Goal: Information Seeking & Learning: Learn about a topic

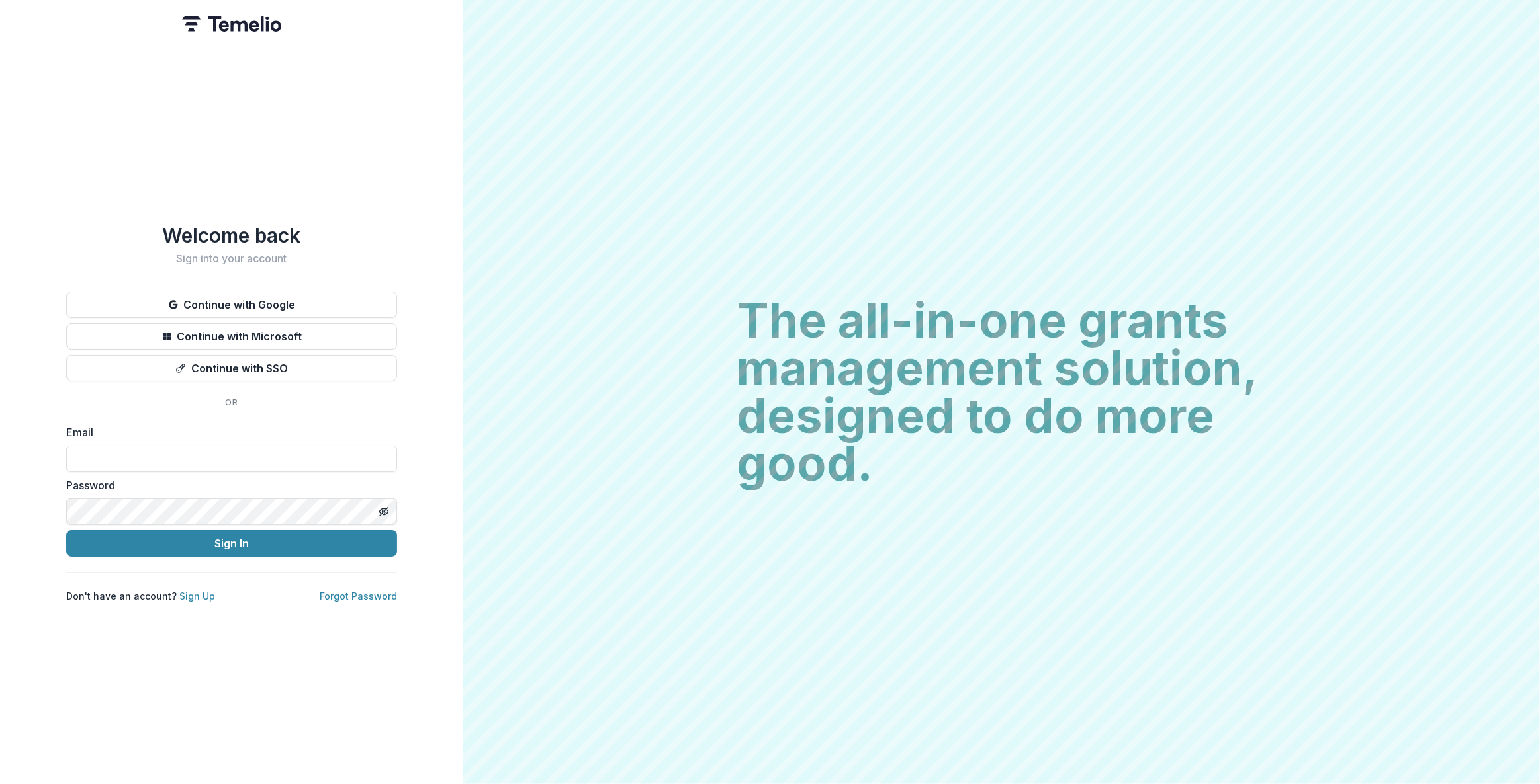
click at [133, 436] on div "Email" at bounding box center [232, 448] width 331 height 48
click at [130, 456] on input at bounding box center [232, 459] width 331 height 26
click at [0, 784] on com-1password-button at bounding box center [0, 784] width 0 height 0
type input "**********"
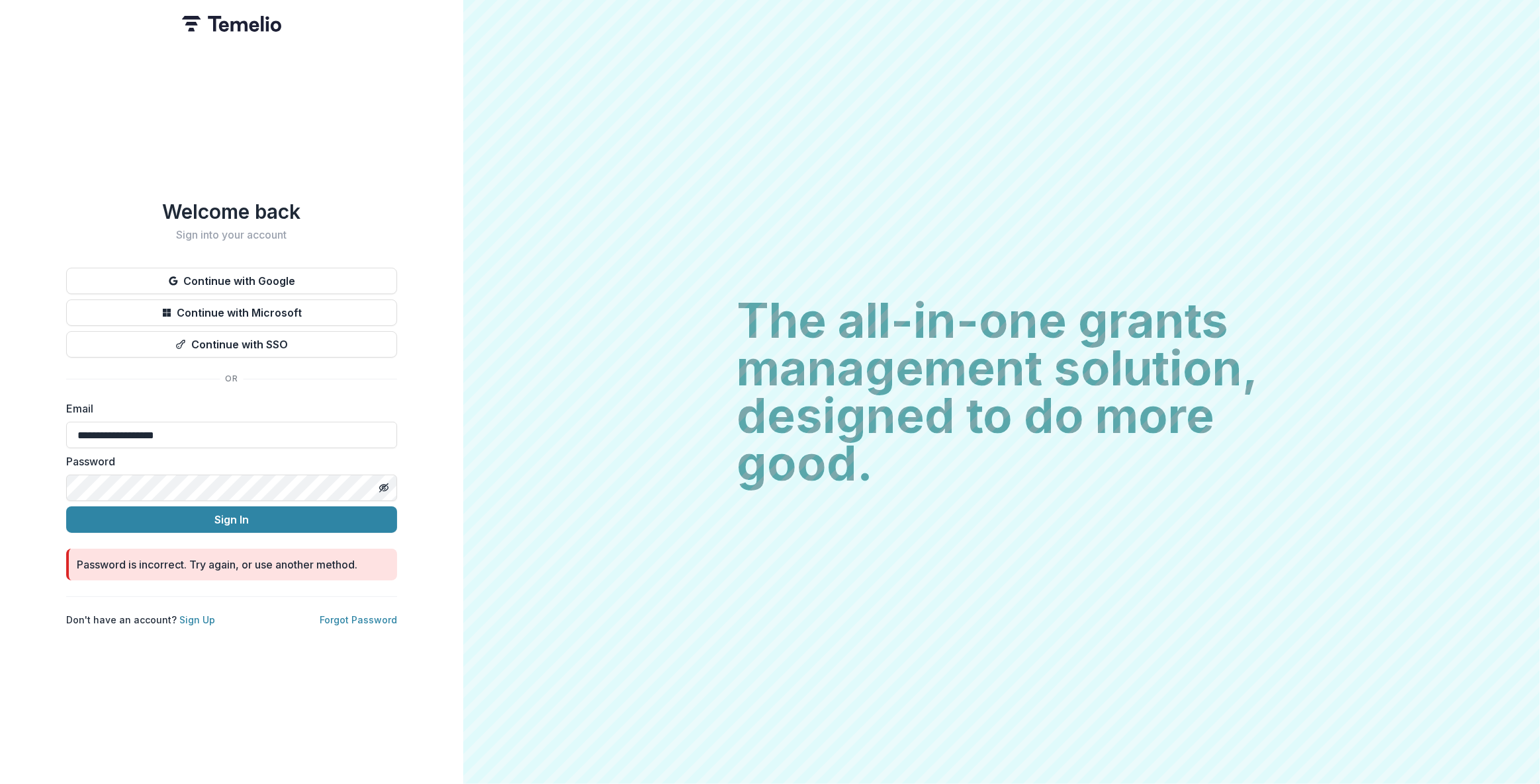
drag, startPoint x: 293, startPoint y: 423, endPoint x: 4, endPoint y: 378, distance: 292.5
click at [0, 378] on div "**********" at bounding box center [231, 392] width 463 height 784
click at [0, 784] on com-1password-button at bounding box center [0, 784] width 0 height 0
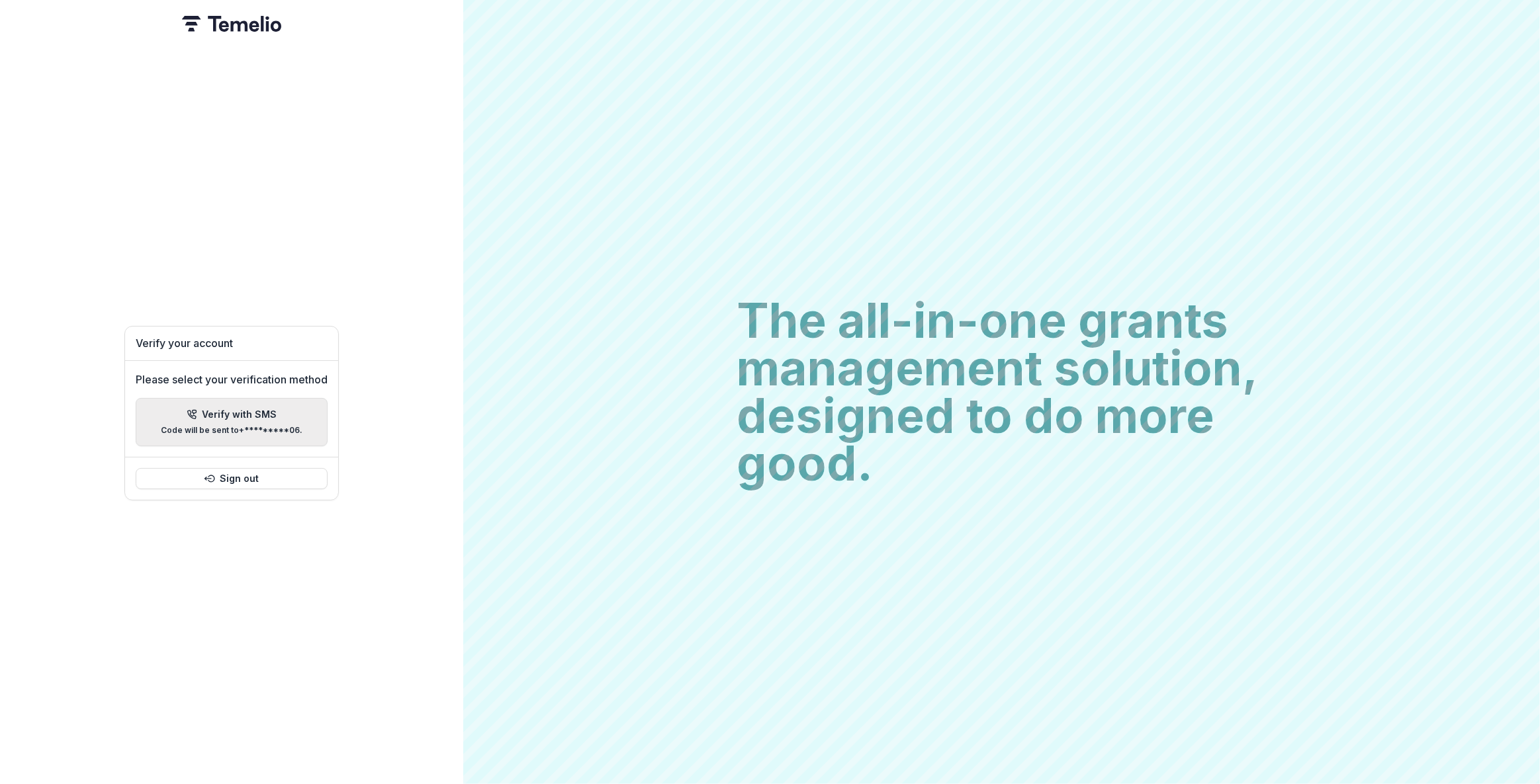
click at [251, 418] on div "Verify with SMS Code will be sent to +*********06 ." at bounding box center [231, 422] width 141 height 26
type input "*"
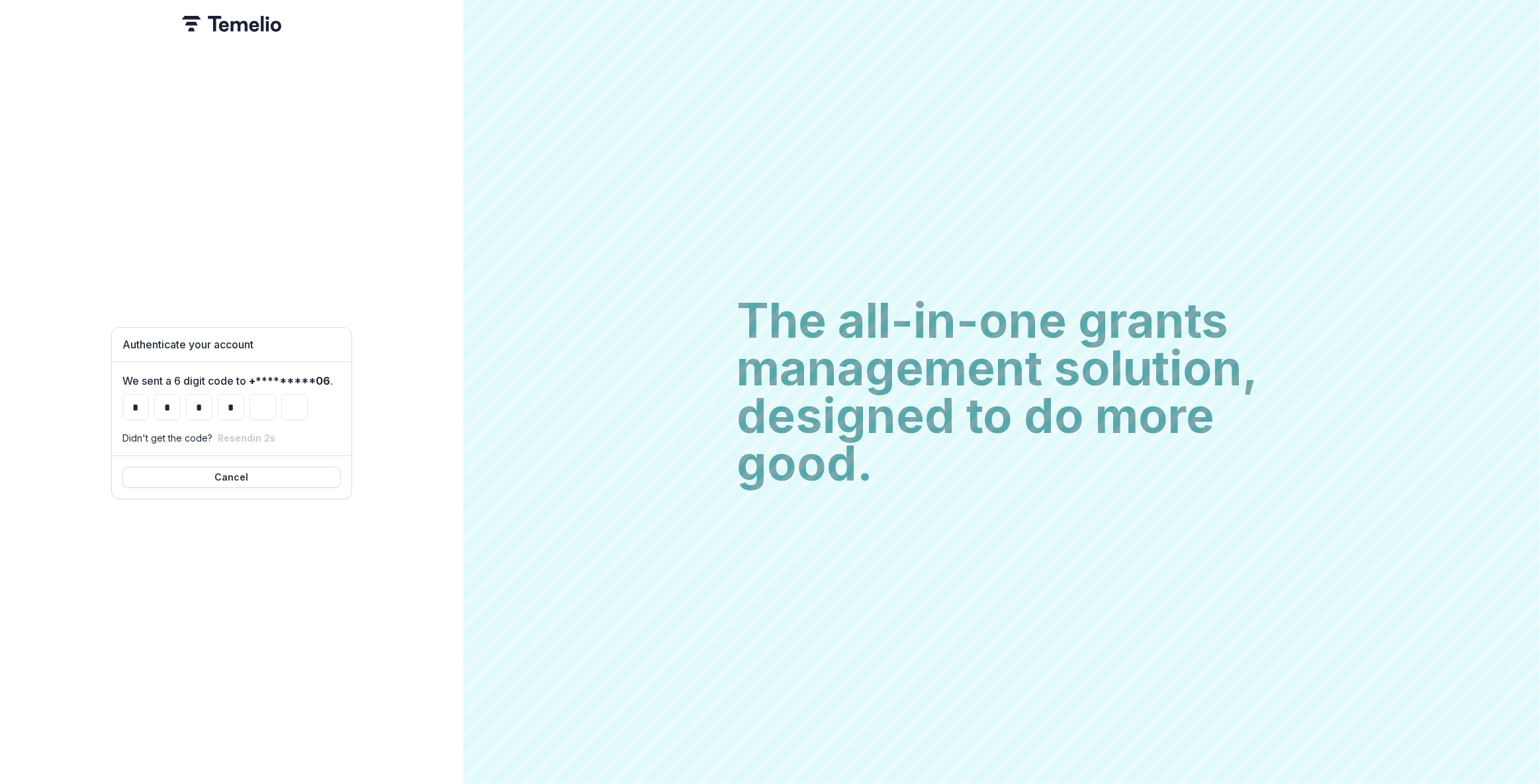
type input "*"
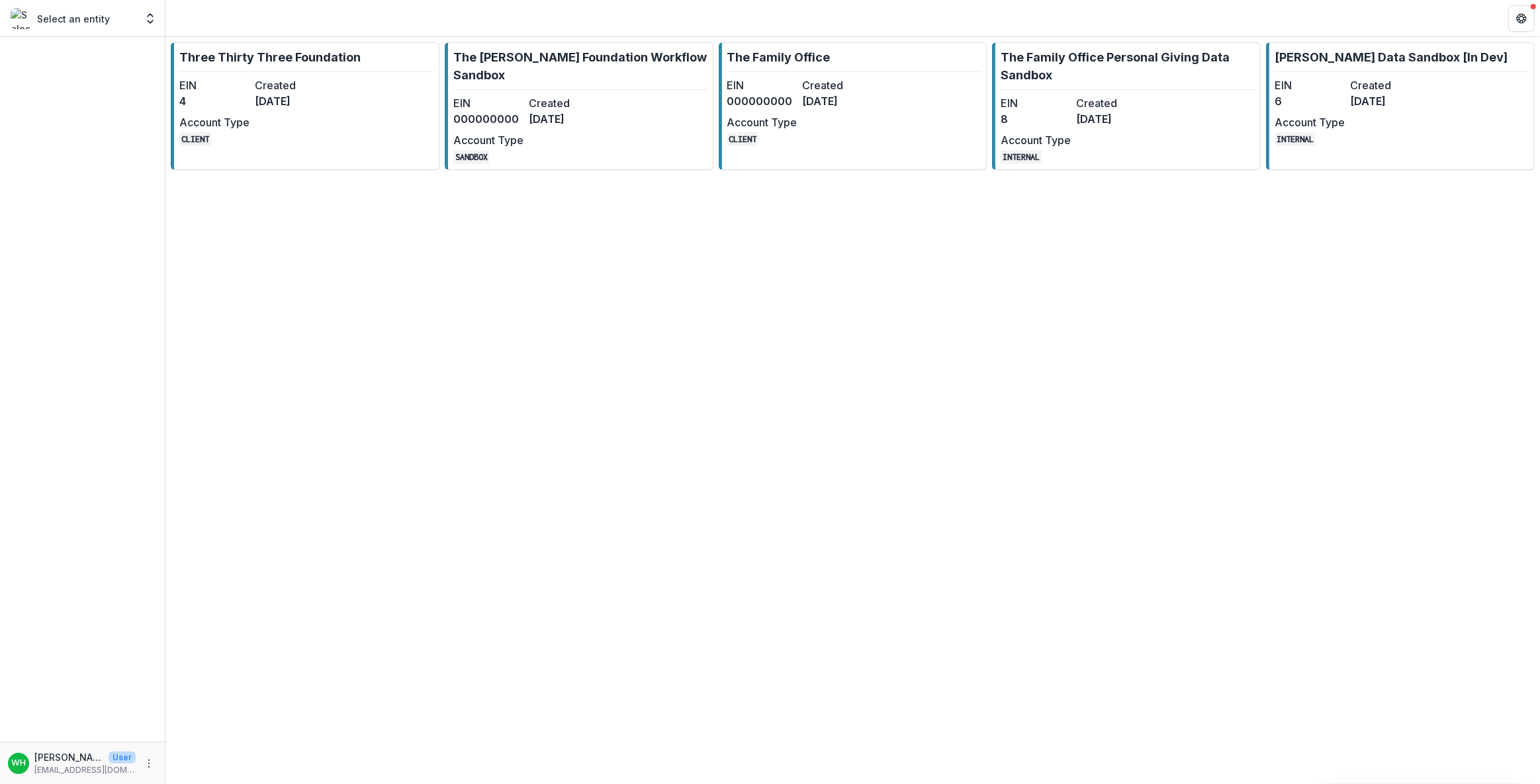
click at [505, 510] on div "Three Thirty Three Foundation EIN 4 Created [DATE] Account Type CLIENT The [PER…" at bounding box center [852, 411] width 1374 height 747
drag, startPoint x: 970, startPoint y: 430, endPoint x: 973, endPoint y: 443, distance: 13.3
click at [972, 439] on div "Three Thirty Three Foundation EIN 4 Created [DATE] Account Type CLIENT The [PER…" at bounding box center [852, 411] width 1374 height 747
drag, startPoint x: 1128, startPoint y: 440, endPoint x: 1130, endPoint y: 426, distance: 14.1
click at [1128, 439] on div "Three Thirty Three Foundation EIN 4 Created [DATE] Account Type CLIENT The [PER…" at bounding box center [852, 411] width 1374 height 747
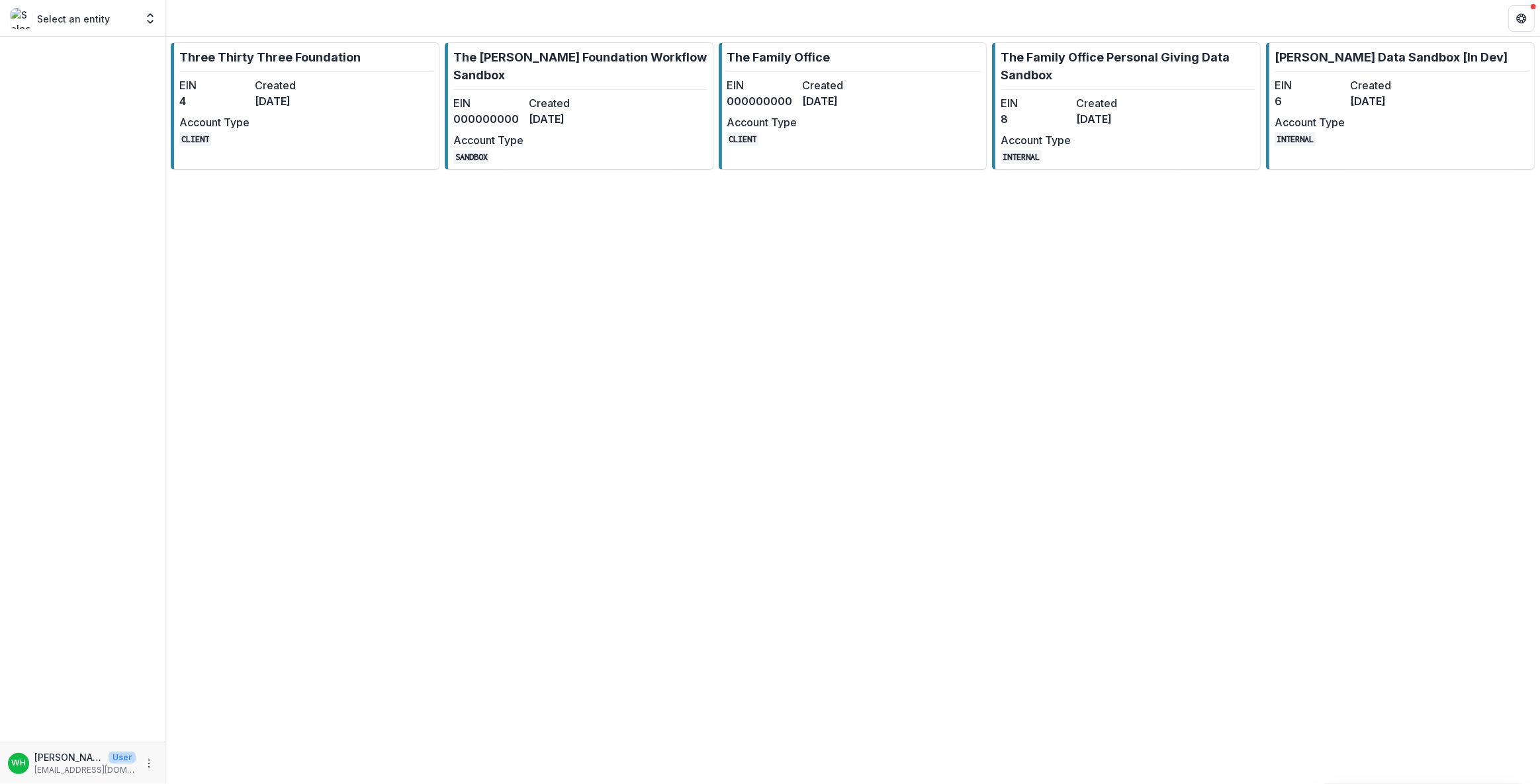
drag, startPoint x: 1090, startPoint y: 394, endPoint x: 1286, endPoint y: 19, distance: 423.1
click at [1090, 389] on div "Three Thirty Three Foundation EIN 4 Created [DATE] Account Type CLIENT The [PER…" at bounding box center [852, 411] width 1374 height 747
click at [1118, 139] on div "EIN 8 Created 6 days ago Account Type INTERNAL" at bounding box center [1073, 129] width 146 height 69
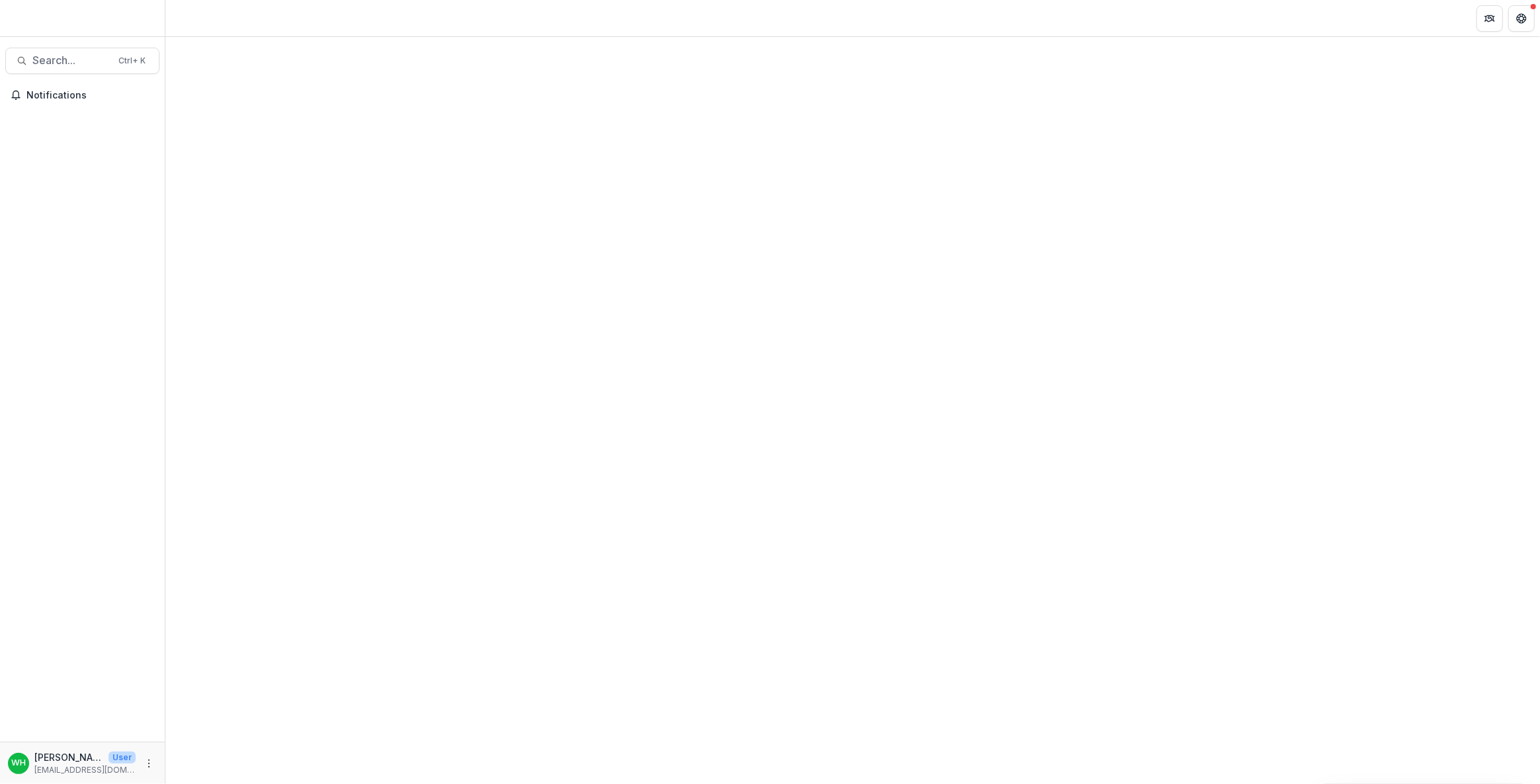
click at [900, 422] on div at bounding box center [852, 411] width 1374 height 747
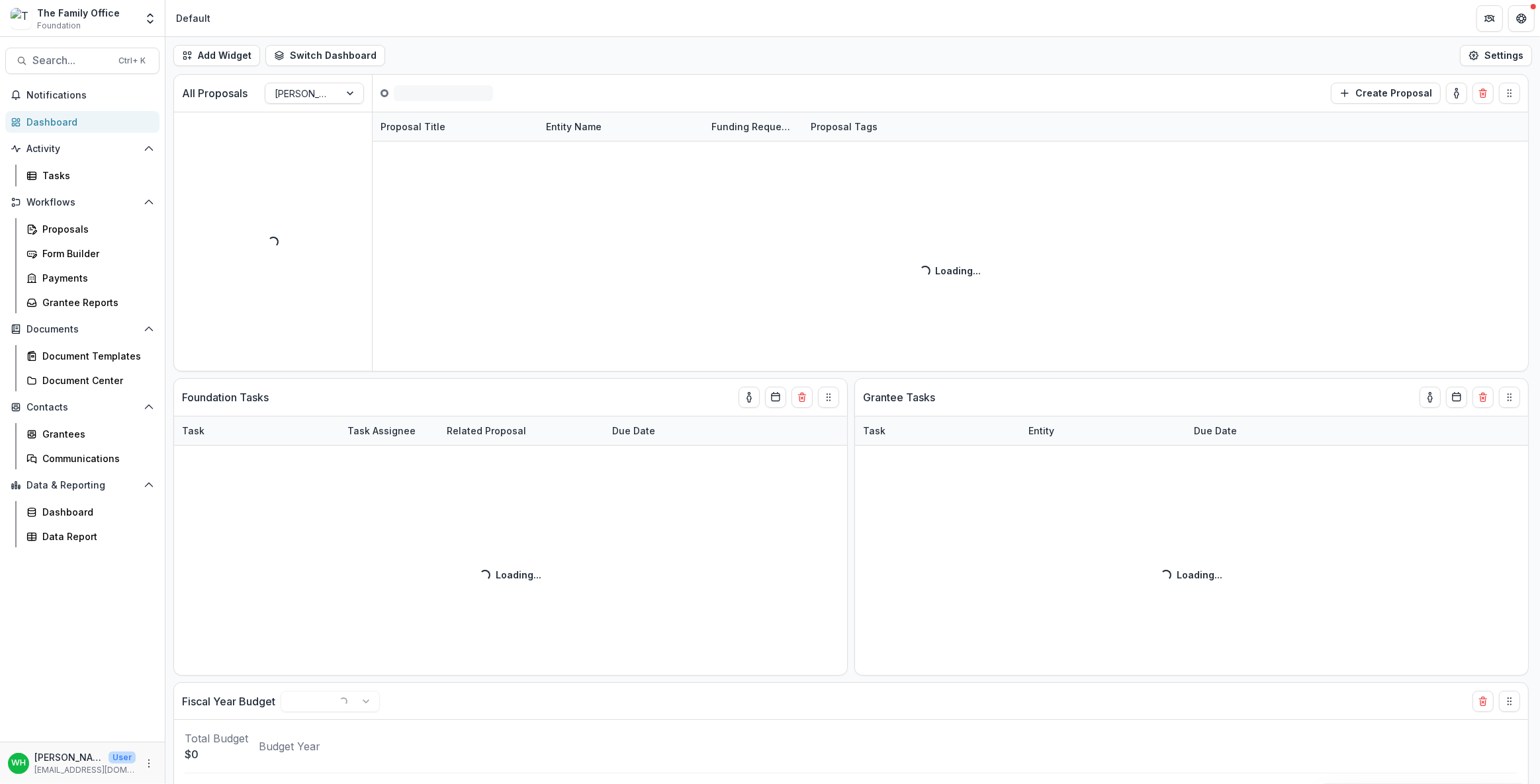
click at [597, 32] on header "Default" at bounding box center [852, 18] width 1374 height 37
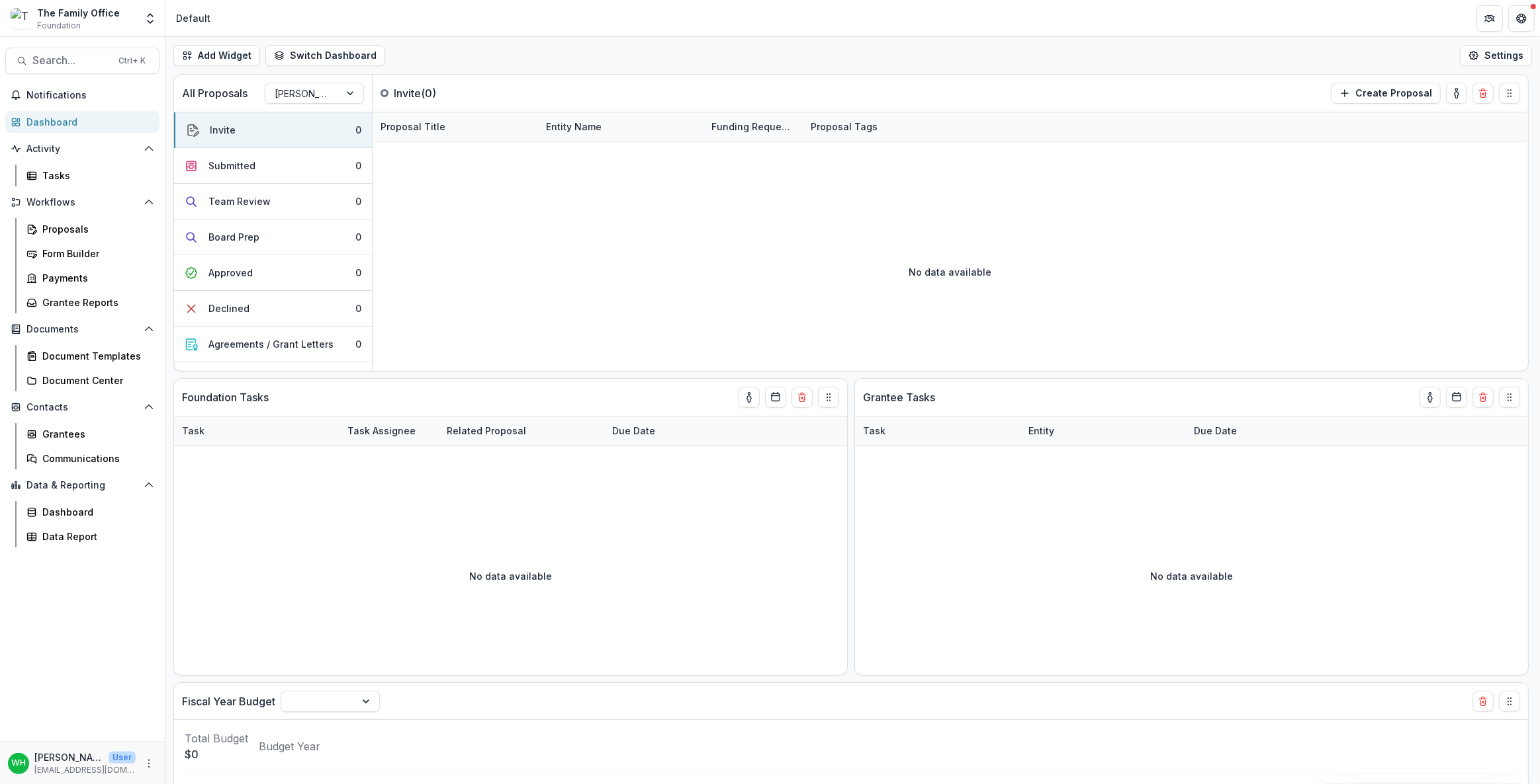
click at [608, 55] on div "Add Widget Switch Dashboard Default New Dashboard Settings" at bounding box center [852, 56] width 1374 height 37
click at [318, 109] on div "All Proposals Laura Goad Turner Charitable Foundation" at bounding box center [274, 93] width 199 height 37
drag, startPoint x: 349, startPoint y: 71, endPoint x: 345, endPoint y: 78, distance: 8.1
click at [348, 75] on div "Add Widget Switch Dashboard Default New Dashboard Settings All Proposals Laura …" at bounding box center [852, 411] width 1374 height 747
click at [337, 95] on div "Laura Goad Turner Charitable Foundation" at bounding box center [302, 93] width 74 height 19
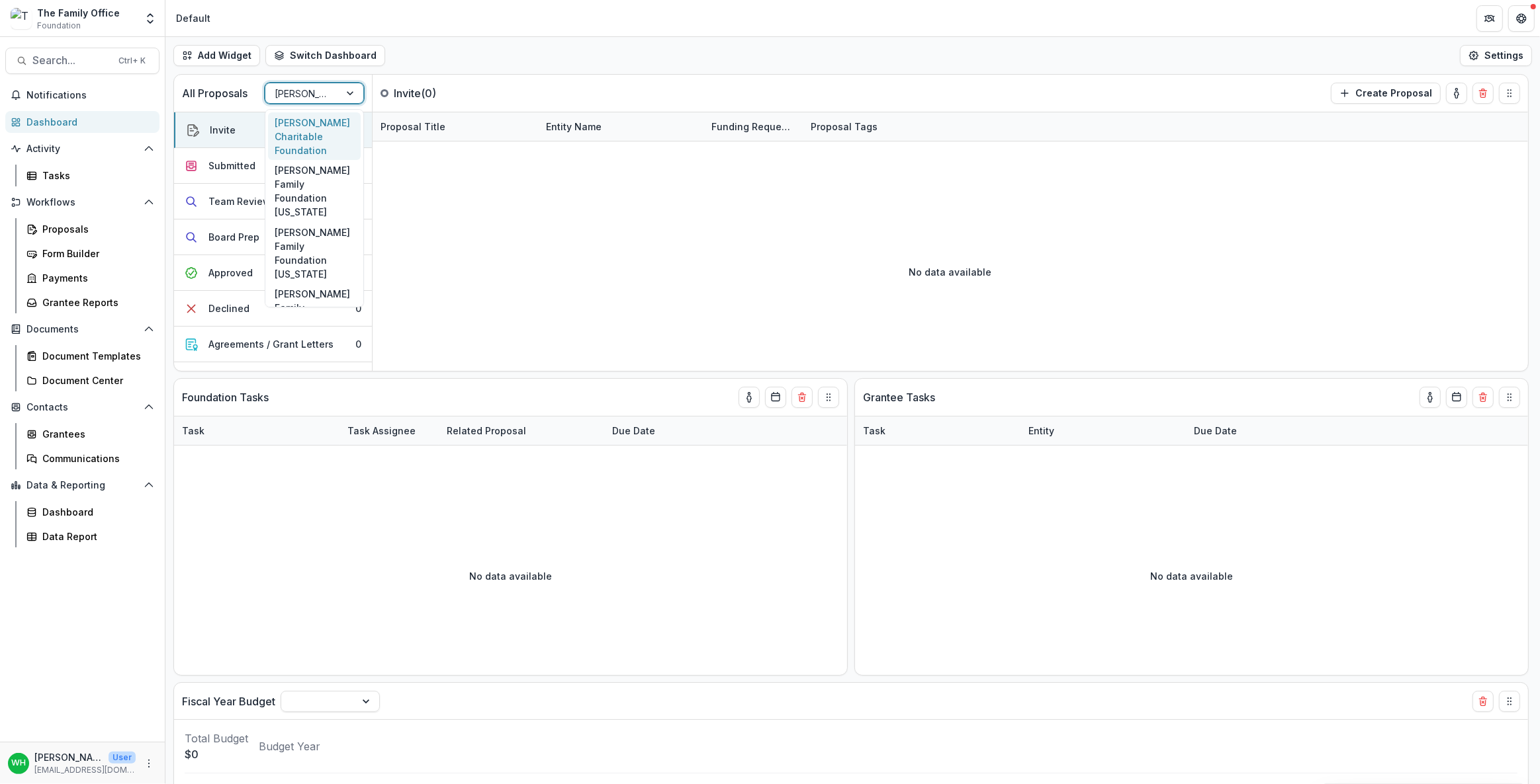
click at [691, 35] on header "Default" at bounding box center [852, 18] width 1374 height 37
click at [293, 92] on div at bounding box center [302, 93] width 56 height 17
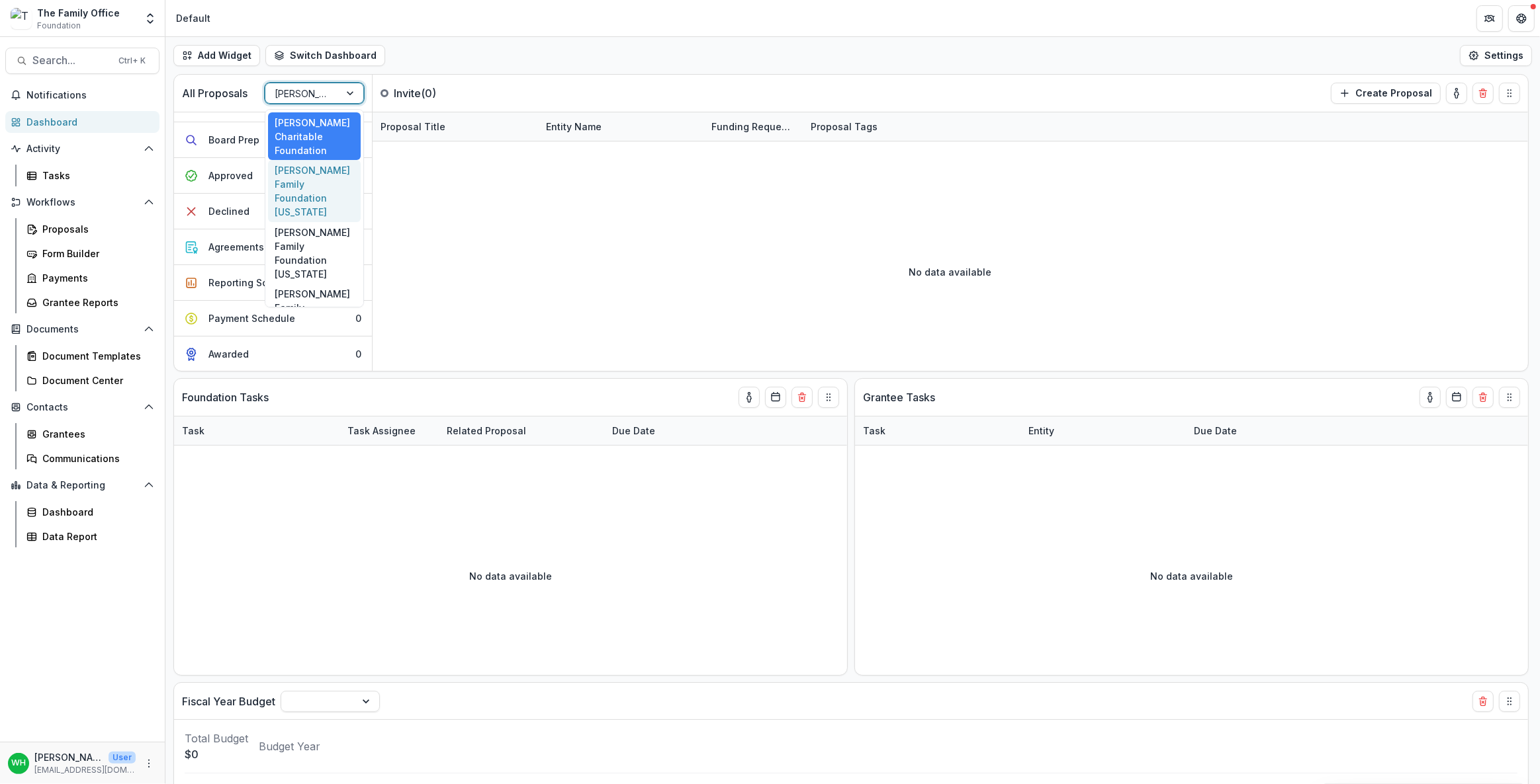
click at [320, 215] on div "Dugas Family Foundation Florida" at bounding box center [314, 191] width 92 height 62
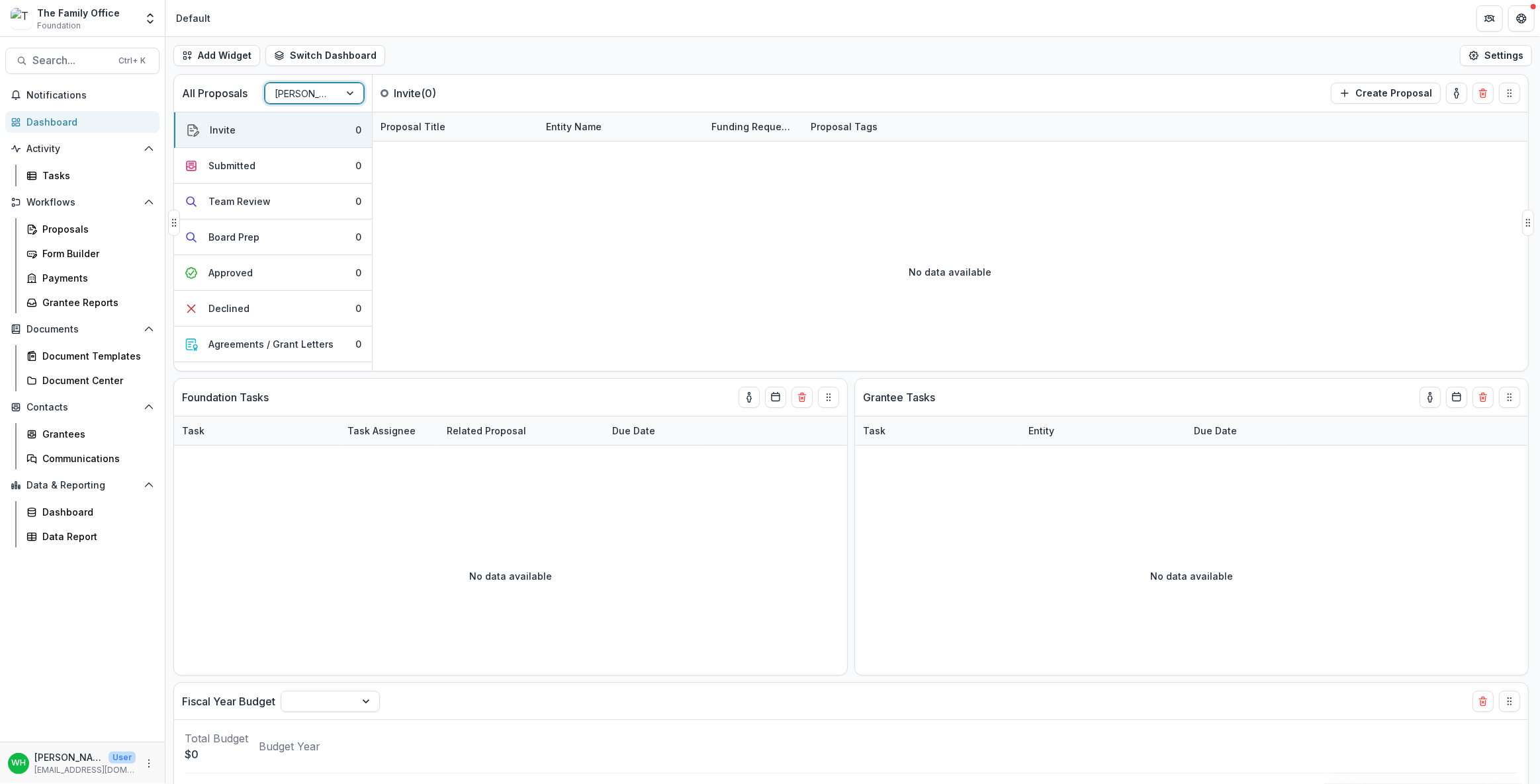
click at [349, 84] on div at bounding box center [350, 93] width 24 height 20
click at [133, 10] on div "The Family Office Foundation" at bounding box center [72, 19] width 125 height 26
click at [145, 24] on icon "Open entity switcher" at bounding box center [150, 18] width 13 height 13
click at [847, 19] on header "Default" at bounding box center [852, 18] width 1374 height 37
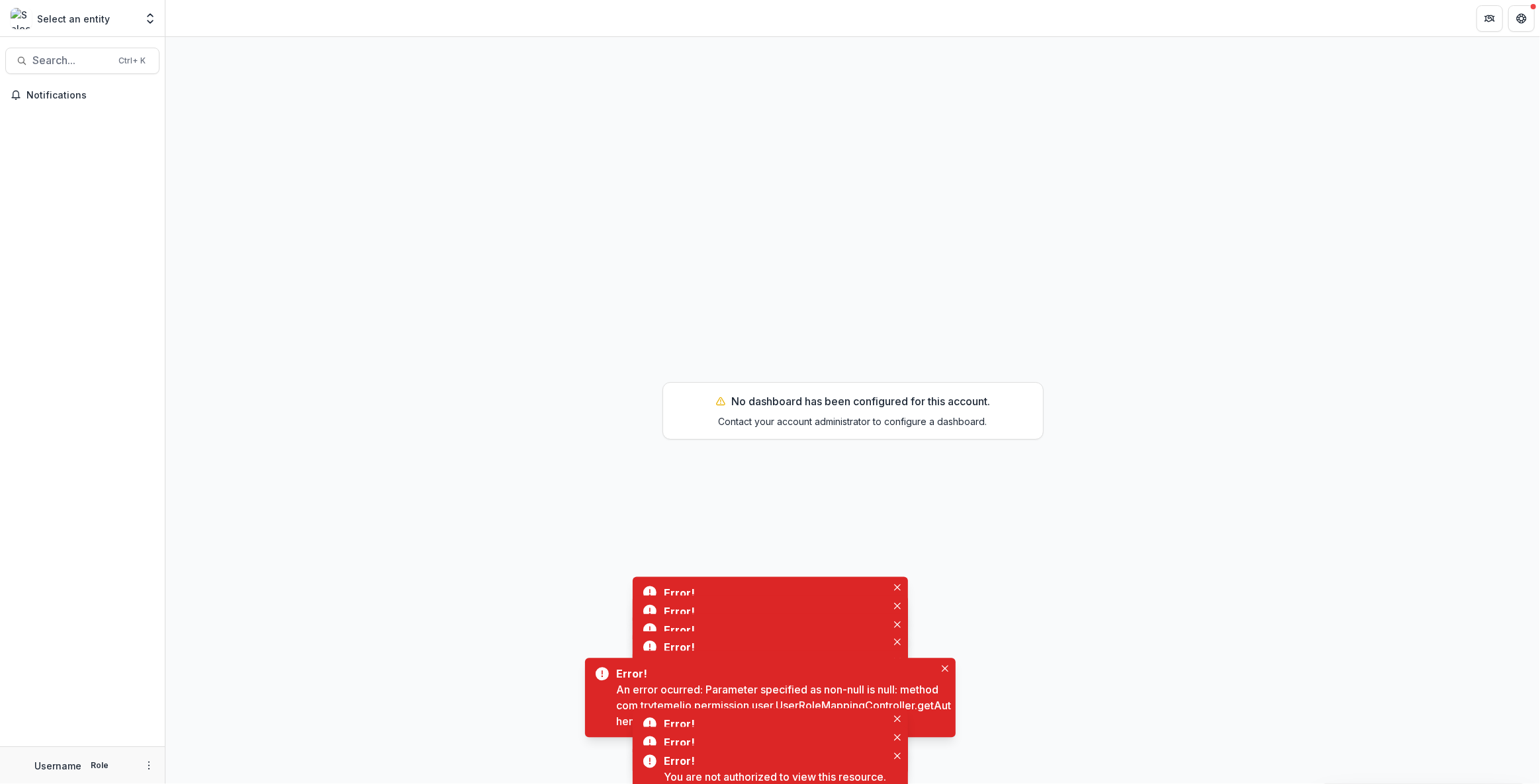
click at [385, 195] on div "No dashboard has been configured for this account. Contact your account adminis…" at bounding box center [852, 411] width 1374 height 747
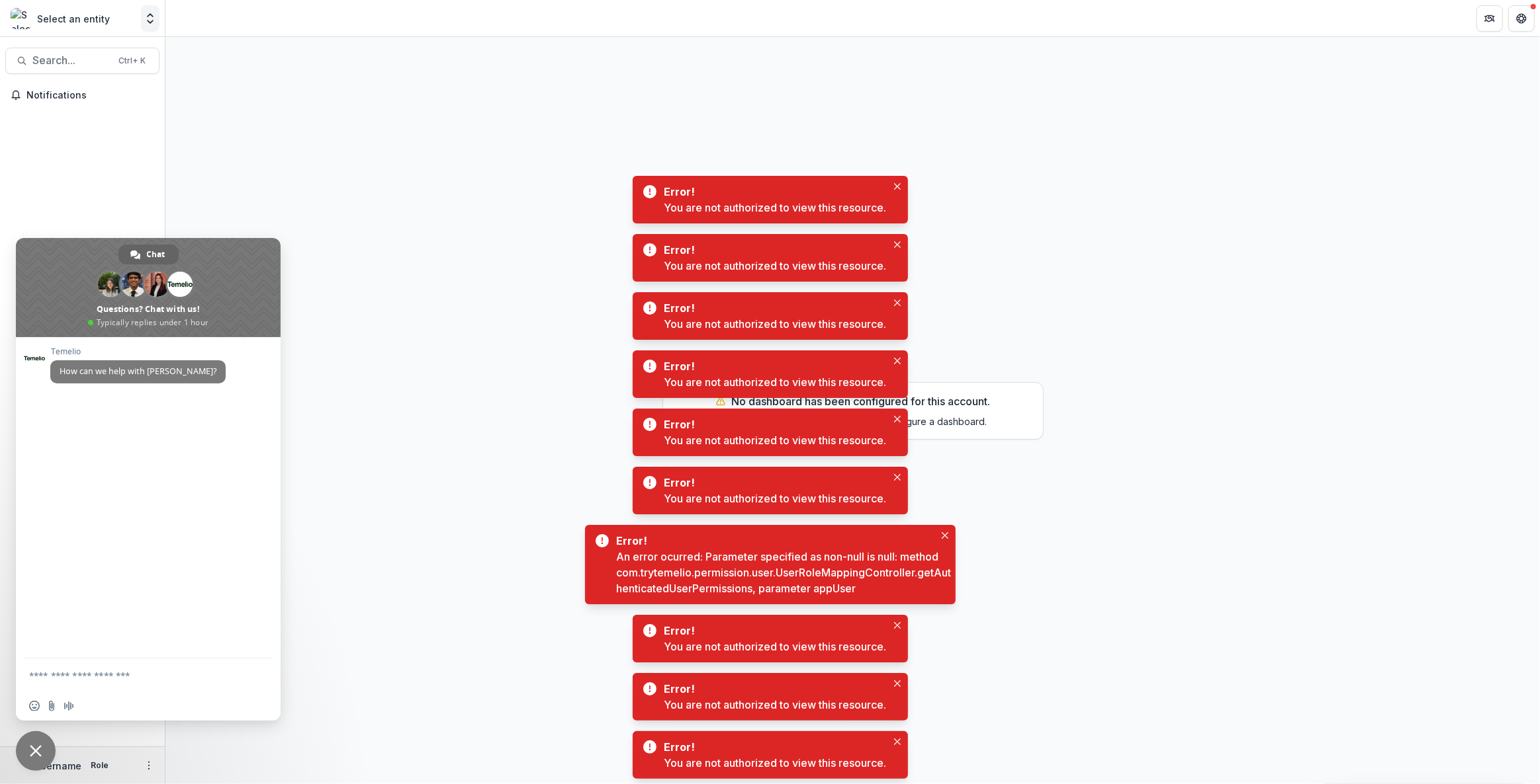
click at [139, 16] on div "Select an entity Team Settings" at bounding box center [82, 18] width 154 height 26
click at [150, 19] on icon "Open entity switcher" at bounding box center [150, 18] width 13 height 13
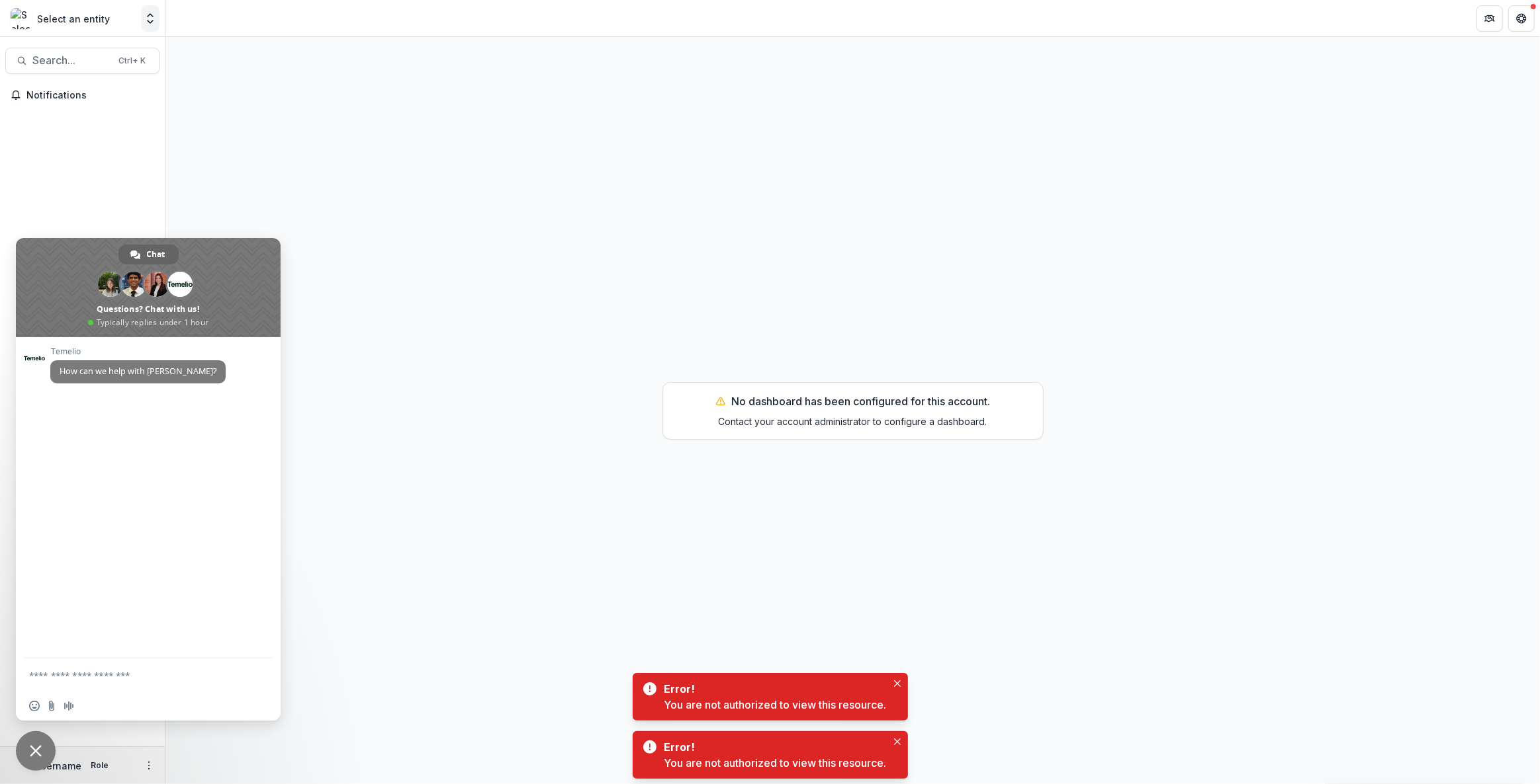
click at [148, 21] on icon "Open entity switcher" at bounding box center [150, 18] width 13 height 13
click at [147, 21] on polyline "Open entity switcher" at bounding box center [150, 22] width 5 height 3
click at [147, 19] on icon "Open entity switcher" at bounding box center [150, 18] width 13 height 13
click at [66, 24] on p "Select an entity" at bounding box center [74, 19] width 73 height 14
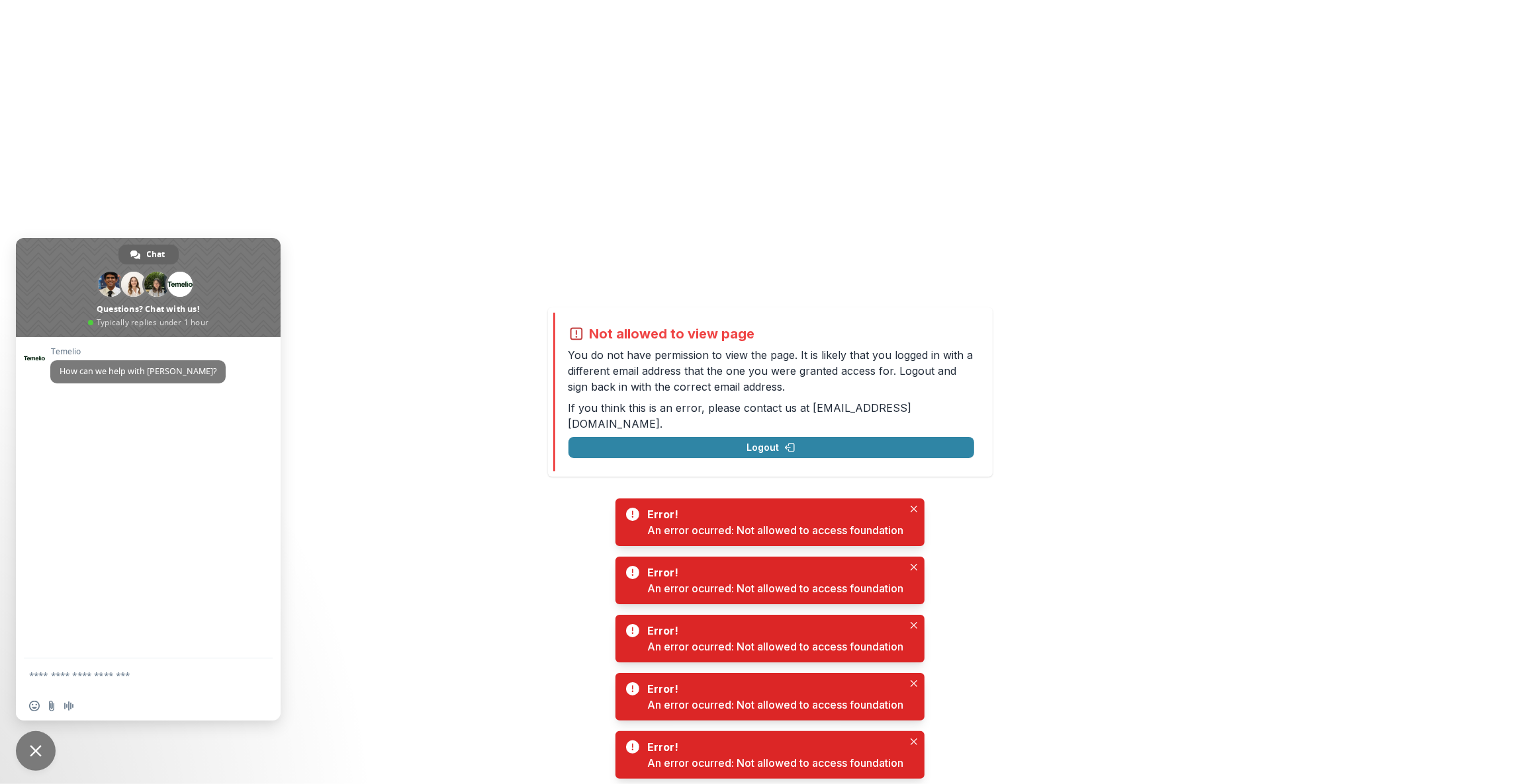
click at [878, 218] on div "Not allowed to view page You do not have permission to view the page. It is lik…" at bounding box center [770, 392] width 1540 height 784
drag, startPoint x: 1231, startPoint y: 372, endPoint x: 1191, endPoint y: 393, distance: 45.2
click at [1231, 372] on div "Not allowed to view page You do not have permission to view the page. It is lik…" at bounding box center [770, 392] width 1540 height 784
click at [10, 766] on div "Not allowed to view page You do not have permission to view the page. It is lik…" at bounding box center [770, 392] width 1540 height 784
click at [33, 754] on span "Close chat" at bounding box center [36, 752] width 12 height 12
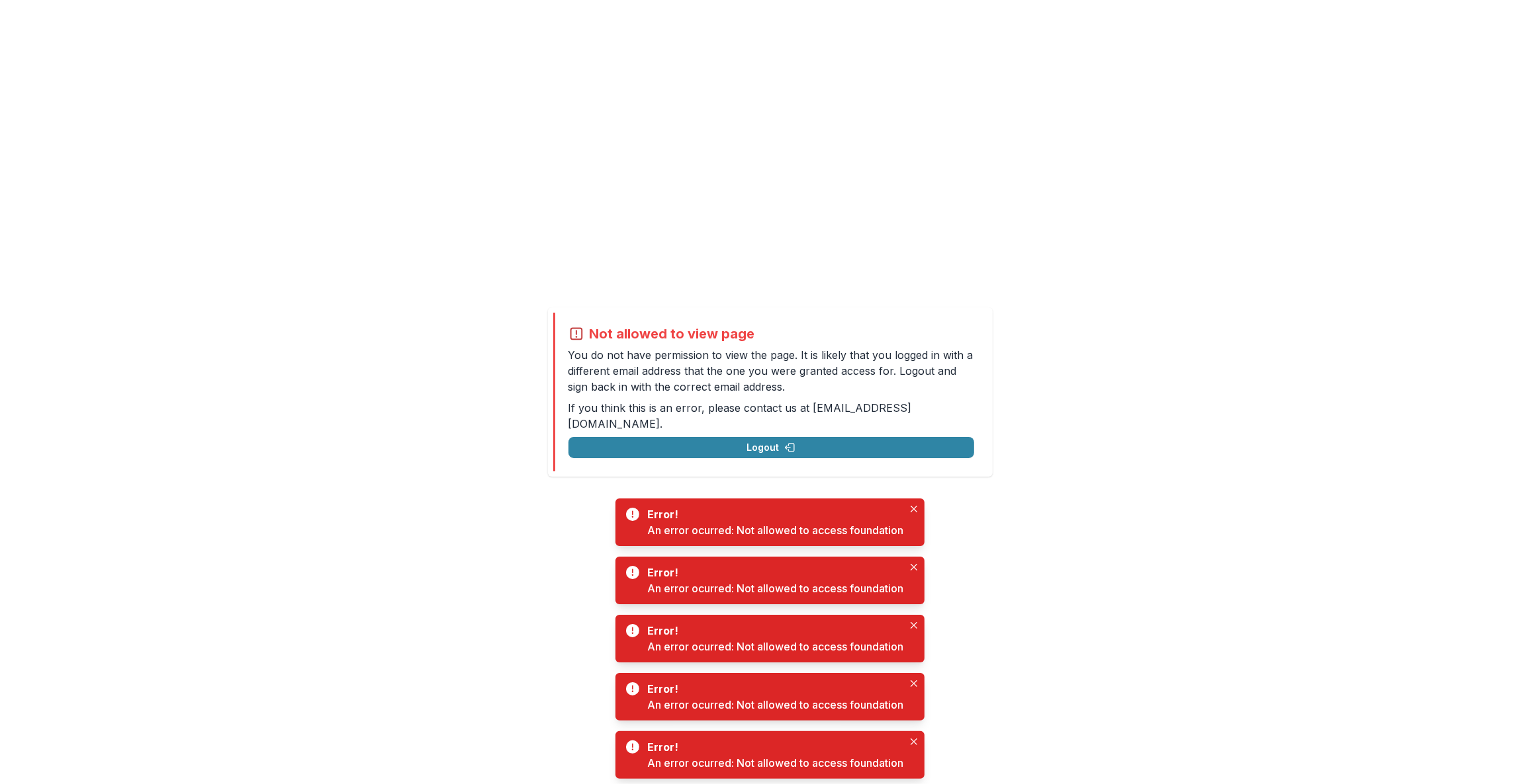
drag, startPoint x: 806, startPoint y: 226, endPoint x: 1019, endPoint y: 2, distance: 309.1
click at [830, 197] on div "Not allowed to view page You do not have permission to view the page. It is lik…" at bounding box center [770, 392] width 1540 height 784
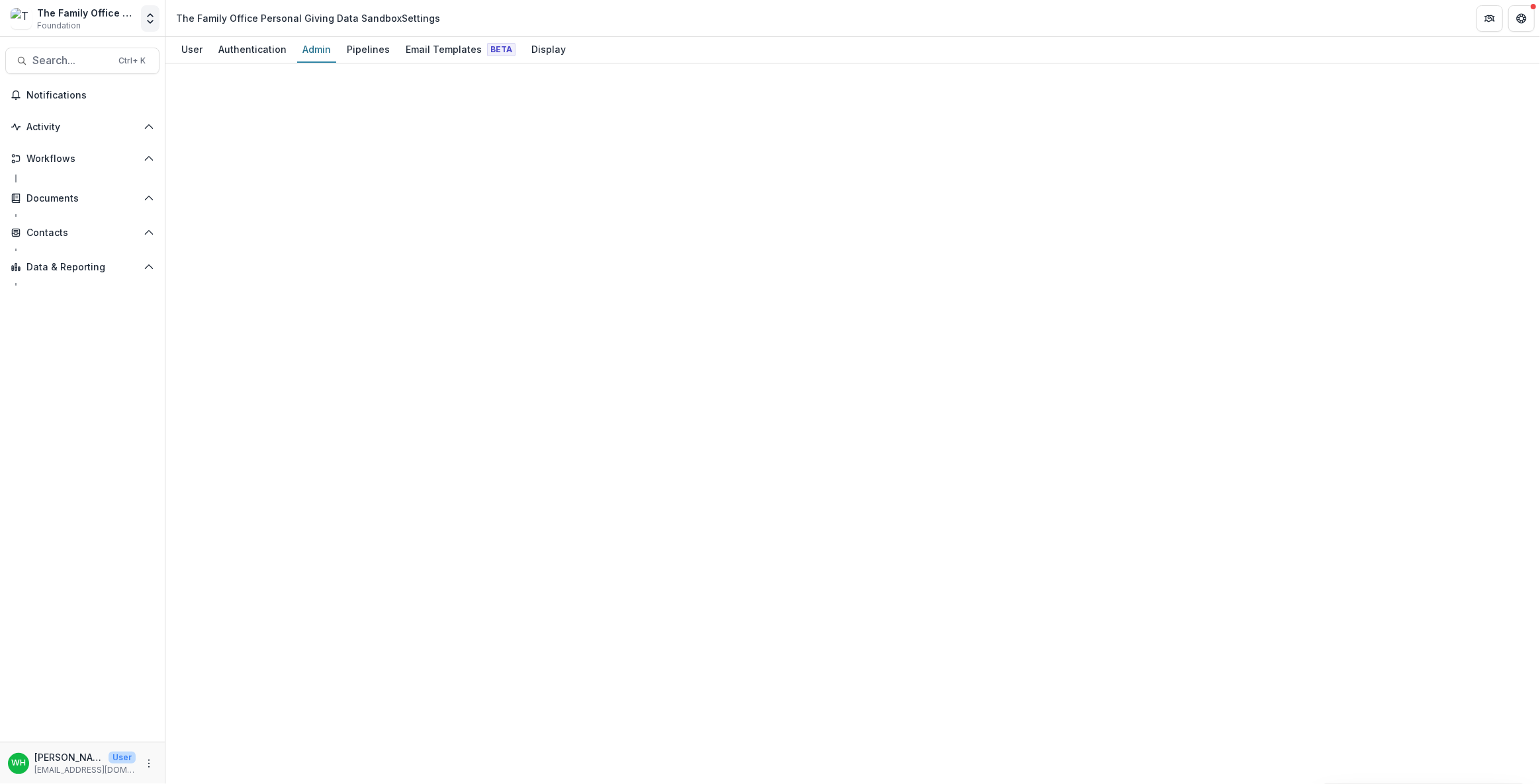
click at [150, 23] on icon "Open entity switcher" at bounding box center [150, 18] width 13 height 13
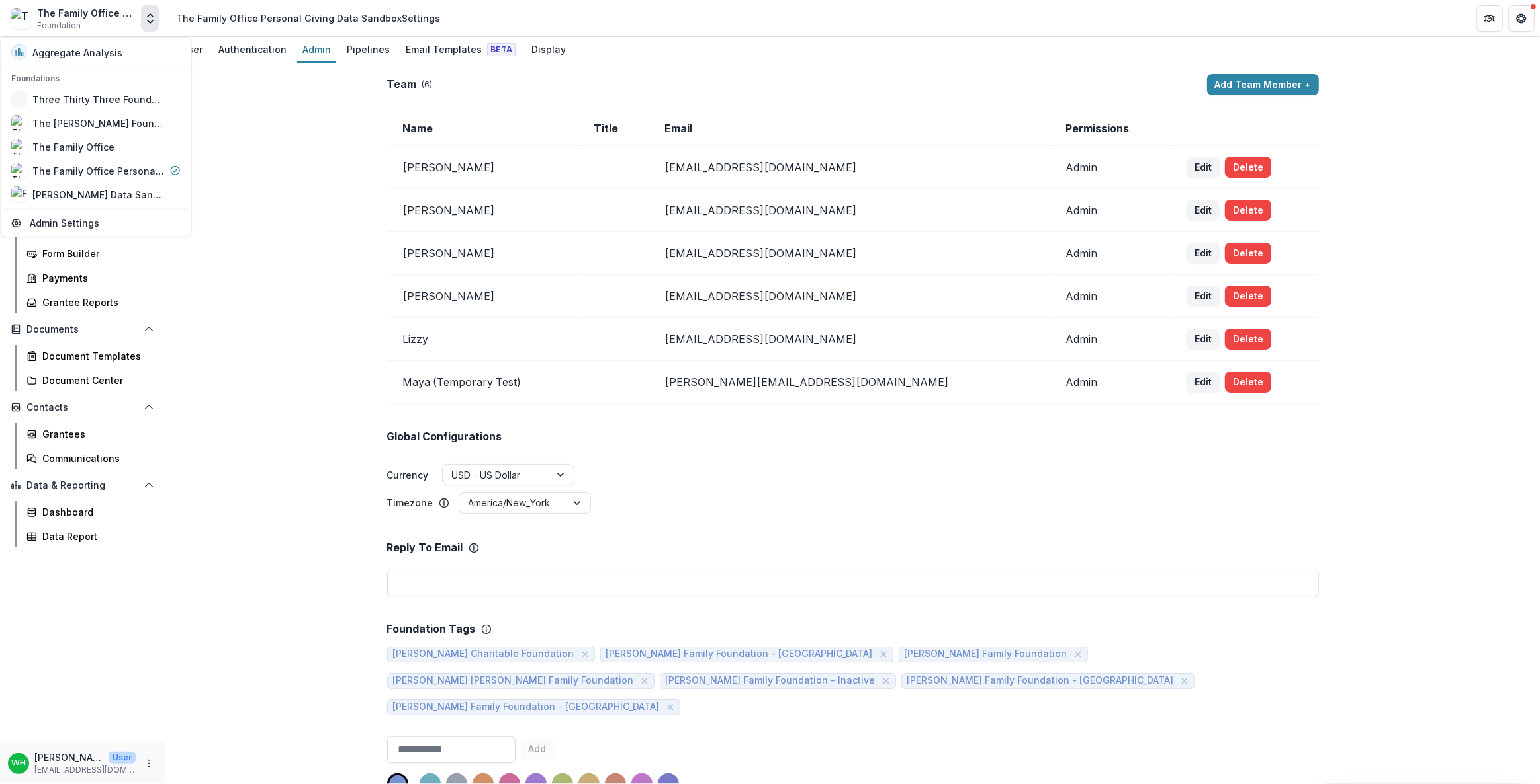
click at [150, 22] on icon "Open entity switcher" at bounding box center [150, 18] width 13 height 13
click at [150, 21] on icon "Open entity switcher" at bounding box center [150, 18] width 13 height 13
click at [76, 140] on div "The Family Office" at bounding box center [73, 146] width 82 height 14
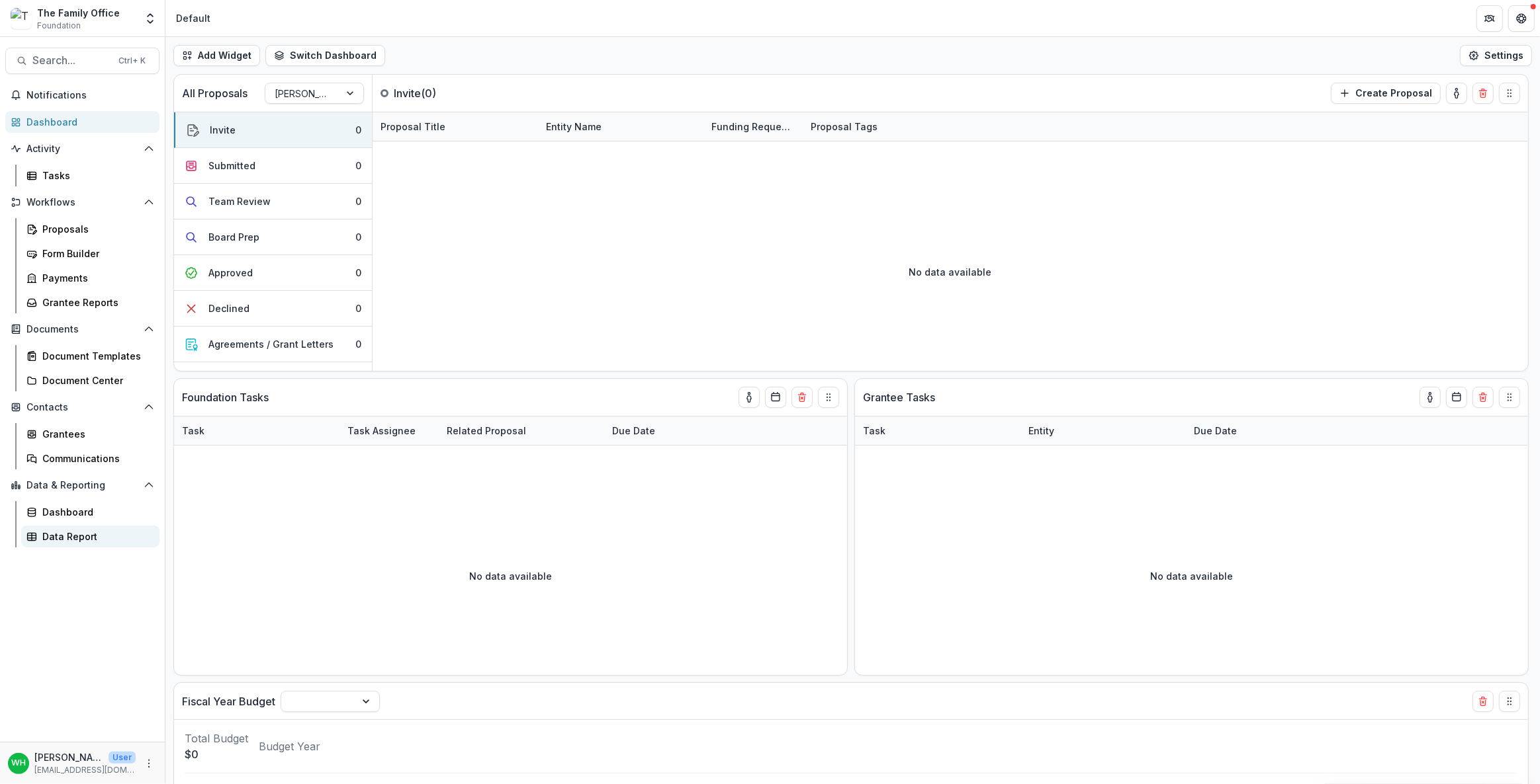
click at [78, 538] on div "Data Report" at bounding box center [96, 537] width 106 height 14
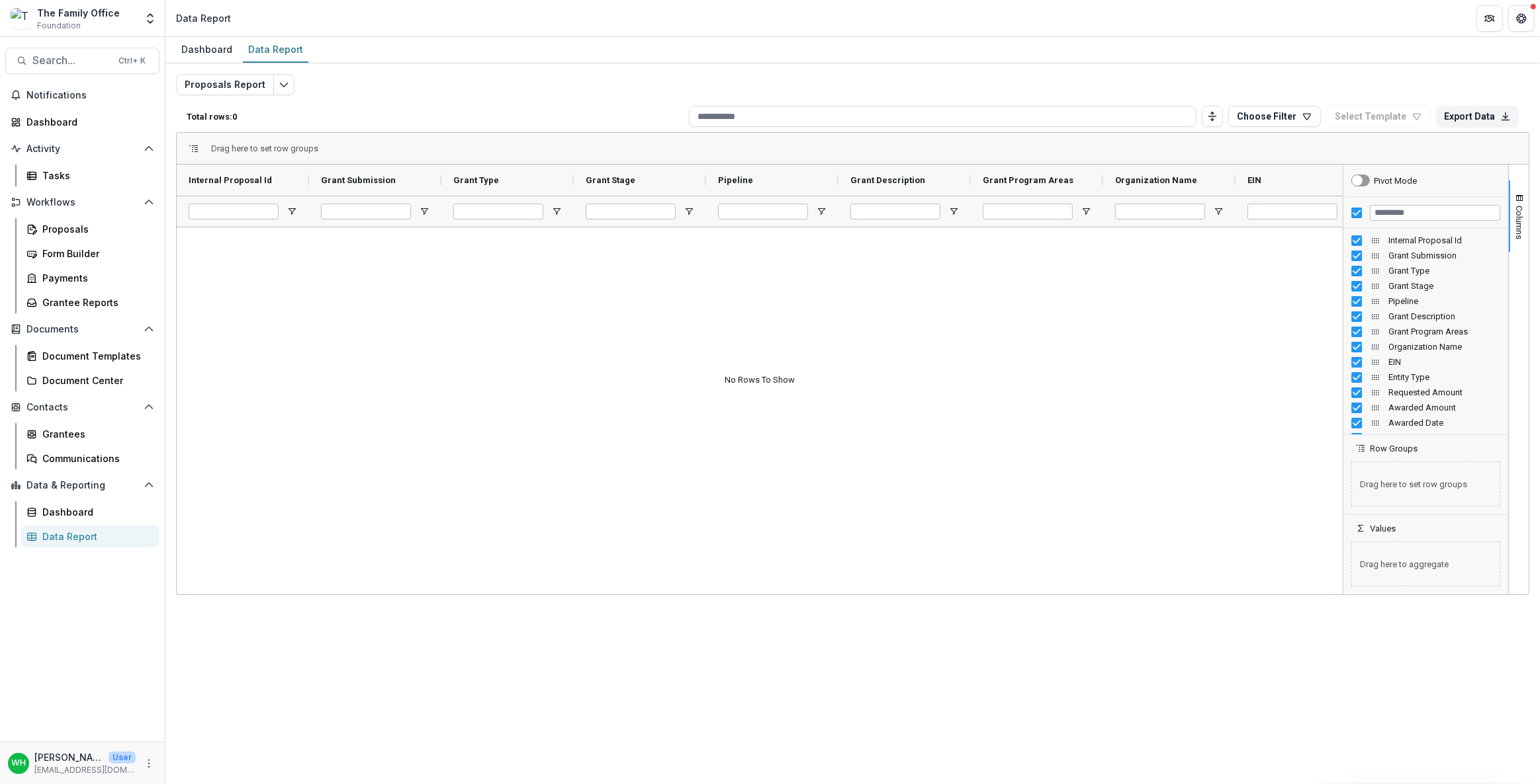
click at [272, 144] on span "Drag here to set row groups" at bounding box center [264, 148] width 107 height 10
click at [1466, 170] on div "Pivot Mode" at bounding box center [1425, 180] width 165 height 31
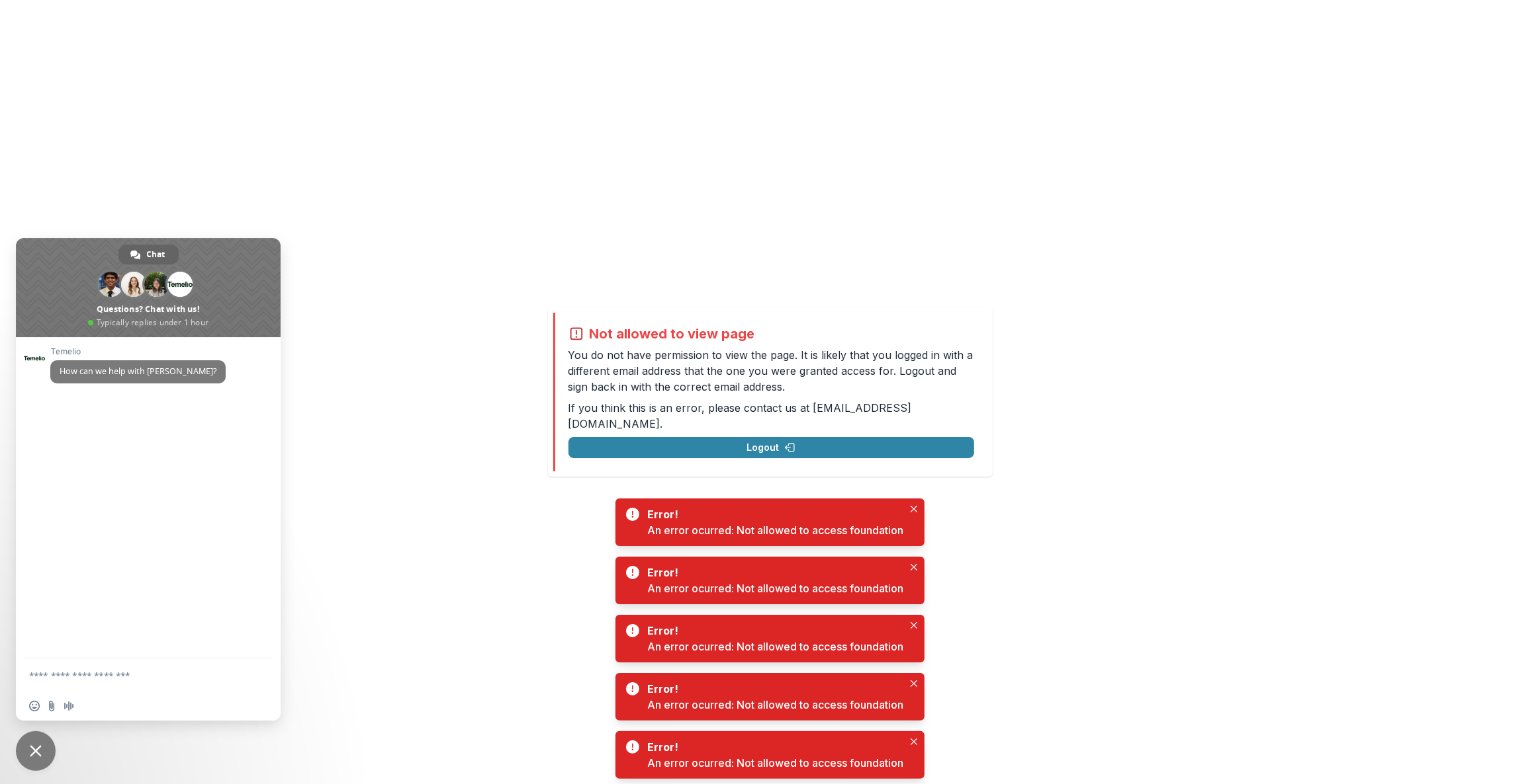
click at [1158, 326] on div "Not allowed to view page You do not have permission to view the page. It is lik…" at bounding box center [770, 392] width 1540 height 784
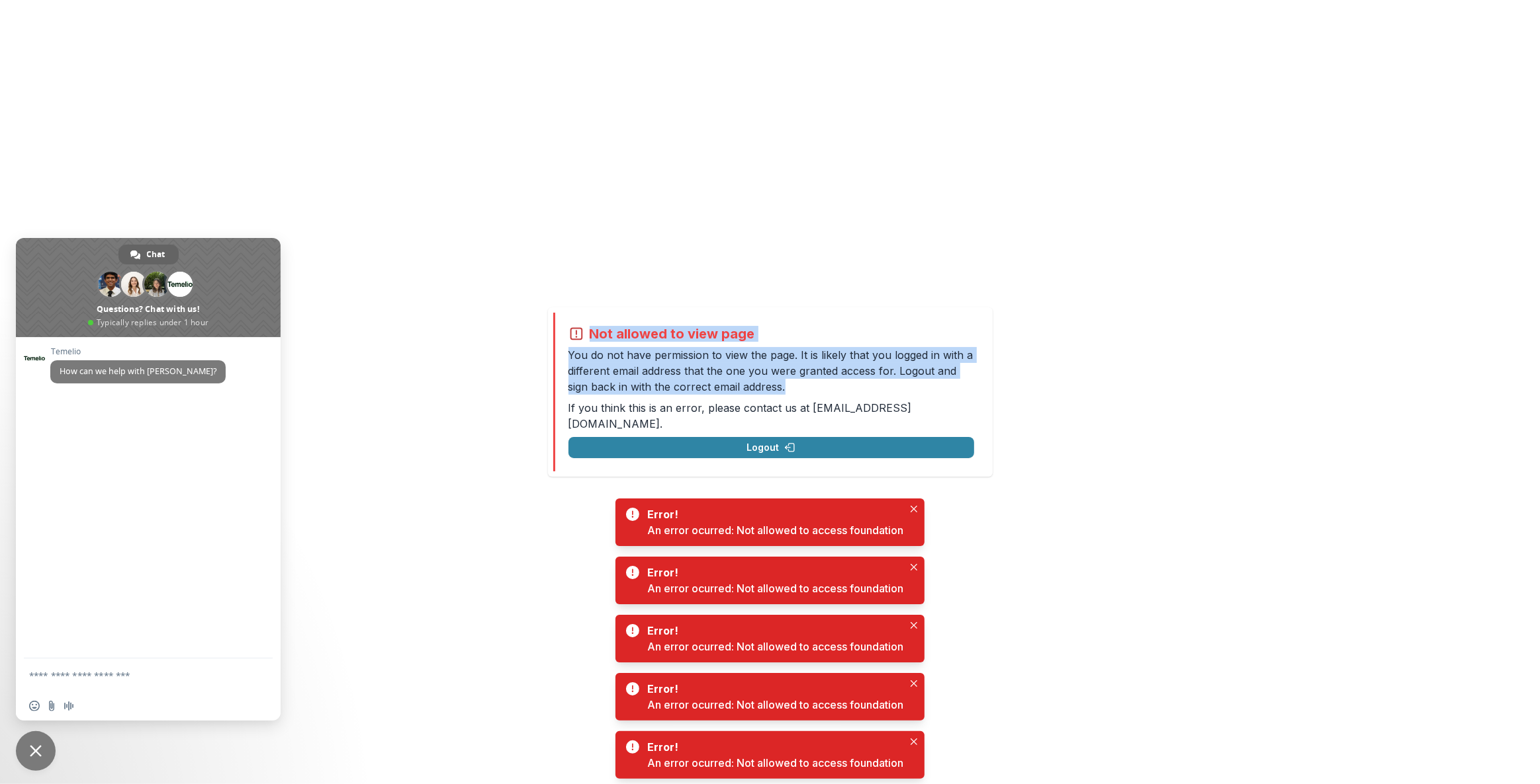
drag, startPoint x: 689, startPoint y: 386, endPoint x: 851, endPoint y: 408, distance: 163.5
click at [516, 336] on div "Not allowed to view page You do not have permission to view the page. It is lik…" at bounding box center [770, 392] width 1540 height 784
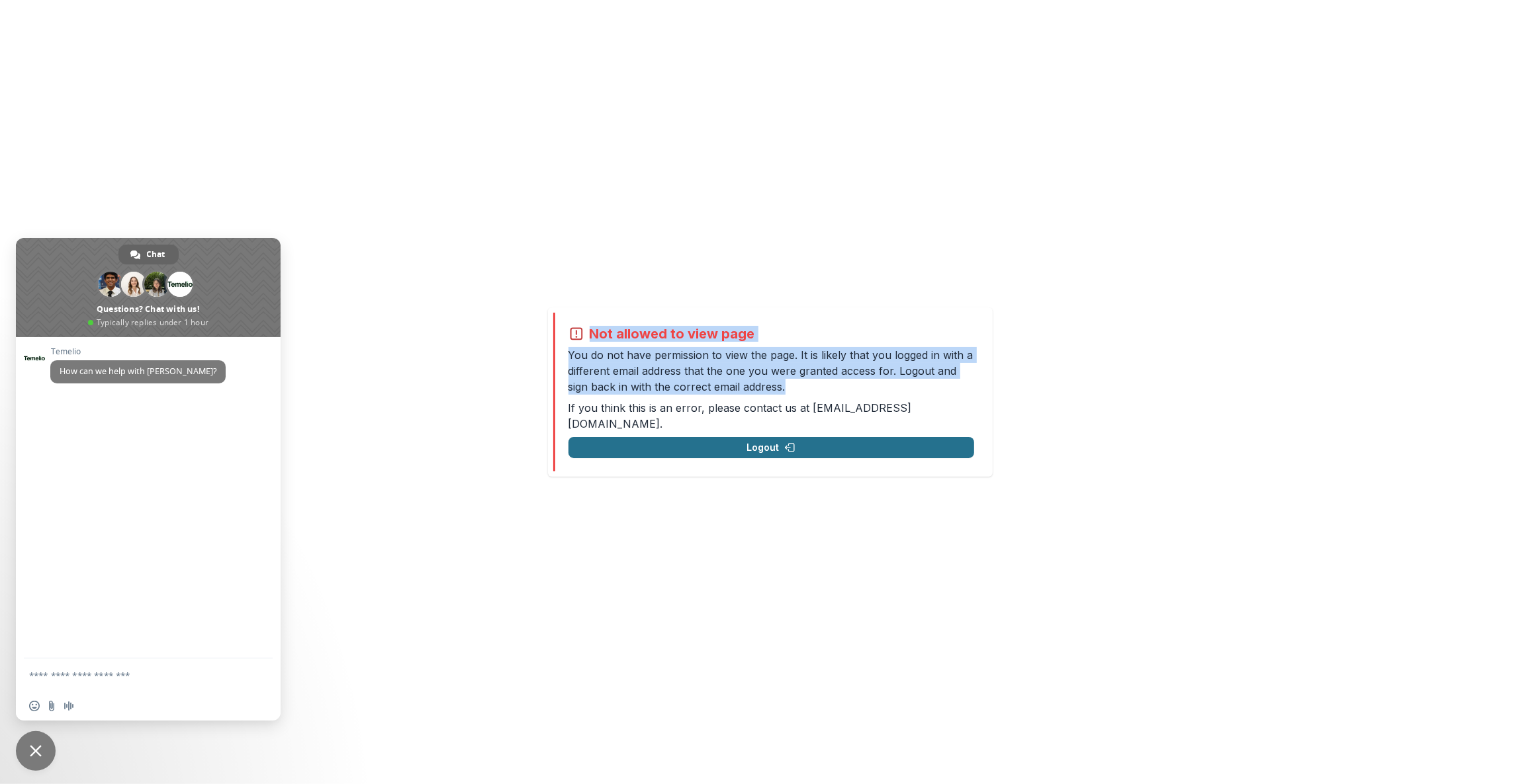
click at [817, 440] on button "Logout" at bounding box center [770, 448] width 405 height 21
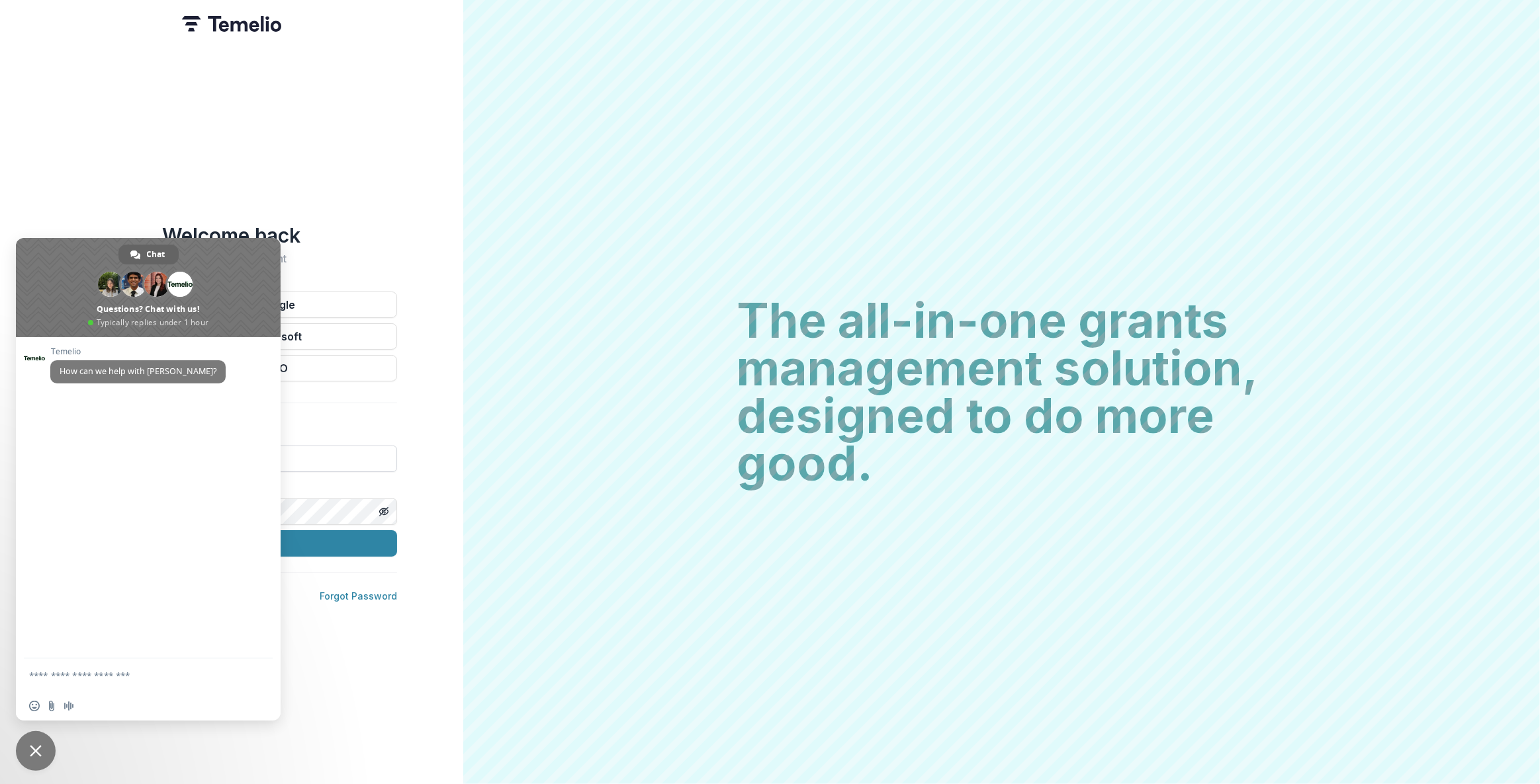
click at [167, 448] on div "Temelio How can we help with Temelio?" at bounding box center [148, 497] width 265 height 321
click at [343, 210] on div "Welcome back Sign into your account Continue with Google Continue with Microsof…" at bounding box center [231, 392] width 463 height 784
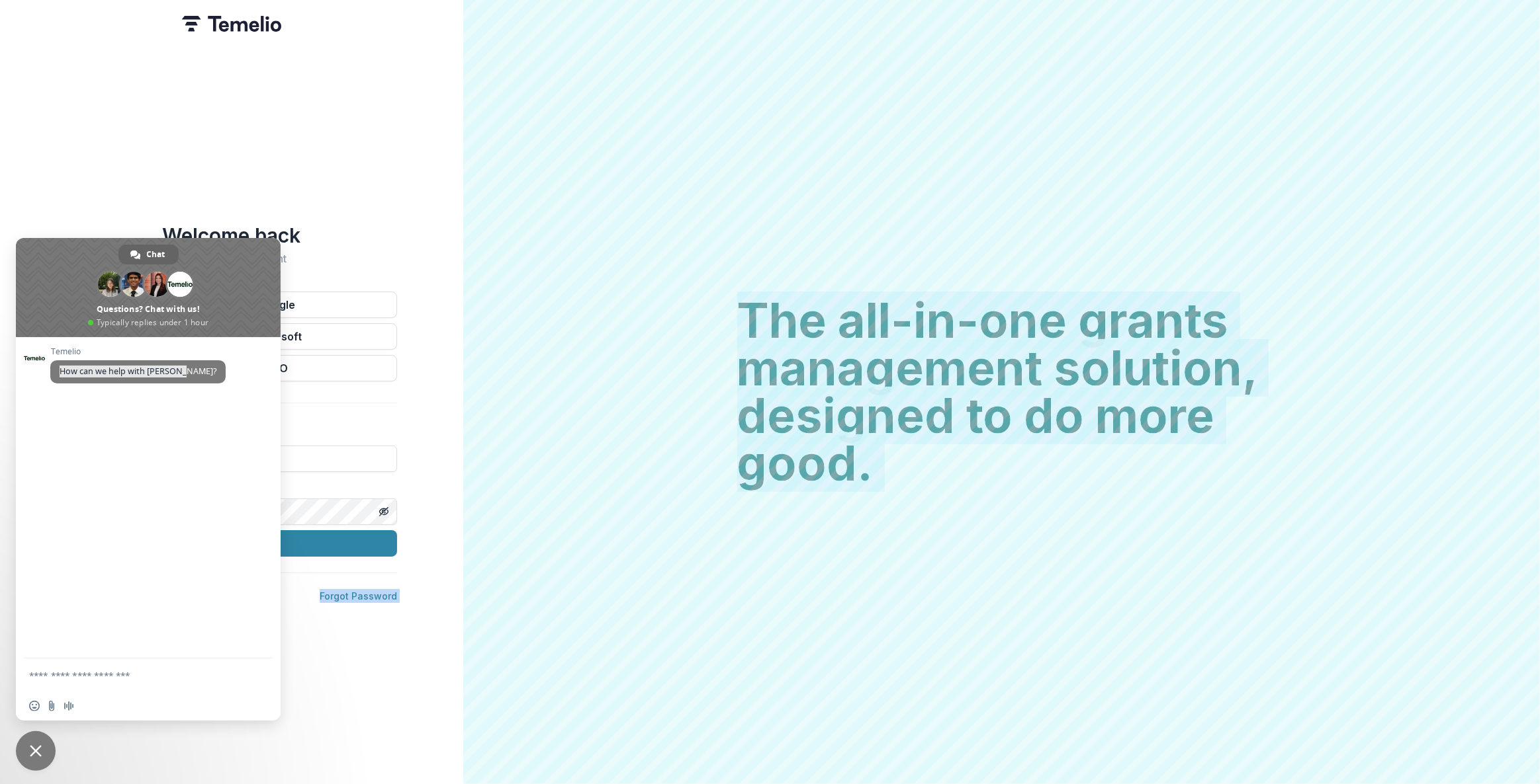
drag, startPoint x: 49, startPoint y: 767, endPoint x: 42, endPoint y: 754, distance: 14.8
click at [44, 762] on body "Welcome back Sign into your account Continue with Google Continue with Microsof…" at bounding box center [770, 392] width 1540 height 784
click at [43, 746] on span "Close chat" at bounding box center [36, 752] width 40 height 40
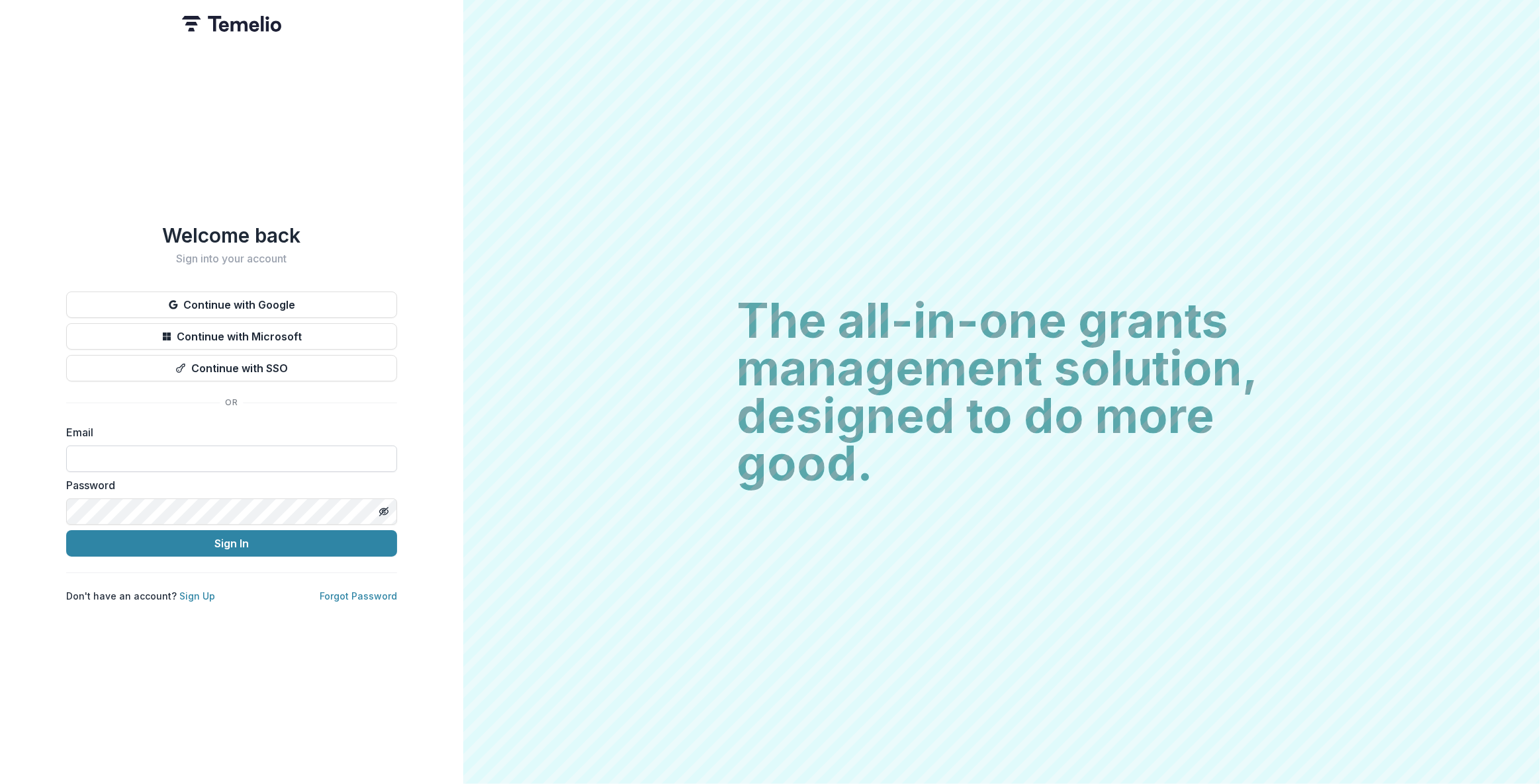
click at [231, 456] on input at bounding box center [232, 459] width 331 height 26
type input "**********"
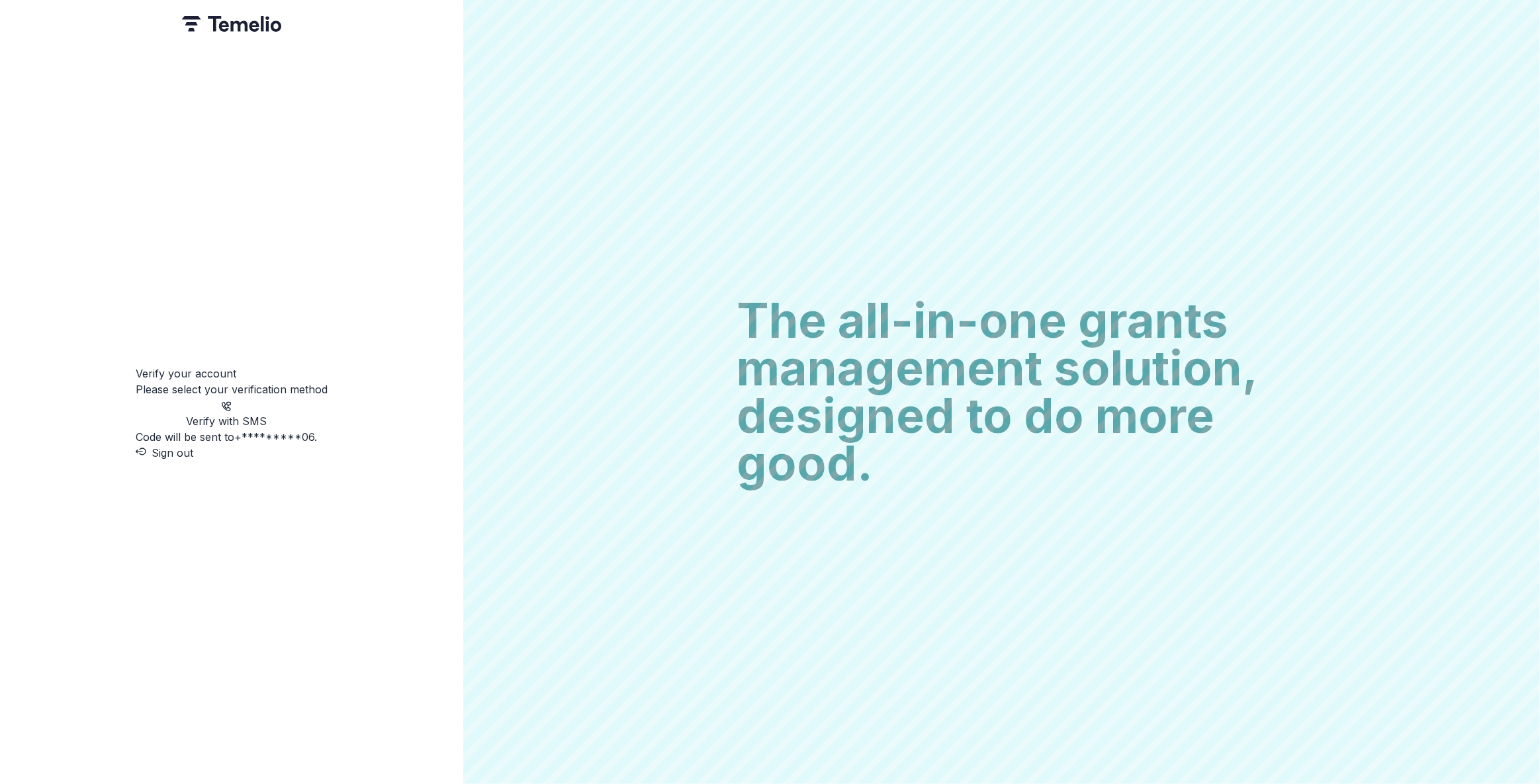
click at [217, 429] on p "Code will be sent to +*********06 ." at bounding box center [227, 437] width 181 height 16
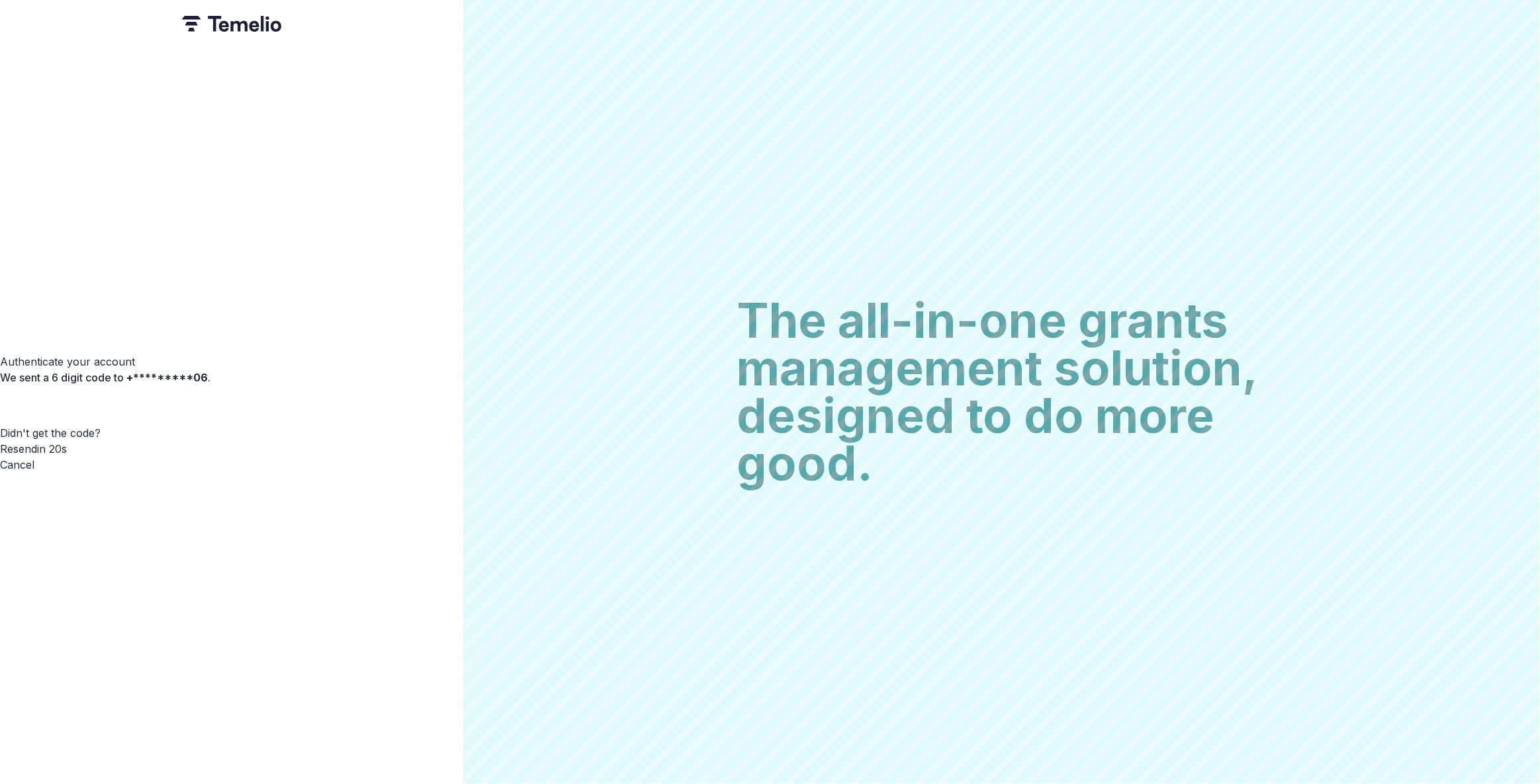
type input "*"
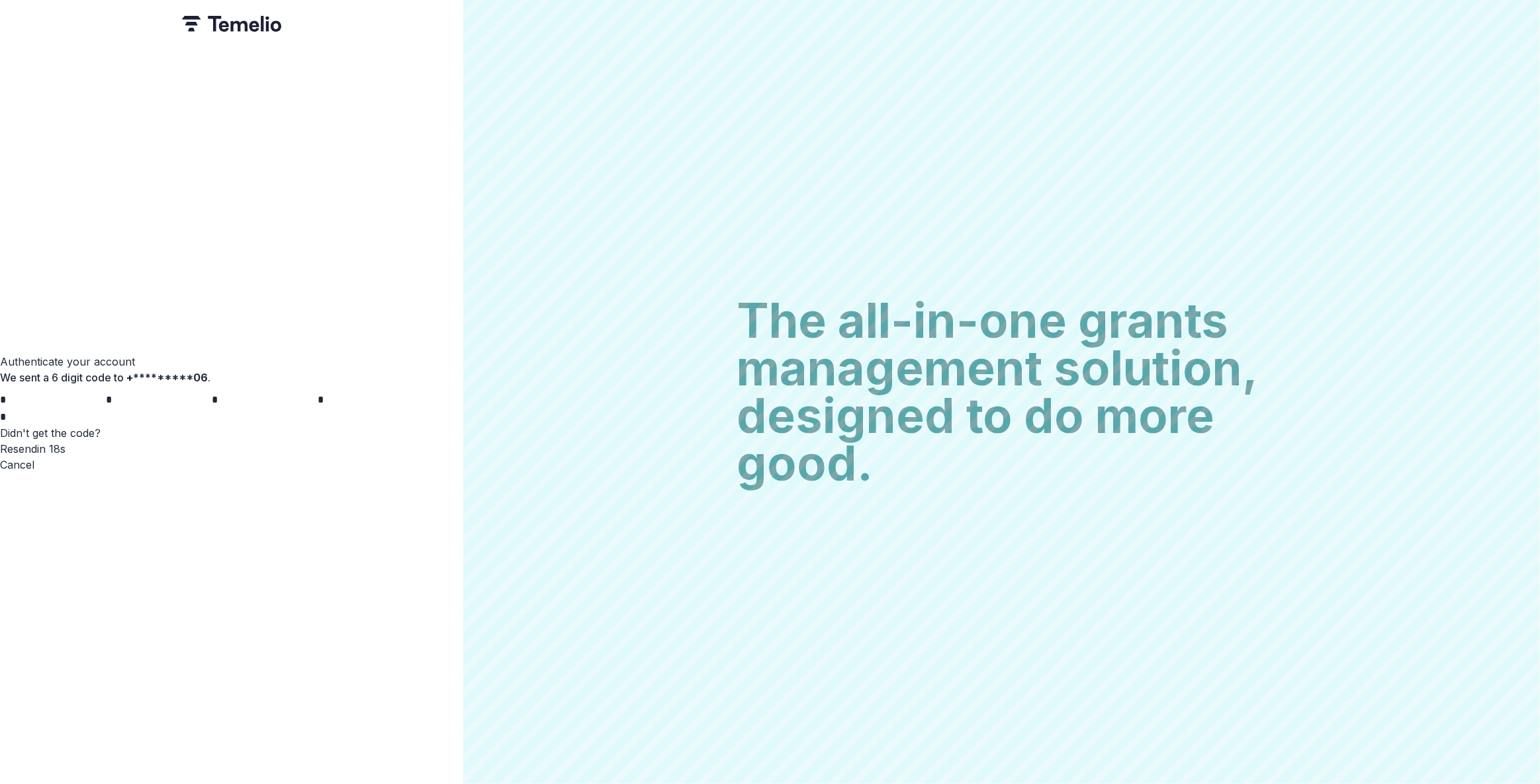
type input "*"
click at [212, 402] on input "*" at bounding box center [158, 409] width 105 height 16
type input "*"
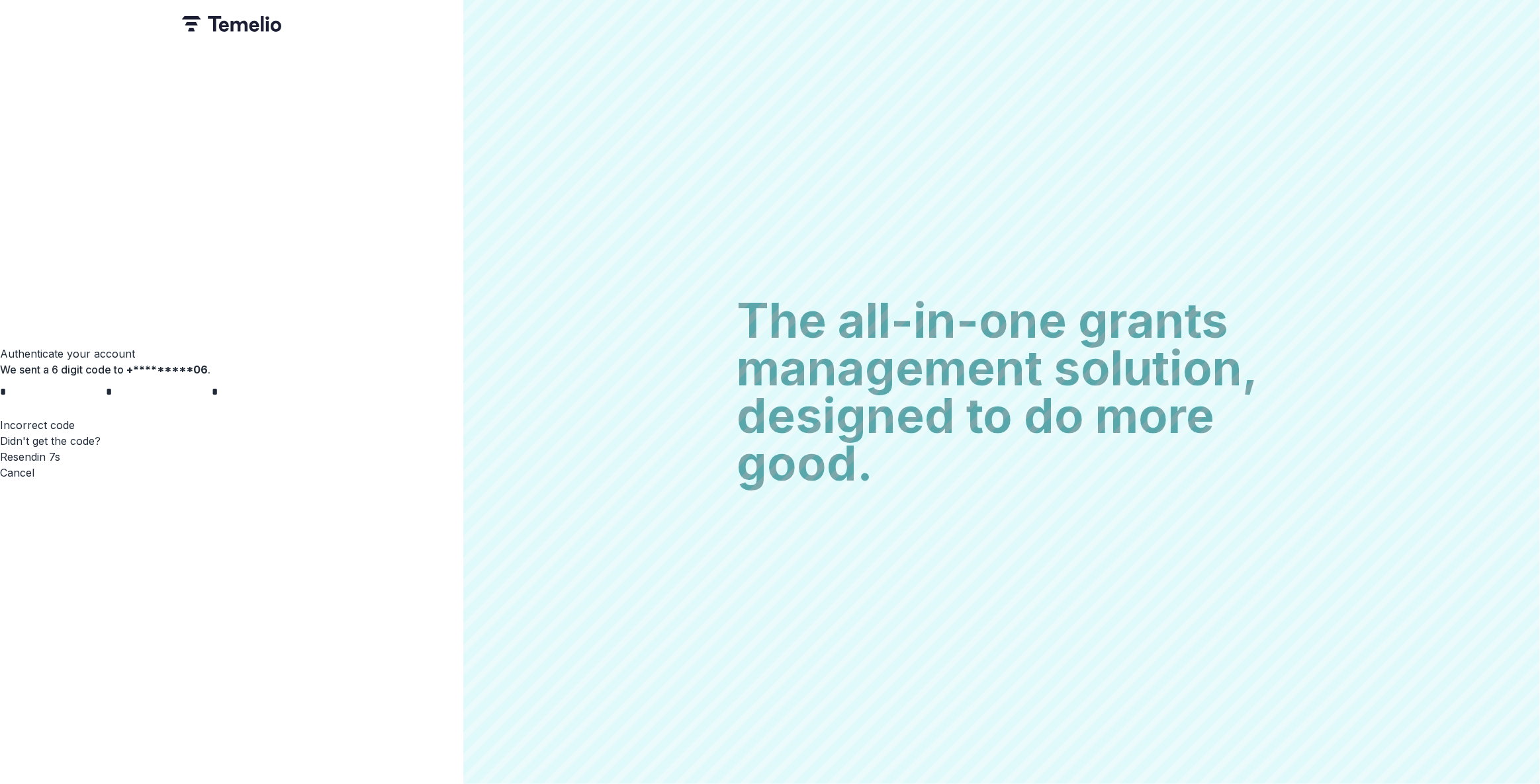
type input "*"
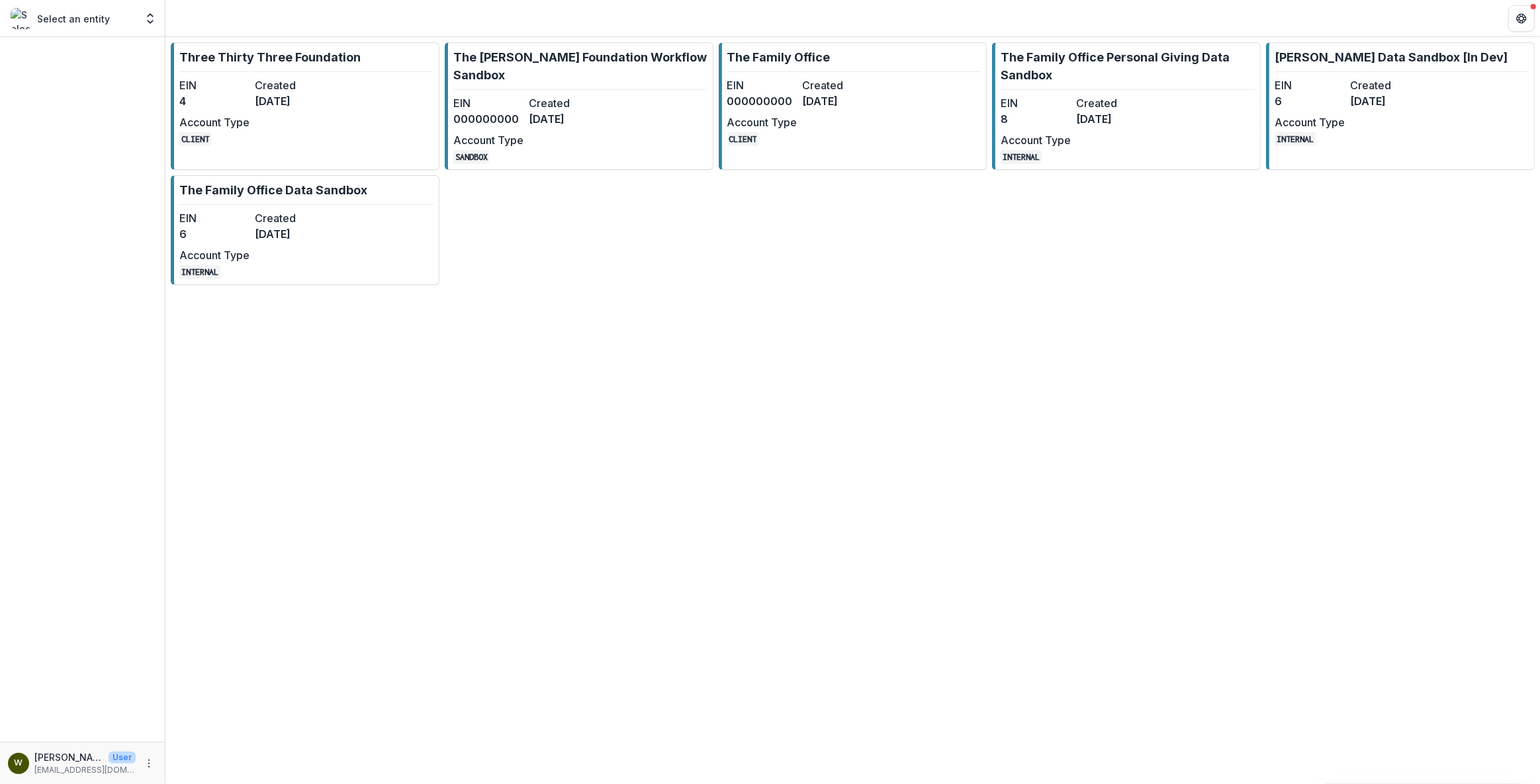
click at [1148, 375] on div "Three Thirty Three Foundation EIN 4 Created [DATE] Account Type CLIENT The [PER…" at bounding box center [852, 411] width 1374 height 747
click at [906, 419] on div "Three Thirty Three Foundation EIN 4 Created [DATE] Account Type CLIENT The [PER…" at bounding box center [852, 411] width 1374 height 747
click at [1210, 390] on div "Three Thirty Three Foundation EIN 4 Created [DATE] Account Type CLIENT The [PER…" at bounding box center [852, 411] width 1374 height 747
click at [1064, 476] on div "Three Thirty Three Foundation EIN 4 Created [DATE] Account Type CLIENT The [PER…" at bounding box center [852, 411] width 1374 height 747
click at [215, 207] on link "The Family Office Data Sandbox EIN 6 Created [DATE] Account Type INTERNAL" at bounding box center [305, 230] width 268 height 110
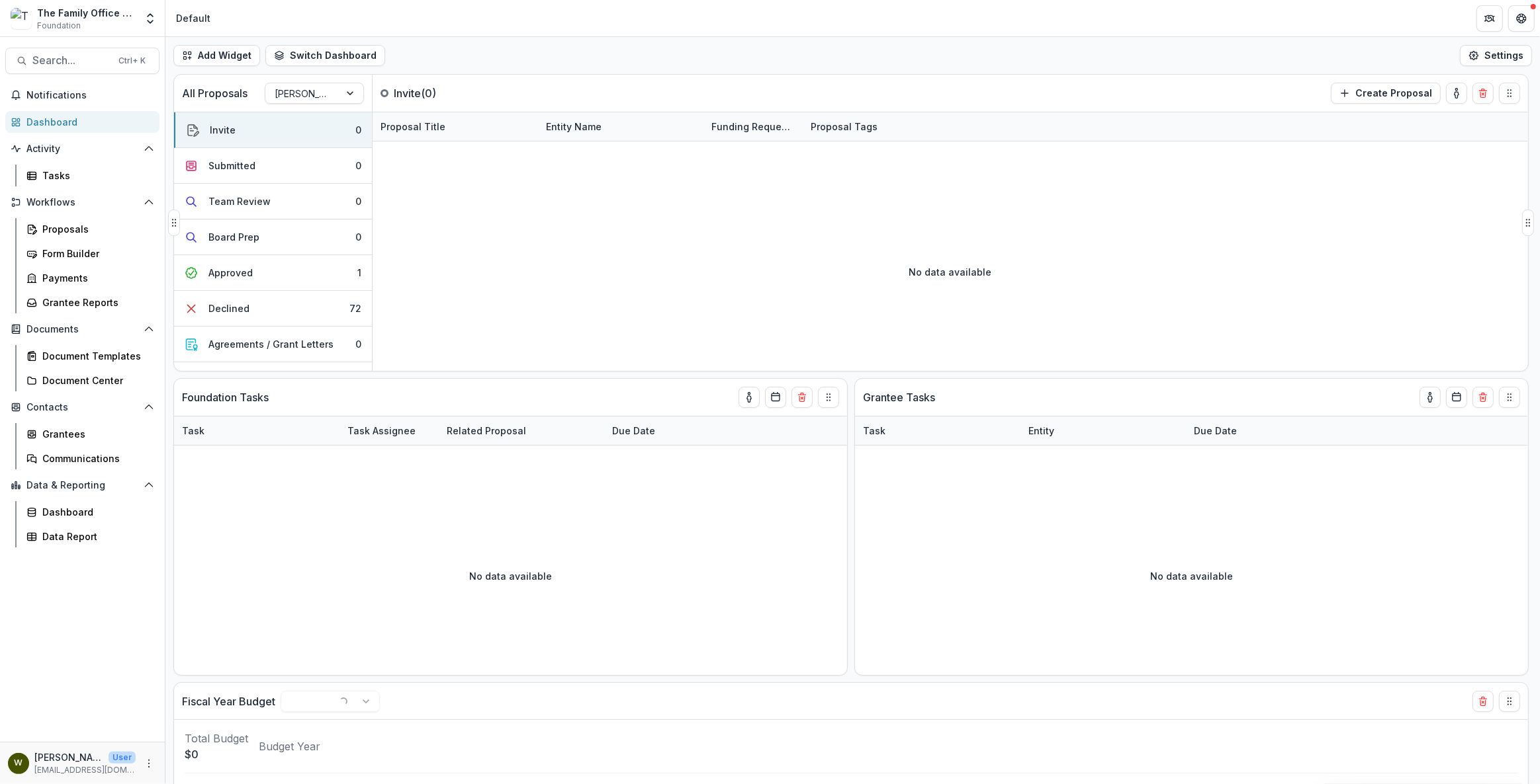
click at [551, 78] on div "All Proposals [PERSON_NAME] Charitable Foundation Invite ( 0 ) Create Proposal" at bounding box center [824, 93] width 1299 height 37
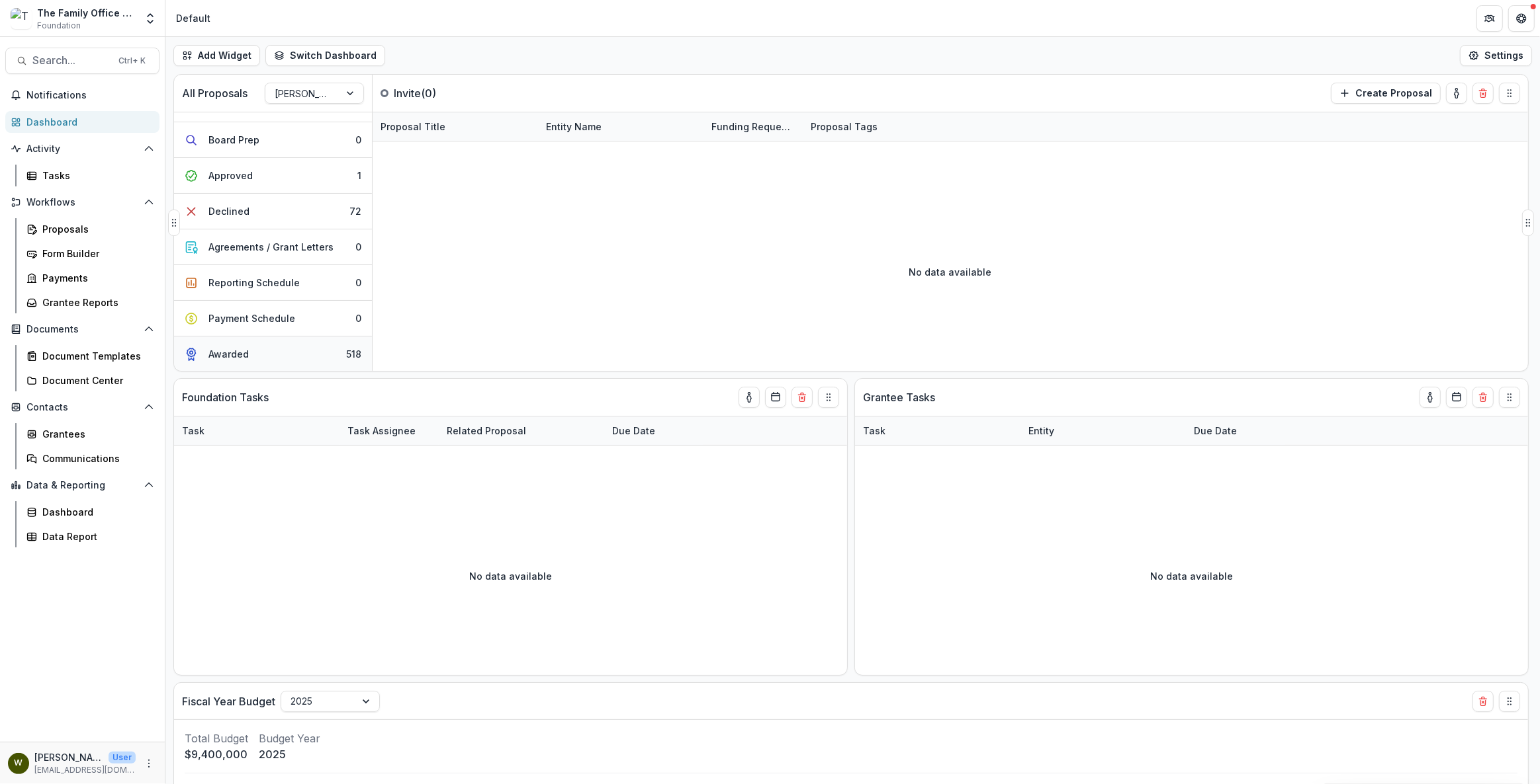
click at [303, 361] on button "Awarded 518" at bounding box center [273, 354] width 198 height 35
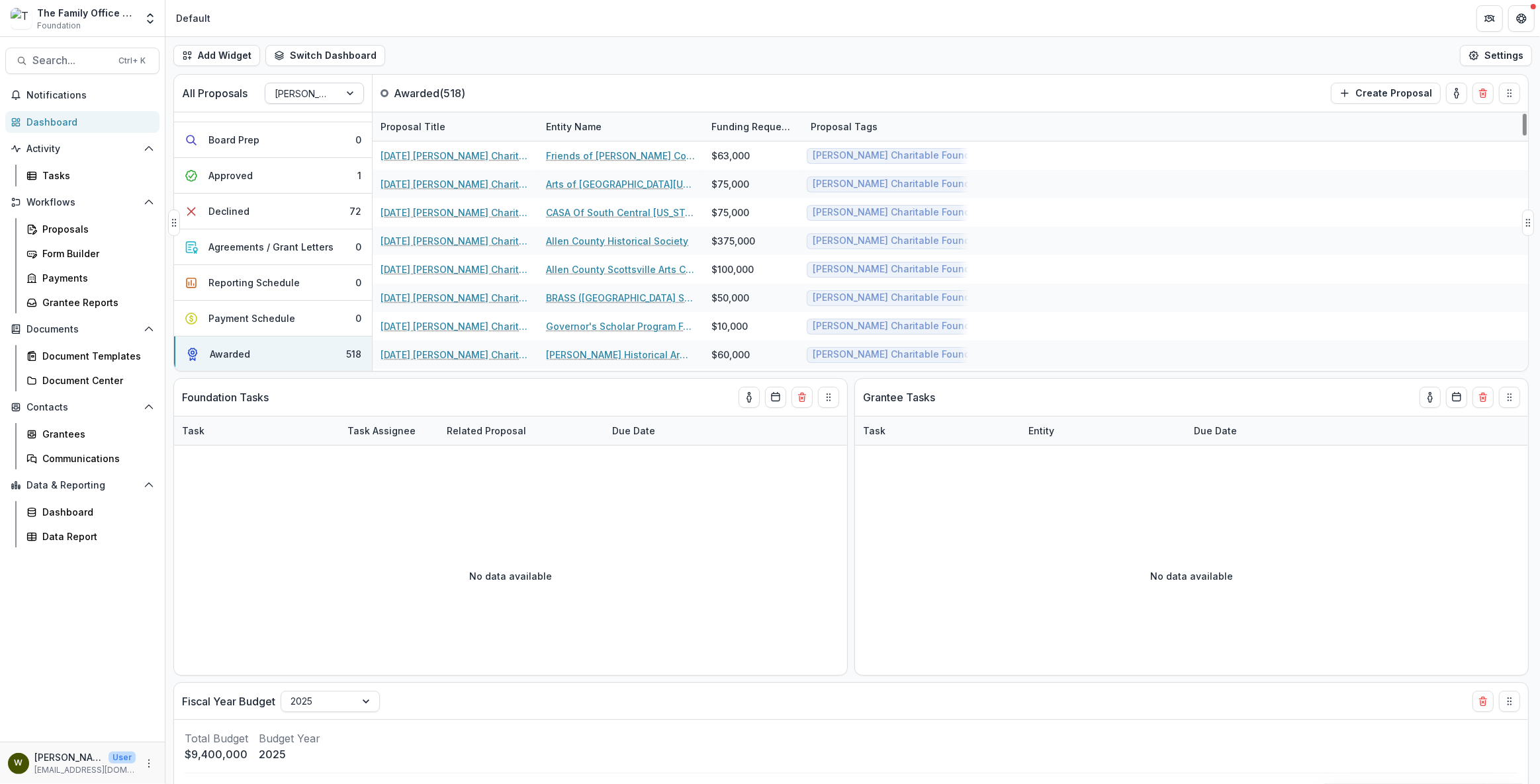
click at [325, 99] on div at bounding box center [302, 93] width 56 height 17
click at [743, 57] on div "Add Widget Switch Dashboard Default New Dashboard Settings" at bounding box center [852, 56] width 1374 height 37
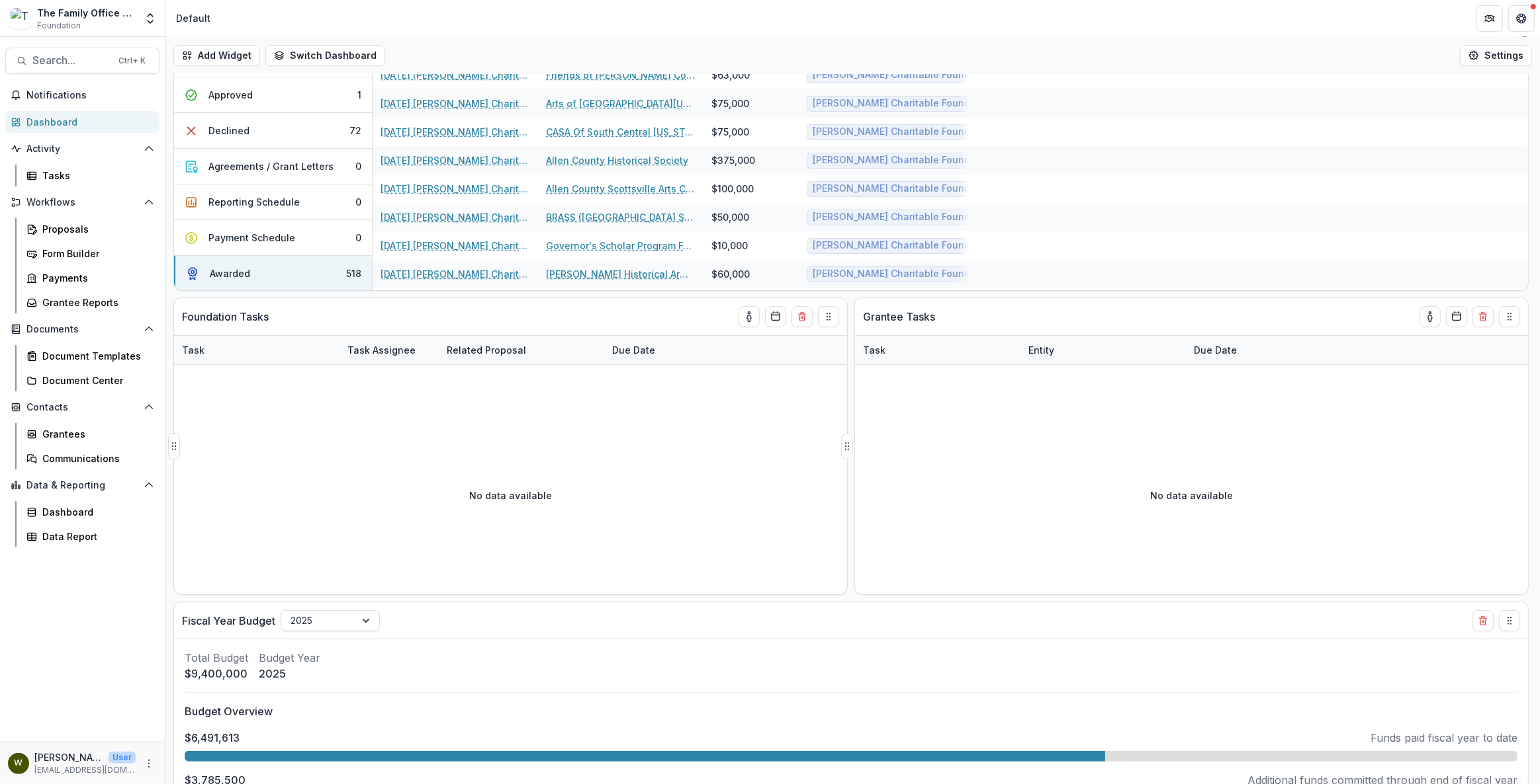
scroll to position [195, 0]
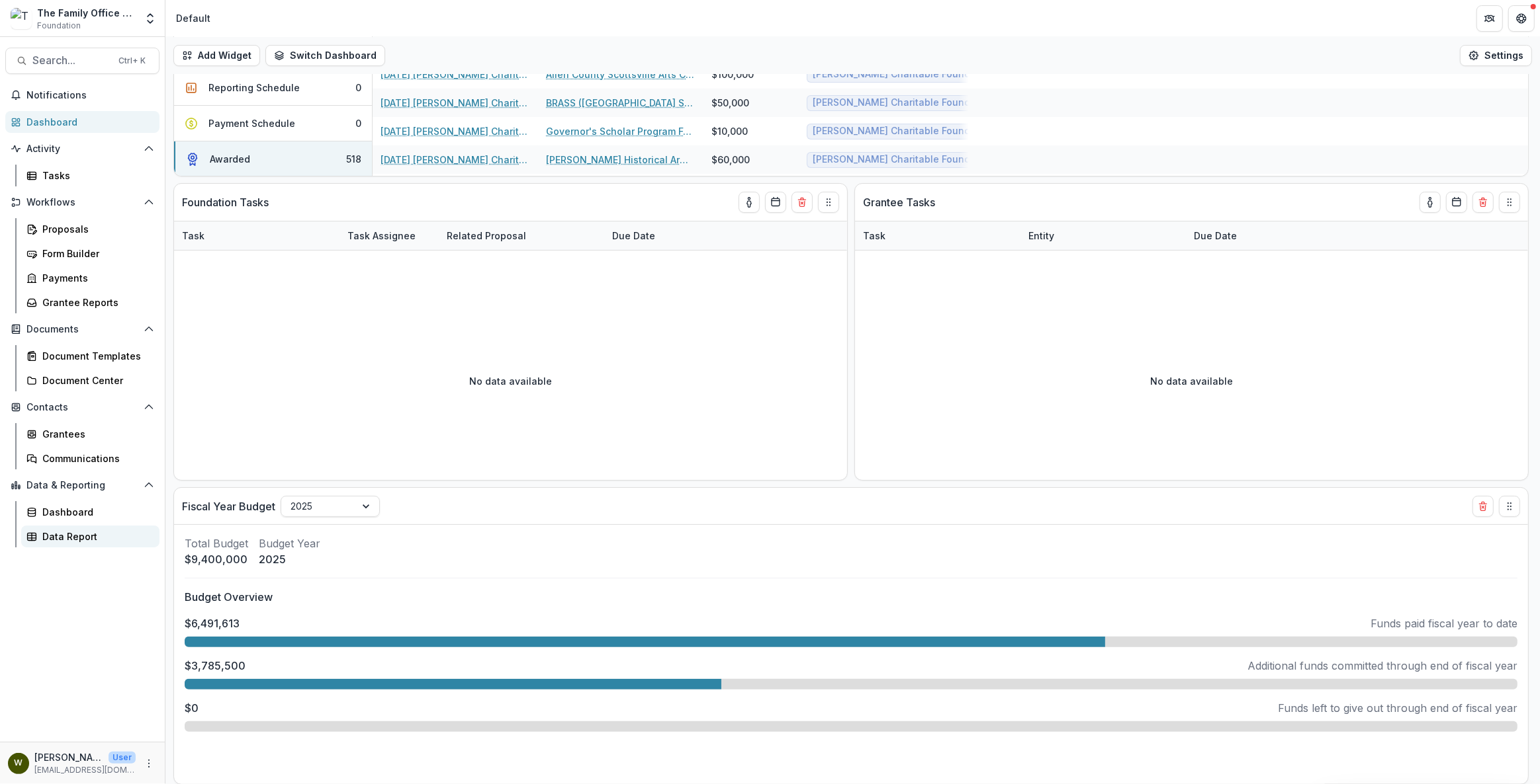
click at [73, 533] on div "Data Report" at bounding box center [96, 537] width 106 height 14
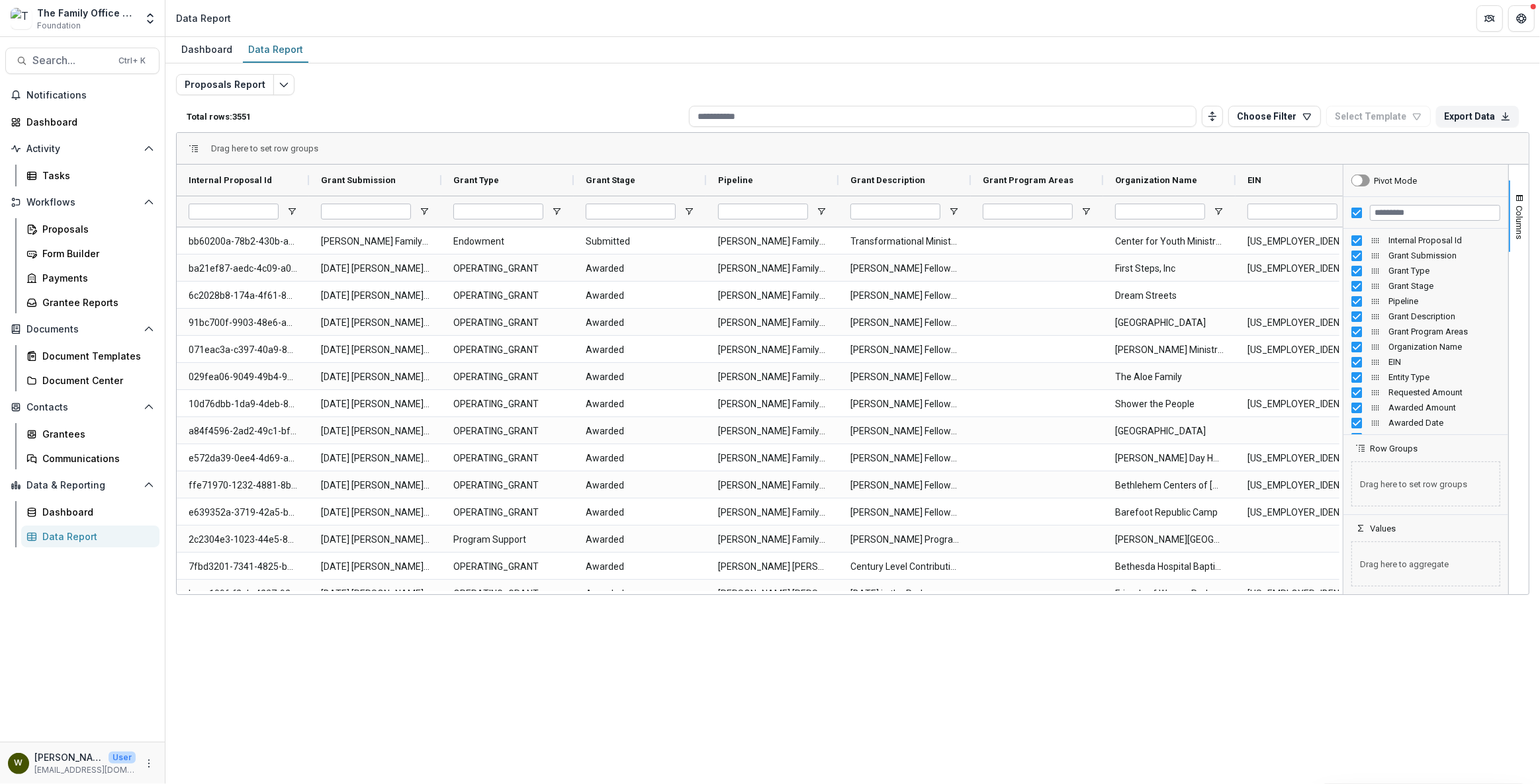
drag, startPoint x: 1237, startPoint y: 673, endPoint x: 1286, endPoint y: 476, distance: 203.0
click at [1235, 673] on div "Dashboard Data Report Proposals Report Total rows: 3551 Choose Filter Personal …" at bounding box center [852, 411] width 1374 height 747
click at [1525, 180] on button "Columns" at bounding box center [1518, 216] width 20 height 71
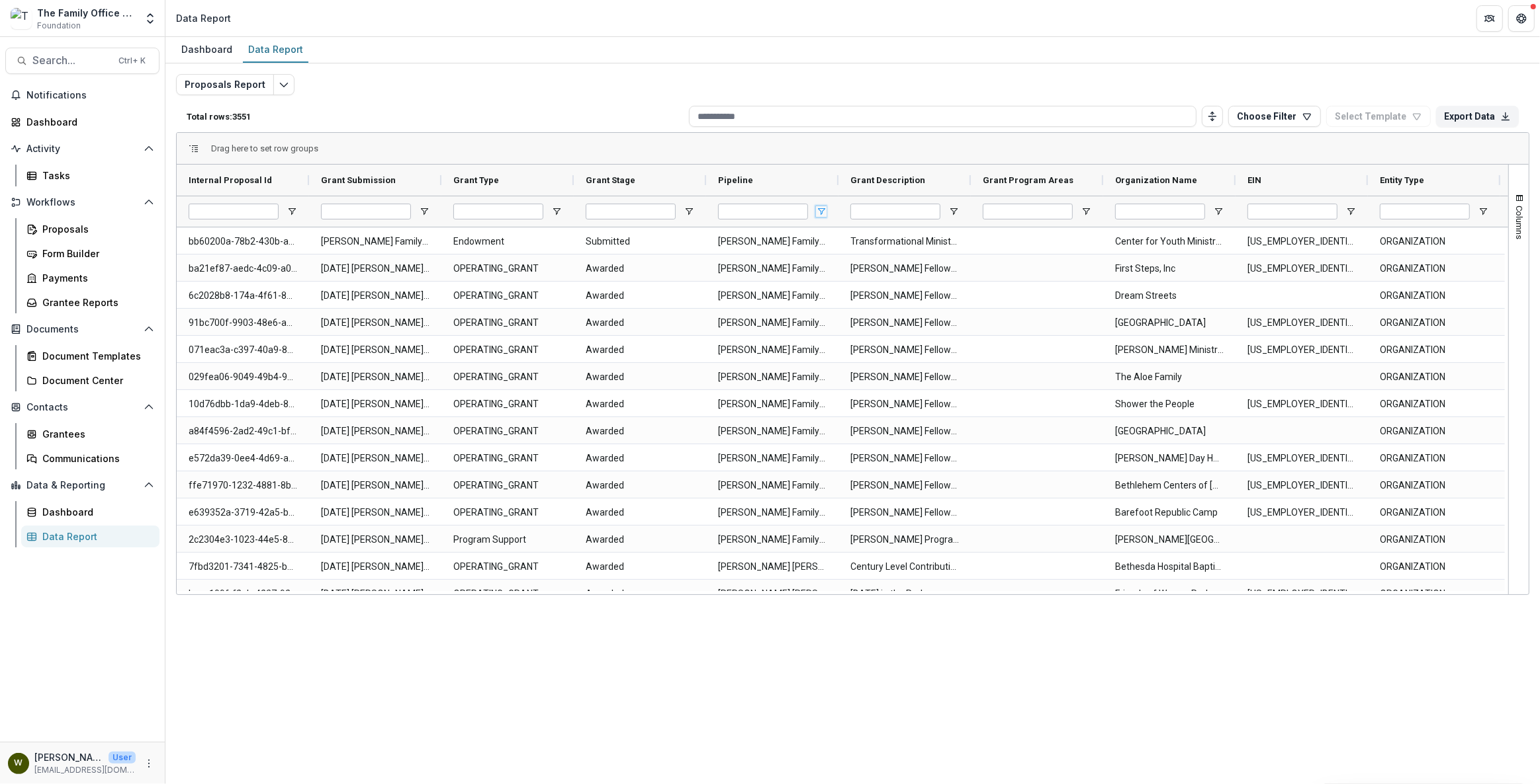
click at [819, 210] on span "Open Filter Menu" at bounding box center [821, 212] width 10 height 10
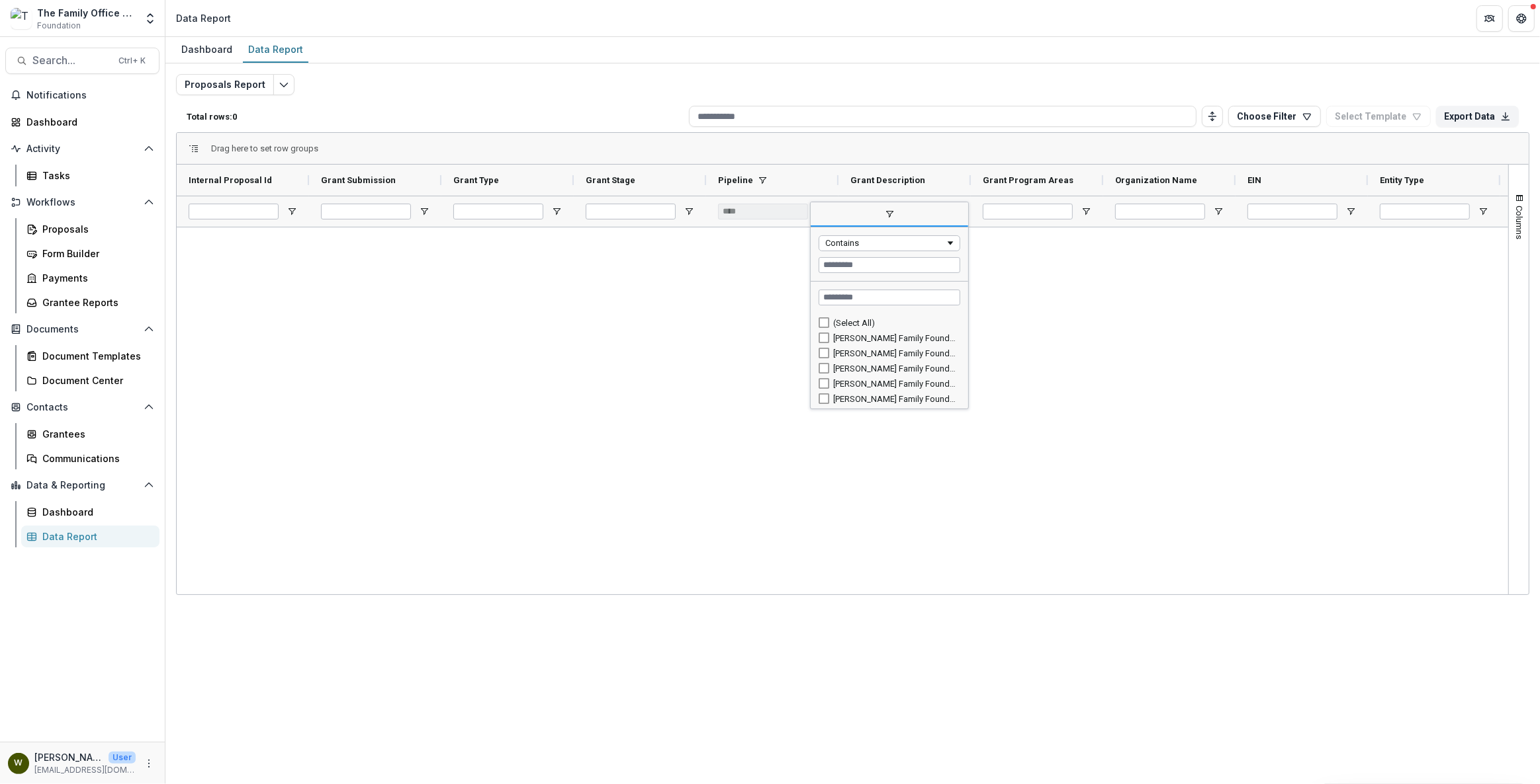
click at [1535, 18] on button "Get Help" at bounding box center [1521, 18] width 26 height 26
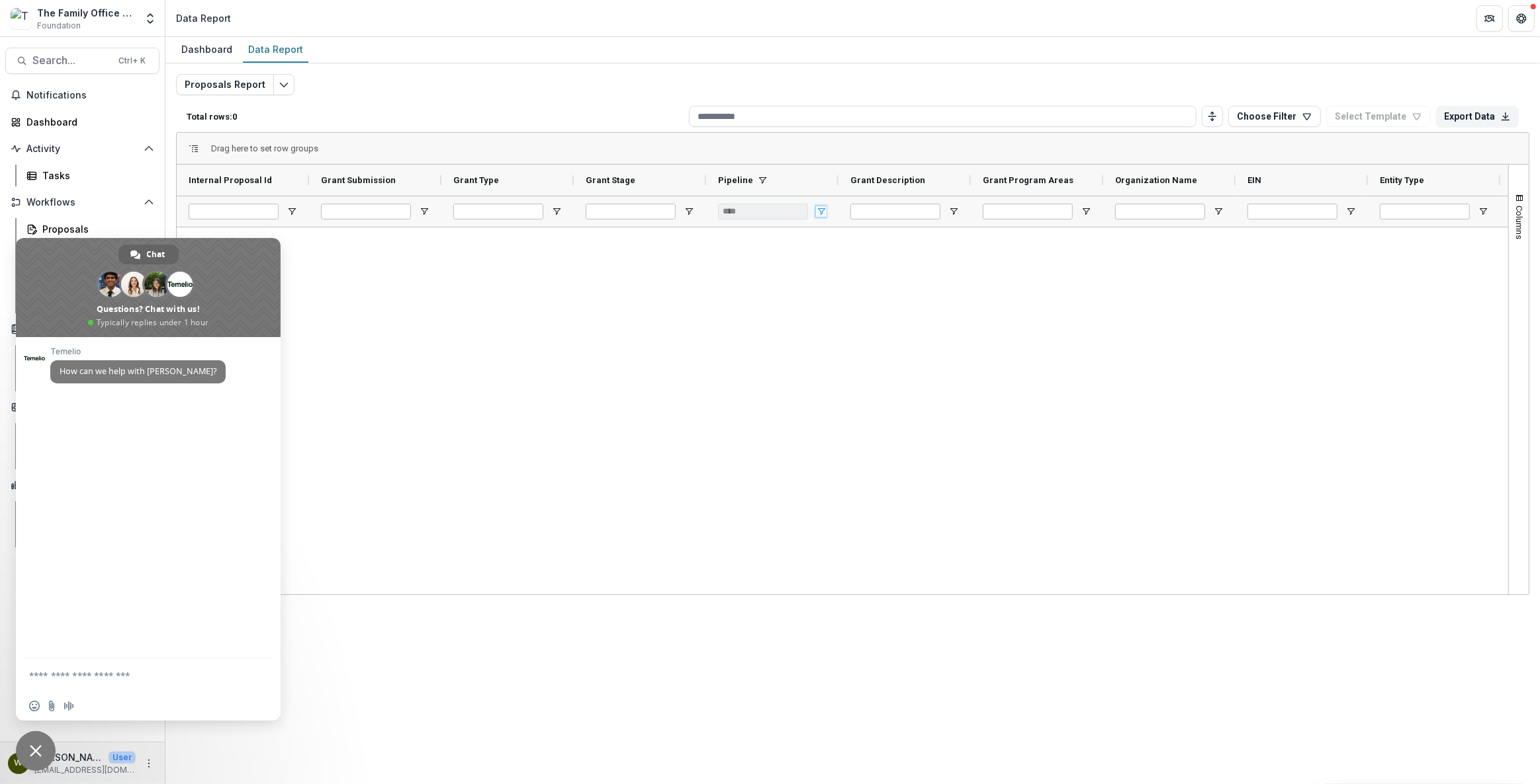
click at [825, 208] on span "Open Filter Menu" at bounding box center [821, 212] width 10 height 10
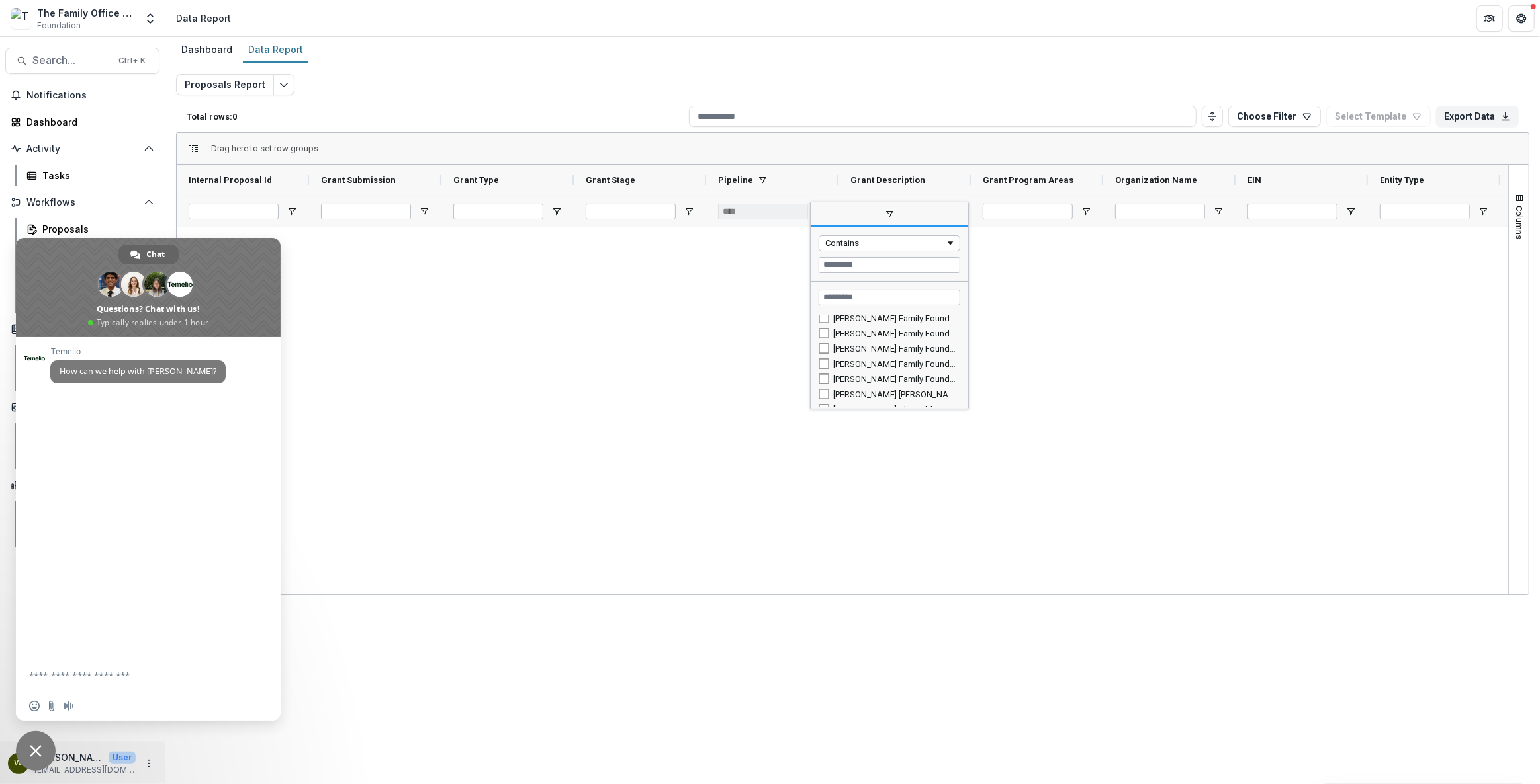
scroll to position [30, 0]
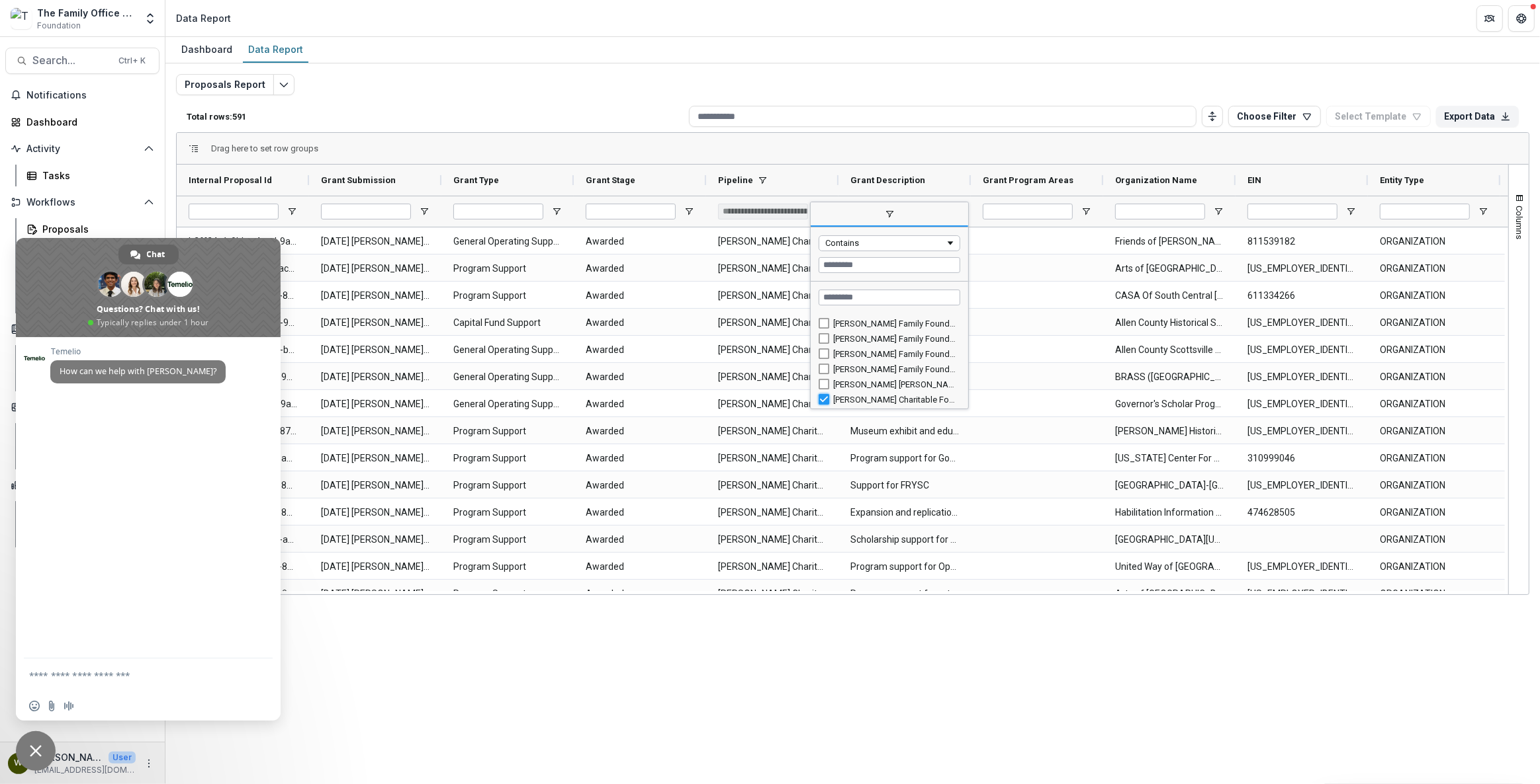
type input "***"
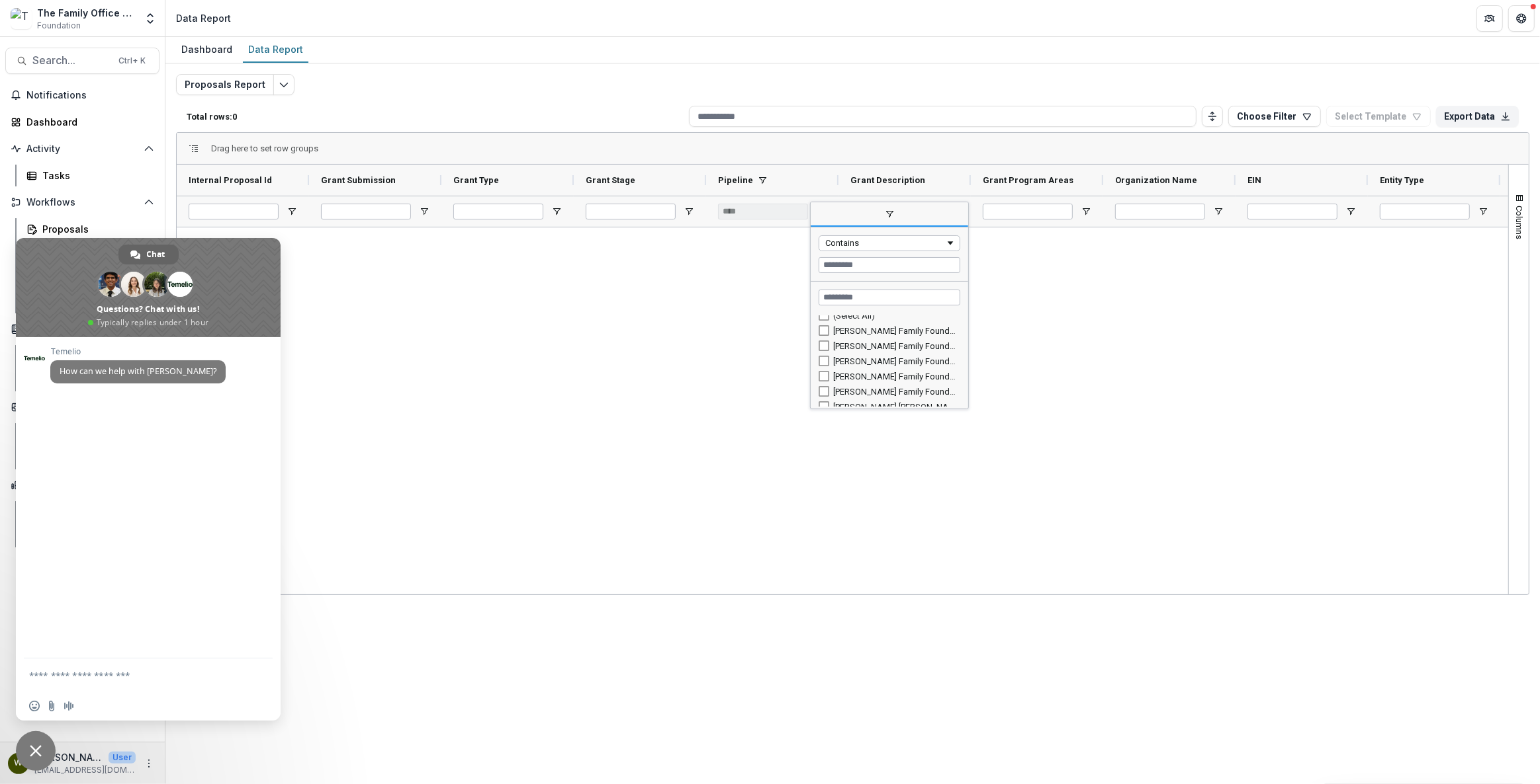
scroll to position [0, 0]
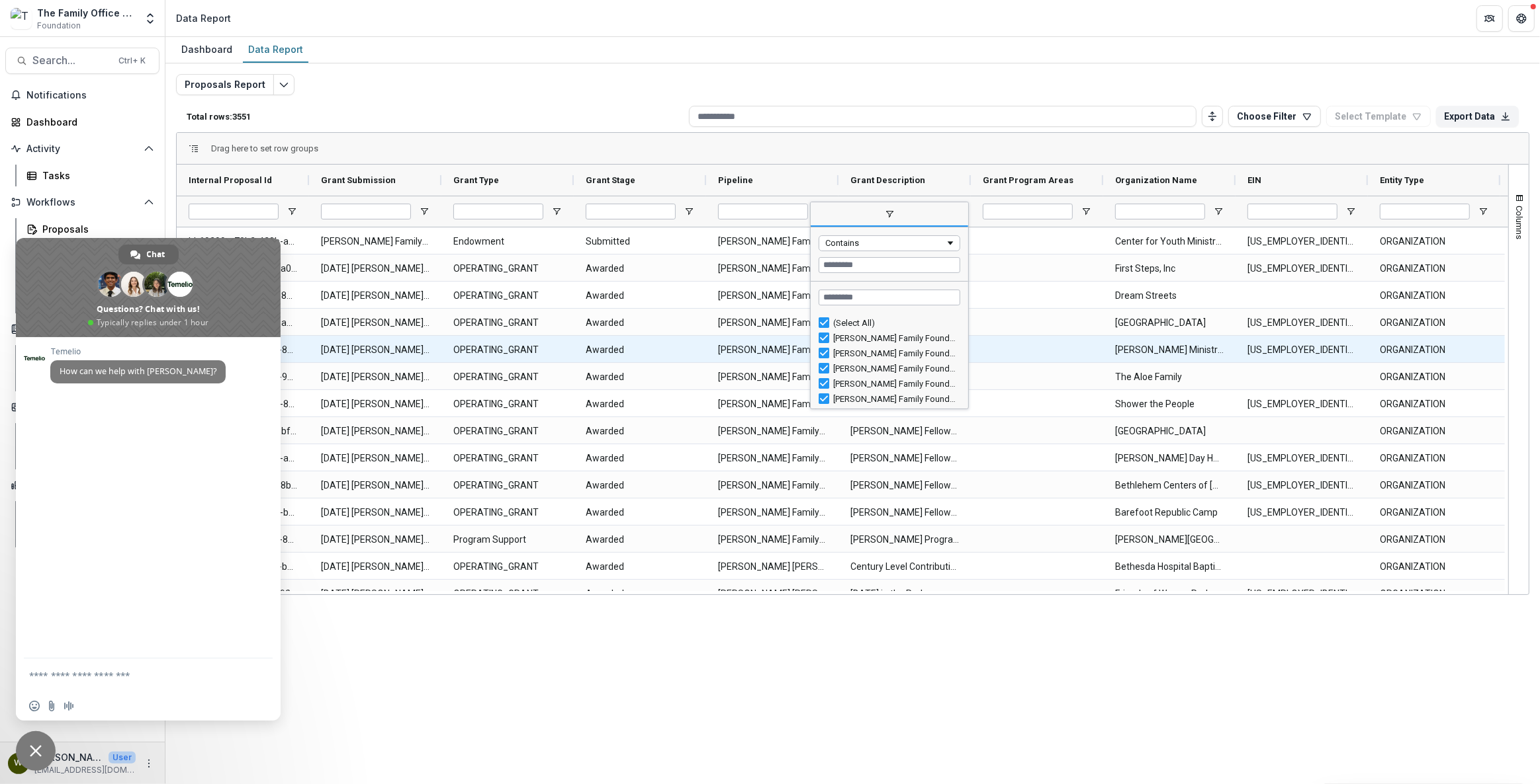
click at [1082, 412] on div at bounding box center [1037, 403] width 132 height 26
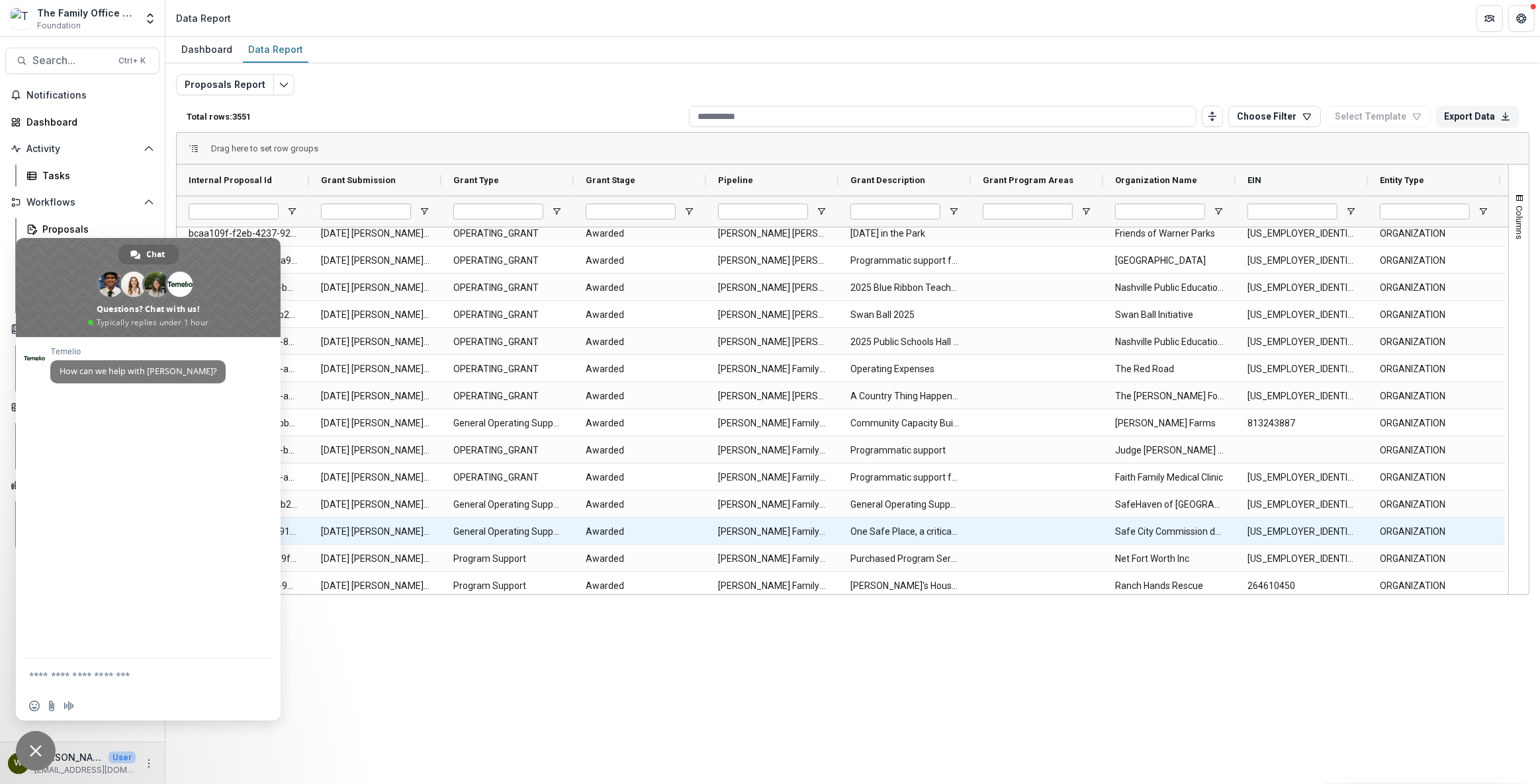
scroll to position [661, 0]
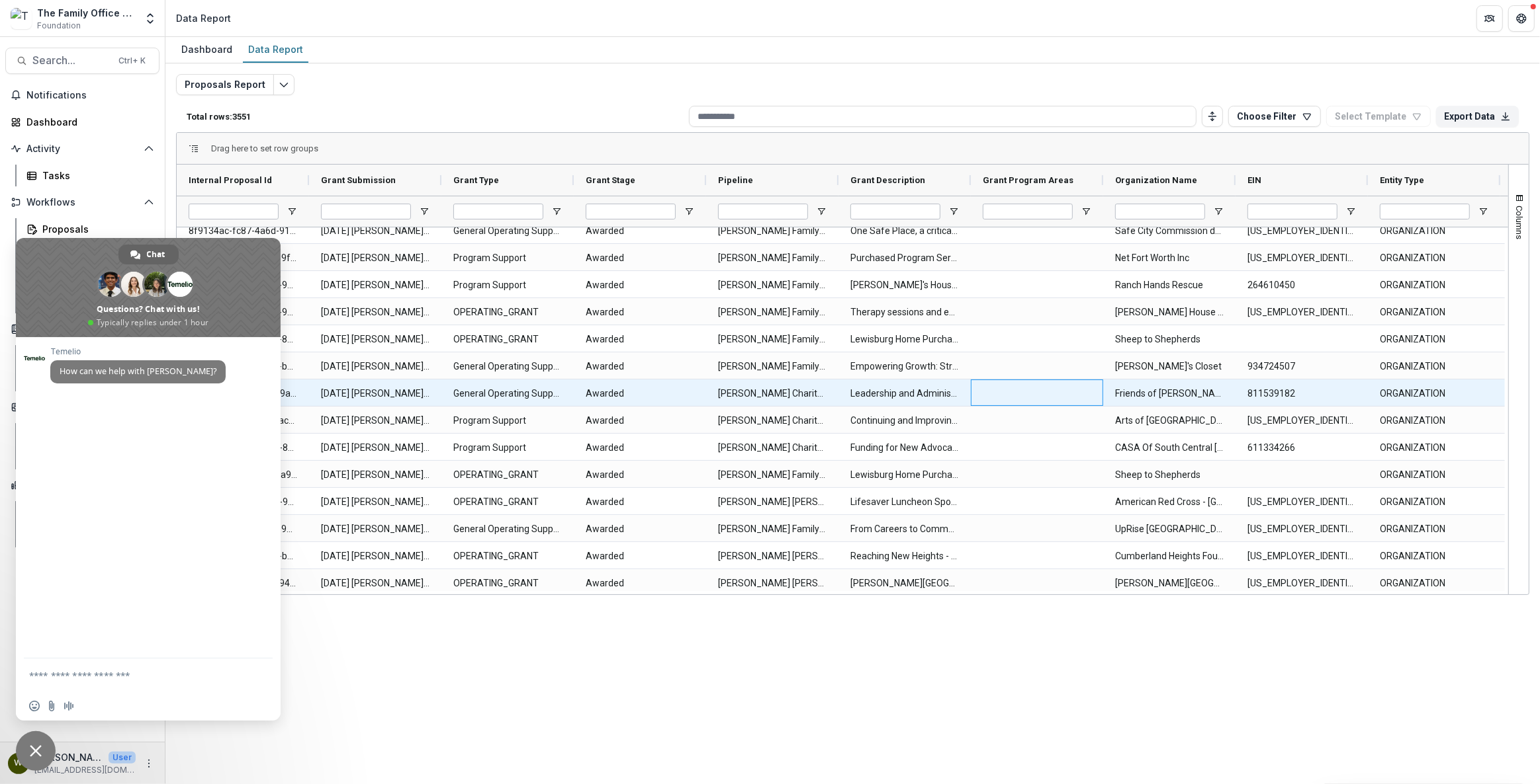
drag, startPoint x: 1059, startPoint y: 395, endPoint x: 1073, endPoint y: 205, distance: 190.5
click at [1059, 395] on div at bounding box center [1037, 393] width 132 height 26
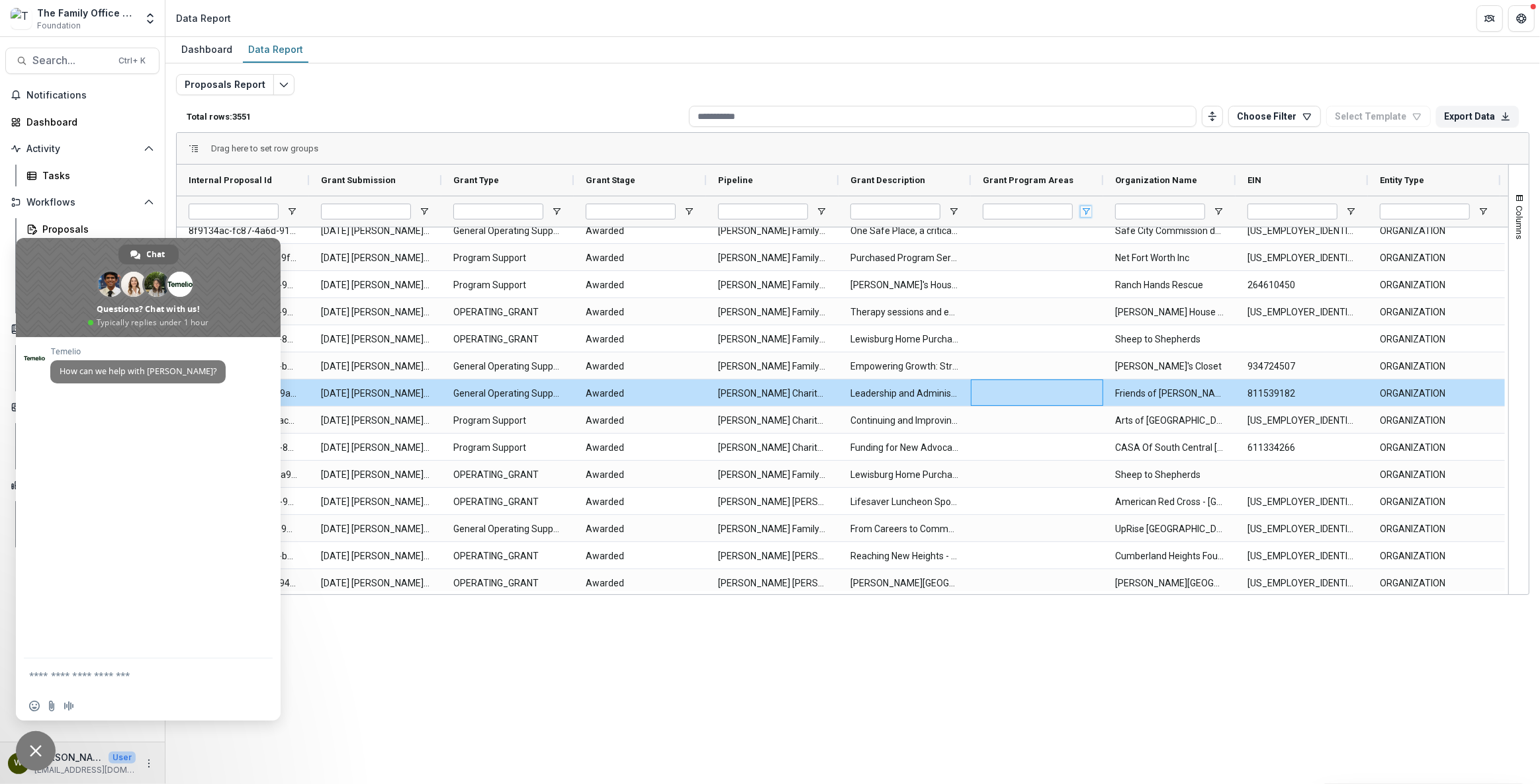
click at [1086, 211] on span "Open Filter Menu" at bounding box center [1086, 212] width 10 height 10
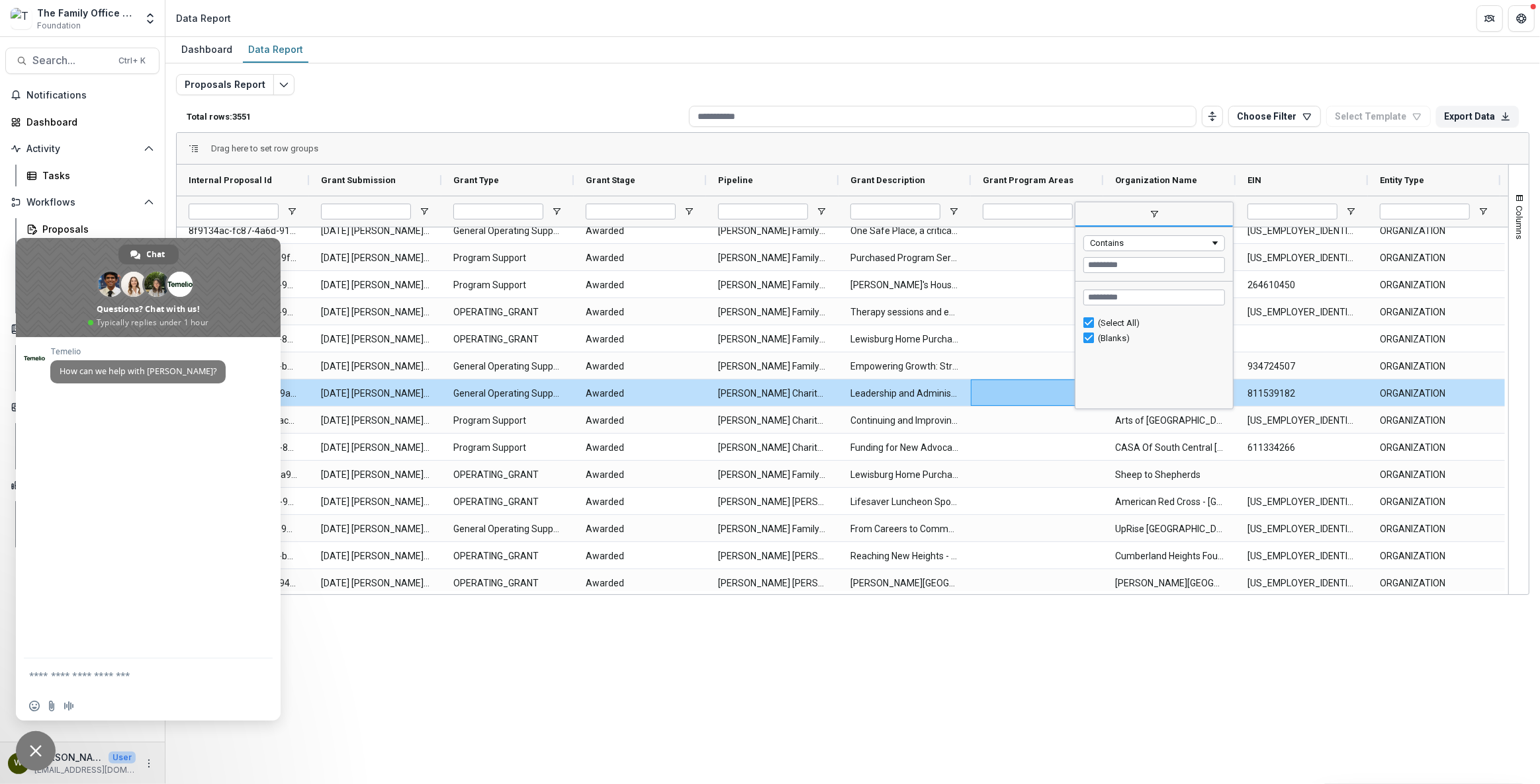
click at [1087, 210] on span "filter" at bounding box center [1154, 214] width 158 height 24
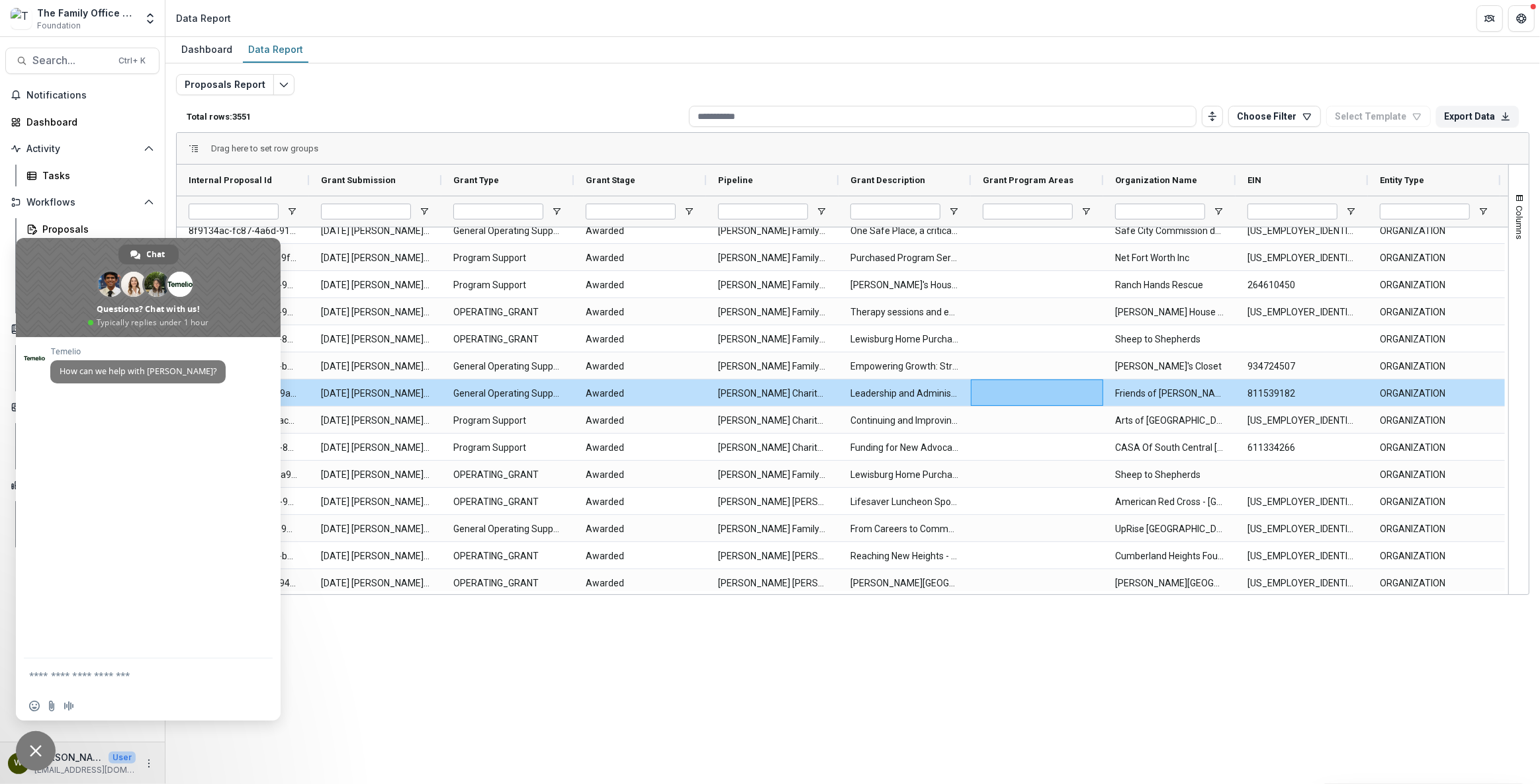
click at [556, 203] on div at bounding box center [507, 212] width 132 height 31
click at [558, 208] on span "Open Filter Menu" at bounding box center [556, 212] width 10 height 10
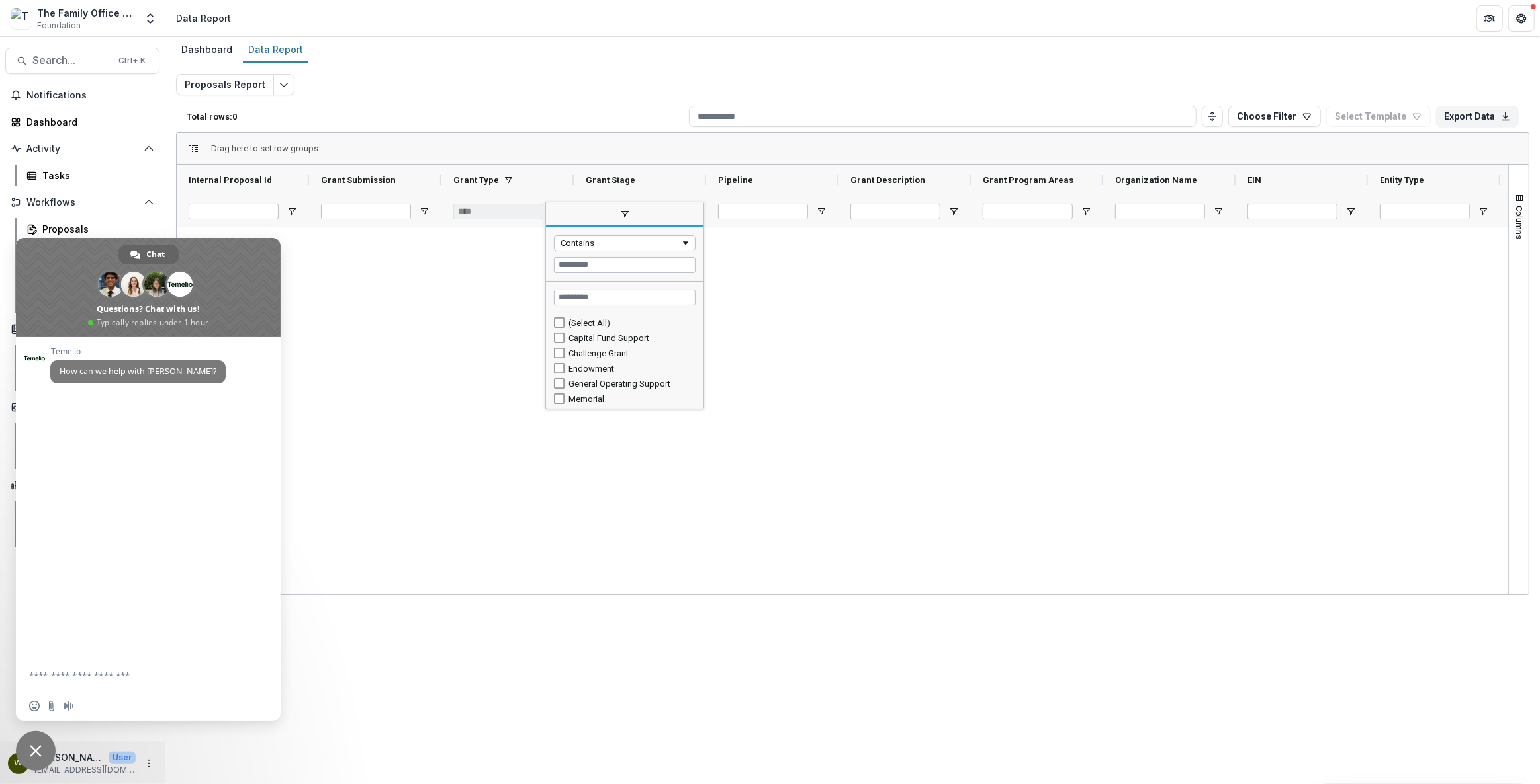
scroll to position [0, 0]
type input "**********"
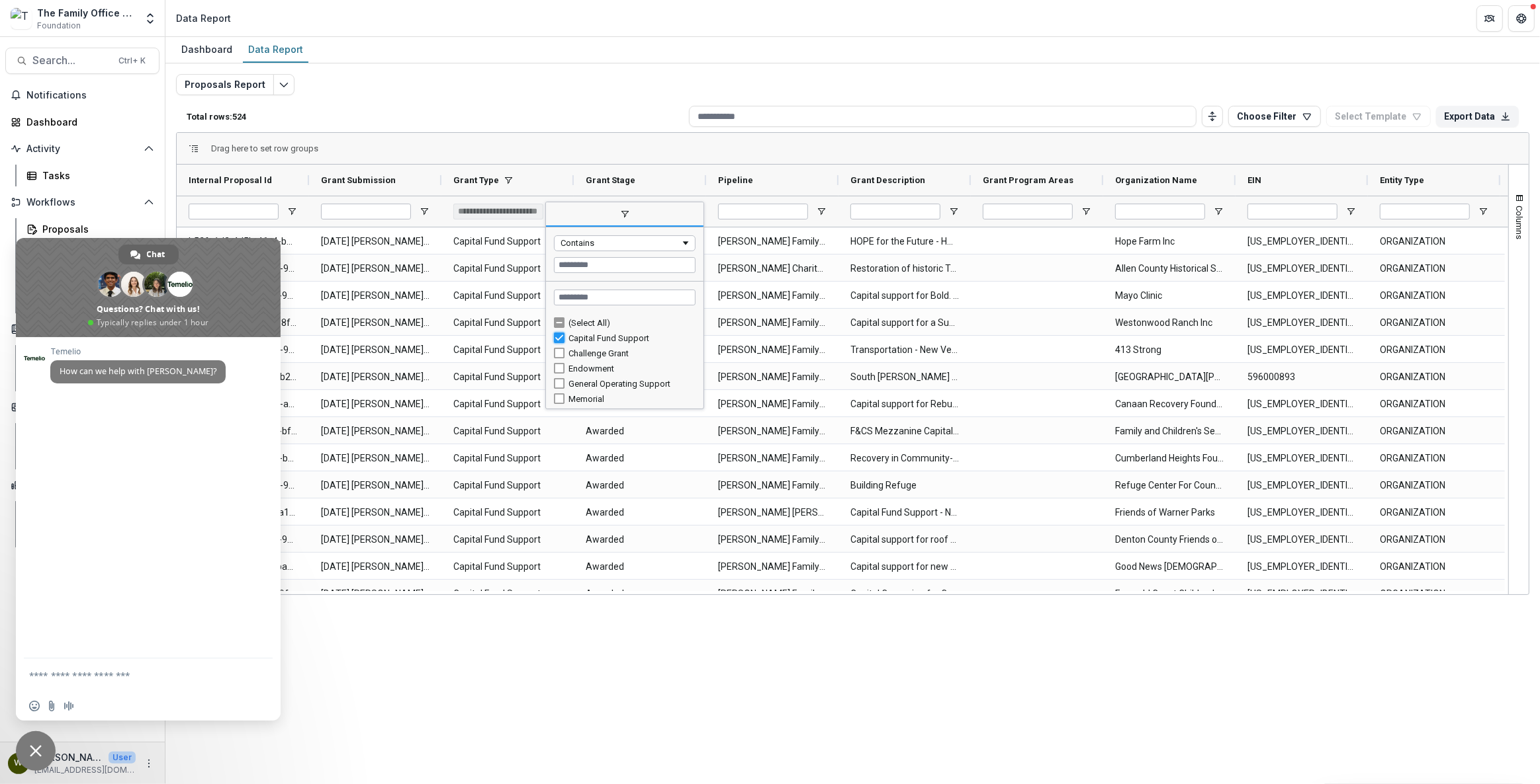
click at [559, 331] on div "Capital Fund Support" at bounding box center [624, 338] width 141 height 15
click at [561, 314] on div "(Select All) Capital Fund Support Challenge Grant Endowment General Operating S…" at bounding box center [624, 361] width 158 height 95
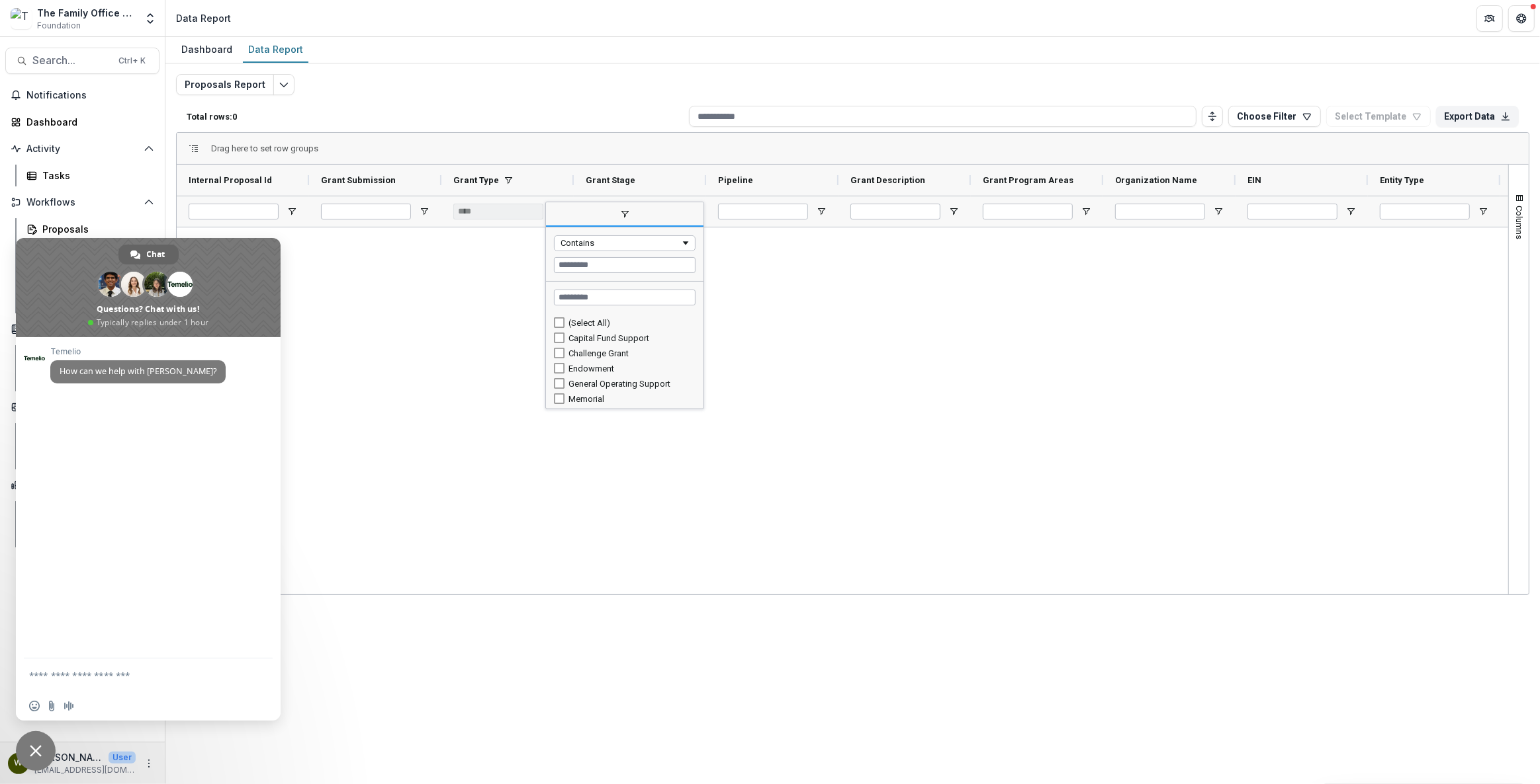
click at [565, 369] on div "Endowment" at bounding box center [624, 368] width 141 height 15
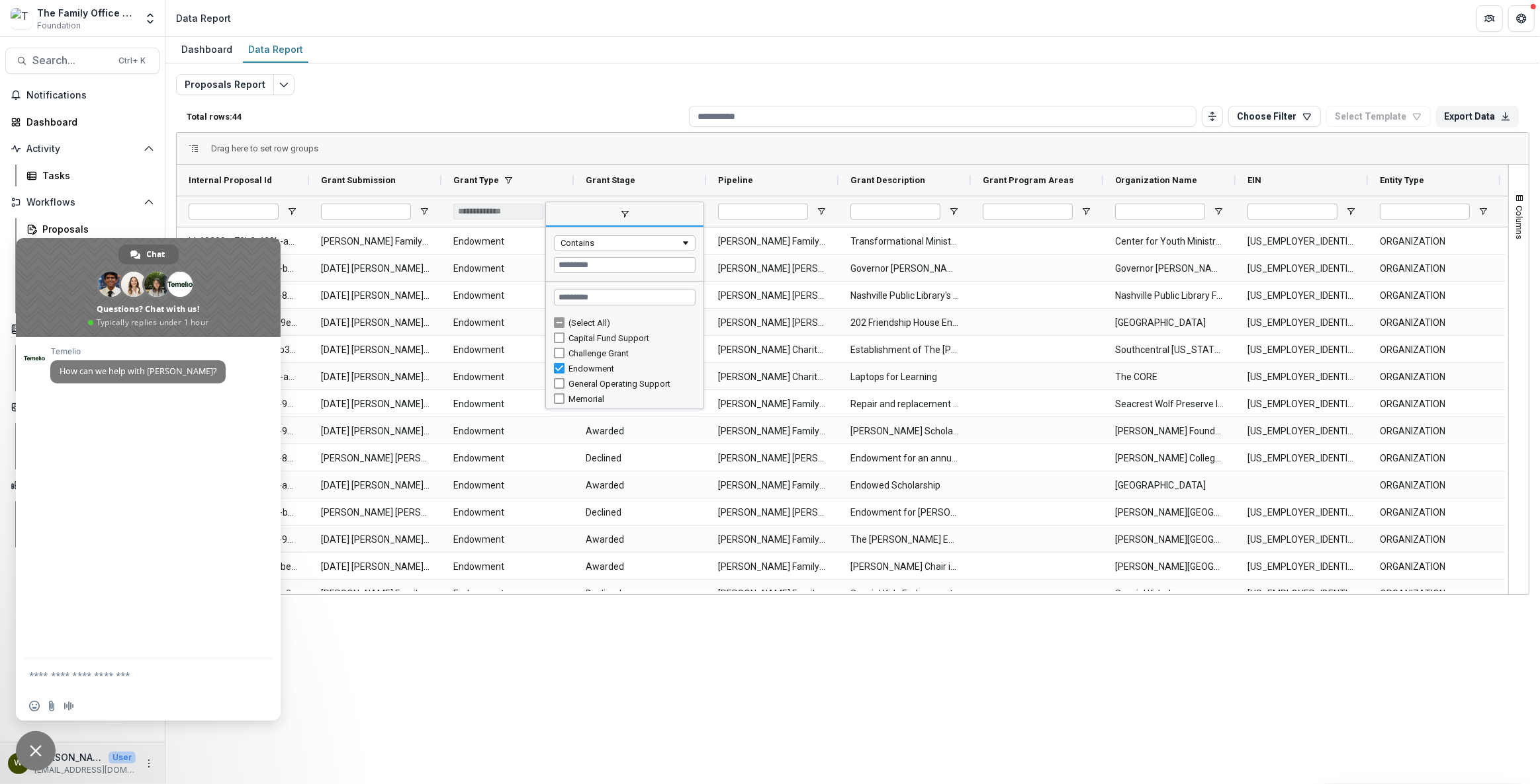
click at [557, 362] on div "Endowment" at bounding box center [624, 368] width 141 height 15
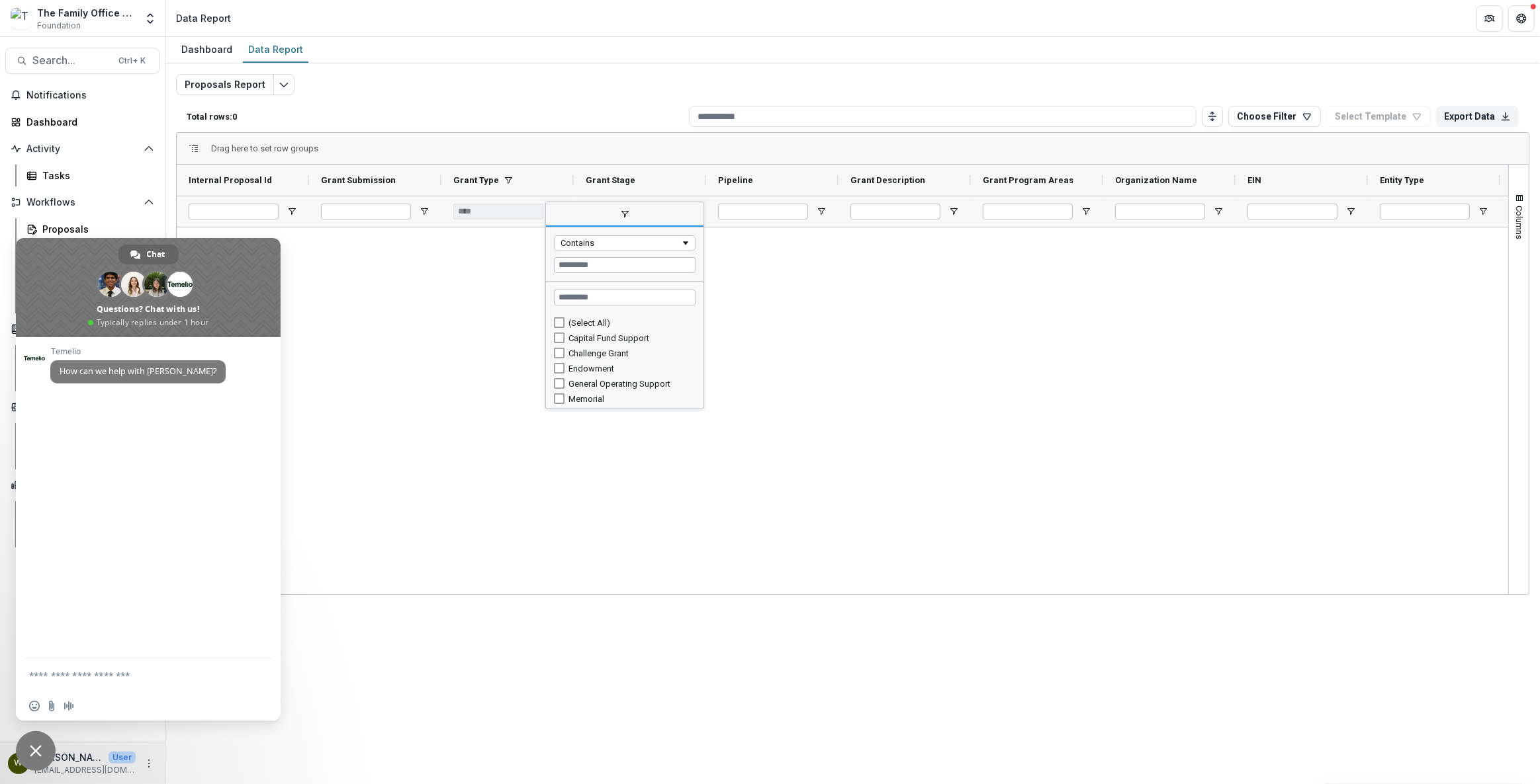
scroll to position [60, 0]
type input "**********"
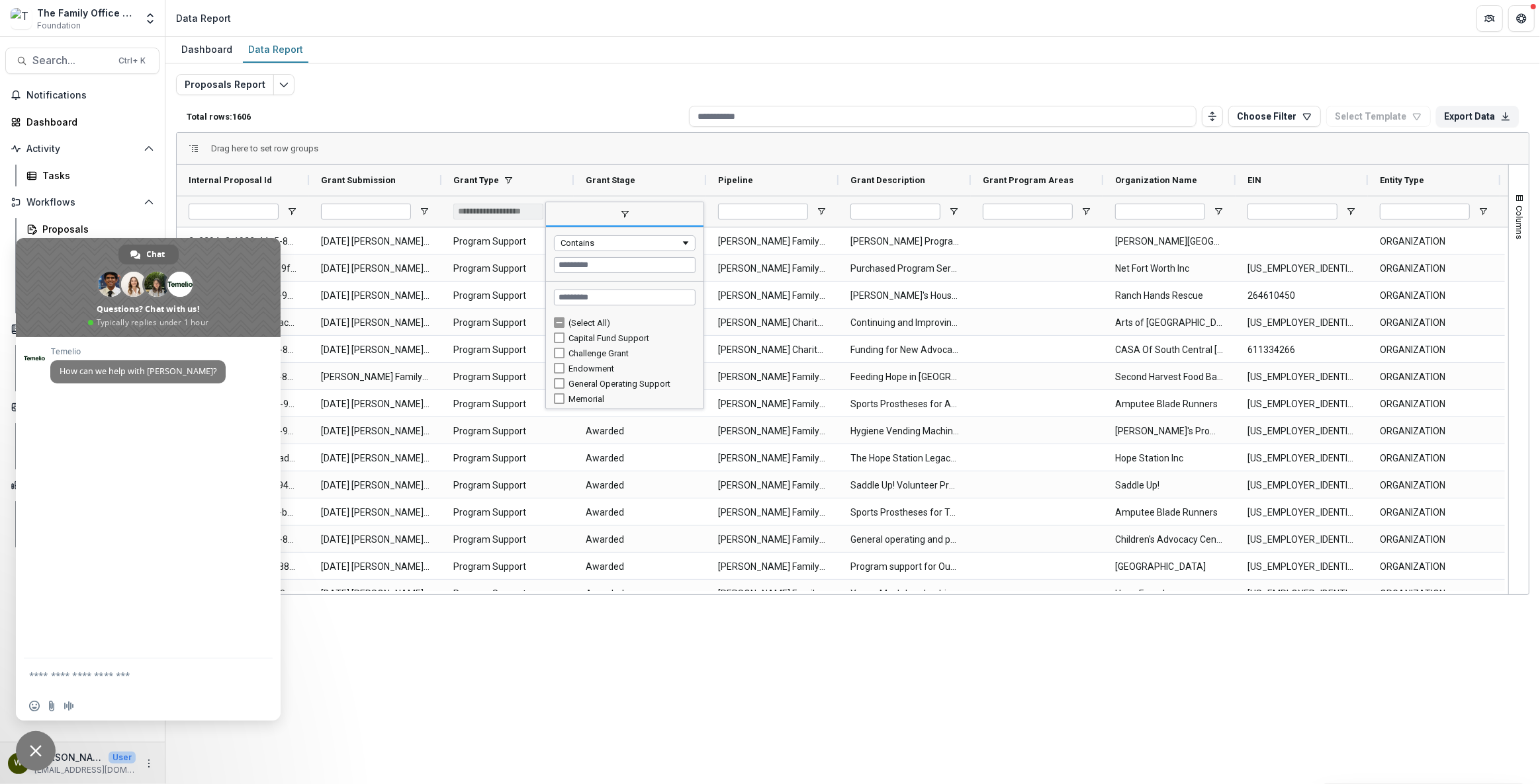
scroll to position [0, 0]
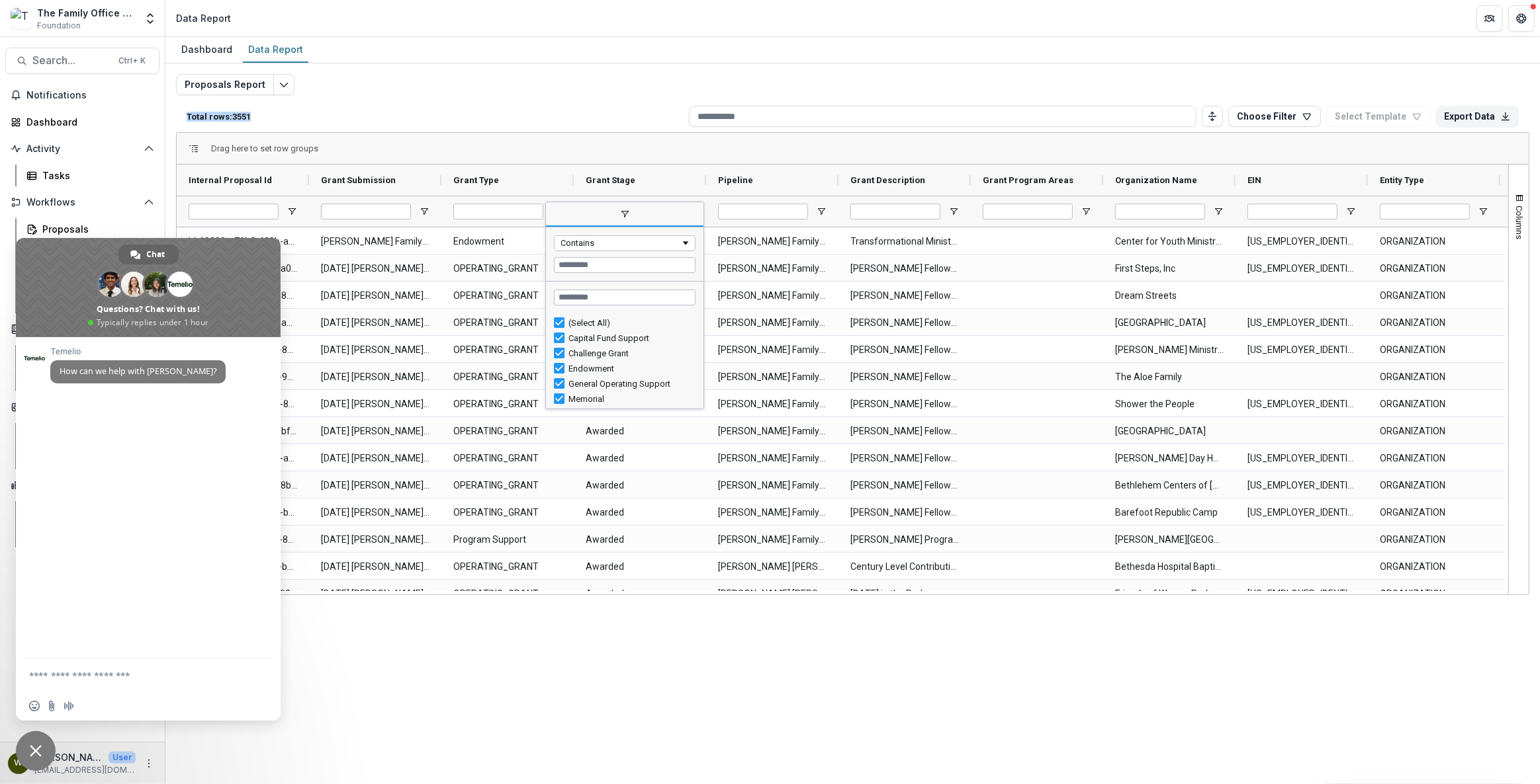
click at [608, 63] on div "Dashboard Data Report Proposals Report Total rows: 3551 Choose Filter Personal …" at bounding box center [852, 411] width 1374 height 747
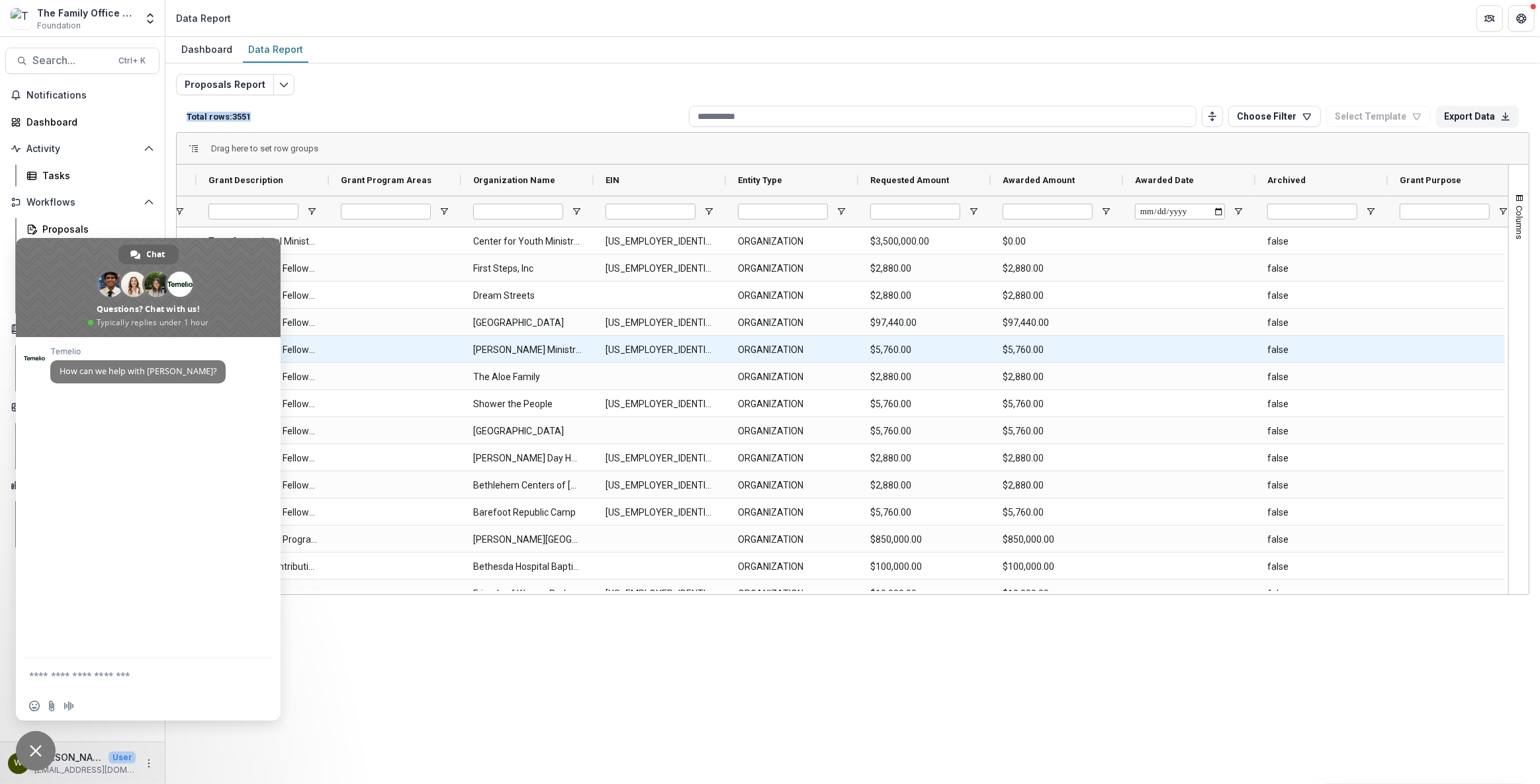
scroll to position [0, 732]
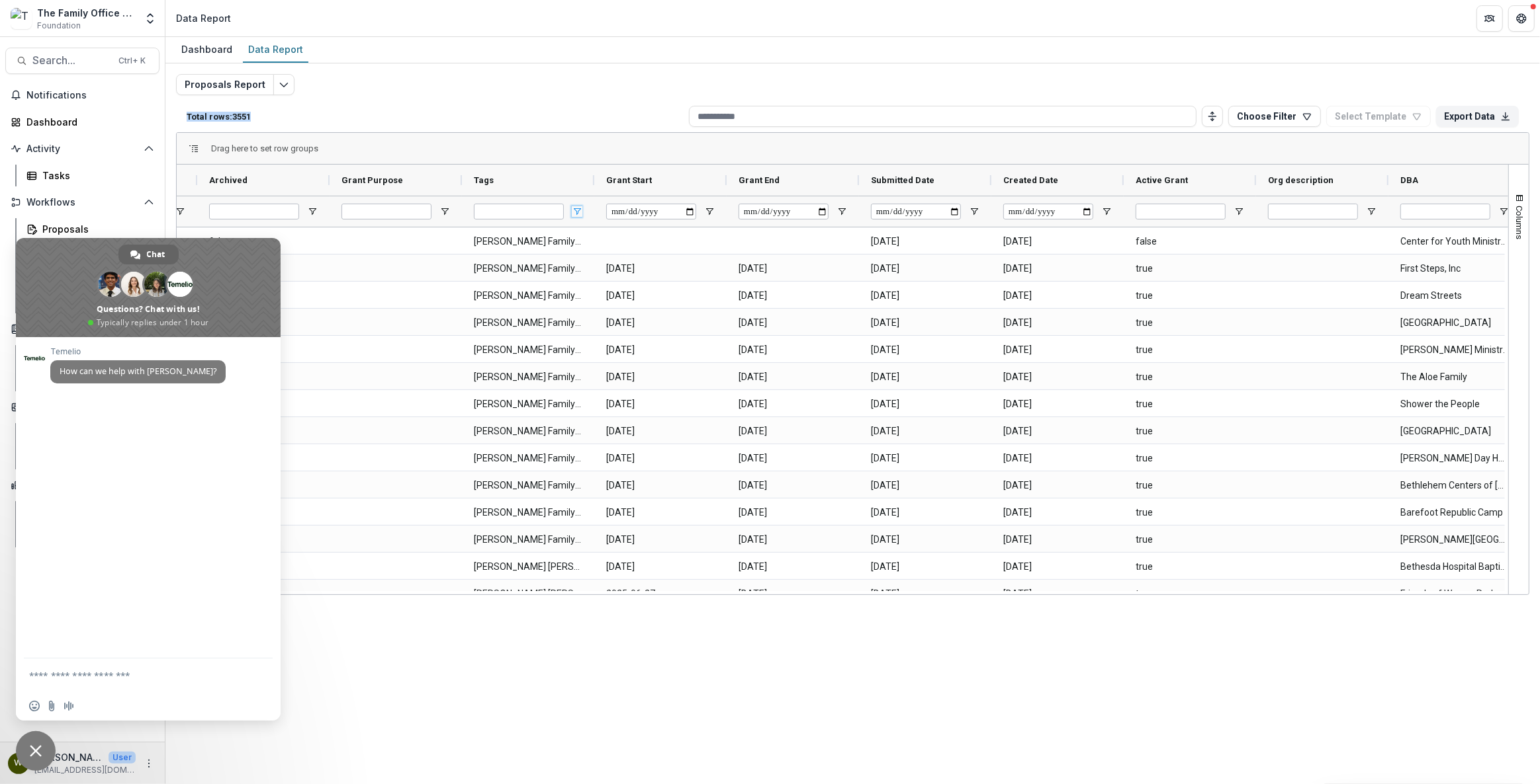
click at [577, 211] on span "Open Filter Menu" at bounding box center [577, 212] width 10 height 10
click at [583, 86] on div "Proposals Report Total rows: 3551 Choose Filter Personal Filters Team Filters T…" at bounding box center [852, 319] width 1353 height 490
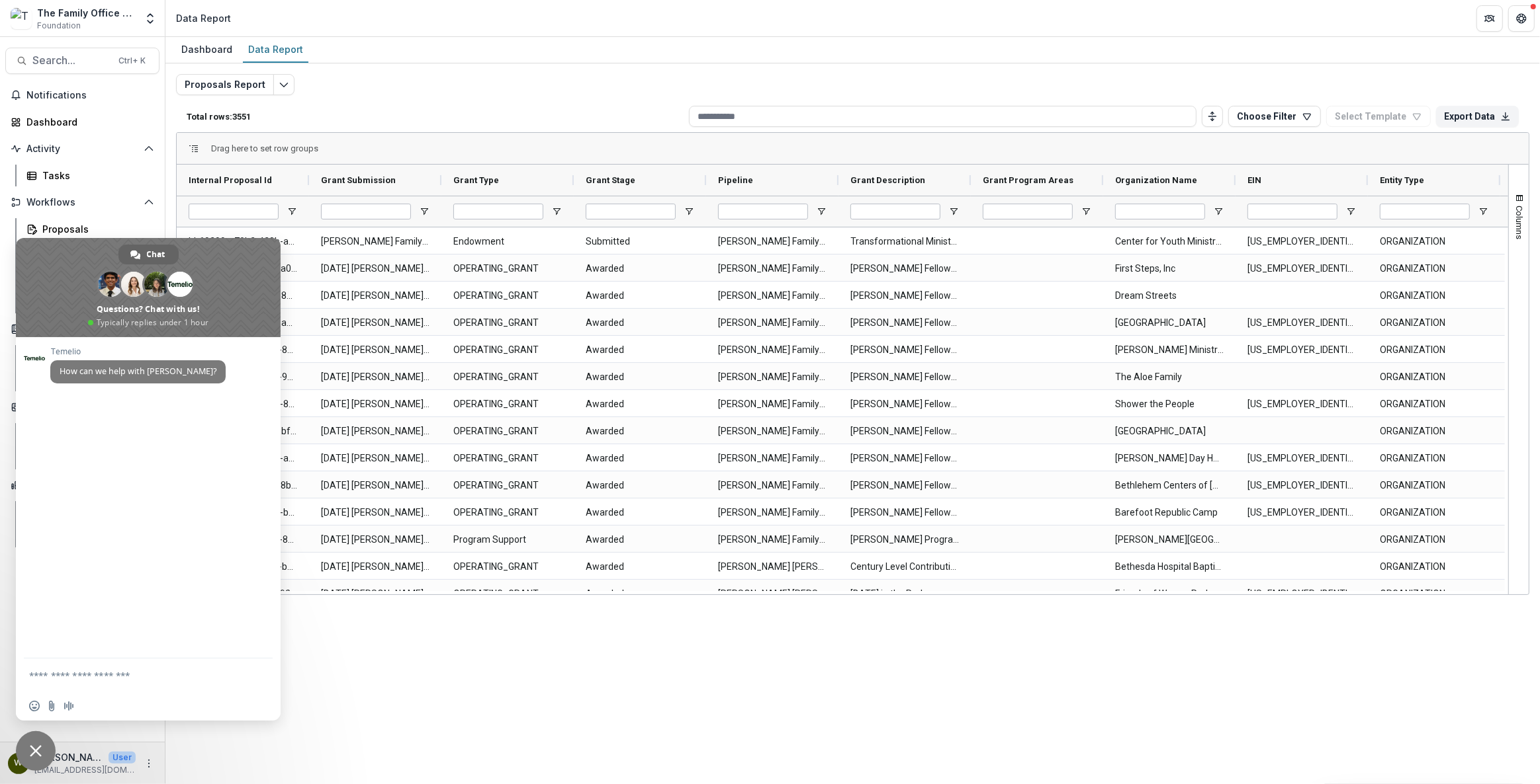
click at [598, 711] on div "Dashboard Data Report Proposals Report Total rows: 3551 Choose Filter Personal …" at bounding box center [852, 411] width 1374 height 747
click at [3, 756] on div "W Wes User whadley@w4sight.com" at bounding box center [82, 763] width 165 height 43
click at [39, 760] on span "Close chat" at bounding box center [36, 752] width 40 height 40
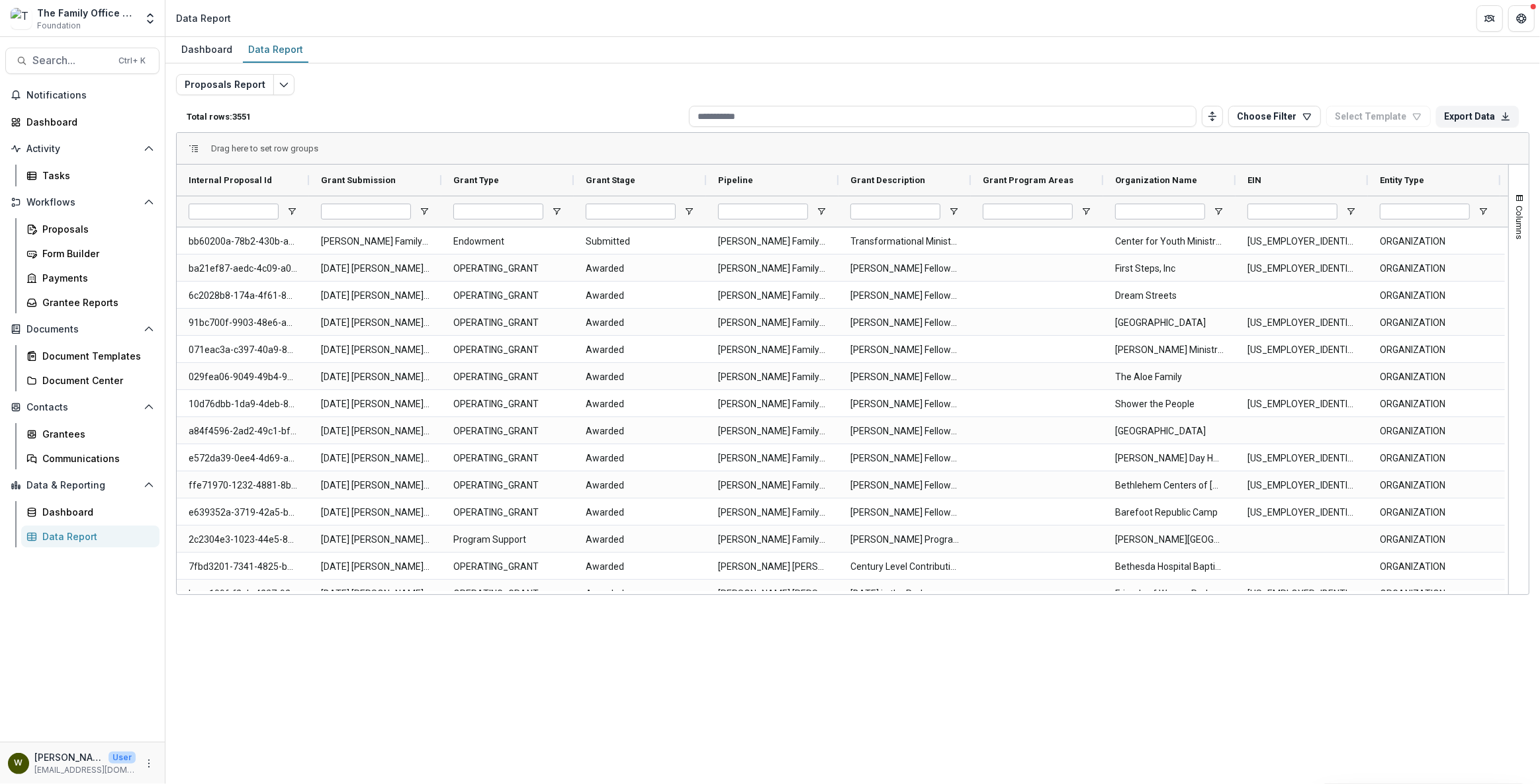
click at [889, 700] on div "Dashboard Data Report Proposals Report Total rows: 3551 Choose Filter Personal …" at bounding box center [852, 411] width 1374 height 747
click at [64, 232] on div "Proposals" at bounding box center [96, 229] width 106 height 14
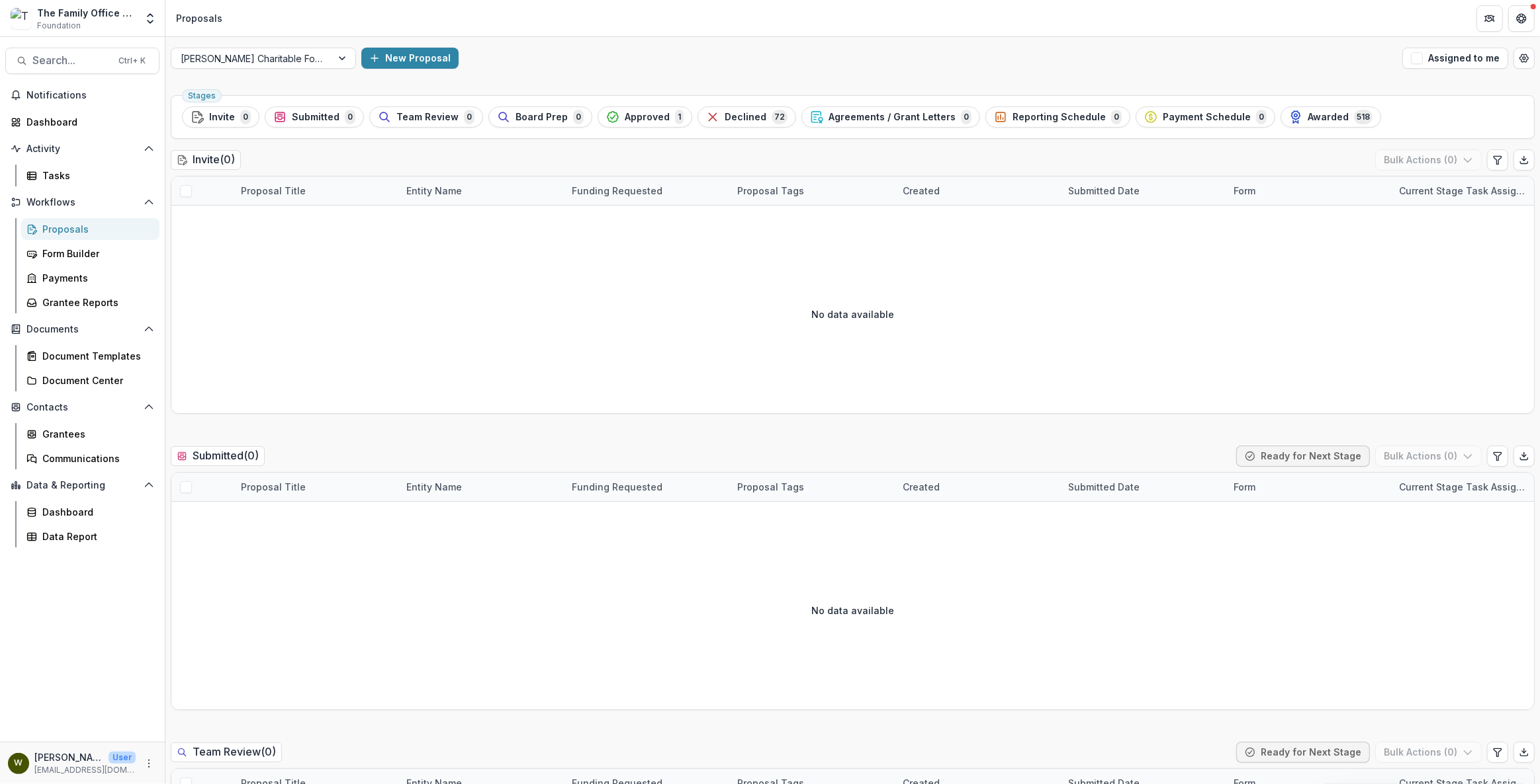
click at [1307, 119] on span "Awarded" at bounding box center [1327, 117] width 41 height 11
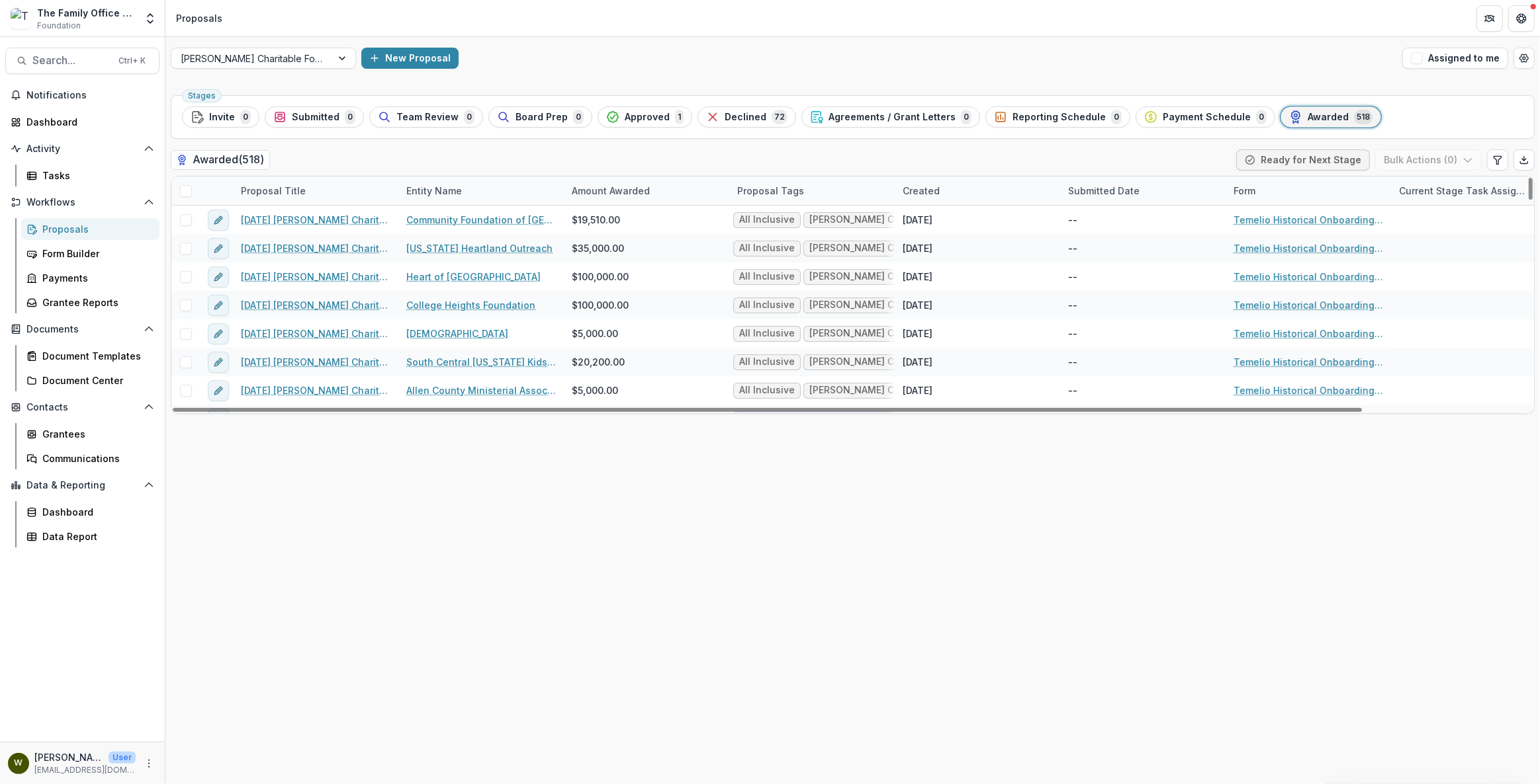
click at [1222, 49] on div "New Proposal" at bounding box center [879, 58] width 1035 height 21
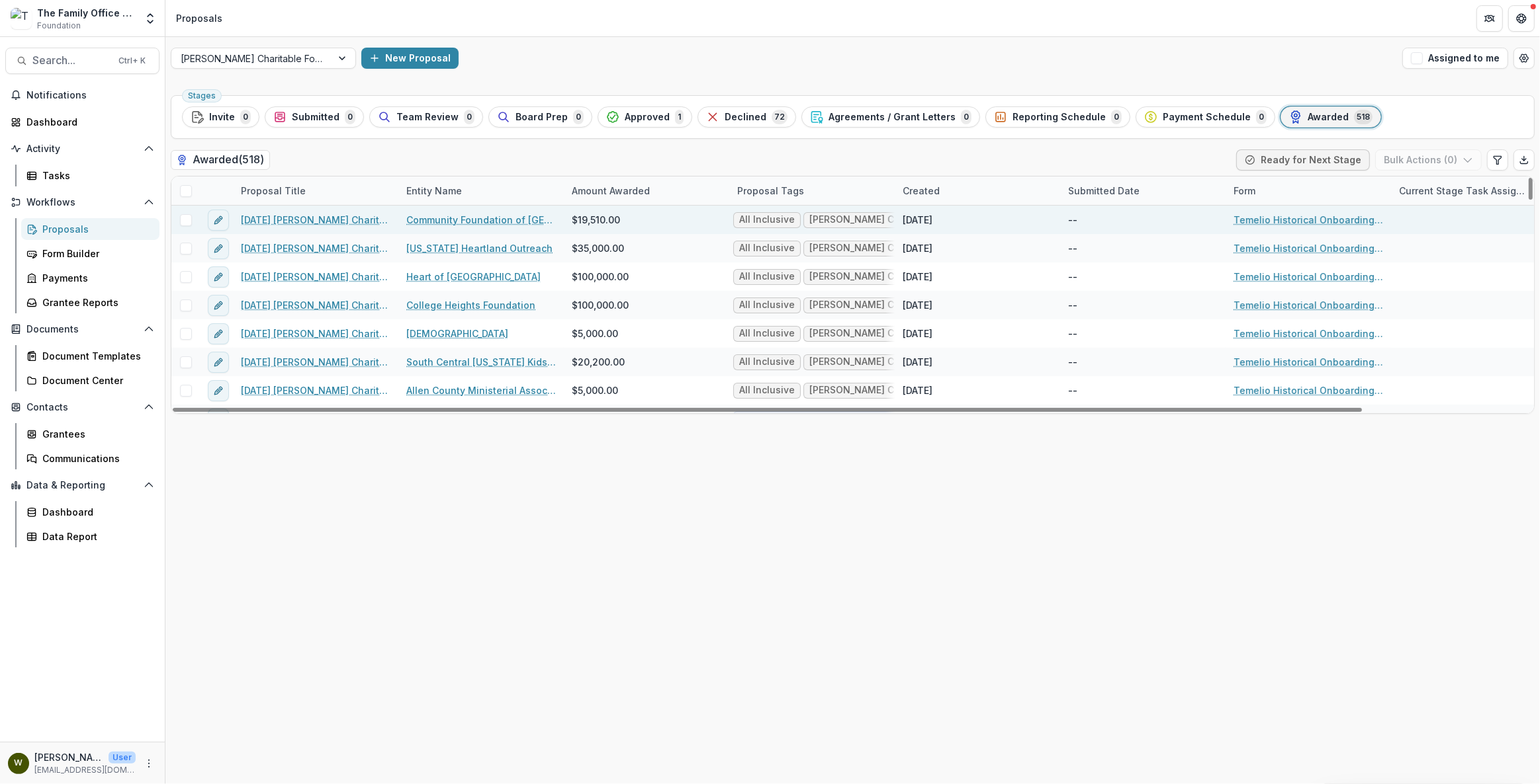
click at [336, 215] on link "2016-03-18 Laura Goad Turner Charitable Foundation Community Foundation of Sout…" at bounding box center [315, 220] width 150 height 14
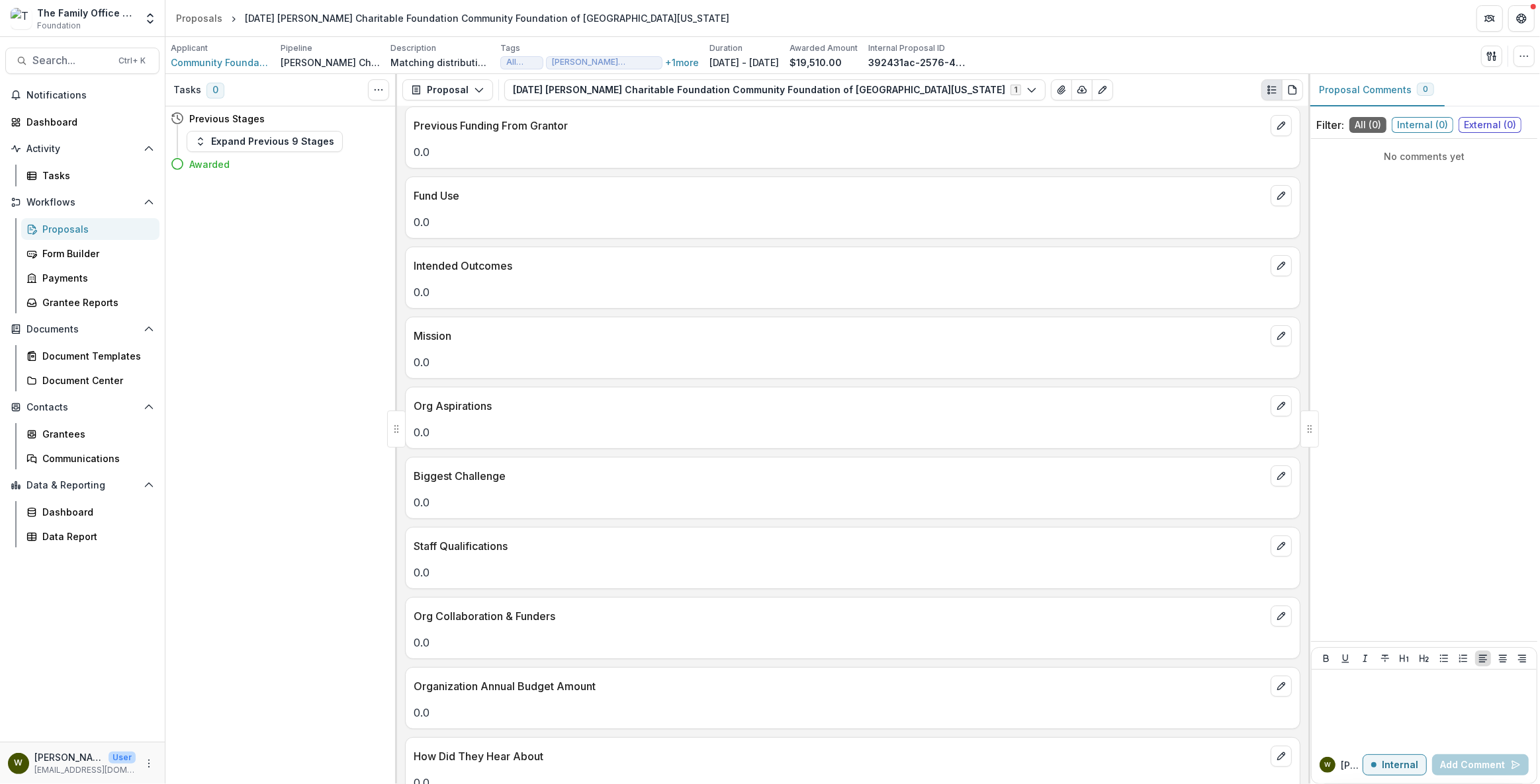
scroll to position [238, 0]
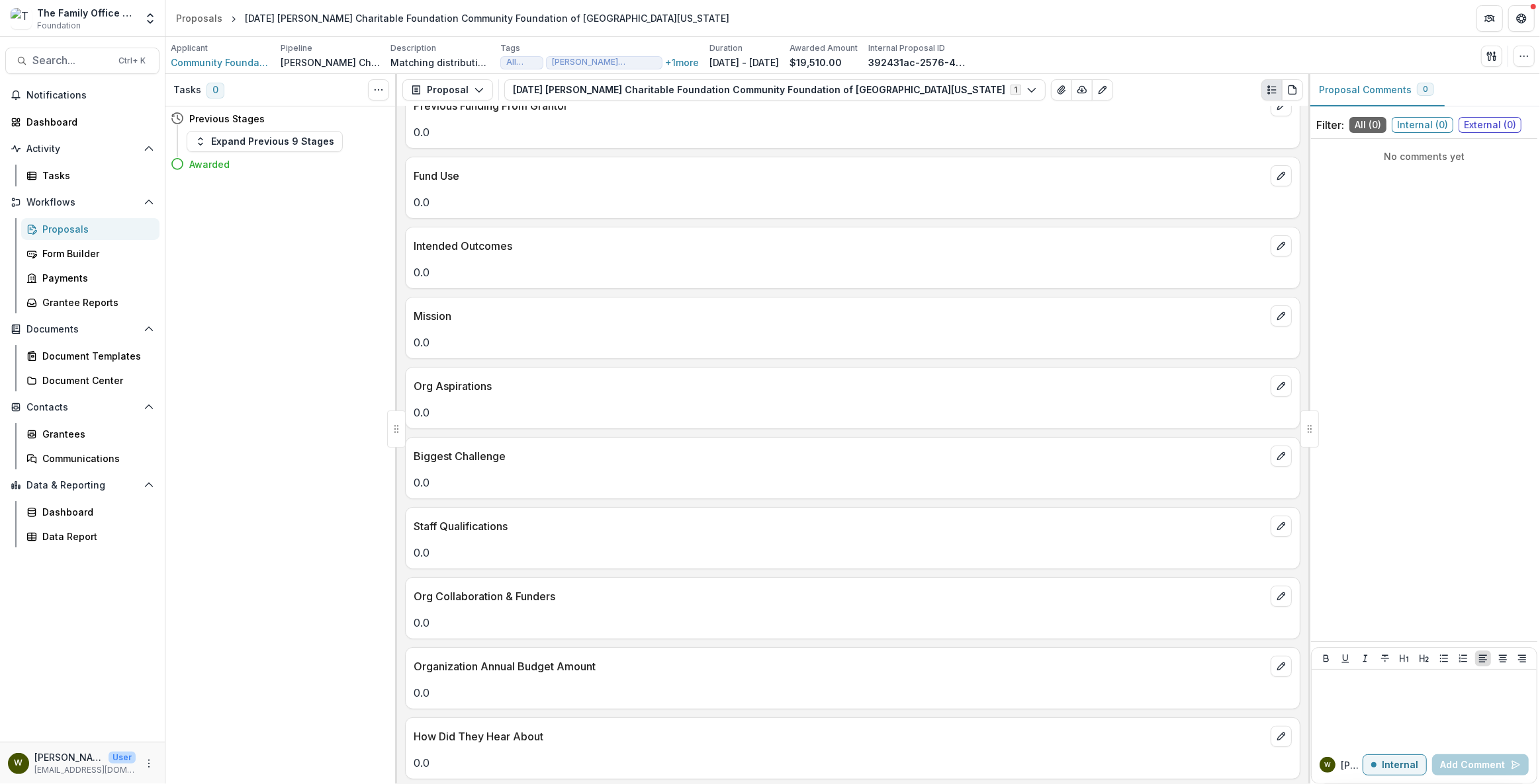
click at [641, 729] on p "How Did They Hear About" at bounding box center [839, 737] width 851 height 16
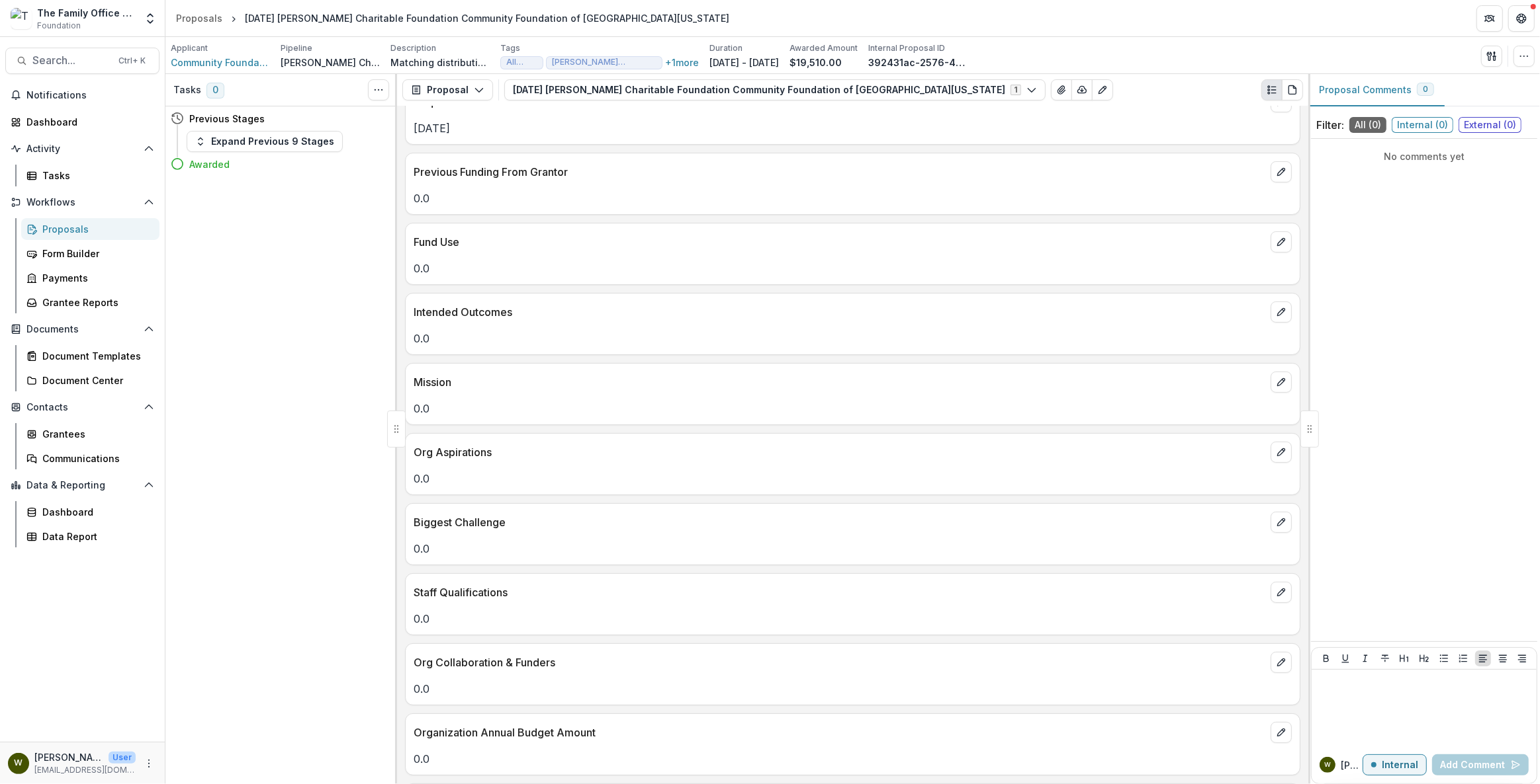
scroll to position [0, 0]
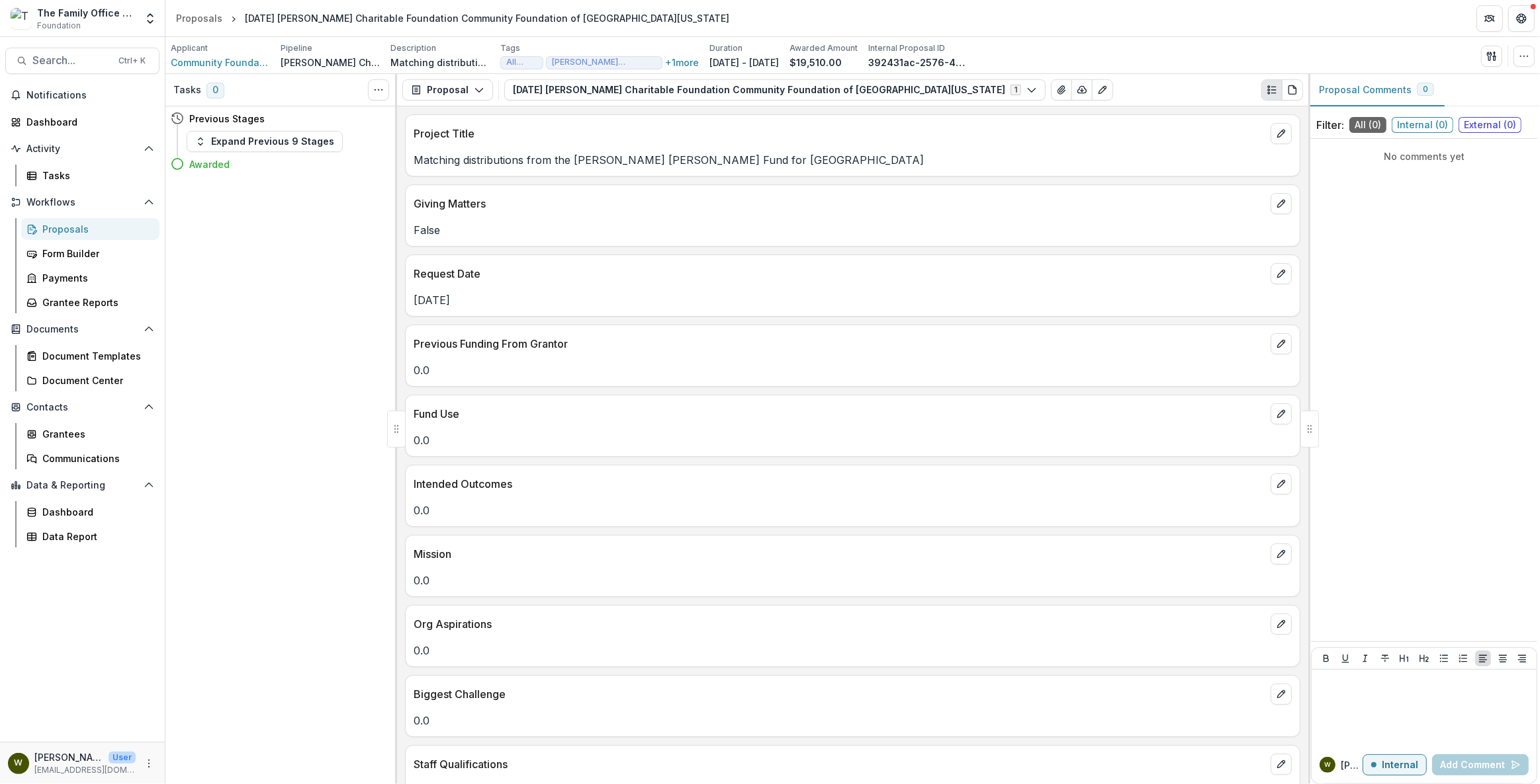
click at [782, 295] on p "Mar 18, 2016" at bounding box center [852, 301] width 878 height 16
click at [549, 374] on p "0.0" at bounding box center [852, 370] width 878 height 16
click at [1232, 34] on header "Proposals 2016-03-18 Laura Goad Turner Charitable Foundation Community Foundati…" at bounding box center [852, 18] width 1374 height 37
click at [227, 353] on div "Tasks 0 Show Cancelled Tasks Previous Stages Expand Previous 9 Stages Awarded" at bounding box center [282, 429] width 232 height 710
click at [250, 260] on div "Tasks 0 Show Cancelled Tasks Previous Stages Expand Previous 9 Stages Awarded" at bounding box center [282, 429] width 232 height 710
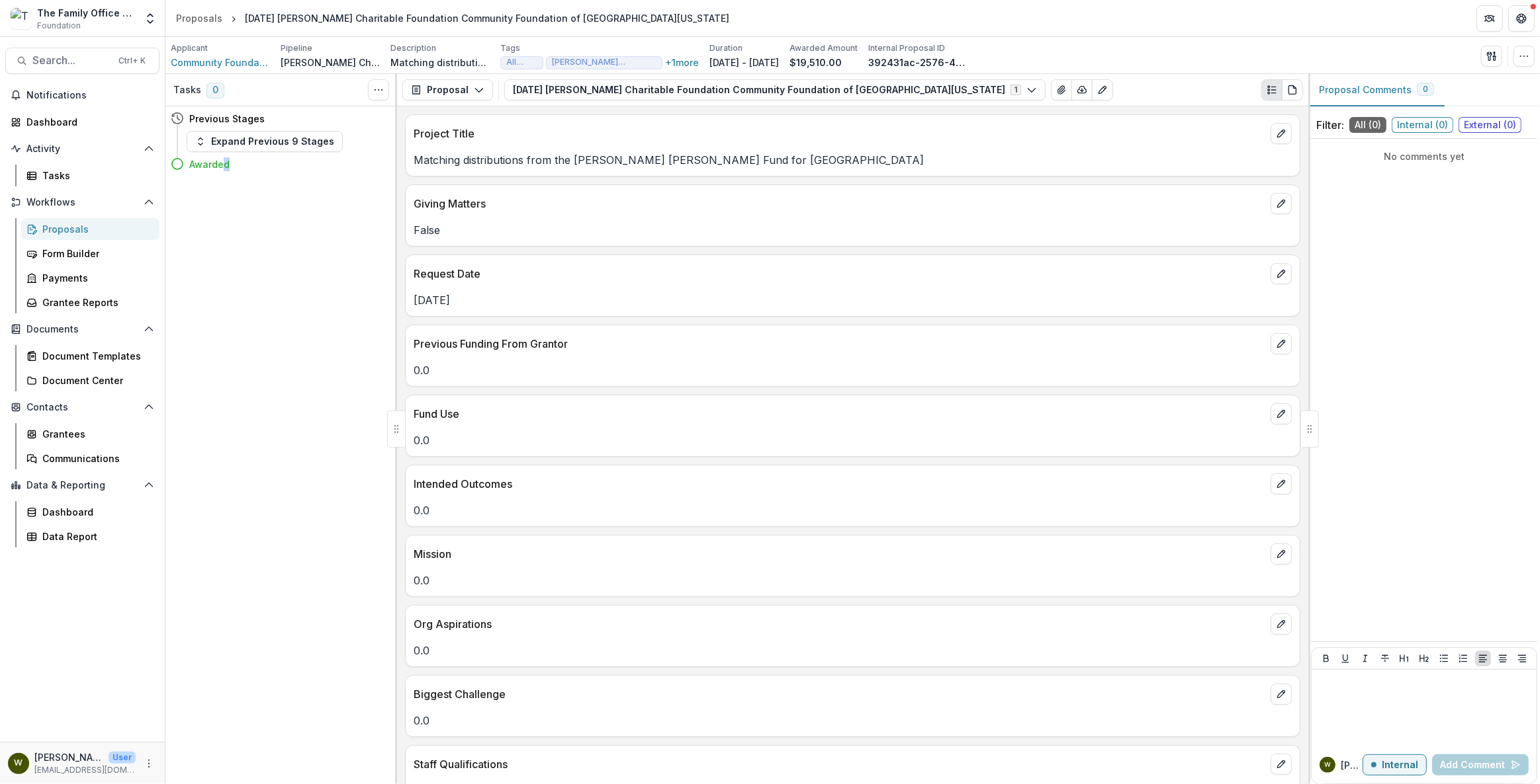
click at [293, 211] on div "Tasks 0 Show Cancelled Tasks Previous Stages Expand Previous 9 Stages Awarded" at bounding box center [282, 429] width 232 height 710
drag, startPoint x: 312, startPoint y: 188, endPoint x: 298, endPoint y: 177, distance: 17.8
click at [312, 189] on div "Tasks 0 Show Cancelled Tasks Previous Stages Expand Previous 9 Stages Awarded" at bounding box center [282, 429] width 232 height 710
click at [283, 172] on div "Awarded" at bounding box center [278, 165] width 215 height 24
drag, startPoint x: 1168, startPoint y: 9, endPoint x: 1165, endPoint y: 19, distance: 10.4
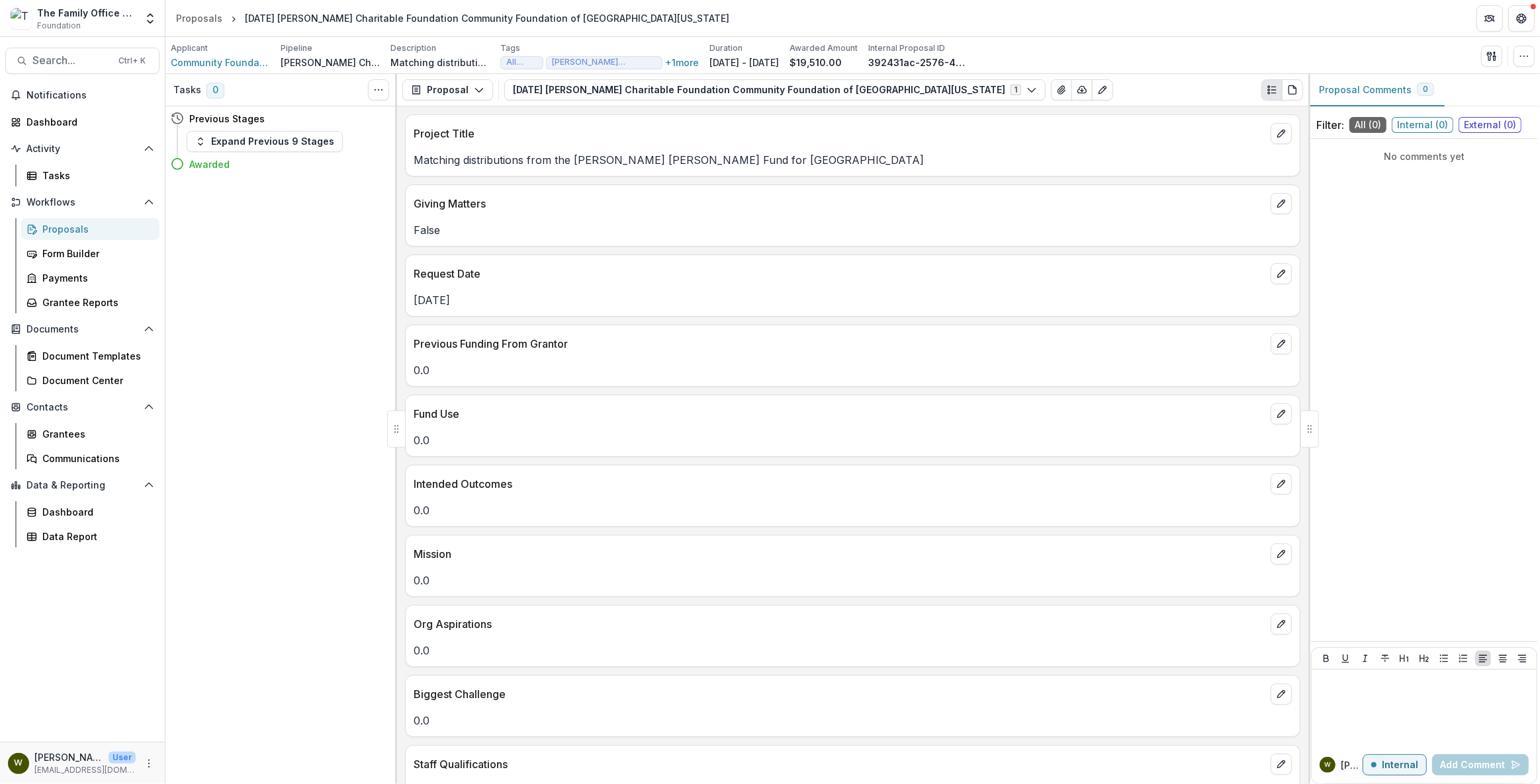
click at [1168, 10] on header "Proposals 2016-03-18 Laura Goad Turner Charitable Foundation Community Foundati…" at bounding box center [852, 18] width 1374 height 37
click at [70, 226] on div "Proposals" at bounding box center [96, 229] width 106 height 14
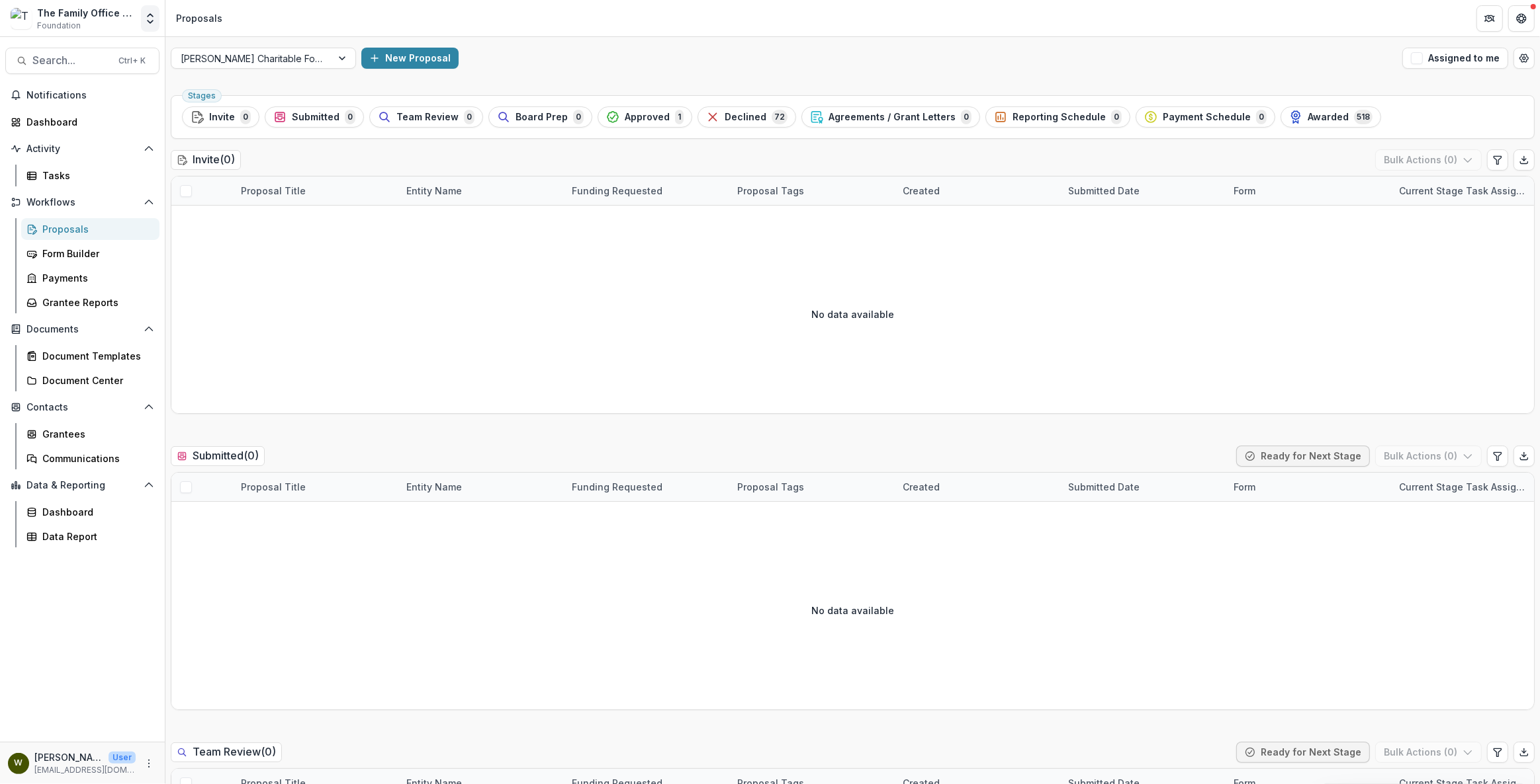
click at [147, 21] on polyline "Open entity switcher" at bounding box center [150, 22] width 5 height 3
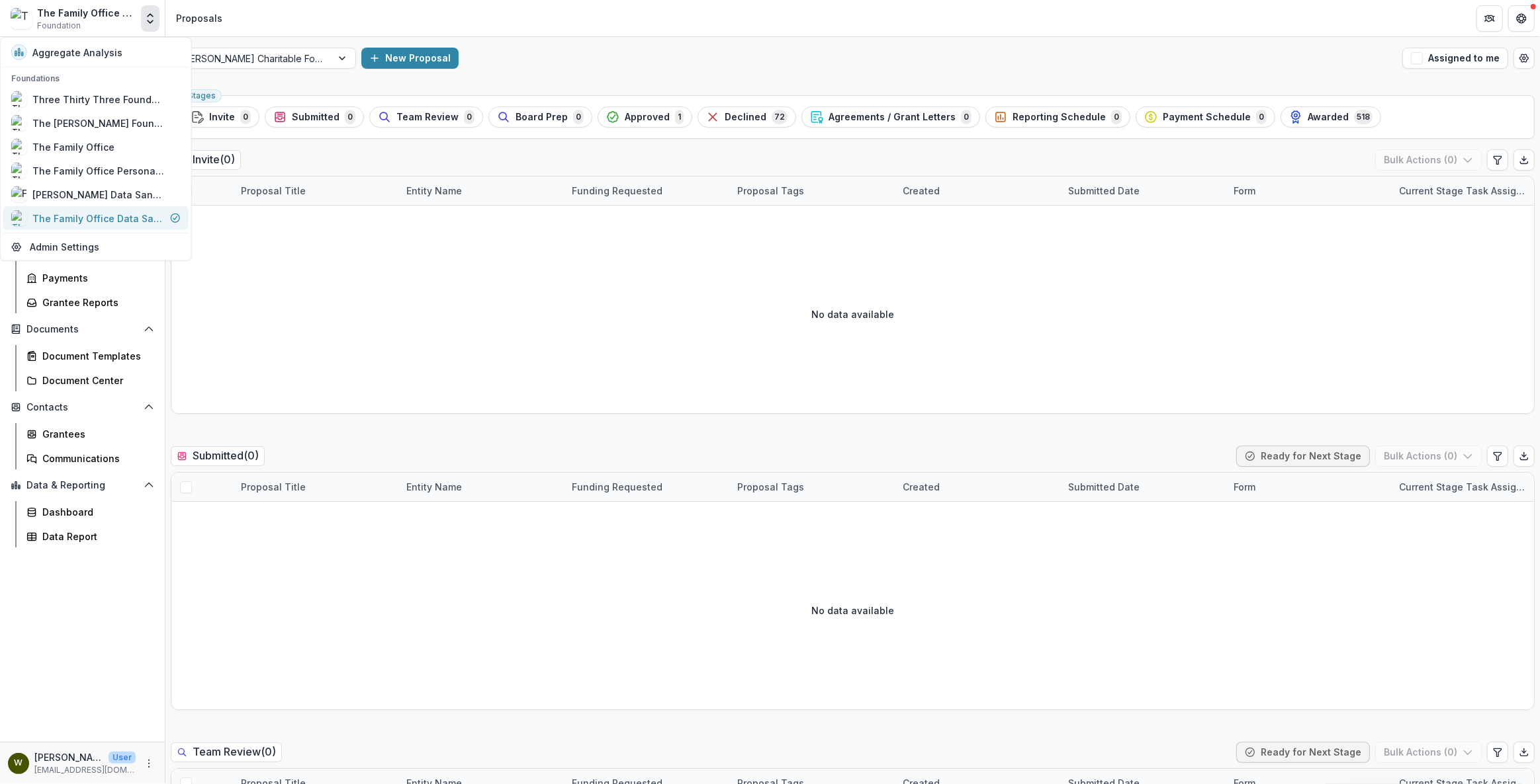
click at [99, 221] on div "The Family Office Data Sandbox" at bounding box center [98, 218] width 132 height 14
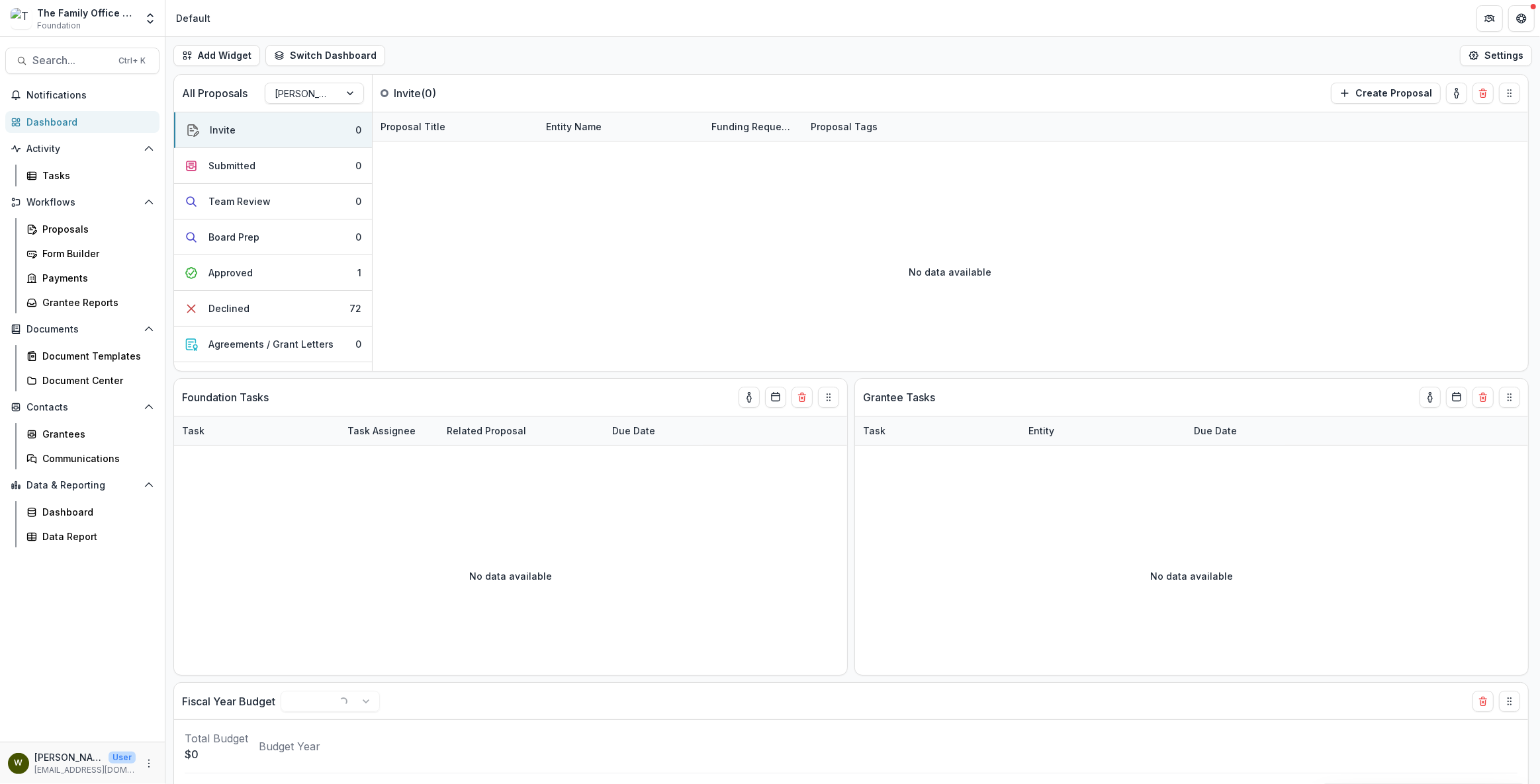
click at [774, 63] on div "Add Widget Switch Dashboard Default New Dashboard Settings" at bounding box center [852, 56] width 1374 height 37
click at [126, 18] on div "The Family Office Data Sandbox Foundation" at bounding box center [86, 19] width 98 height 26
click at [155, 23] on icon "Open entity switcher" at bounding box center [150, 18] width 13 height 13
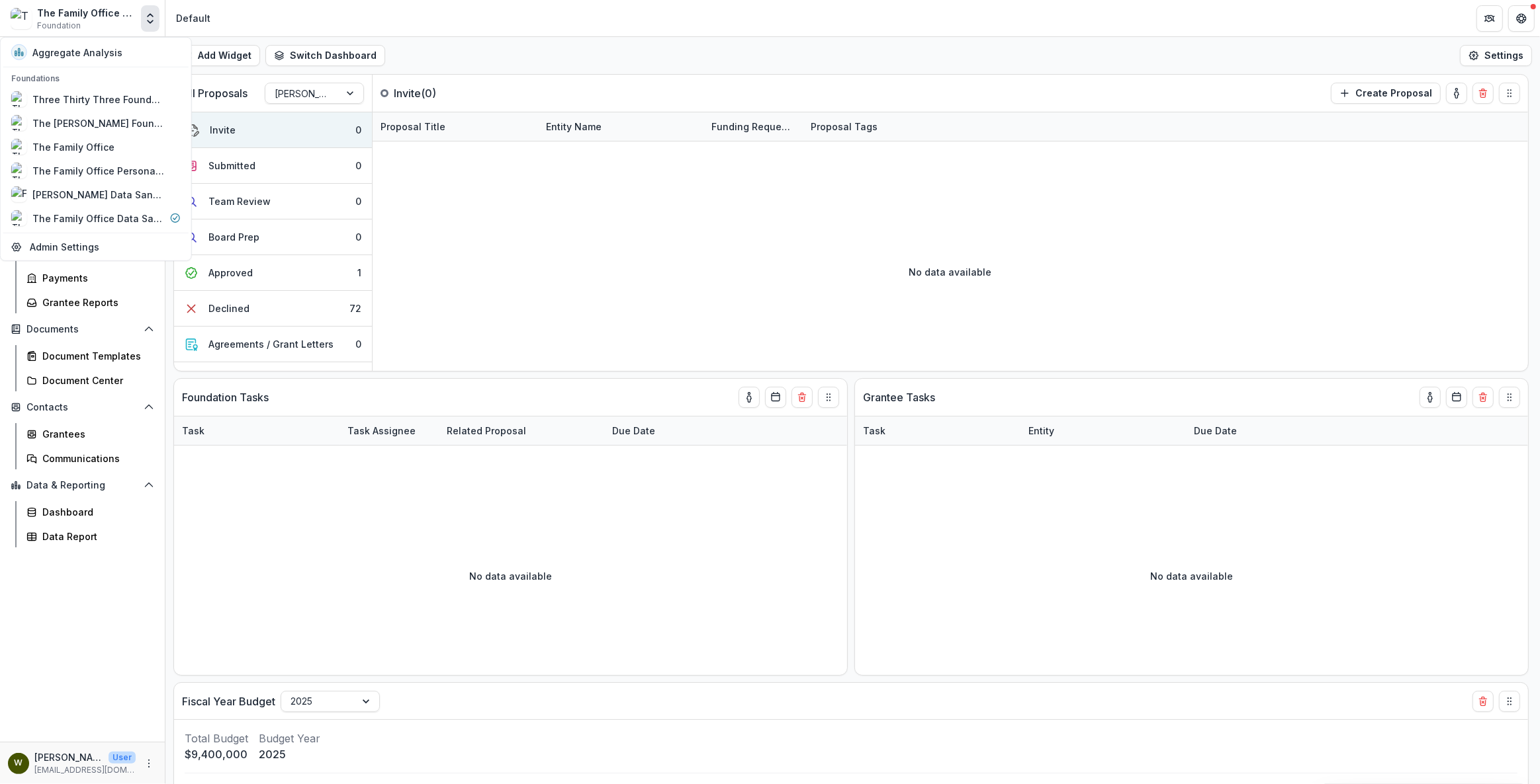
click at [575, 51] on div "Add Widget Switch Dashboard Default New Dashboard Settings" at bounding box center [852, 56] width 1374 height 37
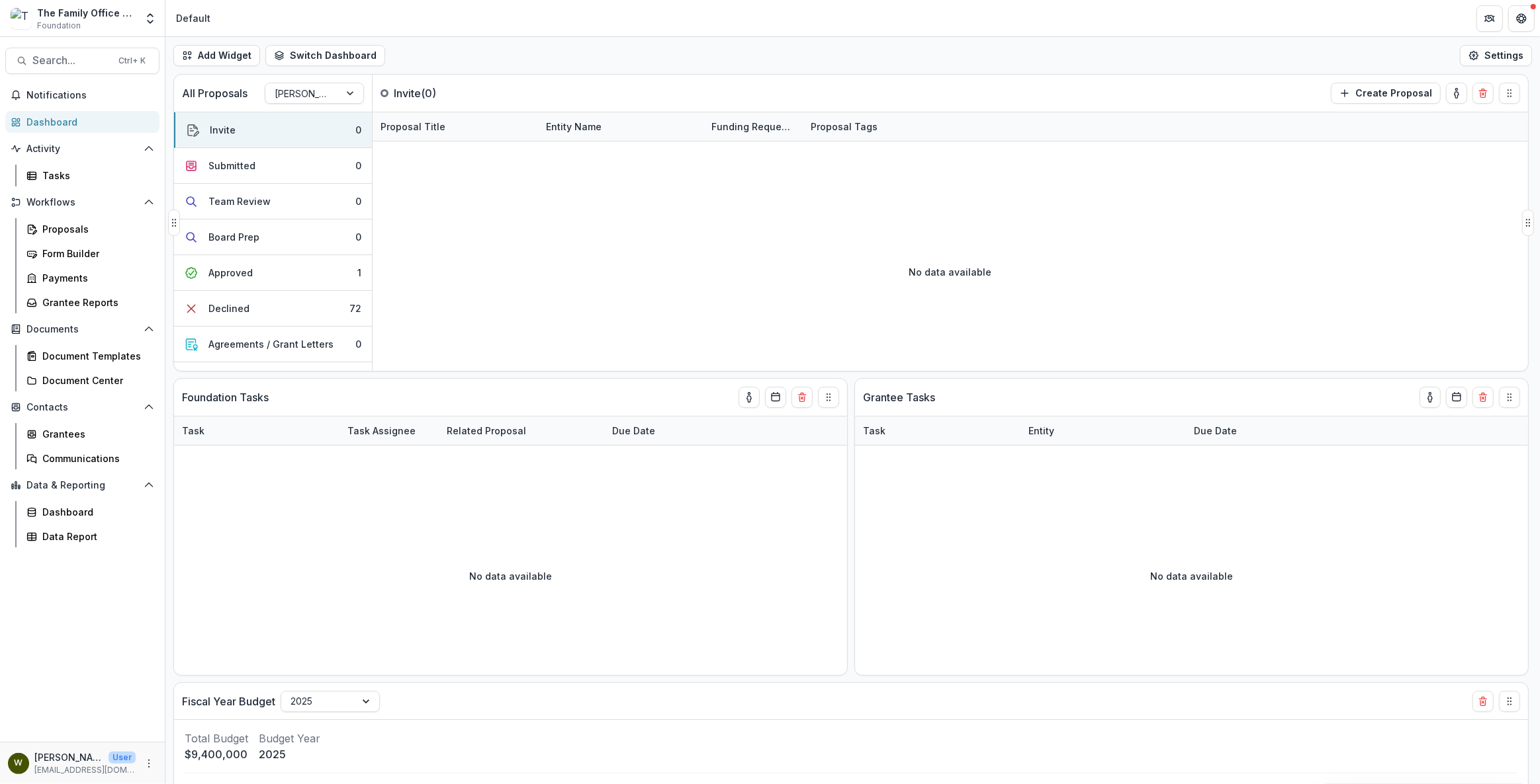
click at [1150, 169] on div at bounding box center [950, 157] width 1156 height 31
click at [798, 57] on div "Add Widget Switch Dashboard Default New Dashboard Settings" at bounding box center [852, 56] width 1374 height 37
click at [565, 53] on div "Add Widget Switch Dashboard Default New Dashboard Settings" at bounding box center [852, 56] width 1374 height 37
click at [647, 61] on div "Add Widget Switch Dashboard Default New Dashboard Settings" at bounding box center [852, 56] width 1374 height 37
click at [667, 70] on div "Add Widget Switch Dashboard Default New Dashboard Settings" at bounding box center [852, 56] width 1374 height 37
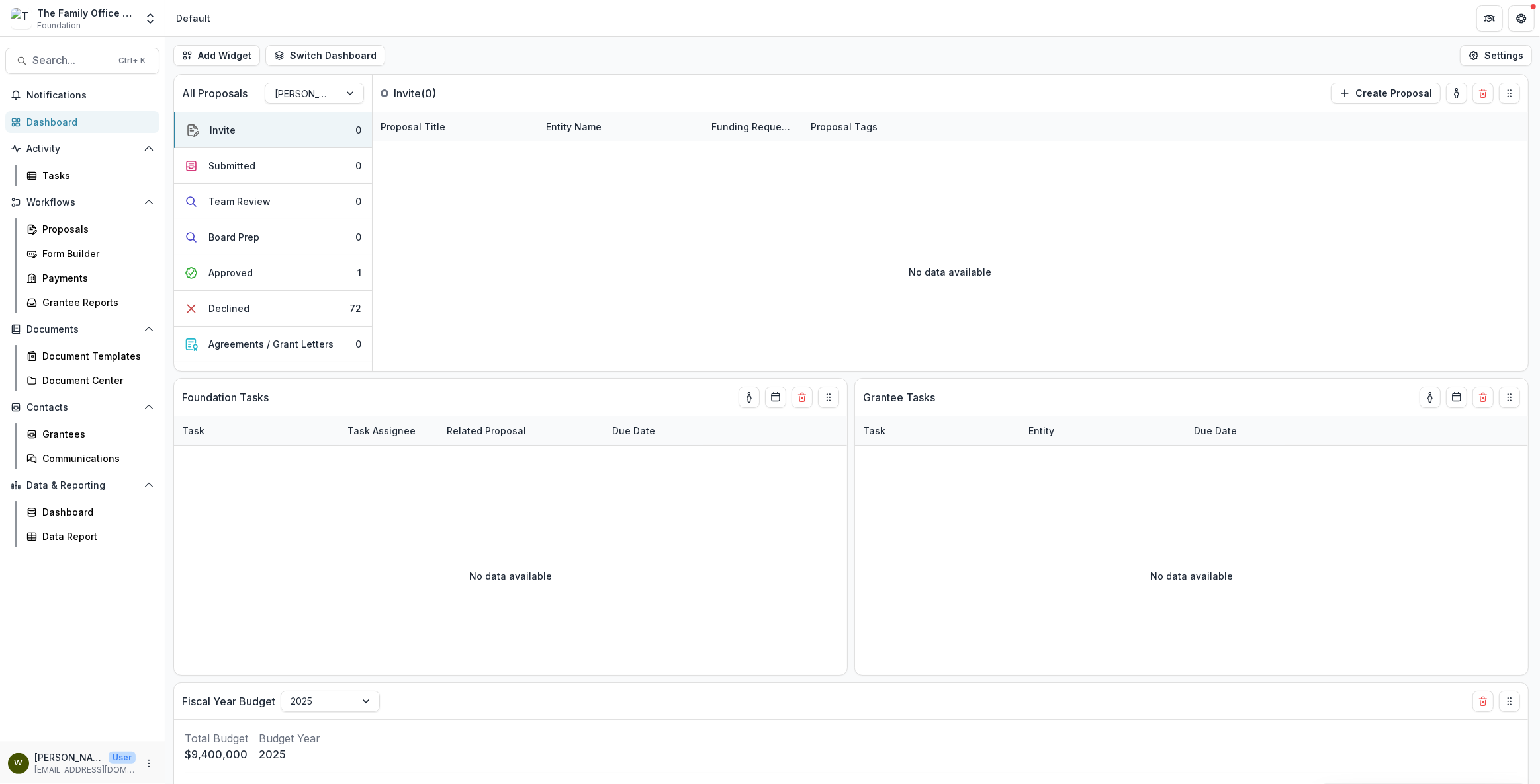
click at [532, 68] on div "Add Widget Switch Dashboard Default New Dashboard Settings" at bounding box center [852, 56] width 1374 height 37
click at [625, 165] on div at bounding box center [950, 157] width 1156 height 31
click at [567, 90] on div "All Proposals Laura Goad Turner Charitable Foundation Invite ( 0 ) Create Propo…" at bounding box center [824, 93] width 1299 height 37
drag, startPoint x: 708, startPoint y: 78, endPoint x: 644, endPoint y: 89, distance: 64.9
click at [707, 78] on div "All Proposals Laura Goad Turner Charitable Foundation Invite ( 0 ) Create Propo…" at bounding box center [824, 93] width 1299 height 37
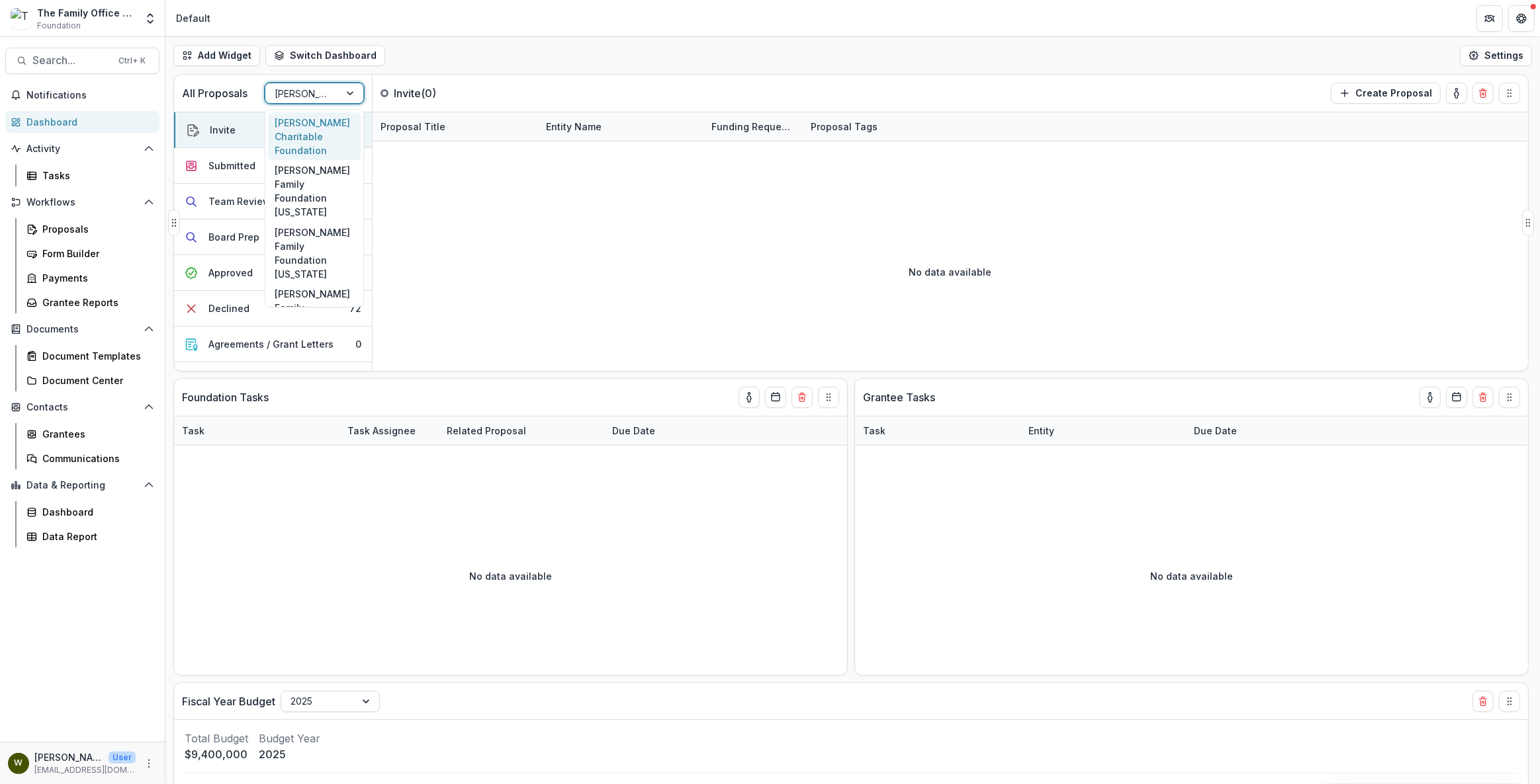
click at [342, 95] on div at bounding box center [350, 93] width 24 height 20
click at [655, 79] on div "All Proposals Laura Goad Turner Charitable Foundation Invite ( 0 ) Create Propo…" at bounding box center [824, 93] width 1299 height 37
click at [652, 78] on div "All Proposals Laura Goad Turner Charitable Foundation Invite ( 0 ) Create Propo…" at bounding box center [824, 93] width 1299 height 37
click at [336, 90] on div "[PERSON_NAME] Charitable Foundation" at bounding box center [302, 93] width 74 height 19
click at [323, 160] on div "[PERSON_NAME] Charitable Foundation" at bounding box center [314, 136] width 92 height 48
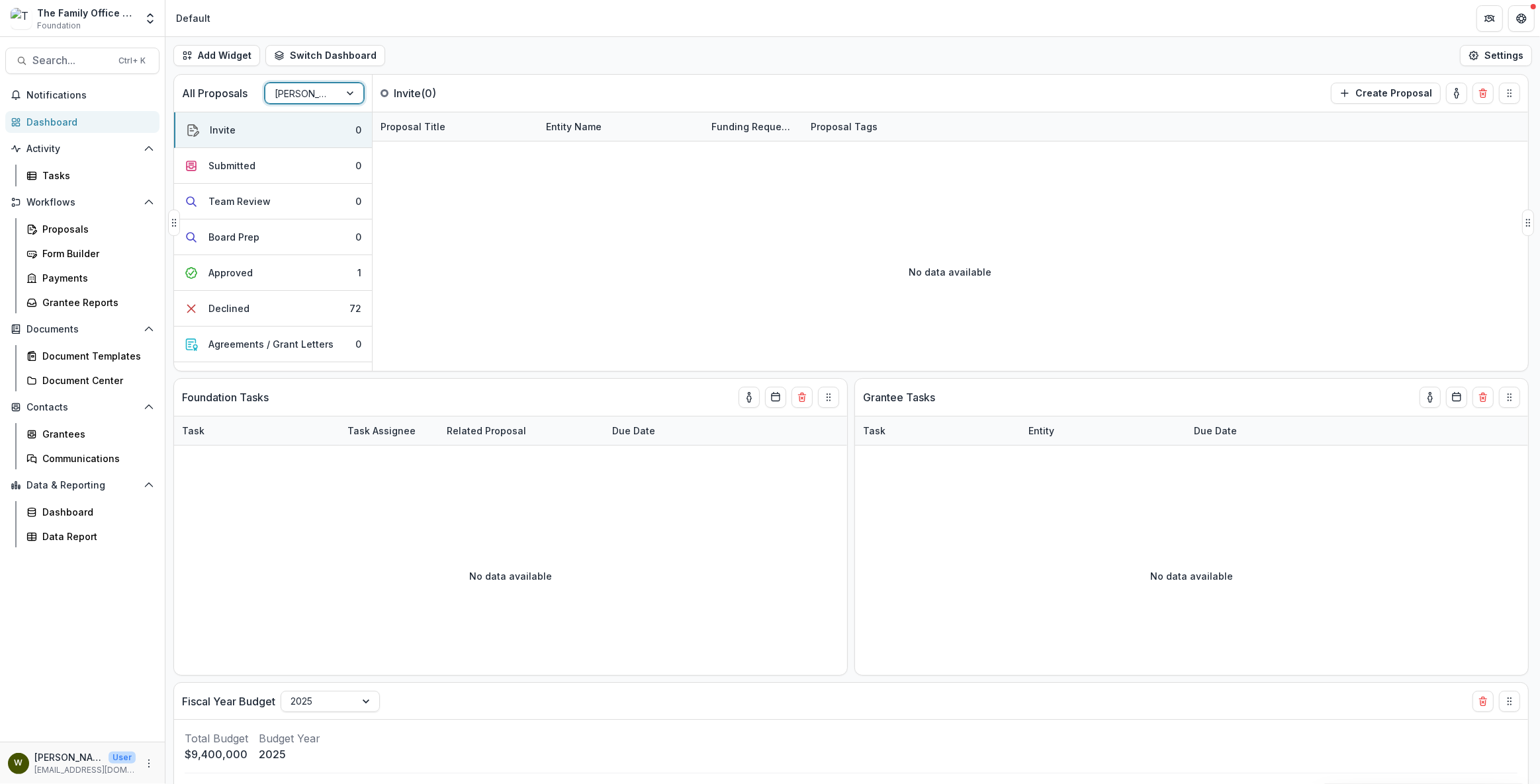
click at [638, 76] on div "All Proposals option Laura Goad Turner Charitable Foundation, selected. Laura G…" at bounding box center [824, 93] width 1299 height 37
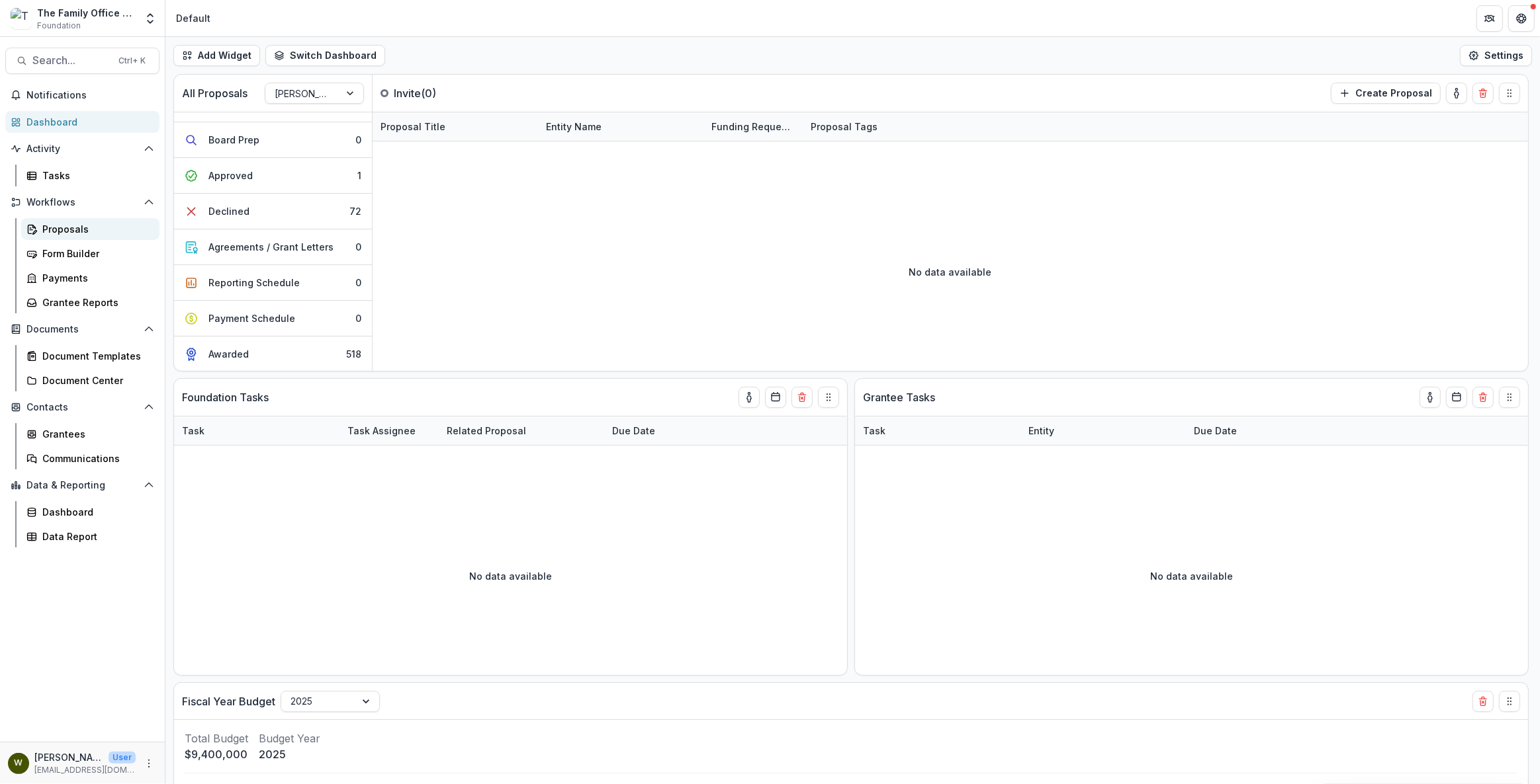
click at [88, 226] on div "Proposals" at bounding box center [96, 229] width 106 height 14
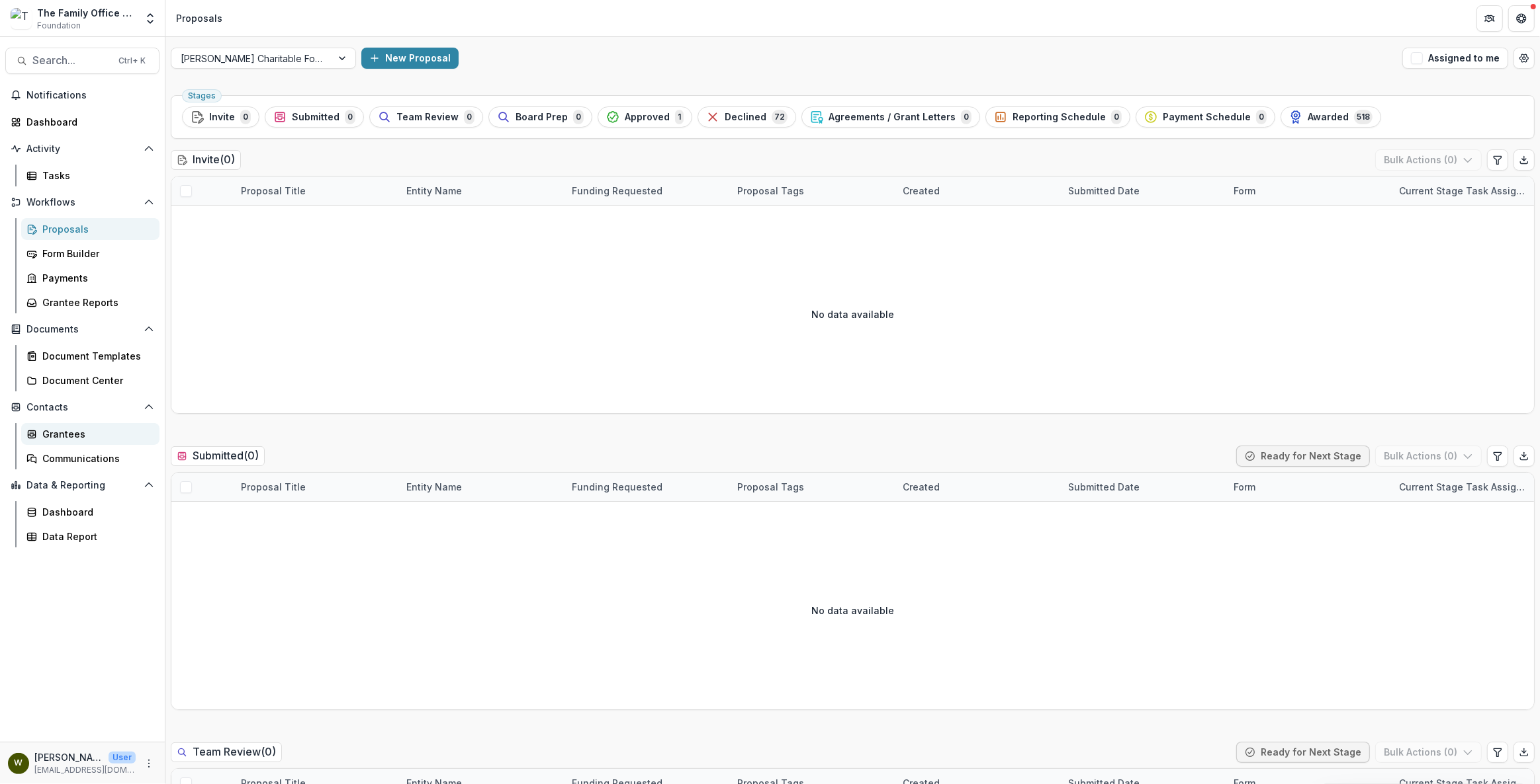
click at [70, 443] on link "Grantees" at bounding box center [90, 434] width 139 height 22
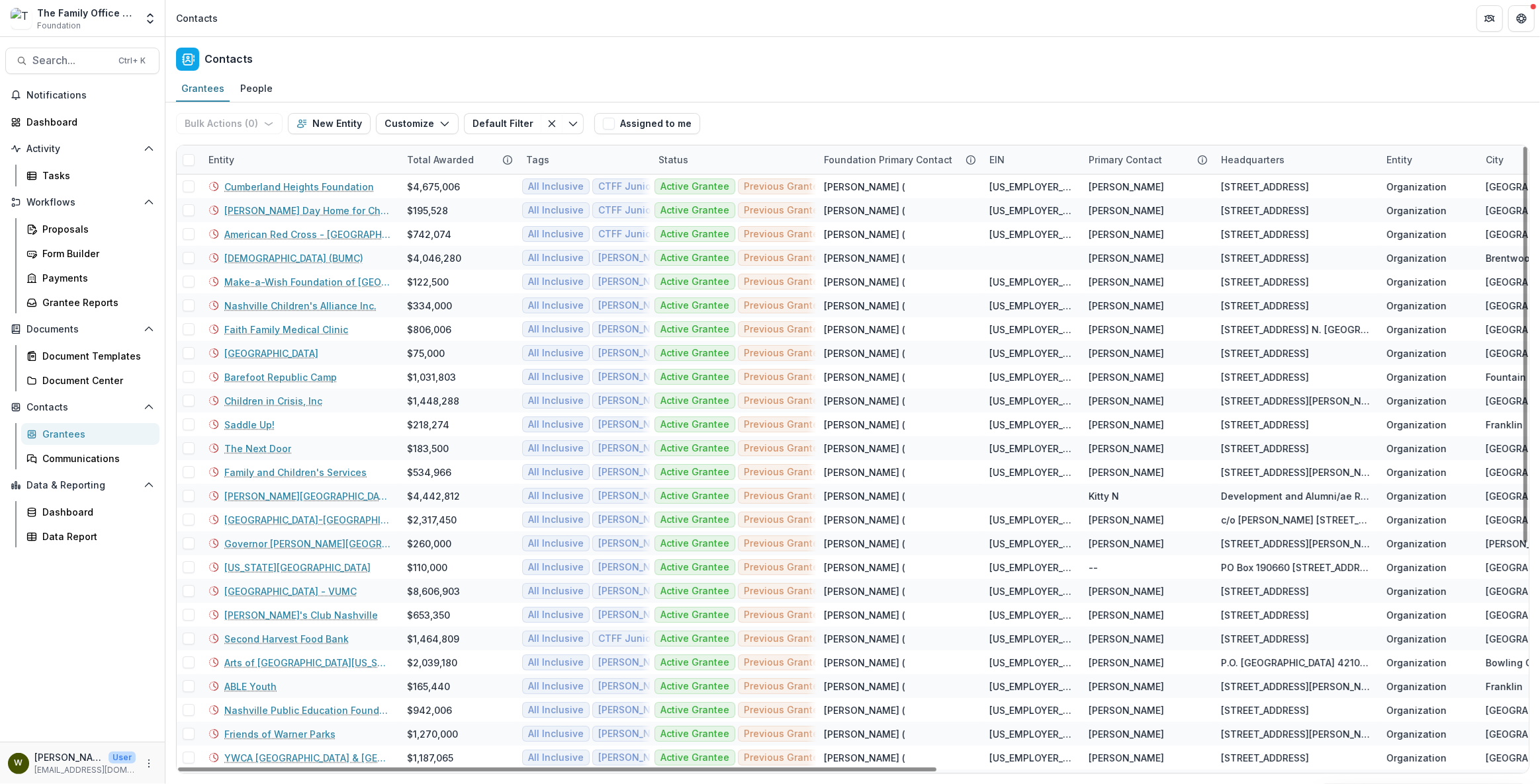
click at [601, 162] on div "Tags" at bounding box center [584, 159] width 132 height 29
click at [955, 56] on div "Contacts" at bounding box center [852, 57] width 1374 height 39
click at [575, 160] on div "Tags" at bounding box center [584, 159] width 132 height 29
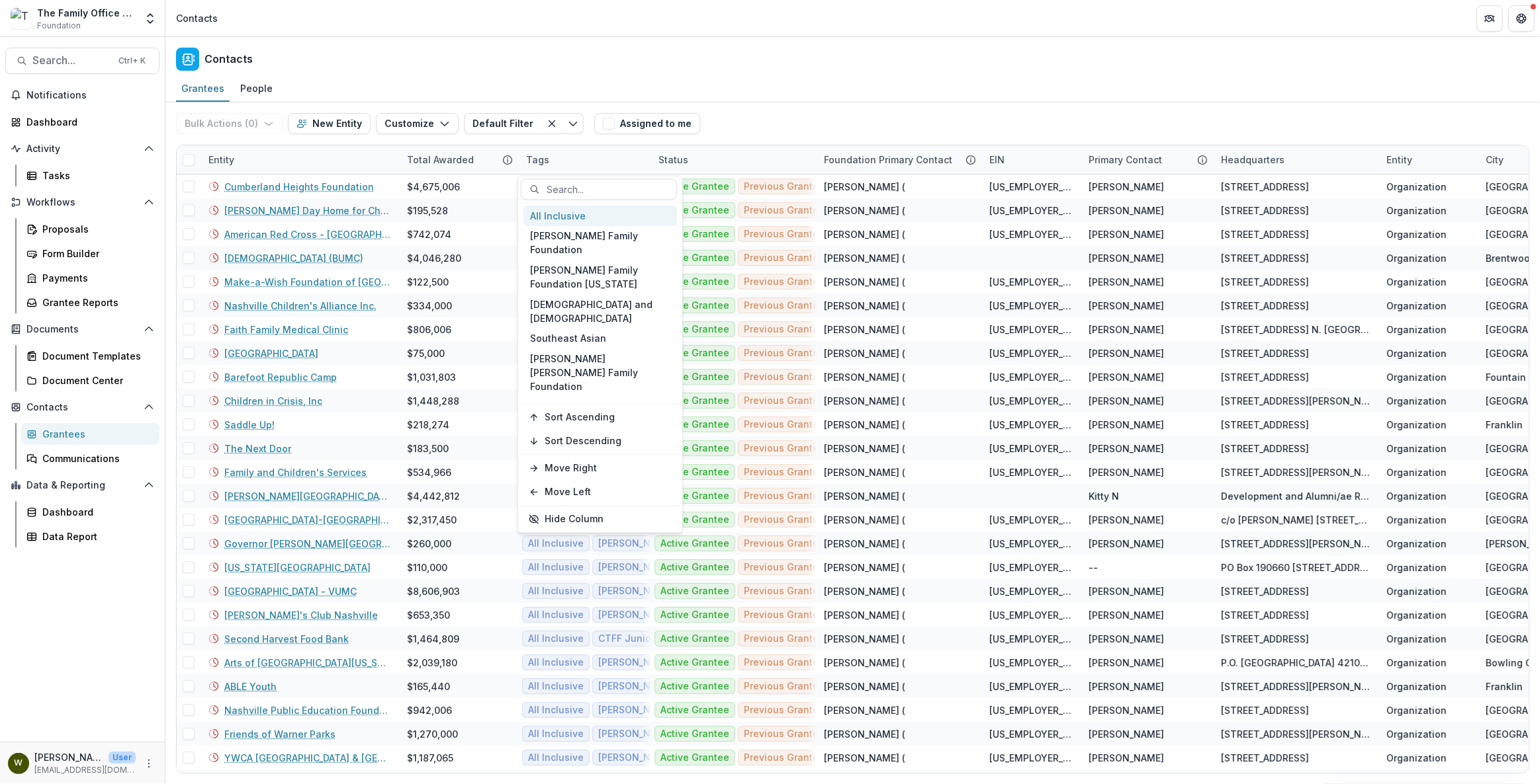
click at [567, 42] on div "Contacts" at bounding box center [852, 57] width 1374 height 39
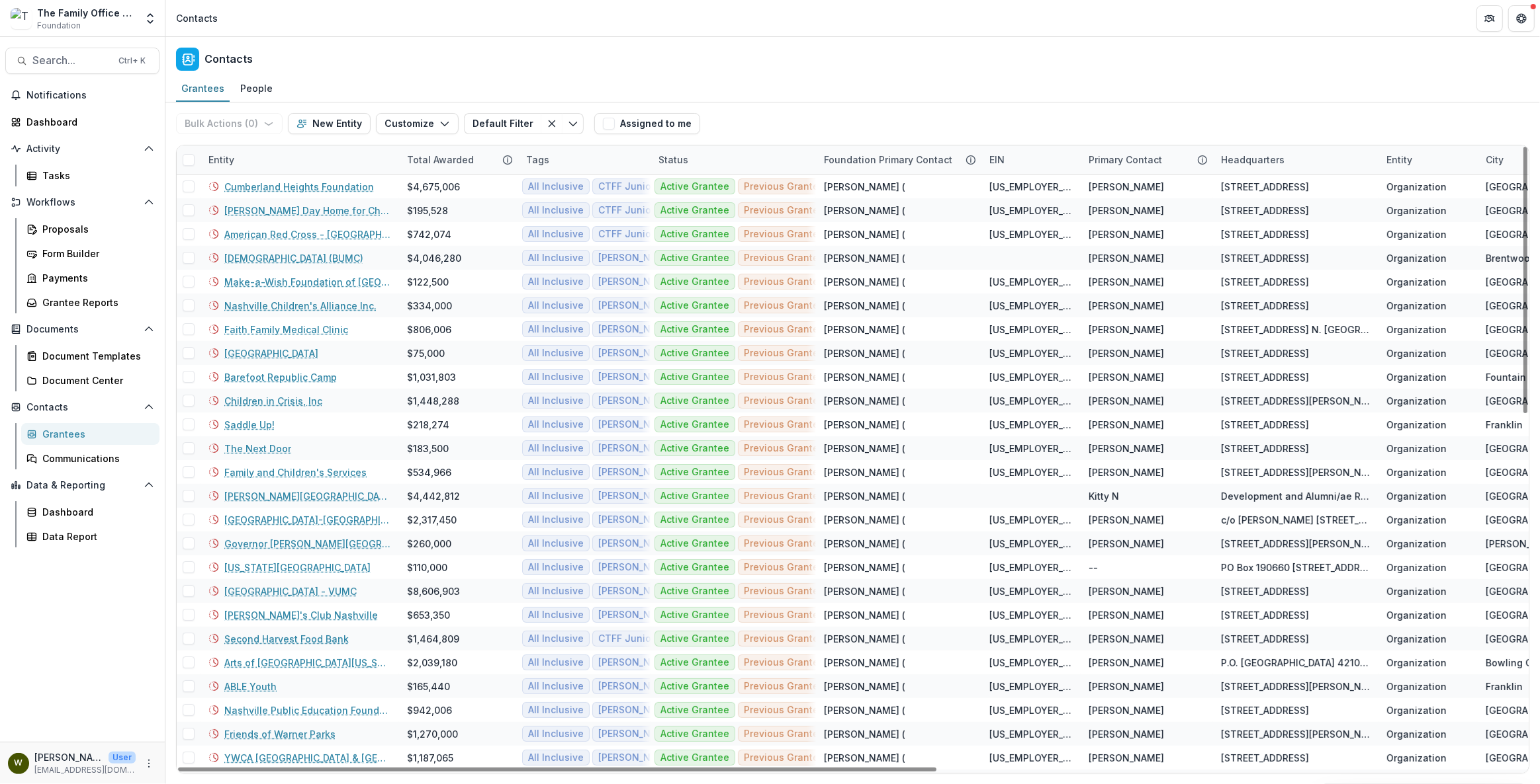
click at [238, 160] on div "Entity" at bounding box center [221, 159] width 42 height 14
click at [923, 90] on div "Grantees People" at bounding box center [852, 89] width 1374 height 26
click at [235, 158] on div "Entity" at bounding box center [221, 159] width 42 height 14
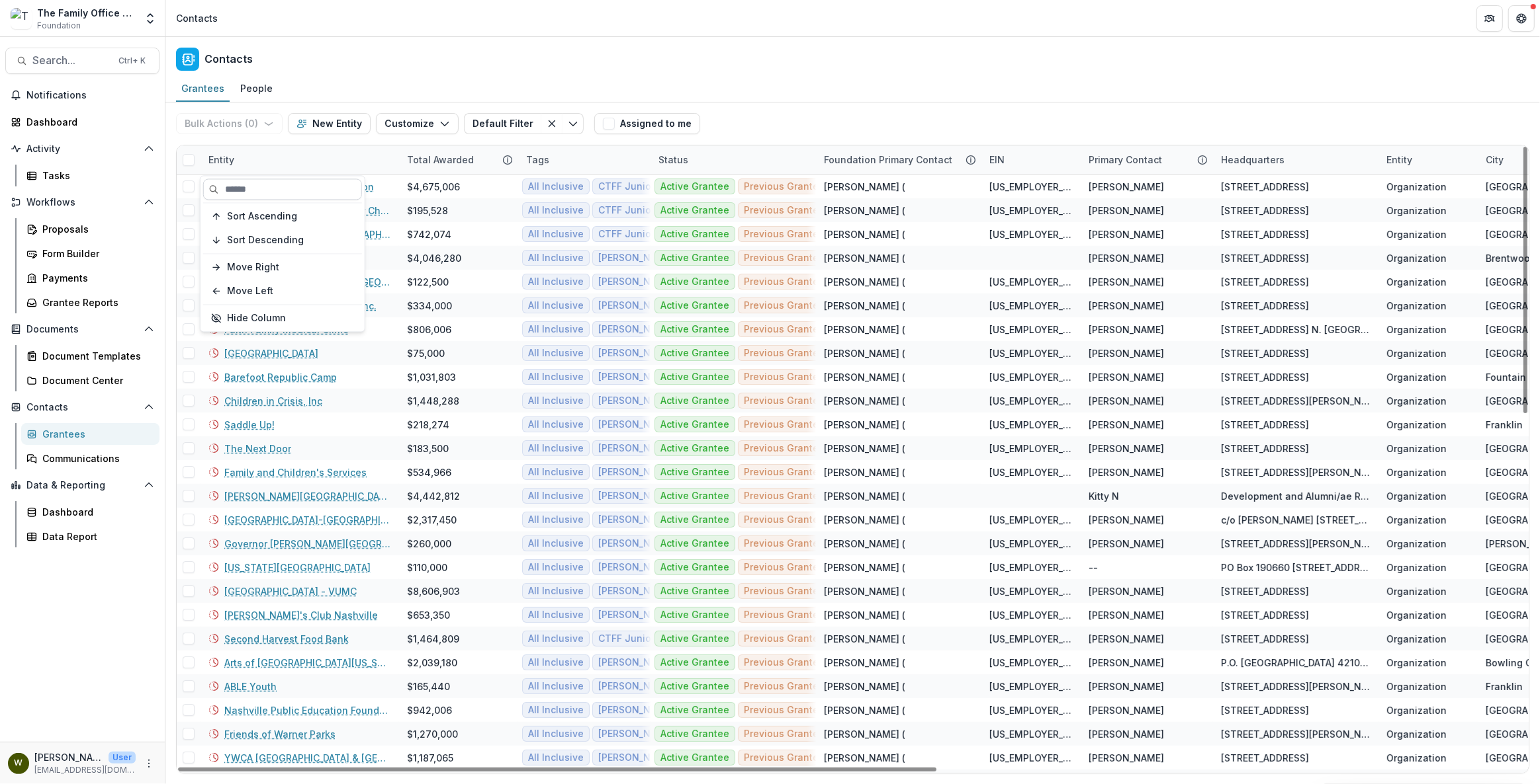
click at [282, 191] on input at bounding box center [282, 189] width 159 height 21
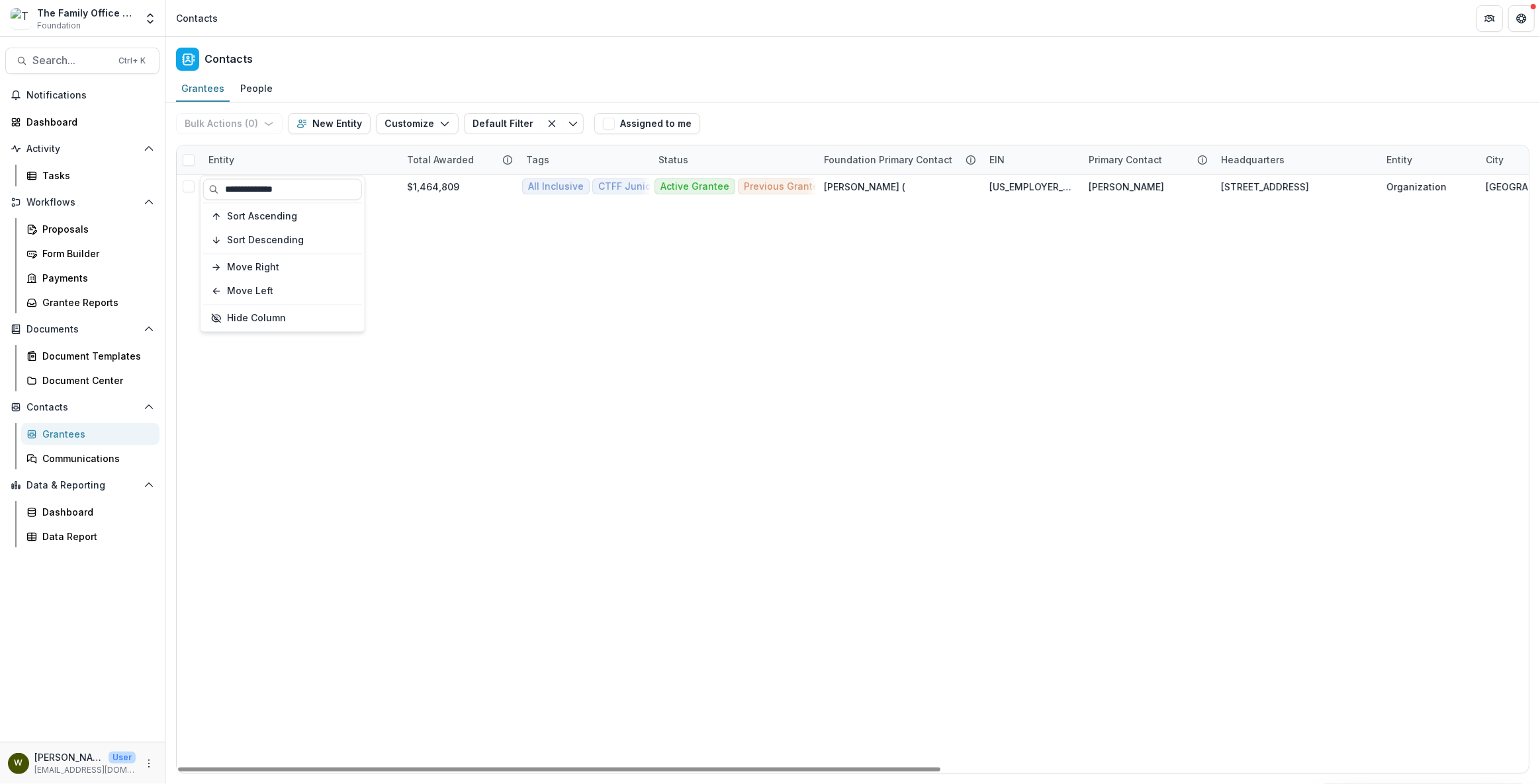
type input "**********"
click at [708, 345] on div "Second Harvest Food Bank $1,464,809 All Inclusive CTFF Junior Advisory Board Ca…" at bounding box center [1373, 473] width 2392 height 598
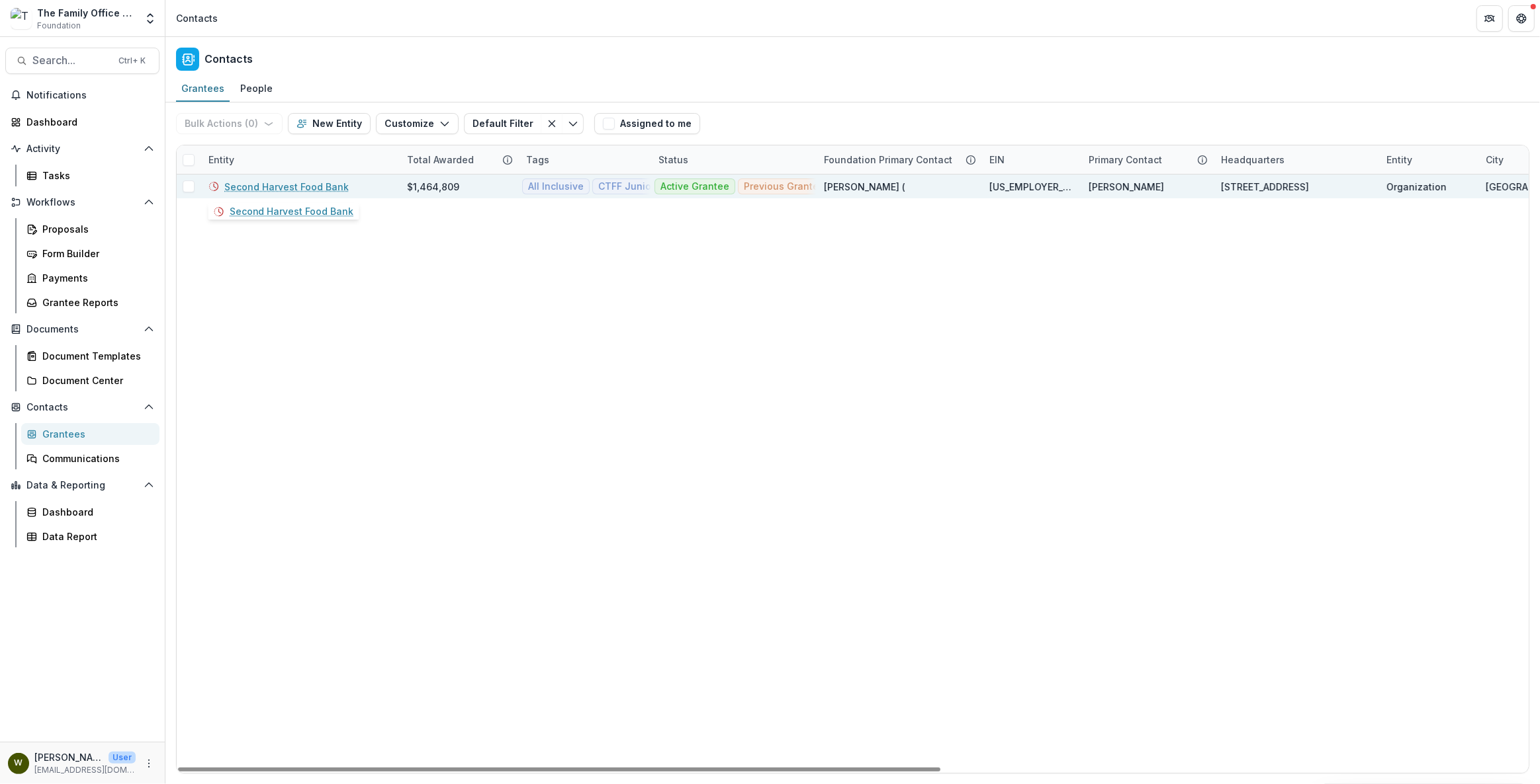
click at [309, 183] on link "Second Harvest Food Bank" at bounding box center [286, 187] width 125 height 14
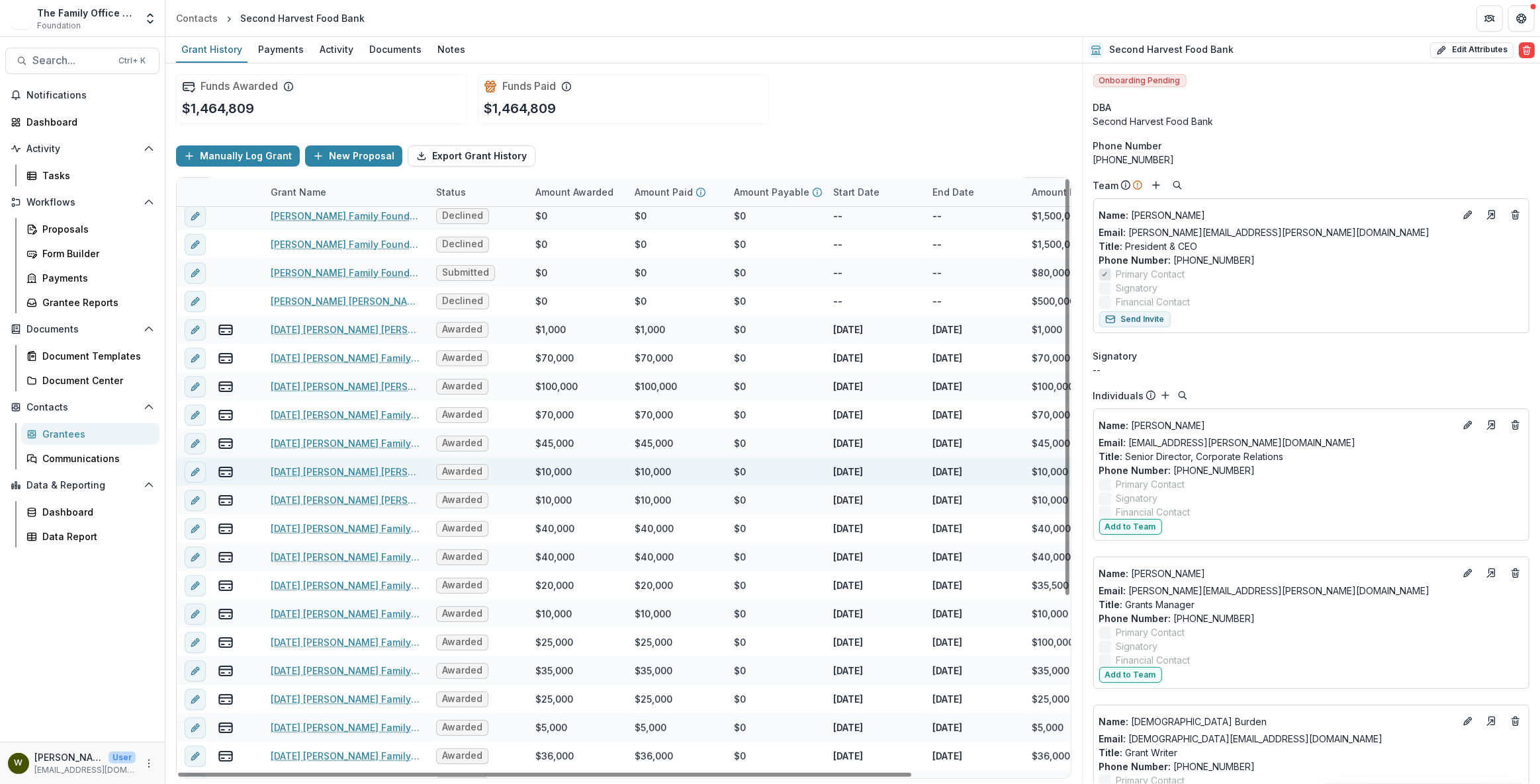
scroll to position [119, 0]
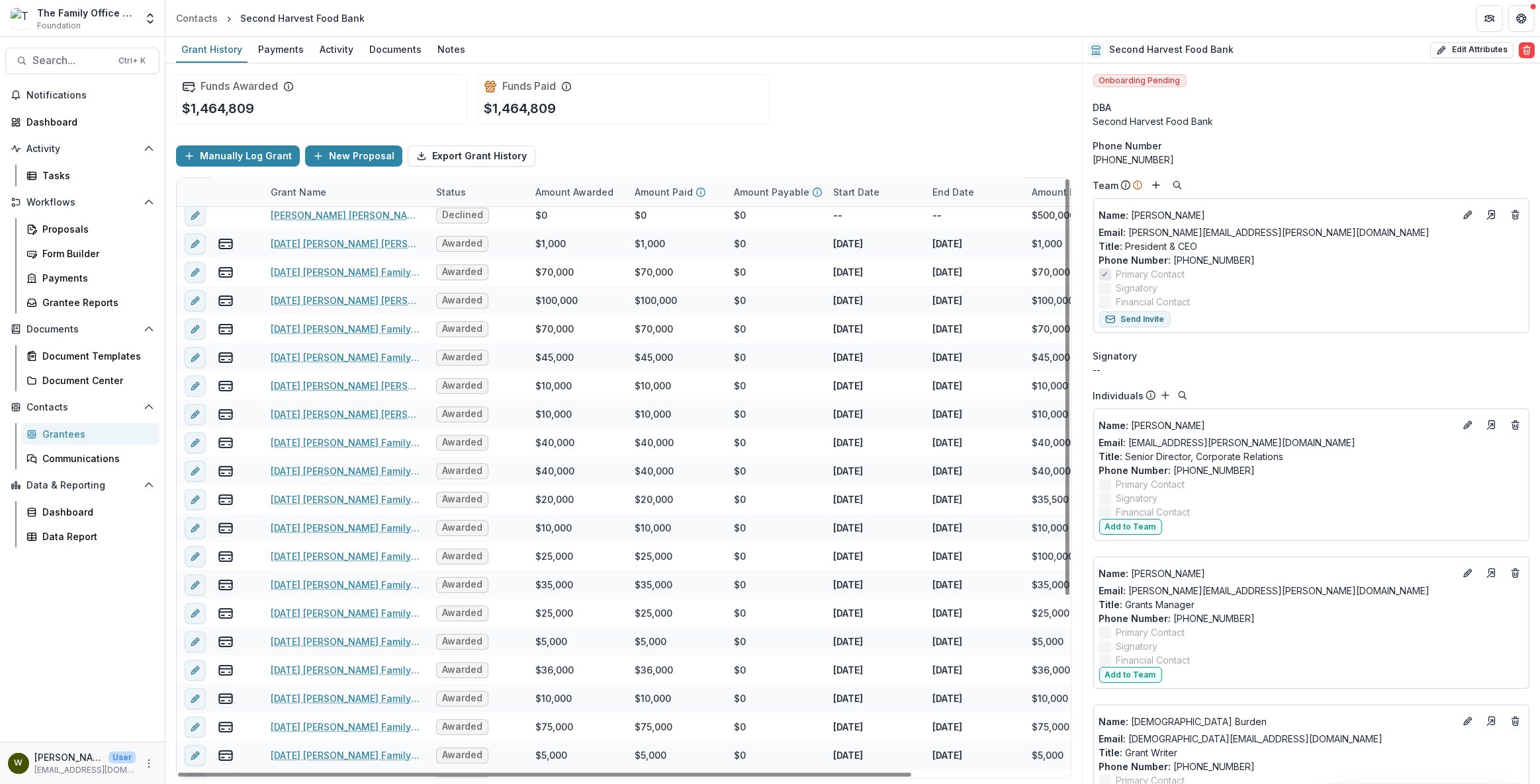
click at [889, 103] on div "Funds Awarded $1,464,809 Funds Paid $1,464,809" at bounding box center [623, 99] width 895 height 71
drag, startPoint x: 992, startPoint y: 138, endPoint x: 991, endPoint y: 145, distance: 7.1
click at [992, 139] on div "Manually Log Grant New Proposal Export Grant History" at bounding box center [623, 156] width 895 height 43
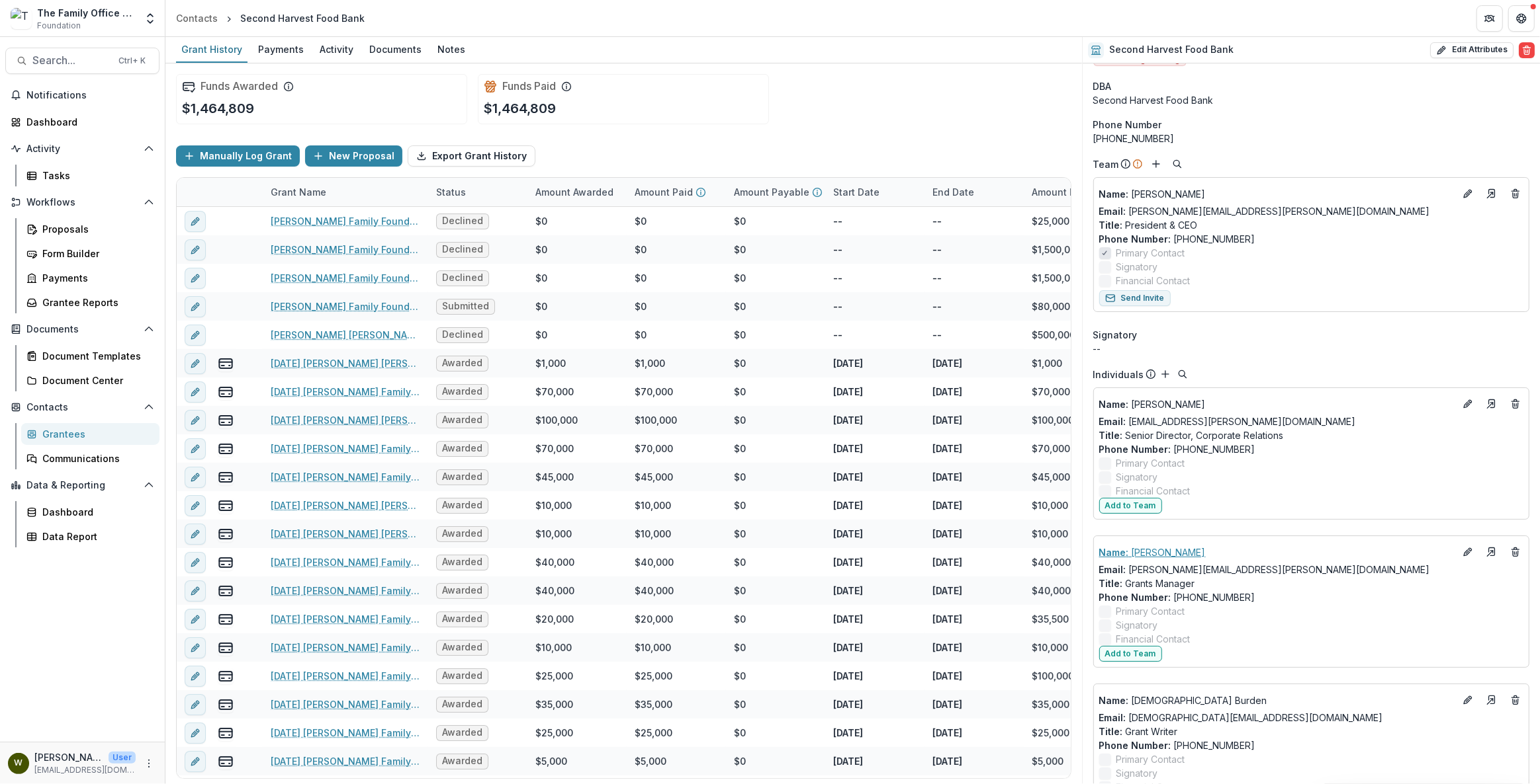
scroll to position [0, 0]
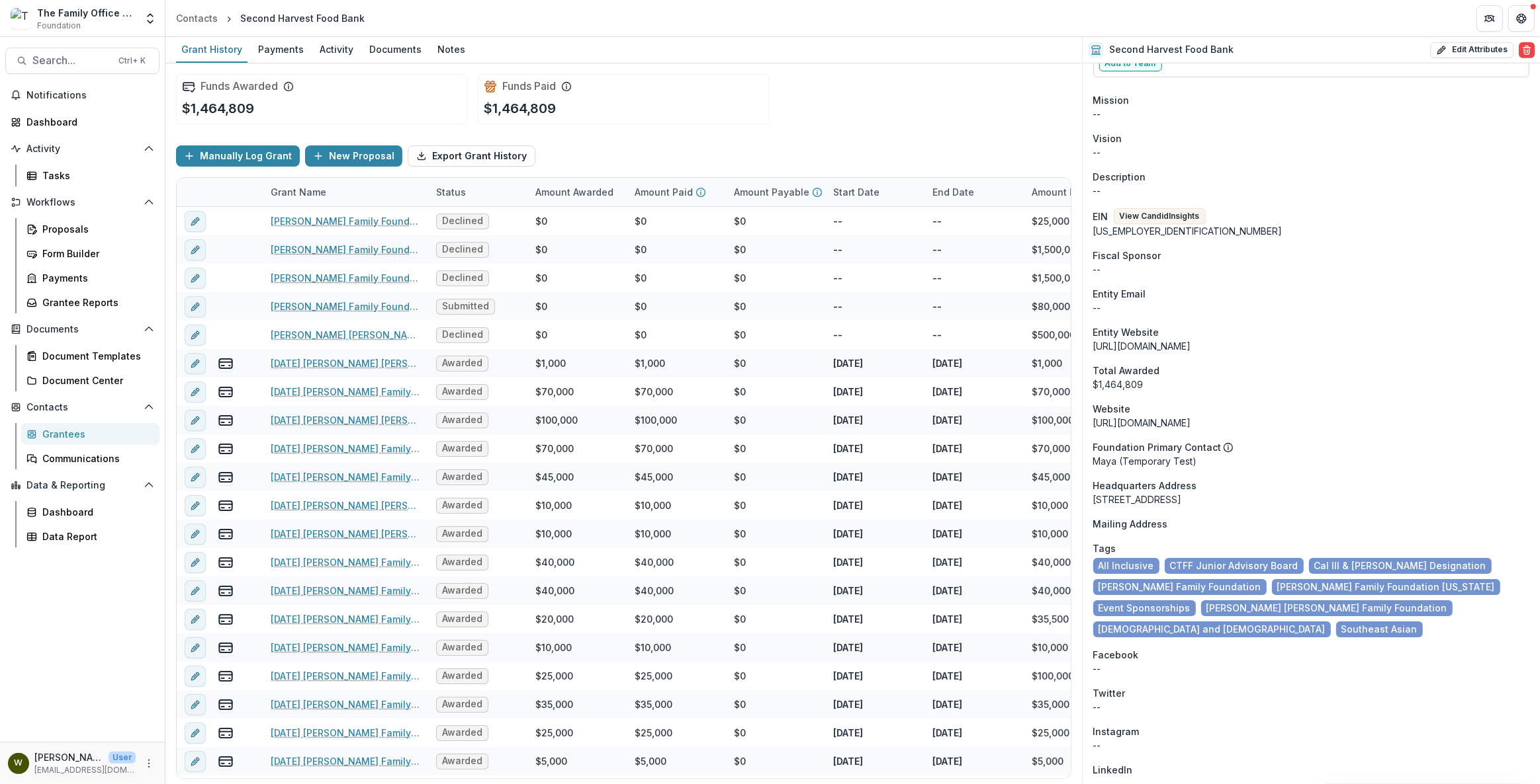
scroll to position [1503, 0]
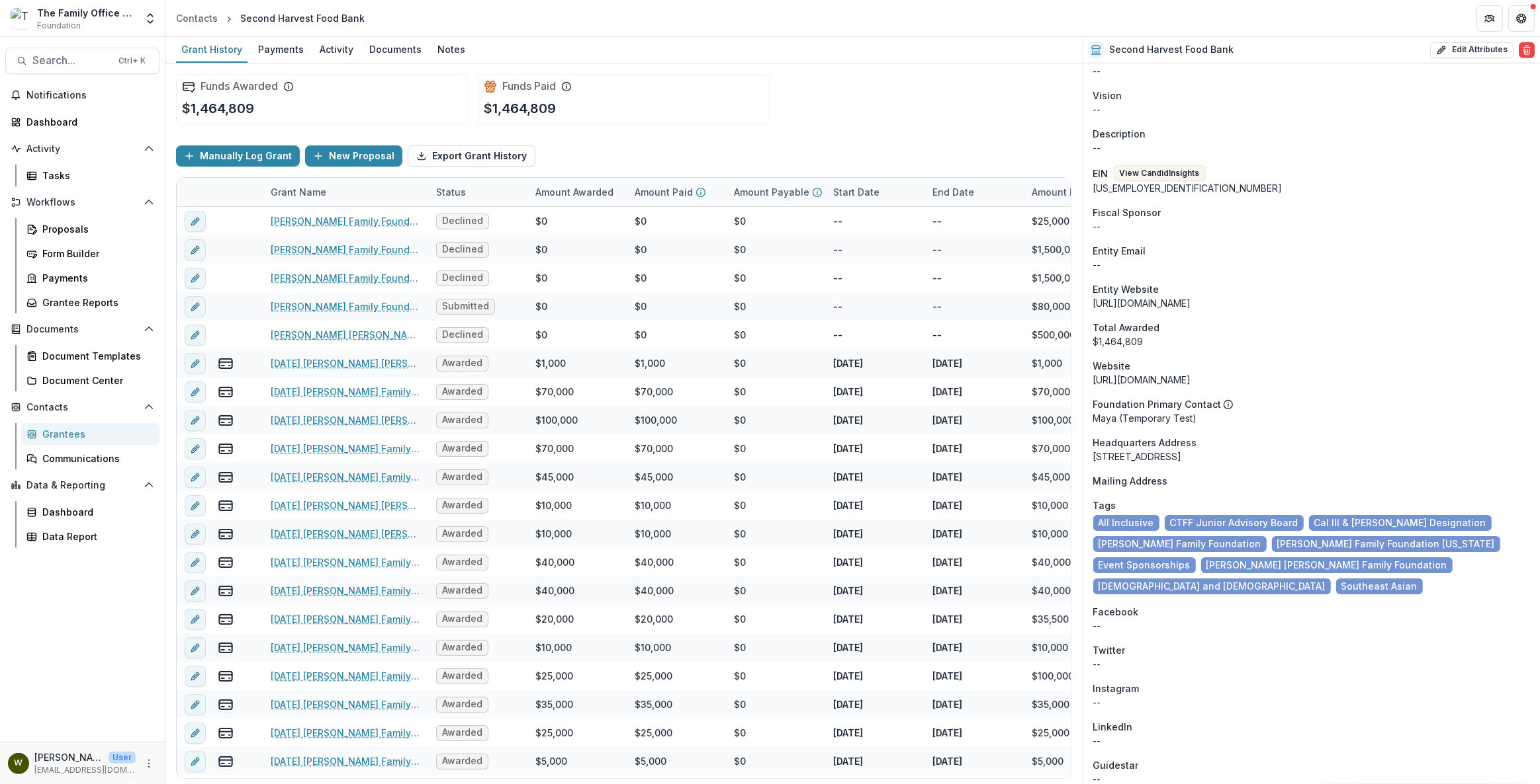
click at [1333, 292] on div "Entity Website" at bounding box center [1311, 289] width 436 height 14
click at [1238, 297] on div "https://www.secondharvestmidtn.org/" at bounding box center [1311, 303] width 436 height 14
click at [1294, 290] on div "Entity Website" at bounding box center [1311, 289] width 436 height 14
click at [1293, 290] on div "Entity Website" at bounding box center [1311, 289] width 436 height 14
click at [1295, 290] on div "Entity Website" at bounding box center [1311, 289] width 436 height 14
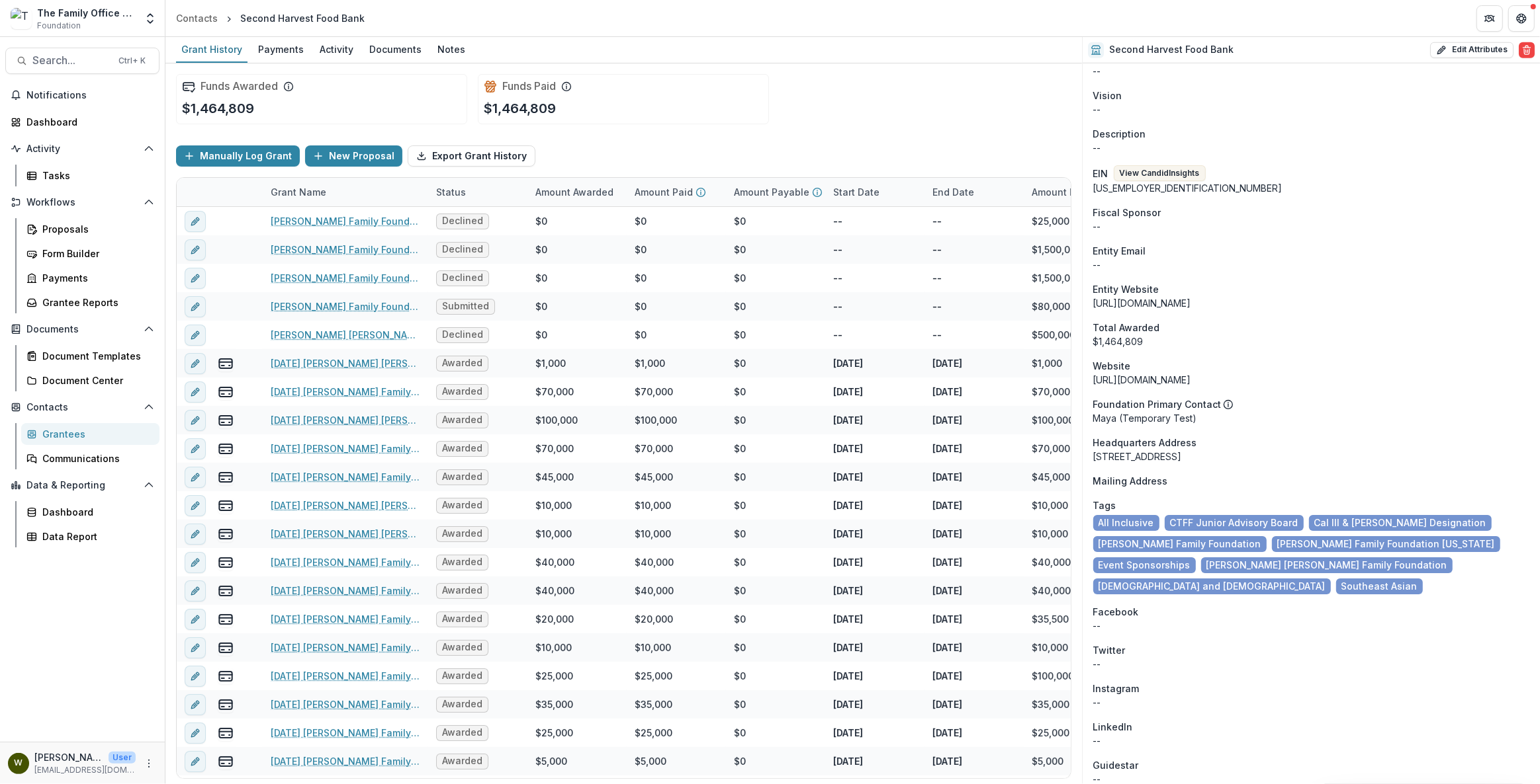
drag, startPoint x: 1281, startPoint y: 301, endPoint x: 1092, endPoint y: 284, distance: 189.8
click at [1300, 296] on div "https://www.secondharvestmidtn.org/" at bounding box center [1311, 303] width 436 height 14
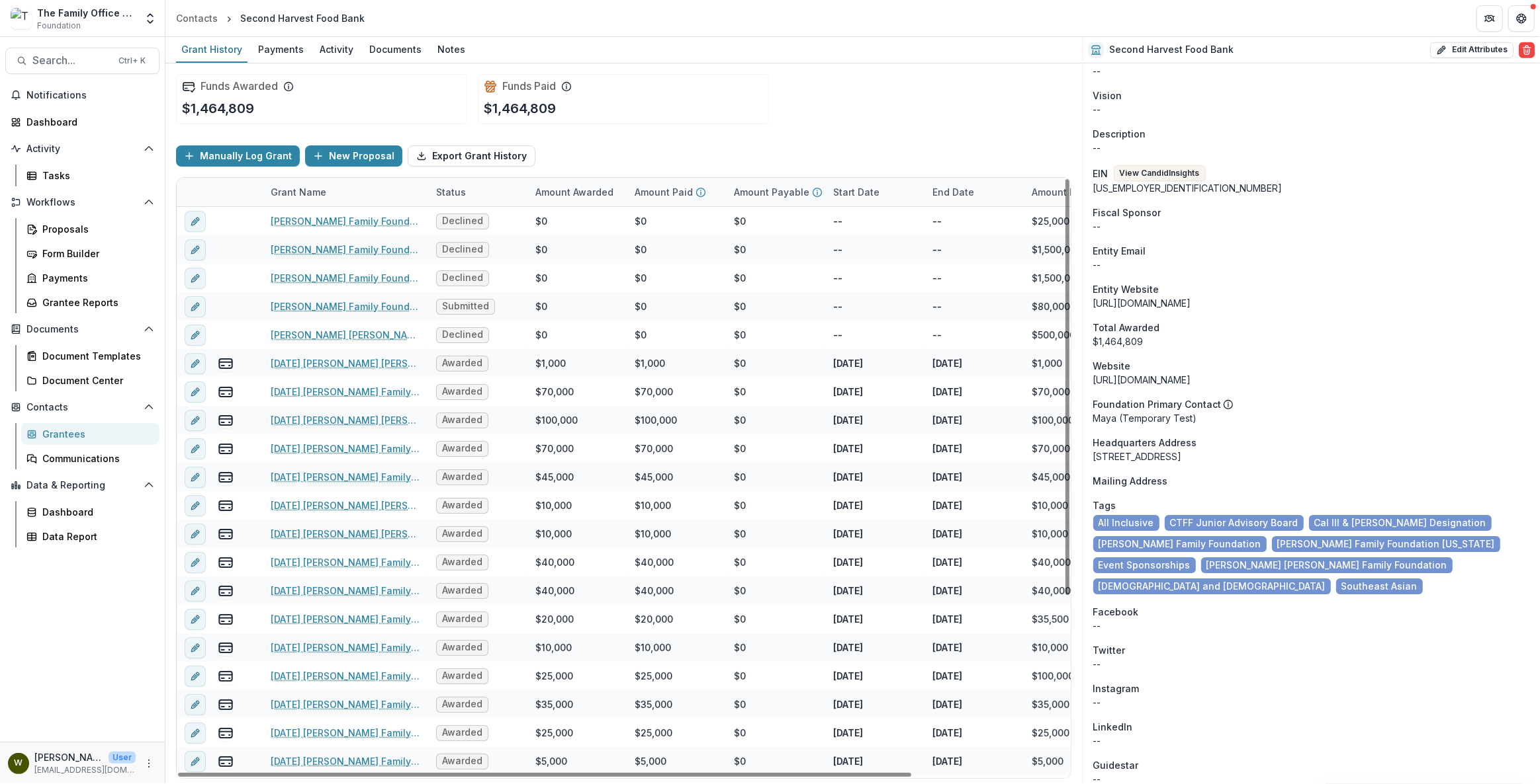
click at [1365, 400] on div "Foundation Primary Contact" at bounding box center [1311, 404] width 436 height 14
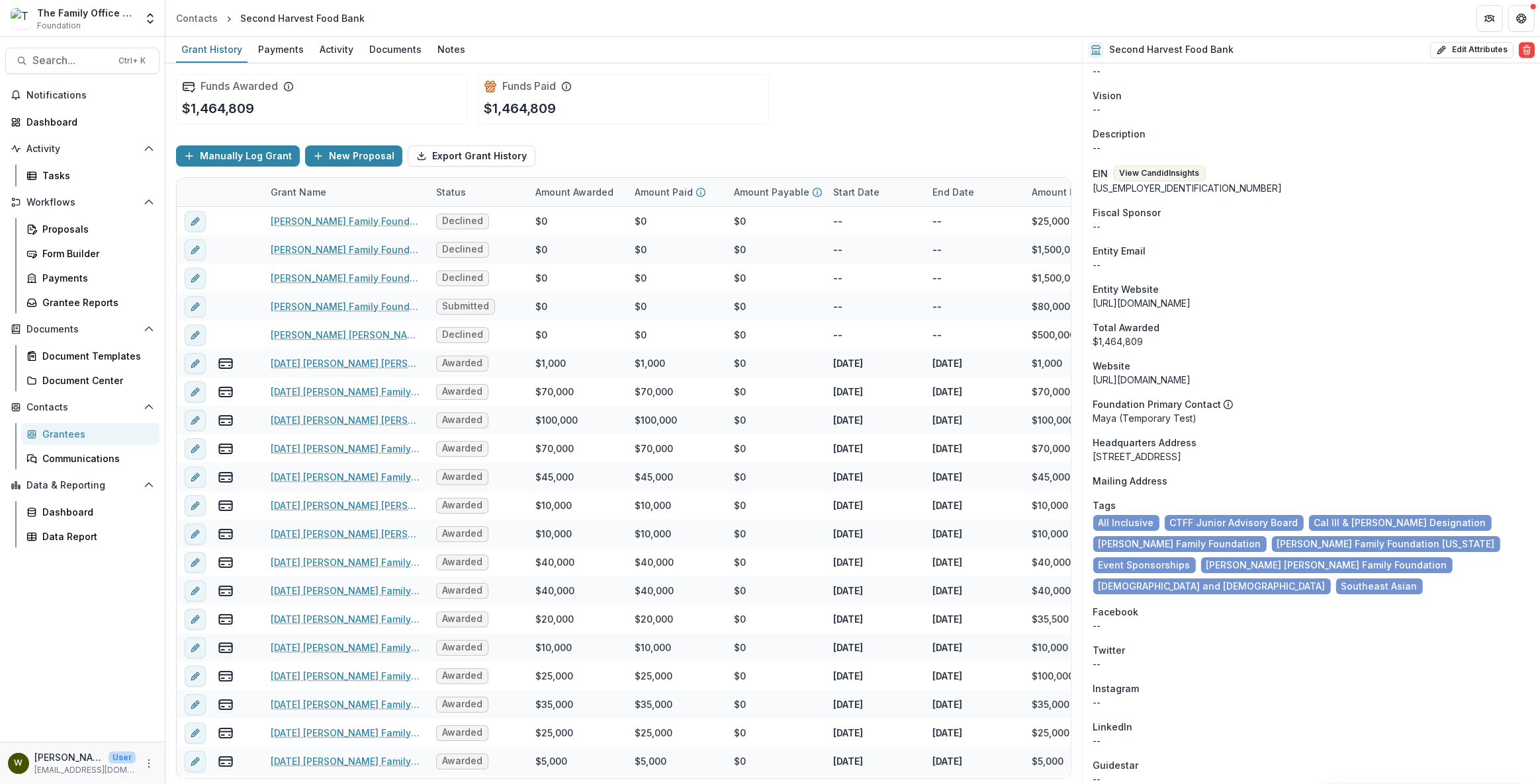
click at [1306, 302] on div "https://www.secondharvestmidtn.org/" at bounding box center [1311, 303] width 436 height 14
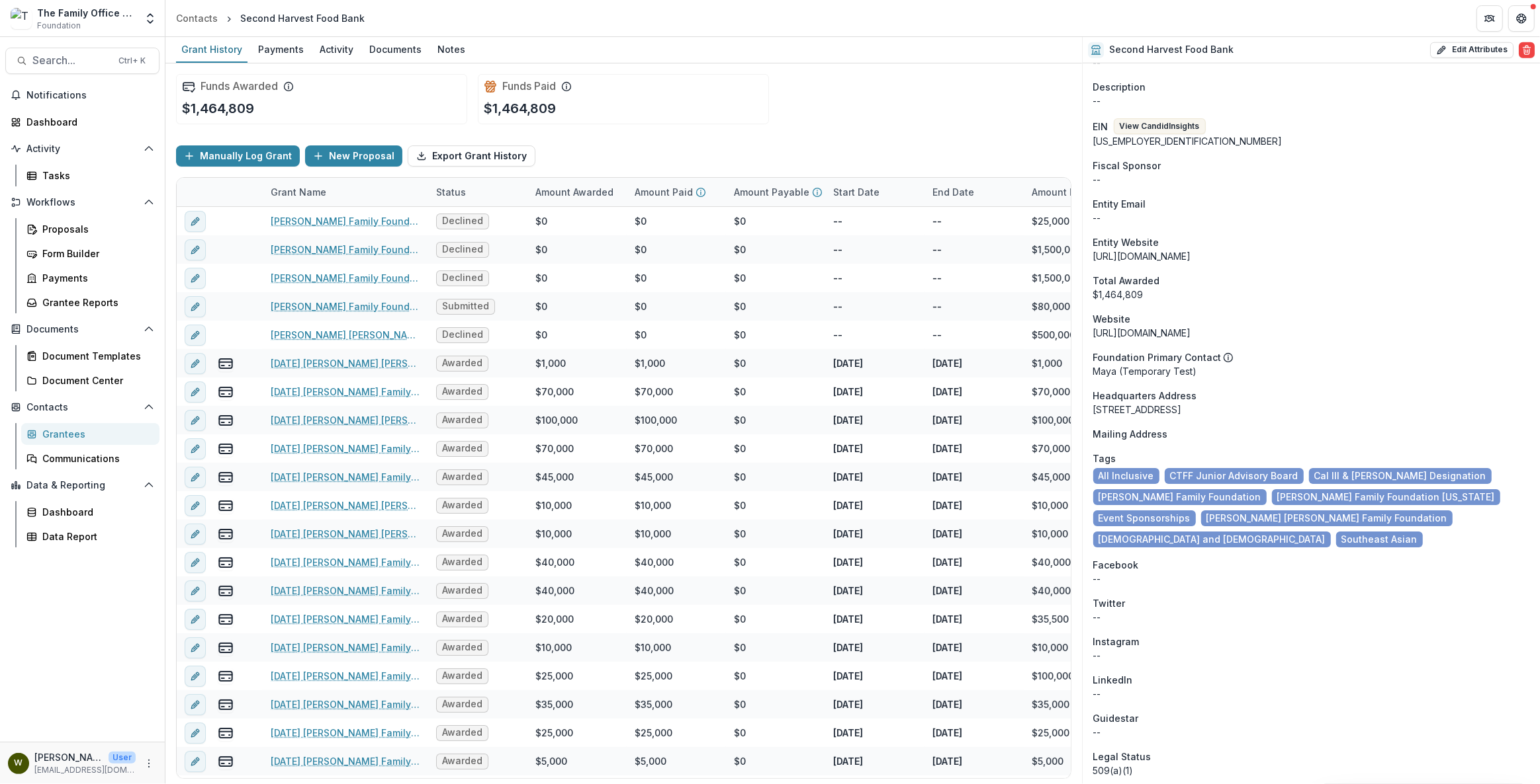
scroll to position [1563, 0]
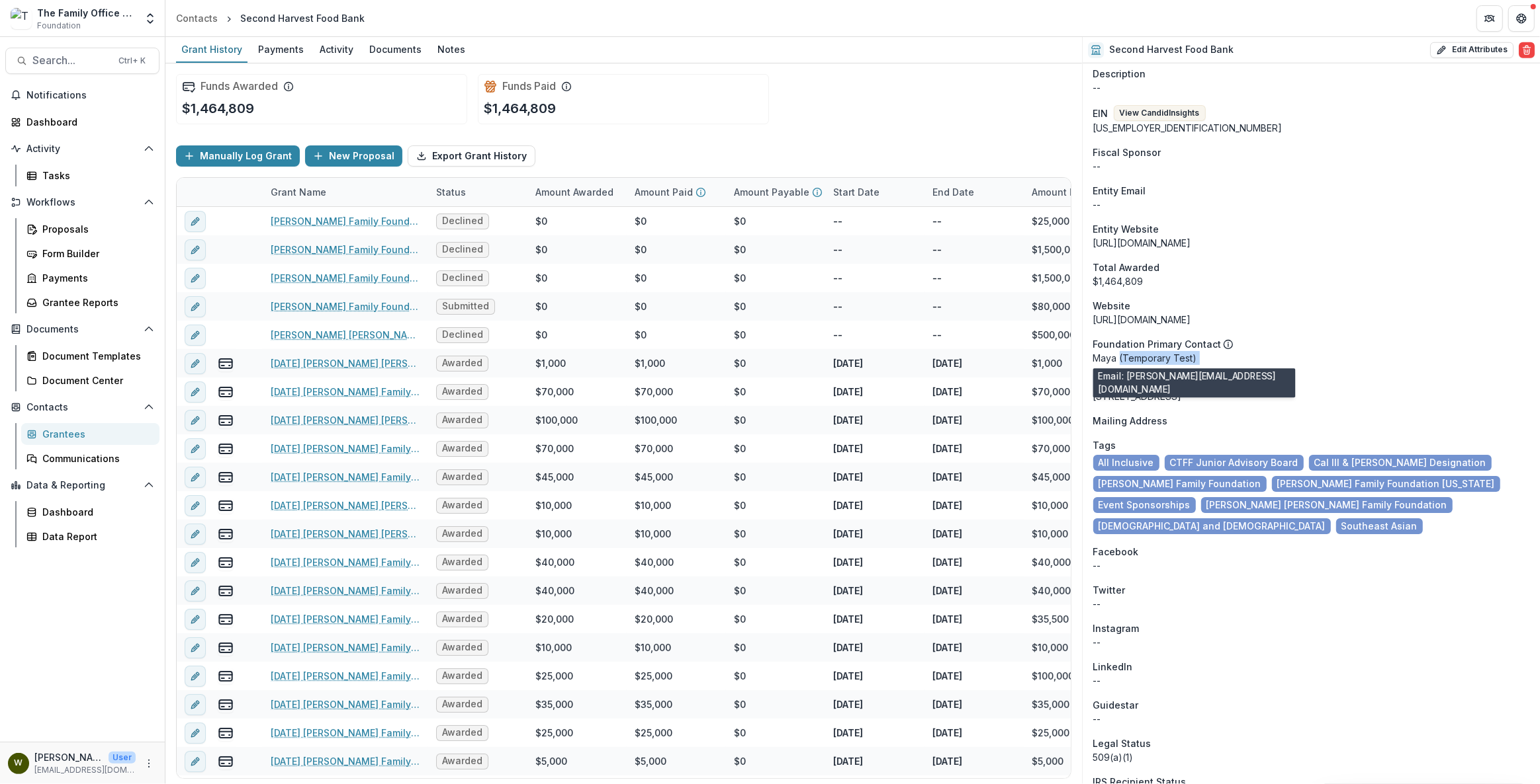
drag, startPoint x: 1287, startPoint y: 370, endPoint x: 1296, endPoint y: 369, distance: 9.1
click at [1304, 345] on div "Foundation Primary Contact" at bounding box center [1311, 344] width 436 height 14
click at [1294, 351] on p "Maya (Temporary Test)" at bounding box center [1311, 358] width 436 height 14
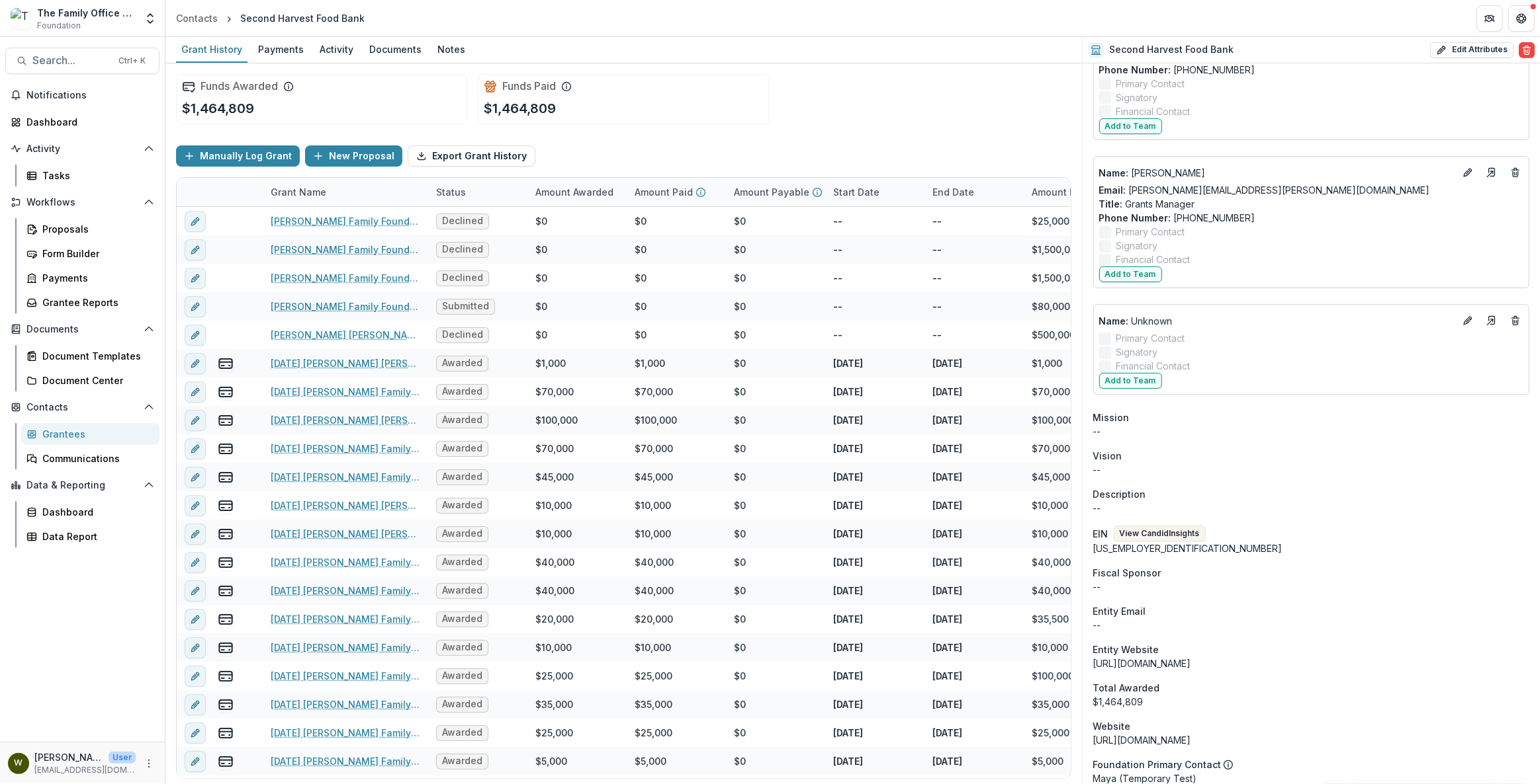
scroll to position [1443, 0]
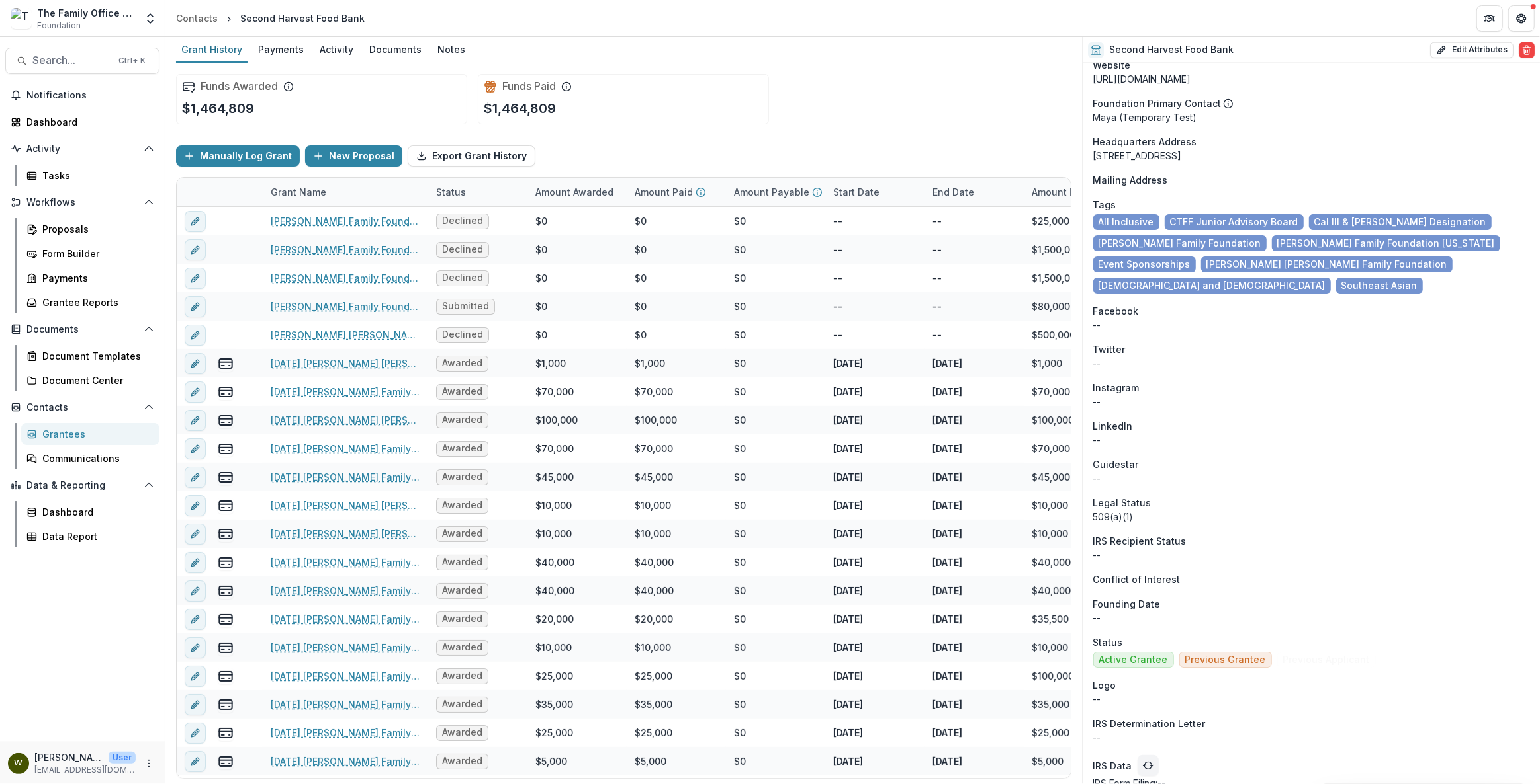
scroll to position [1811, 0]
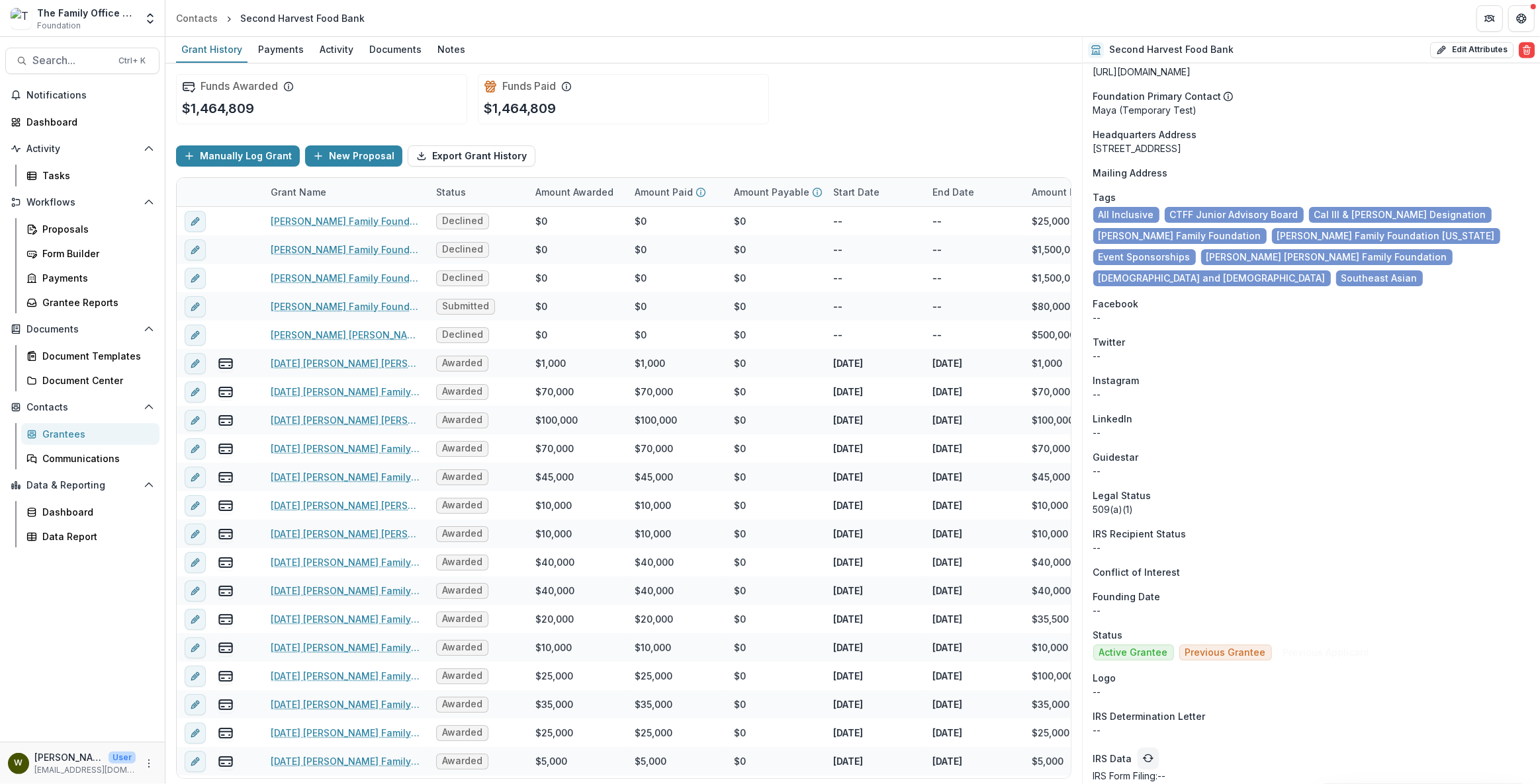
click at [1151, 503] on div "509(a)(1)" at bounding box center [1311, 510] width 436 height 14
click at [1116, 503] on div "509(a)(1)" at bounding box center [1311, 510] width 436 height 14
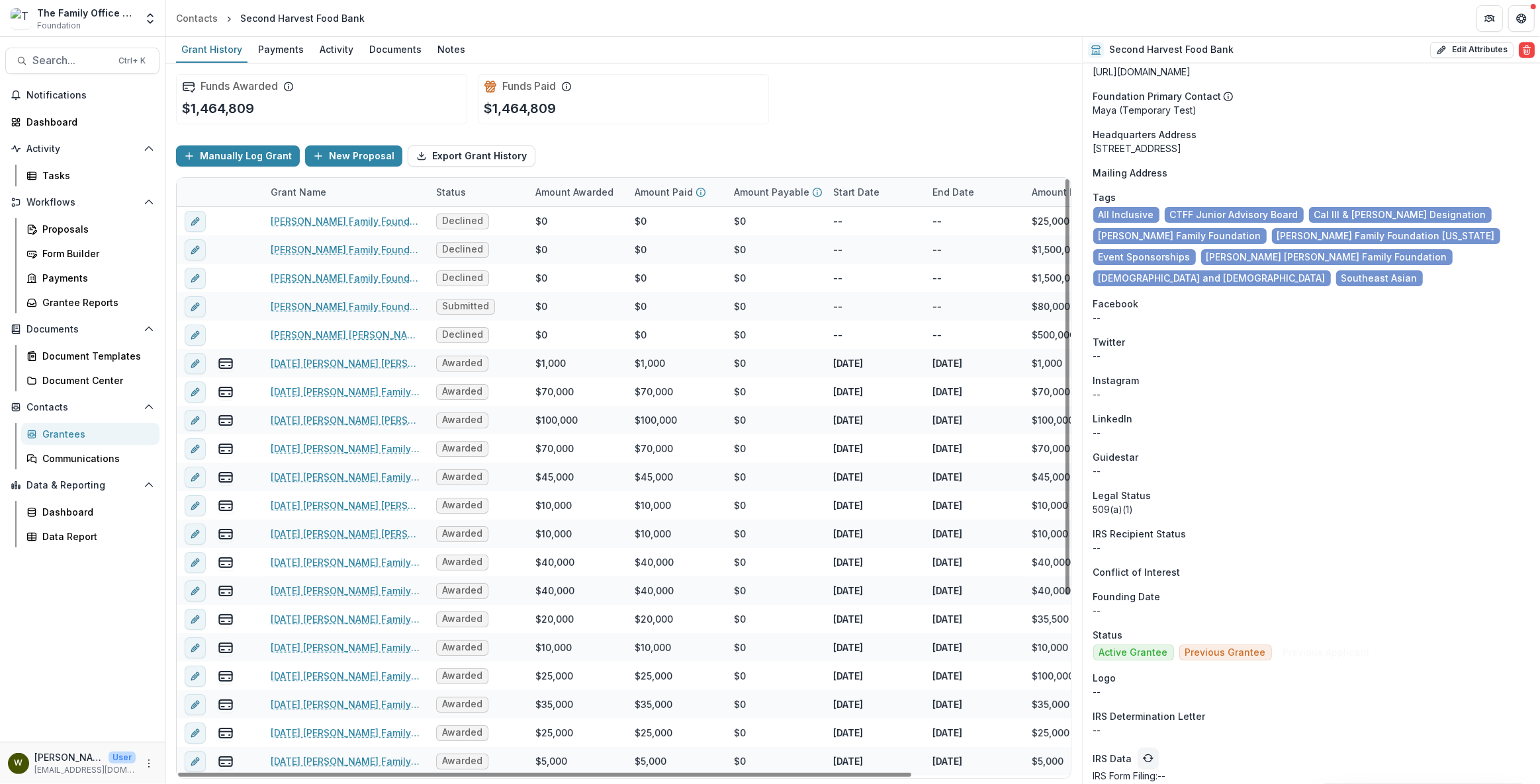
click at [1158, 503] on div "509(a)(1)" at bounding box center [1311, 510] width 436 height 14
drag, startPoint x: 1257, startPoint y: 613, endPoint x: 1292, endPoint y: 632, distance: 39.8
click at [1272, 628] on aside "Status Active Grantee Previous Grantee Previous Applicant" at bounding box center [1311, 644] width 436 height 32
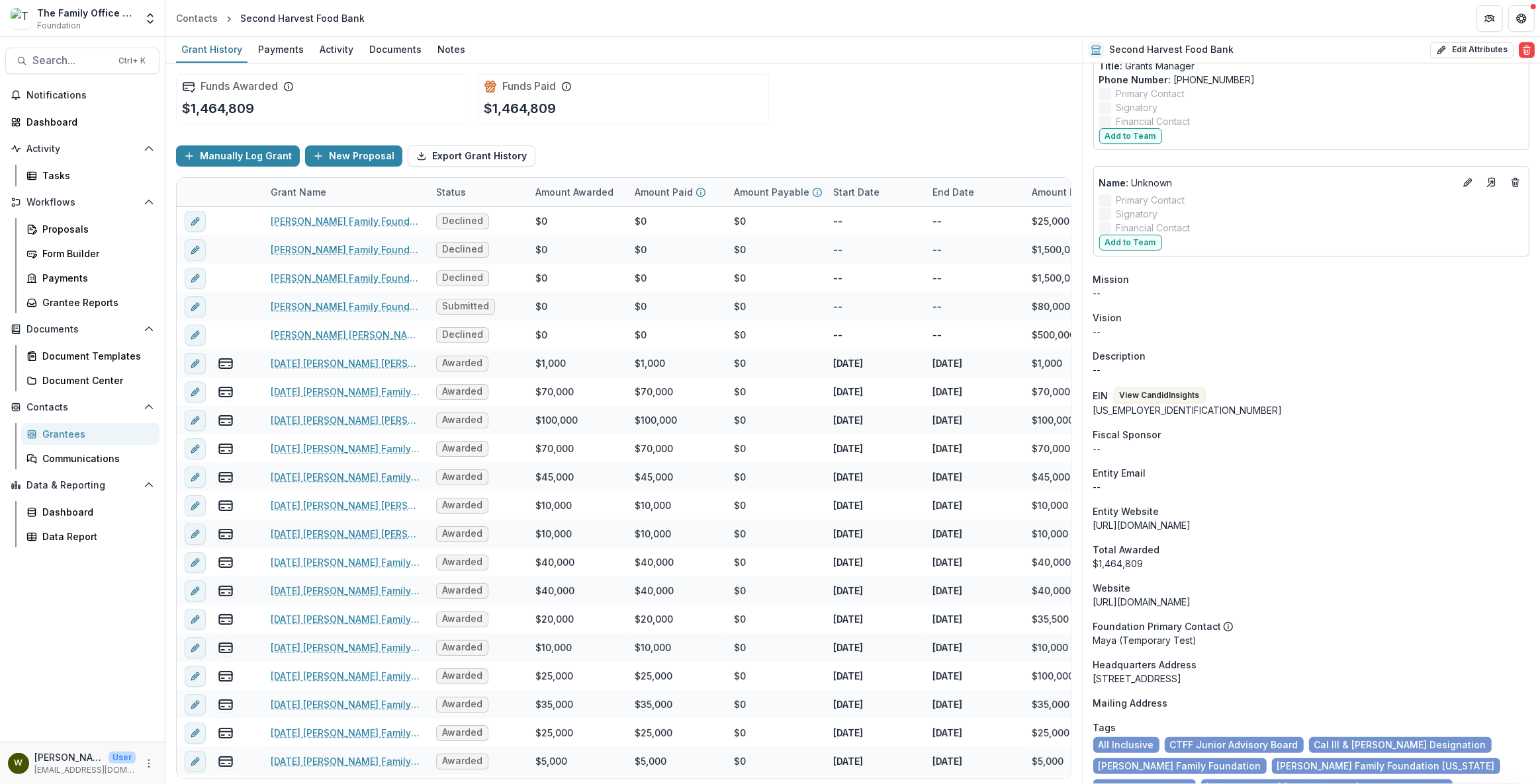
scroll to position [1149, 0]
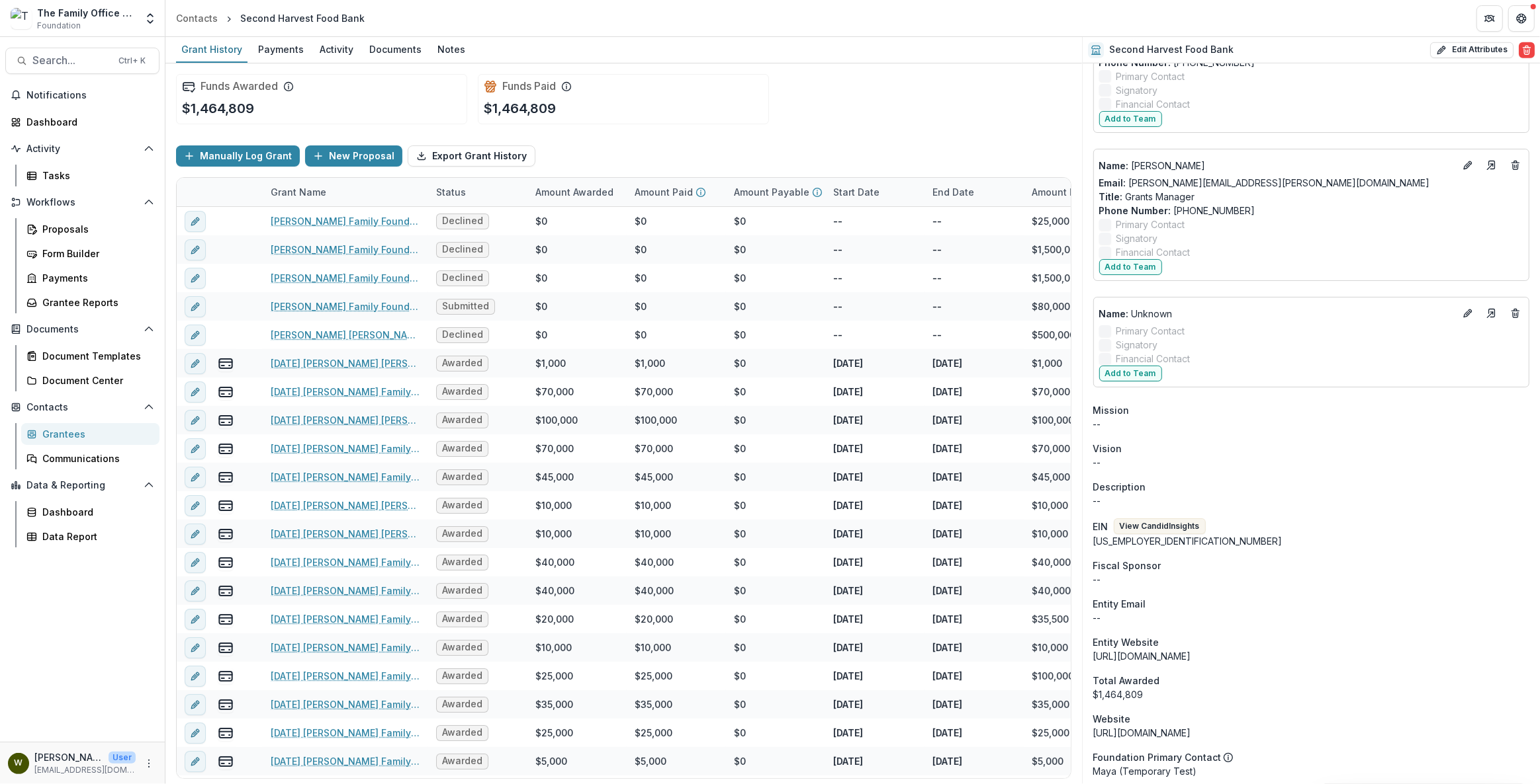
click at [1117, 490] on span "Description" at bounding box center [1119, 487] width 53 height 14
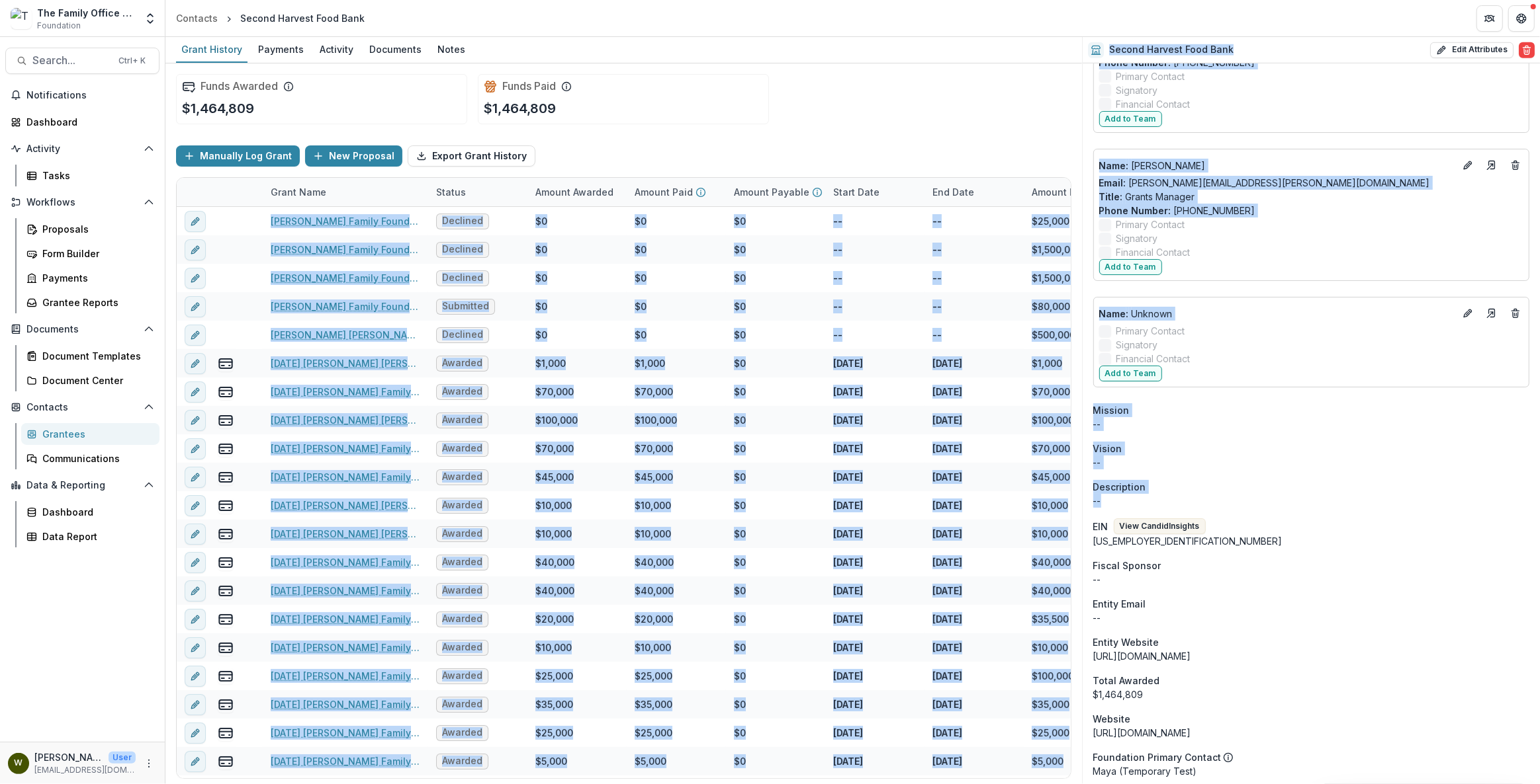
drag, startPoint x: 1121, startPoint y: 498, endPoint x: 1204, endPoint y: 504, distance: 83.2
click at [1079, 489] on div "Grant History Payments Activity Documents Notes Funds Awarded $1,464,809 Funds …" at bounding box center [852, 411] width 1374 height 747
click at [1241, 504] on p "--" at bounding box center [1311, 501] width 436 height 14
click at [1329, 489] on div "Description" at bounding box center [1311, 487] width 436 height 14
click at [1402, 490] on div "Description" at bounding box center [1311, 487] width 436 height 14
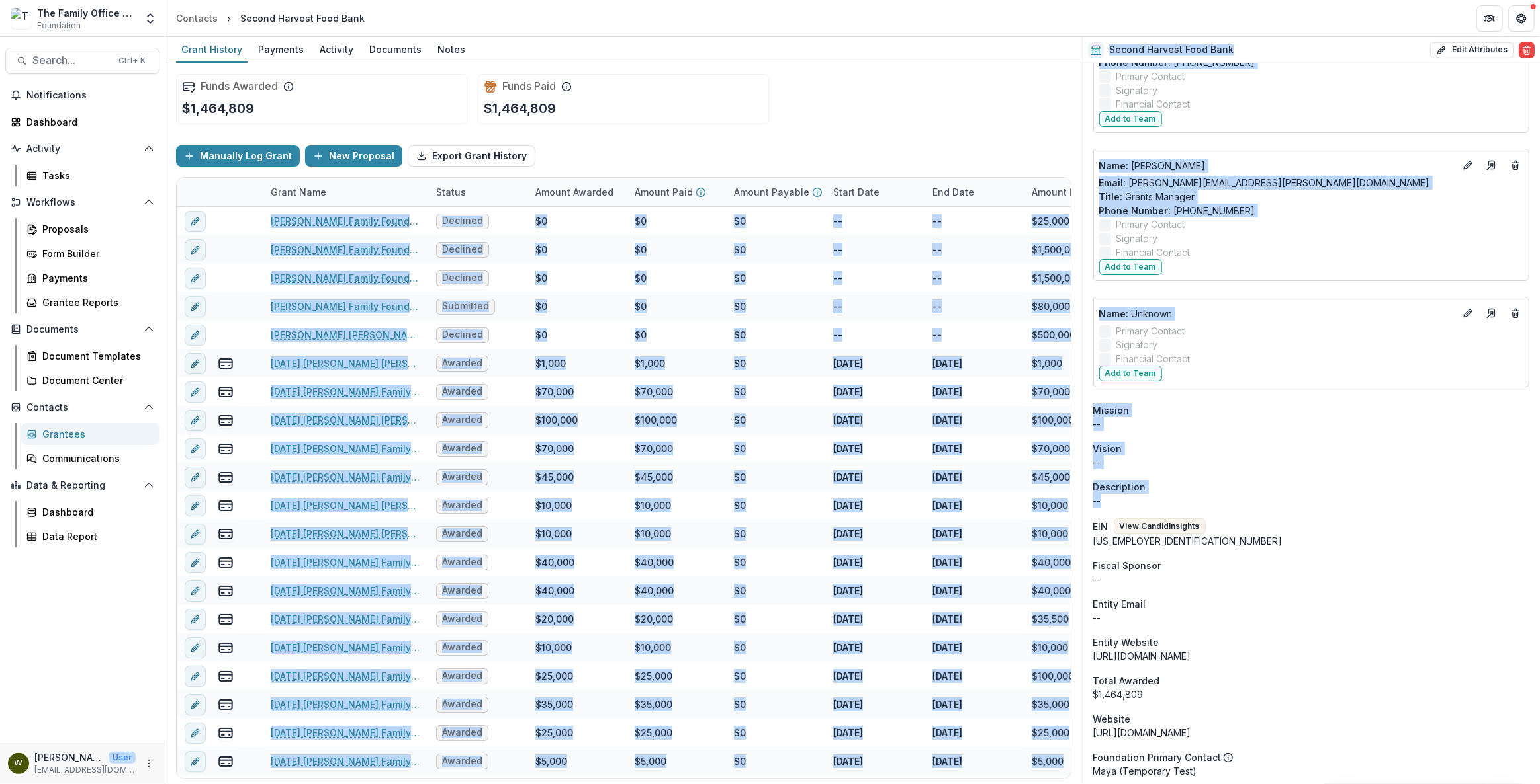
click at [1189, 496] on p "--" at bounding box center [1311, 501] width 436 height 14
click at [1130, 488] on span "Description" at bounding box center [1119, 487] width 53 height 14
click at [1136, 487] on span "Description" at bounding box center [1119, 487] width 53 height 14
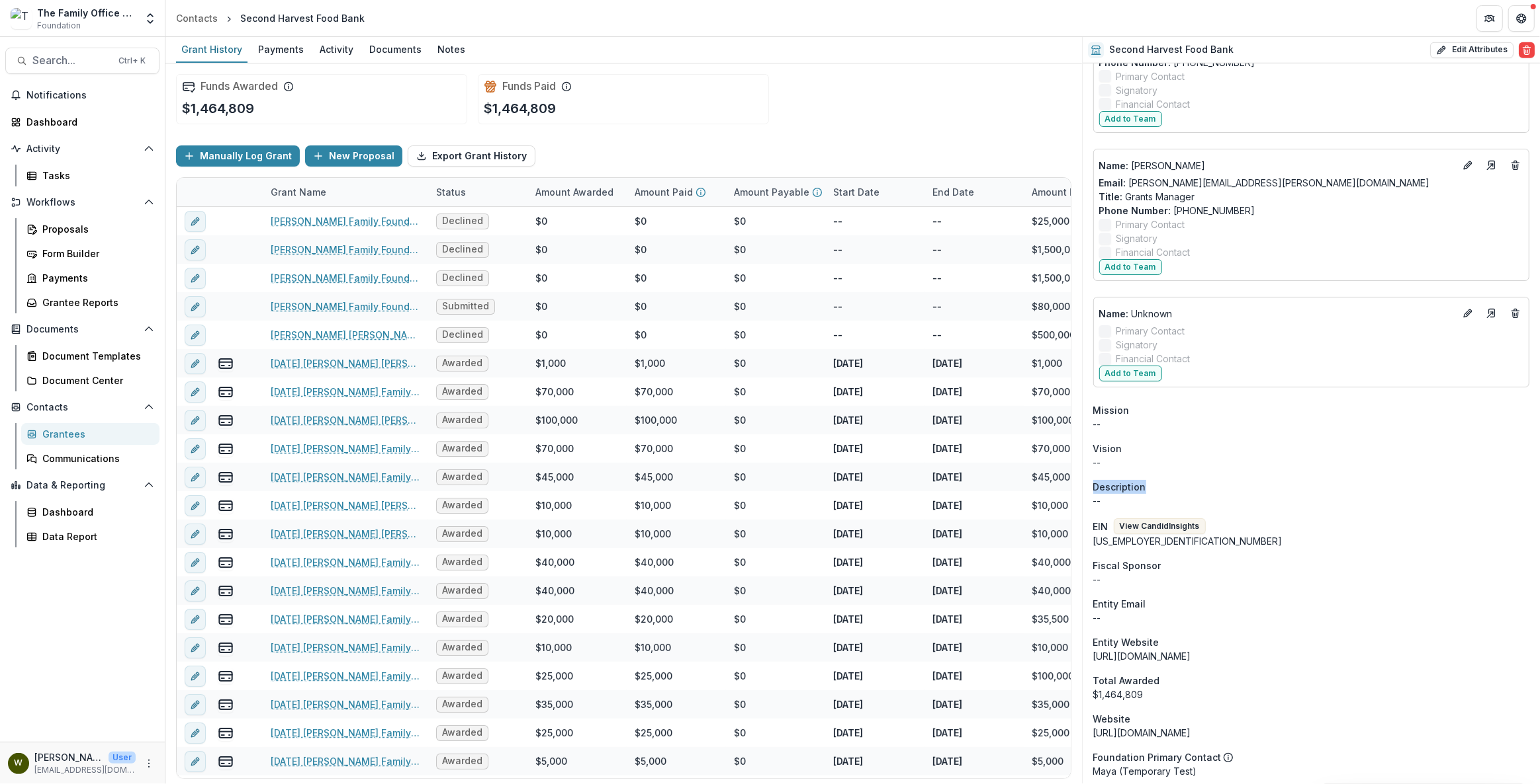
click at [1135, 487] on span "Description" at bounding box center [1119, 487] width 53 height 14
drag, startPoint x: 1134, startPoint y: 488, endPoint x: 1150, endPoint y: 491, distance: 16.3
click at [1134, 488] on span "Description" at bounding box center [1119, 487] width 53 height 14
click at [1163, 490] on div "Description" at bounding box center [1311, 487] width 436 height 14
click at [1152, 483] on div "Description" at bounding box center [1311, 487] width 436 height 14
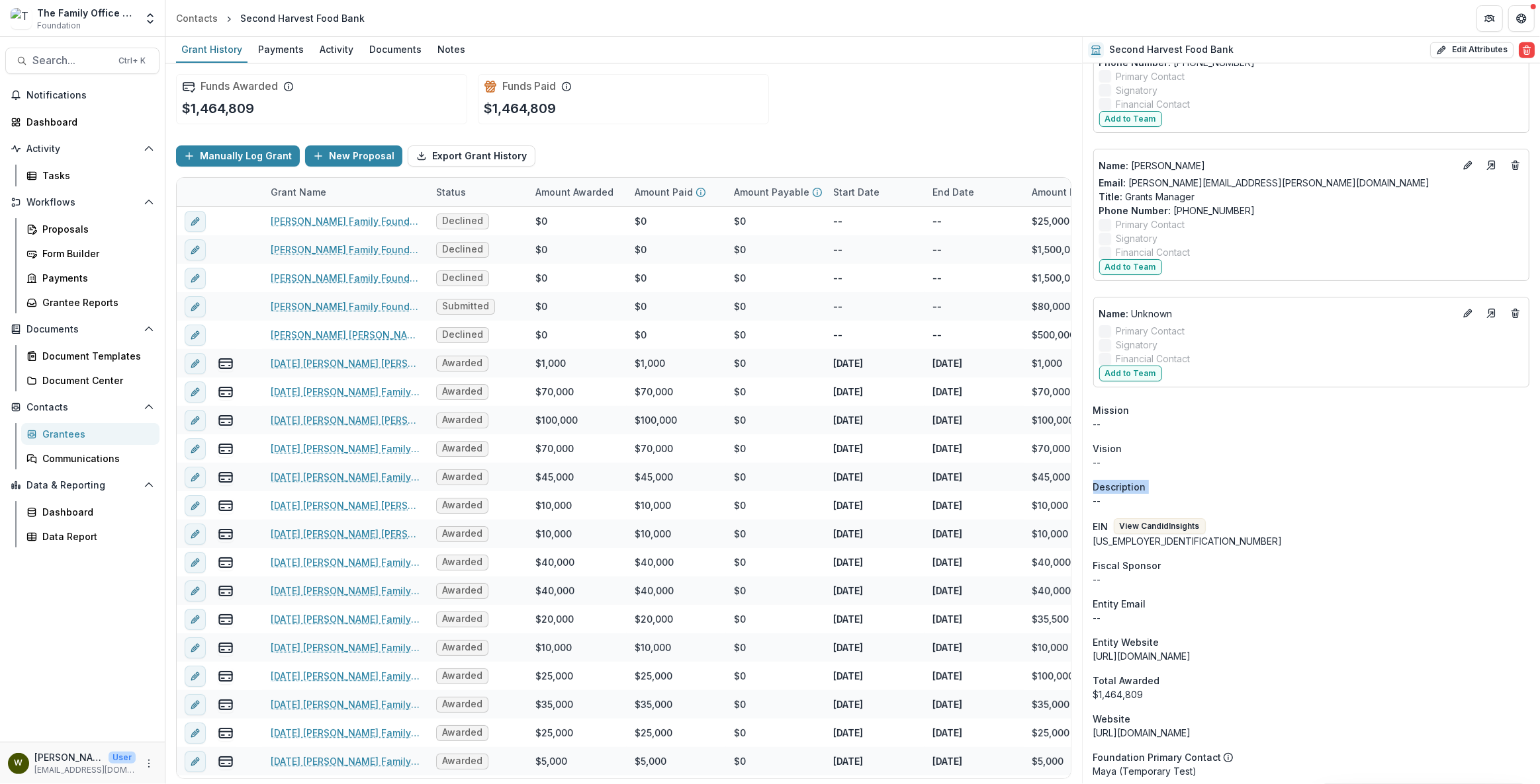
click at [1131, 488] on span "Description" at bounding box center [1119, 487] width 53 height 14
click at [1134, 488] on span "Description" at bounding box center [1119, 487] width 53 height 14
click at [1327, 484] on div "Description" at bounding box center [1311, 487] width 436 height 14
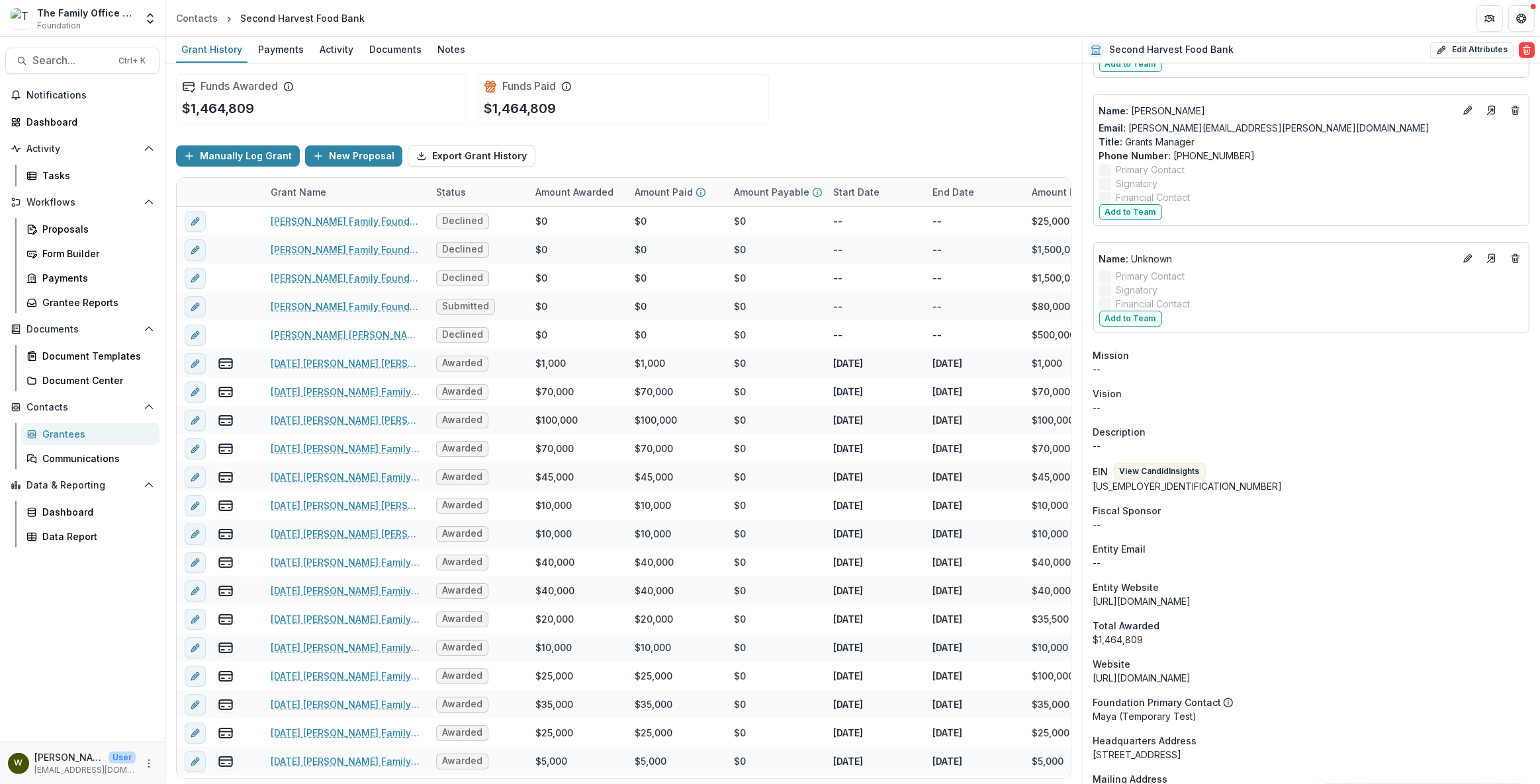
scroll to position [1210, 0]
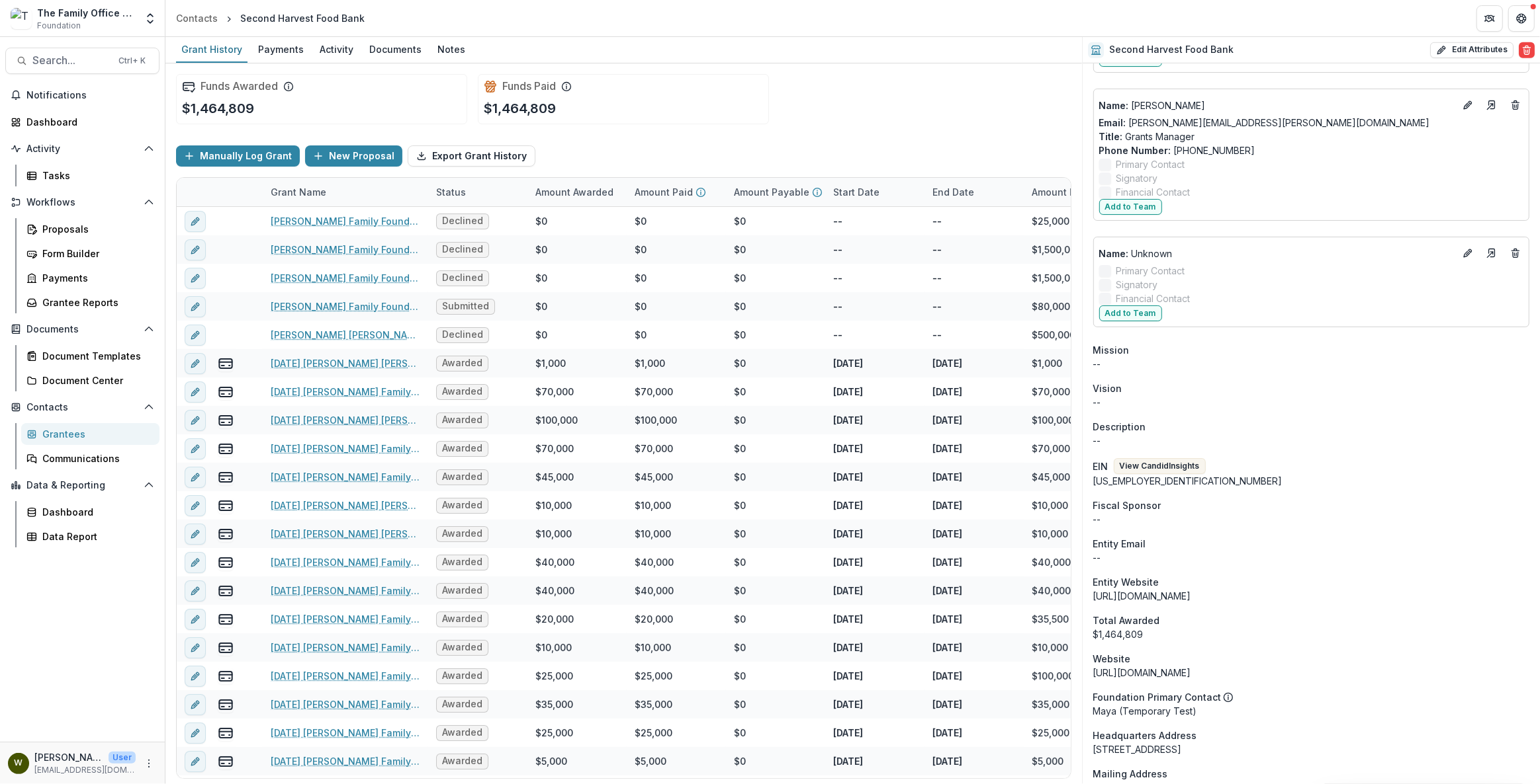
click at [1109, 441] on p "--" at bounding box center [1311, 441] width 436 height 14
click at [1095, 436] on p "--" at bounding box center [1311, 441] width 436 height 14
drag, startPoint x: 1114, startPoint y: 436, endPoint x: 1082, endPoint y: 436, distance: 32.0
click at [1082, 436] on div "Onboarding Pending DBA Second Harvest Food Bank Phone Number +1 615-329-3491 Te…" at bounding box center [1311, 131] width 458 height 2555
click at [1299, 409] on div "Onboarding Pending DBA Second Harvest Food Bank Phone Number +1 615-329-3491 Te…" at bounding box center [1311, 131] width 458 height 2555
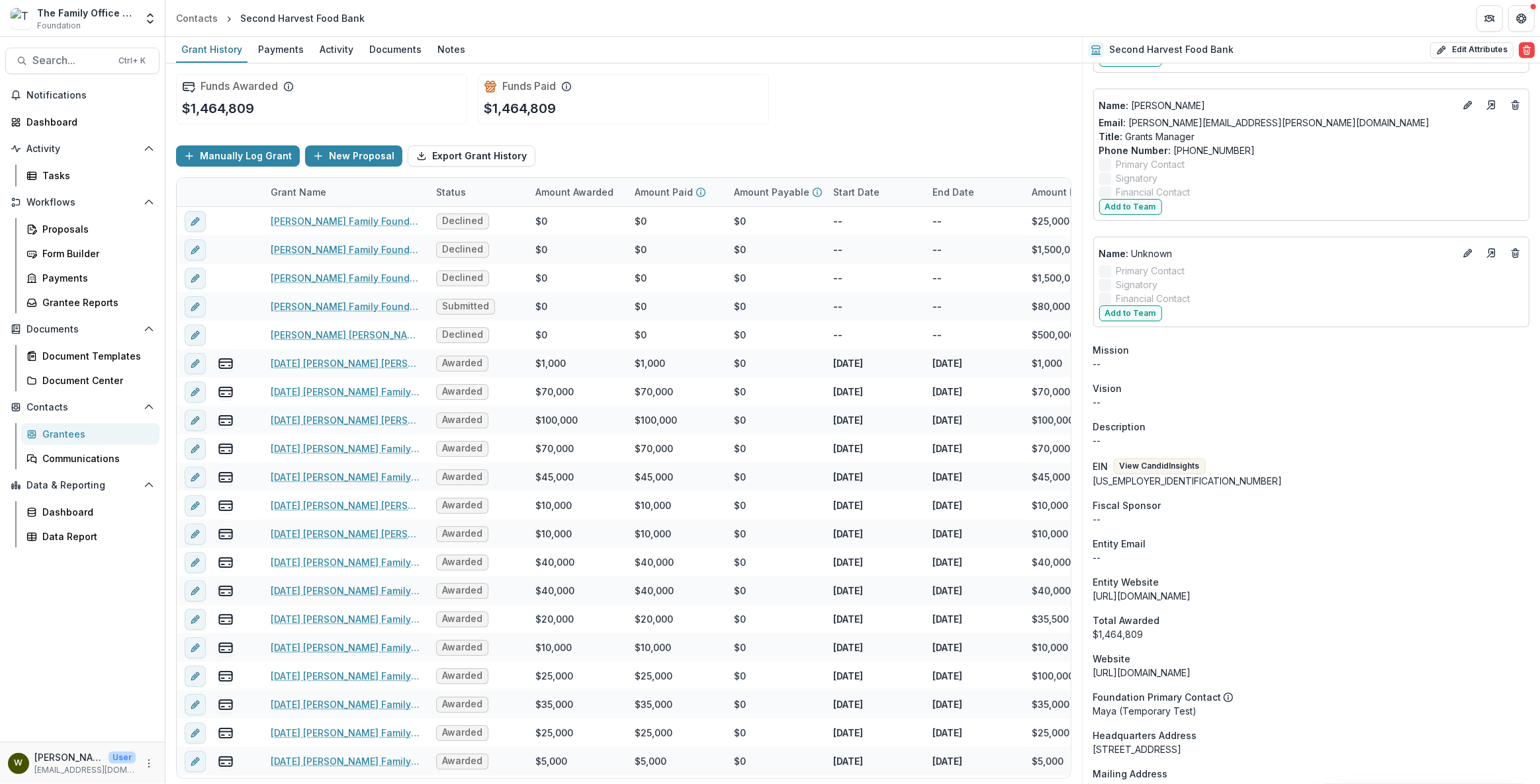
drag, startPoint x: 1299, startPoint y: 402, endPoint x: 1240, endPoint y: 409, distance: 59.4
click at [1299, 402] on p "--" at bounding box center [1311, 402] width 436 height 14
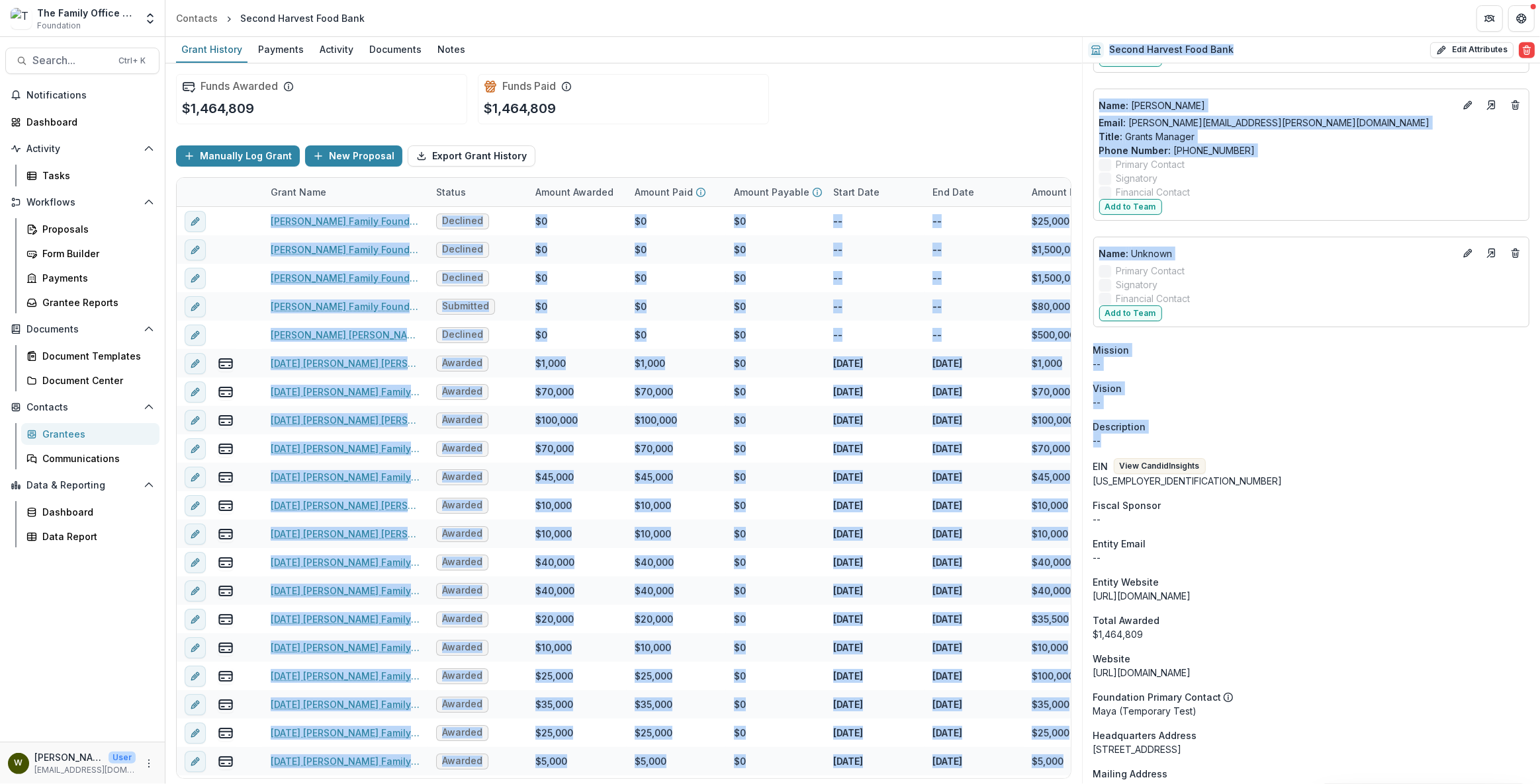
click at [1082, 441] on div "Second Harvest Food Bank Edit Attributes Are you sure? This action will permane…" at bounding box center [1310, 411] width 458 height 747
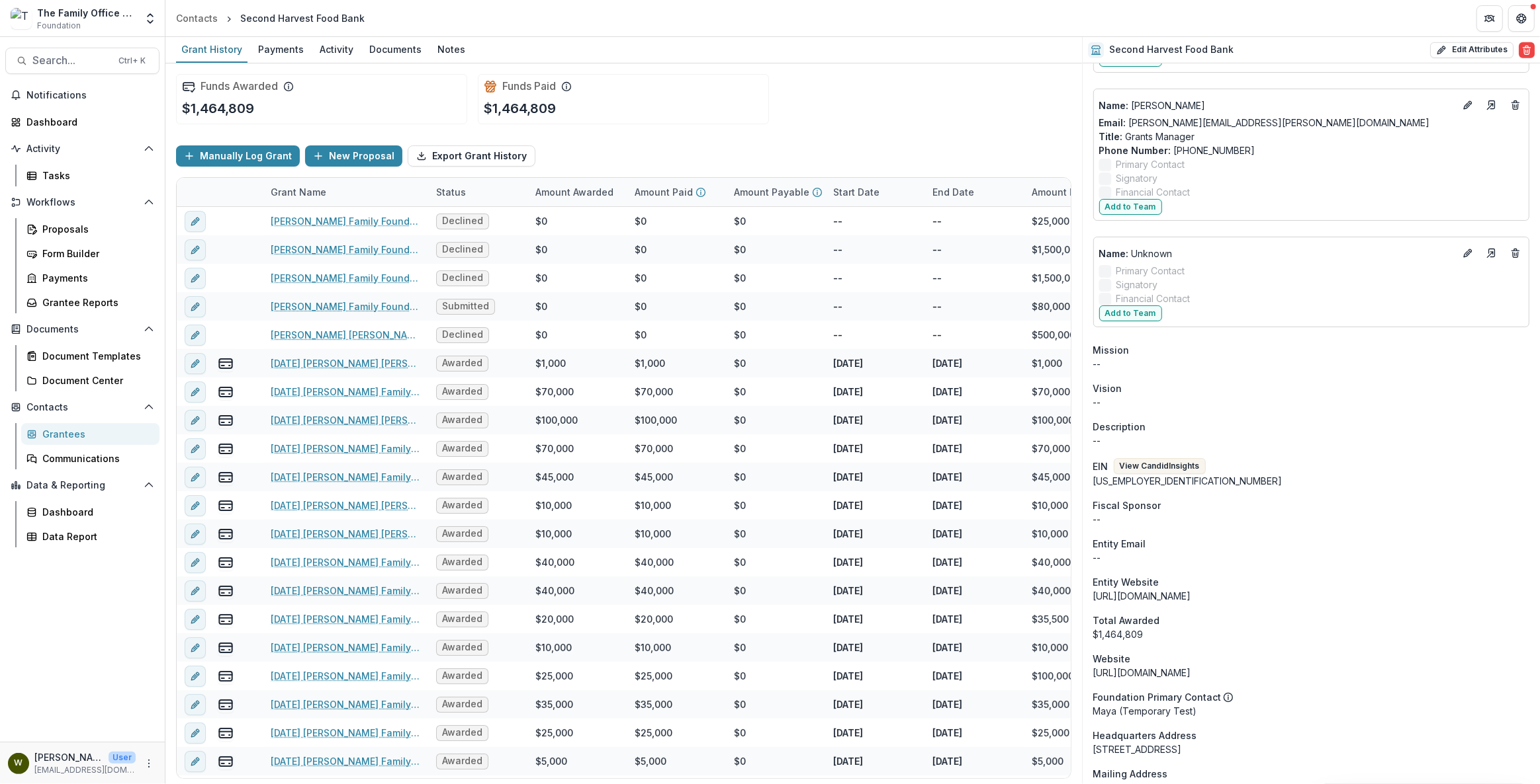
click at [1231, 426] on div "Description" at bounding box center [1311, 427] width 436 height 14
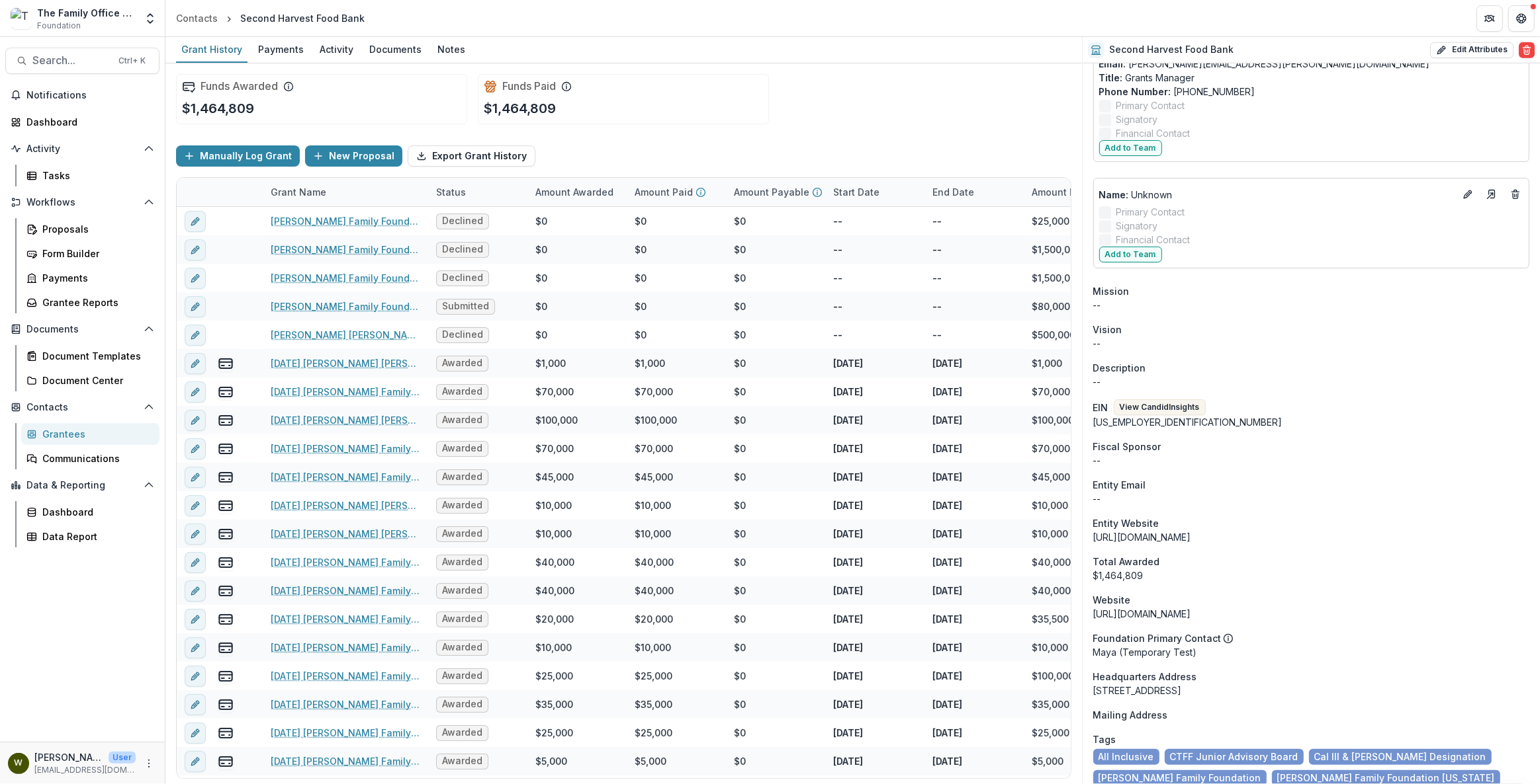
scroll to position [1389, 0]
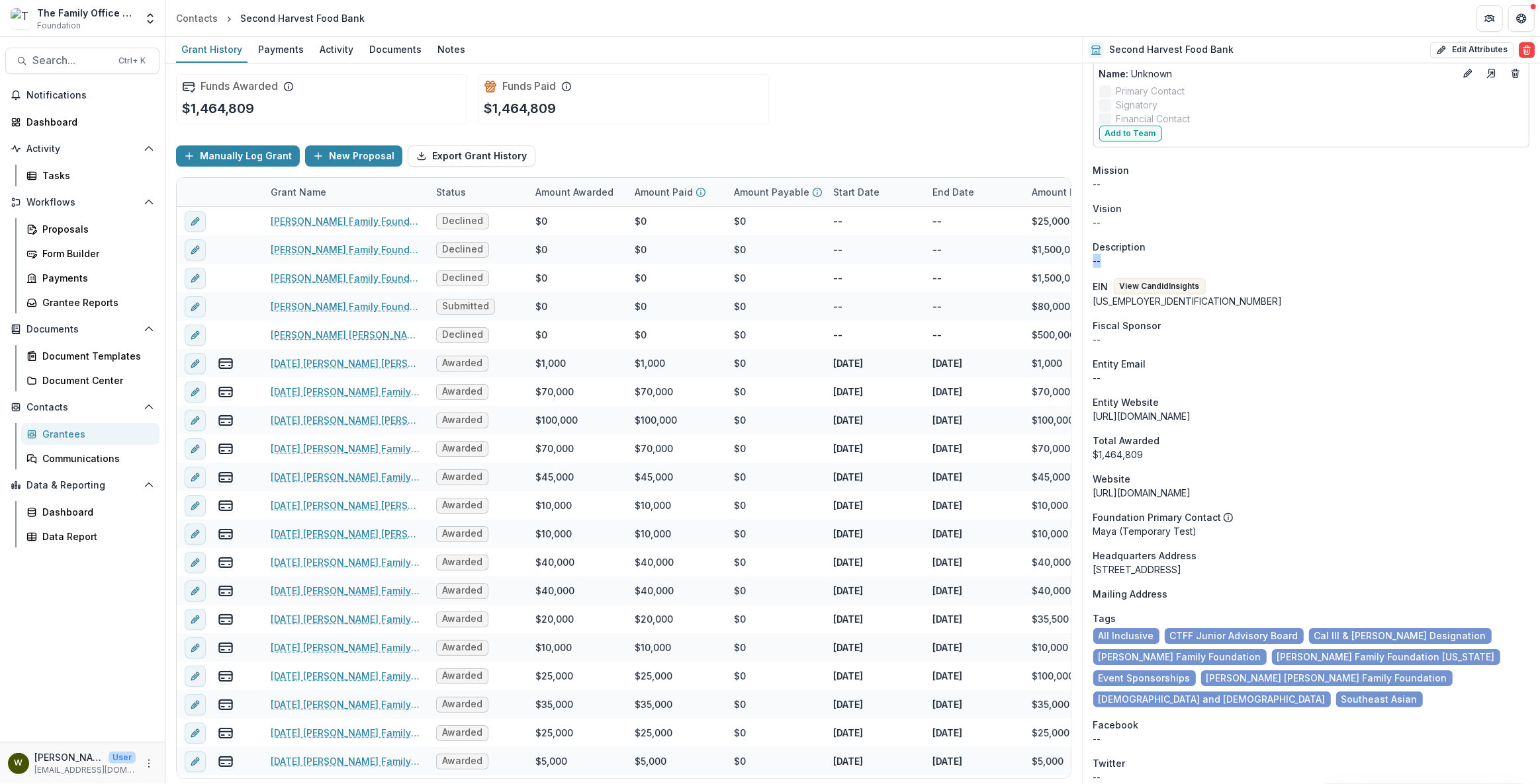
drag, startPoint x: 1118, startPoint y: 260, endPoint x: 1160, endPoint y: 255, distance: 42.3
click at [1272, 240] on div "Description" at bounding box center [1311, 247] width 436 height 14
drag, startPoint x: 1109, startPoint y: 258, endPoint x: 1155, endPoint y: 251, distance: 46.5
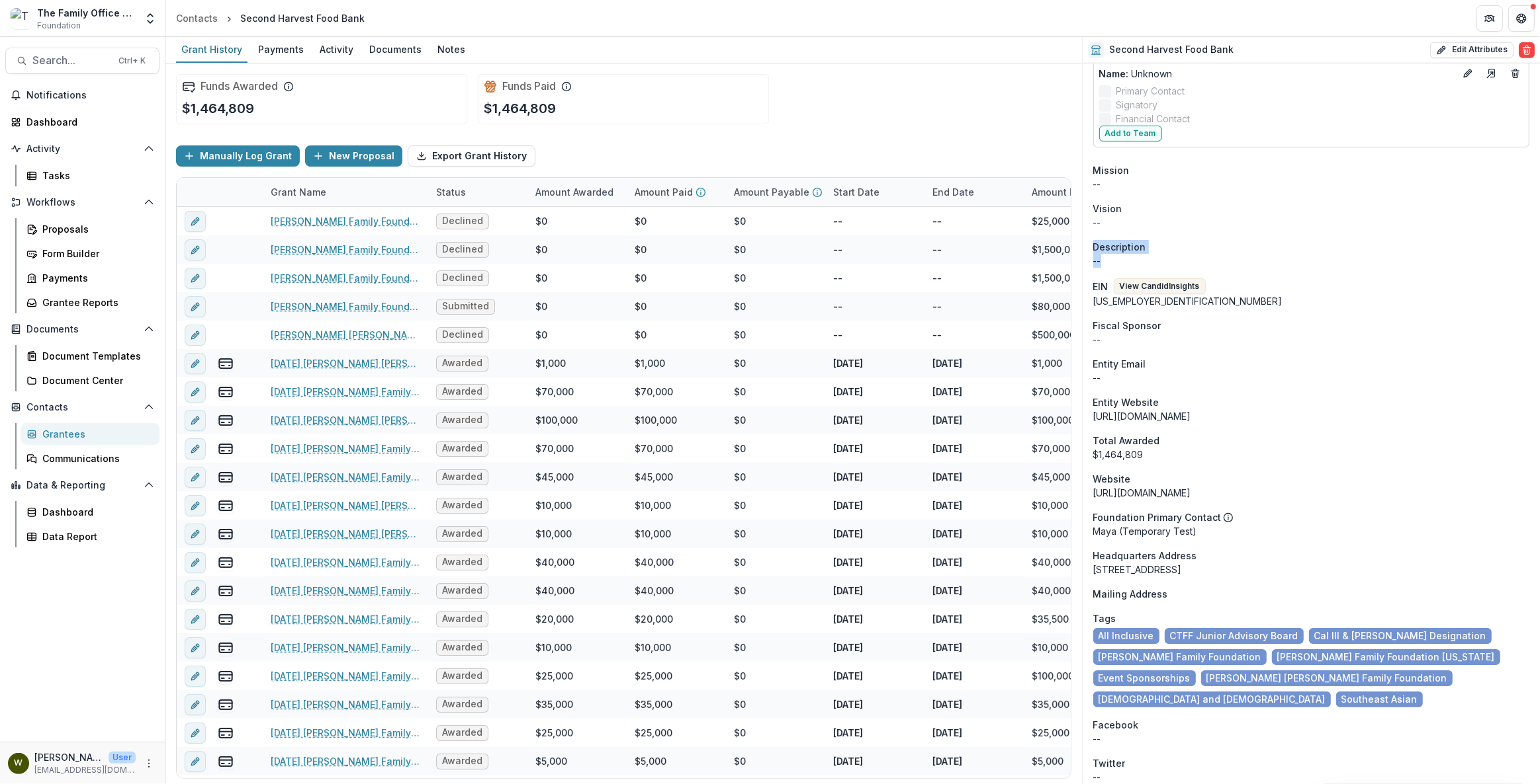
click at [1218, 251] on div "Description" at bounding box center [1311, 247] width 436 height 14
click at [1295, 258] on p "--" at bounding box center [1311, 261] width 436 height 14
click at [1113, 264] on p "--" at bounding box center [1311, 261] width 436 height 14
click at [1116, 262] on p "--" at bounding box center [1311, 261] width 436 height 14
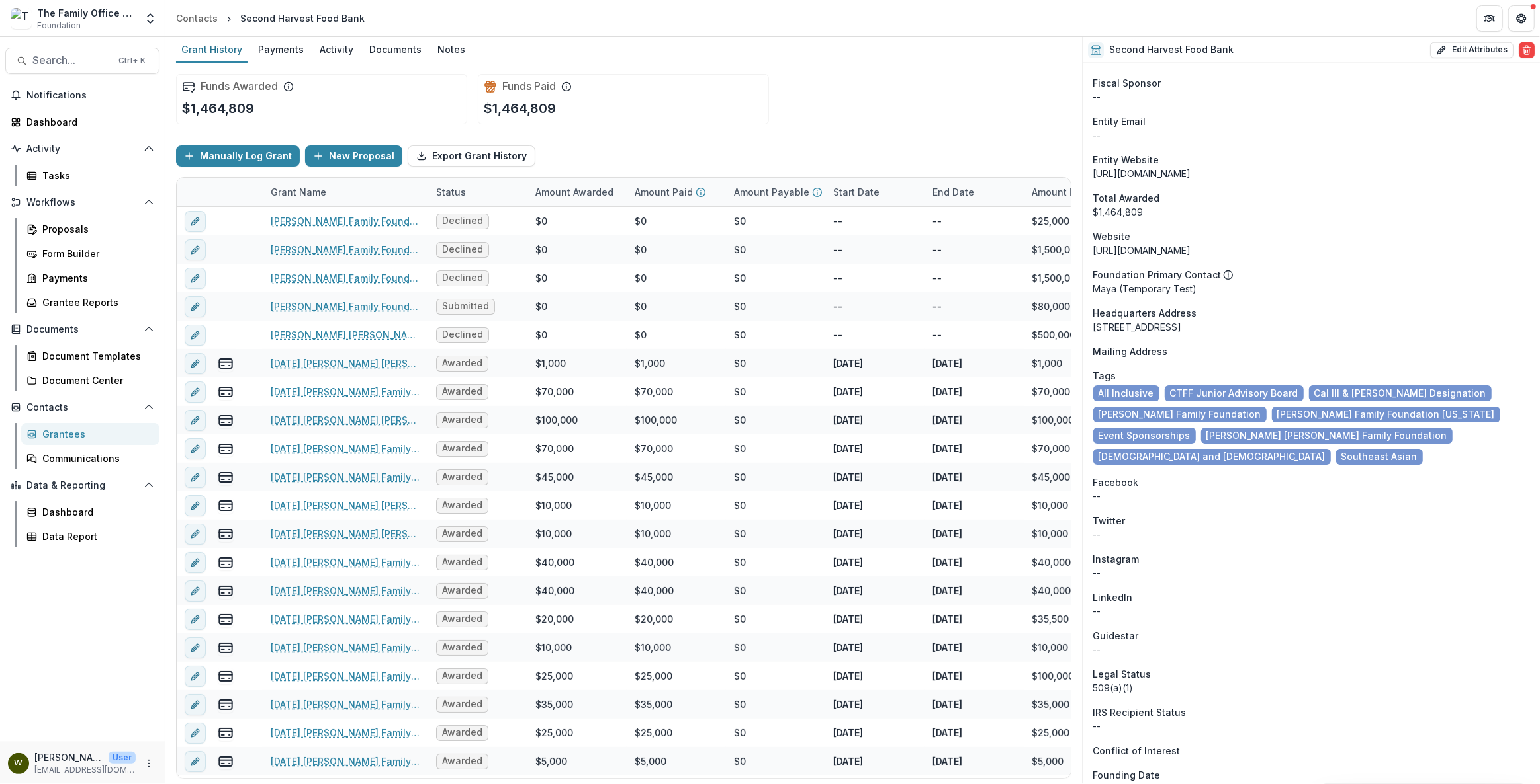
scroll to position [1691, 0]
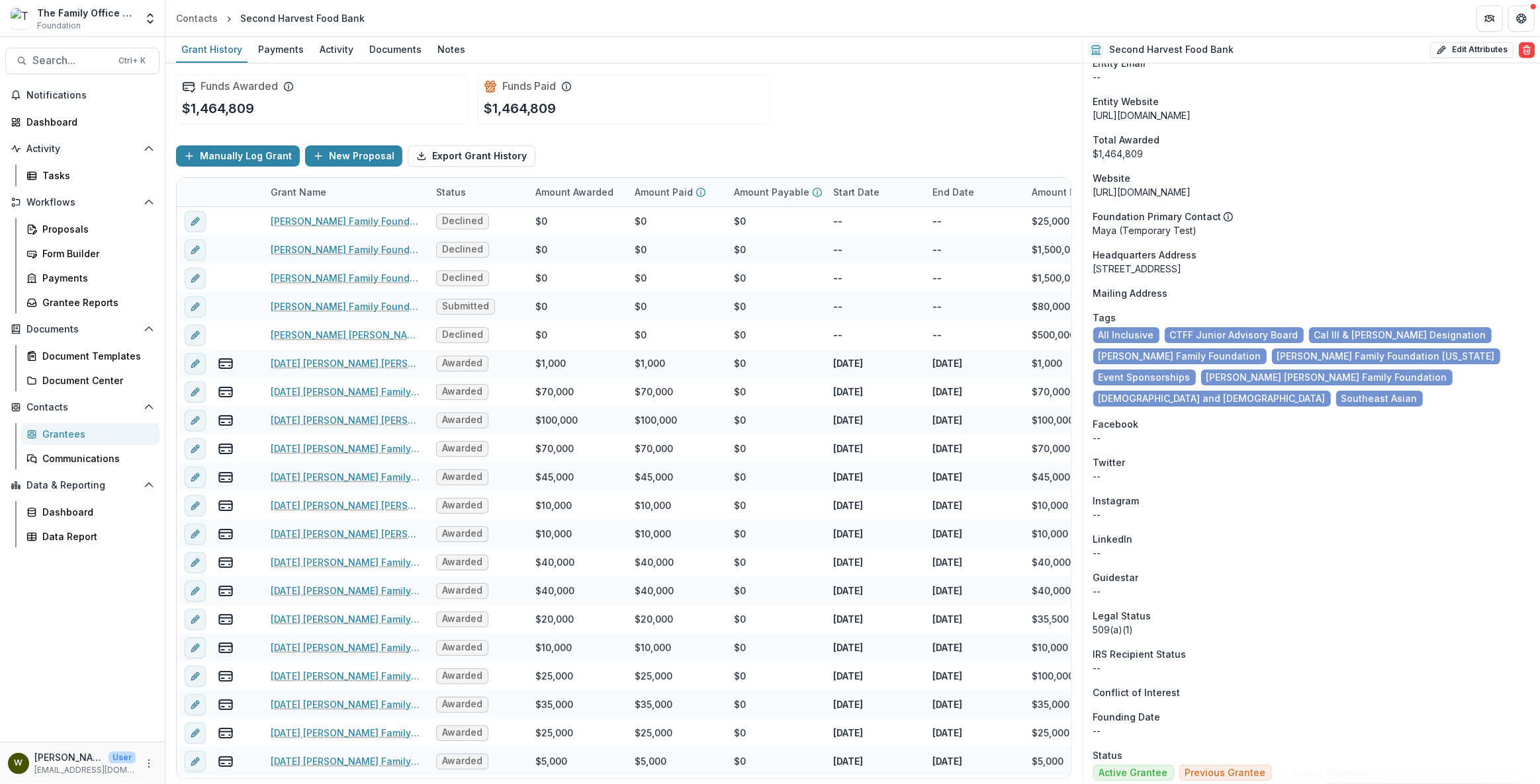
click at [1378, 546] on div "--" at bounding box center [1311, 553] width 436 height 14
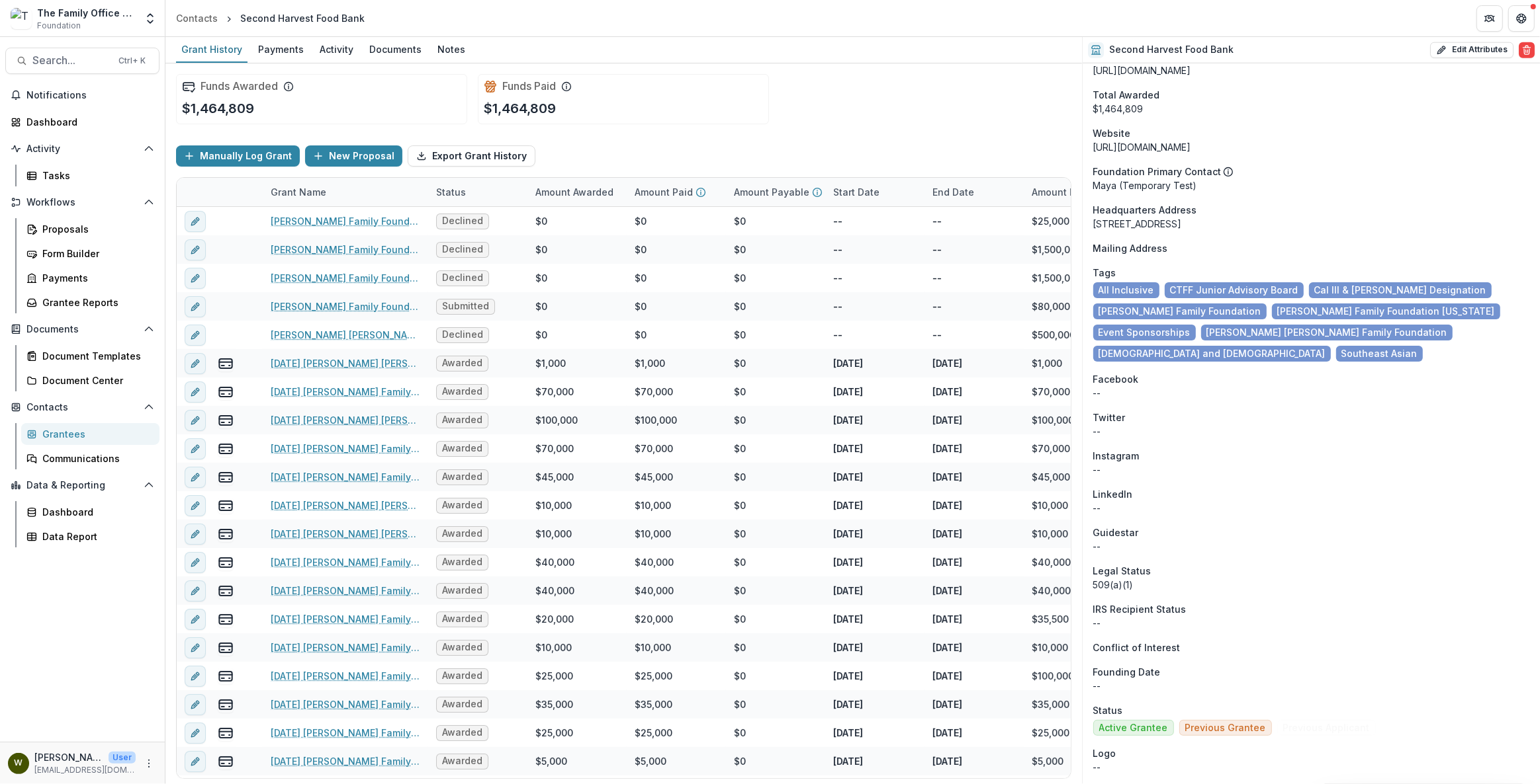
scroll to position [1811, 0]
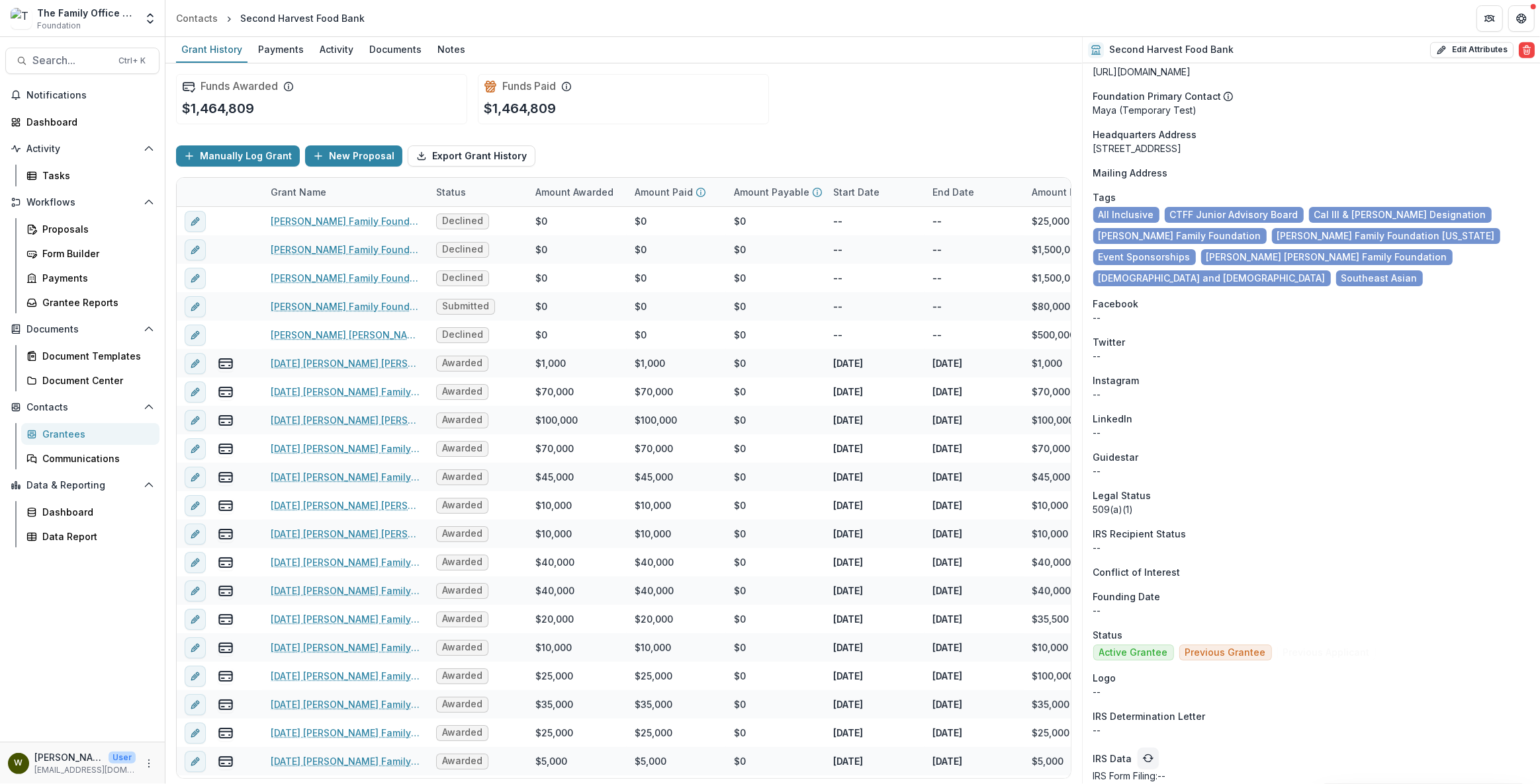
click at [1103, 464] on div "--" at bounding box center [1311, 471] width 436 height 14
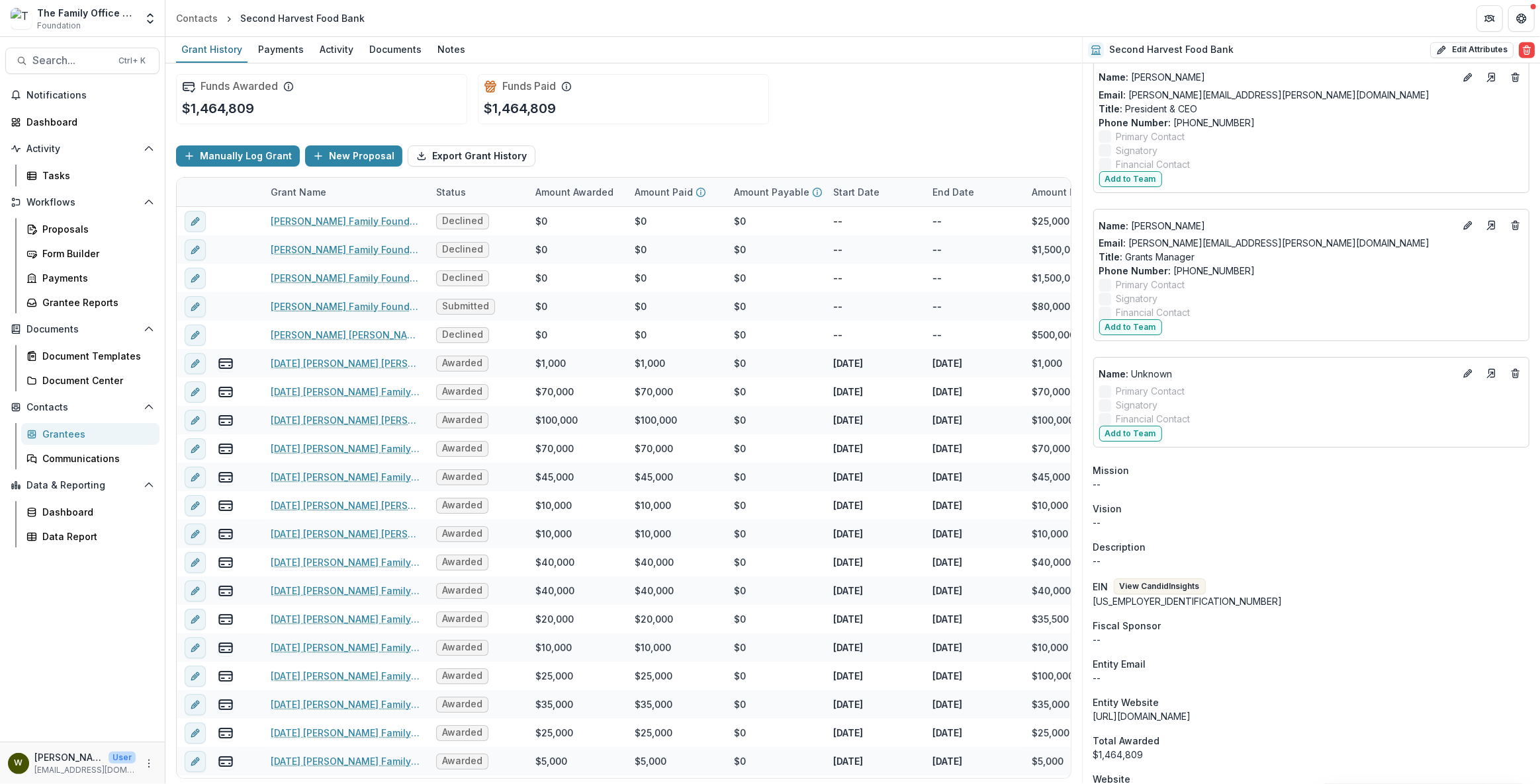
scroll to position [1149, 0]
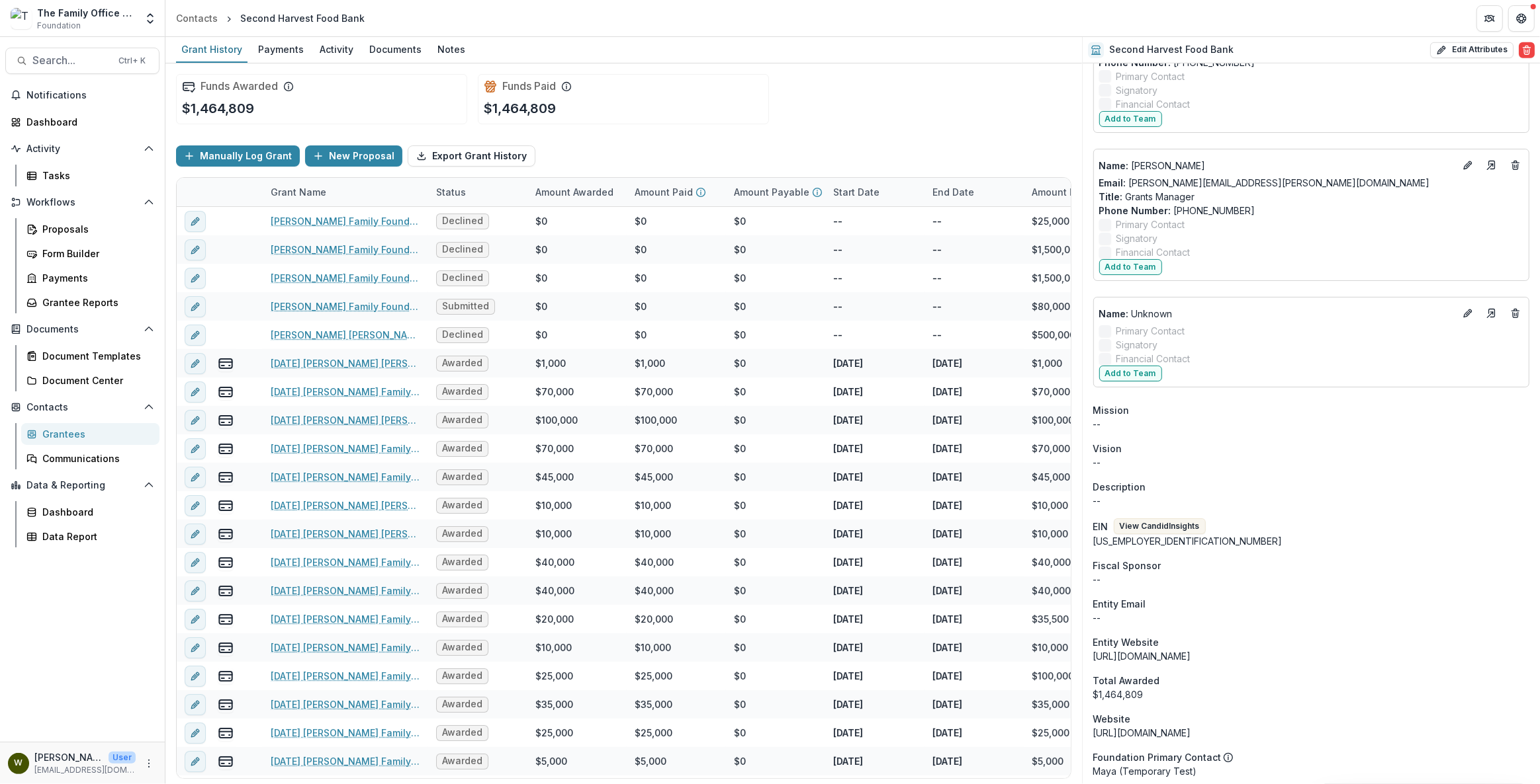
click at [1365, 452] on div "Vision" at bounding box center [1311, 449] width 436 height 14
click at [1387, 480] on div "Description" at bounding box center [1311, 487] width 436 height 14
click at [1105, 409] on span "Mission" at bounding box center [1111, 410] width 37 height 14
click at [1303, 457] on p "--" at bounding box center [1311, 463] width 436 height 14
click at [1324, 428] on p "--" at bounding box center [1311, 424] width 436 height 14
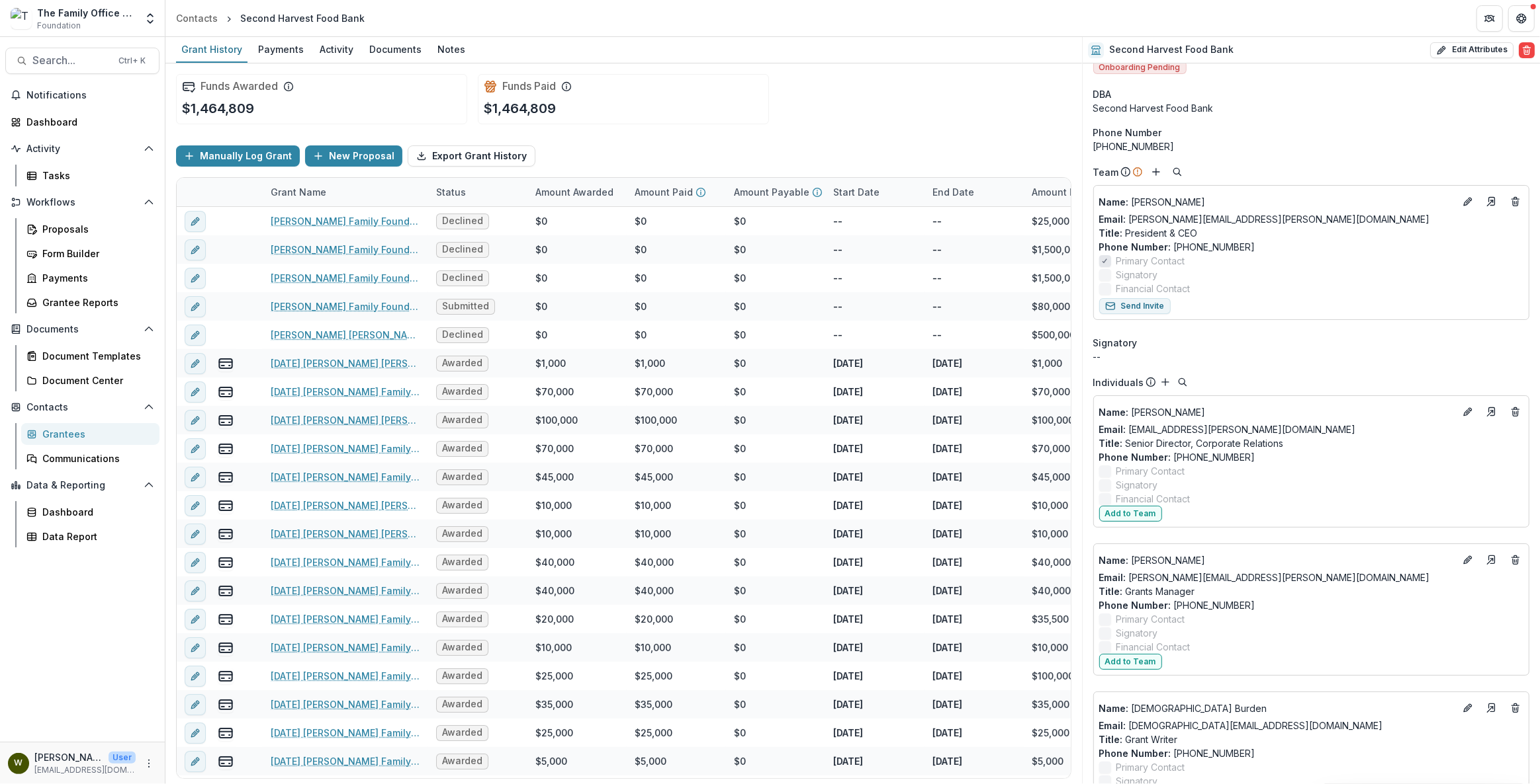
scroll to position [0, 0]
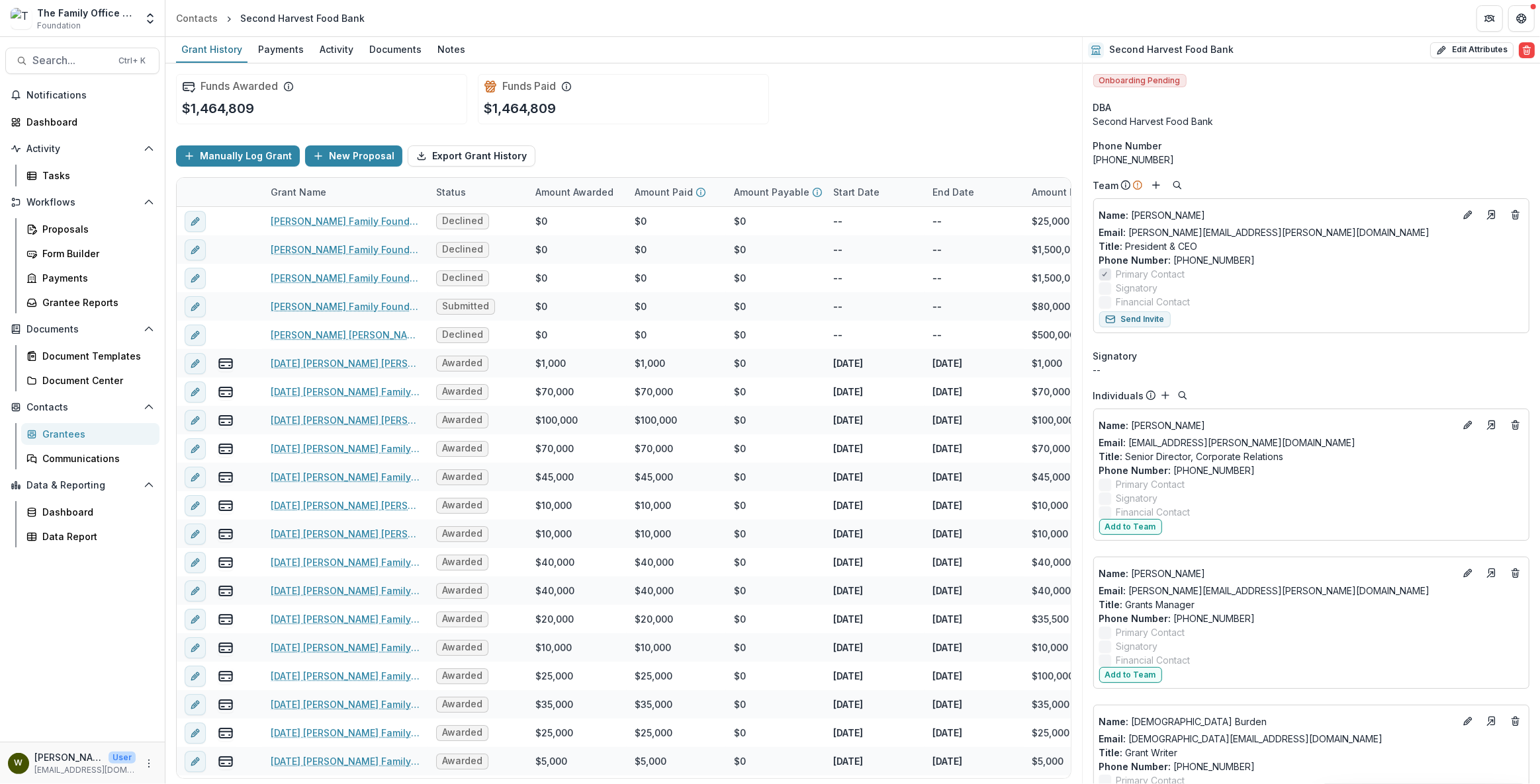
click at [1238, 113] on div "DBA" at bounding box center [1311, 107] width 436 height 14
click at [804, 98] on div "Funds Awarded $1,464,809 Funds Paid $1,464,809" at bounding box center [623, 99] width 895 height 71
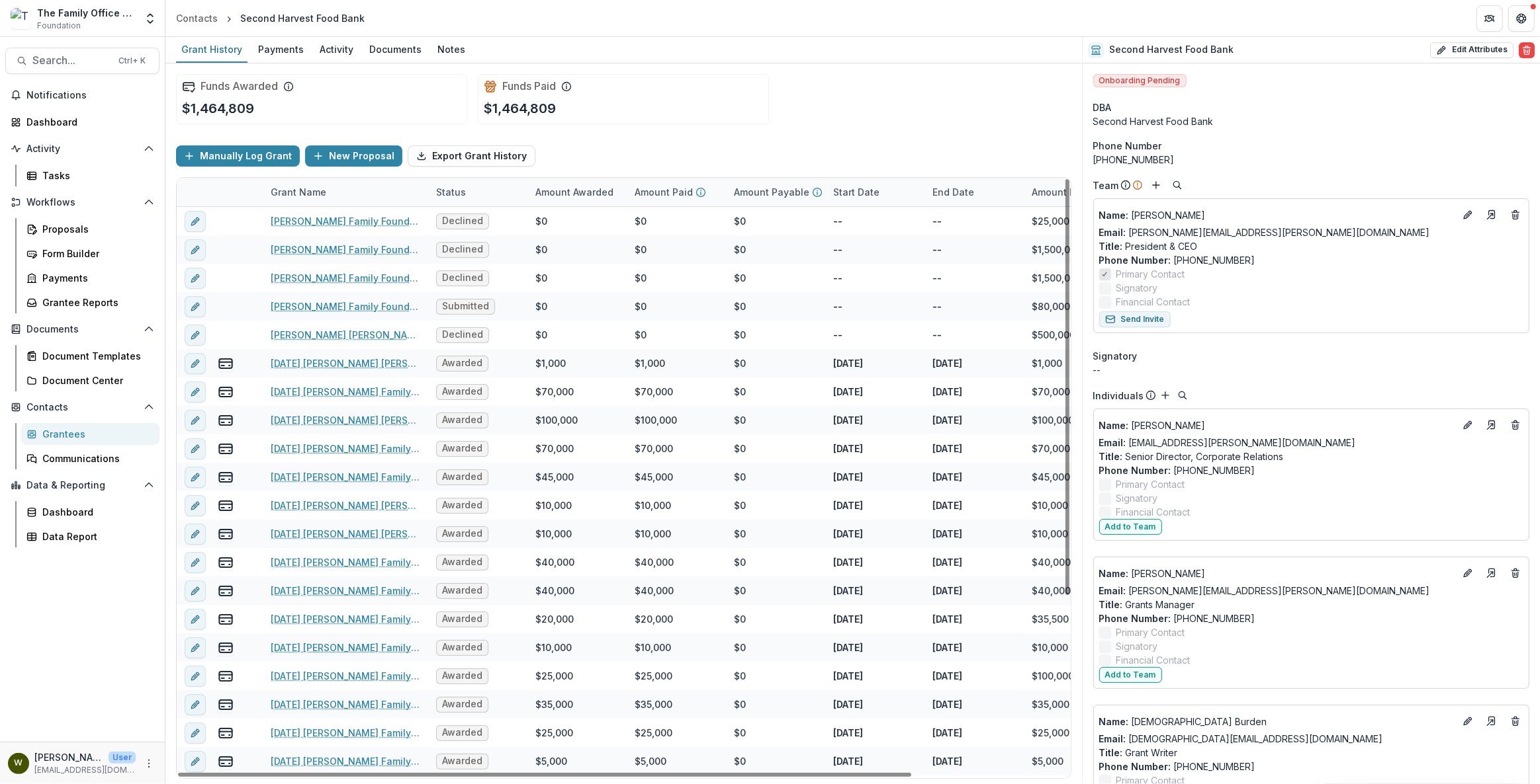
click at [940, 86] on div "Funds Awarded $1,464,809 Funds Paid $1,464,809" at bounding box center [623, 99] width 895 height 71
click at [823, 107] on div "Funds Awarded $1,464,809 Funds Paid $1,464,809" at bounding box center [623, 99] width 895 height 71
drag, startPoint x: 929, startPoint y: 105, endPoint x: 1163, endPoint y: 83, distance: 235.0
click at [929, 107] on div "Funds Awarded $1,464,809 Funds Paid $1,464,809" at bounding box center [623, 99] width 895 height 71
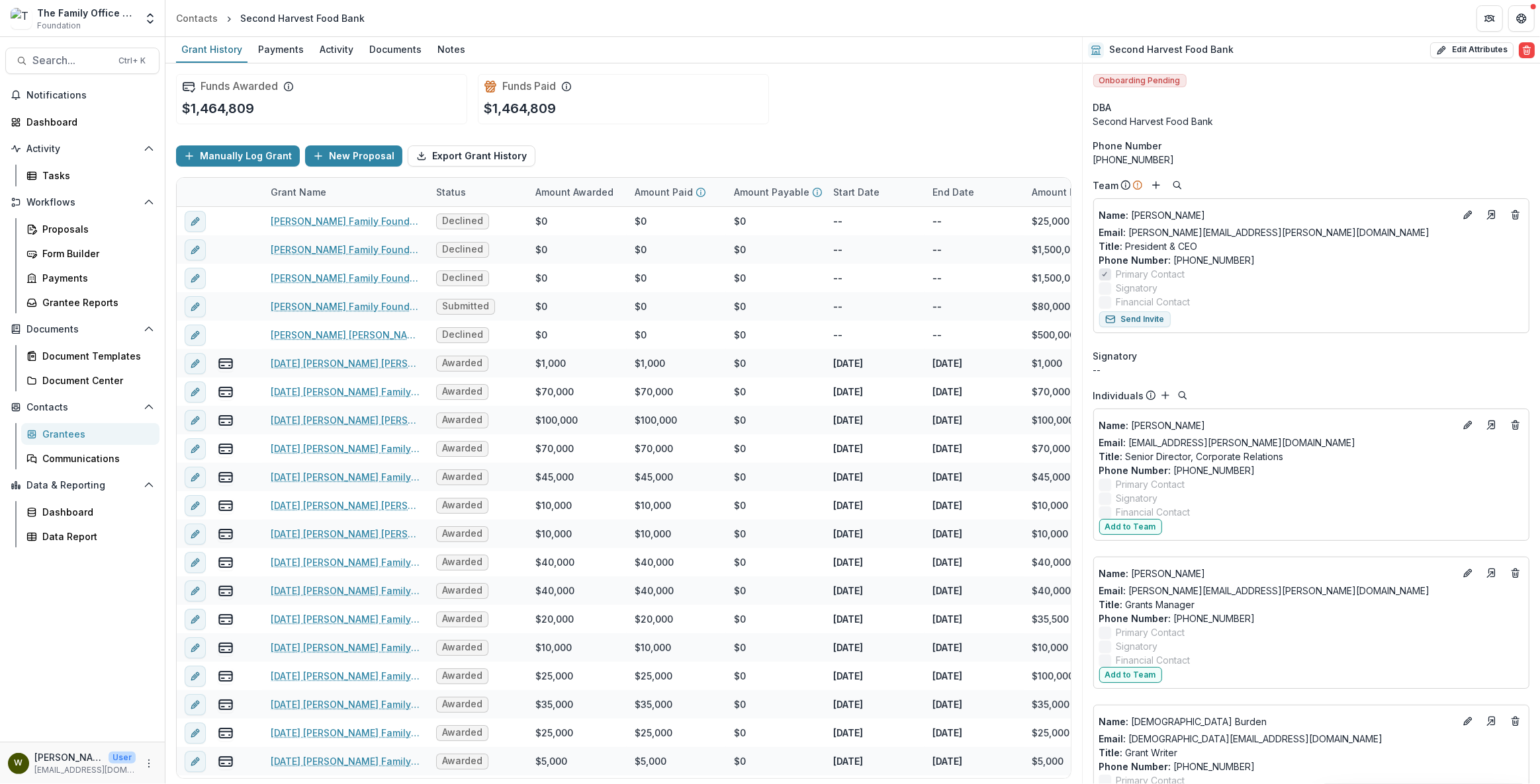
drag, startPoint x: 953, startPoint y: 84, endPoint x: 979, endPoint y: 86, distance: 26.1
click at [953, 84] on div "Funds Awarded $1,464,809 Funds Paid $1,464,809" at bounding box center [623, 99] width 895 height 71
click at [935, 78] on div "Funds Awarded $1,464,809 Funds Paid $1,464,809" at bounding box center [623, 99] width 895 height 71
click at [968, 110] on div "Funds Awarded $1,464,809 Funds Paid $1,464,809" at bounding box center [623, 99] width 895 height 71
click at [949, 105] on div "Funds Awarded $1,464,809 Funds Paid $1,464,809" at bounding box center [623, 99] width 895 height 71
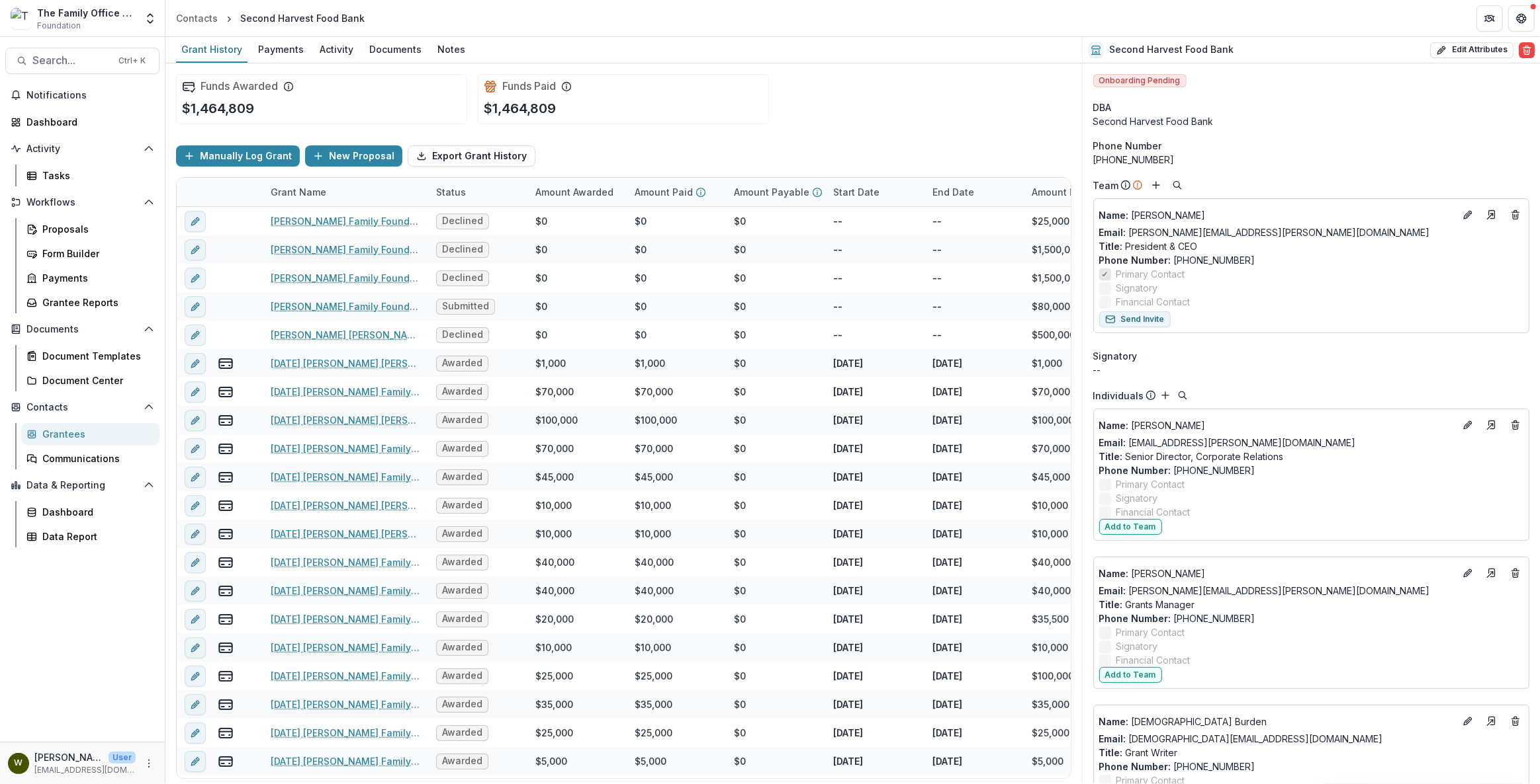
click at [954, 120] on div "Funds Awarded $1,464,809 Funds Paid $1,464,809" at bounding box center [623, 99] width 895 height 71
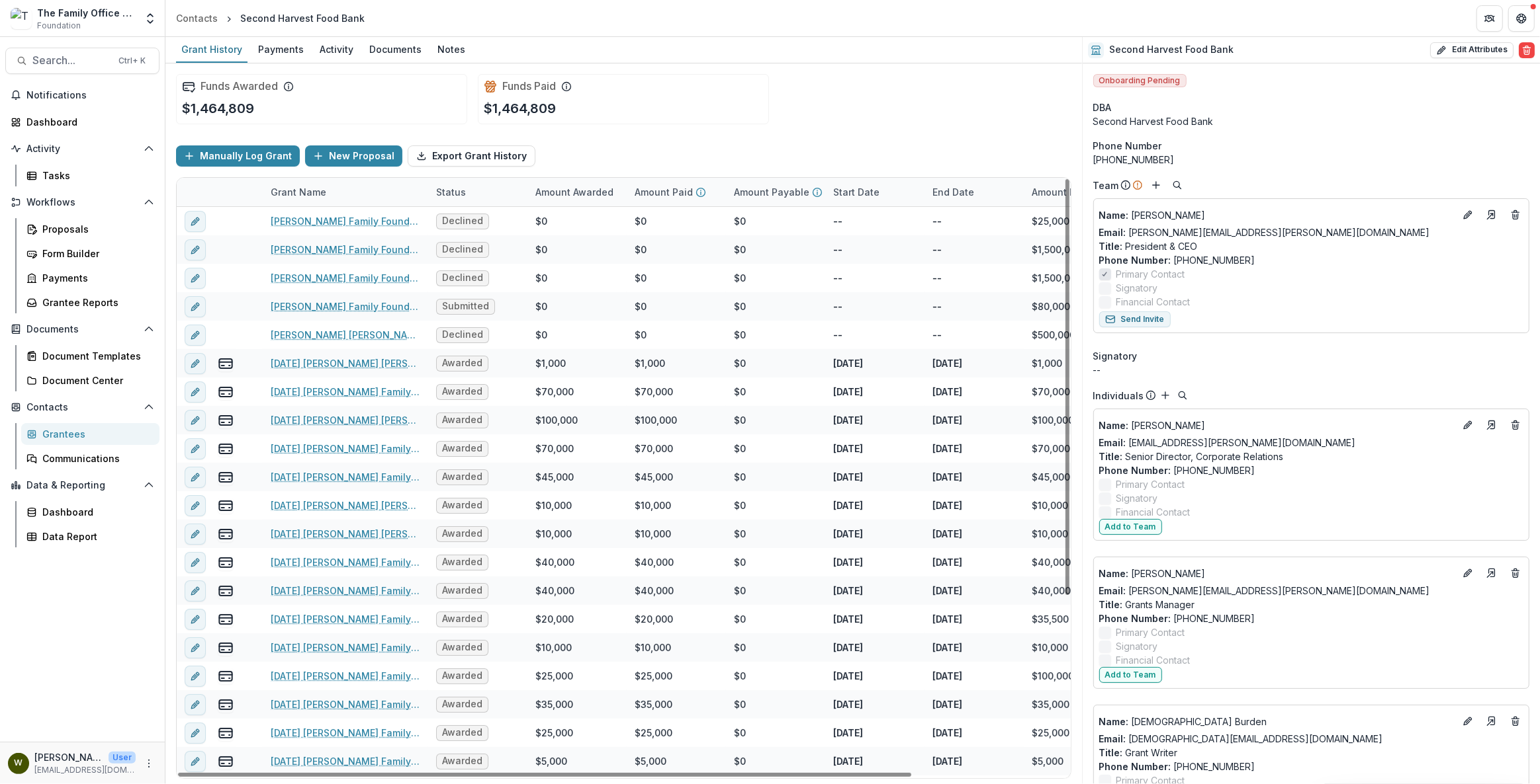
click at [987, 92] on div "Funds Awarded $1,464,809 Funds Paid $1,464,809" at bounding box center [623, 99] width 895 height 71
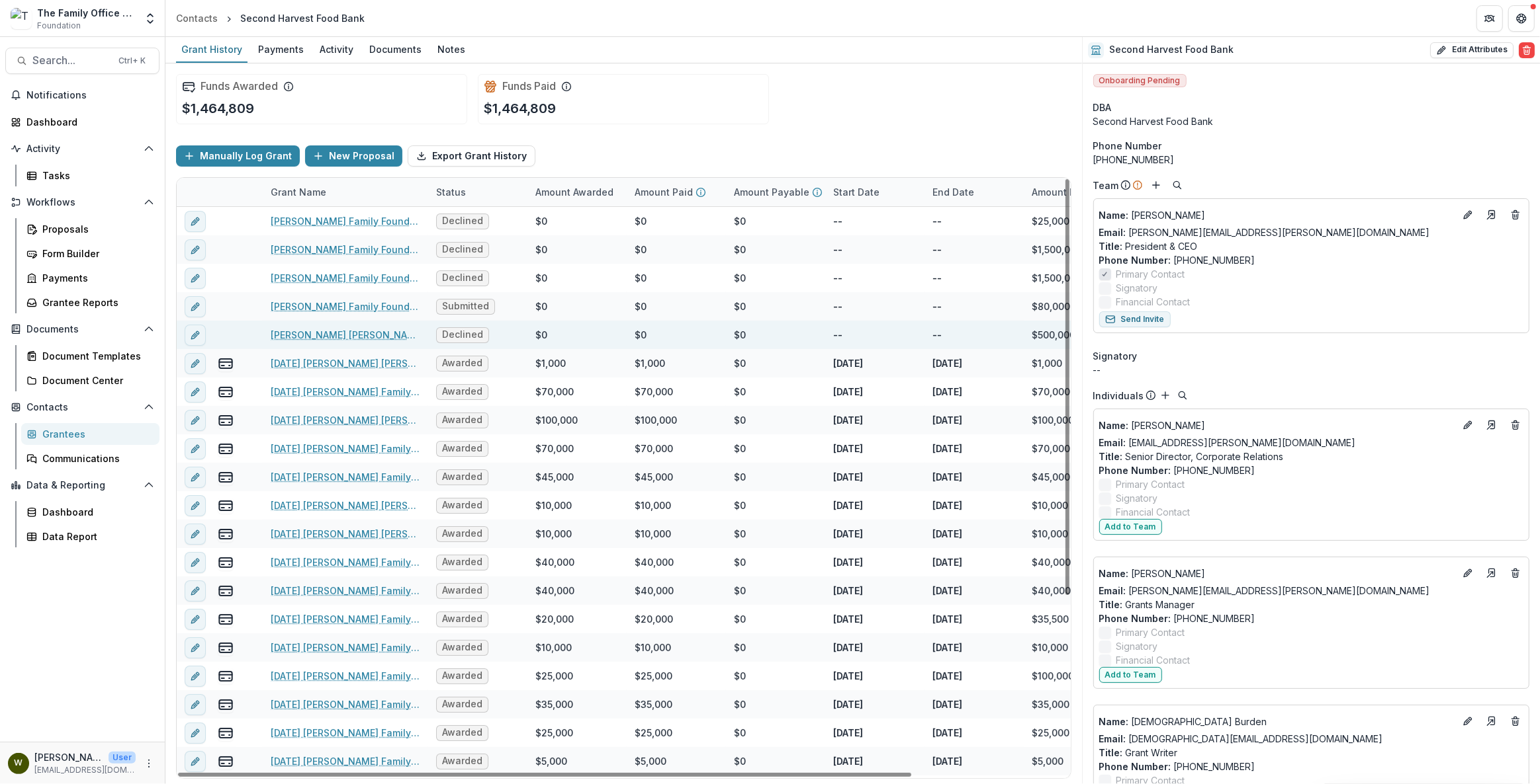
scroll to position [0, 185]
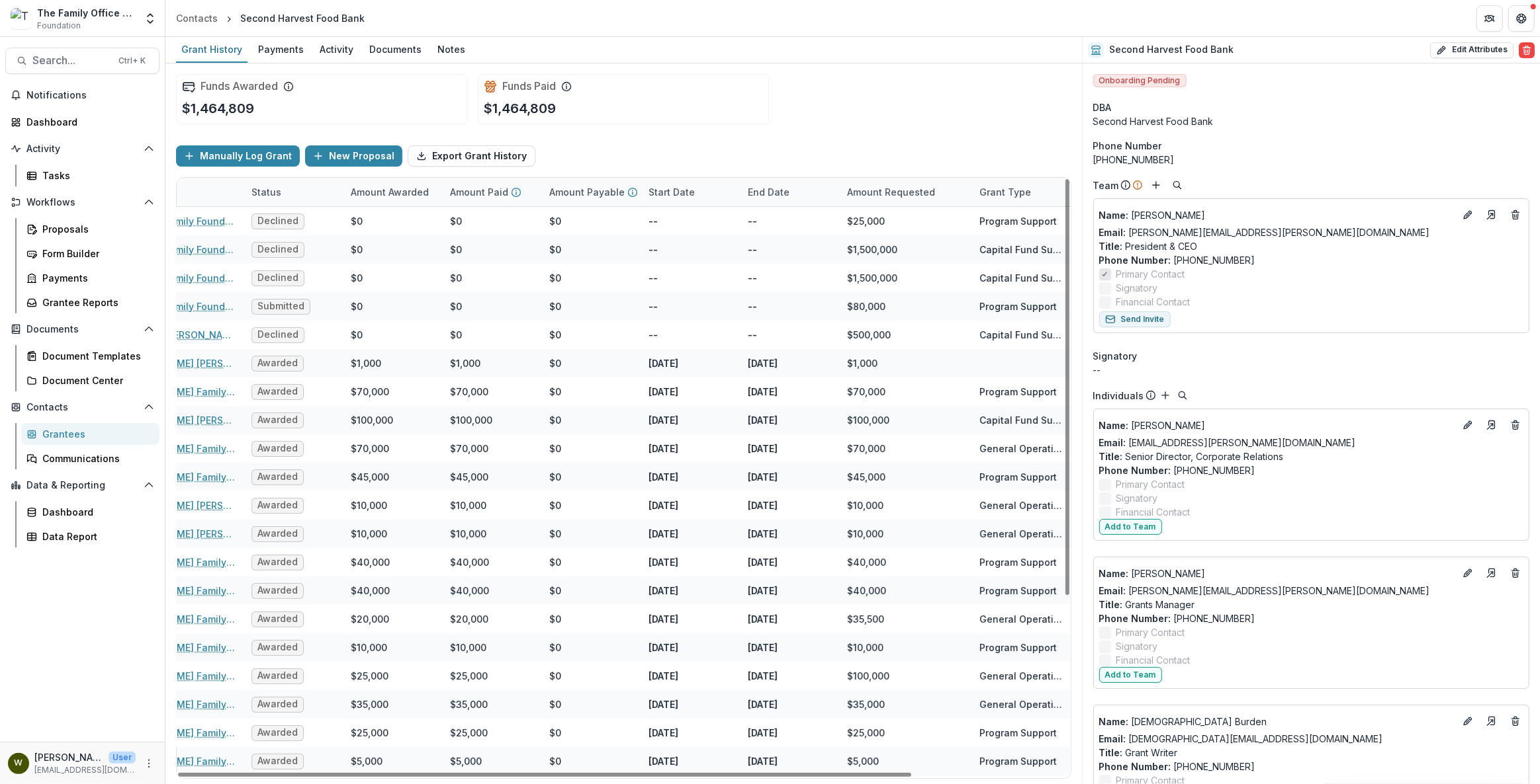
click at [946, 118] on div "Funds Awarded $1,464,809 Funds Paid $1,464,809" at bounding box center [623, 99] width 895 height 71
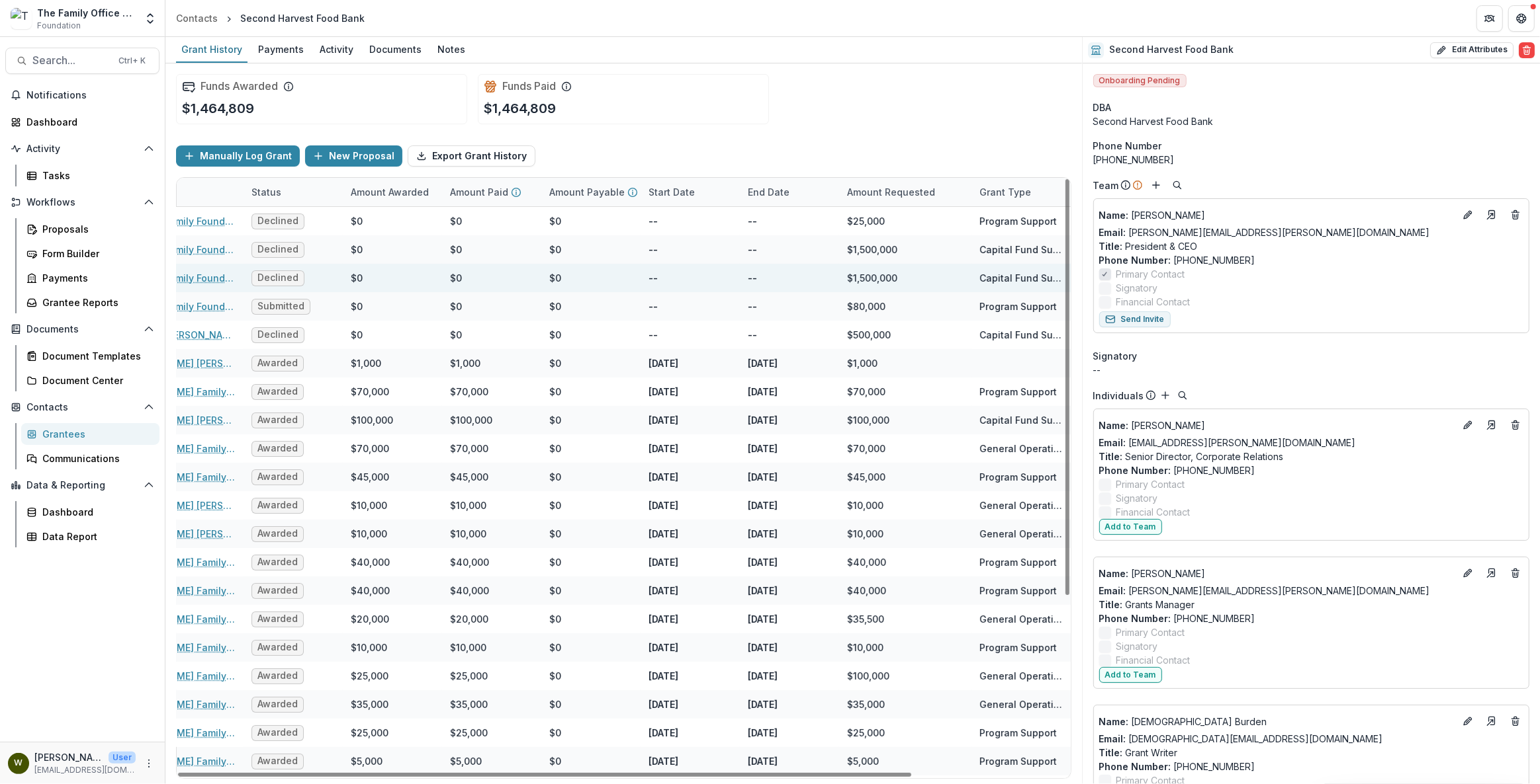
scroll to position [0, 0]
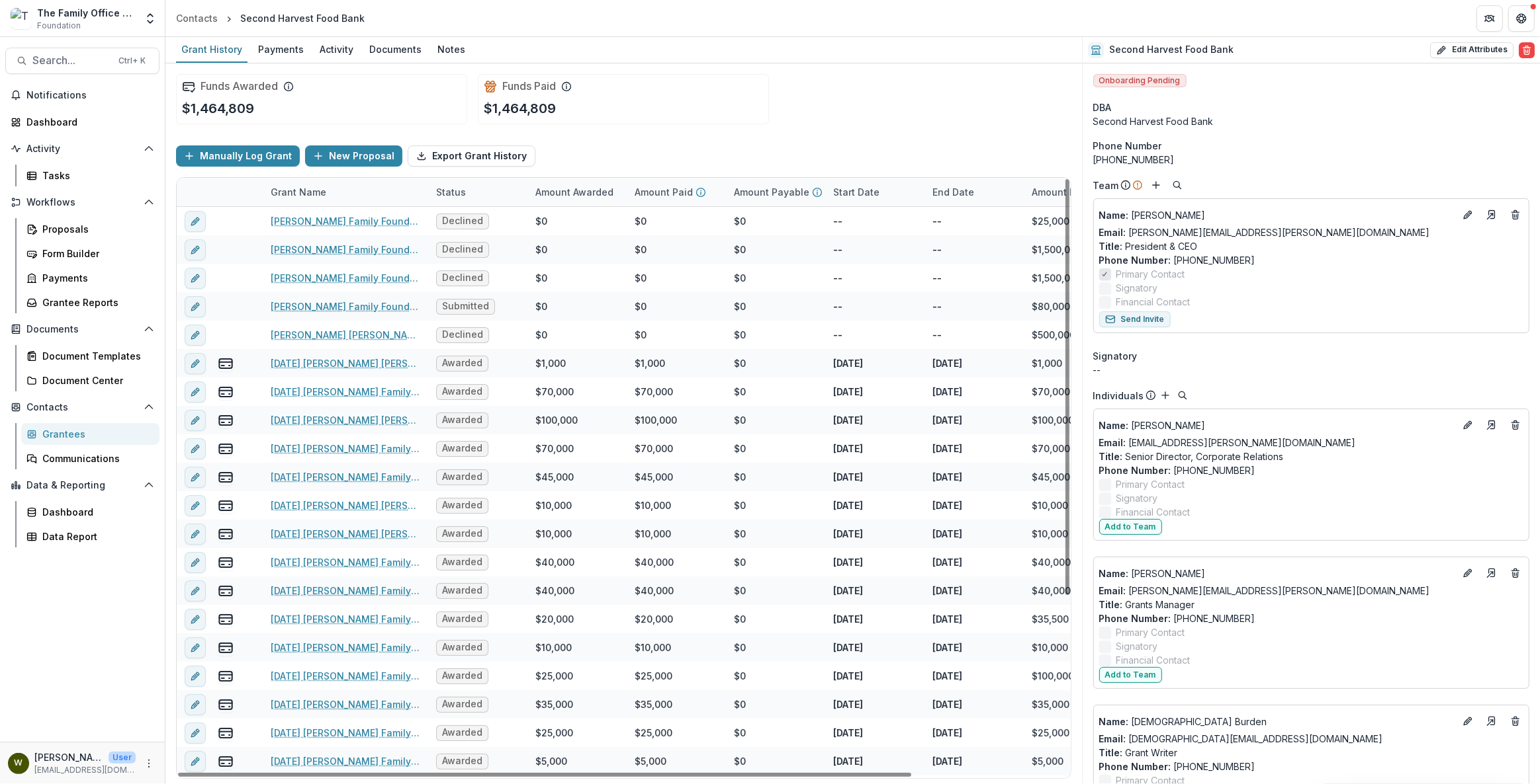
click at [824, 117] on div "Funds Awarded $1,464,809 Funds Paid $1,464,809" at bounding box center [623, 99] width 895 height 71
drag, startPoint x: 918, startPoint y: 109, endPoint x: 910, endPoint y: 118, distance: 12.0
click at [916, 109] on div "Funds Awarded $1,464,809 Funds Paid $1,464,809" at bounding box center [623, 99] width 895 height 71
drag, startPoint x: 977, startPoint y: 84, endPoint x: 941, endPoint y: 95, distance: 37.6
click at [975, 84] on div "Funds Awarded $1,464,809 Funds Paid $1,464,809" at bounding box center [623, 99] width 895 height 71
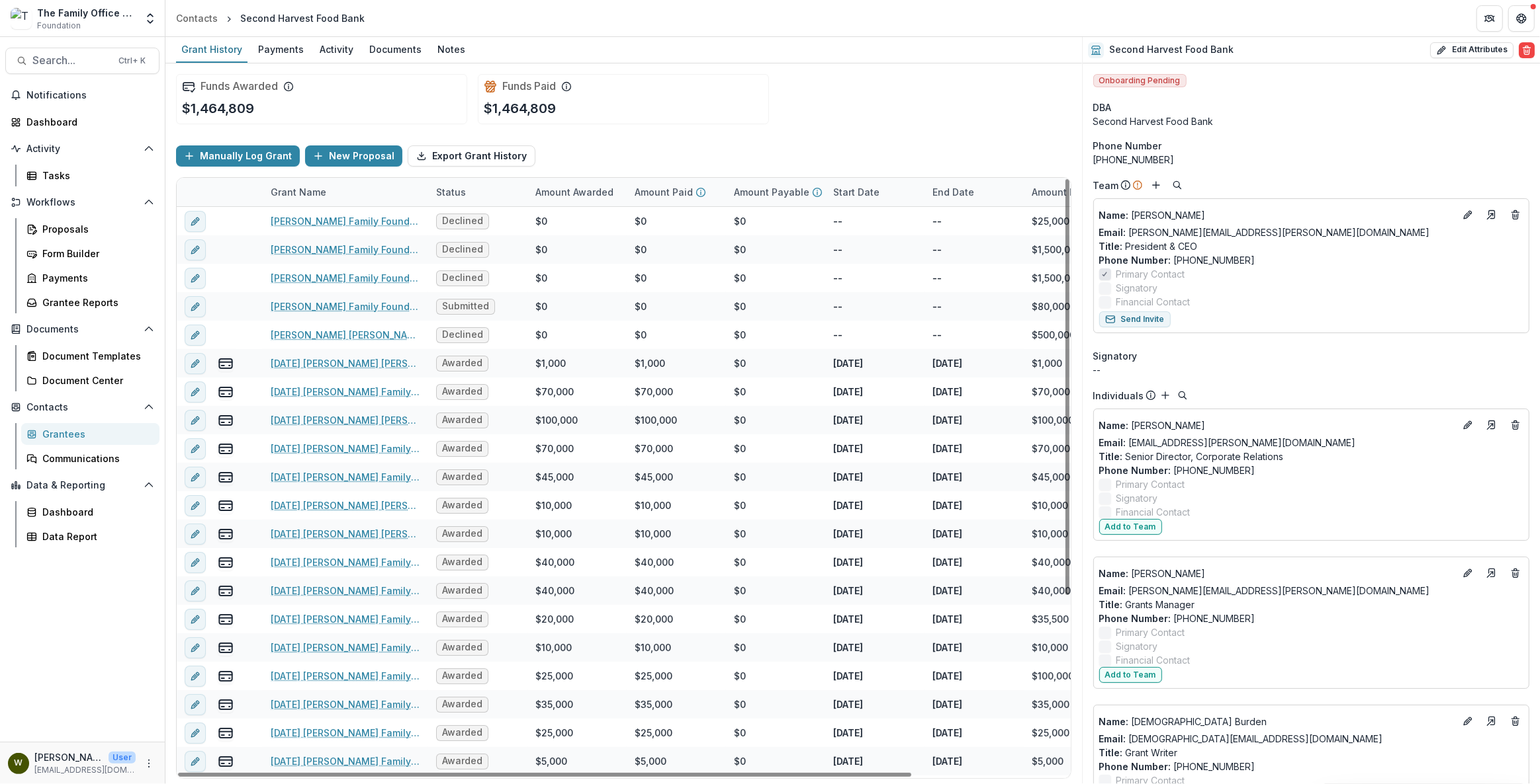
click at [336, 179] on div "Grant Name" at bounding box center [345, 192] width 166 height 29
click at [895, 79] on div "Funds Awarded $1,464,809 Funds Paid $1,464,809" at bounding box center [623, 99] width 895 height 71
click at [308, 193] on div "Grant Name" at bounding box center [298, 193] width 71 height 14
click at [329, 219] on input at bounding box center [344, 222] width 159 height 21
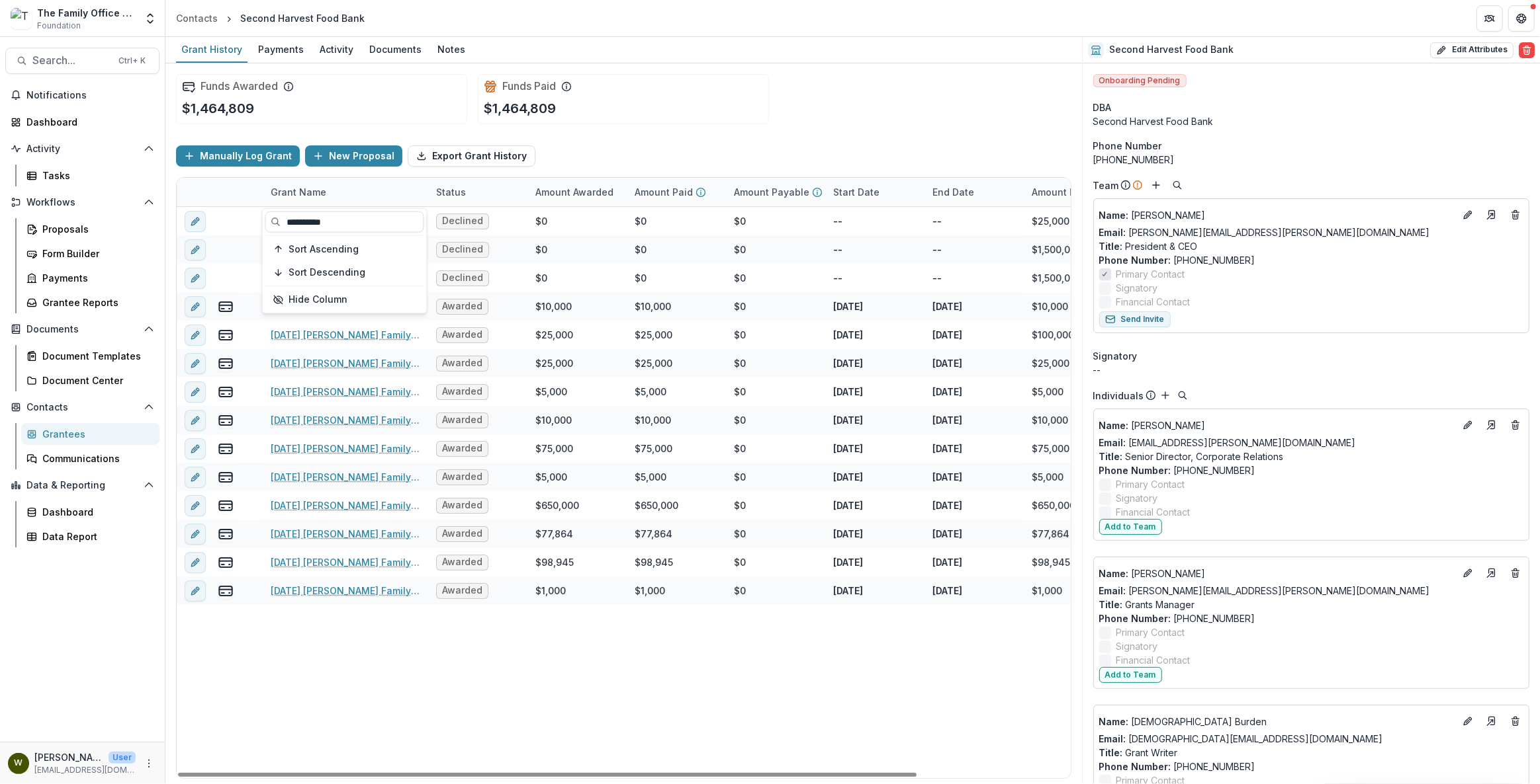
type input "**********"
click at [310, 192] on div "Grant Name" at bounding box center [298, 193] width 71 height 14
click at [310, 191] on div "Grant Name" at bounding box center [298, 193] width 71 height 14
click at [345, 199] on div "Grant Name" at bounding box center [345, 192] width 166 height 29
click at [323, 186] on div "Grant Name" at bounding box center [298, 193] width 71 height 14
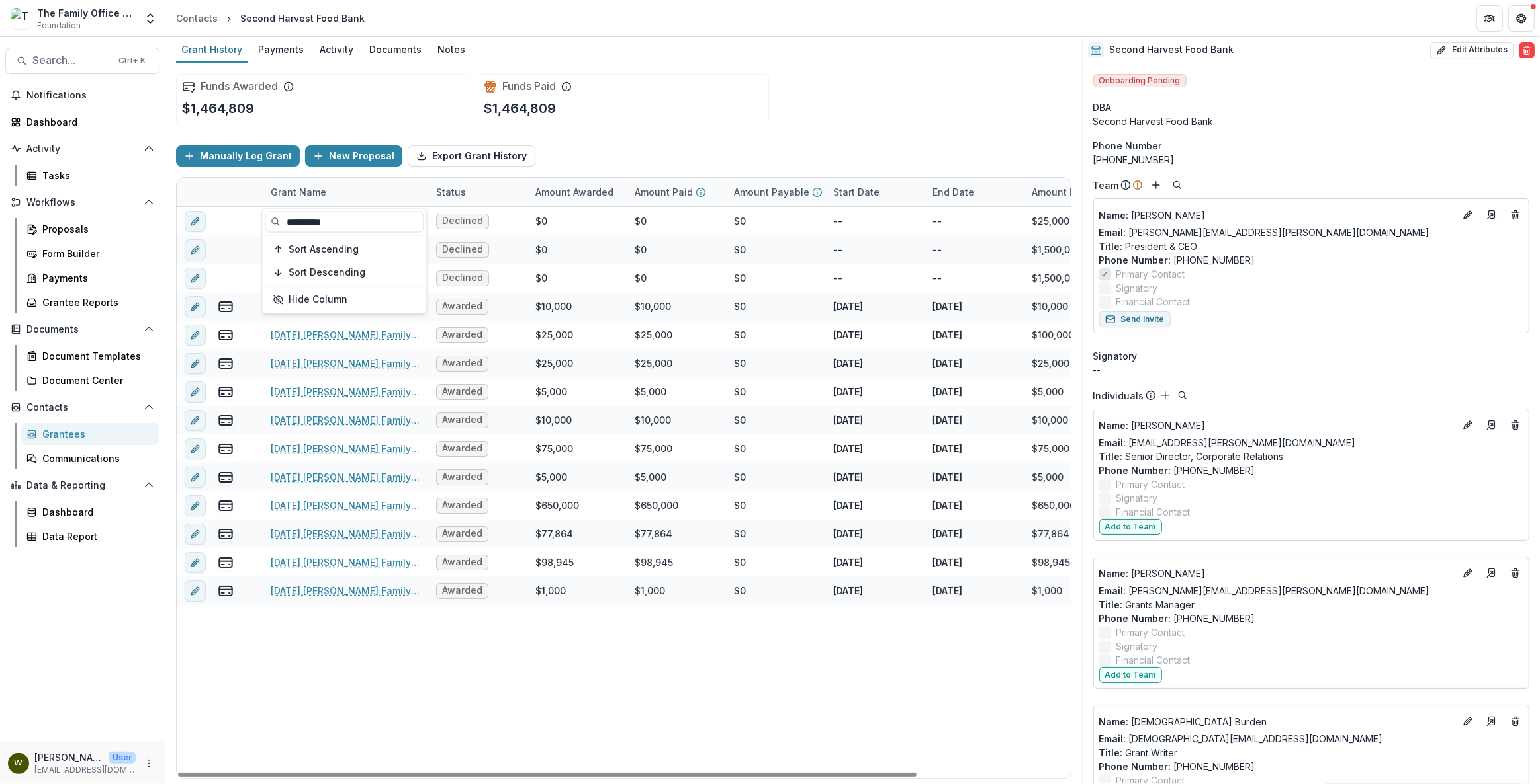
click at [359, 189] on div "Grant Name" at bounding box center [345, 192] width 166 height 29
click at [872, 121] on div "Funds Awarded $1,464,809 Funds Paid $1,464,809" at bounding box center [623, 99] width 895 height 71
click at [323, 191] on div "Grant Name" at bounding box center [298, 193] width 71 height 14
click at [355, 220] on input "**********" at bounding box center [344, 222] width 159 height 21
click at [355, 220] on input "**********" at bounding box center [344, 222] width 159 height 21
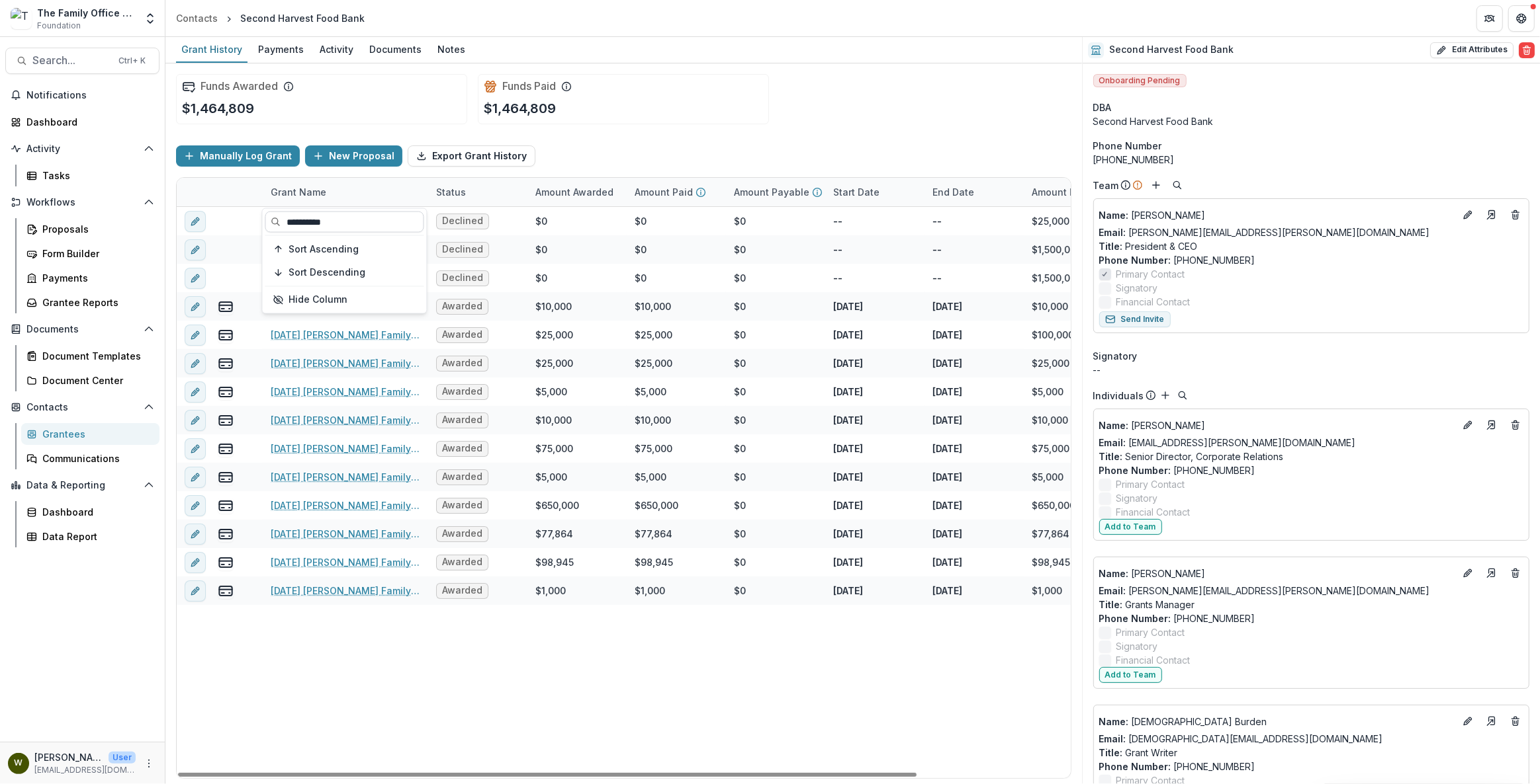
click at [355, 220] on input "**********" at bounding box center [344, 222] width 159 height 21
click at [355, 220] on input "**********" at bounding box center [344, 222] width 159 height 21
click at [355, 221] on input "**********" at bounding box center [344, 222] width 159 height 21
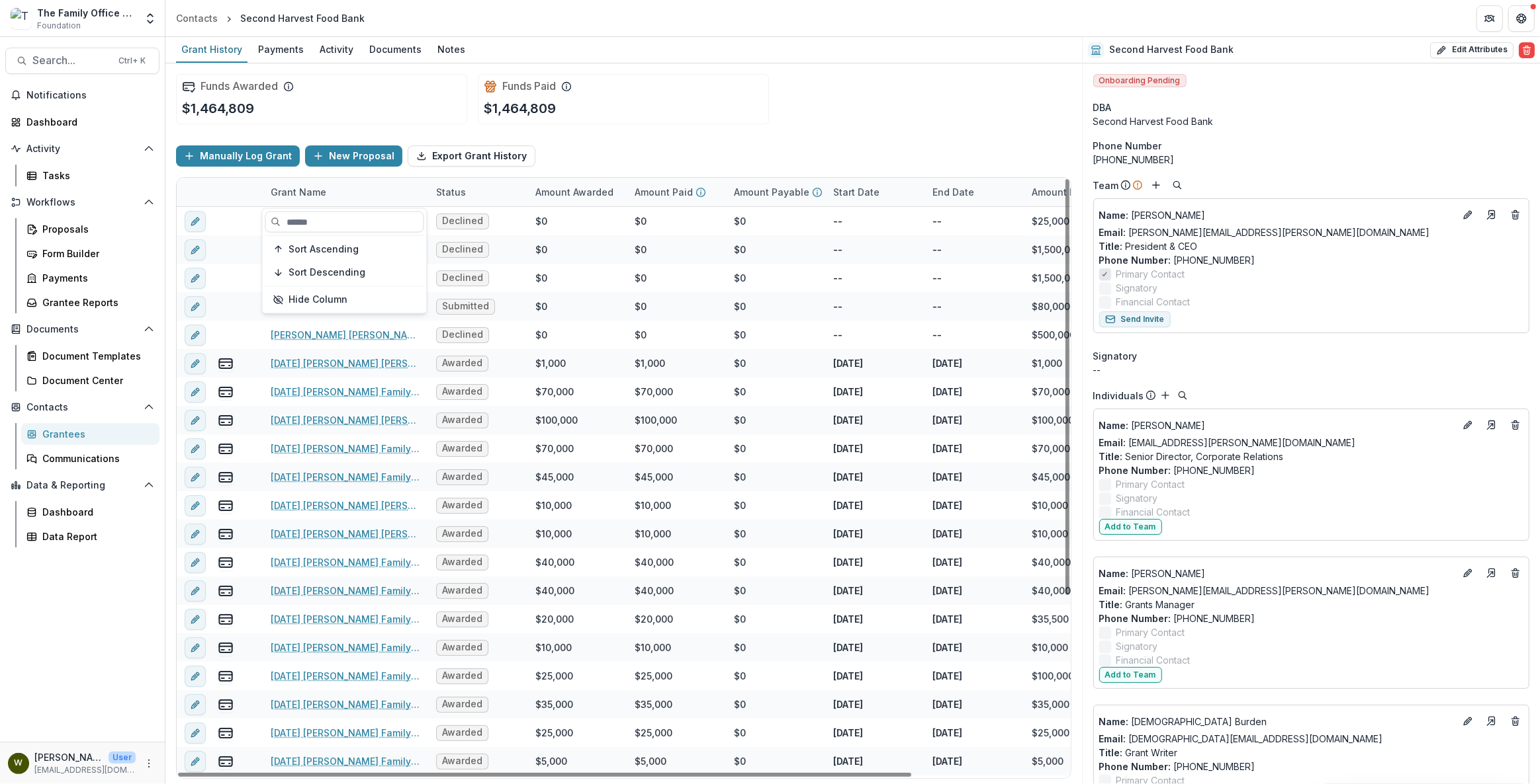
click at [723, 106] on div "Funds Paid $1,464,809" at bounding box center [623, 99] width 291 height 51
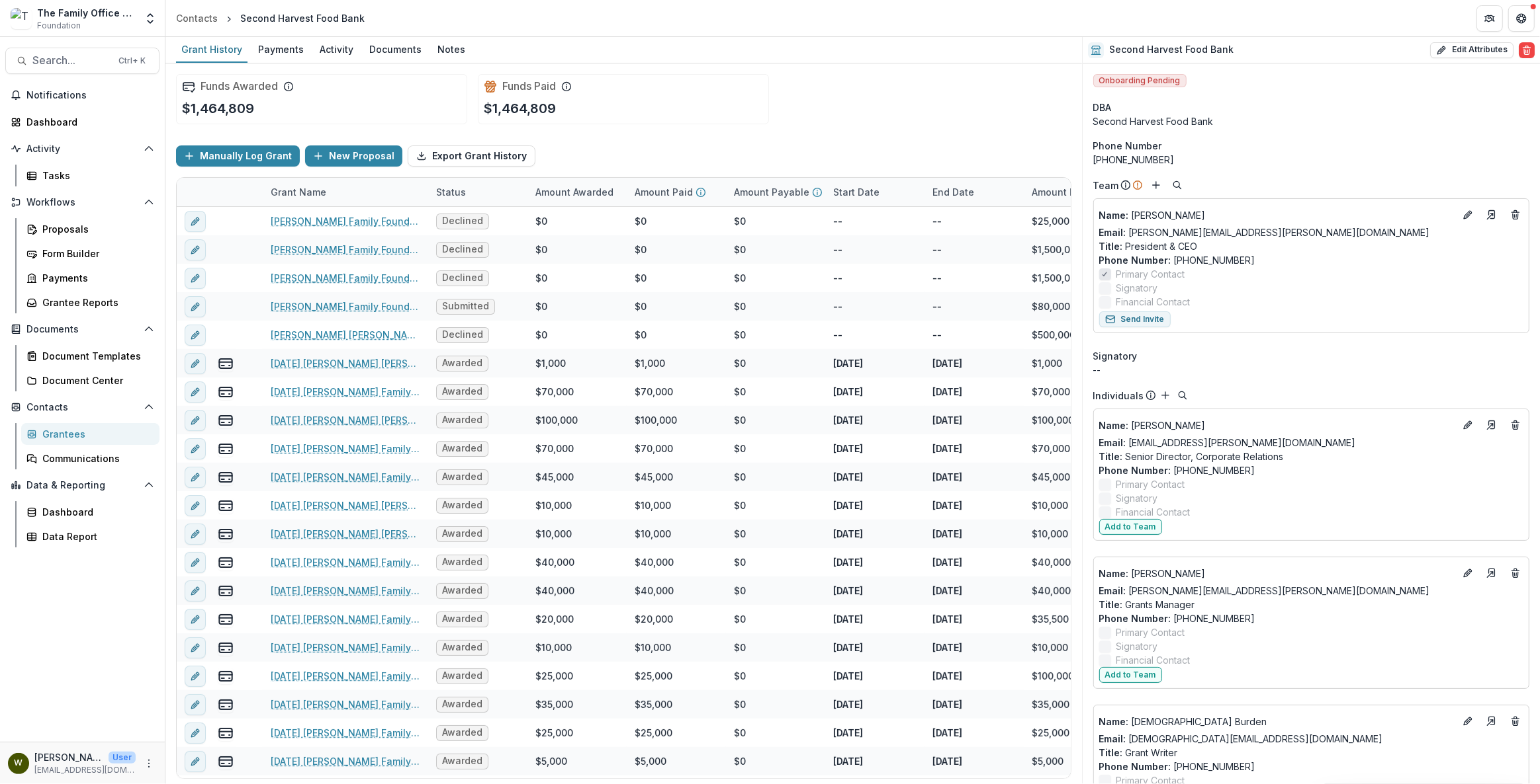
click at [820, 145] on div "Manually Log Grant New Proposal Export Grant History" at bounding box center [623, 156] width 895 height 43
click at [817, 145] on div "Manually Log Grant New Proposal Export Grant History" at bounding box center [623, 156] width 895 height 43
click at [757, 139] on div "Manually Log Grant New Proposal Export Grant History" at bounding box center [623, 156] width 895 height 43
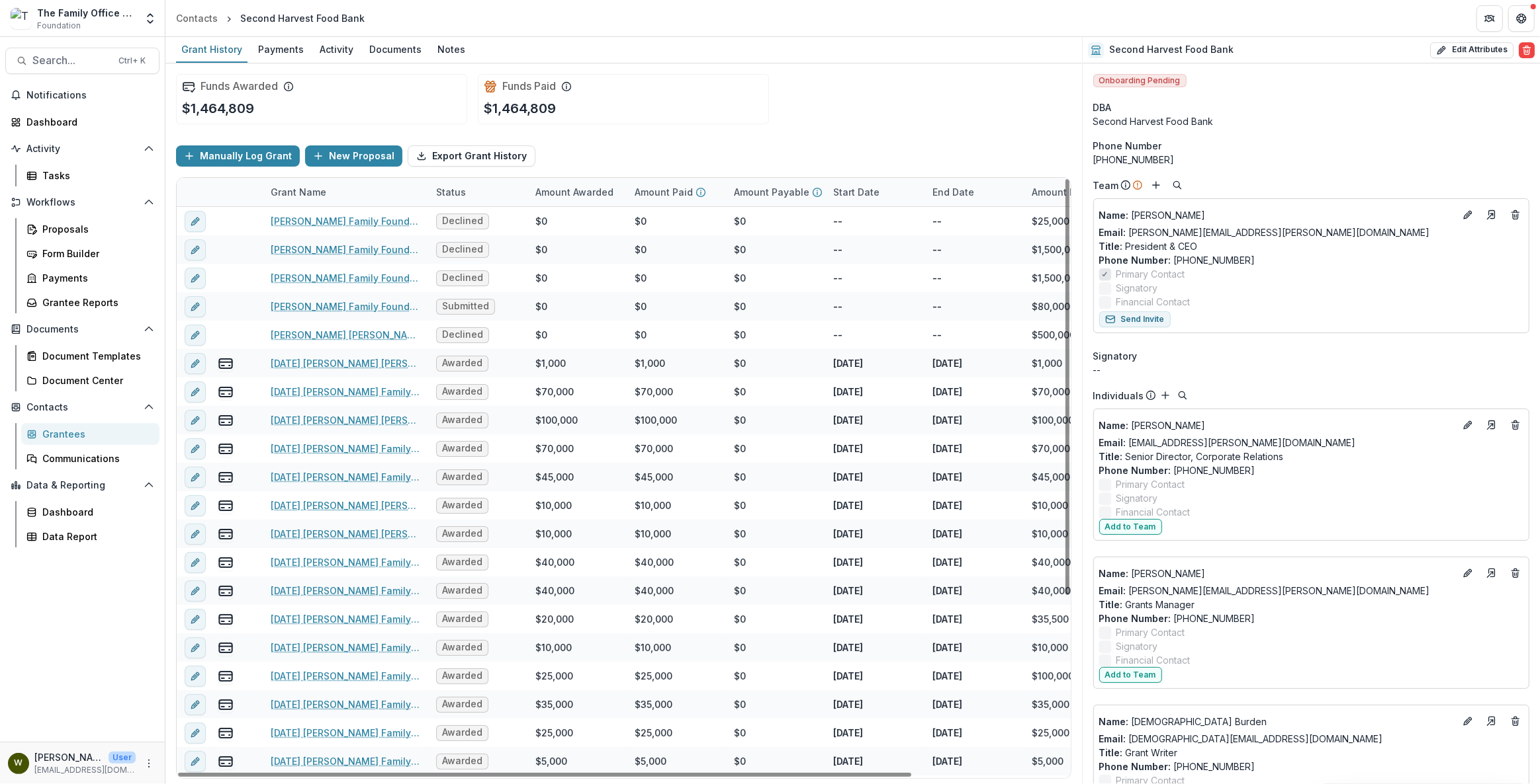
click at [298, 191] on div "Grant Name" at bounding box center [298, 193] width 71 height 14
click at [343, 219] on input at bounding box center [344, 222] width 159 height 21
click at [874, 112] on div "Funds Awarded $1,464,809 Funds Paid $1,464,809" at bounding box center [623, 99] width 895 height 71
click at [299, 191] on div "Grant Name" at bounding box center [298, 193] width 71 height 14
click at [450, 190] on div "Status" at bounding box center [451, 193] width 45 height 14
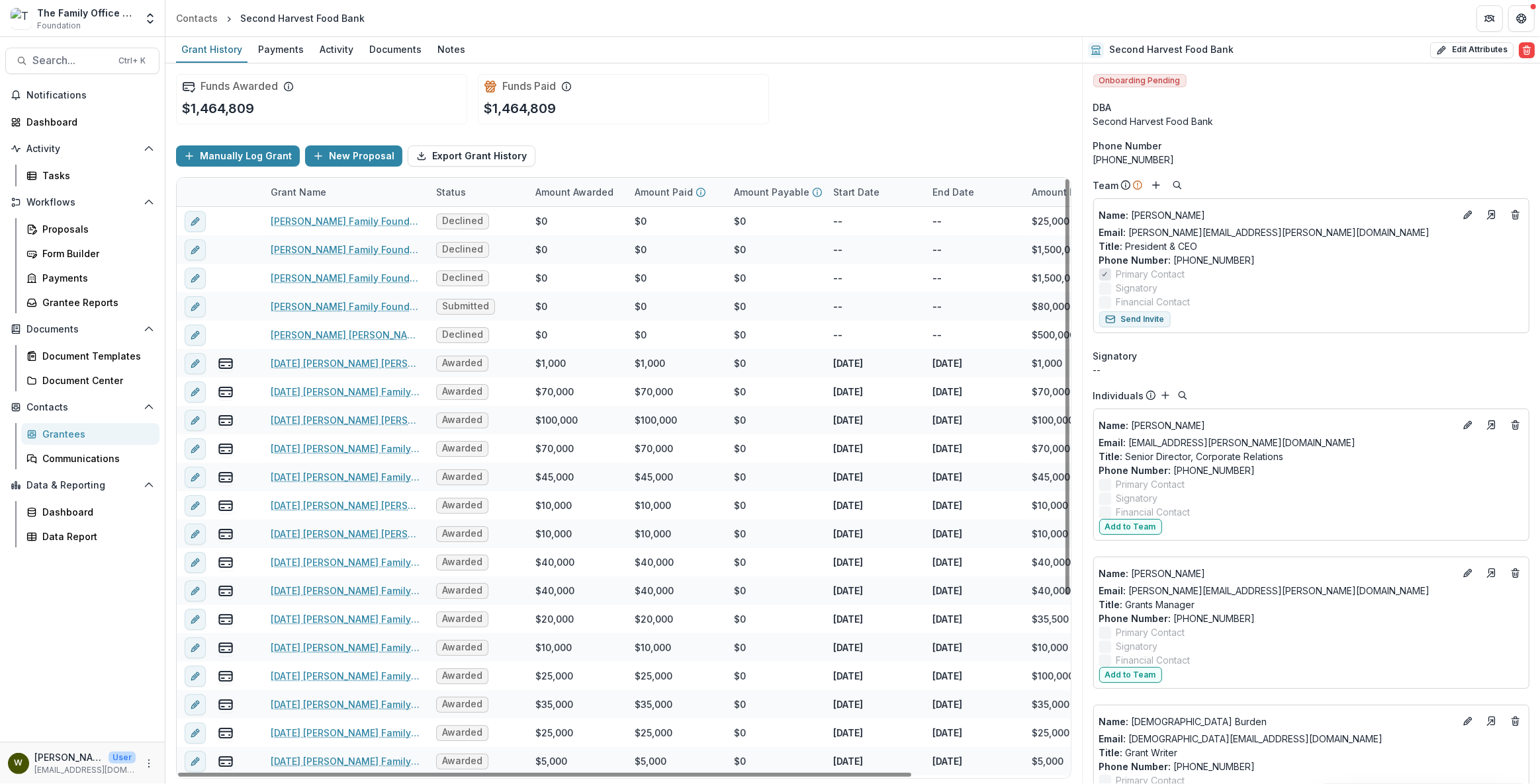
click at [827, 99] on div "Funds Awarded $1,464,809 Funds Paid $1,464,809" at bounding box center [623, 99] width 895 height 71
click at [1043, 193] on div "Amount Requested" at bounding box center [1075, 193] width 104 height 14
click at [1015, 122] on div "Funds Awarded $1,464,809 Funds Paid $1,464,809" at bounding box center [623, 99] width 895 height 71
click at [310, 199] on div "Grant Name" at bounding box center [345, 192] width 166 height 29
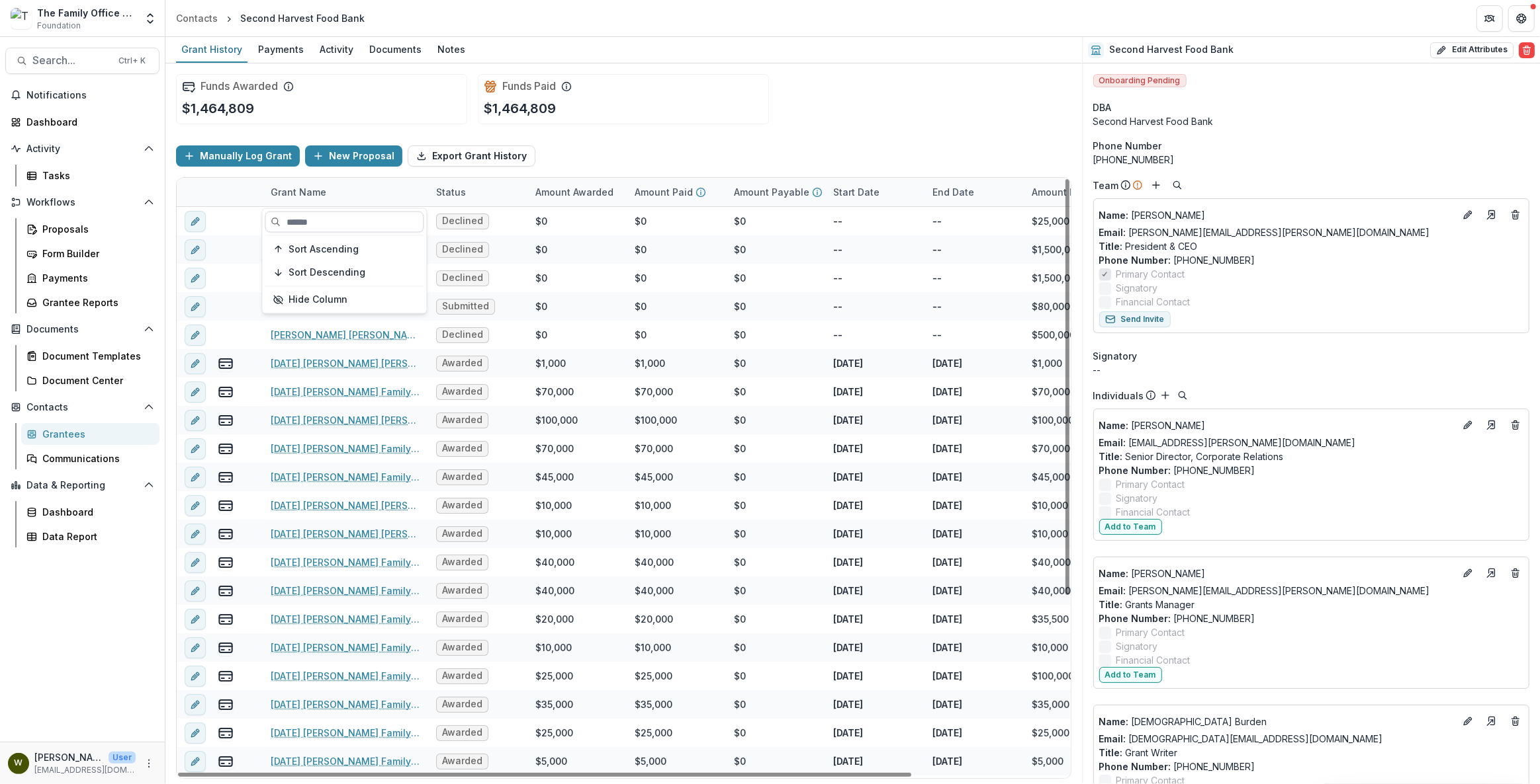
click at [356, 221] on input at bounding box center [344, 222] width 159 height 21
click at [907, 152] on div "Manually Log Grant New Proposal Export Grant History" at bounding box center [623, 156] width 895 height 43
click at [895, 86] on div "Funds Awarded $1,464,809 Funds Paid $1,464,809" at bounding box center [623, 99] width 895 height 71
drag, startPoint x: 830, startPoint y: 109, endPoint x: 749, endPoint y: 122, distance: 82.0
click at [829, 109] on div "Funds Awarded $1,464,809 Funds Paid $1,464,809" at bounding box center [623, 99] width 895 height 71
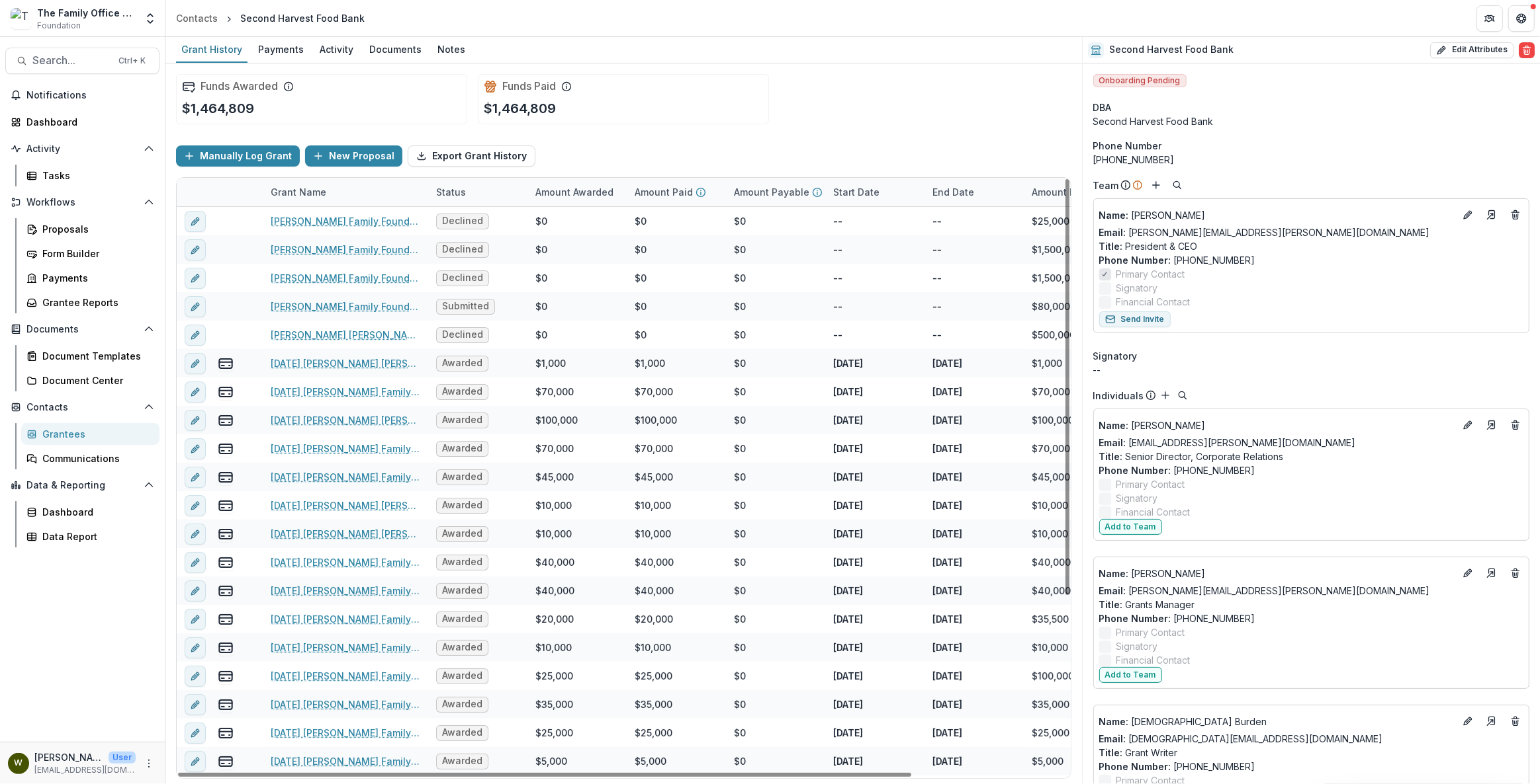
click at [939, 89] on div "Funds Awarded $1,464,809 Funds Paid $1,464,809" at bounding box center [623, 99] width 895 height 71
click at [926, 99] on div "Funds Awarded $1,464,809 Funds Paid $1,464,809" at bounding box center [623, 99] width 895 height 71
click at [814, 116] on div "Funds Awarded $1,464,809 Funds Paid $1,464,809" at bounding box center [623, 99] width 895 height 71
click at [472, 189] on div "Status" at bounding box center [478, 192] width 99 height 29
click at [505, 251] on span "Sort Ascending" at bounding box center [489, 248] width 70 height 11
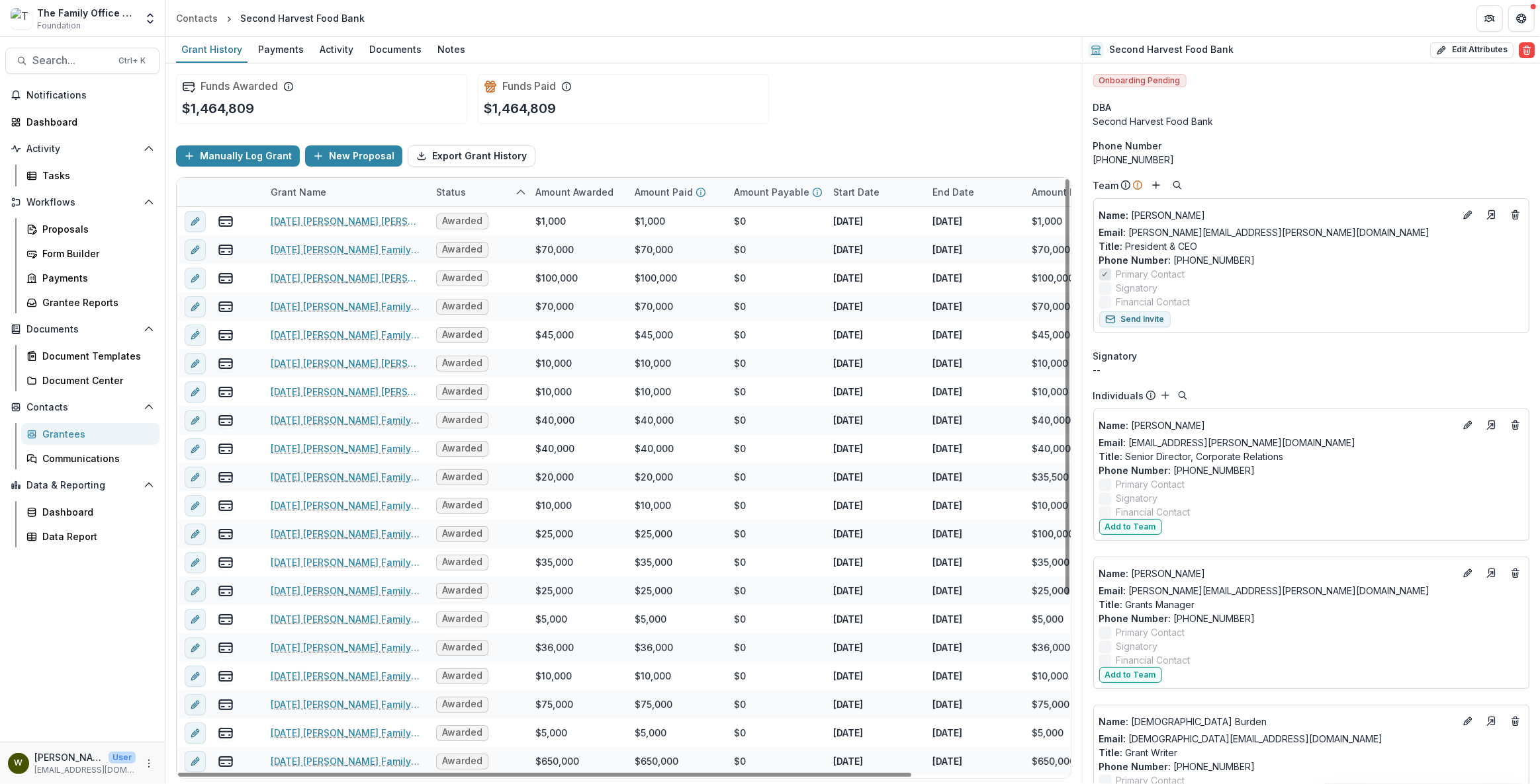
click at [736, 125] on div "Funds Awarded $1,464,809 Funds Paid $1,464,809" at bounding box center [623, 99] width 895 height 71
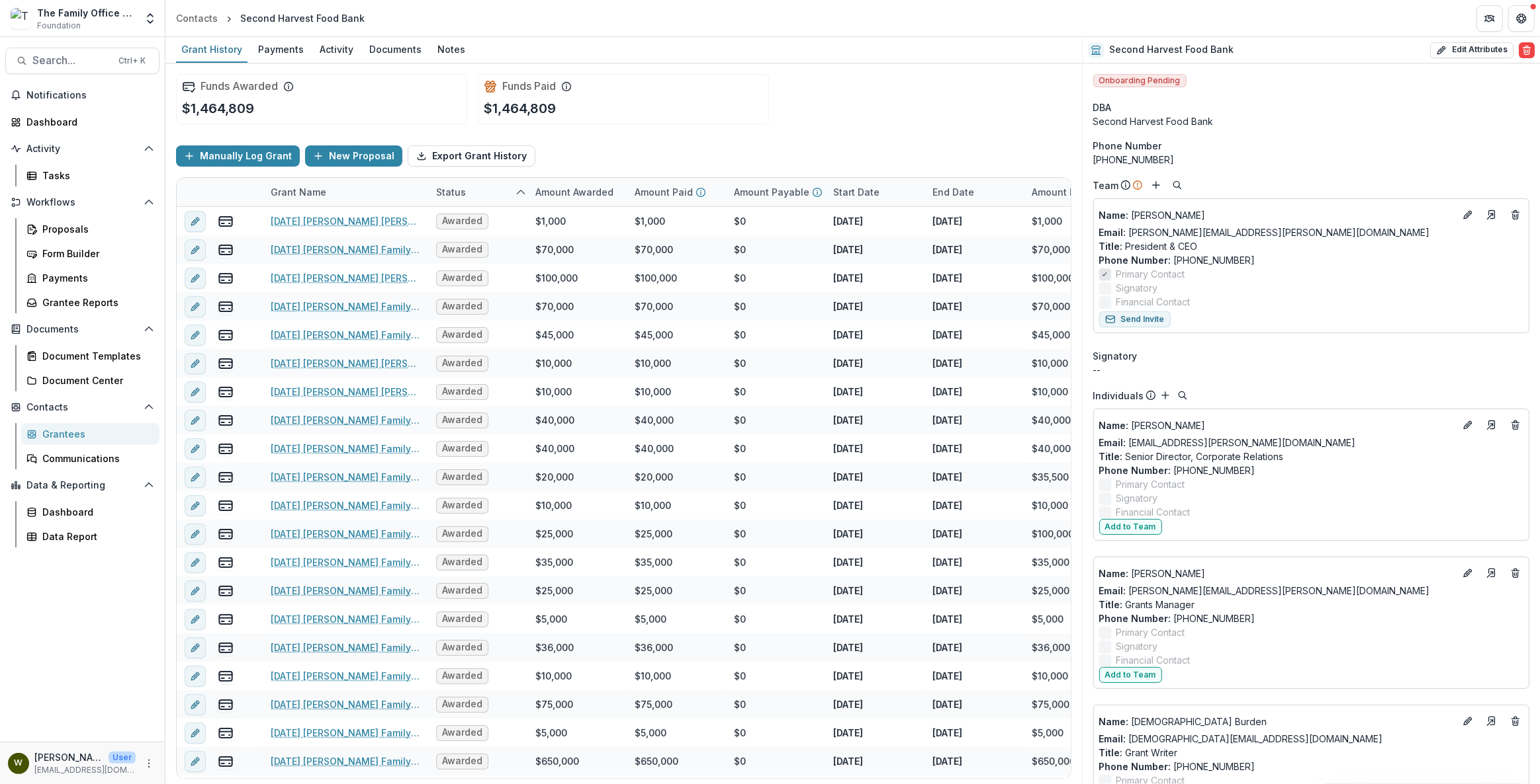
click at [829, 112] on div "Funds Awarded $1,464,809 Funds Paid $1,464,809" at bounding box center [623, 99] width 895 height 71
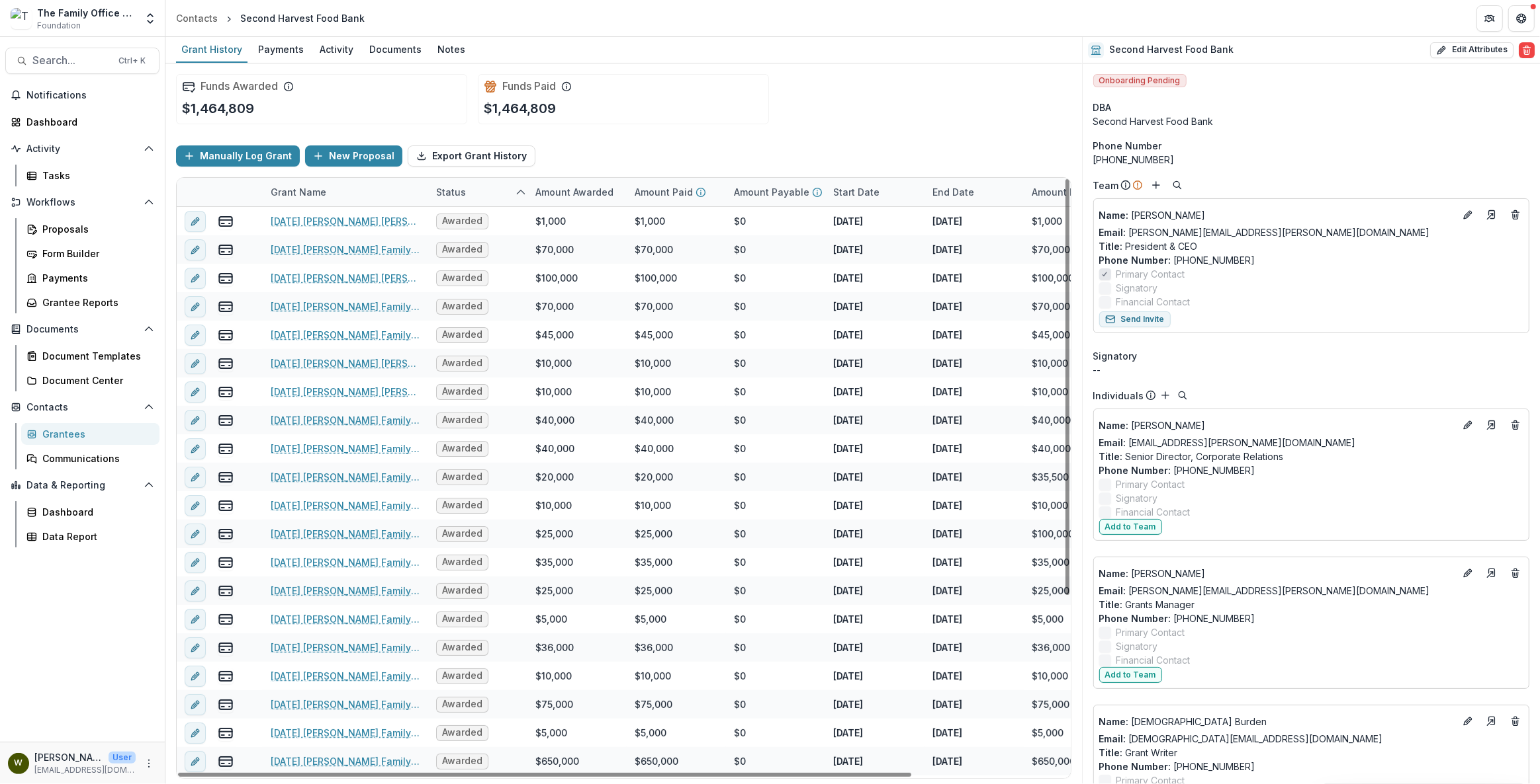
click at [470, 196] on div "Status" at bounding box center [451, 193] width 45 height 14
drag, startPoint x: 498, startPoint y: 271, endPoint x: 804, endPoint y: 122, distance: 340.3
click at [498, 272] on span "Sort Descending" at bounding box center [492, 273] width 77 height 11
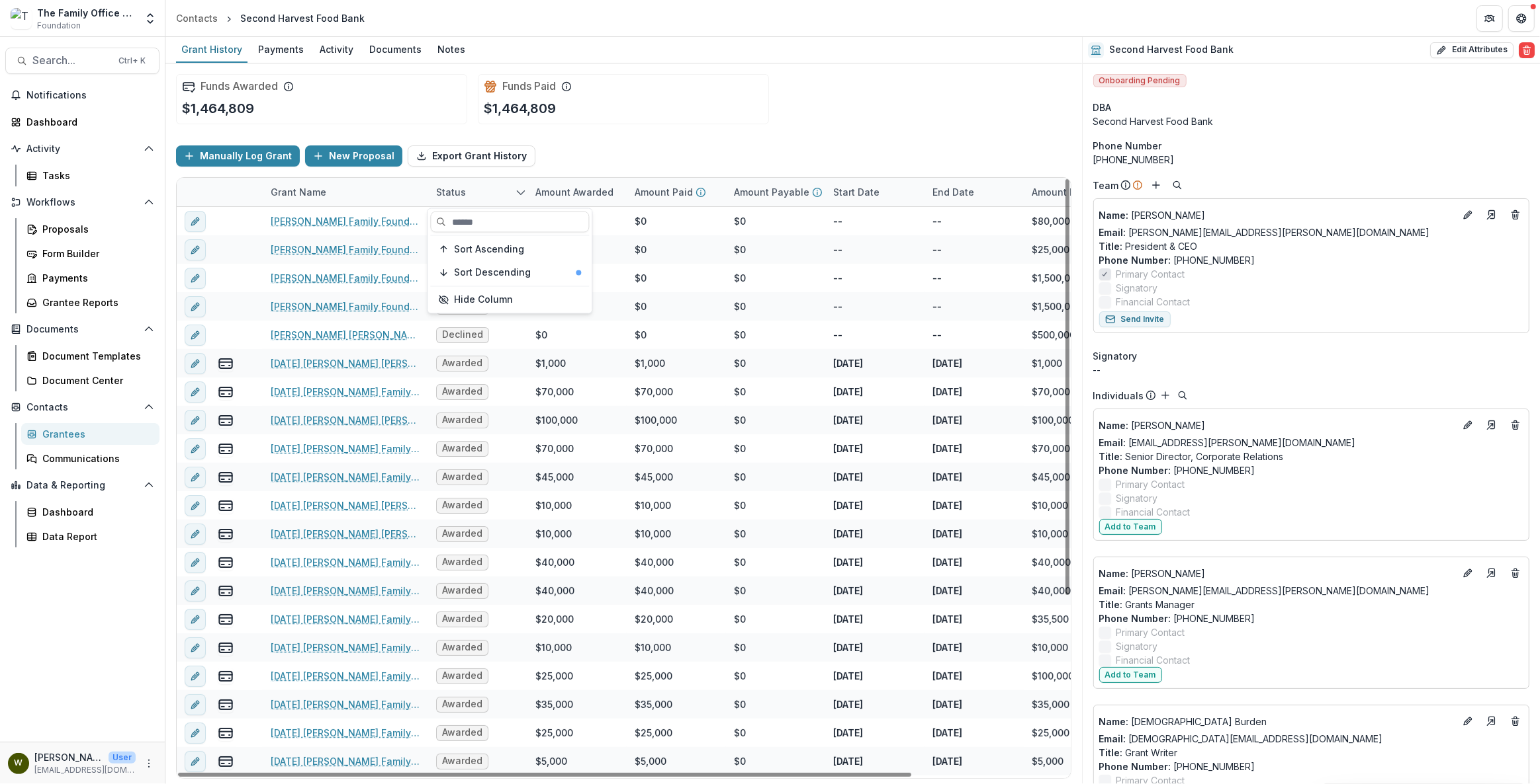
click at [842, 107] on div "Funds Awarded $1,464,809 Funds Paid $1,464,809" at bounding box center [623, 99] width 895 height 71
click at [454, 191] on div "Status" at bounding box center [451, 193] width 45 height 14
click at [499, 257] on button "Sort Ascending" at bounding box center [509, 249] width 159 height 21
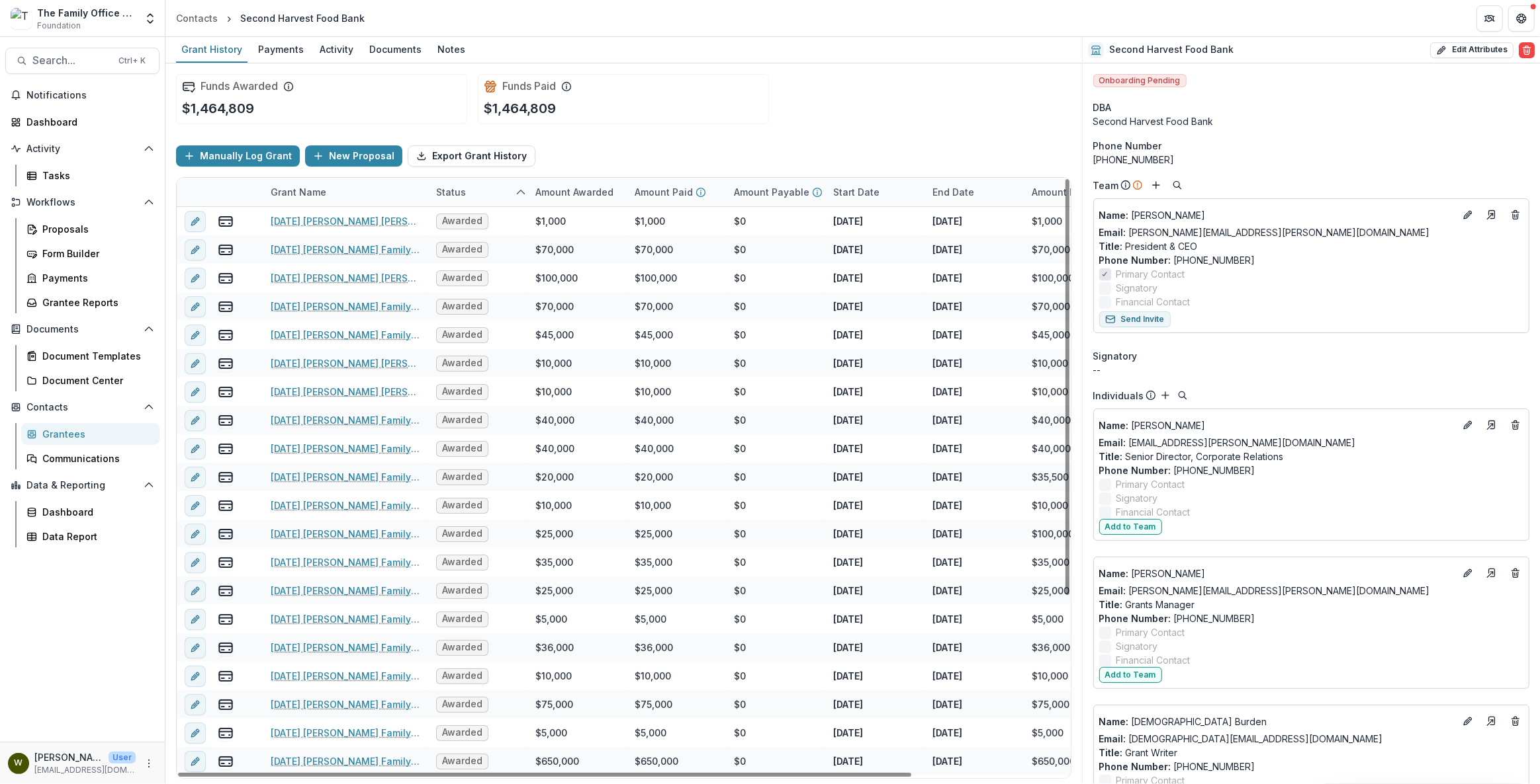
click at [848, 123] on div "Funds Awarded $1,464,809 Funds Paid $1,464,809" at bounding box center [623, 99] width 895 height 71
click at [842, 98] on div "Funds Awarded $1,464,809 Funds Paid $1,464,809" at bounding box center [623, 99] width 895 height 71
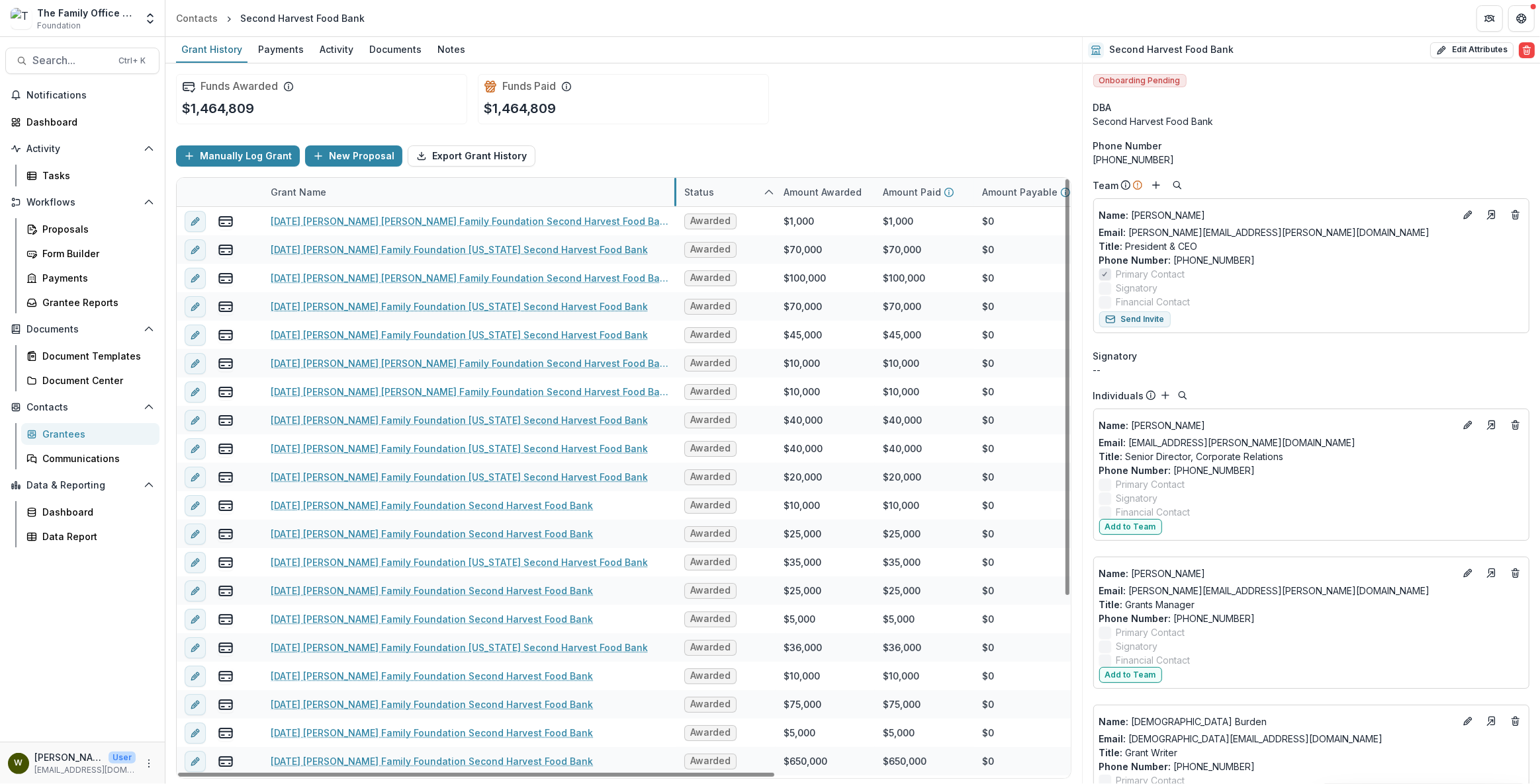
drag, startPoint x: 426, startPoint y: 199, endPoint x: 805, endPoint y: 125, distance: 386.2
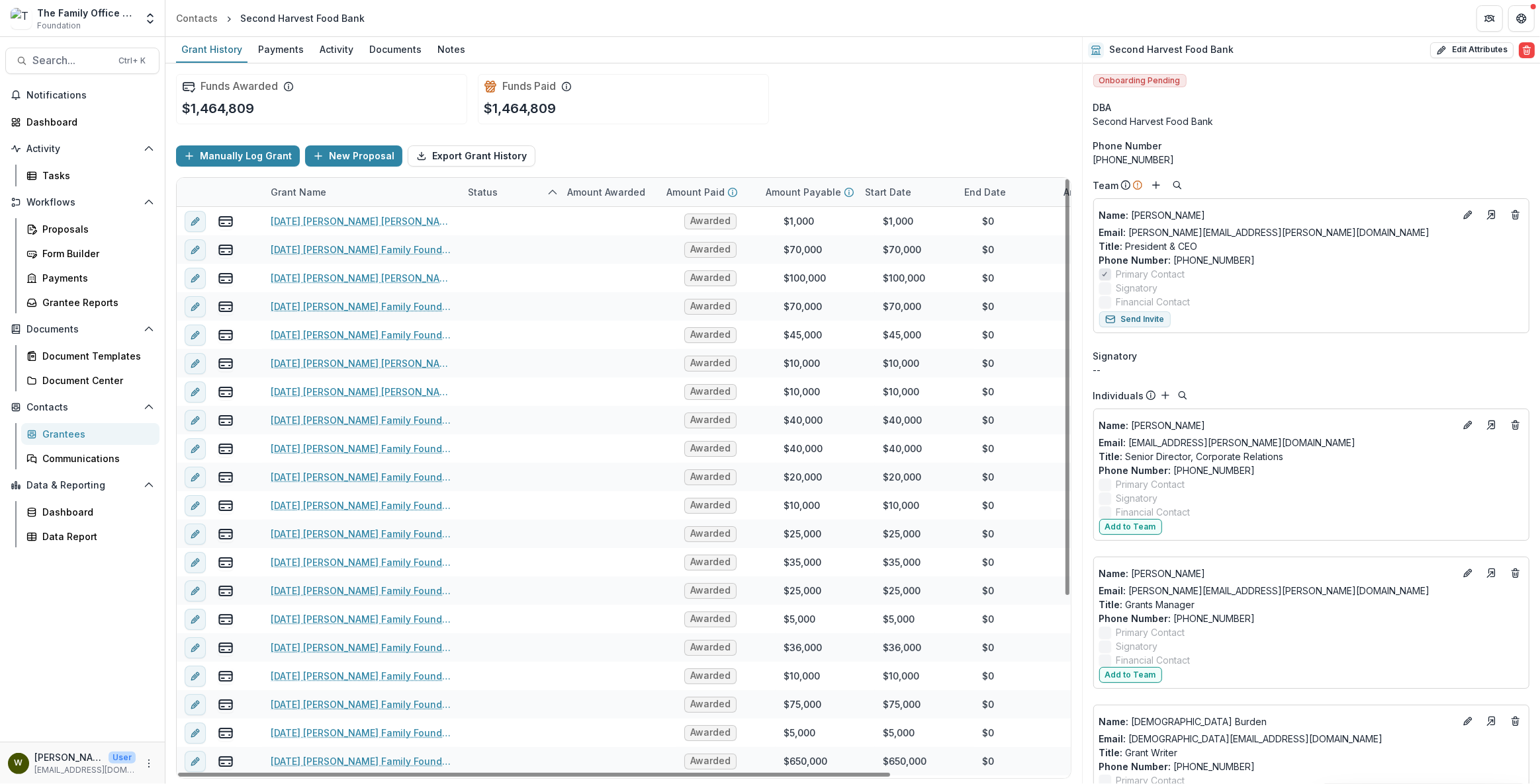
click at [853, 84] on div "Funds Awarded $1,464,809 Funds Paid $1,464,809" at bounding box center [623, 99] width 895 height 71
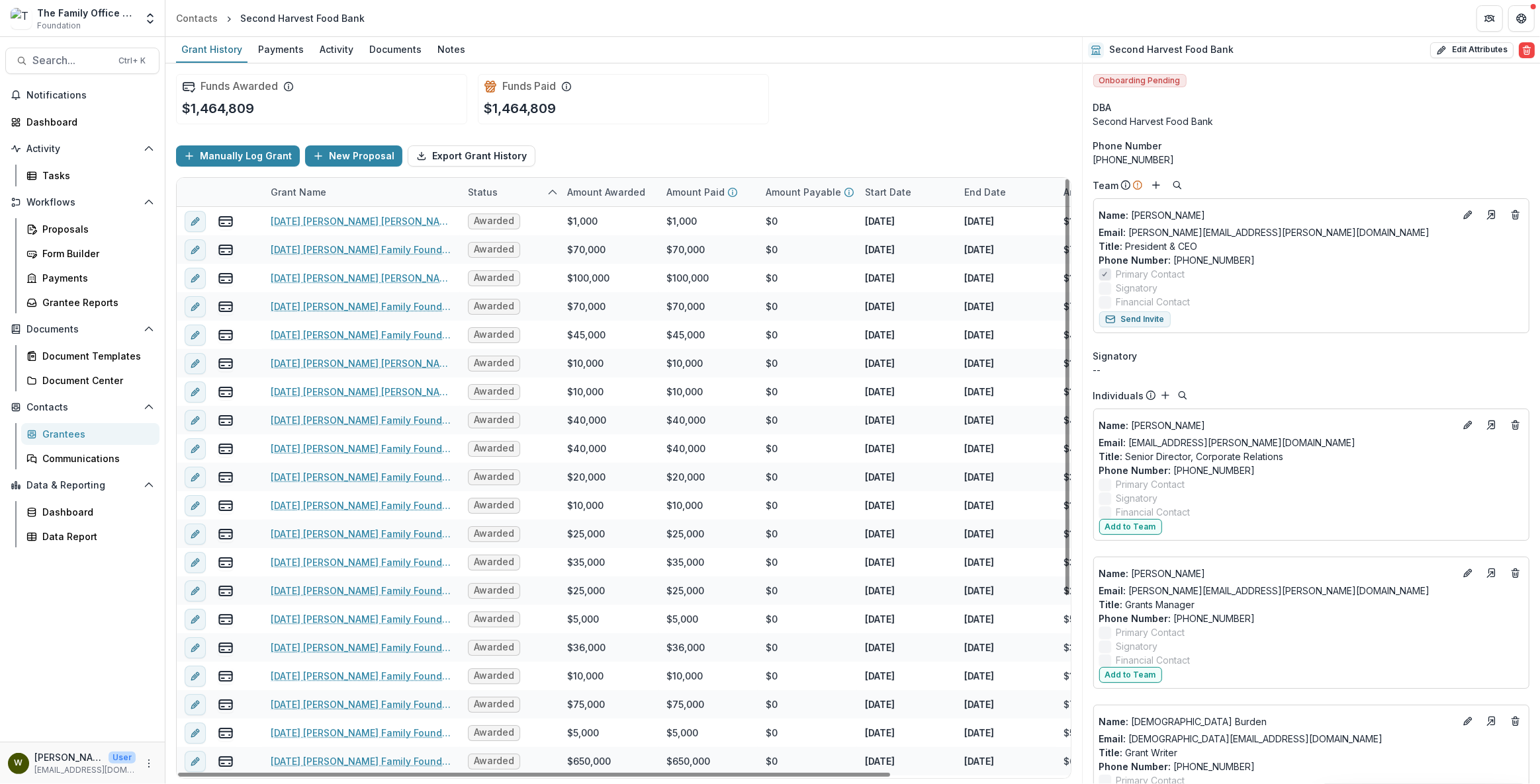
click at [872, 86] on div "Funds Awarded $1,464,809 Funds Paid $1,464,809" at bounding box center [623, 99] width 895 height 71
click at [858, 86] on div "Funds Awarded $1,464,809 Funds Paid $1,464,809" at bounding box center [623, 99] width 895 height 71
click at [829, 95] on div "Funds Awarded $1,464,809 Funds Paid $1,464,809" at bounding box center [623, 99] width 895 height 71
click at [938, 94] on div "Funds Awarded $1,464,809 Funds Paid $1,464,809" at bounding box center [623, 99] width 895 height 71
drag, startPoint x: 845, startPoint y: 779, endPoint x: 0, endPoint y: 792, distance: 845.1
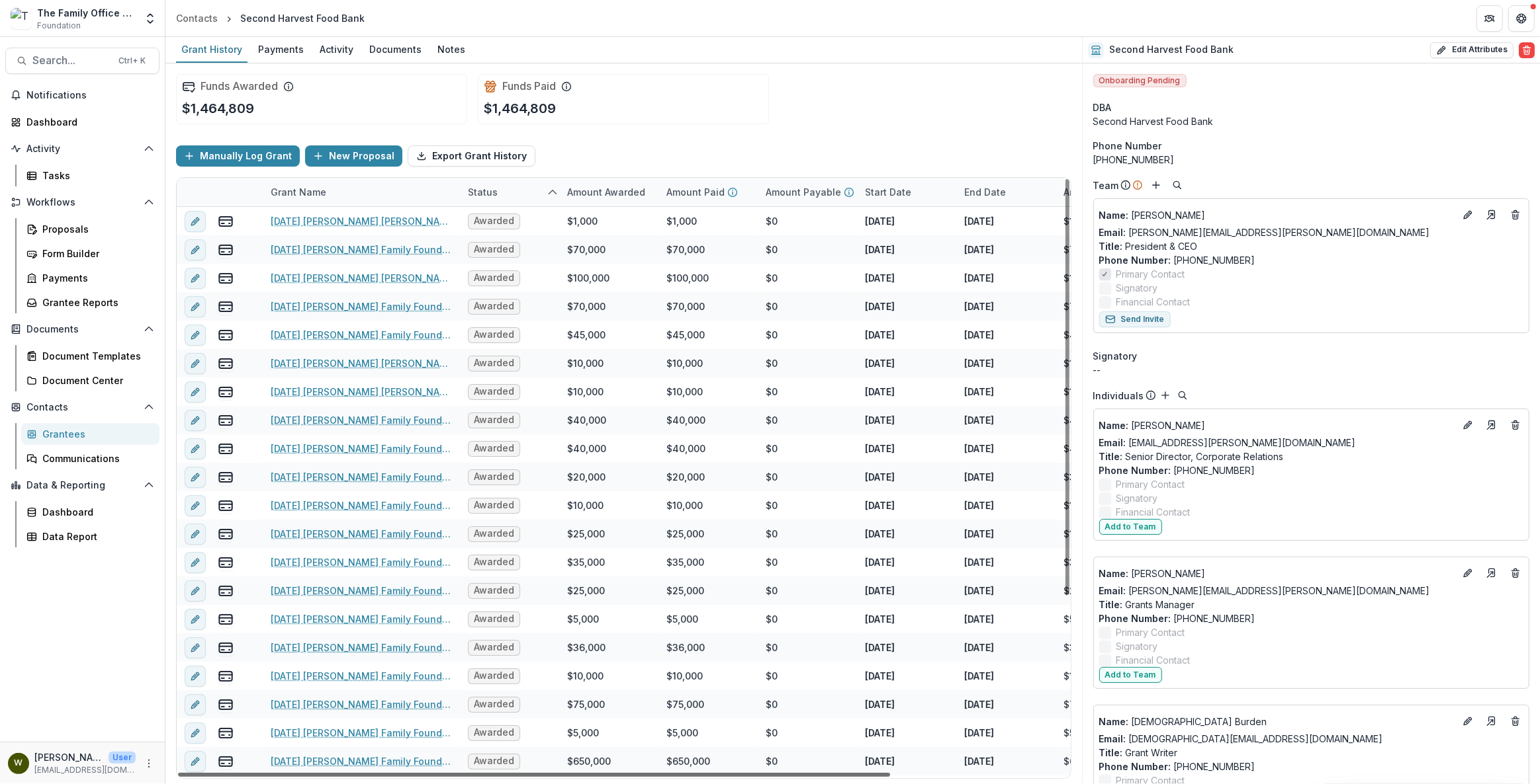
click at [178, 777] on div at bounding box center [533, 775] width 712 height 4
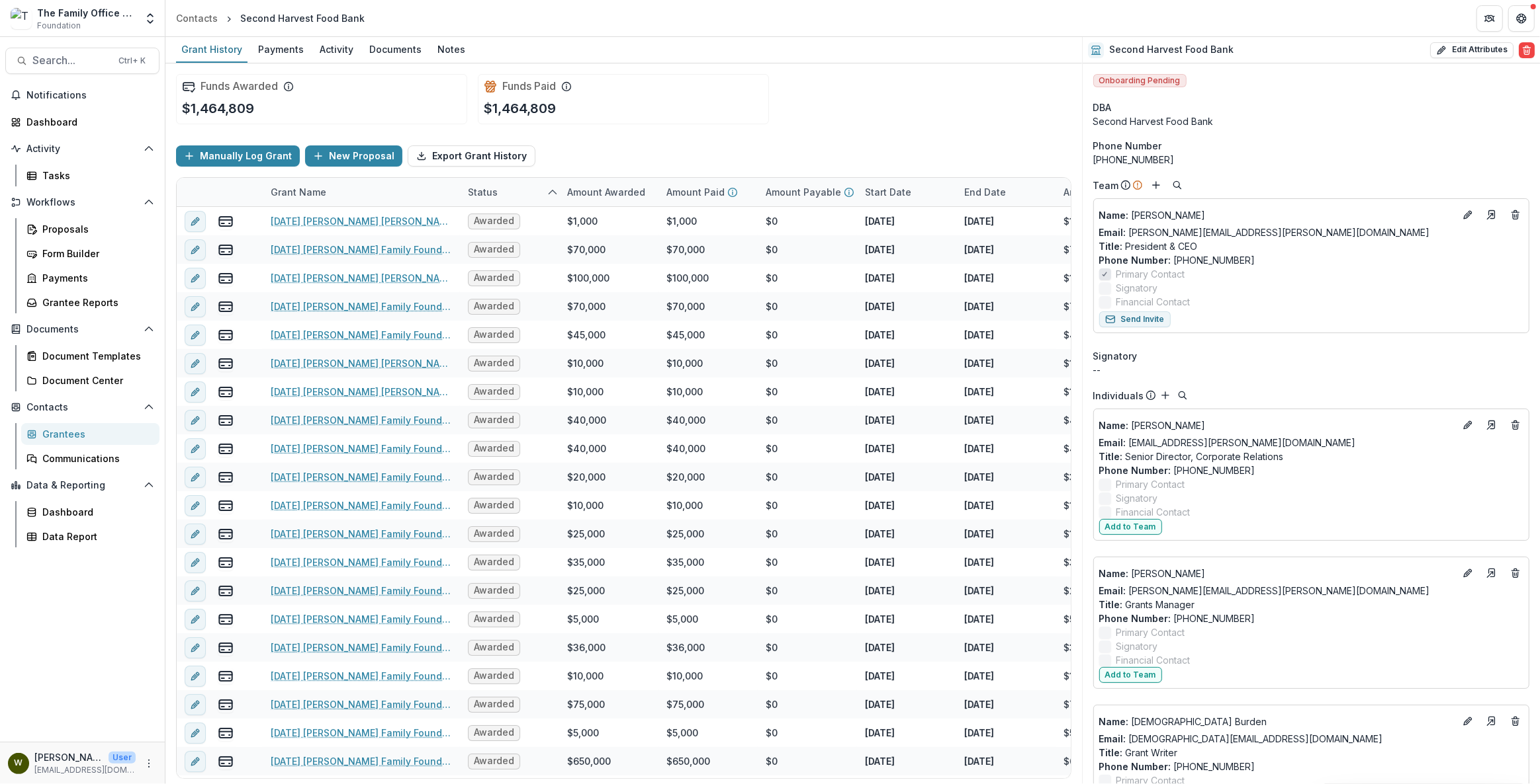
click at [946, 105] on div "Funds Awarded $1,464,809 Funds Paid $1,464,809" at bounding box center [623, 99] width 895 height 71
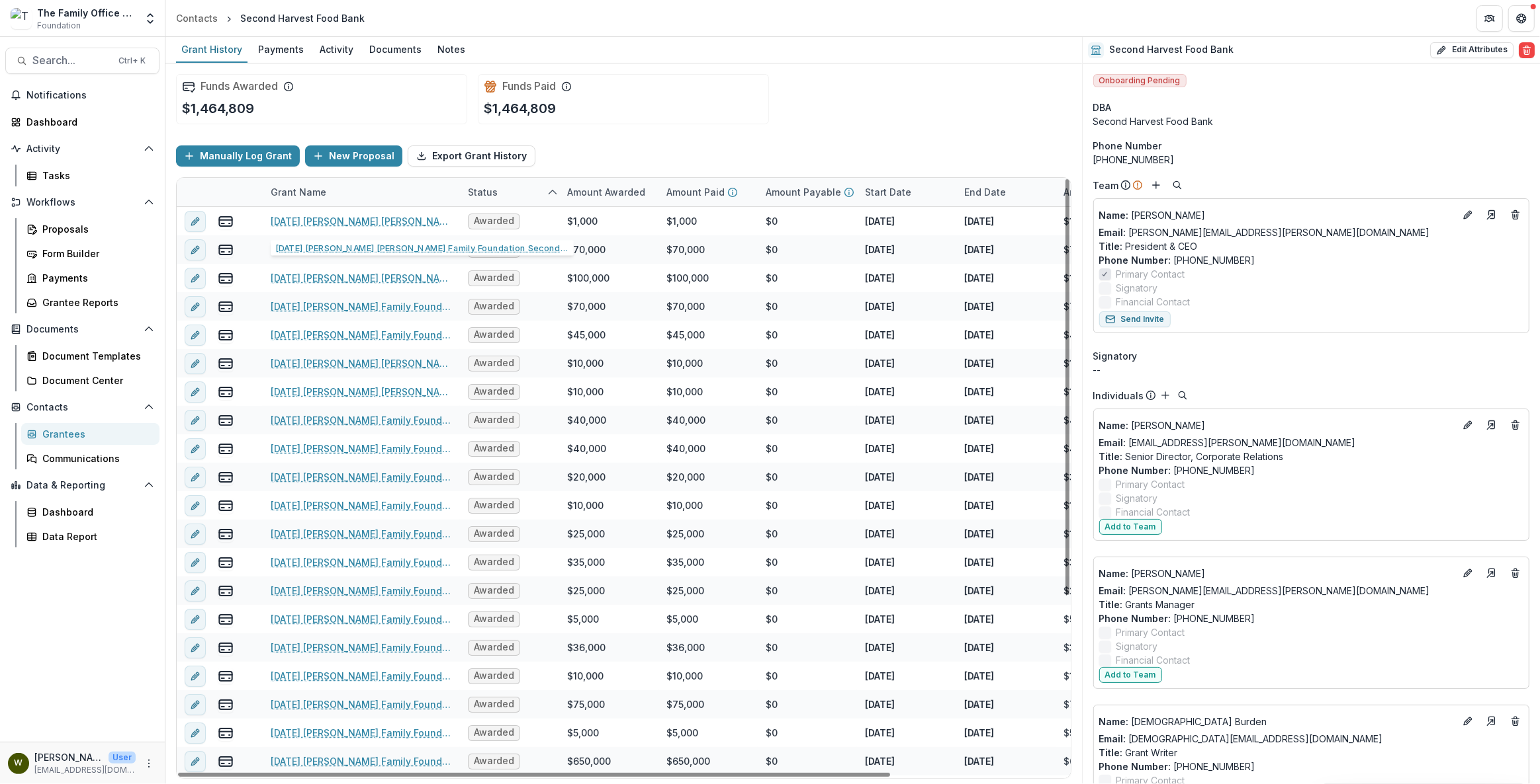
click at [933, 94] on div "Funds Awarded $1,464,809 Funds Paid $1,464,809" at bounding box center [623, 99] width 895 height 71
click at [840, 108] on div "Funds Awarded $1,464,809 Funds Paid $1,464,809" at bounding box center [623, 99] width 895 height 71
click at [995, 115] on div "Funds Awarded $1,464,809 Funds Paid $1,464,809" at bounding box center [623, 99] width 895 height 71
click at [974, 119] on div "Funds Awarded $1,464,809 Funds Paid $1,464,809" at bounding box center [623, 99] width 895 height 71
click at [974, 120] on div "Funds Awarded $1,464,809 Funds Paid $1,464,809" at bounding box center [623, 99] width 895 height 71
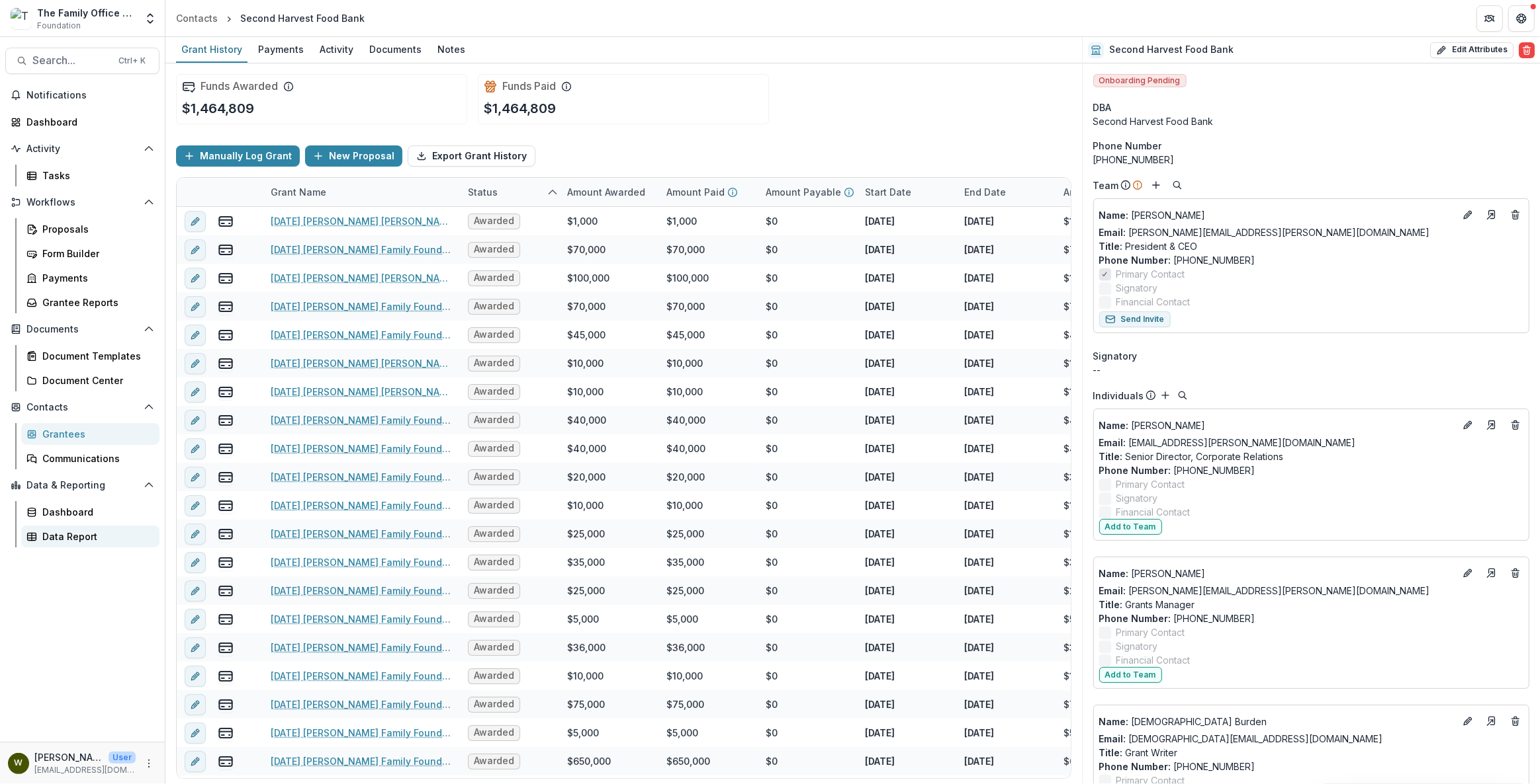
click at [68, 531] on div "Data Report" at bounding box center [96, 537] width 106 height 14
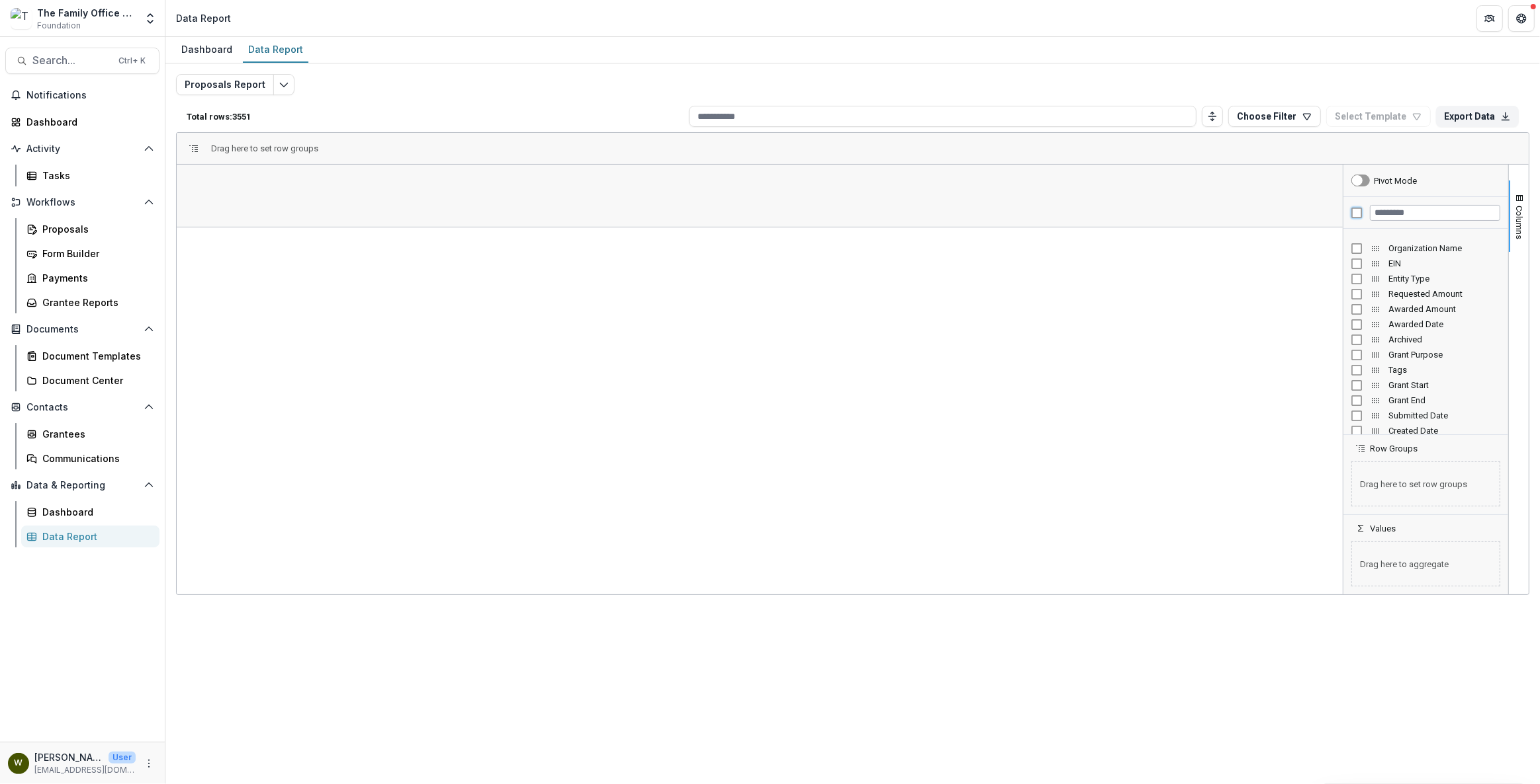
scroll to position [119, 0]
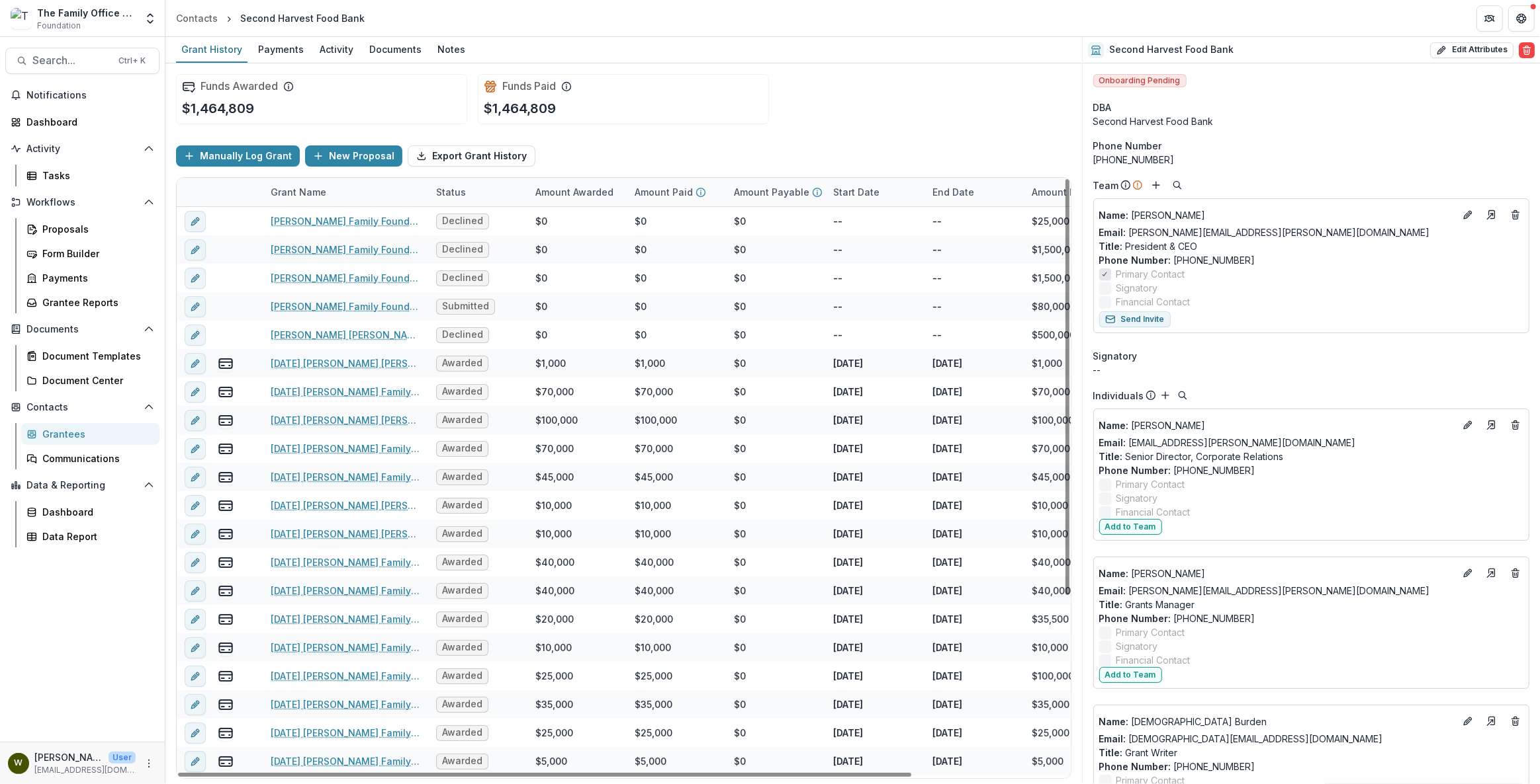
click at [826, 64] on div "Funds Awarded $1,464,809 Funds Paid $1,464,809" at bounding box center [623, 99] width 895 height 71
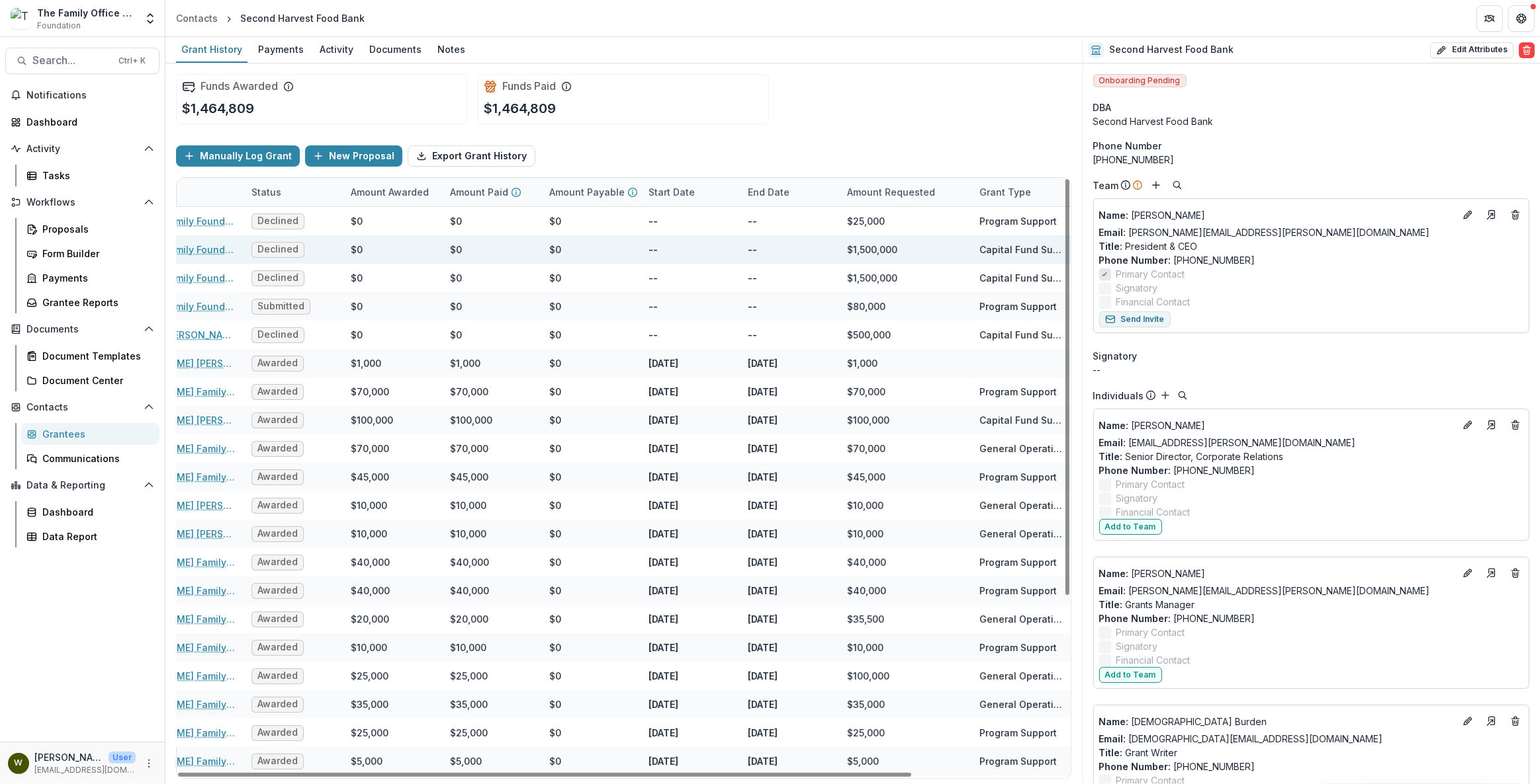
scroll to position [0, 183]
drag, startPoint x: 847, startPoint y: 122, endPoint x: 836, endPoint y: 130, distance: 13.6
click at [846, 125] on div "Funds Awarded $1,464,809 Funds Paid $1,464,809" at bounding box center [623, 99] width 895 height 71
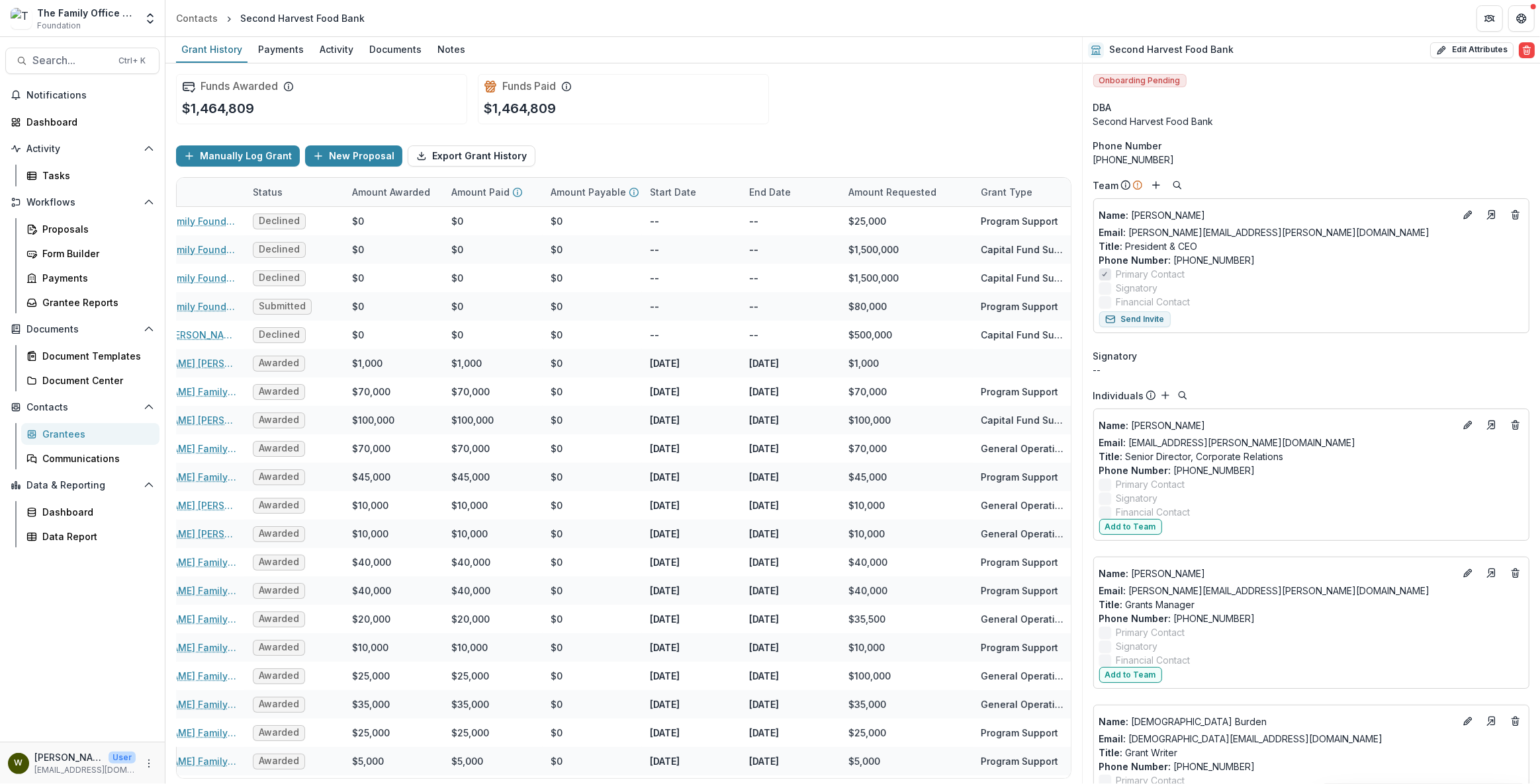
drag, startPoint x: 799, startPoint y: 103, endPoint x: 808, endPoint y: 112, distance: 12.7
click at [808, 112] on div "Funds Awarded $1,464,809 Funds Paid $1,464,809" at bounding box center [623, 99] width 895 height 71
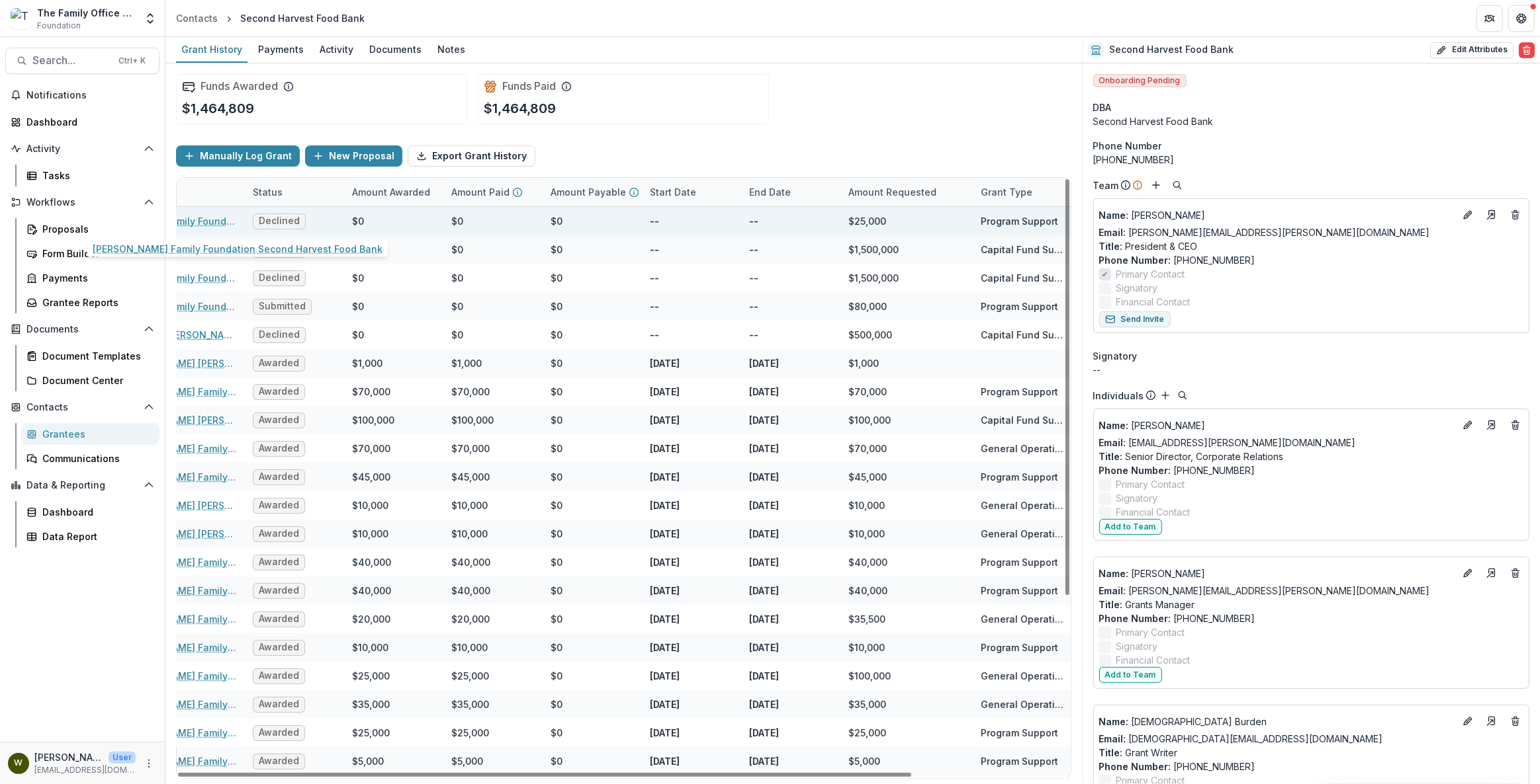
click at [200, 219] on link "Cal Turner Family Foundation Second Harvest Food Bank" at bounding box center [162, 221] width 150 height 14
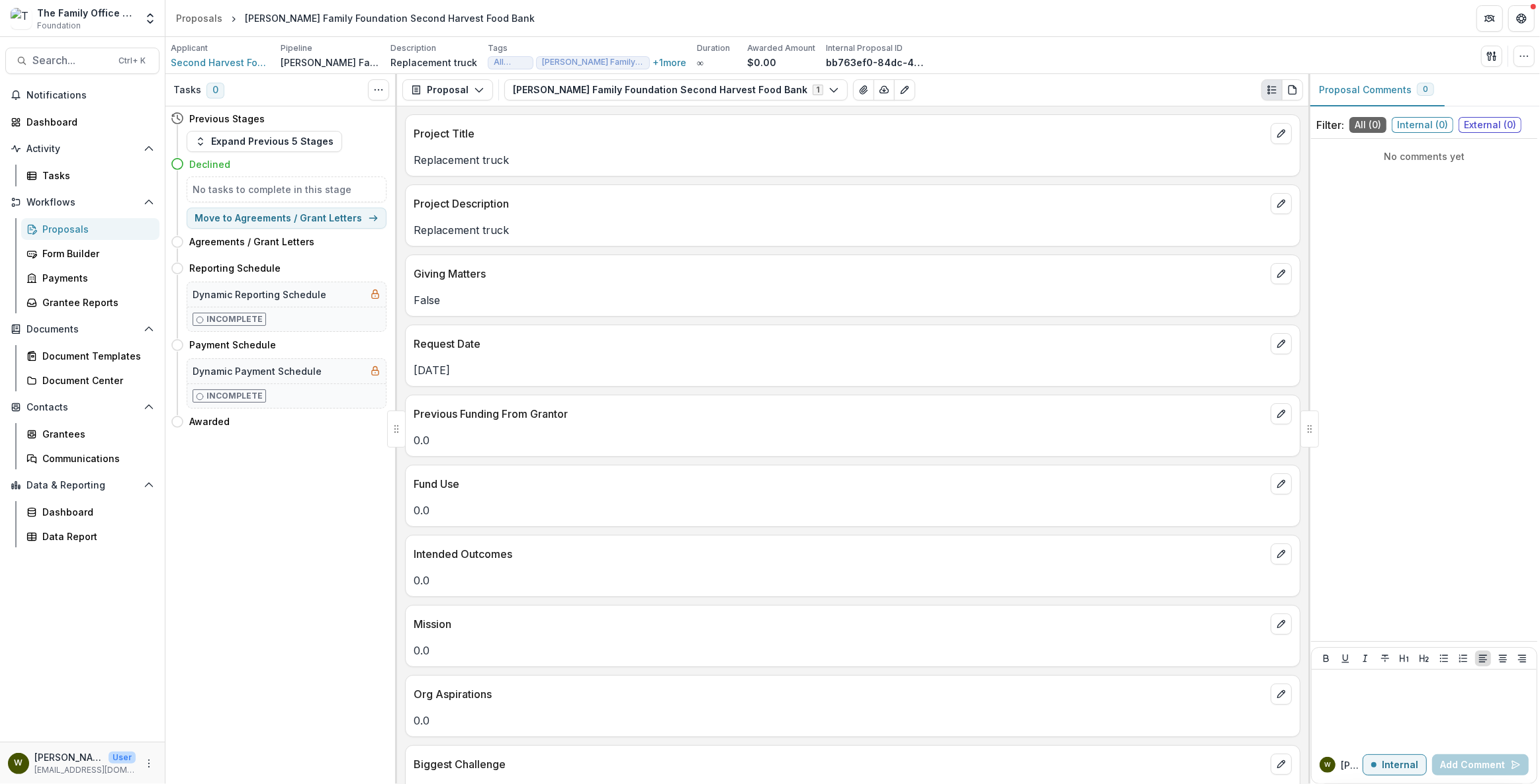
click at [1130, 29] on header "Proposals Cal Turner Family Foundation Second Harvest Food Bank" at bounding box center [852, 18] width 1374 height 37
click at [1520, 56] on circle "button" at bounding box center [1520, 56] width 1 height 1
click at [1456, 86] on button "Edit Attributes" at bounding box center [1461, 85] width 141 height 22
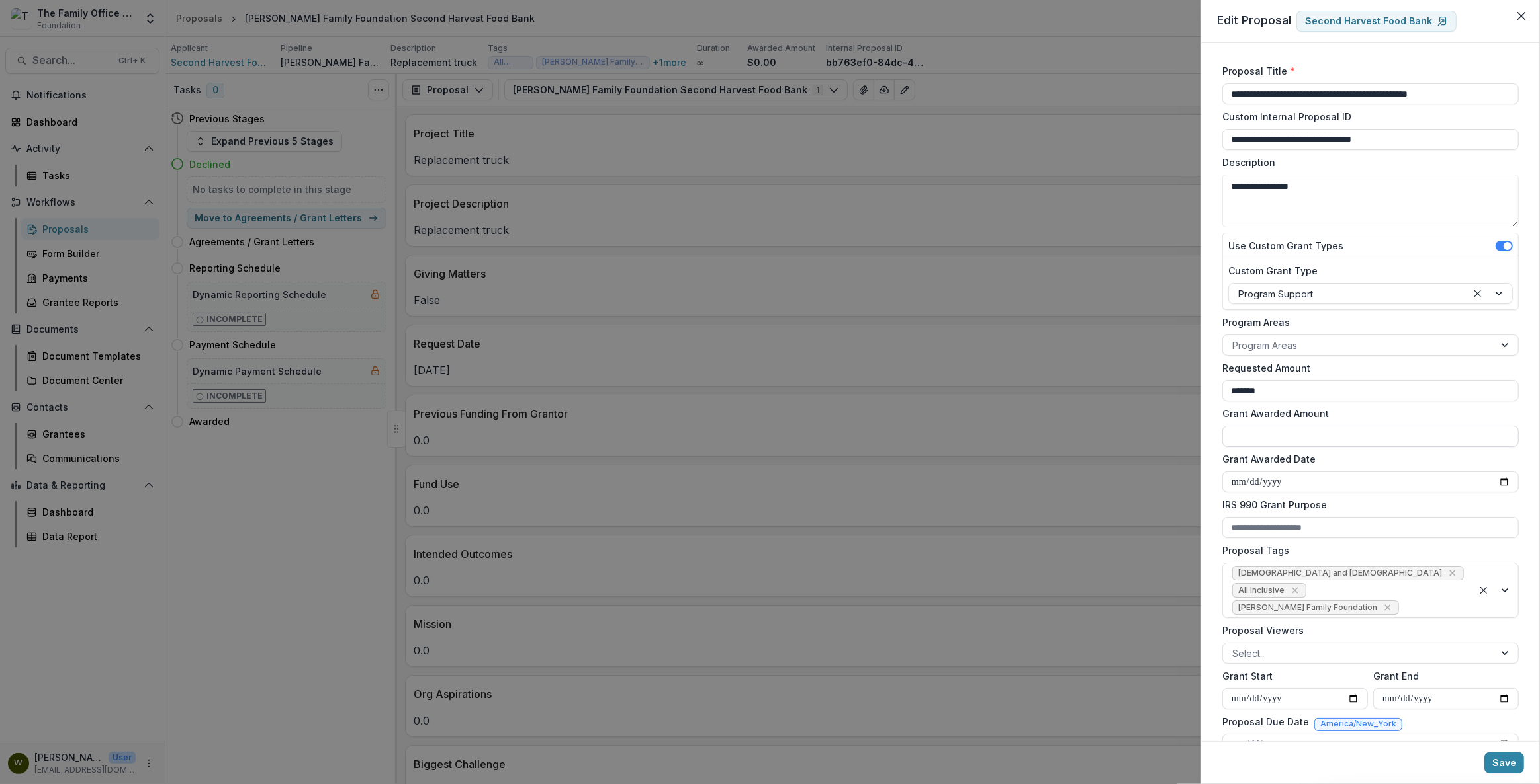
scroll to position [145, 0]
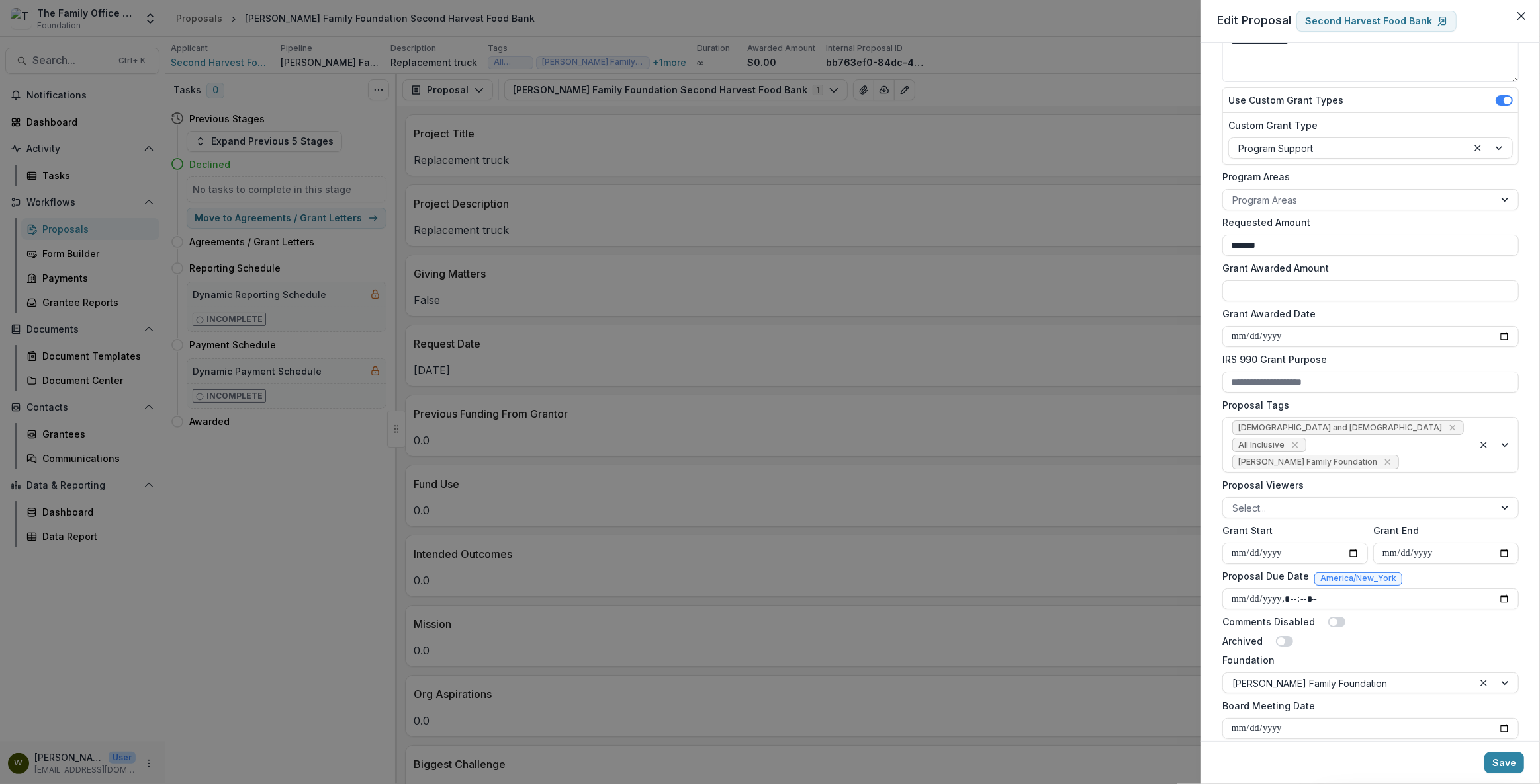
click at [1216, 295] on div "**********" at bounding box center [1370, 392] width 339 height 699
click at [1320, 309] on label "Grant Awarded Date" at bounding box center [1366, 314] width 288 height 14
click at [1320, 326] on input "Grant Awarded Date" at bounding box center [1370, 336] width 296 height 21
click at [1320, 310] on label "Grant Awarded Date" at bounding box center [1366, 314] width 288 height 14
click at [1320, 326] on input "Grant Awarded Date" at bounding box center [1370, 336] width 296 height 21
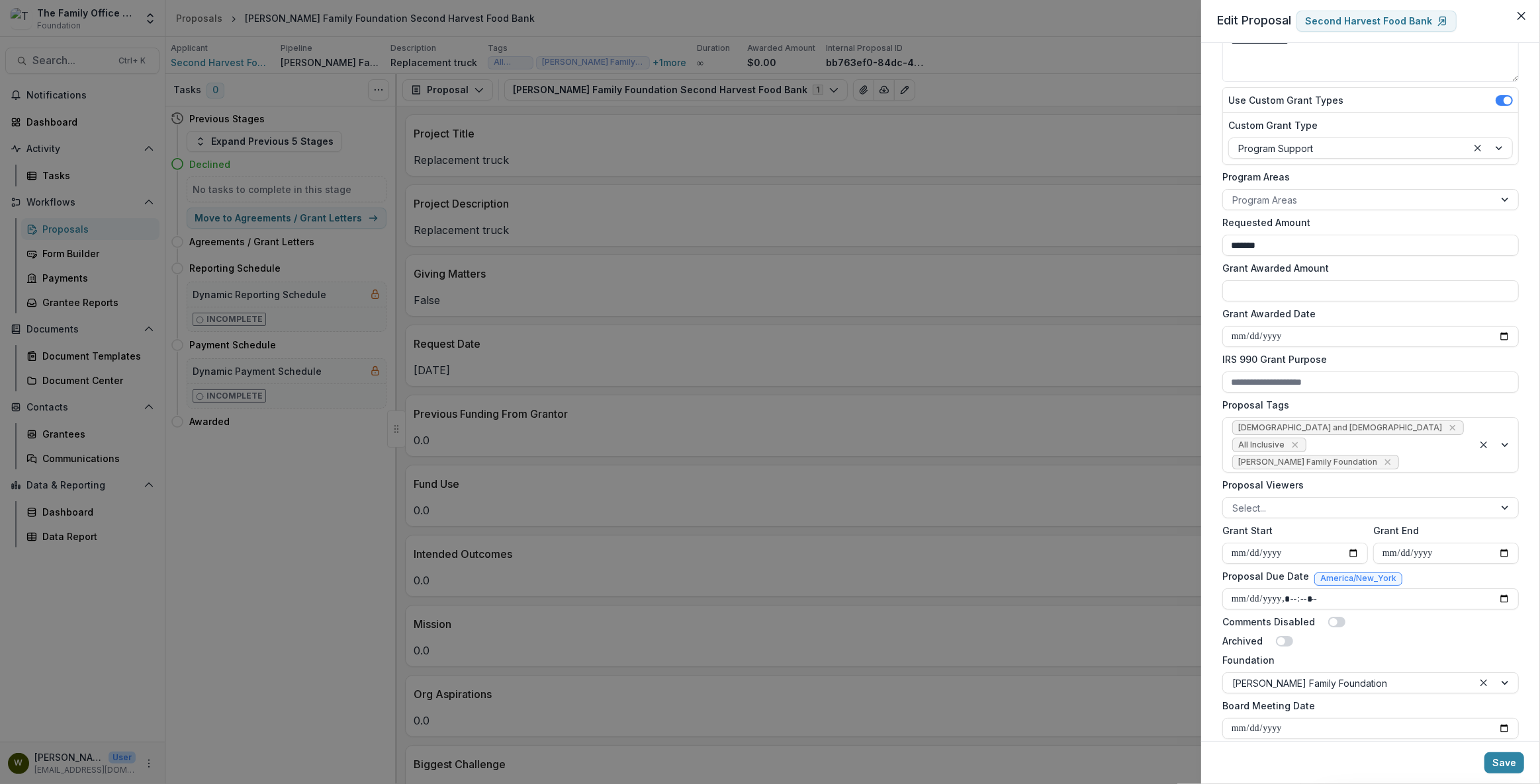
click at [1206, 258] on div "**********" at bounding box center [1370, 392] width 339 height 699
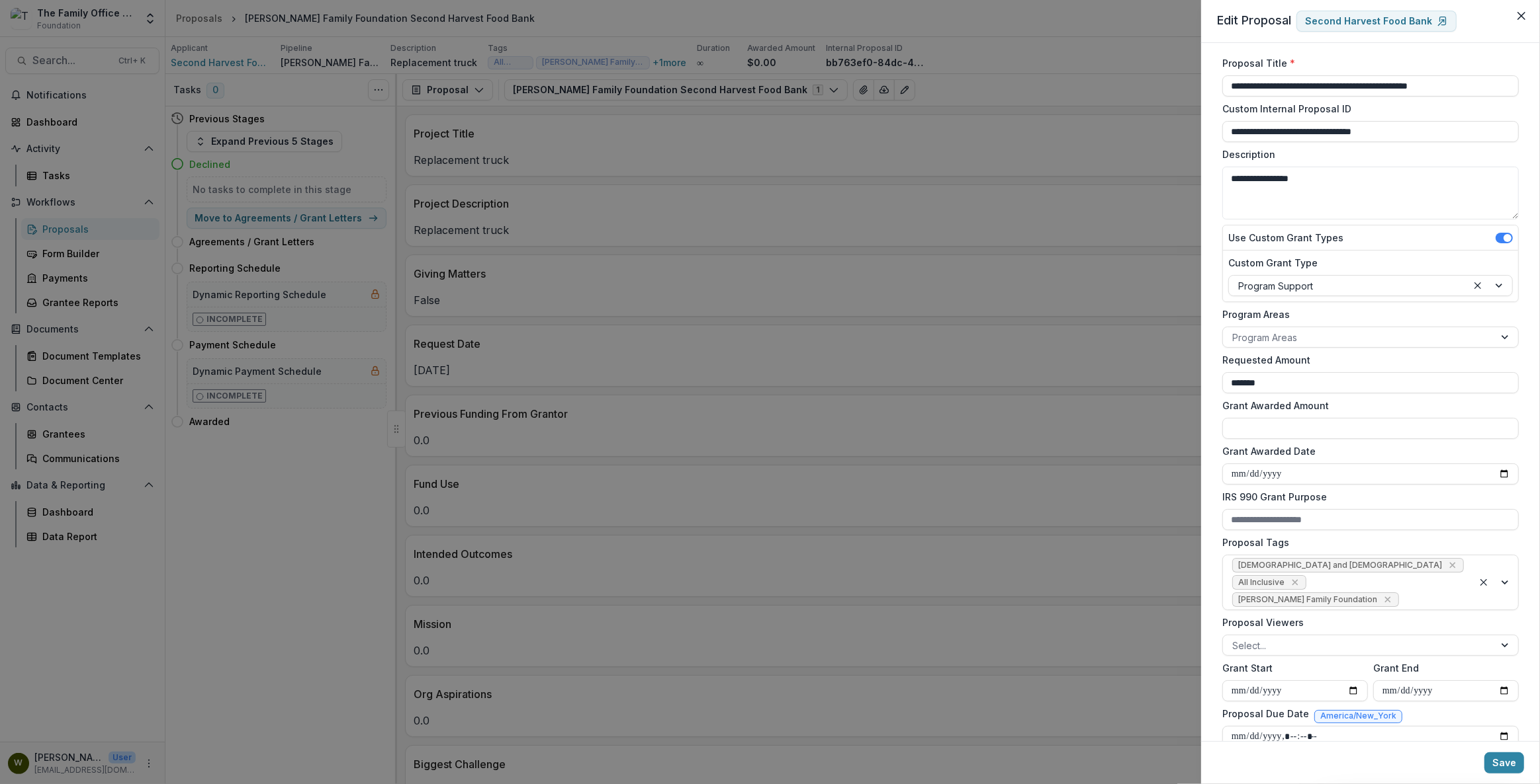
scroll to position [0, 0]
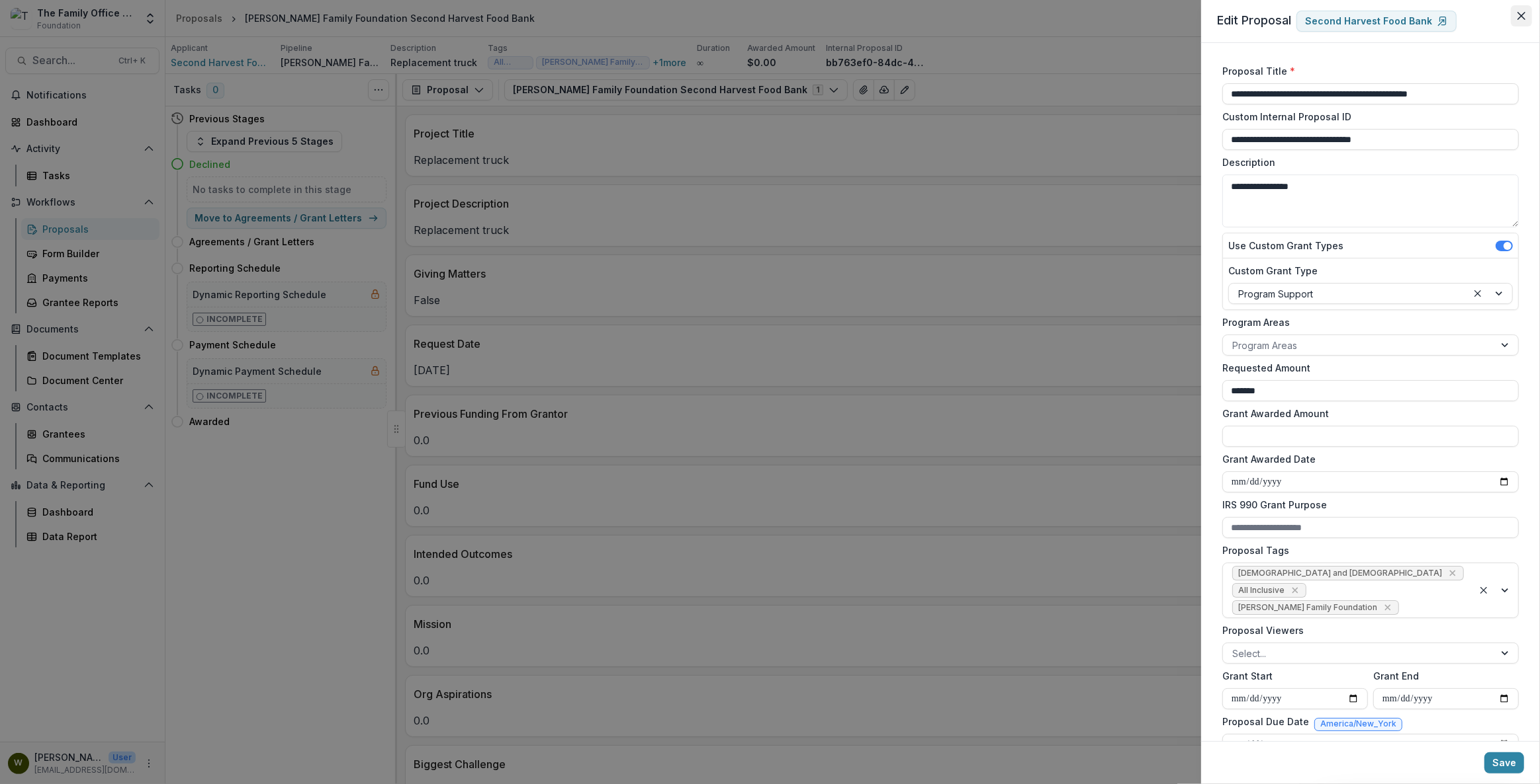
click at [1517, 20] on button "Close" at bounding box center [1521, 16] width 21 height 21
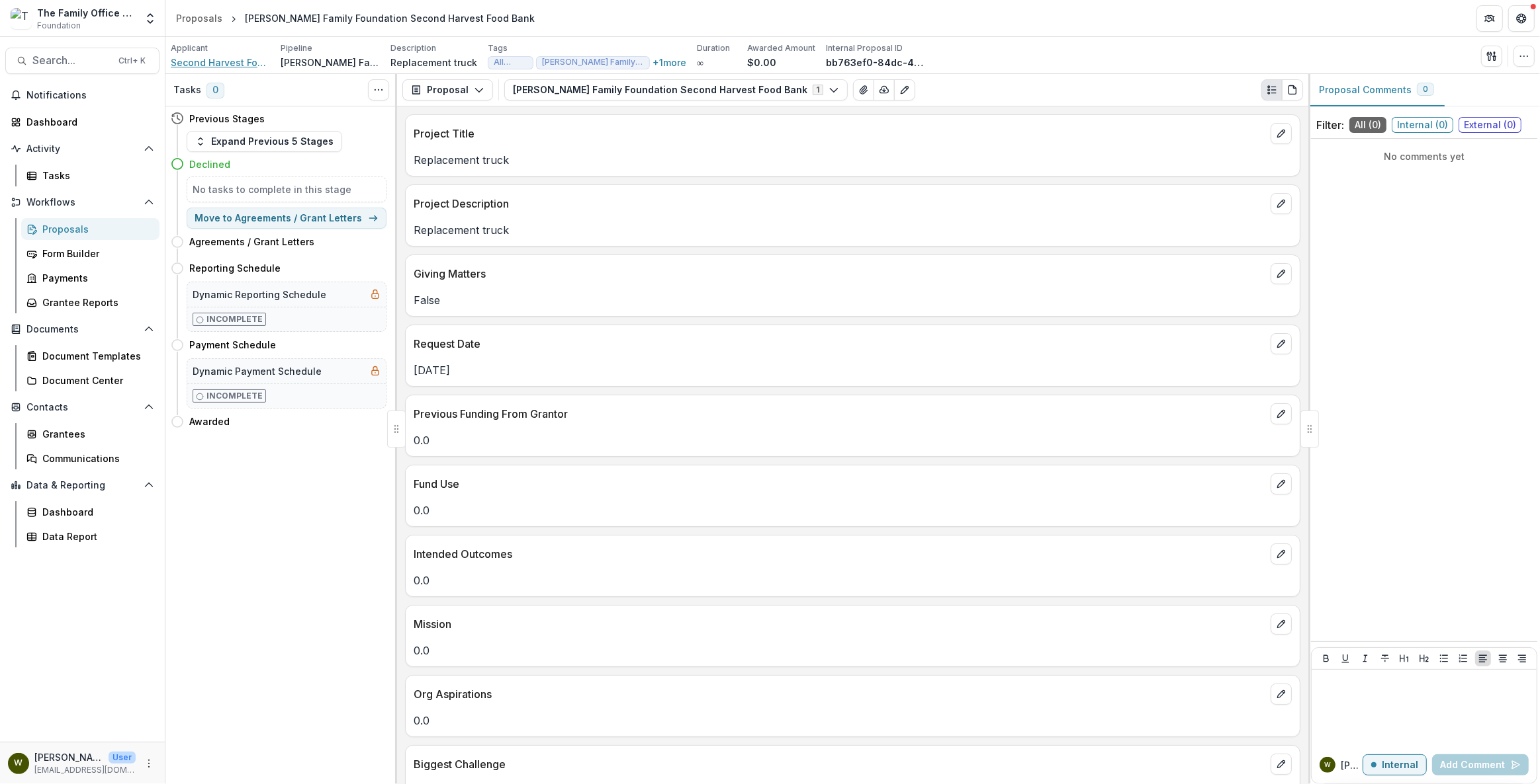
click at [205, 59] on span "Second Harvest Food Bank" at bounding box center [220, 63] width 99 height 14
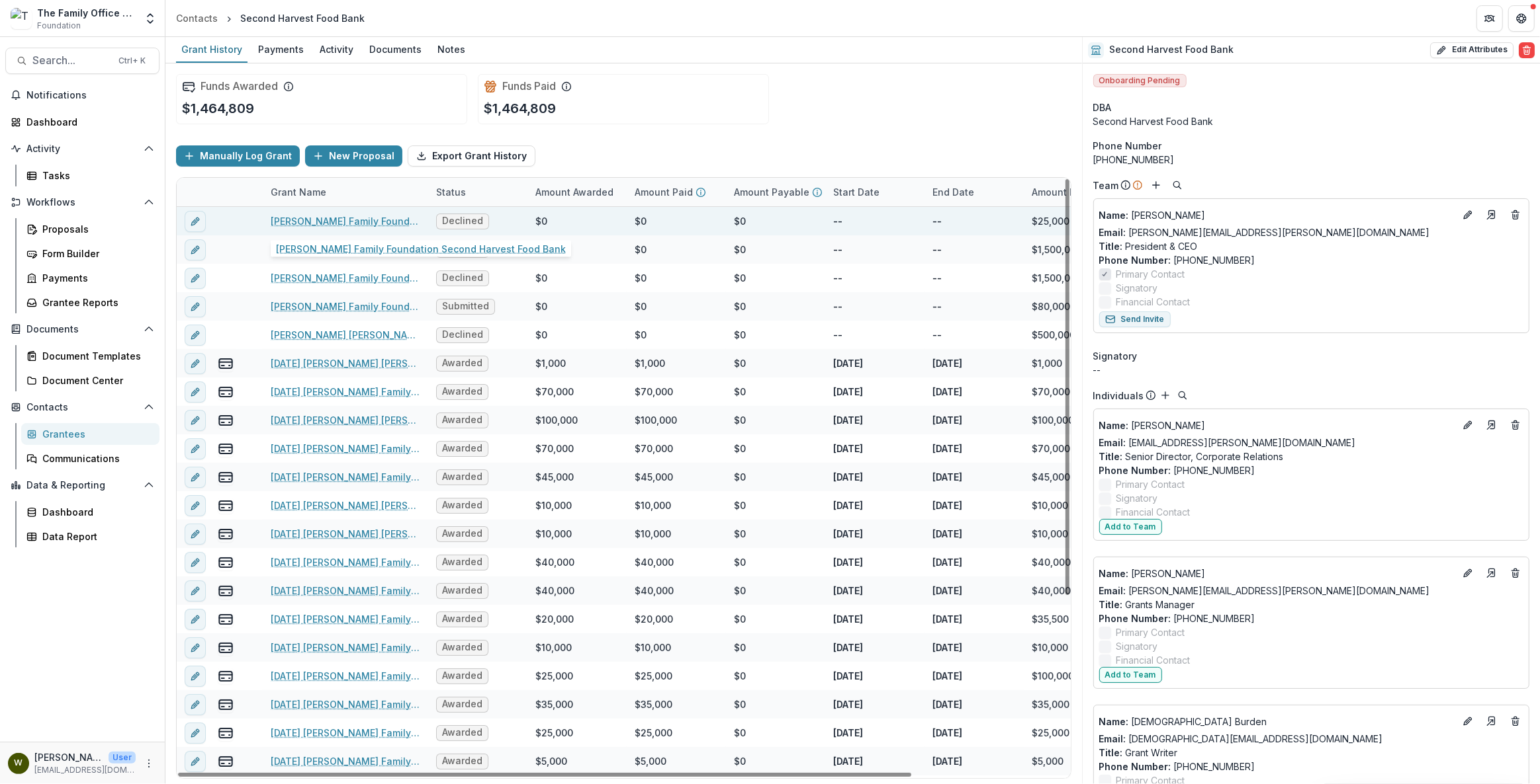
click at [370, 223] on link "Cal Turner Family Foundation Second Harvest Food Bank" at bounding box center [346, 221] width 150 height 14
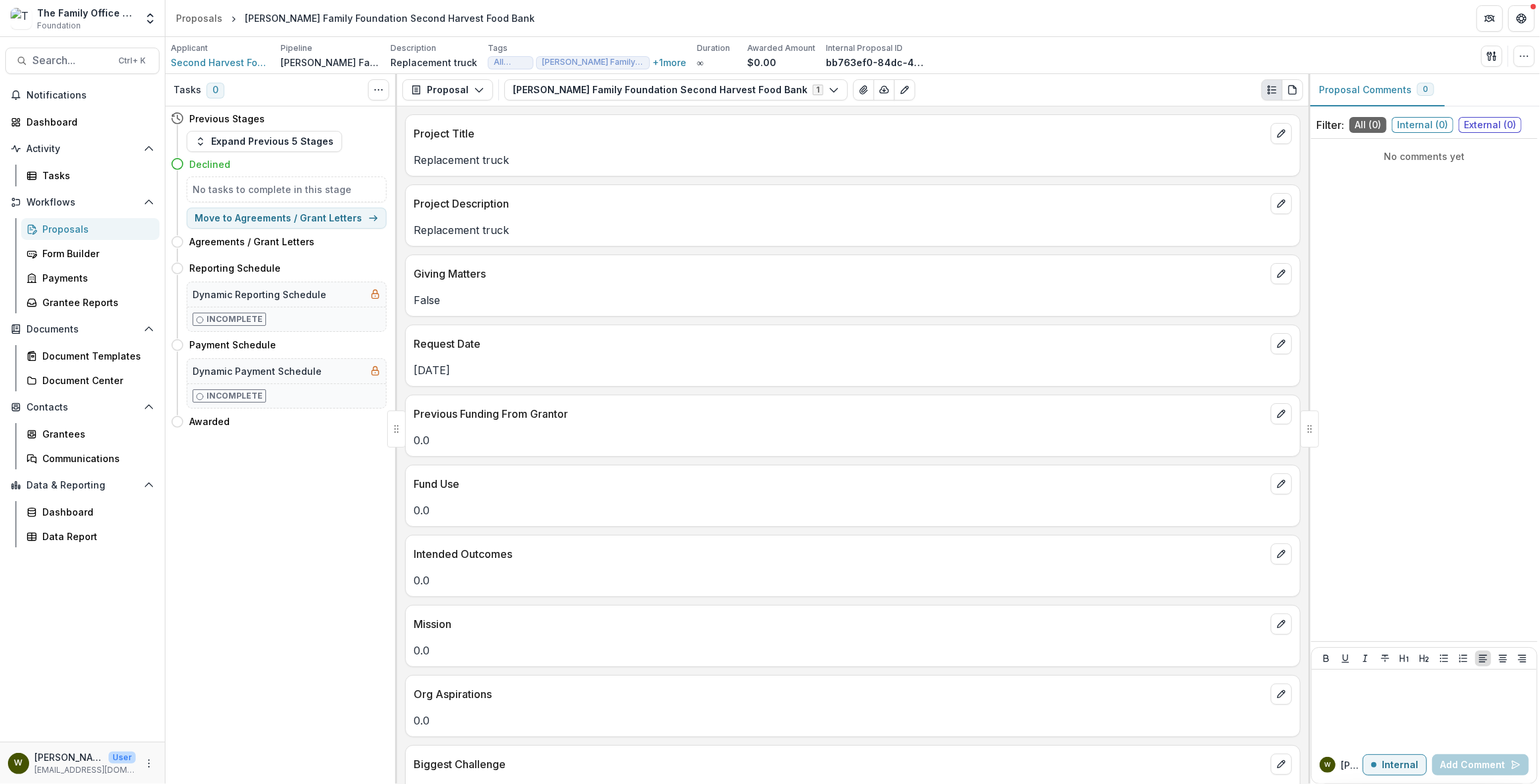
click at [468, 443] on p "0.0" at bounding box center [852, 441] width 878 height 16
drag, startPoint x: 460, startPoint y: 298, endPoint x: 677, endPoint y: 317, distance: 217.8
click at [408, 305] on div "False" at bounding box center [852, 301] width 894 height 16
click at [677, 314] on div "Giving Matters False" at bounding box center [852, 285] width 895 height 62
click at [705, 276] on p "Giving Matters" at bounding box center [839, 274] width 851 height 16
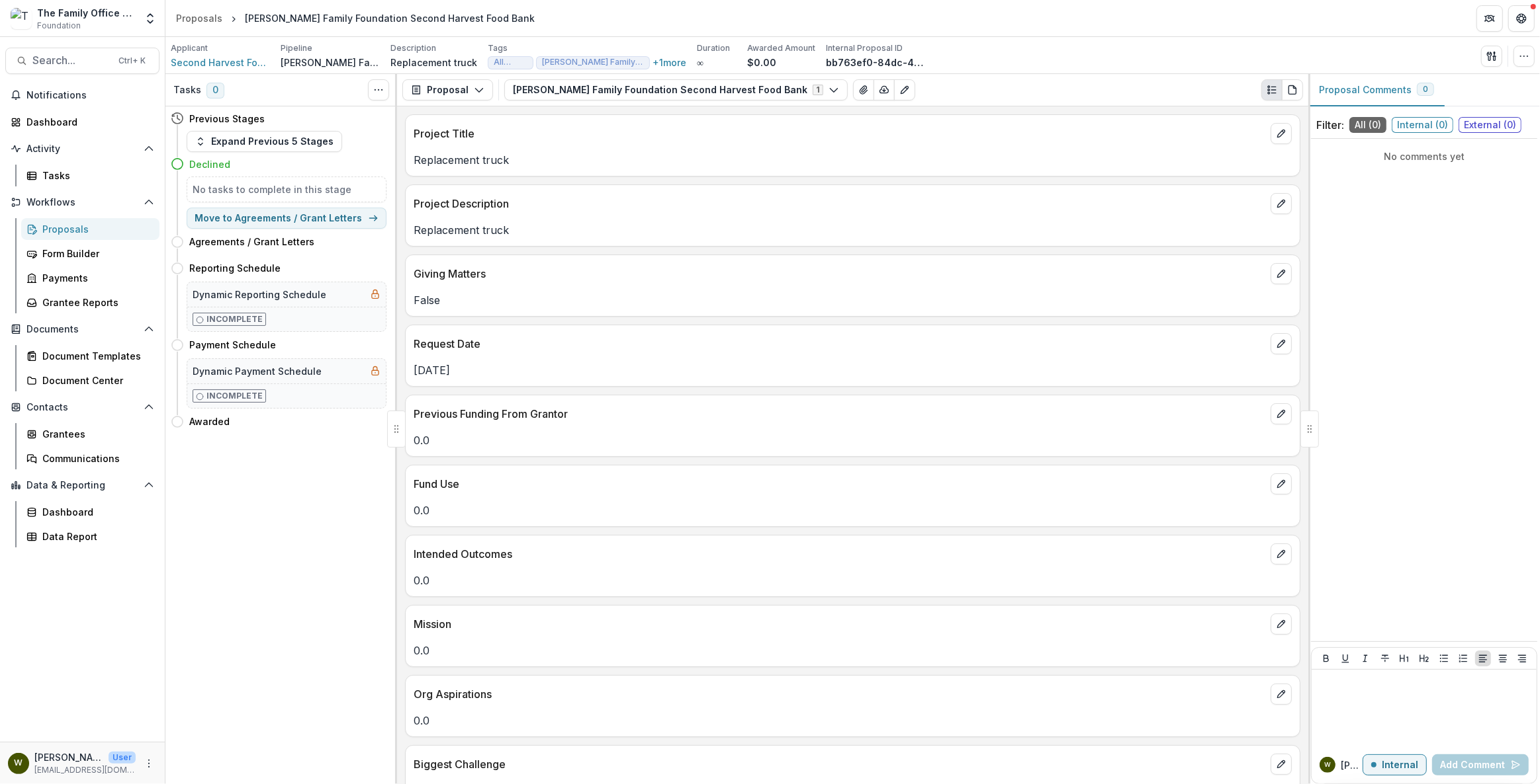
click at [823, 317] on div "Project Title Replacement truck Project Description Replacement truck Giving Ma…" at bounding box center [852, 445] width 911 height 678
click at [1014, 350] on div "Request Date" at bounding box center [852, 340] width 894 height 29
click at [622, 286] on div "False" at bounding box center [852, 295] width 894 height 24
click at [619, 297] on p "False" at bounding box center [852, 301] width 878 height 16
click at [729, 317] on div "Project Title Replacement truck Project Description Replacement truck Giving Ma…" at bounding box center [852, 445] width 911 height 678
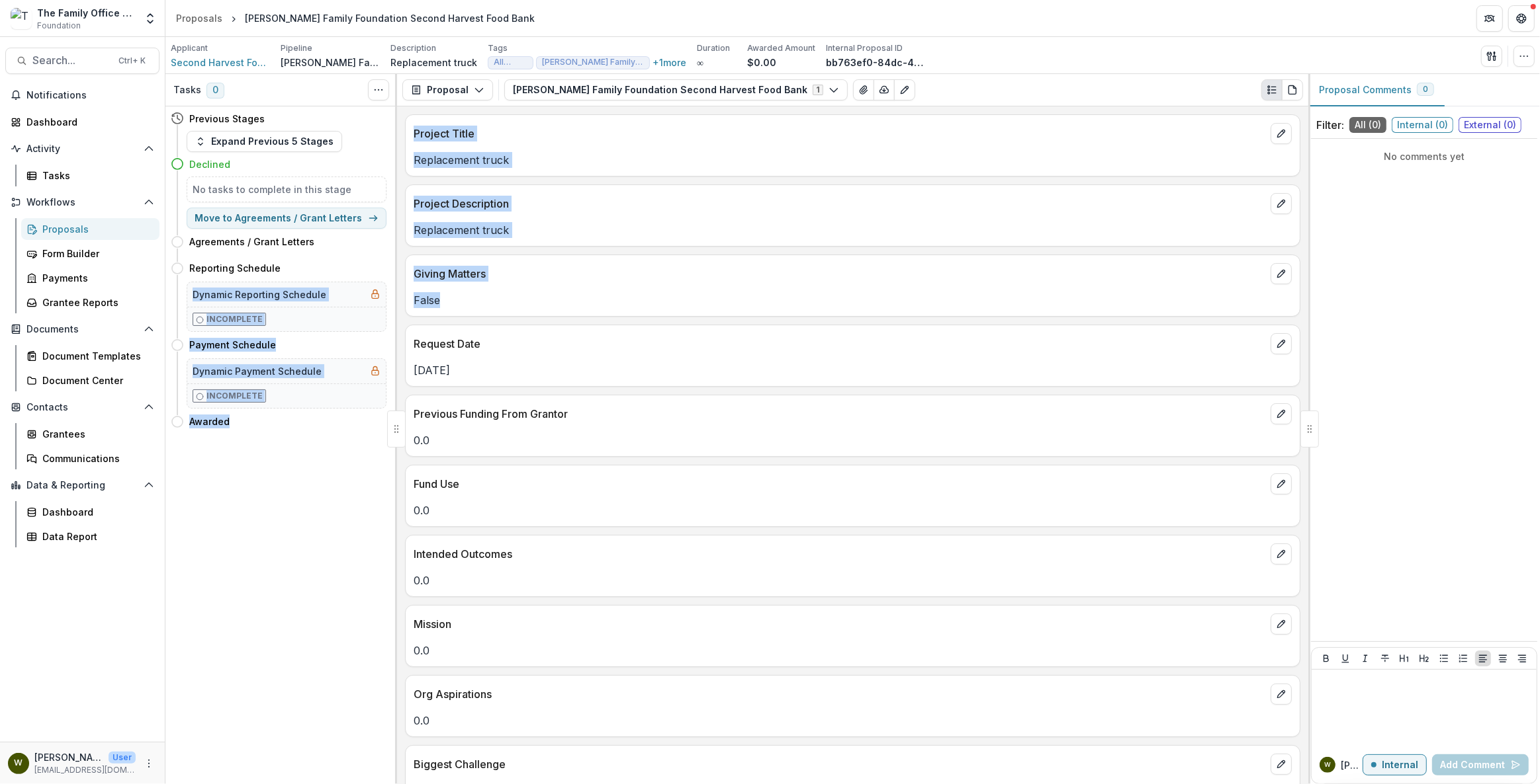
drag, startPoint x: 448, startPoint y: 294, endPoint x: 449, endPoint y: 281, distance: 13.0
click at [390, 267] on div "Tasks 0 Show Cancelled Tasks Previous Stages Expand Previous 5 Stages Declined …" at bounding box center [852, 429] width 1374 height 710
drag, startPoint x: 562, startPoint y: 303, endPoint x: 582, endPoint y: 308, distance: 20.6
click at [562, 303] on p "False" at bounding box center [852, 301] width 878 height 16
drag, startPoint x: 1117, startPoint y: 258, endPoint x: 1095, endPoint y: 293, distance: 41.3
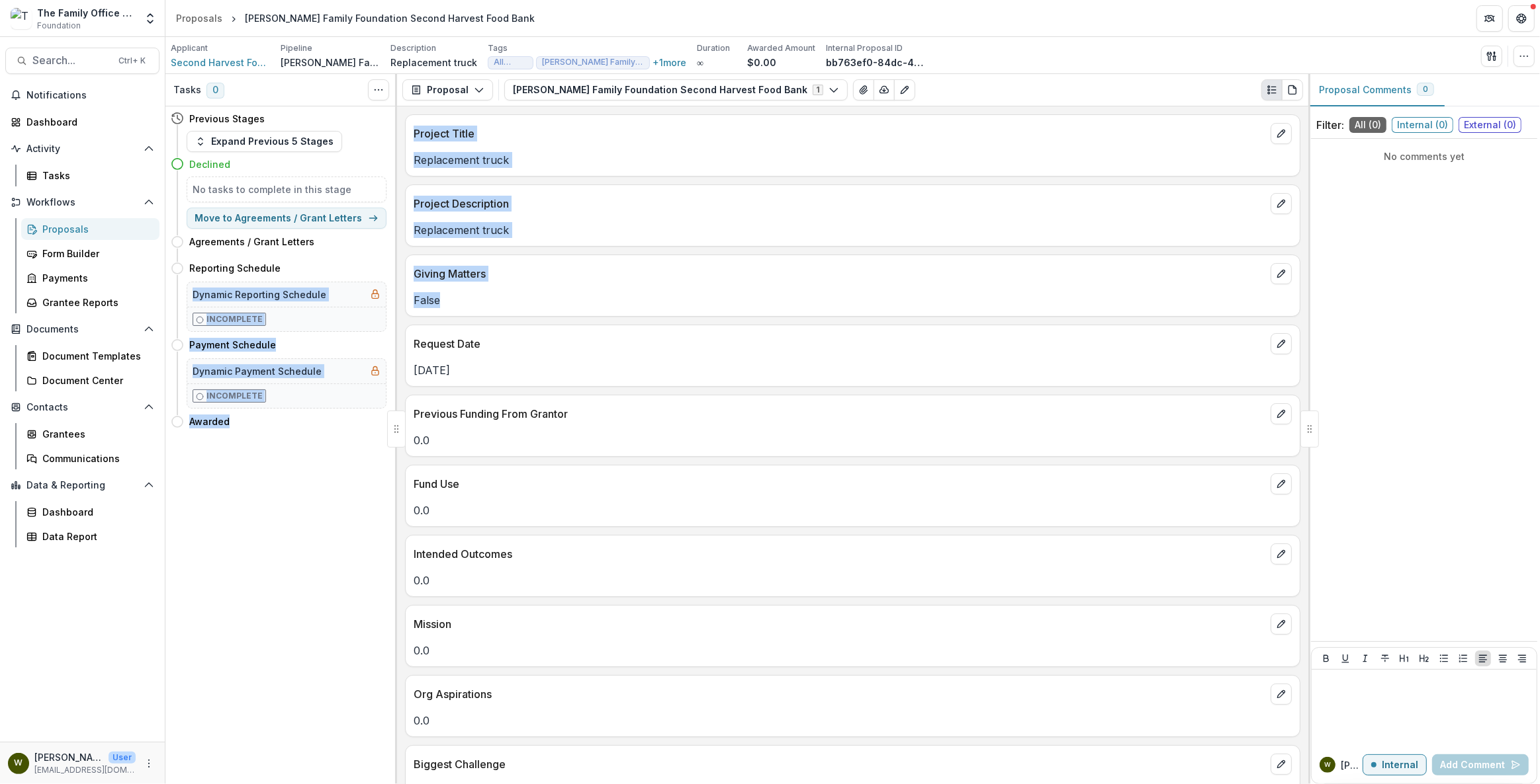
click at [1117, 260] on div "Giving Matters" at bounding box center [852, 269] width 894 height 29
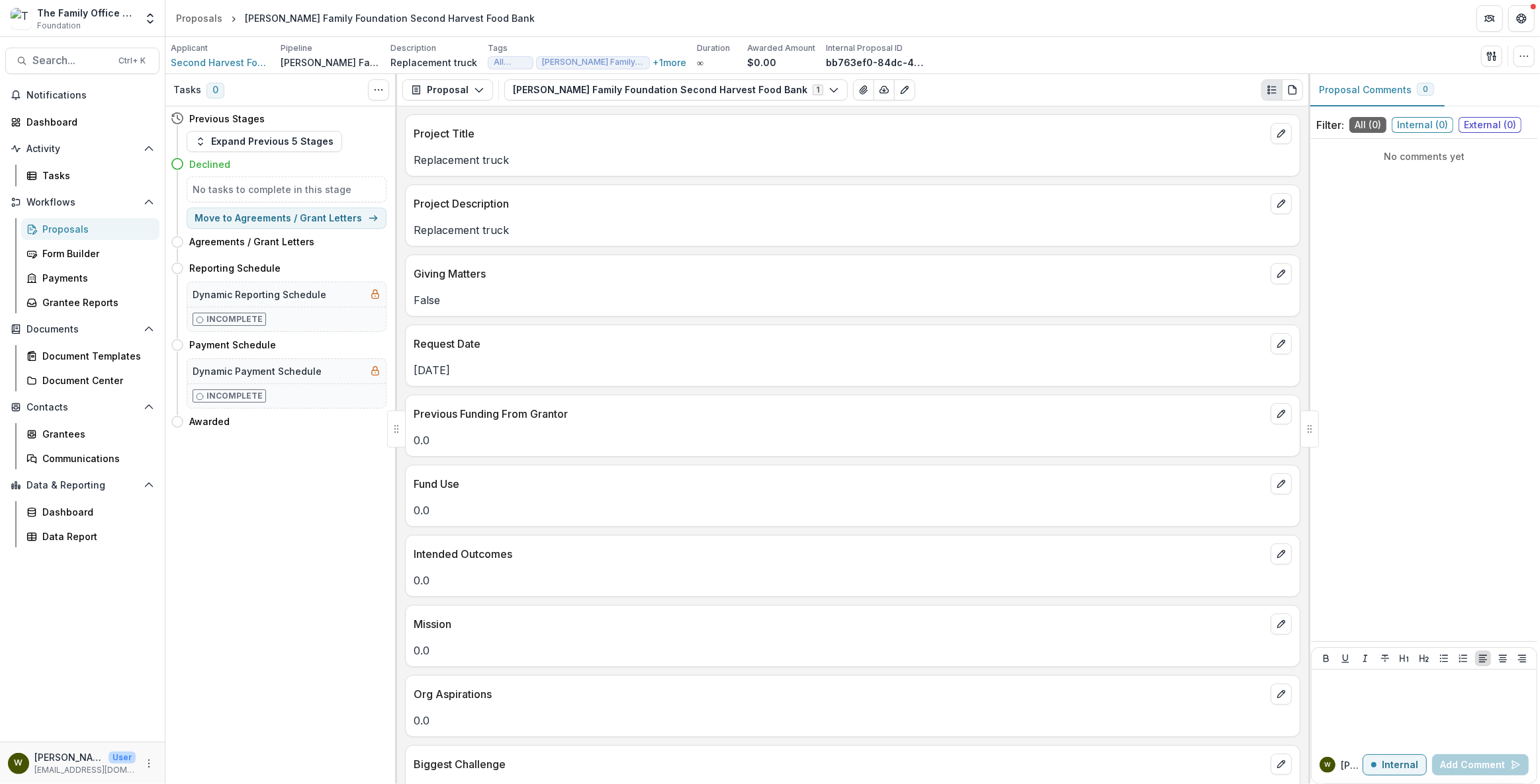
click at [1031, 345] on p "Request Date" at bounding box center [839, 344] width 851 height 16
click at [1031, 344] on p "Request Date" at bounding box center [839, 344] width 851 height 16
drag, startPoint x: 437, startPoint y: 298, endPoint x: 470, endPoint y: 325, distance: 42.6
click at [407, 303] on div "False" at bounding box center [852, 301] width 894 height 16
drag, startPoint x: 523, startPoint y: 325, endPoint x: 540, endPoint y: 321, distance: 17.5
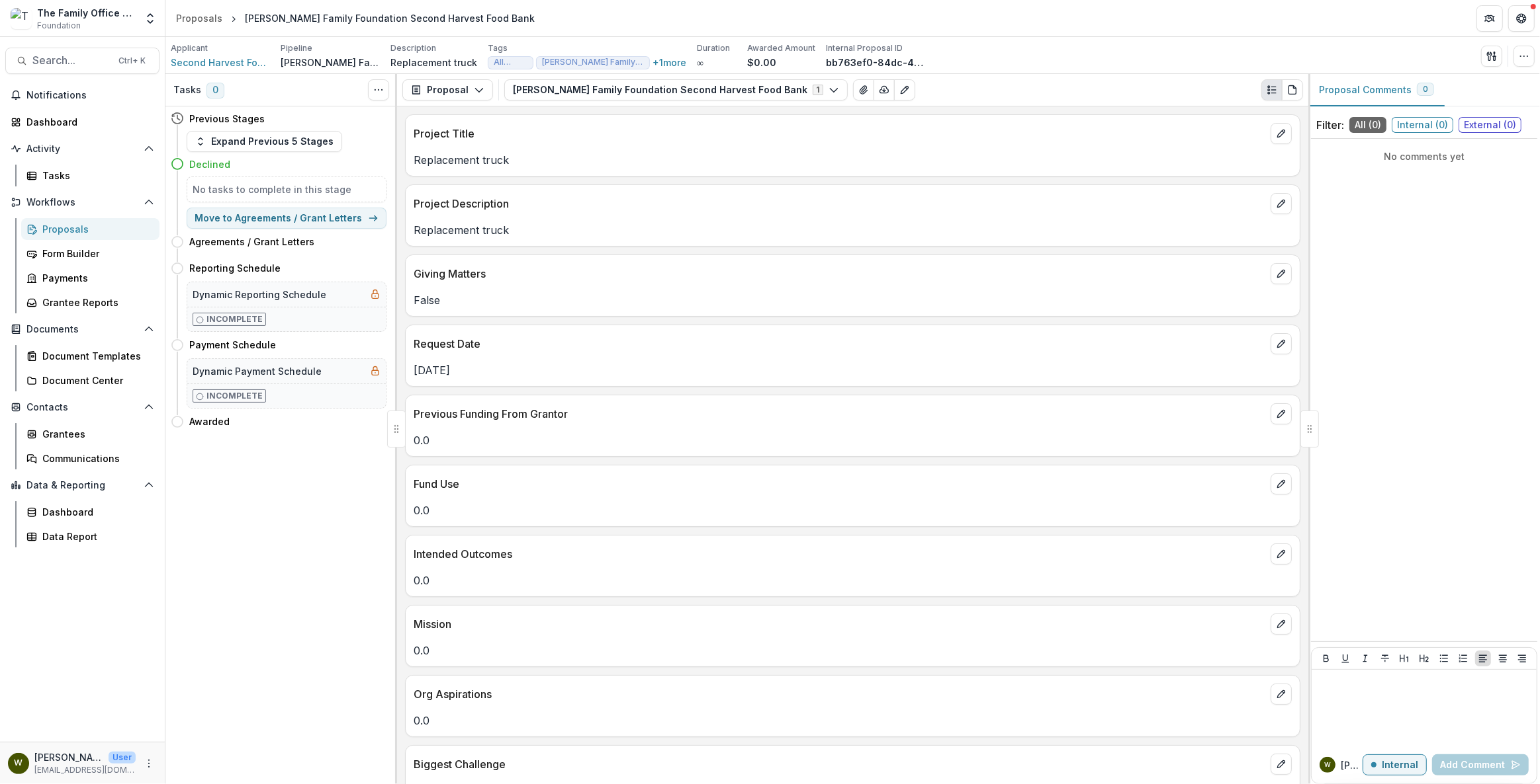
click at [523, 326] on div "Request Date" at bounding box center [852, 340] width 894 height 29
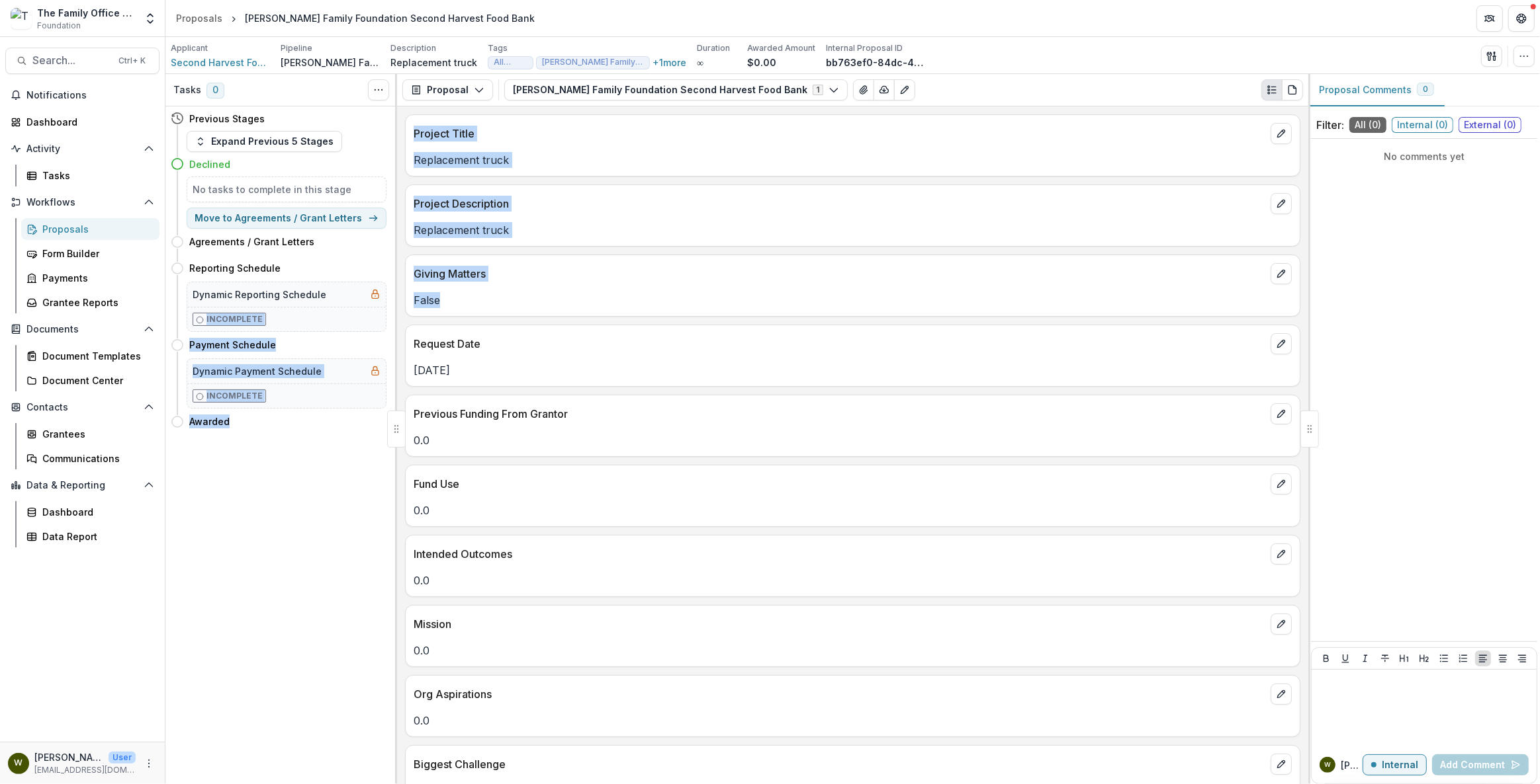
drag, startPoint x: 424, startPoint y: 297, endPoint x: 394, endPoint y: 293, distance: 30.3
click at [394, 292] on div "Tasks 0 Show Cancelled Tasks Previous Stages Expand Previous 5 Stages Declined …" at bounding box center [852, 429] width 1374 height 710
click at [641, 307] on div "Giving Matters False" at bounding box center [852, 285] width 895 height 62
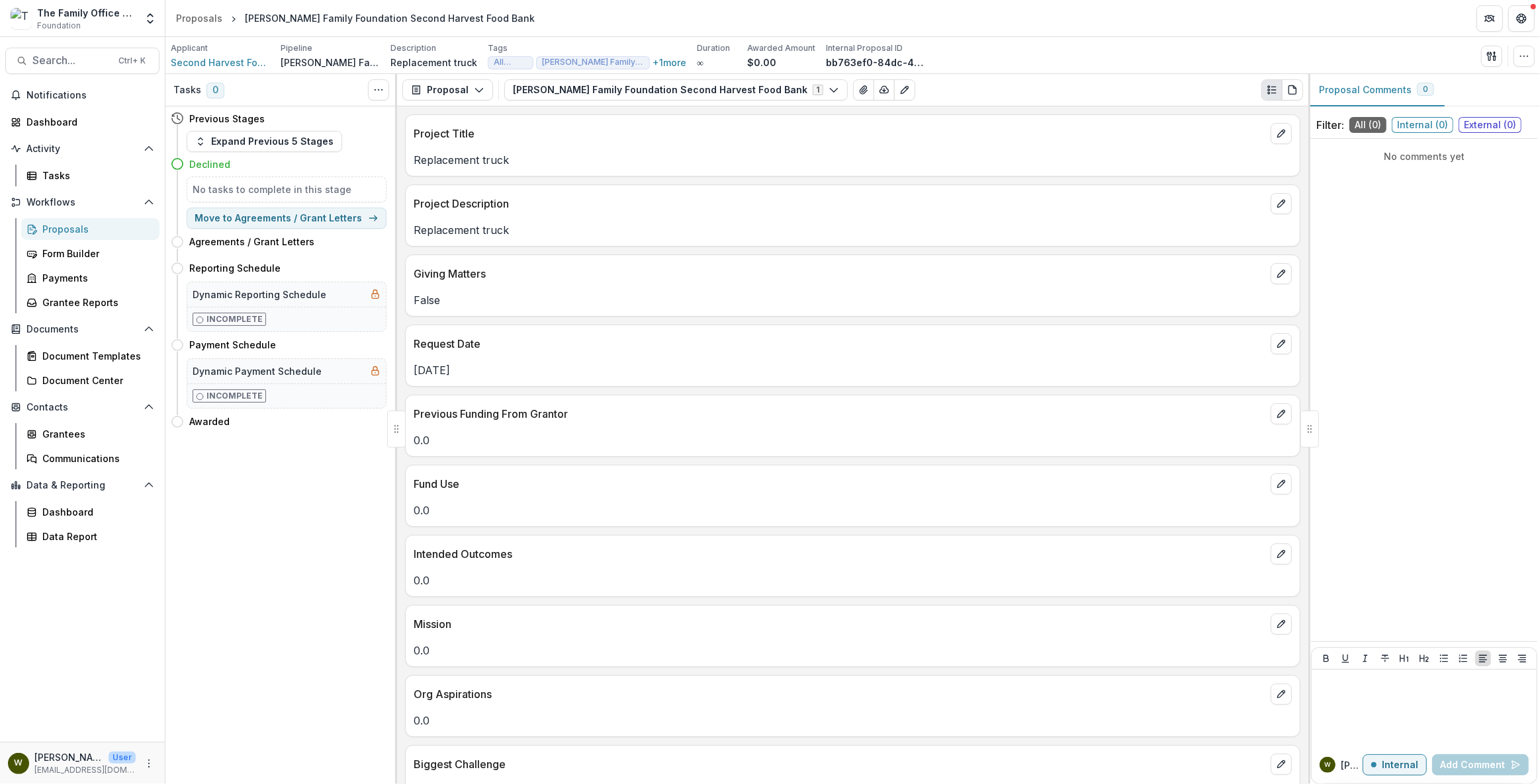
click at [640, 307] on div "Giving Matters False" at bounding box center [852, 285] width 895 height 62
click at [639, 307] on p "False" at bounding box center [852, 301] width 878 height 16
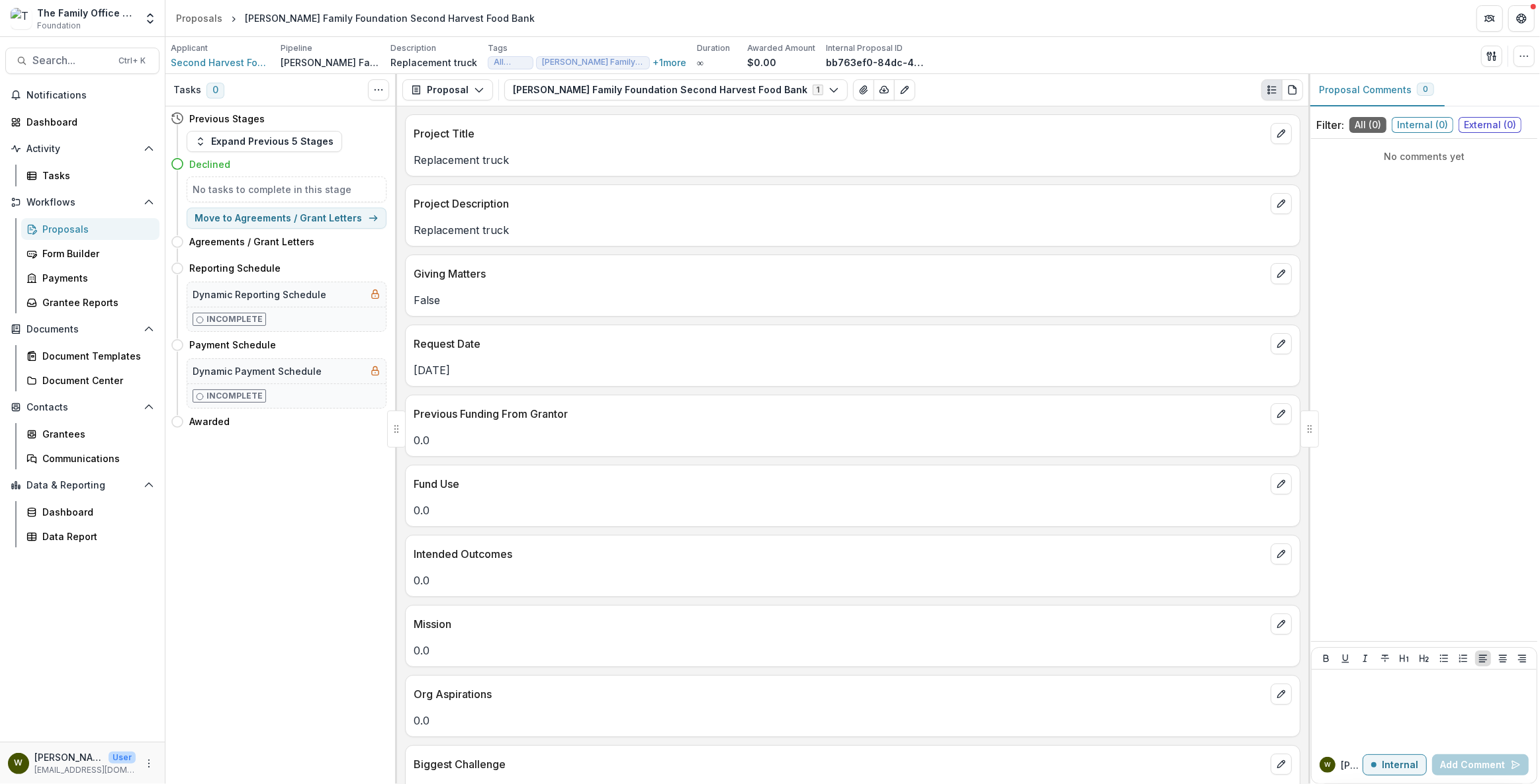
click at [636, 307] on p "False" at bounding box center [852, 301] width 878 height 16
click at [636, 306] on p "False" at bounding box center [852, 301] width 878 height 16
click at [636, 305] on p "False" at bounding box center [852, 301] width 878 height 16
click at [641, 301] on p "False" at bounding box center [852, 301] width 878 height 16
click at [642, 290] on div "False" at bounding box center [852, 295] width 894 height 24
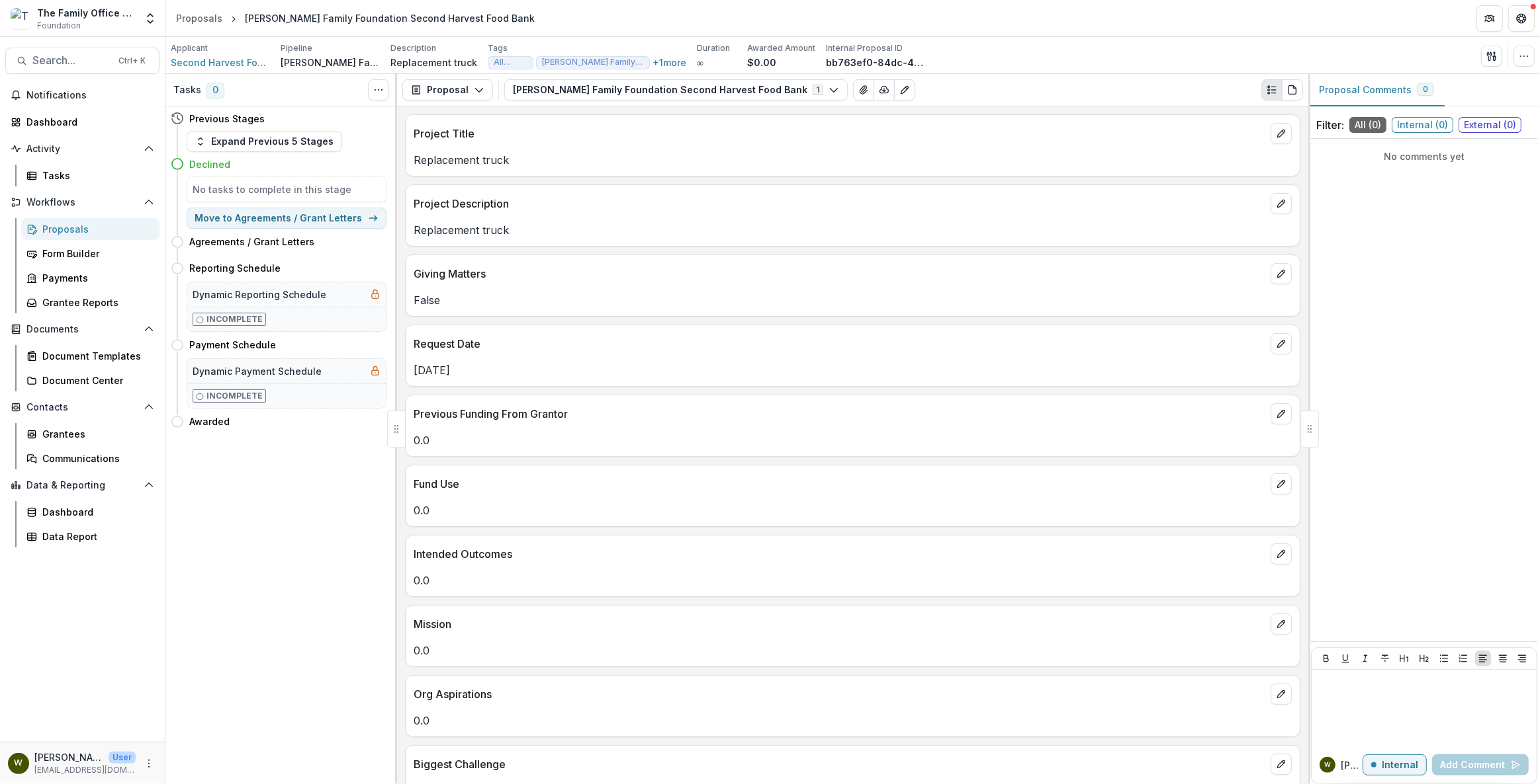
drag, startPoint x: 496, startPoint y: 280, endPoint x: 475, endPoint y: 285, distance: 21.6
click at [477, 285] on div "Giving Matters False" at bounding box center [852, 285] width 895 height 62
click at [460, 297] on p "False" at bounding box center [852, 301] width 878 height 16
click at [460, 298] on p "False" at bounding box center [852, 301] width 878 height 16
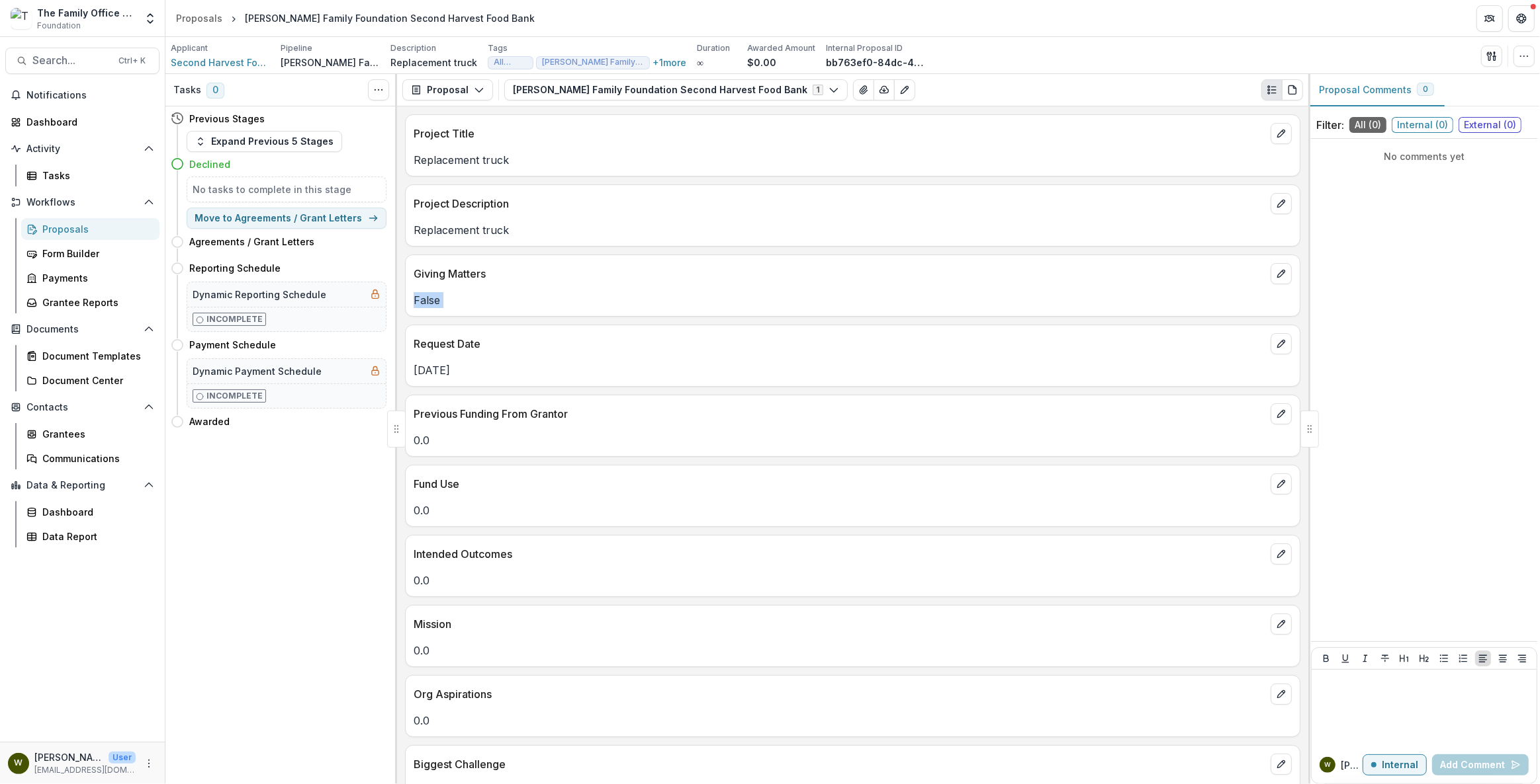
click at [583, 280] on p "Giving Matters" at bounding box center [839, 274] width 851 height 16
click at [517, 303] on p "False" at bounding box center [852, 301] width 878 height 16
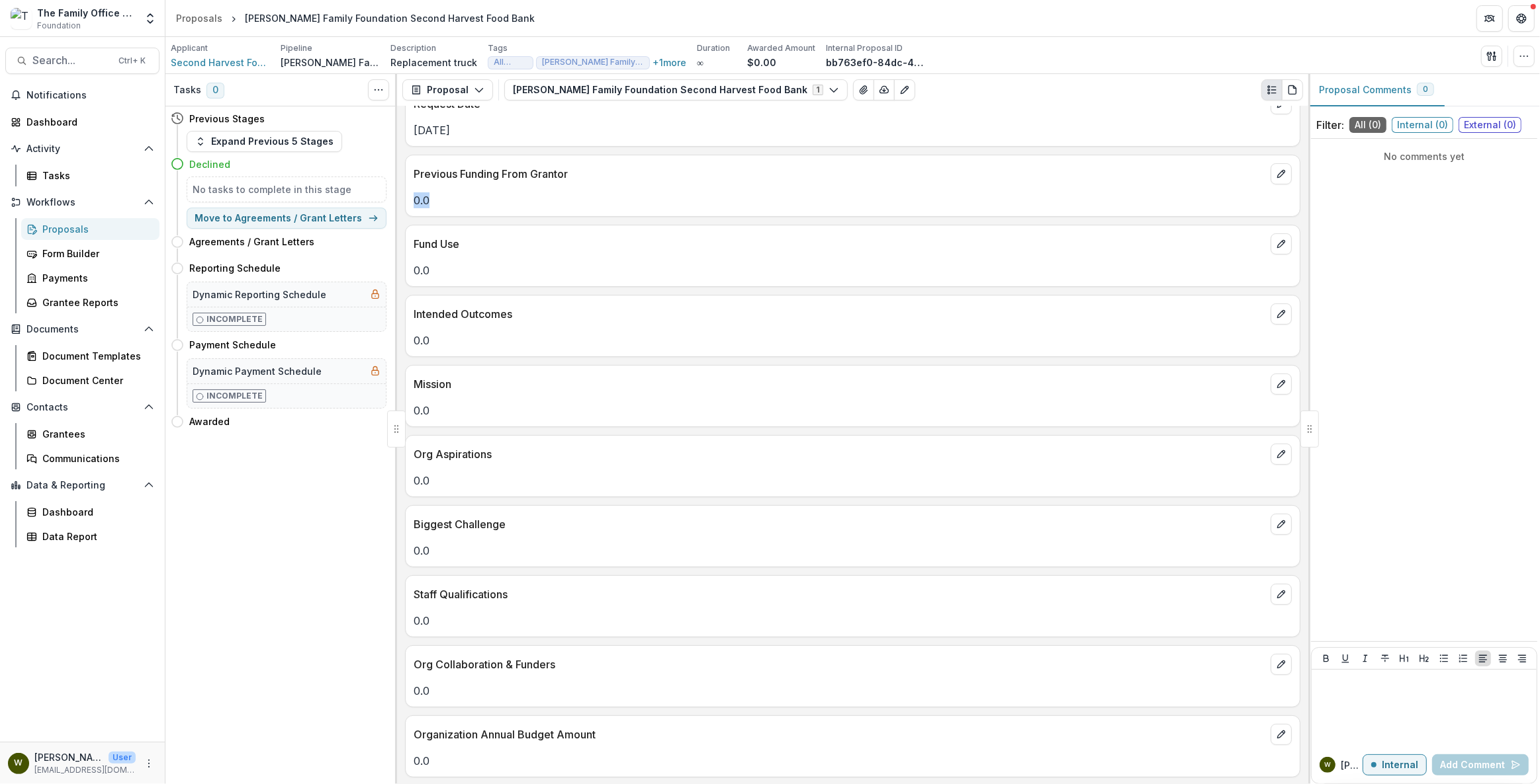
drag, startPoint x: 449, startPoint y: 203, endPoint x: 410, endPoint y: 213, distance: 40.3
click at [400, 202] on div "Project Title Replacement truck Project Description Replacement truck Giving Ma…" at bounding box center [852, 445] width 911 height 678
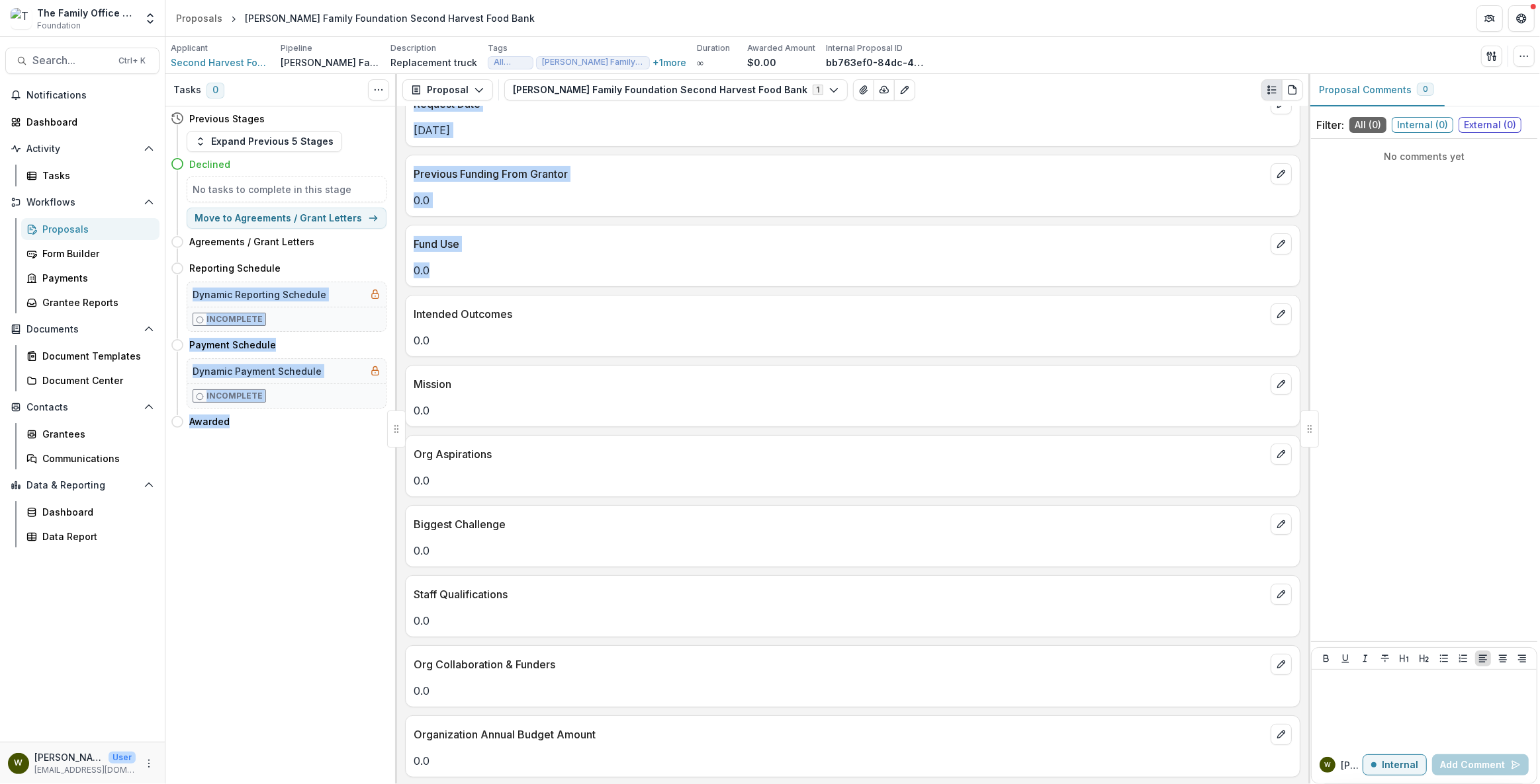
drag, startPoint x: 400, startPoint y: 267, endPoint x: 392, endPoint y: 277, distance: 12.8
click at [389, 266] on div "Tasks 0 Show Cancelled Tasks Previous Stages Expand Previous 5 Stages Declined …" at bounding box center [852, 429] width 1374 height 710
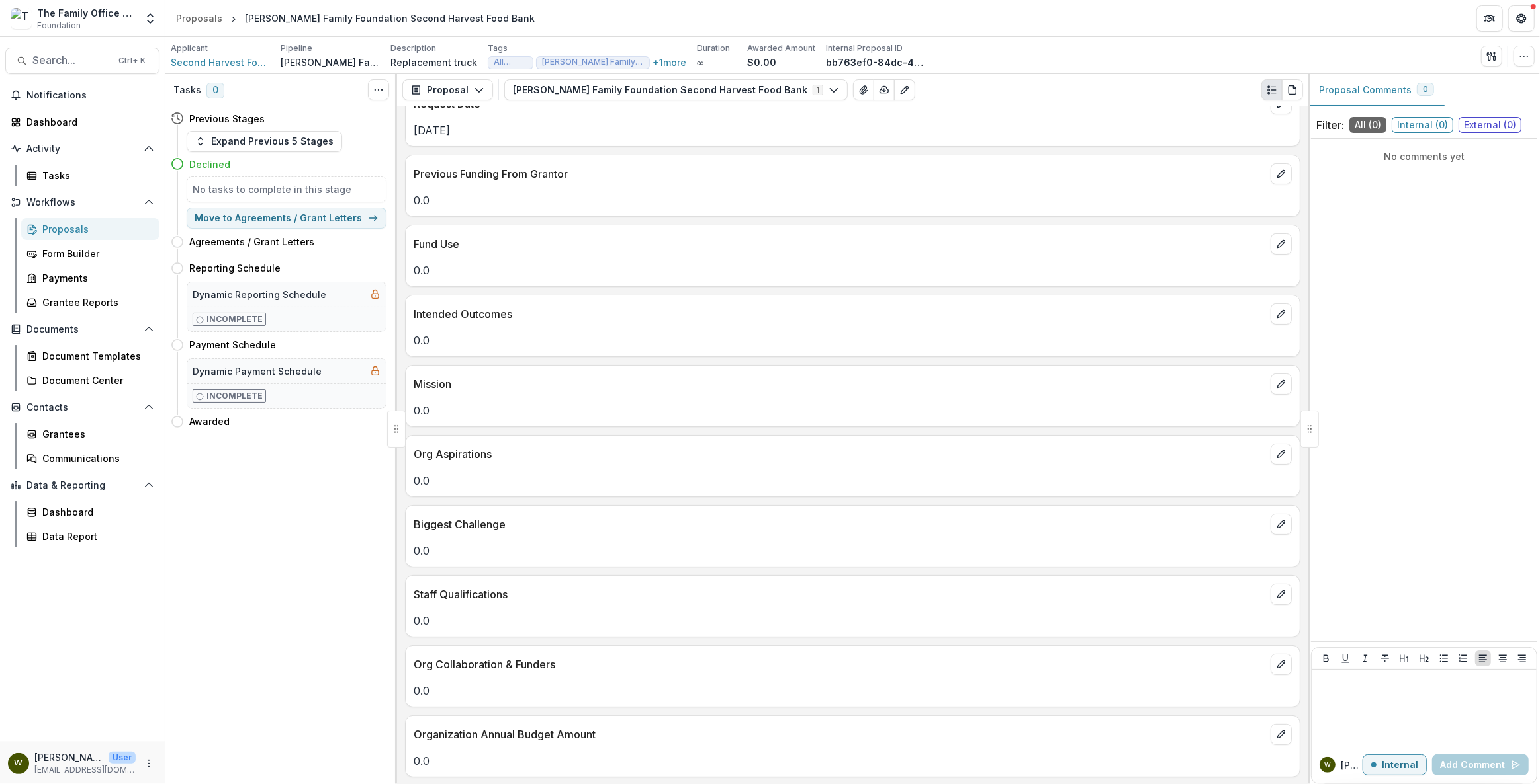
click at [466, 350] on div "Intended Outcomes 0.0" at bounding box center [852, 326] width 895 height 62
click at [474, 336] on p "0.0" at bounding box center [852, 341] width 878 height 16
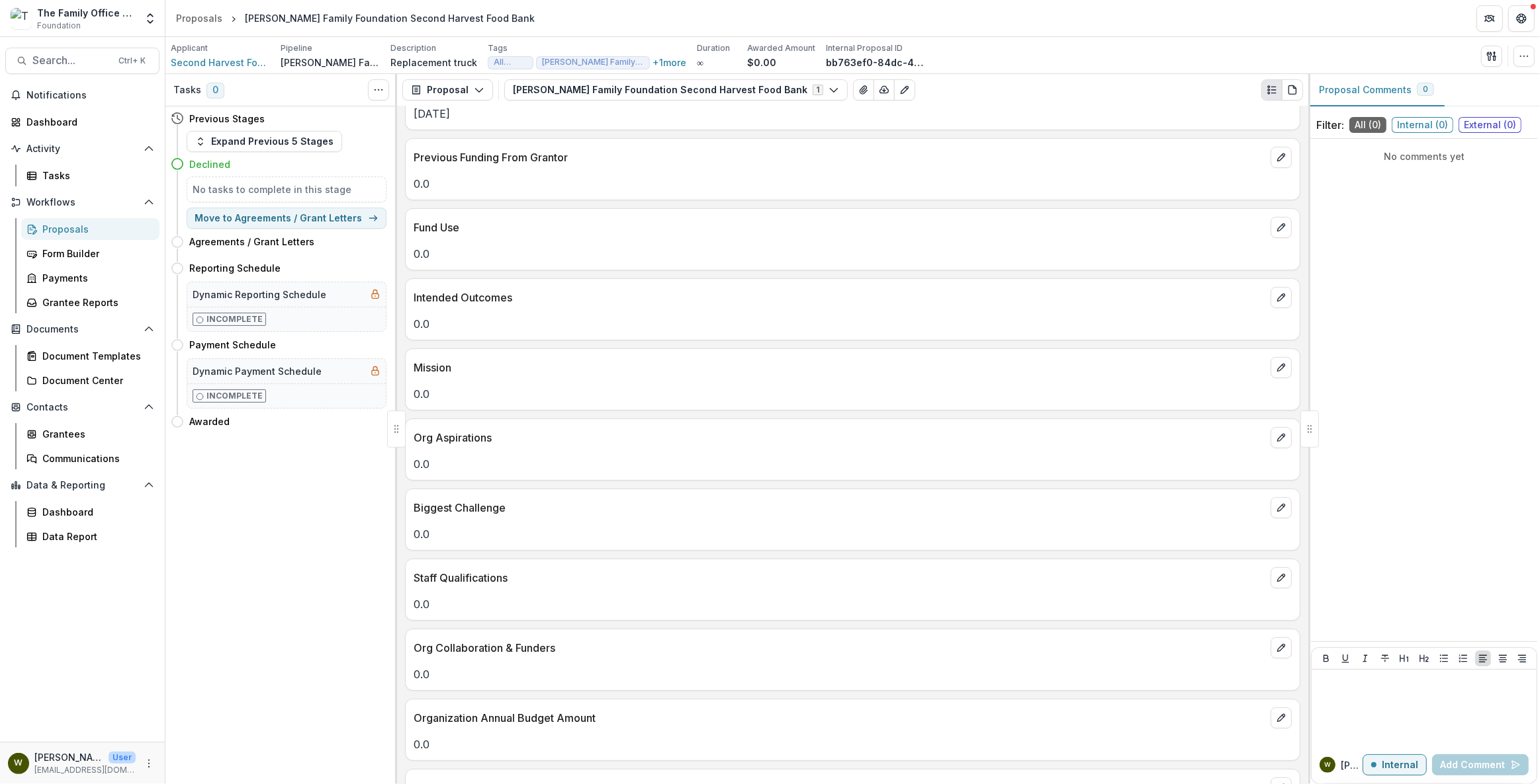
scroll to position [309, 0]
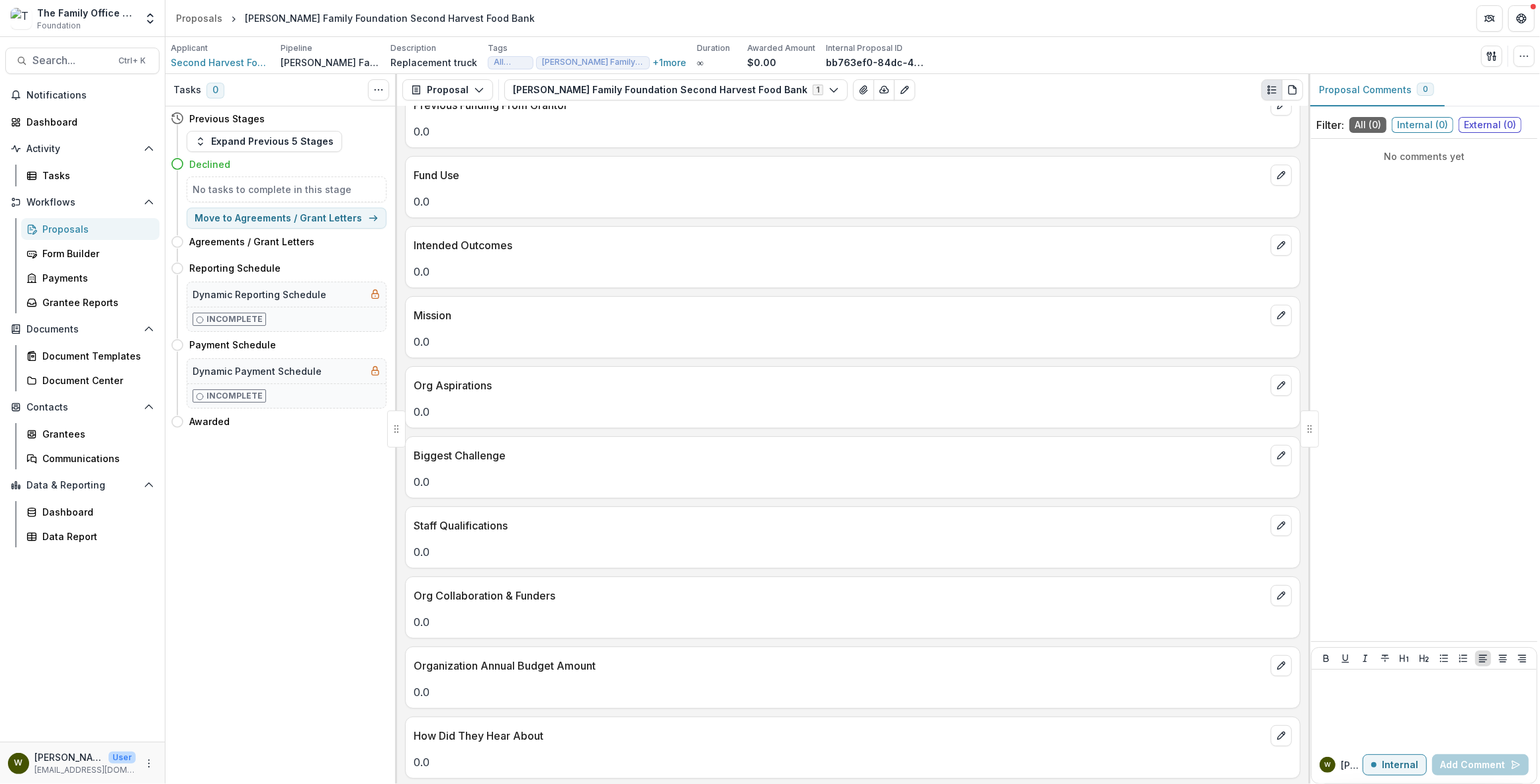
click at [924, 526] on p "Staff Qualifications" at bounding box center [839, 525] width 851 height 16
drag, startPoint x: 445, startPoint y: 403, endPoint x: 397, endPoint y: 406, distance: 48.1
click at [397, 405] on div "Project Title Replacement truck Project Description Replacement truck Giving Ma…" at bounding box center [852, 445] width 911 height 678
click at [690, 414] on p "0.0" at bounding box center [852, 412] width 878 height 16
click at [832, 302] on div "Mission" at bounding box center [852, 311] width 894 height 29
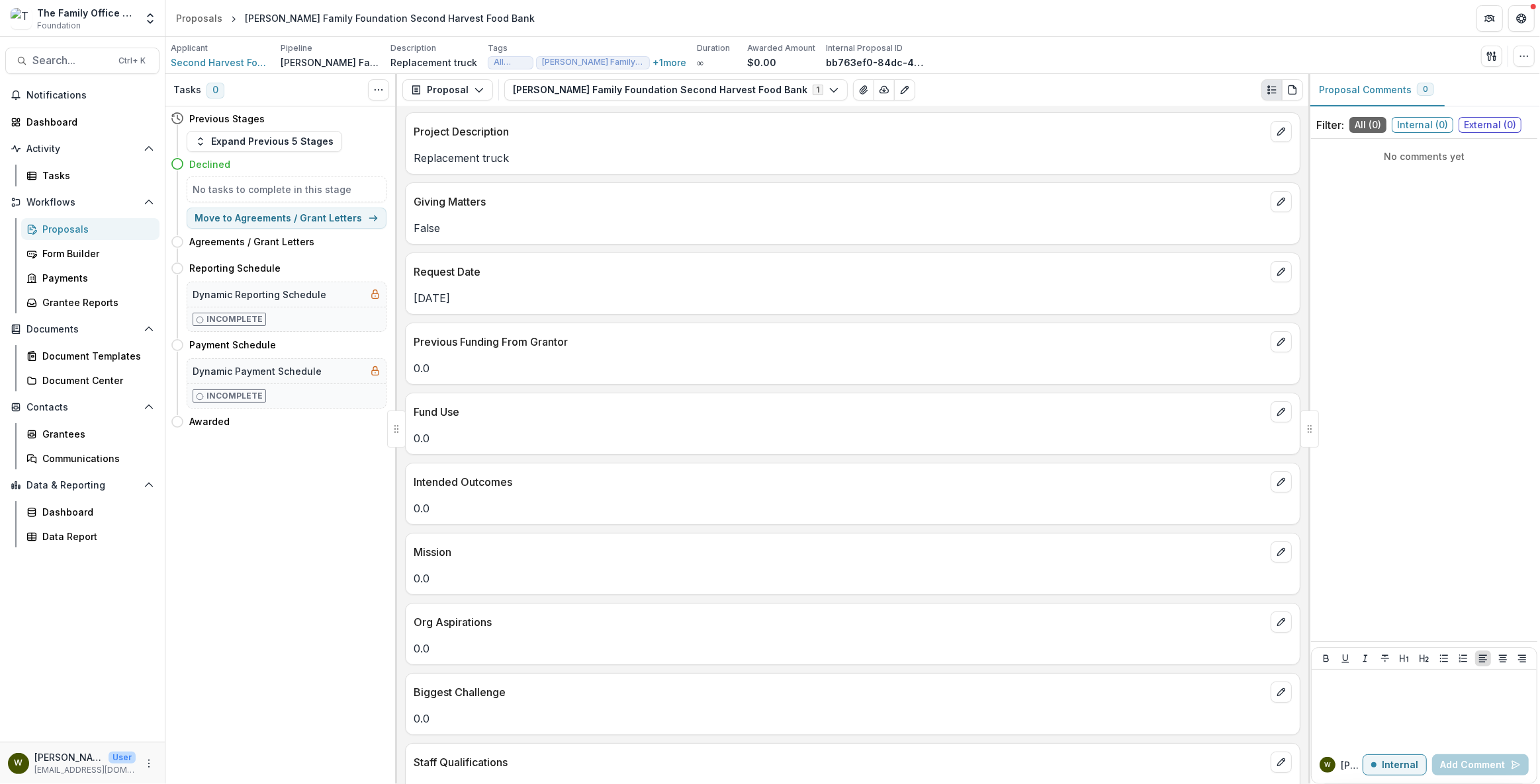
scroll to position [68, 0]
drag, startPoint x: 430, startPoint y: 370, endPoint x: 551, endPoint y: 375, distance: 121.1
click at [408, 373] on div "0.0" at bounding box center [852, 372] width 894 height 16
click at [572, 365] on p "0.0" at bounding box center [852, 372] width 878 height 16
click at [571, 366] on p "0.0" at bounding box center [852, 372] width 878 height 16
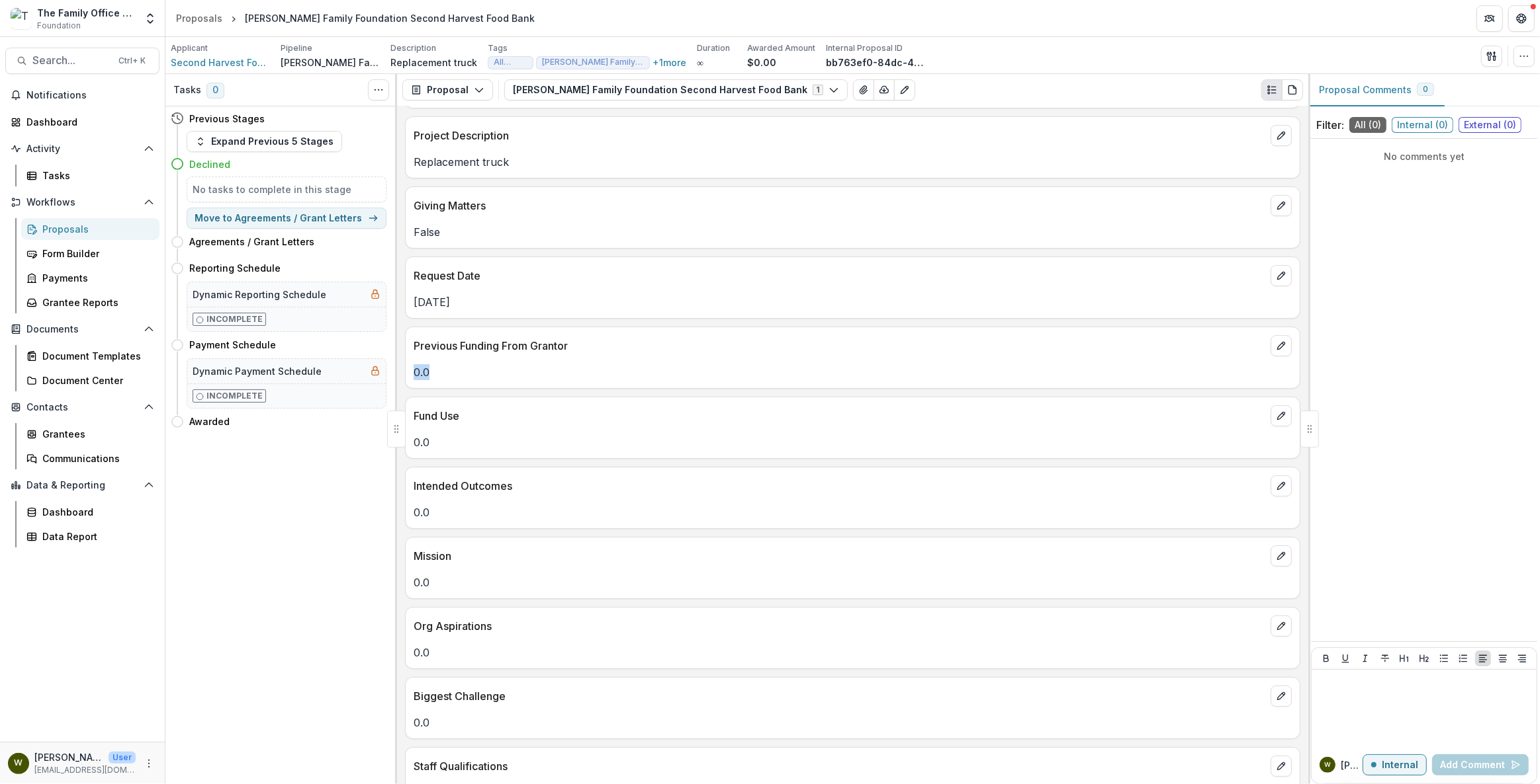
click at [570, 367] on p "0.0" at bounding box center [852, 372] width 878 height 16
drag, startPoint x: 808, startPoint y: 361, endPoint x: 801, endPoint y: 364, distance: 7.6
click at [807, 362] on div "0.0" at bounding box center [852, 368] width 894 height 24
drag, startPoint x: 802, startPoint y: 365, endPoint x: 797, endPoint y: 373, distance: 9.4
click at [802, 367] on p "0.0" at bounding box center [852, 372] width 878 height 16
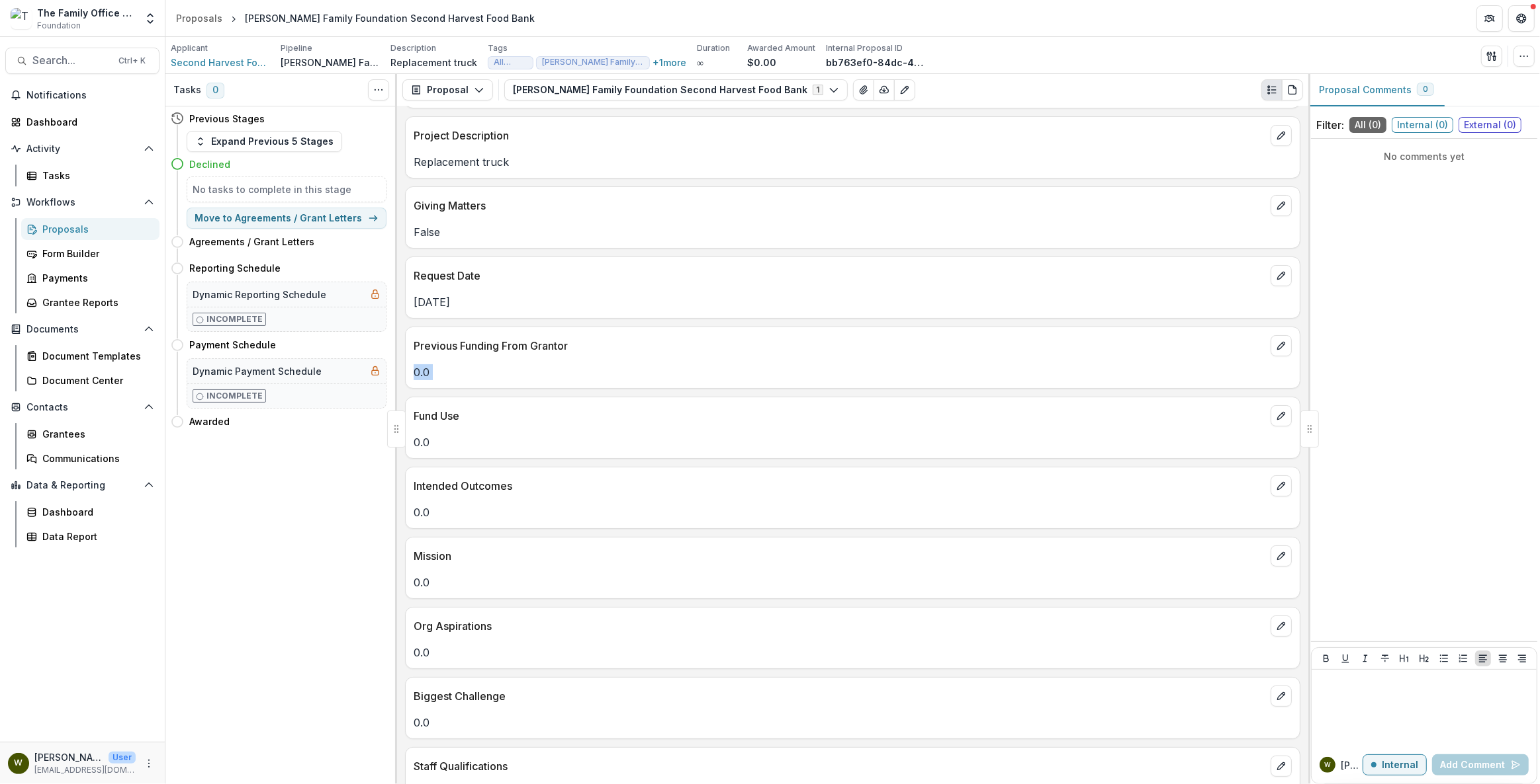
click at [749, 386] on div "Previous Funding From Grantor 0.0" at bounding box center [852, 357] width 895 height 62
click at [562, 350] on p "Previous Funding From Grantor" at bounding box center [839, 346] width 851 height 16
drag, startPoint x: 404, startPoint y: 369, endPoint x: 410, endPoint y: 372, distance: 6.7
click at [399, 369] on div "Project Title Replacement truck Project Description Replacement truck Giving Ma…" at bounding box center [852, 445] width 911 height 678
click at [574, 370] on p "0.0" at bounding box center [852, 372] width 878 height 16
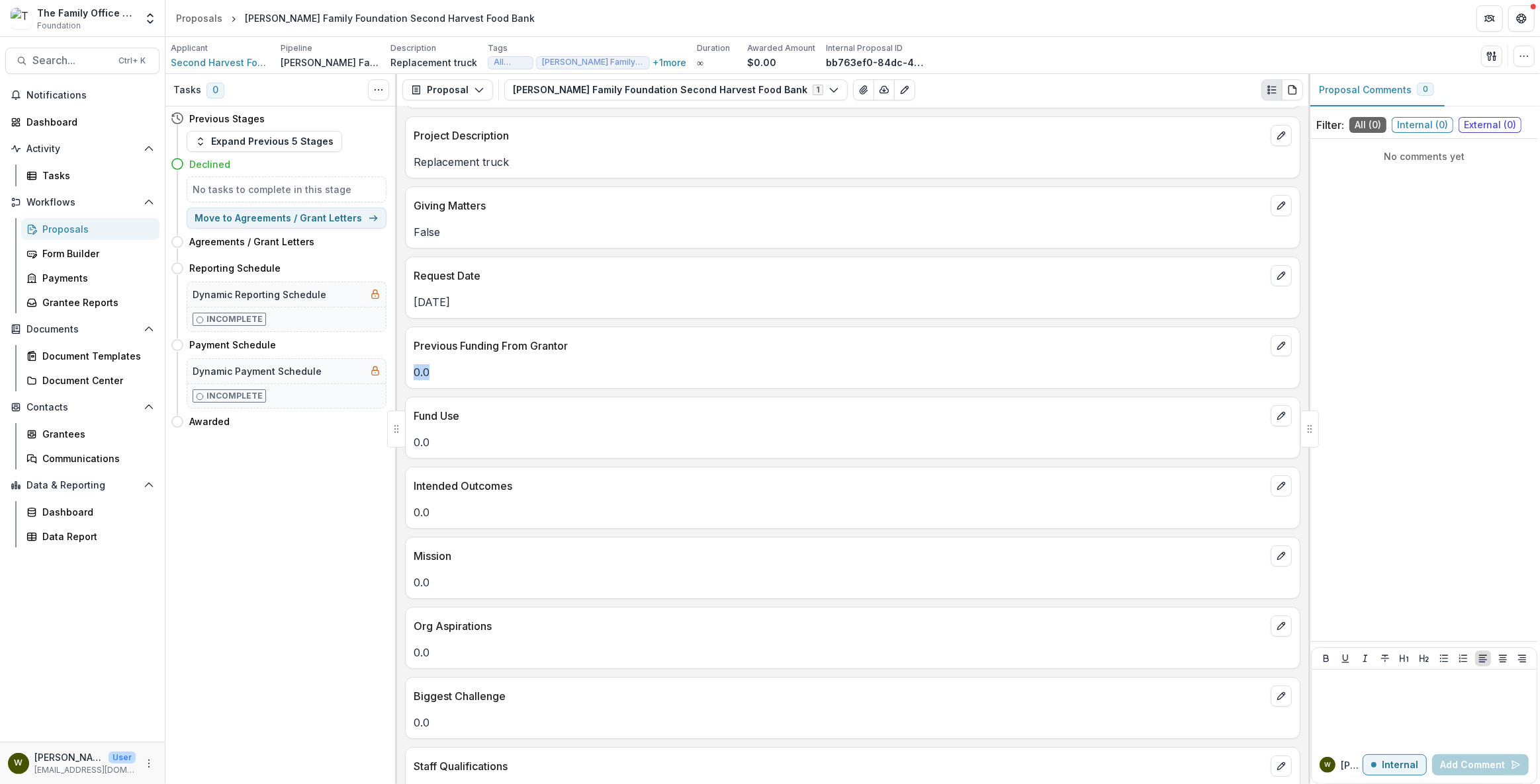
click at [573, 366] on p "0.0" at bounding box center [852, 372] width 878 height 16
click at [400, 370] on div "Project Title Replacement truck Project Description Replacement truck Giving Ma…" at bounding box center [852, 445] width 911 height 678
click at [533, 377] on p "0.0" at bounding box center [852, 372] width 878 height 16
click at [531, 377] on p "0.0" at bounding box center [852, 372] width 878 height 16
click at [789, 443] on p "0.0" at bounding box center [852, 443] width 878 height 16
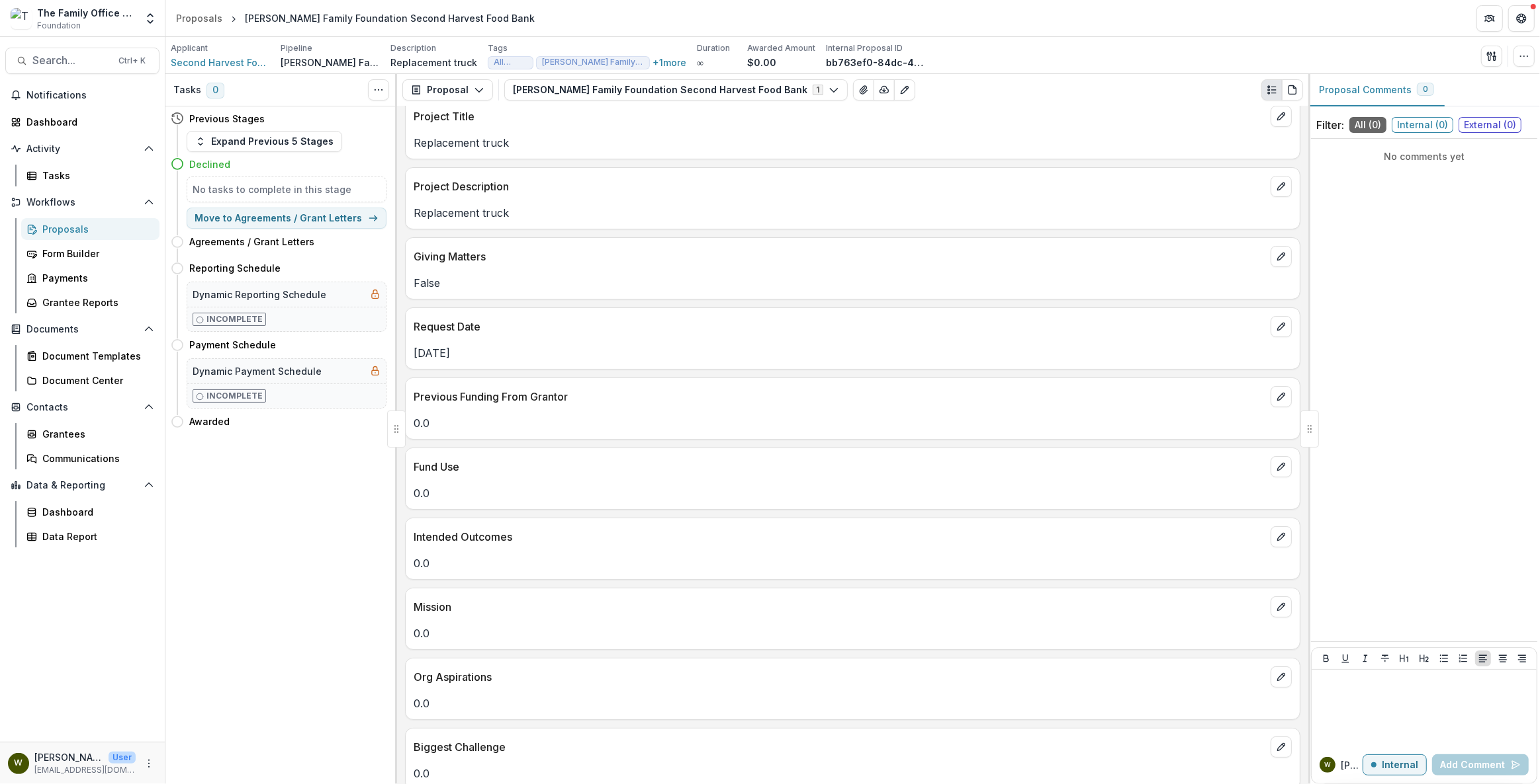
scroll to position [0, 0]
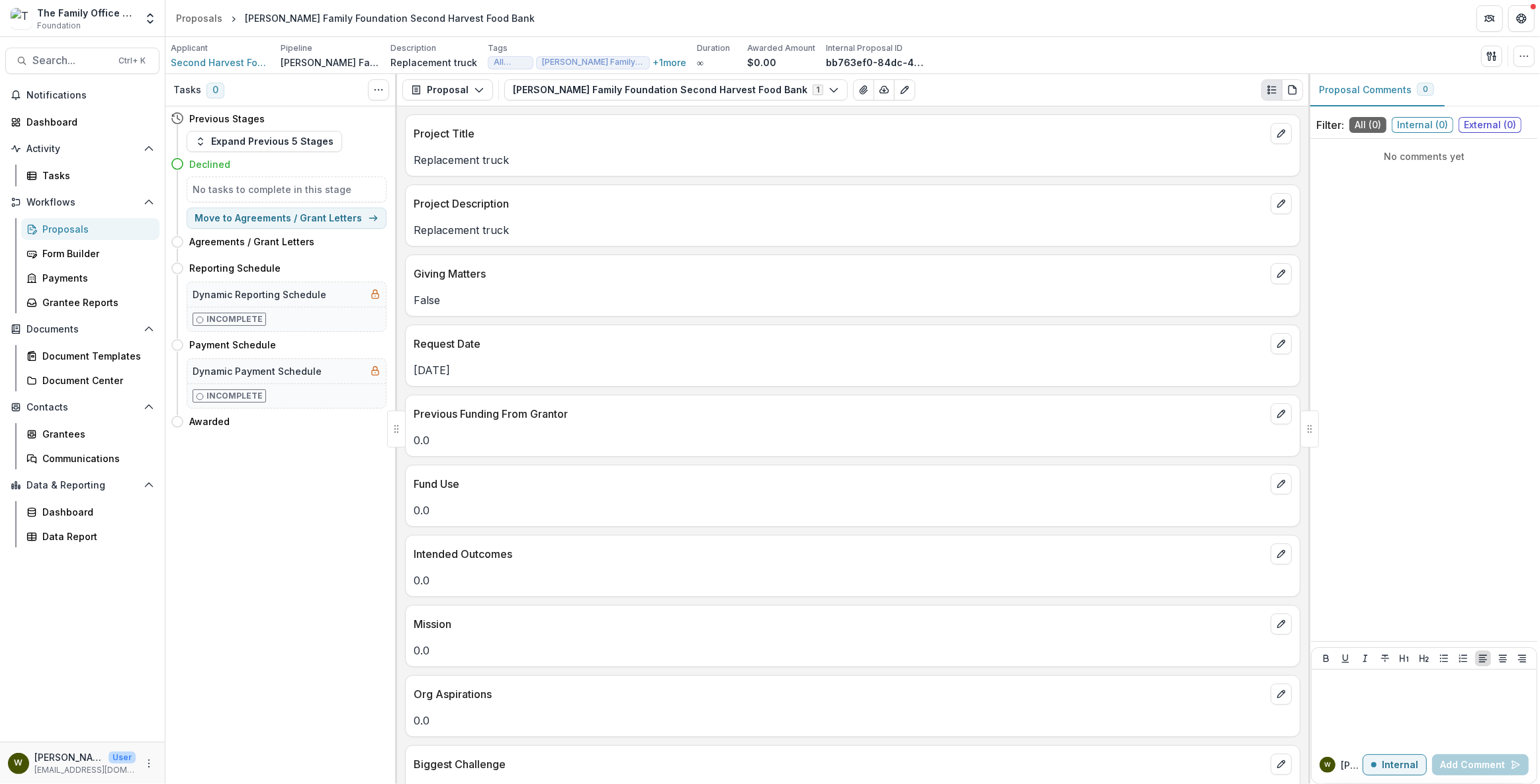
click at [501, 433] on p "0.0" at bounding box center [852, 441] width 878 height 16
click at [500, 433] on p "0.0" at bounding box center [852, 441] width 878 height 16
drag, startPoint x: 455, startPoint y: 287, endPoint x: 766, endPoint y: 269, distance: 311.5
click at [696, 336] on div "Project Title Replacement truck Project Description Replacement truck Giving Ma…" at bounding box center [852, 445] width 911 height 678
click at [765, 266] on p "Giving Matters" at bounding box center [839, 274] width 851 height 16
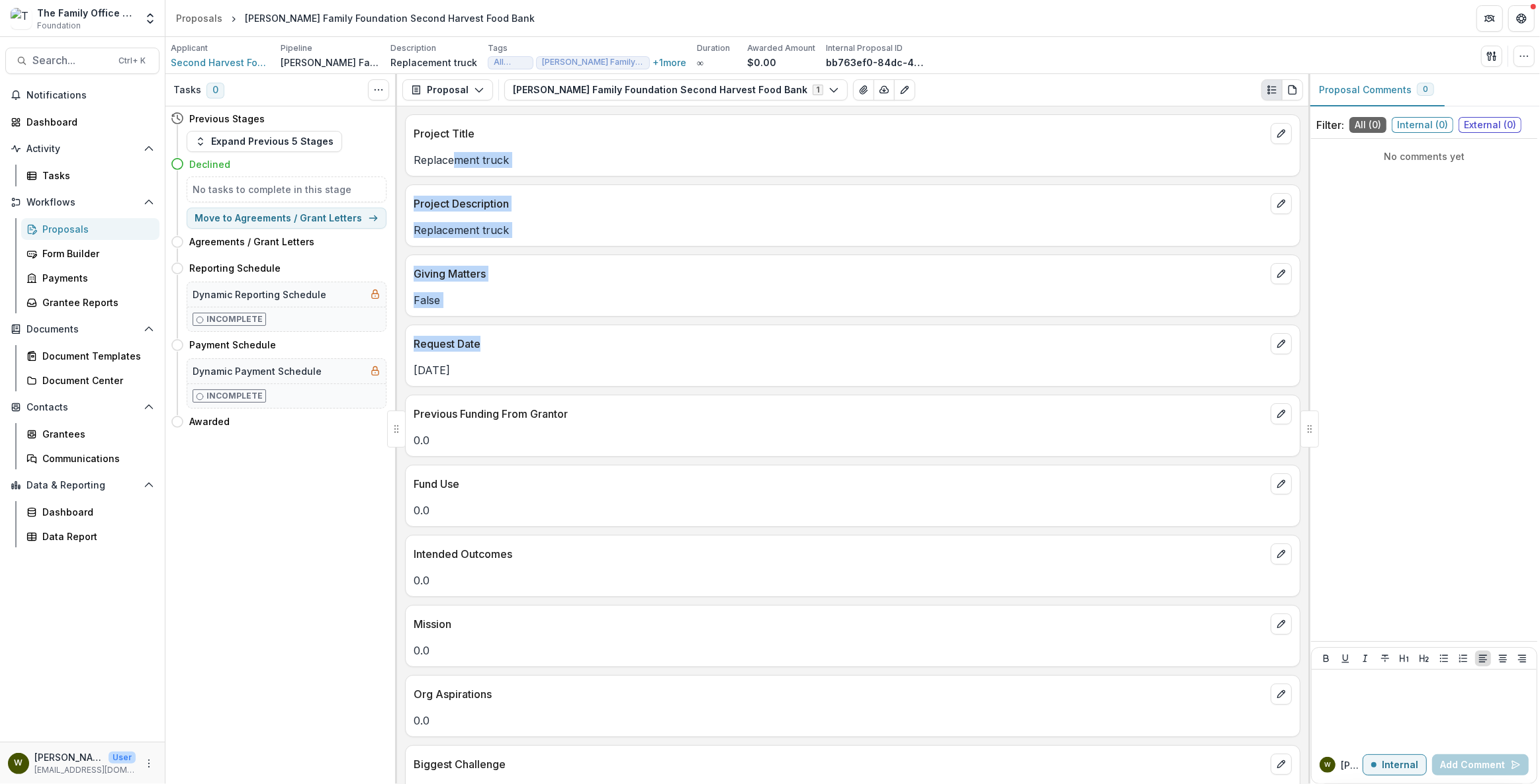
click at [653, 294] on p "False" at bounding box center [852, 301] width 878 height 16
click at [553, 307] on div "Giving Matters False" at bounding box center [852, 285] width 895 height 62
click at [578, 172] on div "Project Title Replacement truck" at bounding box center [852, 145] width 895 height 62
click at [590, 129] on p "Project Title" at bounding box center [839, 133] width 851 height 16
click at [502, 237] on div "Project Description Replacement truck" at bounding box center [852, 215] width 895 height 62
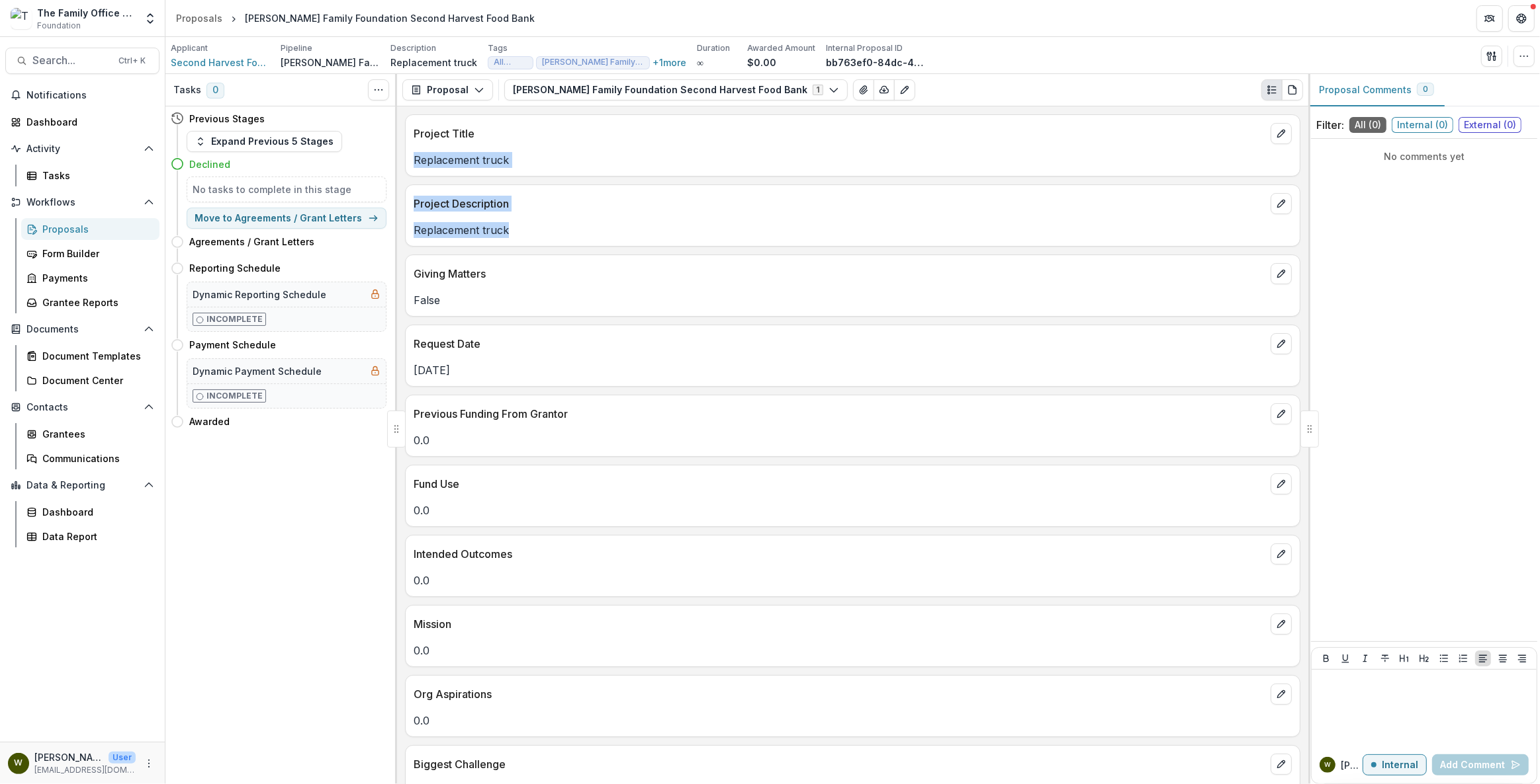
drag, startPoint x: 431, startPoint y: 246, endPoint x: 410, endPoint y: 156, distance: 92.4
click at [410, 154] on div "Project Title Replacement truck Project Description Replacement truck Giving Ma…" at bounding box center [852, 445] width 911 height 678
click at [650, 199] on p "Project Description" at bounding box center [839, 204] width 851 height 16
click at [604, 223] on p "Replacement truck" at bounding box center [852, 230] width 878 height 16
click at [612, 223] on p "Replacement truck" at bounding box center [852, 230] width 878 height 16
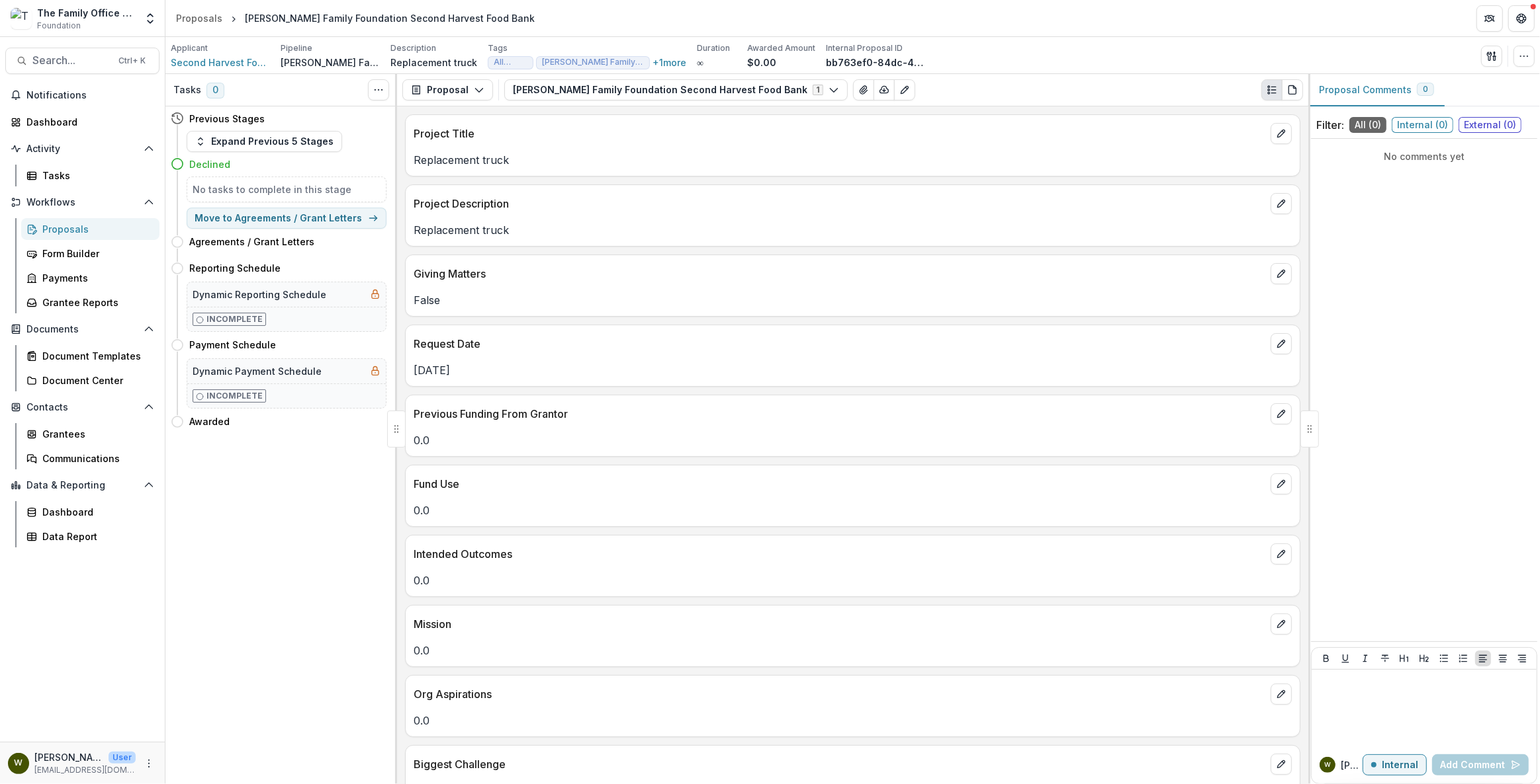
click at [634, 152] on p "Replacement truck" at bounding box center [852, 160] width 878 height 16
click at [221, 62] on span "Second Harvest Food Bank" at bounding box center [220, 63] width 99 height 14
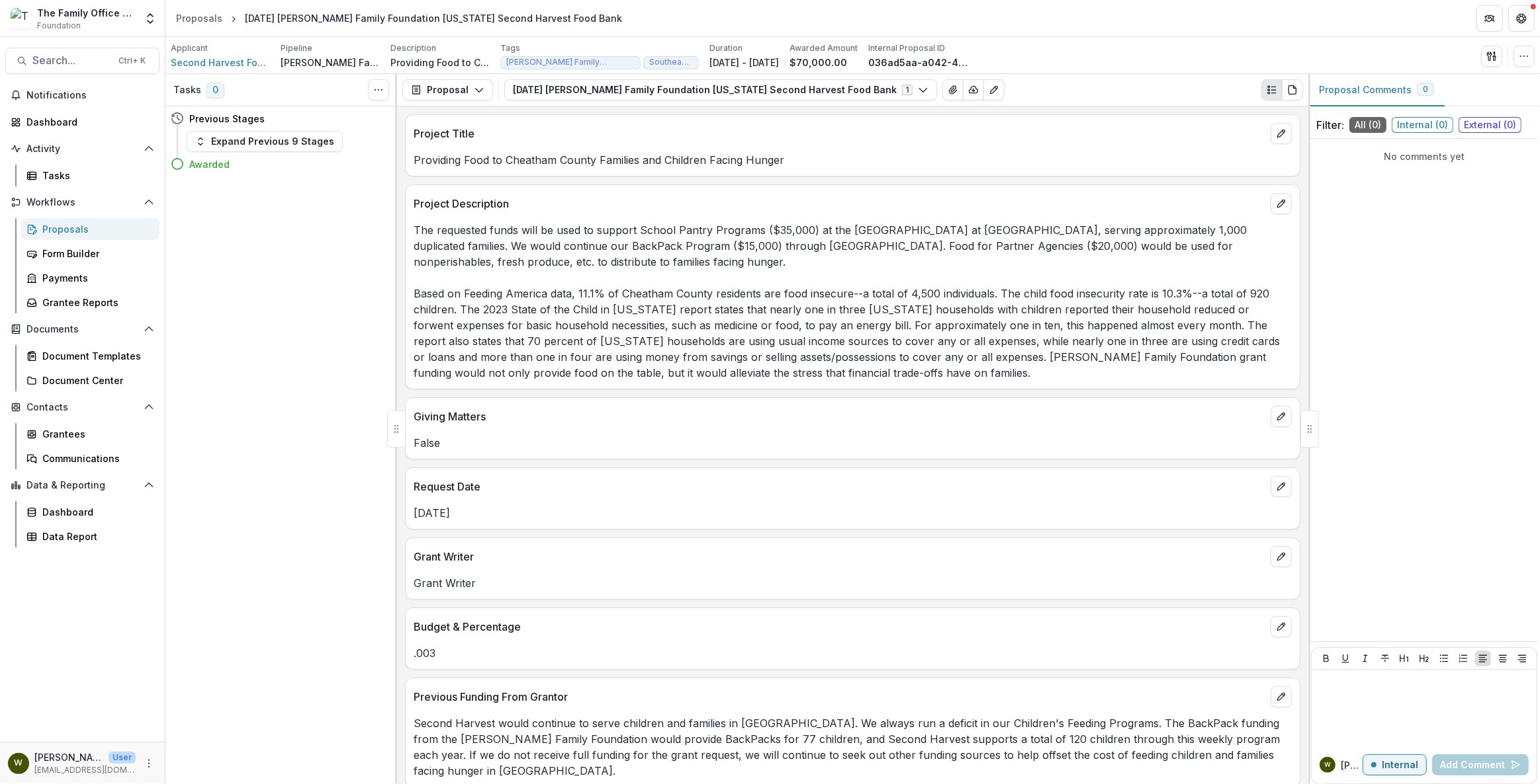
click at [762, 278] on p "The requested funds will be used to support School Pantry Programs ($35,000) at…" at bounding box center [852, 301] width 878 height 159
click at [886, 288] on p "The requested funds will be used to support School Pantry Programs ($35,000) at…" at bounding box center [852, 301] width 878 height 159
click at [1095, 309] on p "The requested funds will be used to support School Pantry Programs ($35,000) at…" at bounding box center [852, 301] width 878 height 159
drag, startPoint x: 924, startPoint y: 309, endPoint x: 885, endPoint y: 321, distance: 40.8
click at [924, 309] on p "The requested funds will be used to support School Pantry Programs ($35,000) at…" at bounding box center [852, 301] width 878 height 159
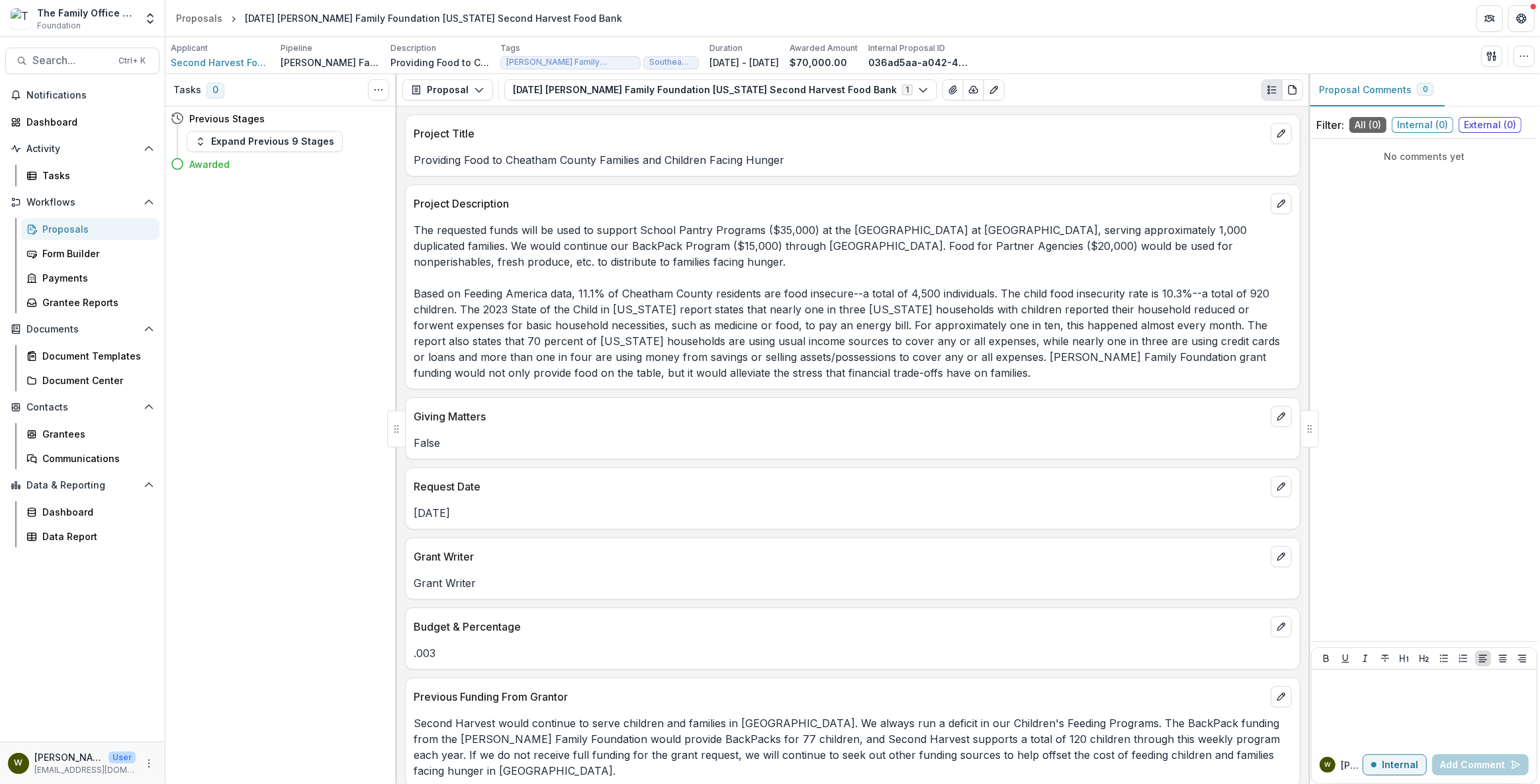
click at [887, 166] on div "Project Title Providing Food to Cheatham County Families and Children Facing Hu…" at bounding box center [852, 145] width 895 height 62
click at [911, 152] on p "Providing Food to Cheatham County Families and Children Facing Hunger" at bounding box center [852, 160] width 878 height 16
click at [913, 167] on div "Project Title Providing Food to Cheatham County Families and Children Facing Hu…" at bounding box center [852, 145] width 895 height 62
drag, startPoint x: 837, startPoint y: 179, endPoint x: 362, endPoint y: 168, distance: 475.1
click at [356, 166] on div "Tasks 0 Show Cancelled Tasks Previous Stages Expand Previous 9 Stages Awarded P…" at bounding box center [852, 429] width 1374 height 710
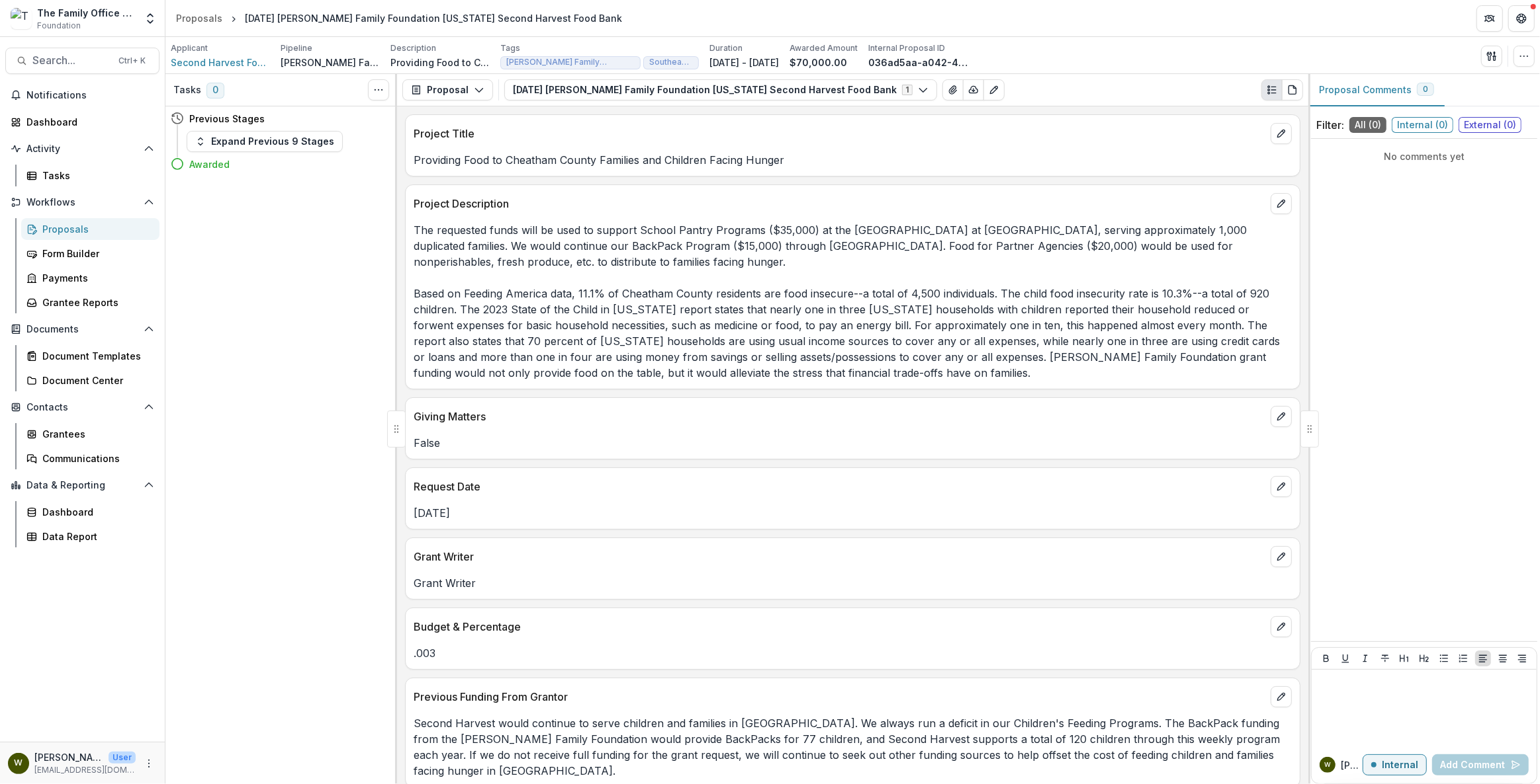
click at [831, 341] on p "The requested funds will be used to support School Pantry Programs ($35,000) at…" at bounding box center [852, 301] width 878 height 159
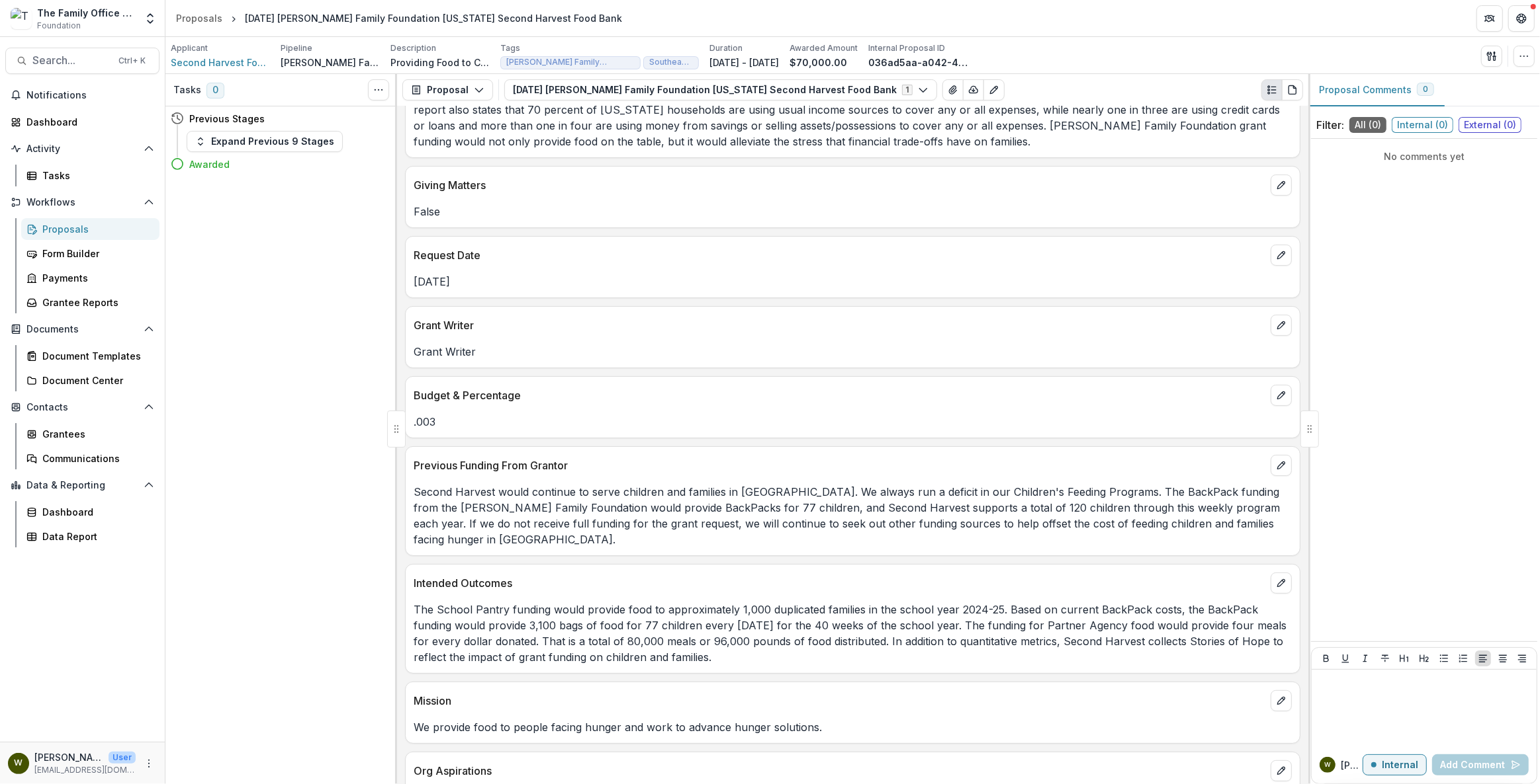
scroll to position [301, 0]
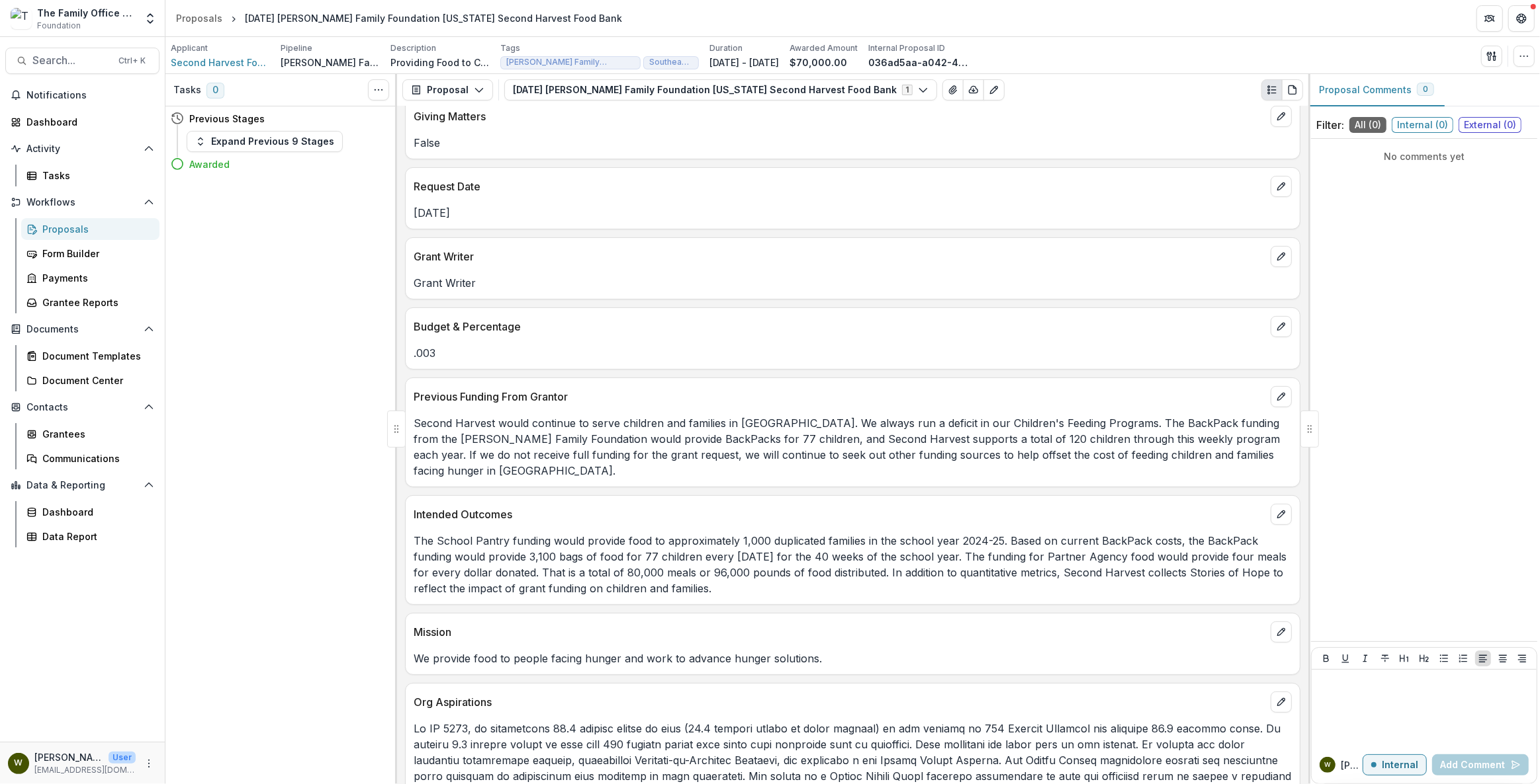
click at [542, 219] on div "Request Date Feb 27, 2024" at bounding box center [852, 198] width 895 height 62
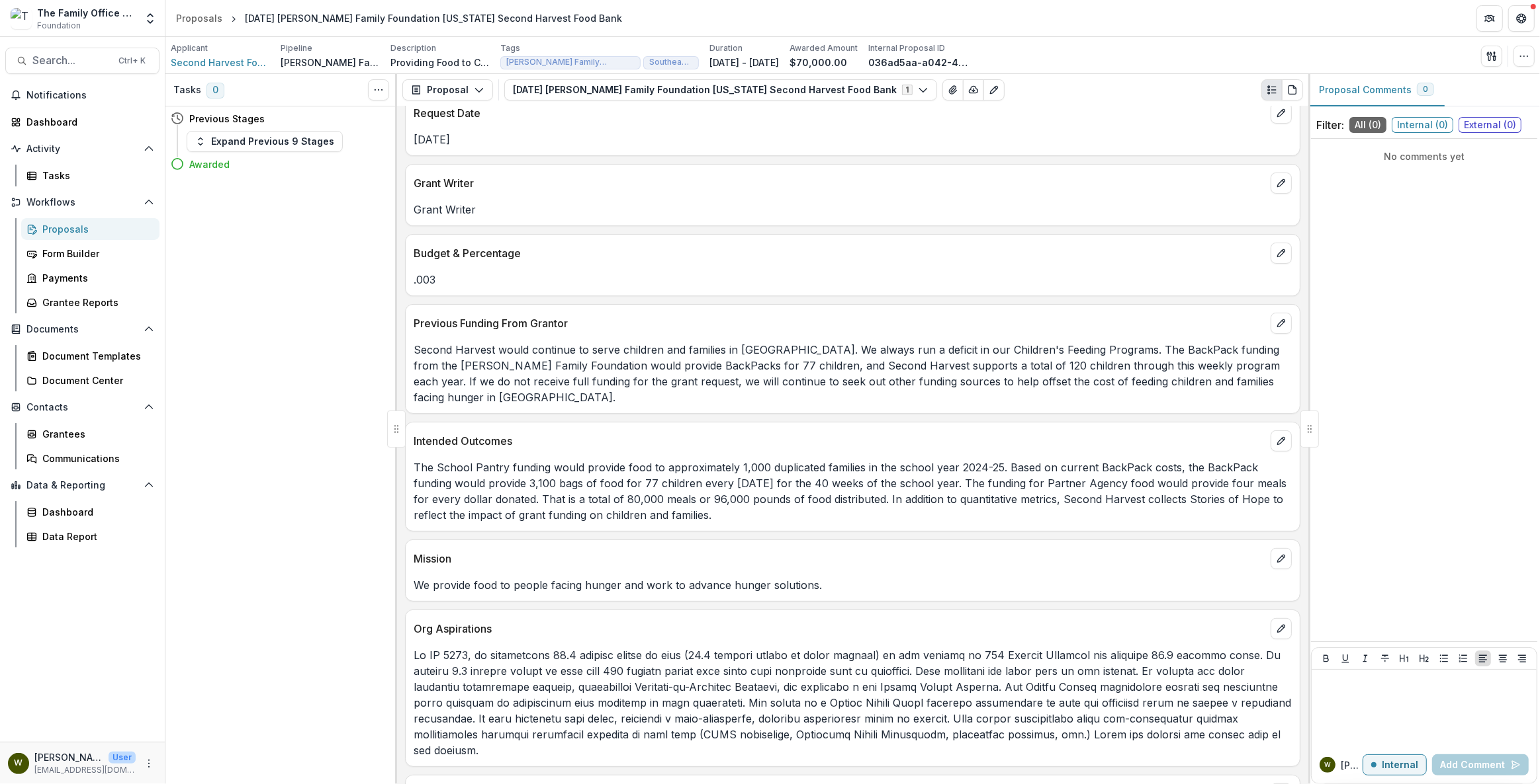
scroll to position [361, 0]
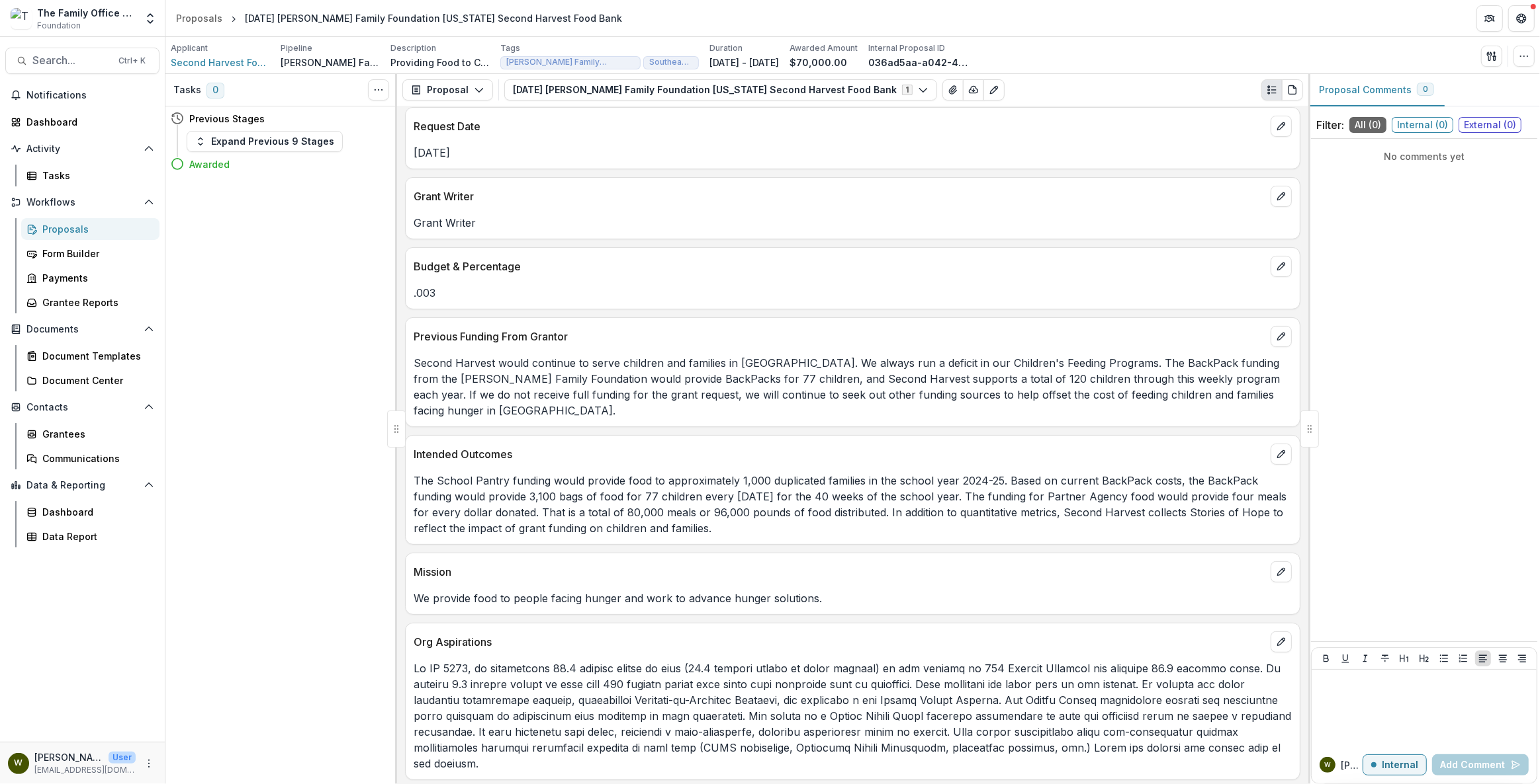
click at [497, 237] on div "Project Title Providing Food to Cheatham County Families and Children Facing Hu…" at bounding box center [852, 445] width 911 height 678
drag, startPoint x: 502, startPoint y: 219, endPoint x: 465, endPoint y: 238, distance: 41.6
click at [406, 224] on div "Grant Writer" at bounding box center [852, 223] width 894 height 16
click at [668, 215] on p "Grant Writer" at bounding box center [852, 223] width 878 height 16
click at [647, 230] on div "Grant Writer Grant Writer" at bounding box center [852, 207] width 895 height 62
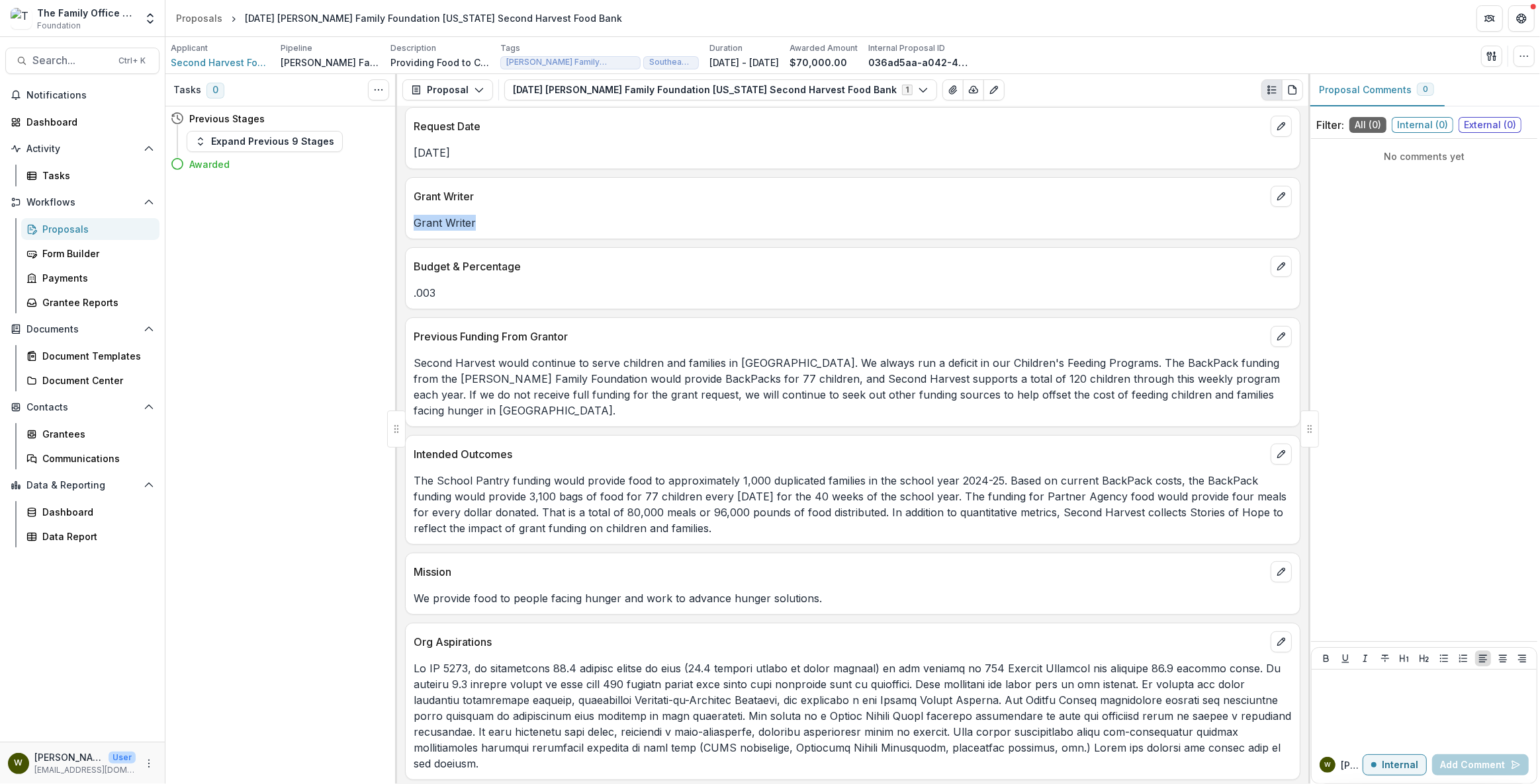
click at [682, 228] on p "Grant Writer" at bounding box center [852, 223] width 878 height 16
click at [754, 212] on div "Grant Writer" at bounding box center [852, 219] width 894 height 24
click at [765, 205] on div "Grant Writer" at bounding box center [852, 192] width 894 height 29
click at [790, 226] on p "Grant Writer" at bounding box center [852, 223] width 878 height 16
drag, startPoint x: 438, startPoint y: 219, endPoint x: 579, endPoint y: 176, distance: 147.4
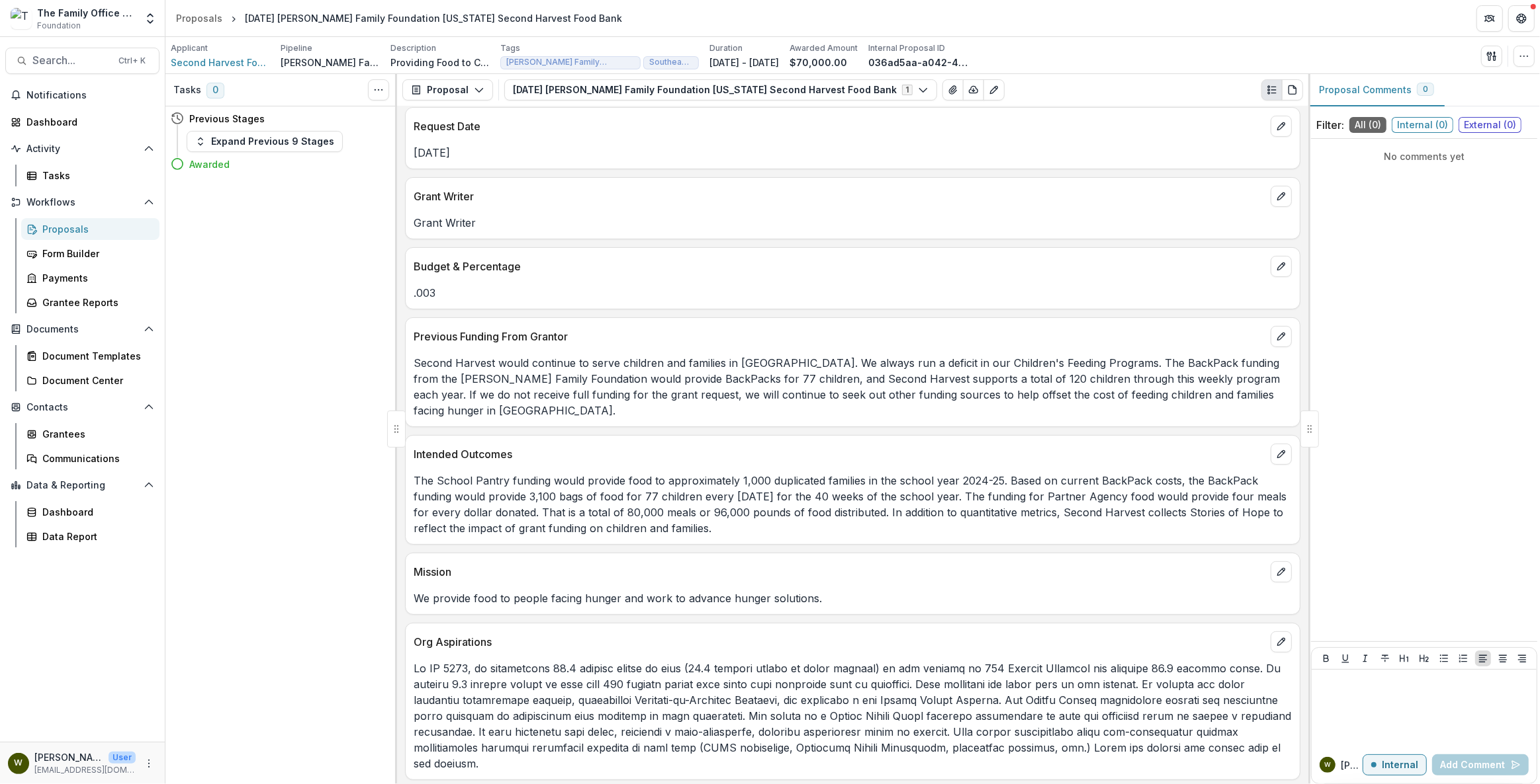
click at [438, 220] on p "Grant Writer" at bounding box center [852, 223] width 878 height 16
click at [460, 218] on p "Grant Writer" at bounding box center [852, 223] width 878 height 16
drag, startPoint x: 508, startPoint y: 211, endPoint x: 603, endPoint y: 232, distance: 97.3
click at [398, 206] on div "Project Title Providing Food to Cheatham County Families and Children Facing Hu…" at bounding box center [852, 445] width 911 height 678
click at [651, 226] on p "Grant Writer" at bounding box center [852, 223] width 878 height 16
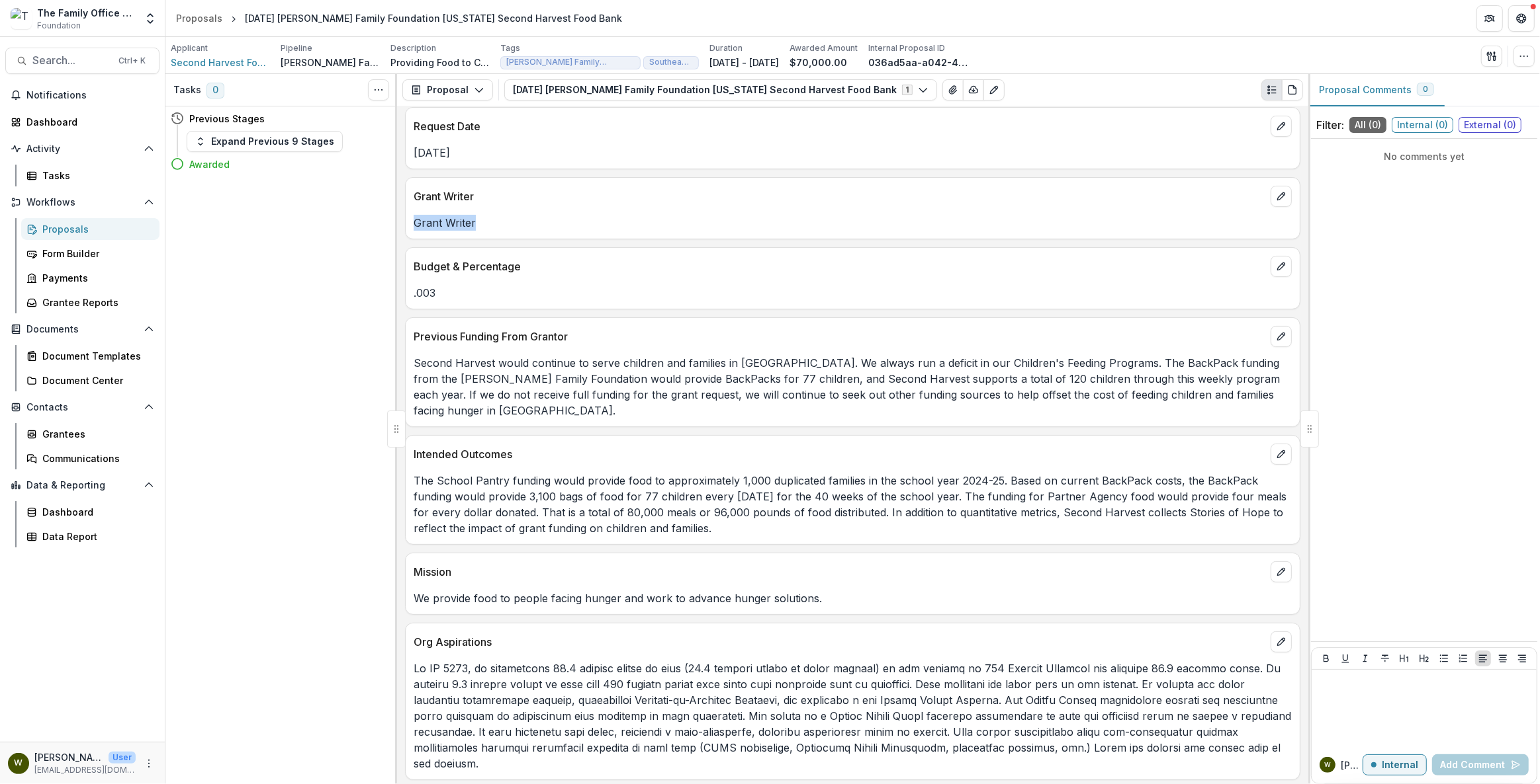
click at [654, 227] on p "Grant Writer" at bounding box center [852, 223] width 878 height 16
click at [654, 226] on p "Grant Writer" at bounding box center [852, 223] width 878 height 16
click at [462, 291] on p ".003" at bounding box center [852, 293] width 878 height 16
click at [788, 285] on p ".003" at bounding box center [852, 293] width 878 height 16
click at [496, 199] on p "Grant Writer" at bounding box center [839, 196] width 851 height 16
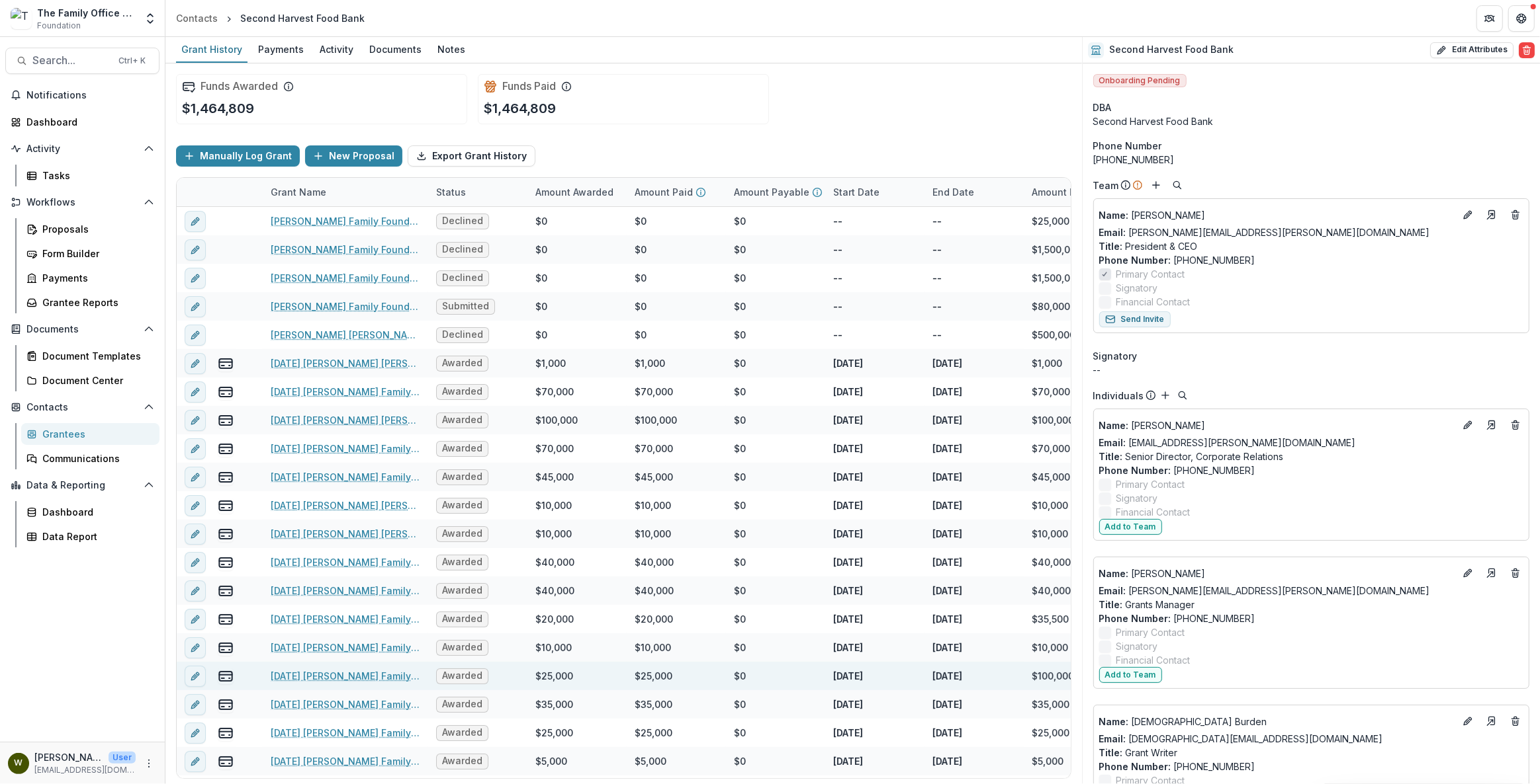
scroll to position [261, 0]
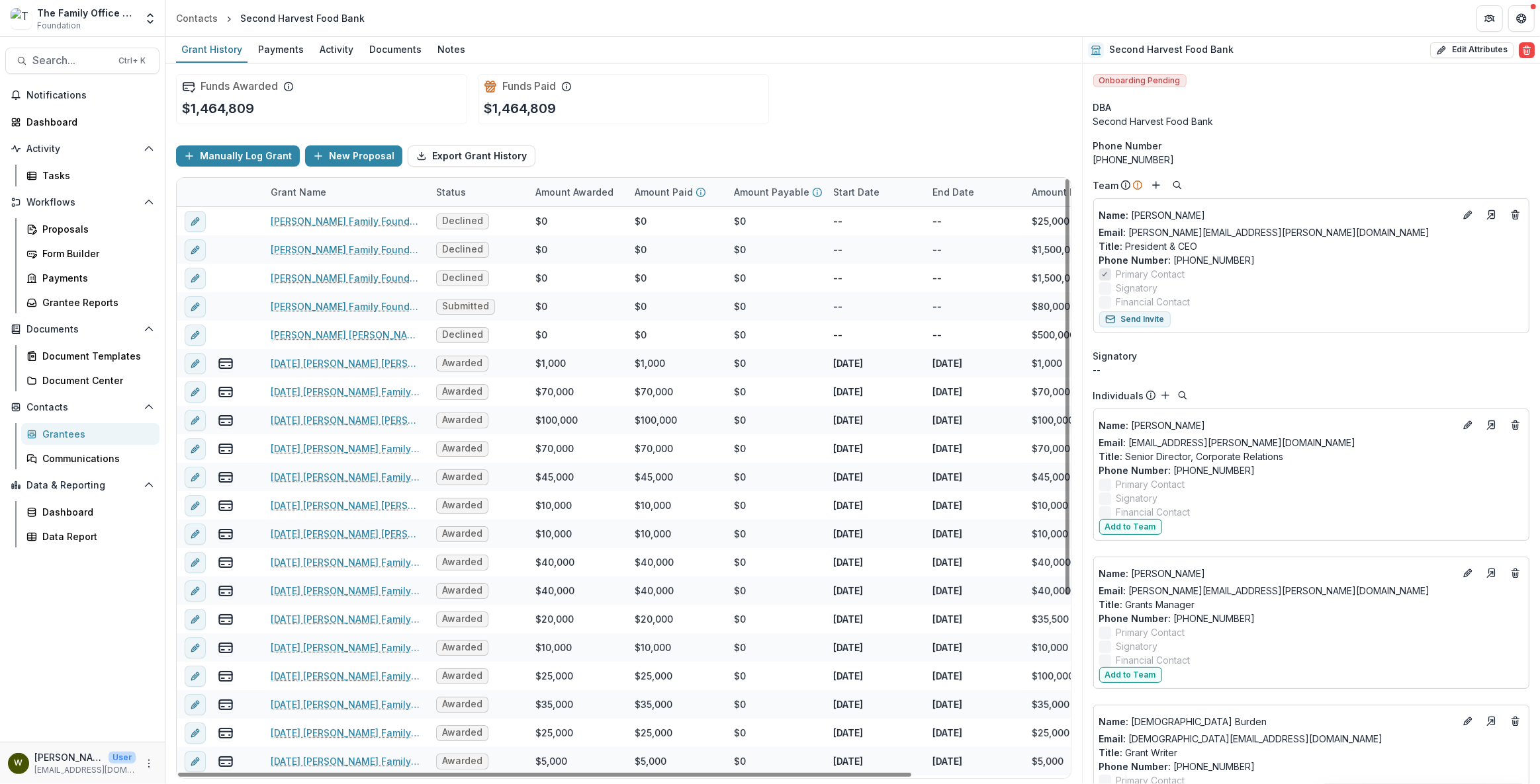
click at [362, 662] on div "2016-05-26 Cal Turner Family Foundation Second Harvest Food Bank" at bounding box center [346, 676] width 150 height 29
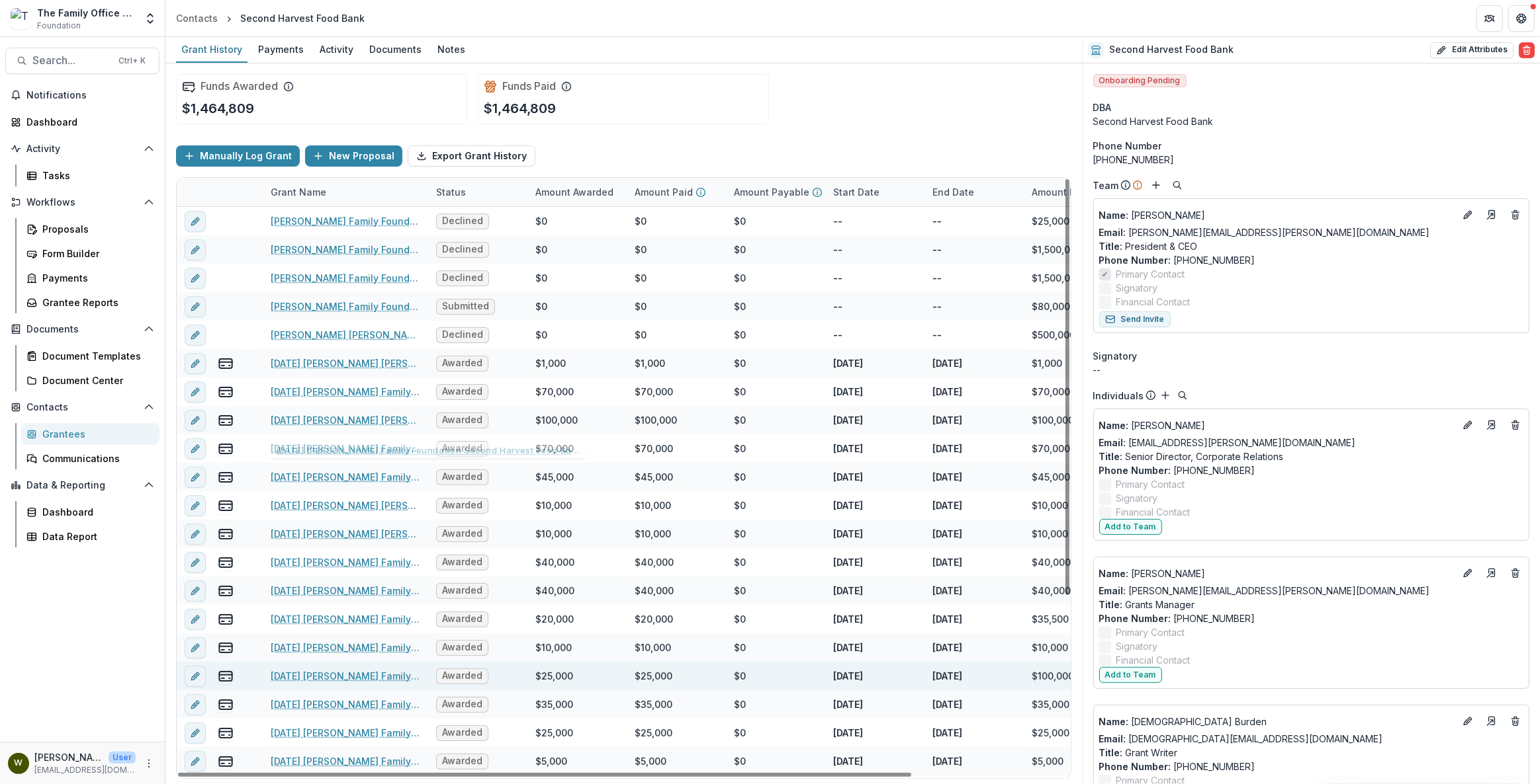
scroll to position [252, 0]
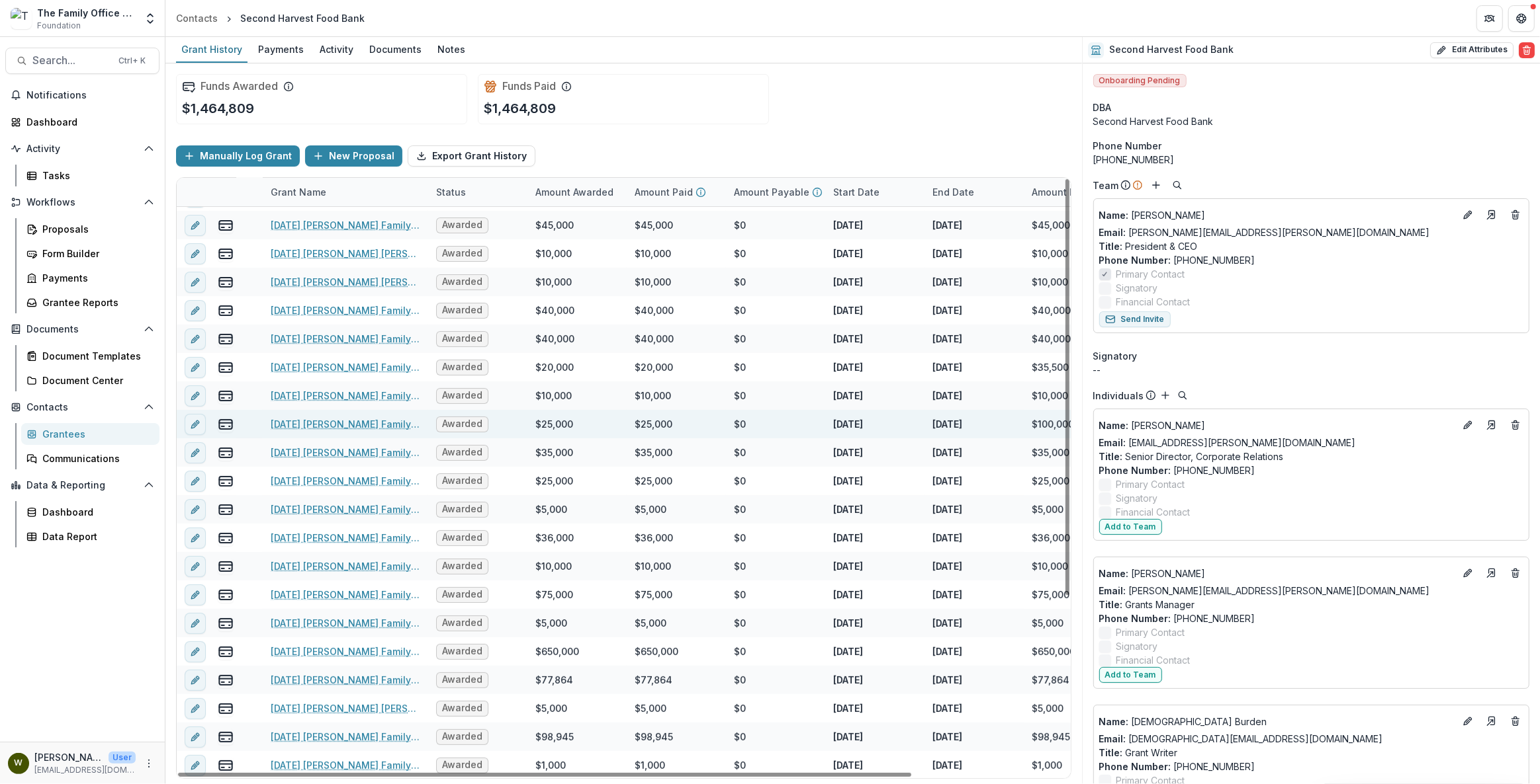
click at [364, 422] on link "2016-05-26 Cal Turner Family Foundation Second Harvest Food Bank" at bounding box center [346, 424] width 150 height 14
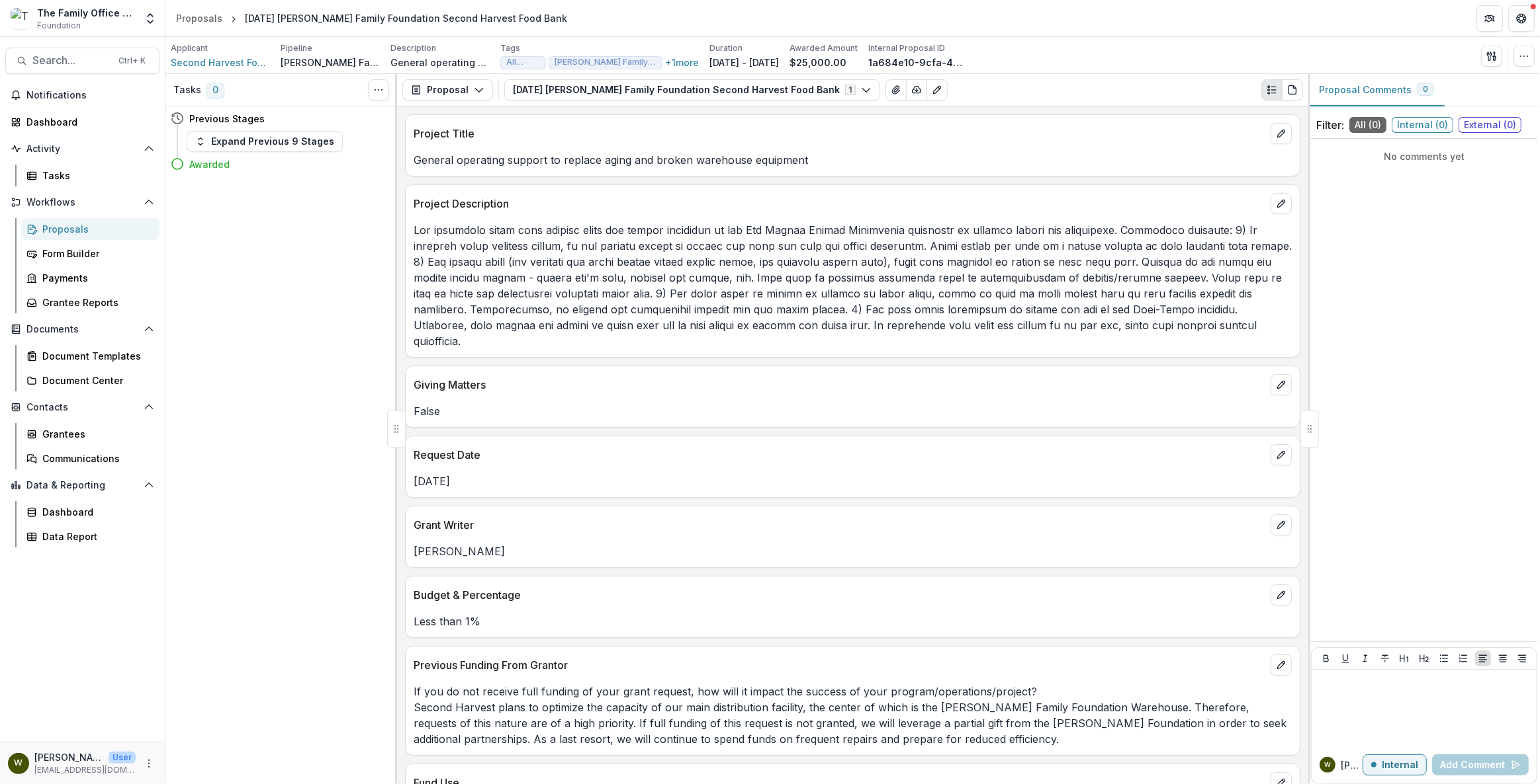
click at [568, 436] on div "Request Date" at bounding box center [852, 450] width 894 height 29
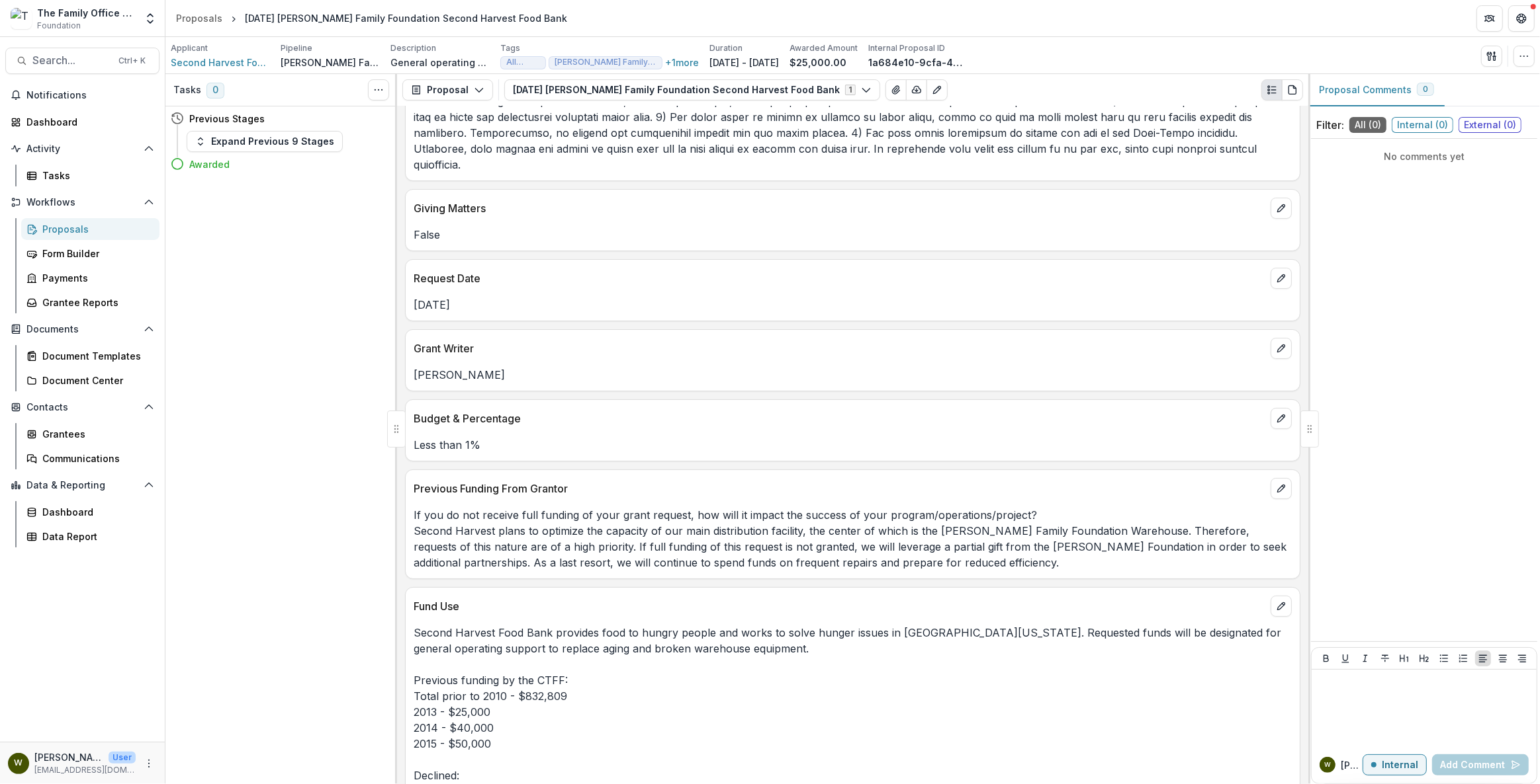
scroll to position [180, 0]
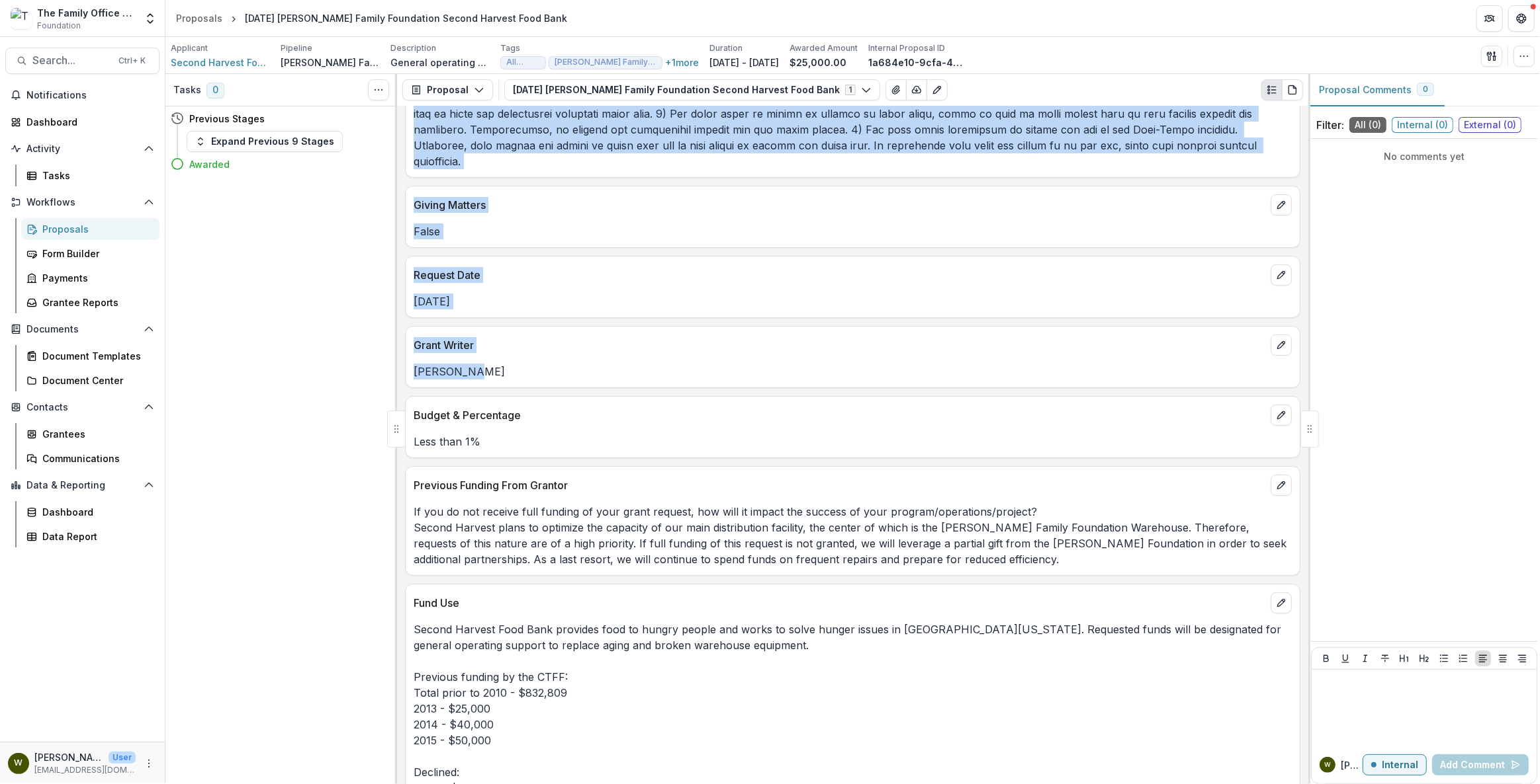
drag, startPoint x: 492, startPoint y: 362, endPoint x: 384, endPoint y: 359, distance: 108.0
click at [384, 358] on div "Tasks 0 Show Cancelled Tasks Previous Stages Expand Previous 9 Stages Awarded P…" at bounding box center [852, 429] width 1374 height 710
click at [810, 355] on div "Bill Smith" at bounding box center [852, 367] width 894 height 24
click at [808, 355] on div "Bill Smith" at bounding box center [852, 367] width 894 height 24
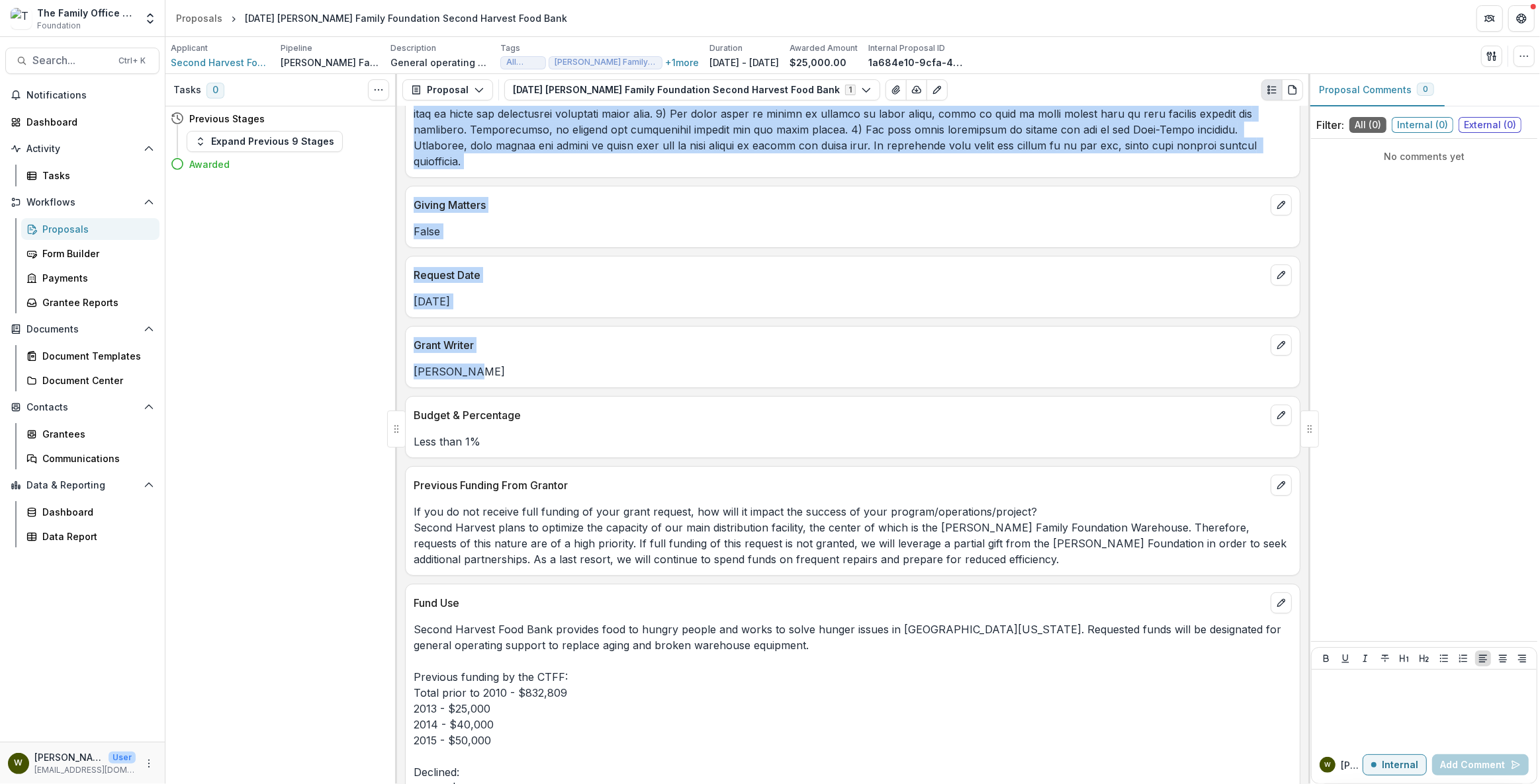
click at [763, 362] on div "Grant Writer Bill Smith" at bounding box center [852, 356] width 895 height 62
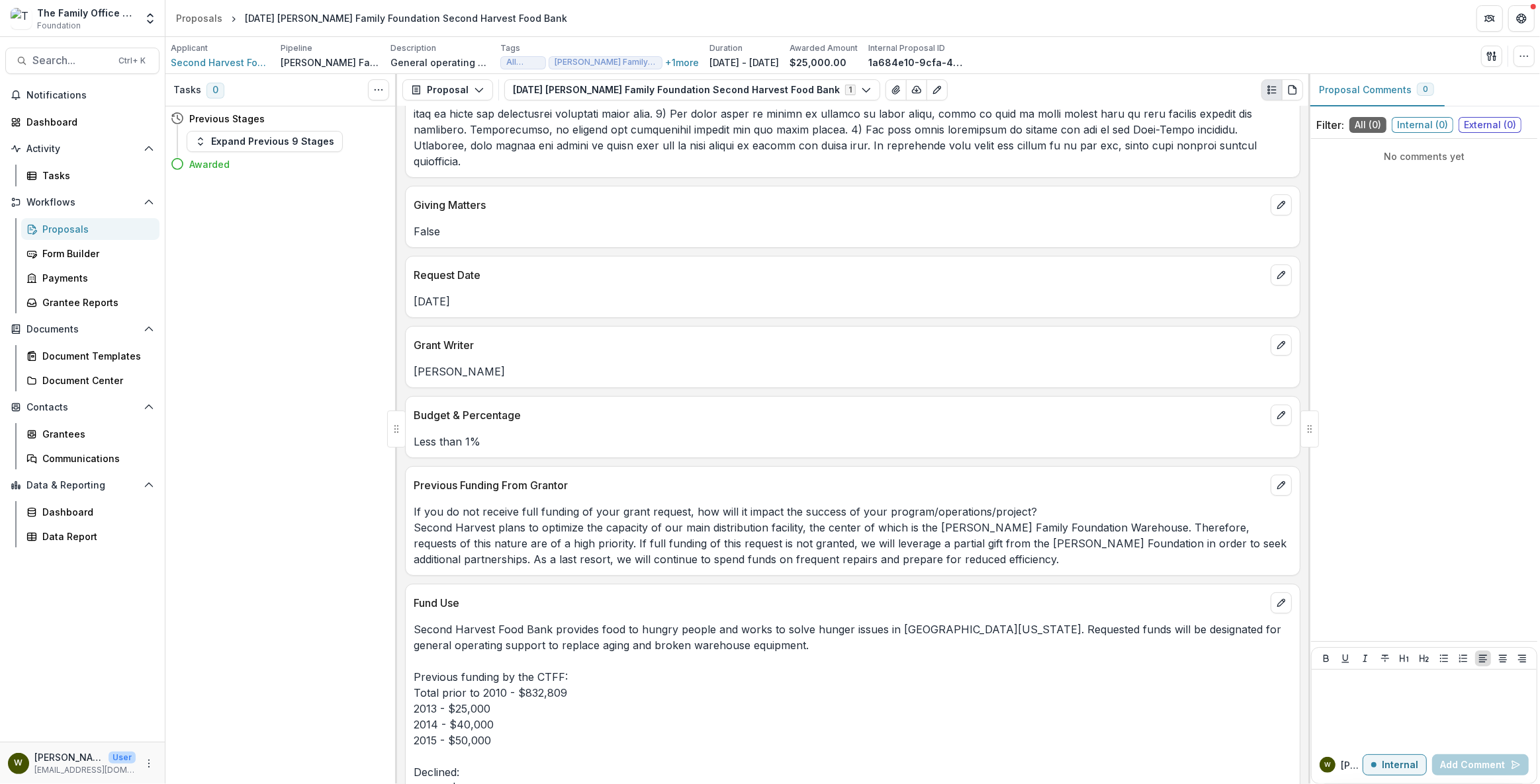
click at [625, 426] on div "Less than 1%" at bounding box center [852, 437] width 894 height 24
click at [614, 364] on div "Grant Writer Bill Smith" at bounding box center [852, 356] width 895 height 62
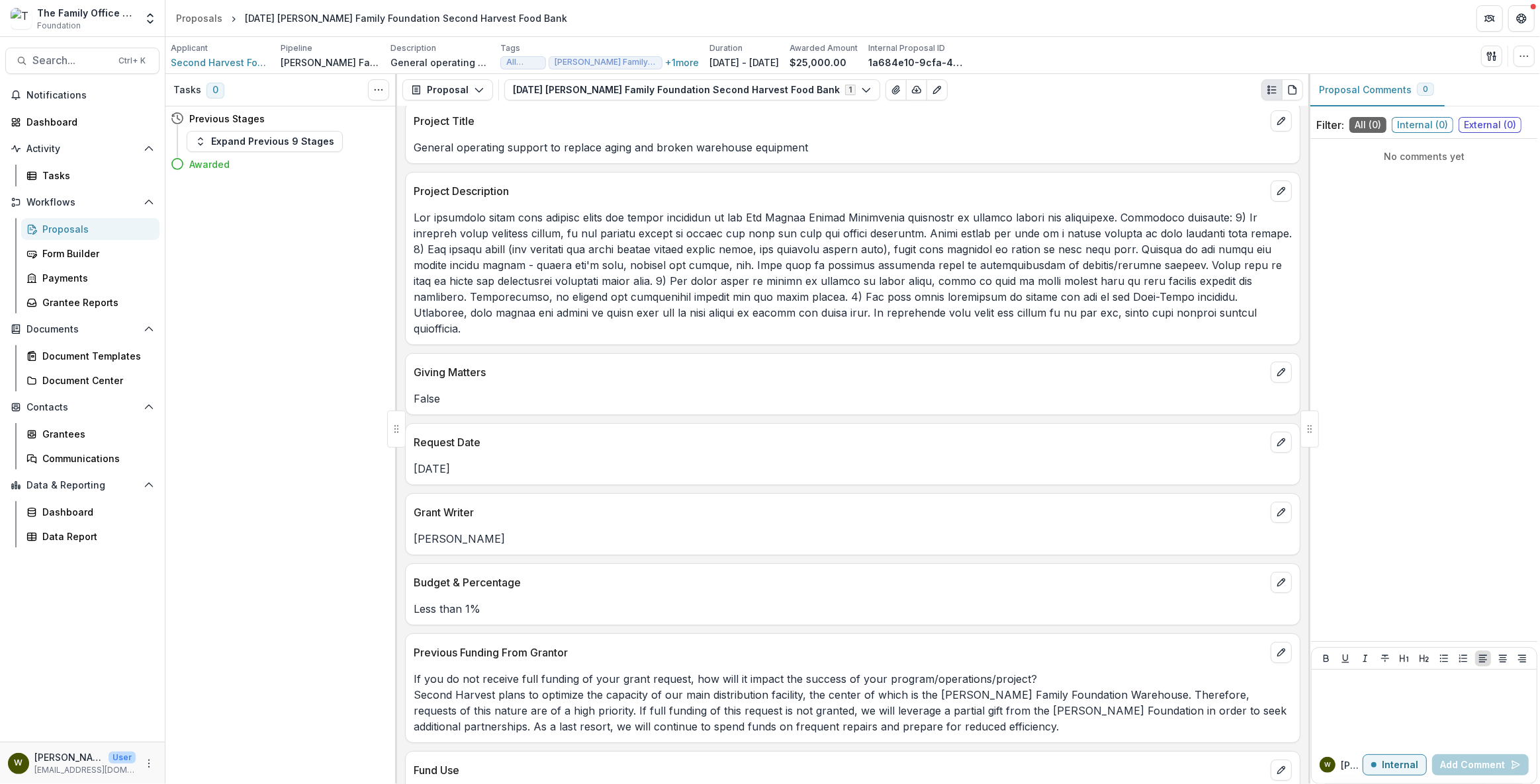
scroll to position [0, 0]
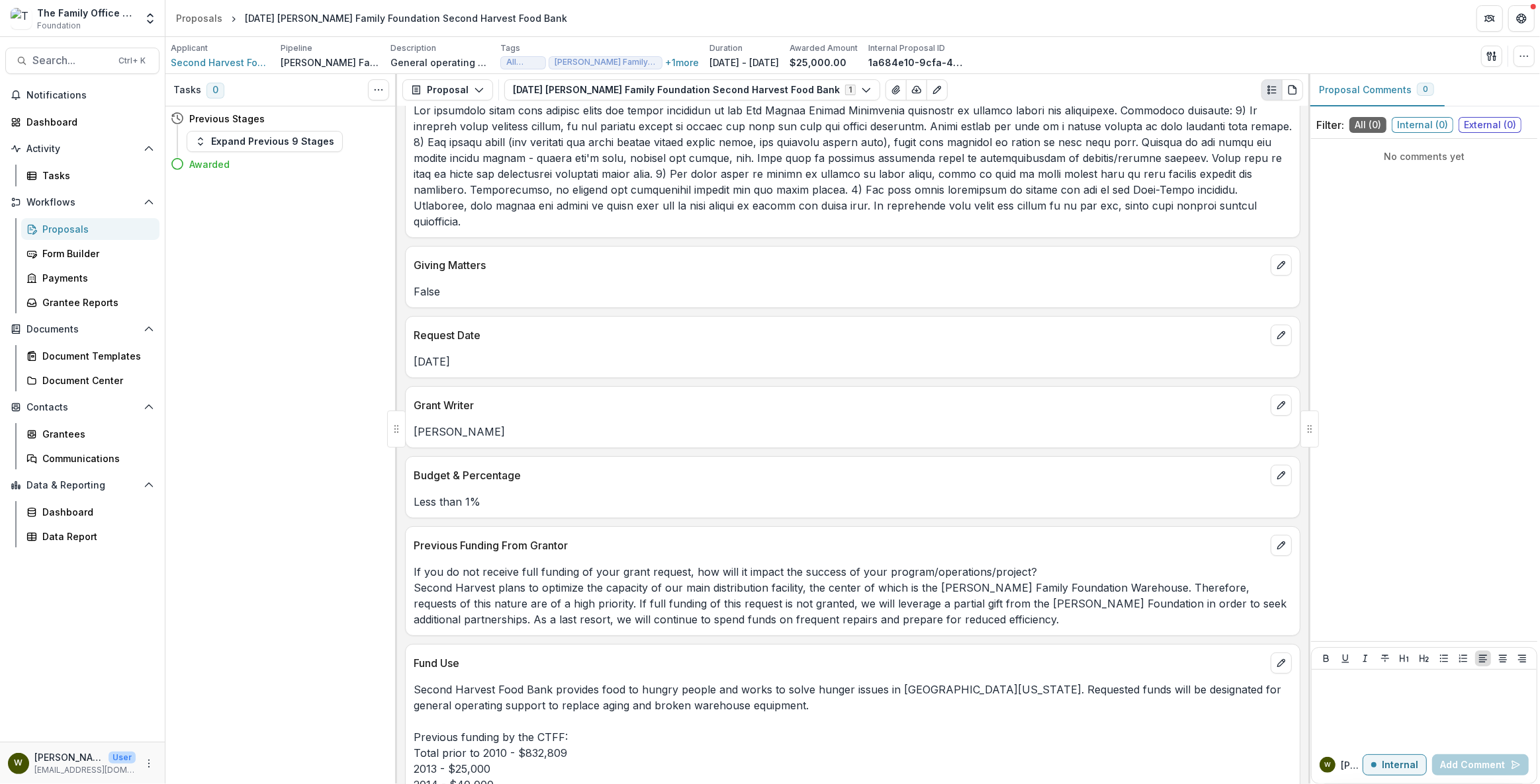
click at [581, 416] on div "Bill Smith" at bounding box center [852, 428] width 894 height 24
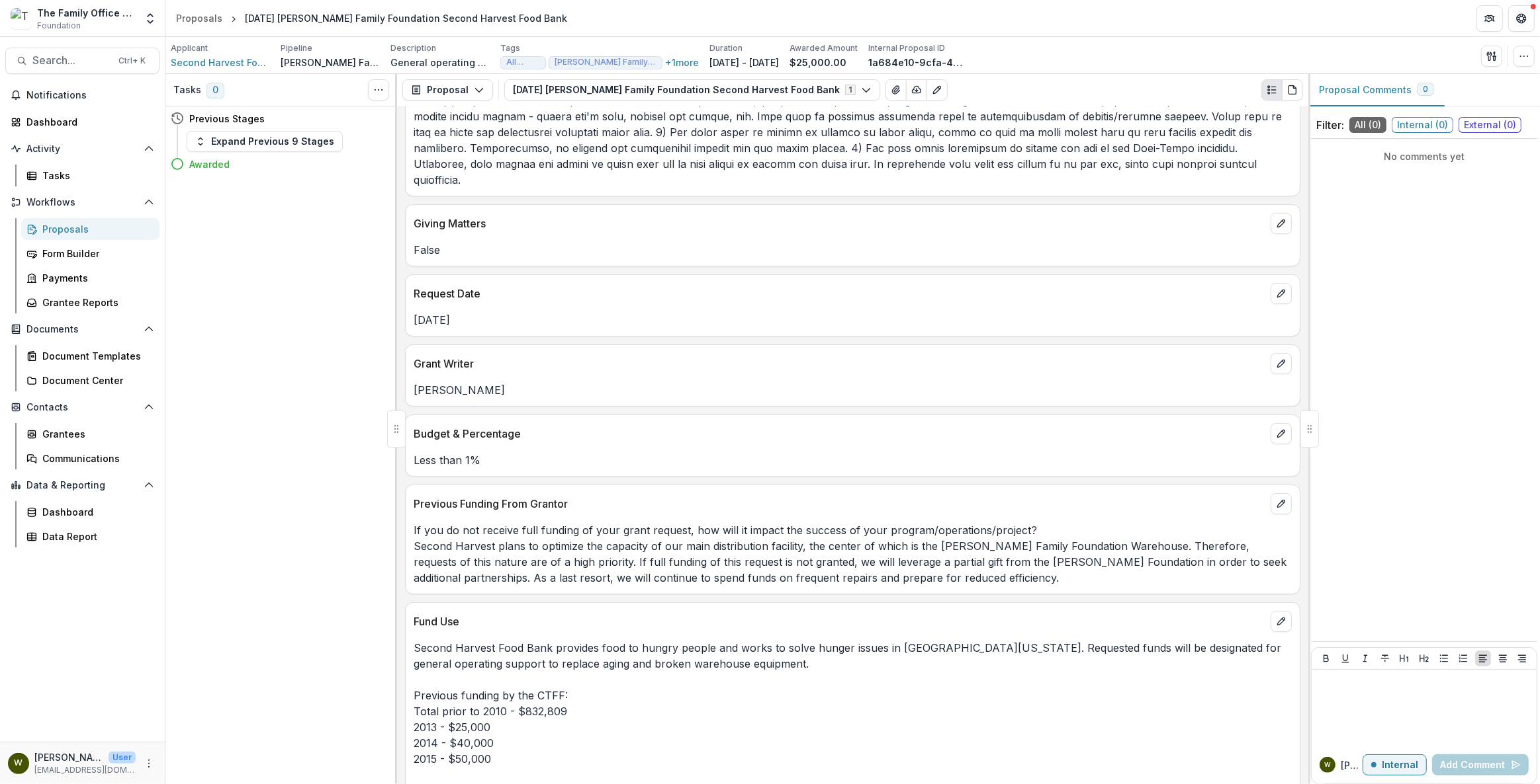
scroll to position [240, 0]
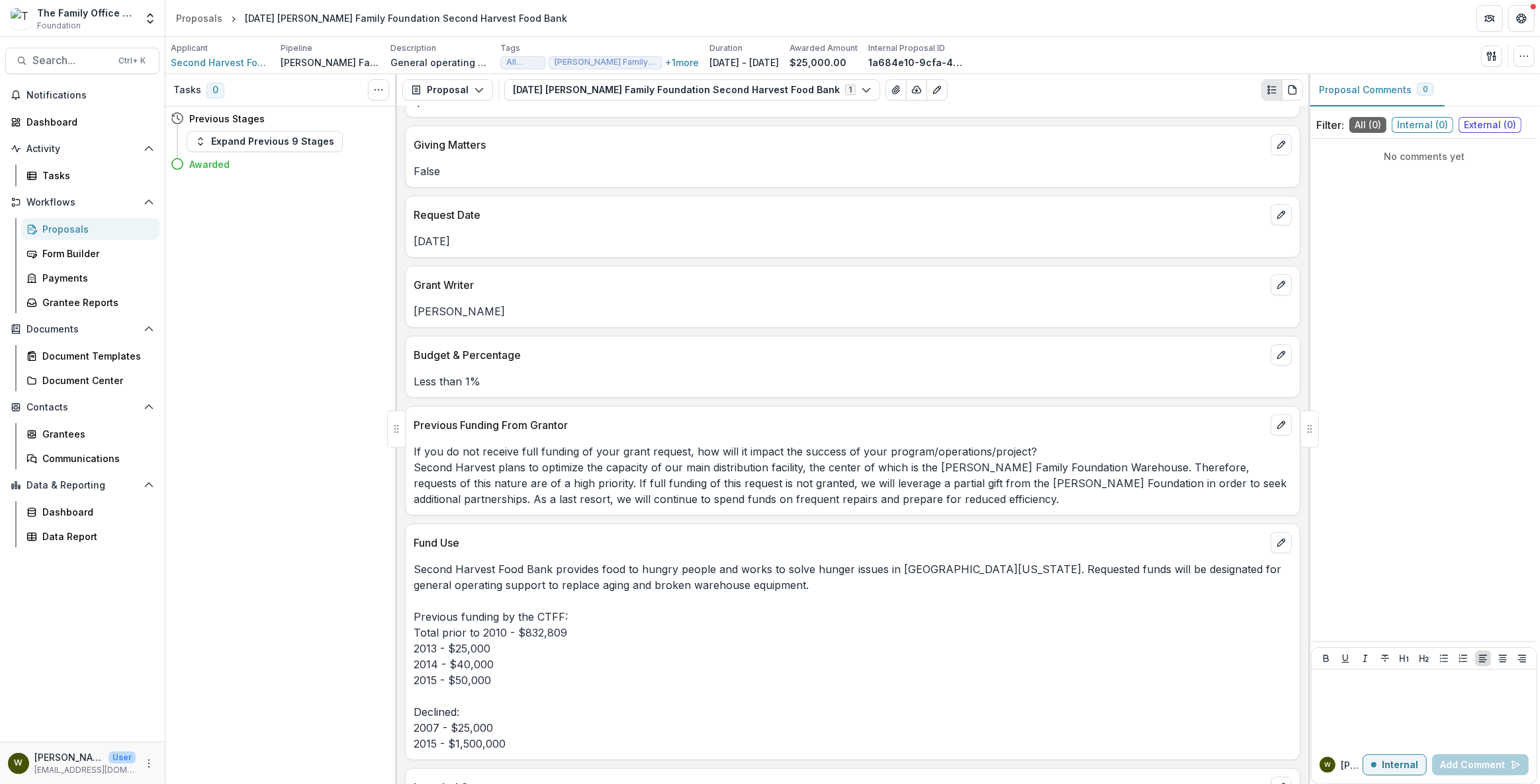
click at [557, 374] on p "Less than 1%" at bounding box center [852, 382] width 878 height 16
click at [559, 374] on p "Less than 1%" at bounding box center [852, 382] width 878 height 16
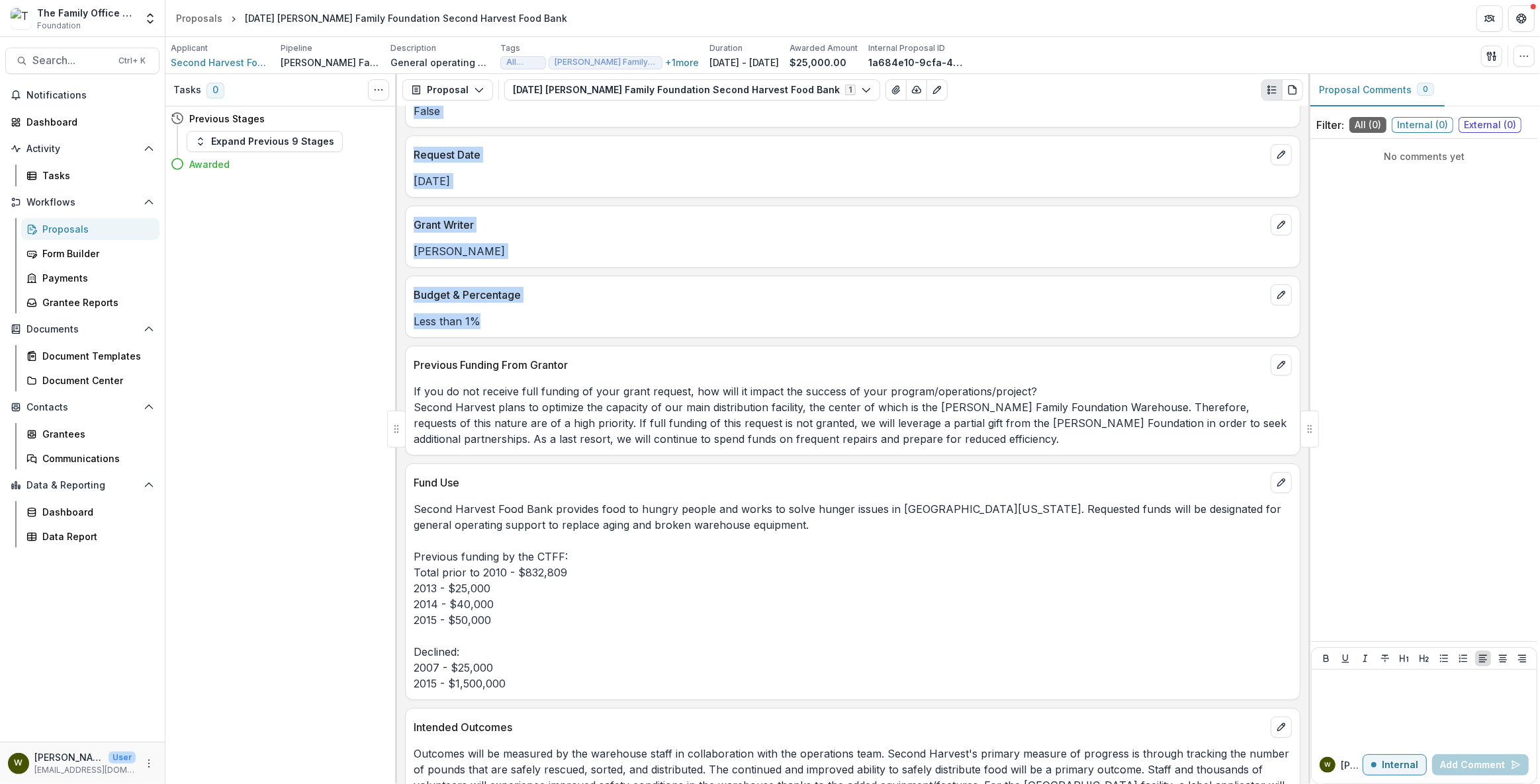
drag, startPoint x: 521, startPoint y: 303, endPoint x: 387, endPoint y: 303, distance: 134.0
click at [387, 303] on div "Tasks 0 Show Cancelled Tasks Previous Stages Expand Previous 9 Stages Awarded P…" at bounding box center [852, 429] width 1374 height 710
click at [682, 254] on div "Project Title General operating support to replace aging and broken warehouse e…" at bounding box center [852, 445] width 911 height 678
click at [661, 314] on p "Less than 1%" at bounding box center [852, 321] width 878 height 16
click at [612, 347] on div "Previous Funding From Grantor" at bounding box center [852, 361] width 894 height 29
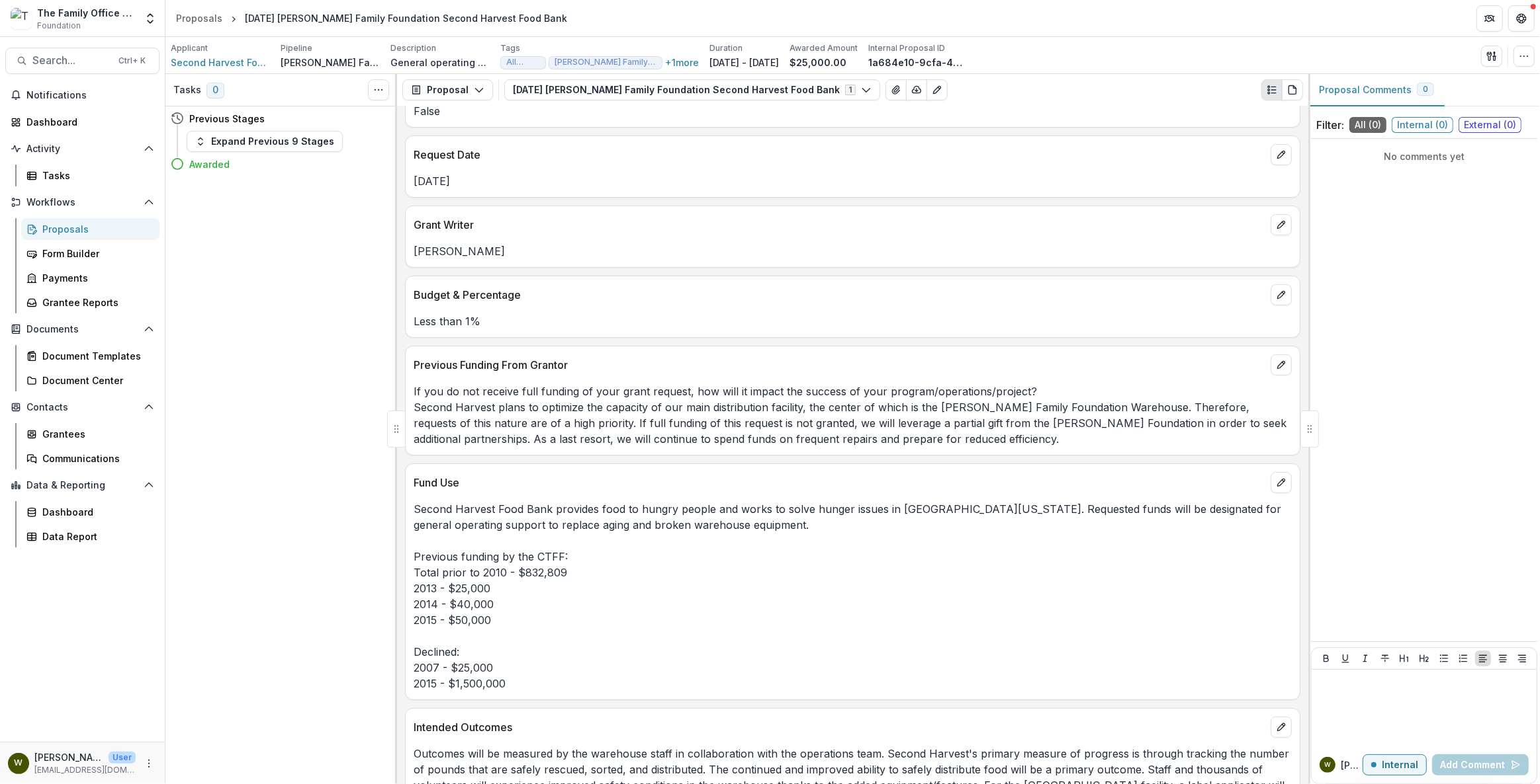
click at [637, 317] on div "Budget & Percentage Less than 1%" at bounding box center [852, 307] width 895 height 62
drag, startPoint x: 510, startPoint y: 307, endPoint x: 565, endPoint y: 288, distance: 58.2
click at [371, 303] on div "Tasks 0 Show Cancelled Tasks Previous Stages Expand Previous 9 Stages Awarded P…" at bounding box center [852, 429] width 1374 height 710
click at [636, 287] on div "Budget & Percentage Less than 1%" at bounding box center [852, 307] width 895 height 62
click at [636, 314] on p "Less than 1%" at bounding box center [852, 321] width 878 height 16
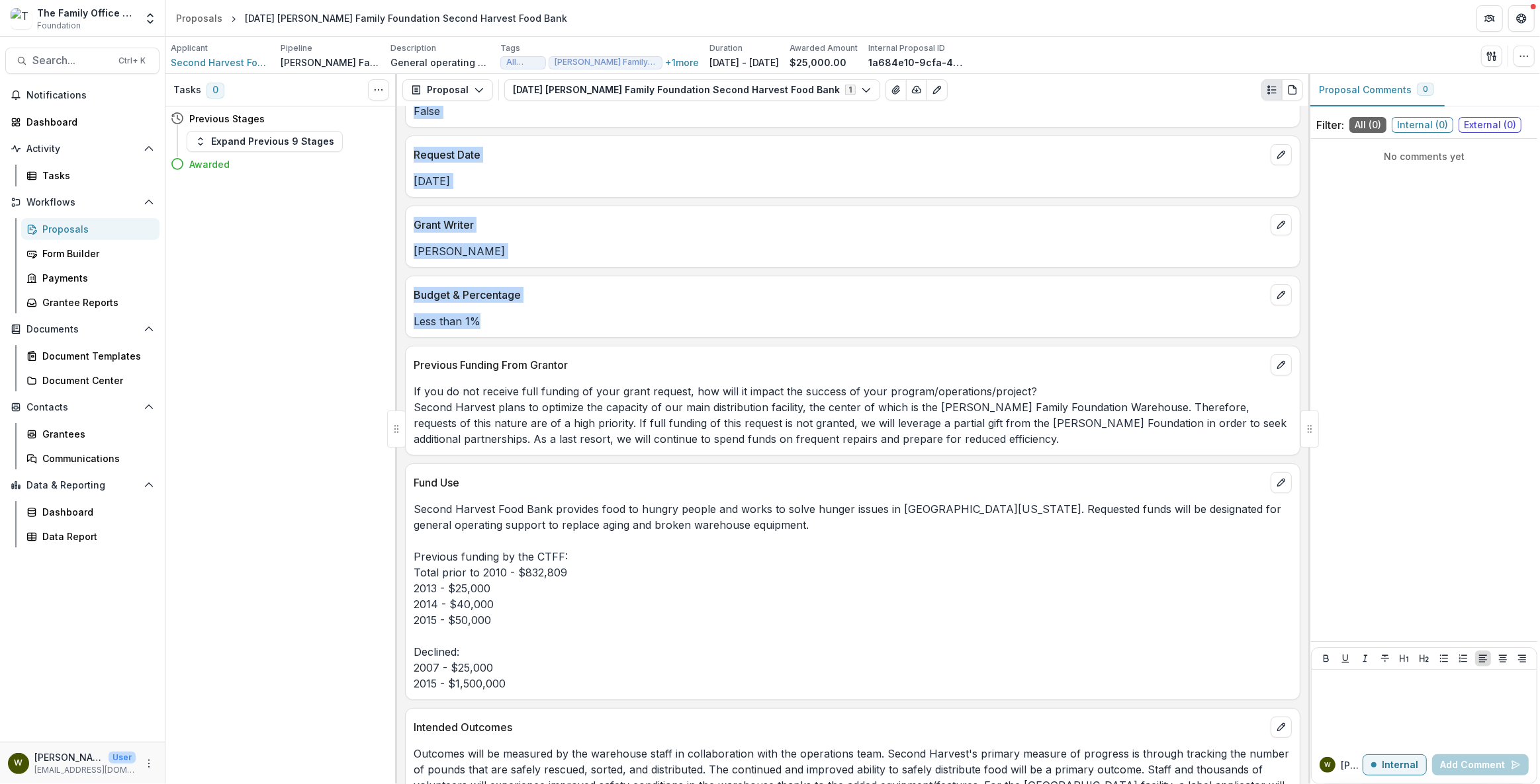
click at [636, 314] on p "Less than 1%" at bounding box center [852, 321] width 878 height 16
click at [637, 314] on p "Less than 1%" at bounding box center [852, 321] width 878 height 16
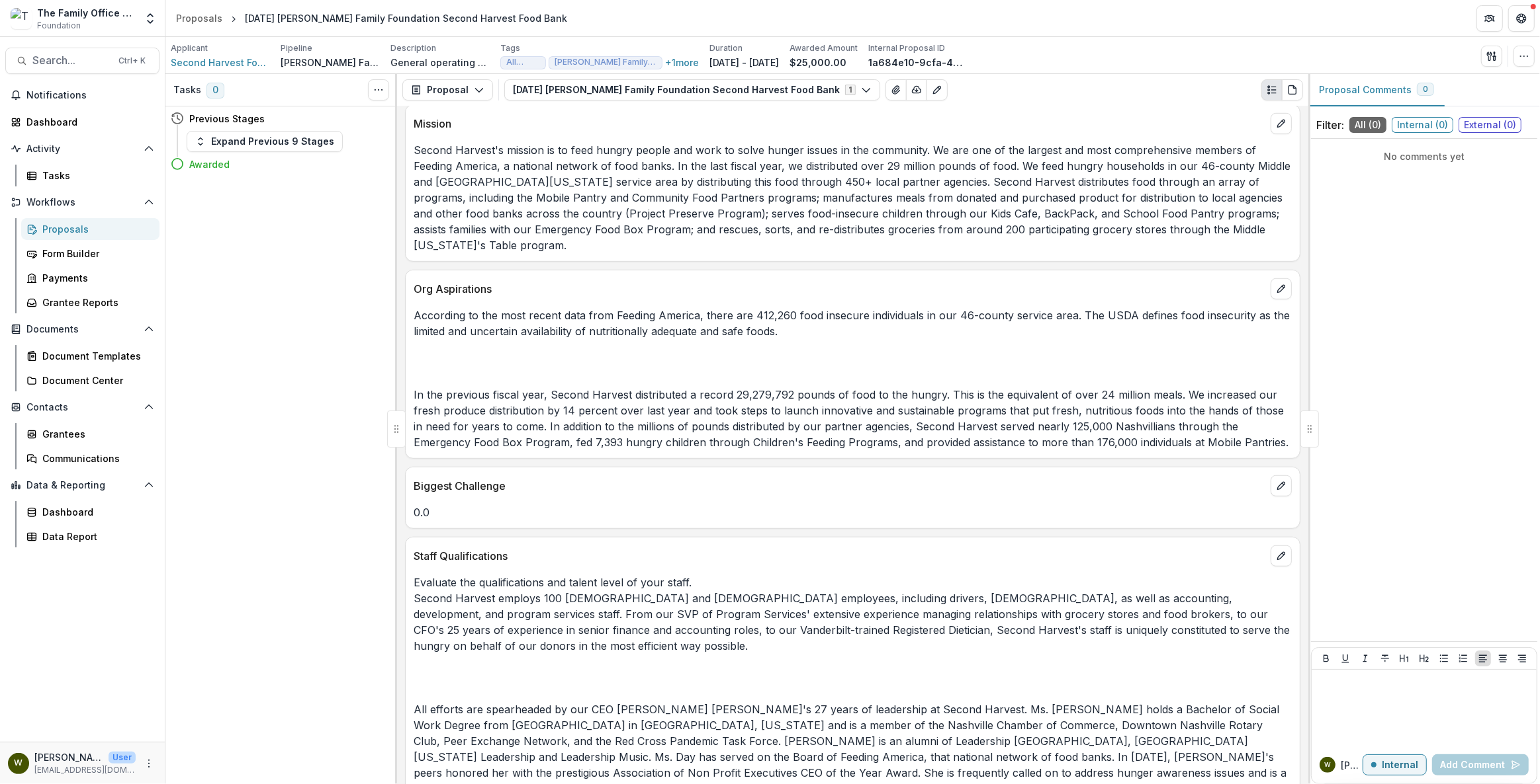
scroll to position [1142, 0]
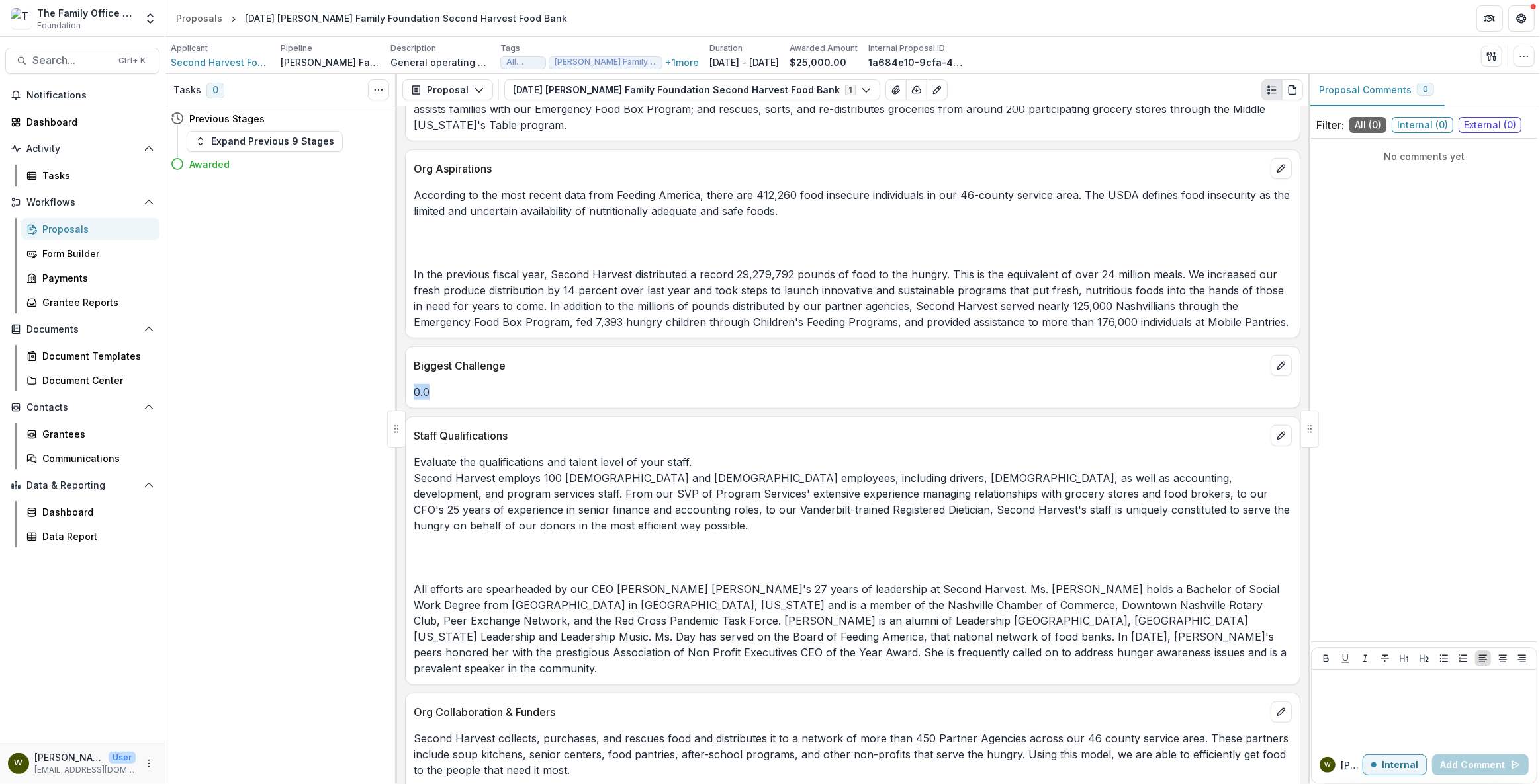
drag, startPoint x: 461, startPoint y: 348, endPoint x: 460, endPoint y: 358, distance: 10.0
click at [410, 376] on div "0.0" at bounding box center [852, 388] width 894 height 24
click at [612, 384] on p "0.0" at bounding box center [852, 392] width 878 height 16
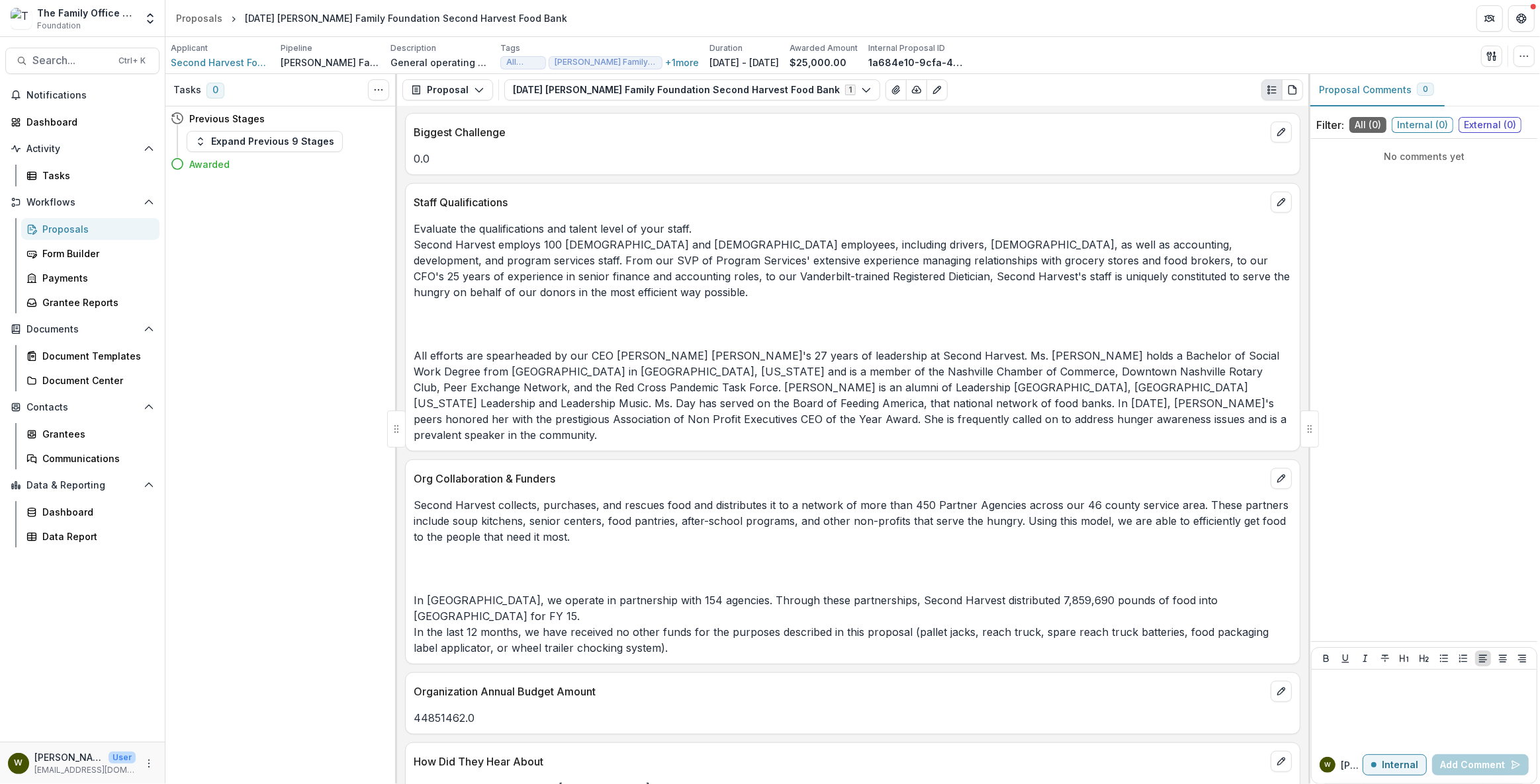
scroll to position [1401, 0]
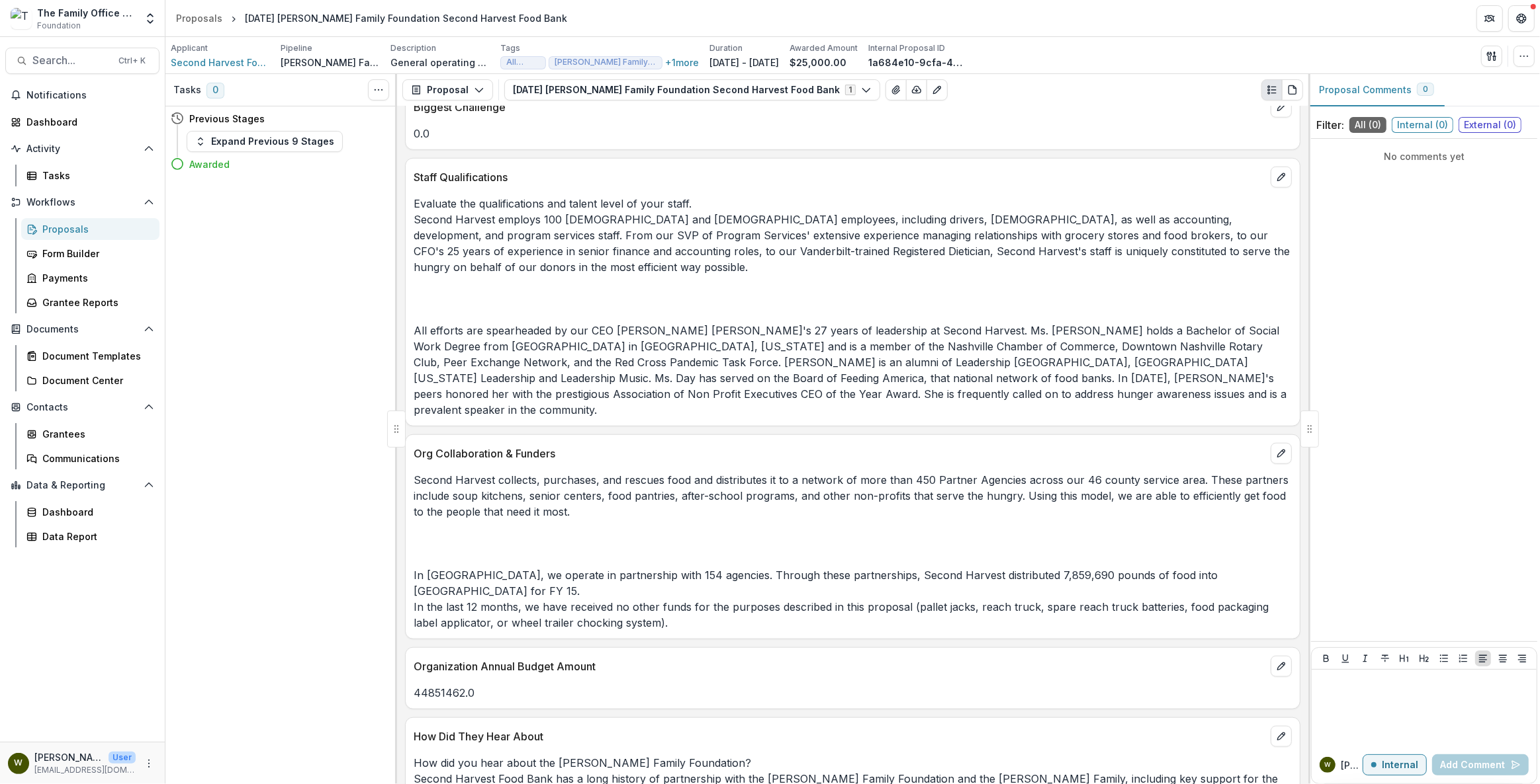
click at [553, 686] on p "44851462.0" at bounding box center [852, 693] width 878 height 16
click at [840, 659] on p "Organization Annual Budget Amount" at bounding box center [839, 666] width 851 height 16
click at [549, 686] on p "44851462.0" at bounding box center [852, 693] width 878 height 16
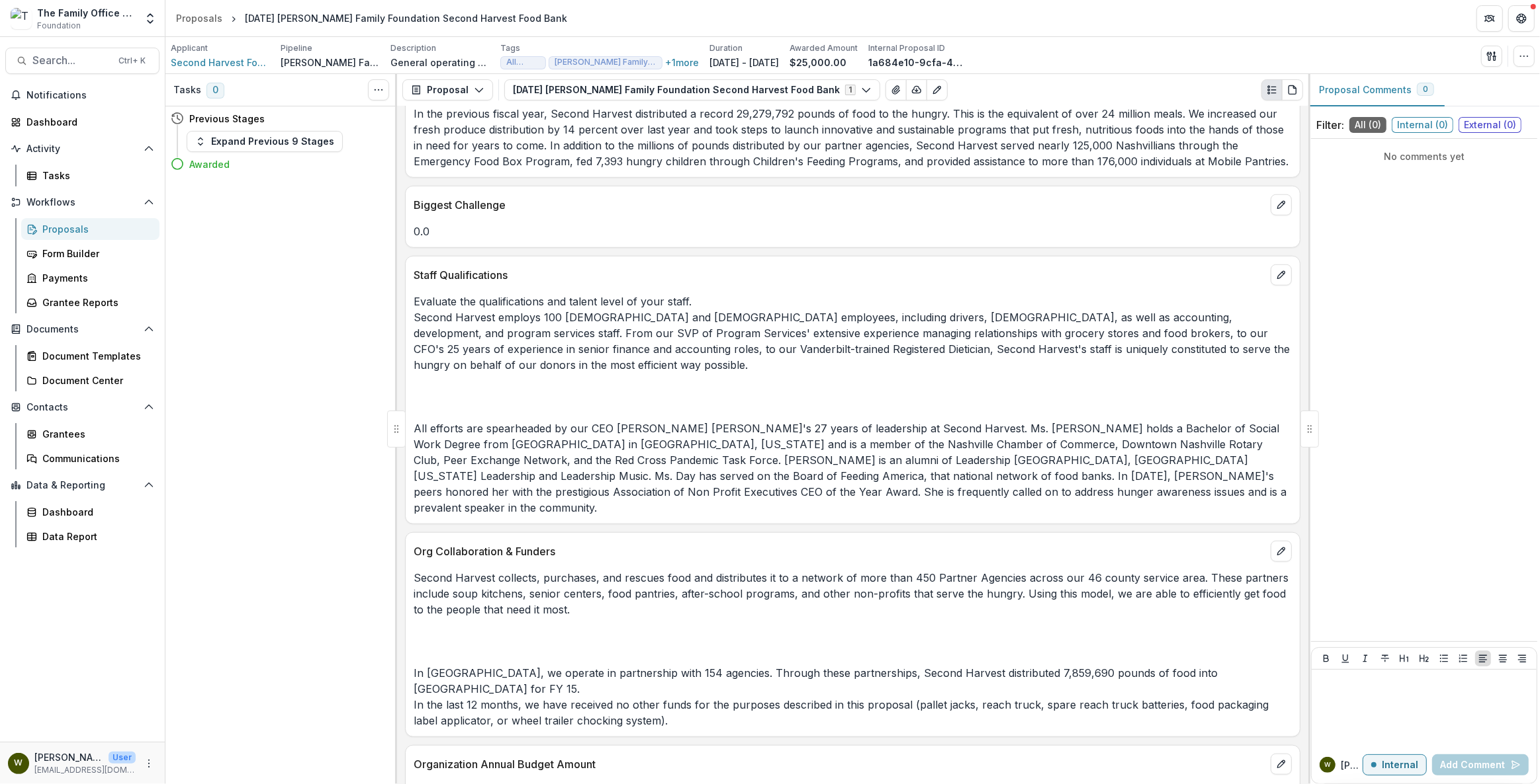
scroll to position [1160, 0]
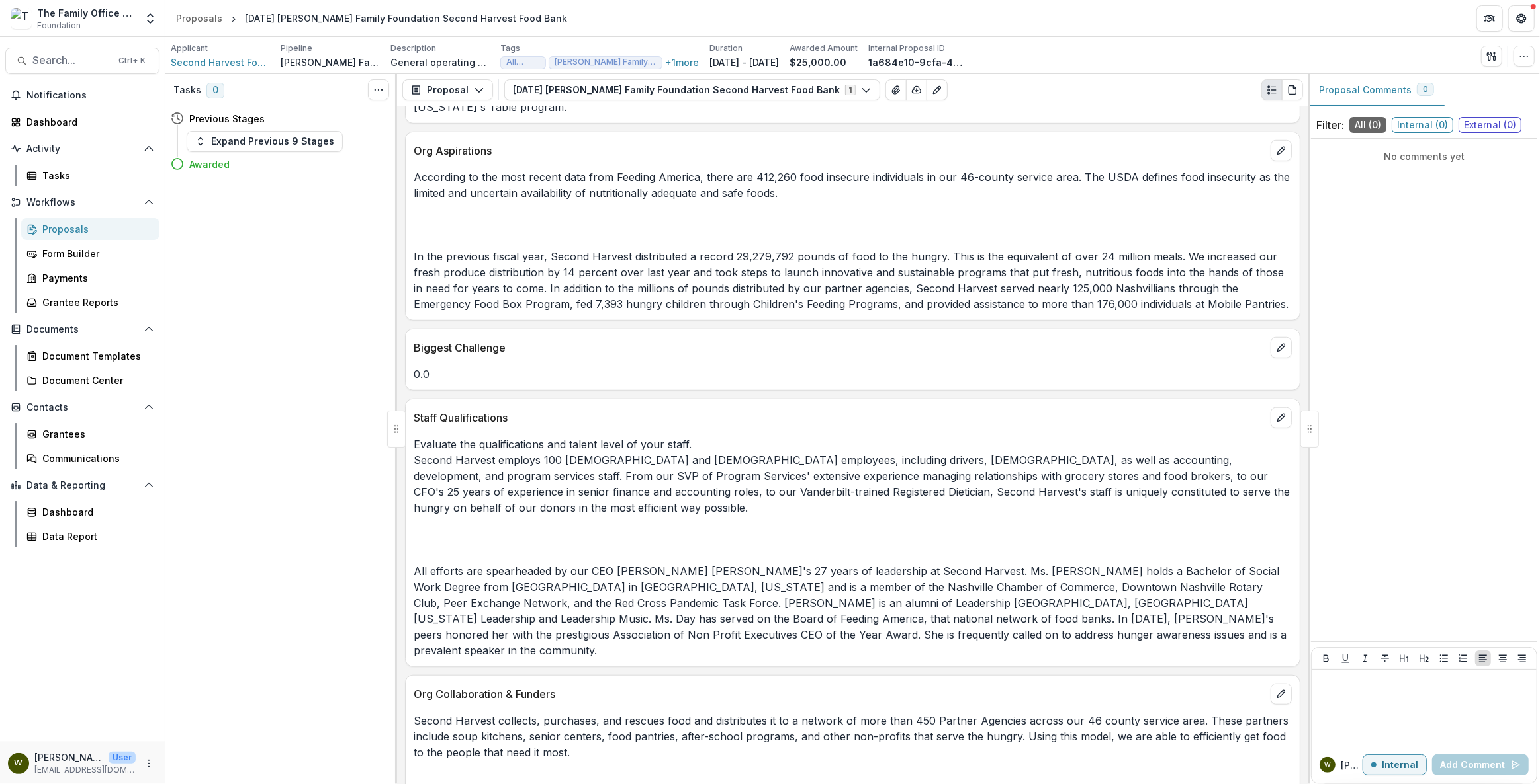
click at [499, 367] on p "0.0" at bounding box center [852, 375] width 878 height 16
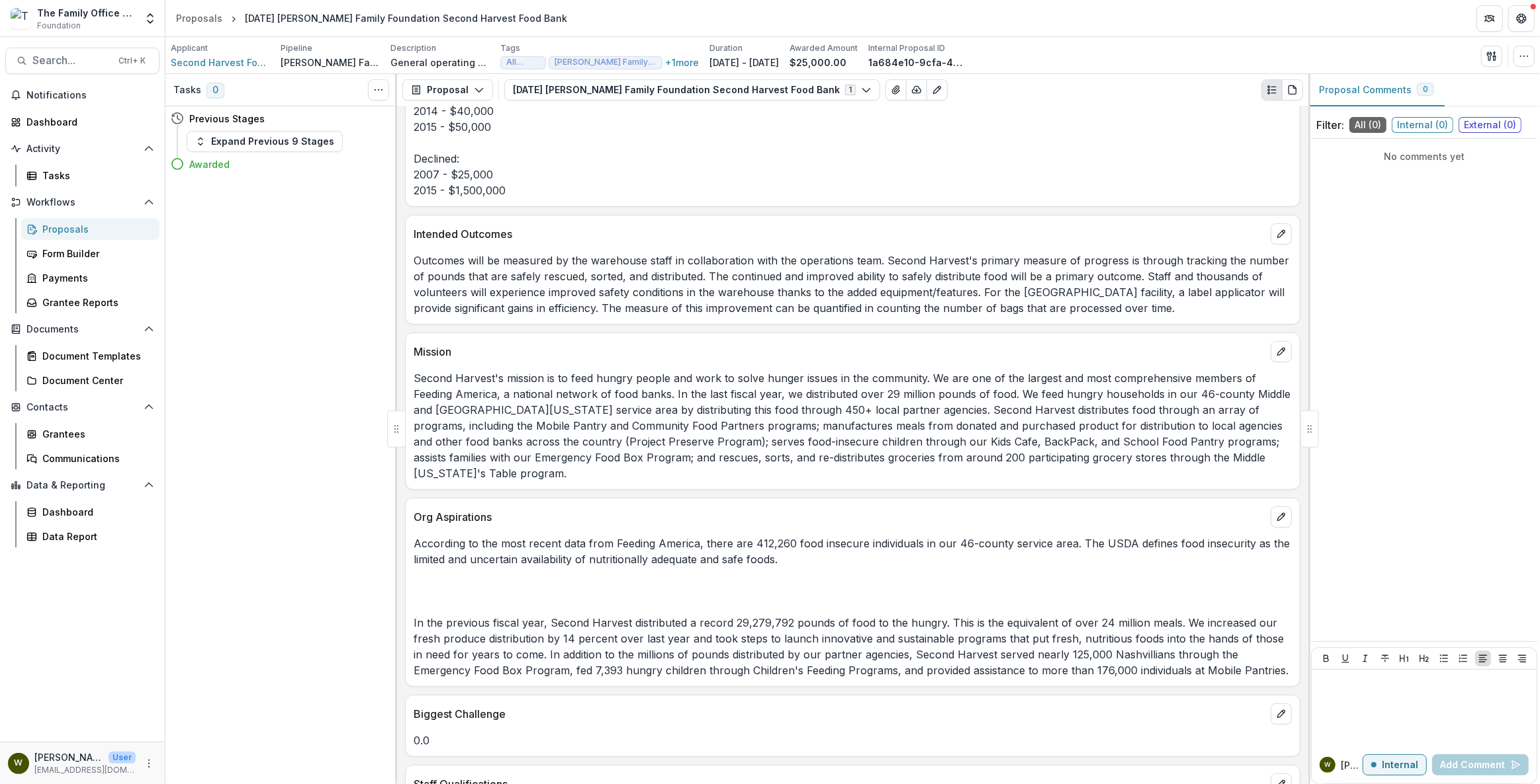
scroll to position [619, 0]
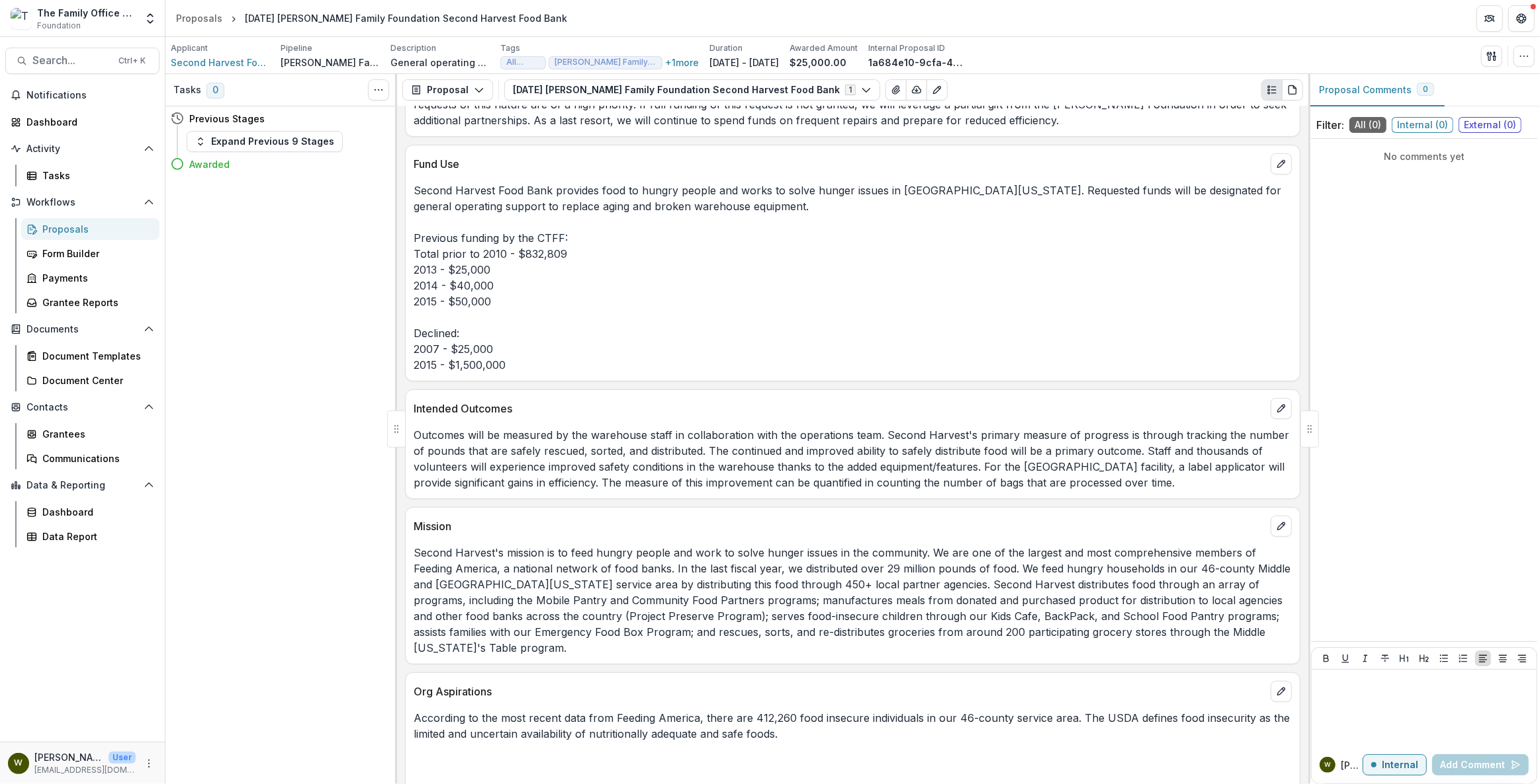
click at [876, 463] on p "Outcomes will be measured by the warehouse staff in collaboration with the oper…" at bounding box center [852, 458] width 878 height 64
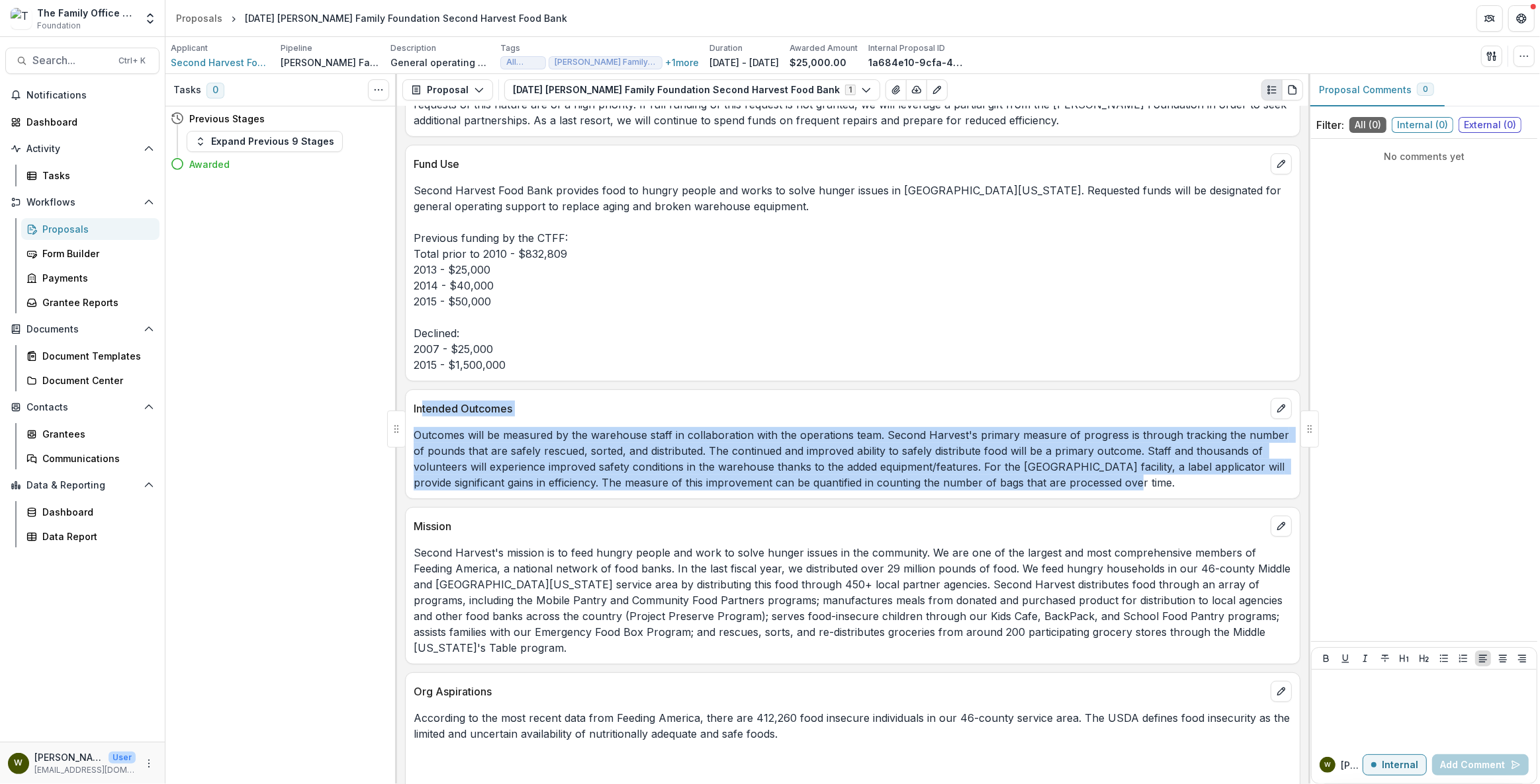
drag, startPoint x: 1144, startPoint y: 469, endPoint x: 675, endPoint y: 433, distance: 470.4
click at [416, 389] on div "Intended Outcomes Outcomes will be measured by the warehouse staff in collabora…" at bounding box center [852, 444] width 895 height 110
click at [890, 436] on p "Outcomes will be measured by the warehouse staff in collaboration with the oper…" at bounding box center [852, 458] width 878 height 64
click at [933, 463] on p "Outcomes will be measured by the warehouse staff in collaboration with the oper…" at bounding box center [852, 458] width 878 height 64
click at [1225, 479] on div "Intended Outcomes Outcomes will be measured by the warehouse staff in collabora…" at bounding box center [852, 444] width 895 height 110
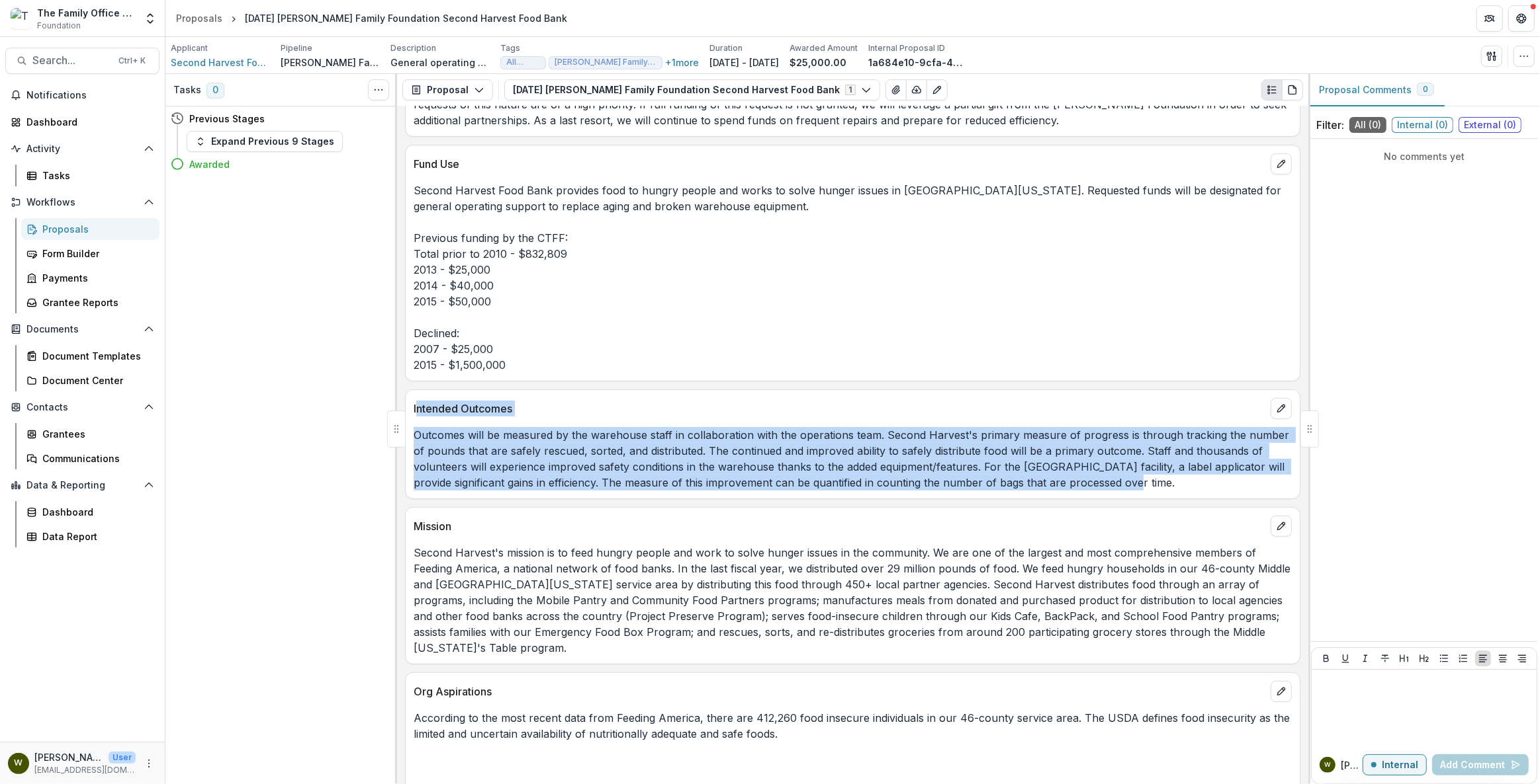
click at [1207, 449] on p "Outcomes will be measured by the warehouse staff in collaboration with the oper…" at bounding box center [852, 458] width 878 height 64
click at [1174, 470] on p "Outcomes will be measured by the warehouse staff in collaboration with the oper…" at bounding box center [852, 458] width 878 height 64
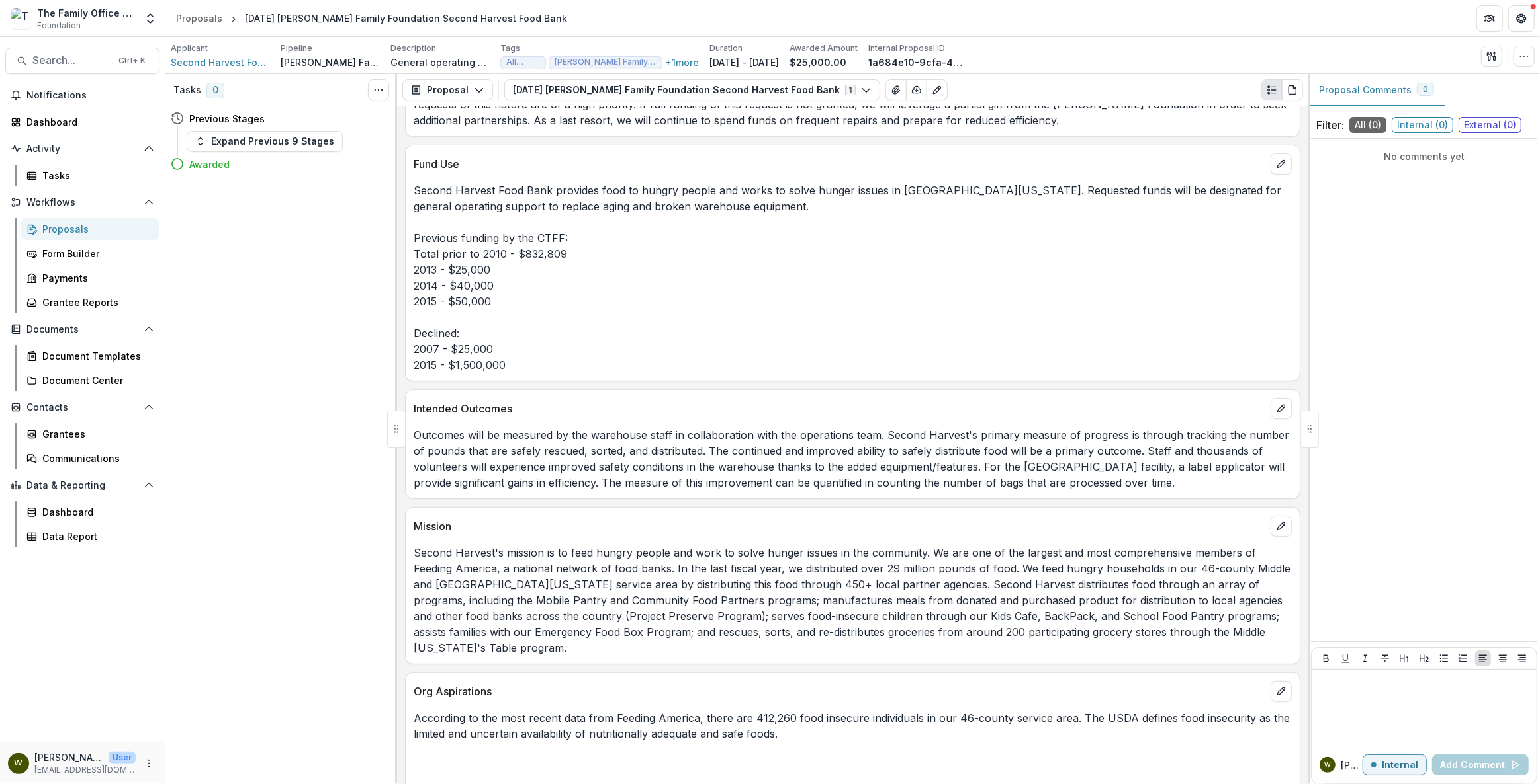
click at [1175, 470] on p "Outcomes will be measured by the warehouse staff in collaboration with the oper…" at bounding box center [852, 458] width 878 height 64
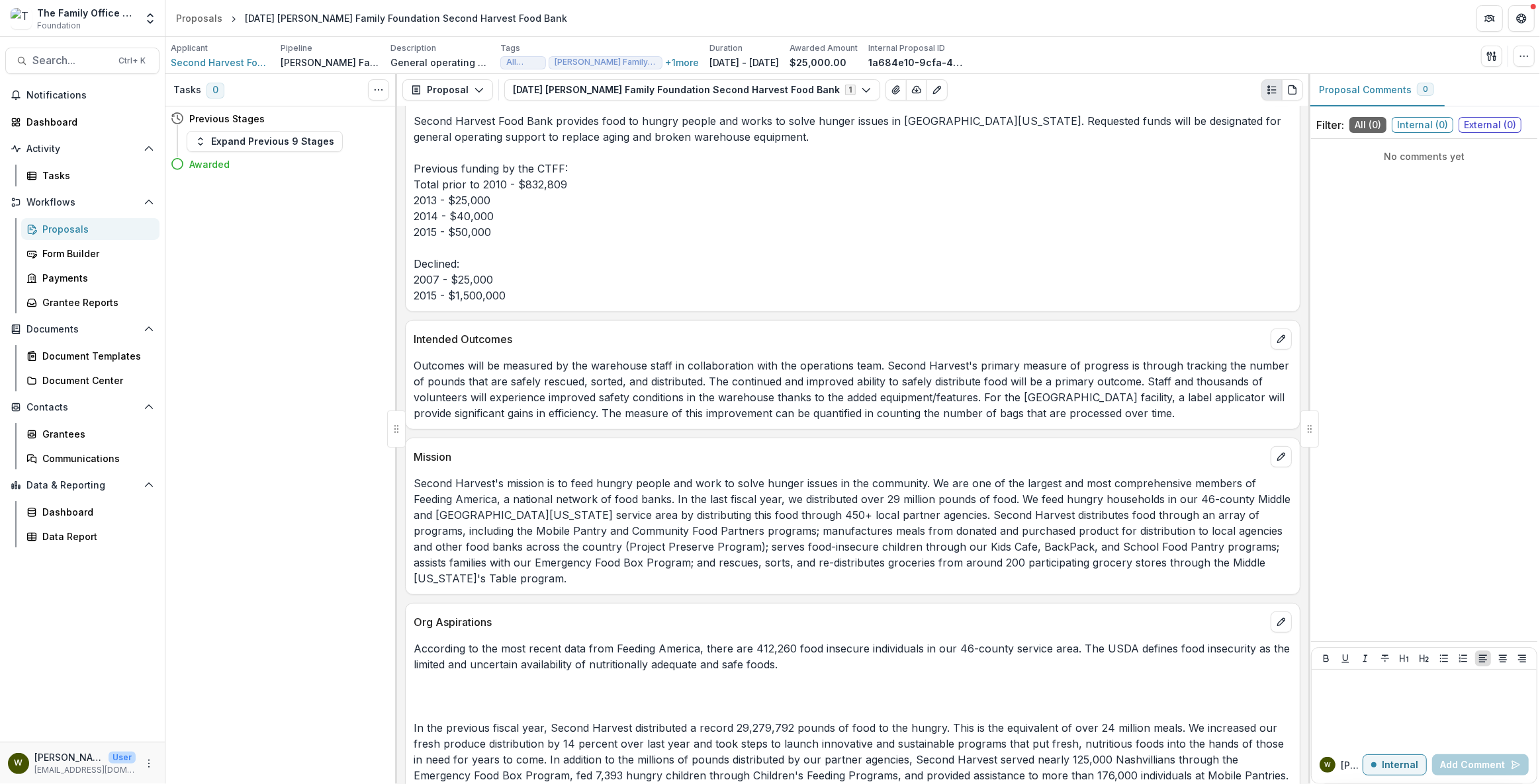
scroll to position [740, 0]
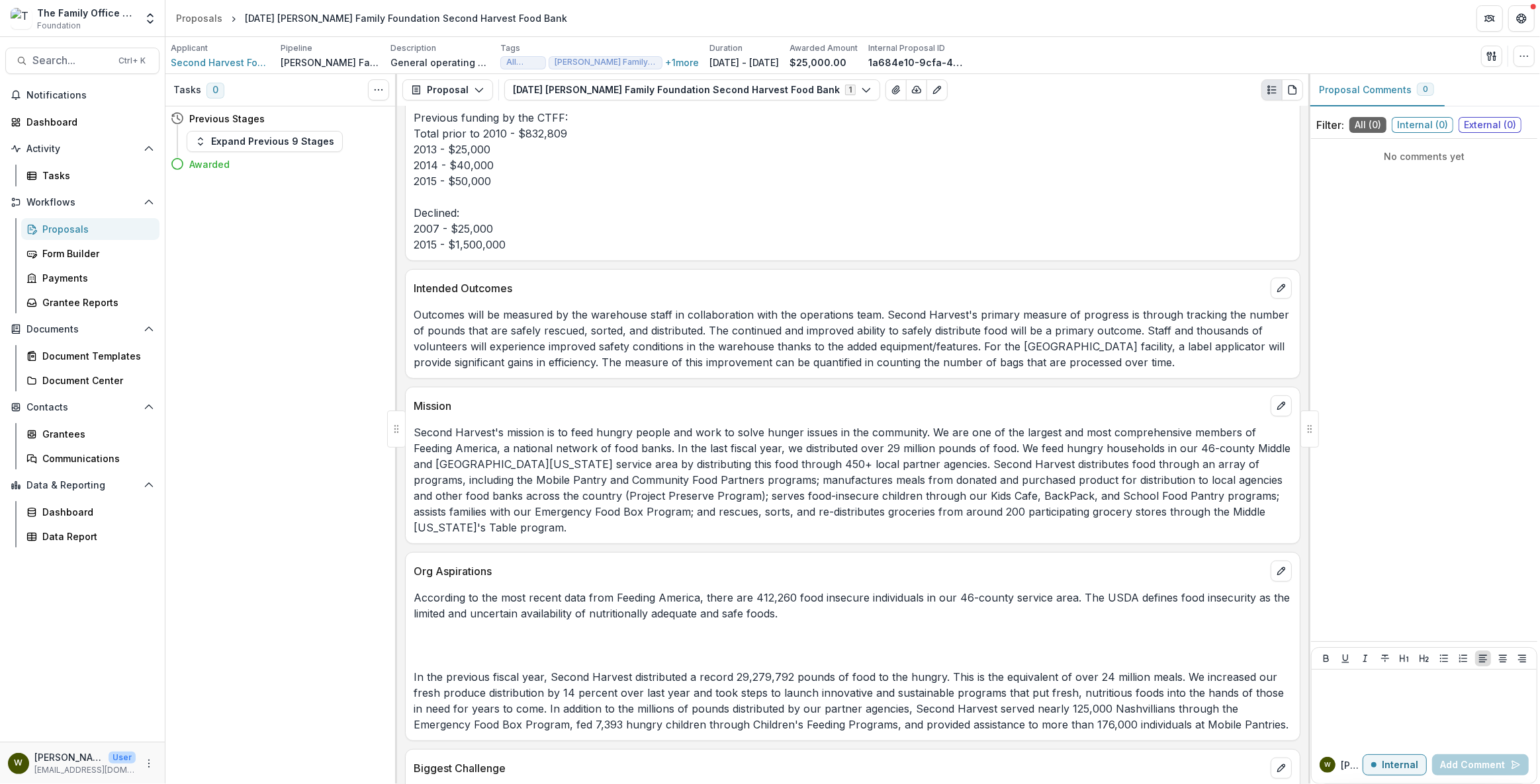
click at [906, 331] on p "Outcomes will be measured by the warehouse staff in collaboration with the oper…" at bounding box center [852, 338] width 878 height 64
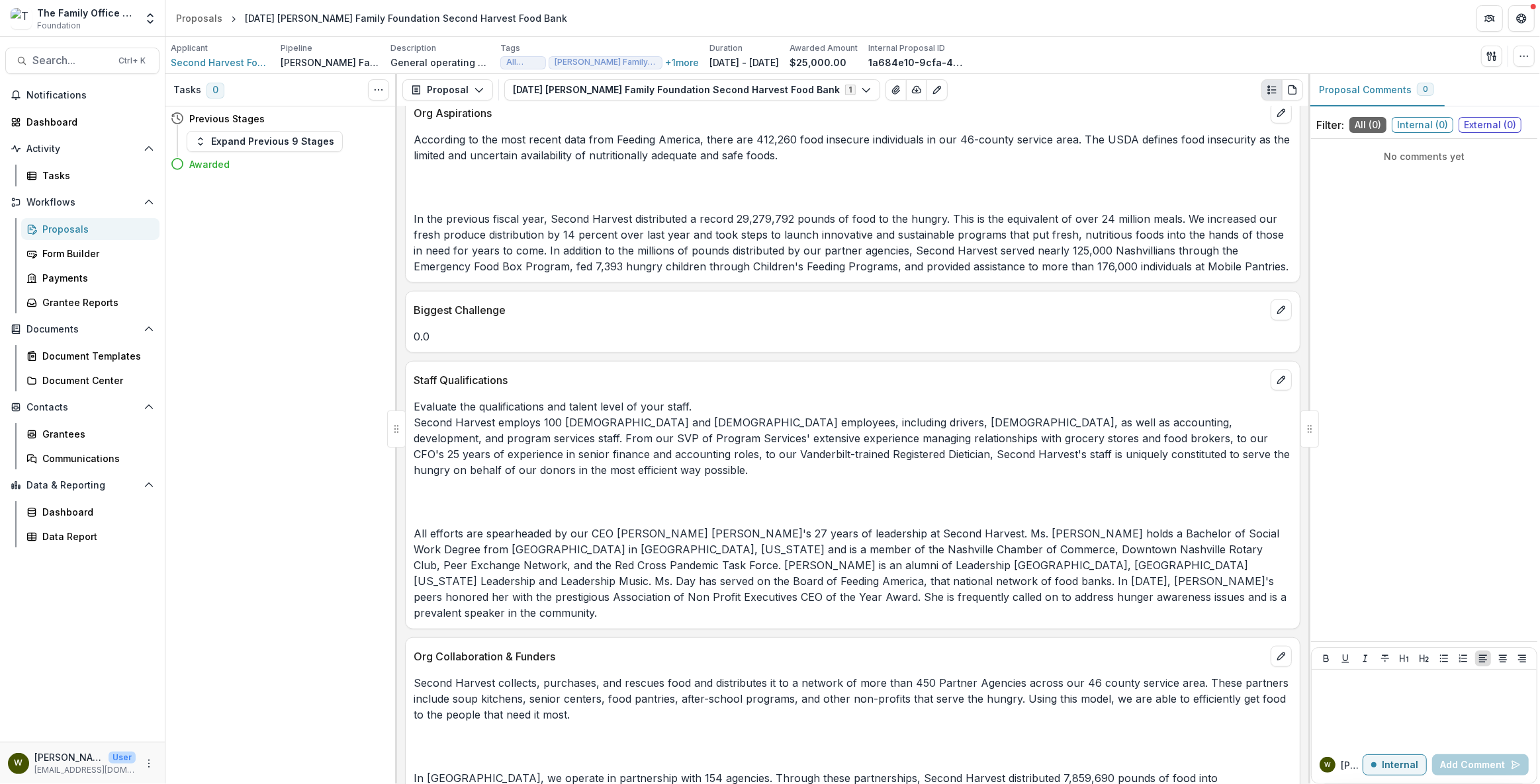
scroll to position [1401, 0]
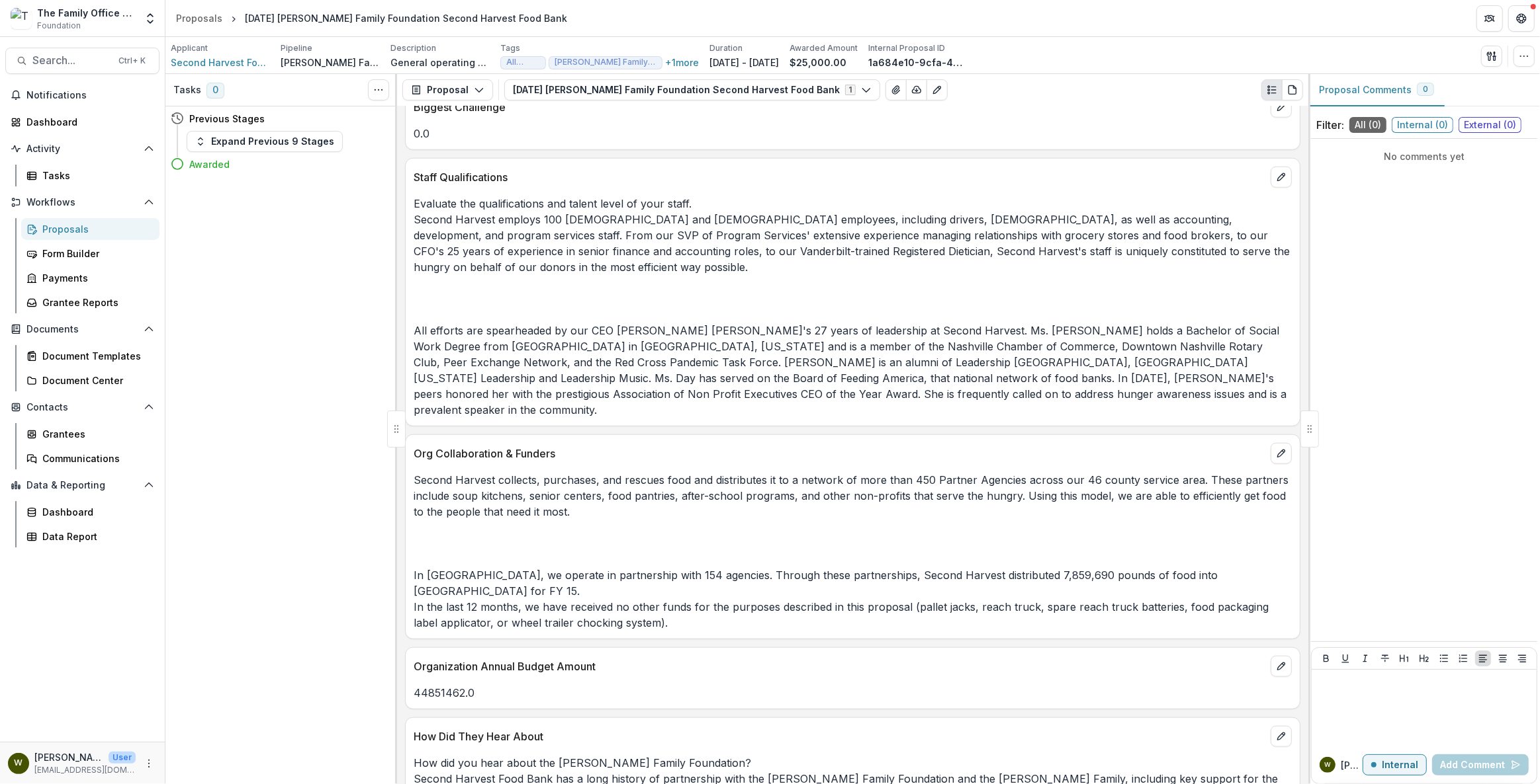
click at [695, 472] on p "Second Harvest collects, purchases, and rescues food and distributes it to a ne…" at bounding box center [852, 551] width 878 height 159
click at [843, 549] on p "Second Harvest collects, purchases, and rescues food and distributes it to a ne…" at bounding box center [852, 551] width 878 height 159
click at [699, 575] on p "Second Harvest collects, purchases, and rescues food and distributes it to a ne…" at bounding box center [852, 551] width 878 height 159
drag, startPoint x: 595, startPoint y: 402, endPoint x: 614, endPoint y: 463, distance: 63.9
click at [410, 436] on div "Org Collaboration & Funders" at bounding box center [852, 449] width 894 height 29
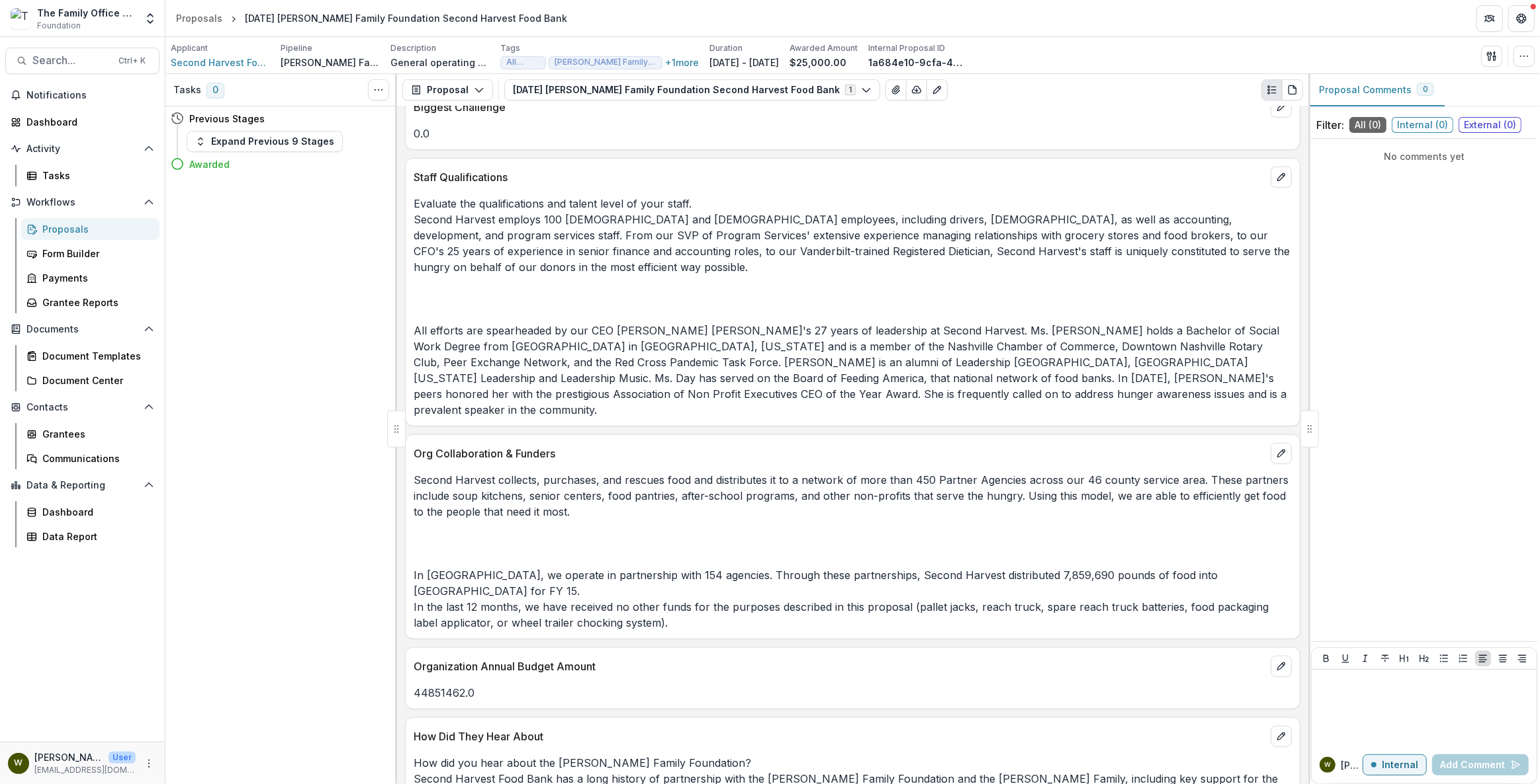
click at [726, 482] on p "Second Harvest collects, purchases, and rescues food and distributes it to a ne…" at bounding box center [852, 551] width 878 height 159
click at [849, 582] on div "Org Collaboration & Funders Second Harvest collects, purchases, and rescues foo…" at bounding box center [852, 537] width 895 height 205
click at [791, 570] on p "Second Harvest collects, purchases, and rescues food and distributes it to a ne…" at bounding box center [852, 551] width 878 height 159
click at [647, 504] on p "Second Harvest collects, purchases, and rescues food and distributes it to a ne…" at bounding box center [852, 551] width 878 height 159
click at [647, 506] on p "Second Harvest collects, purchases, and rescues food and distributes it to a ne…" at bounding box center [852, 551] width 878 height 159
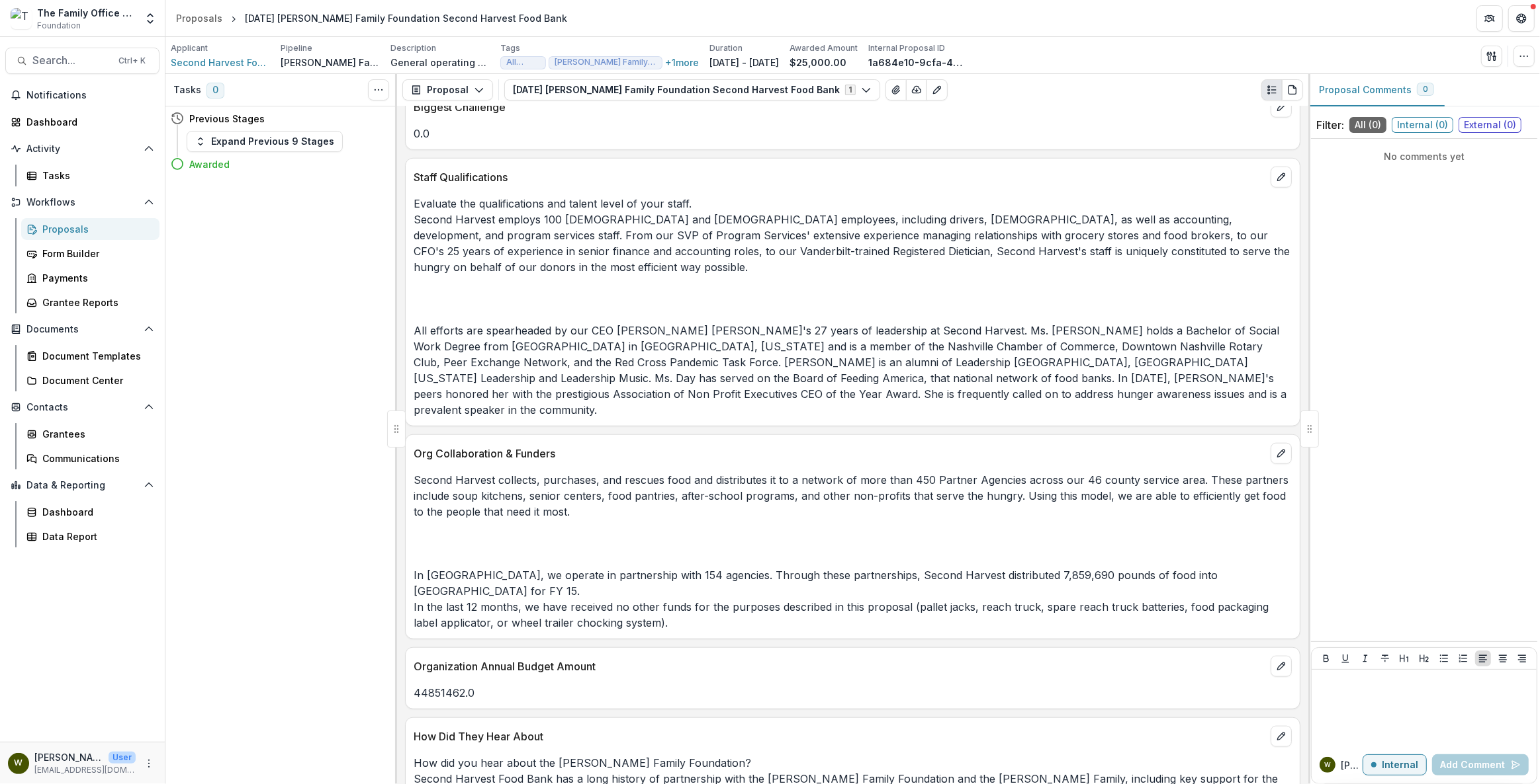
click at [955, 490] on p "Second Harvest collects, purchases, and rescues food and distributes it to a ne…" at bounding box center [852, 551] width 878 height 159
click at [955, 490] on p "Second Harvest collects, purchases, and rescues food and distributes it to a ne…" at bounding box center [852, 551] width 878 height 159
click at [951, 490] on p "Second Harvest collects, purchases, and rescues food and distributes it to a ne…" at bounding box center [852, 551] width 878 height 159
click at [625, 654] on div "Organization Annual Budget Amount 44851462.0" at bounding box center [852, 678] width 895 height 62
click at [955, 665] on div "Project Title General operating support to replace aging and broken warehouse e…" at bounding box center [852, 445] width 911 height 678
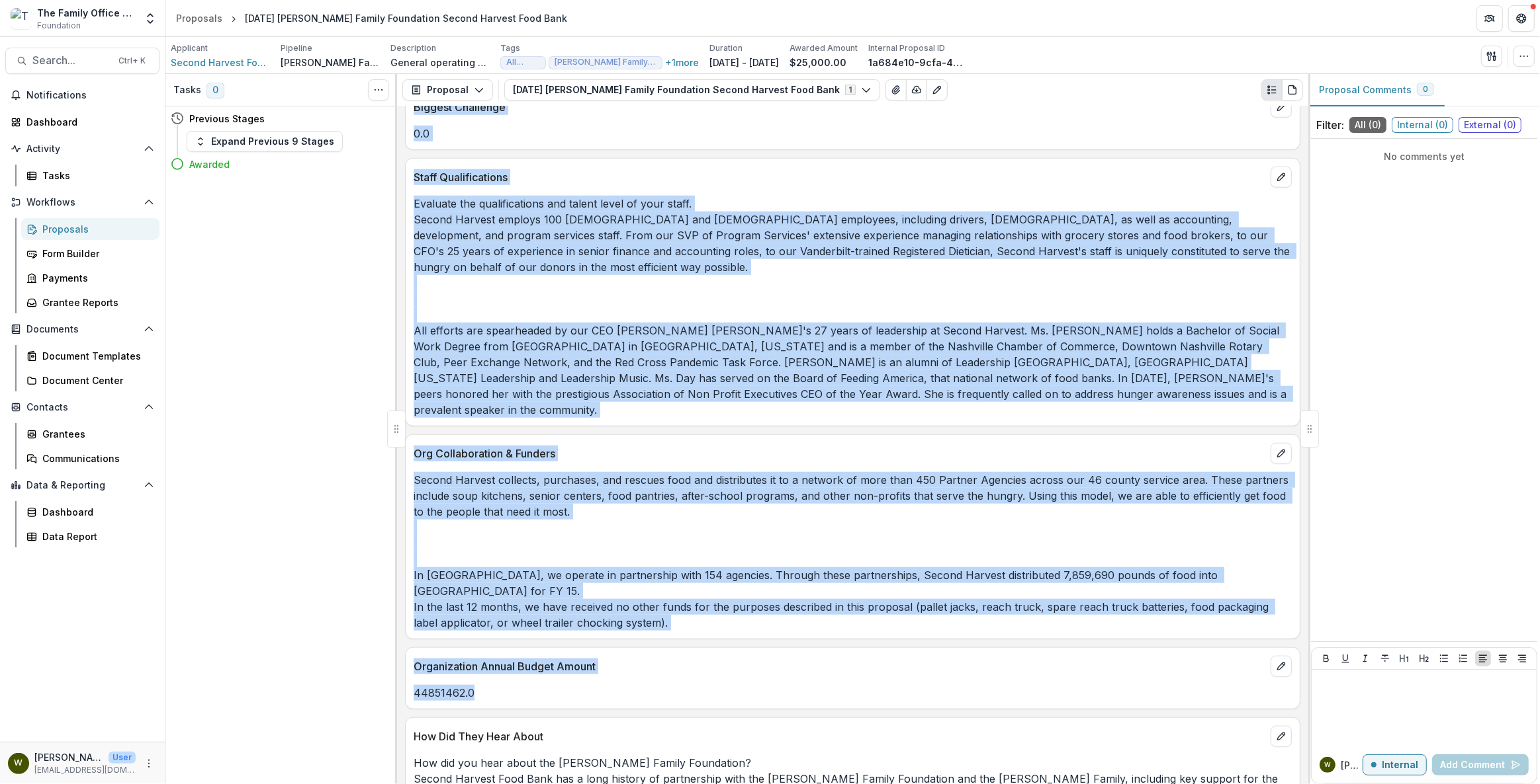
drag, startPoint x: 491, startPoint y: 641, endPoint x: 653, endPoint y: 624, distance: 162.9
click at [389, 641] on div "Tasks 0 Show Cancelled Tasks Previous Stages Expand Previous 9 Stages Awarded P…" at bounding box center [852, 429] width 1374 height 710
click at [653, 659] on p "Organization Annual Budget Amount" at bounding box center [839, 666] width 851 height 16
click at [645, 686] on p "44851462.0" at bounding box center [852, 693] width 878 height 16
click at [609, 658] on div "Organization Annual Budget Amount 44851462.0" at bounding box center [852, 678] width 895 height 62
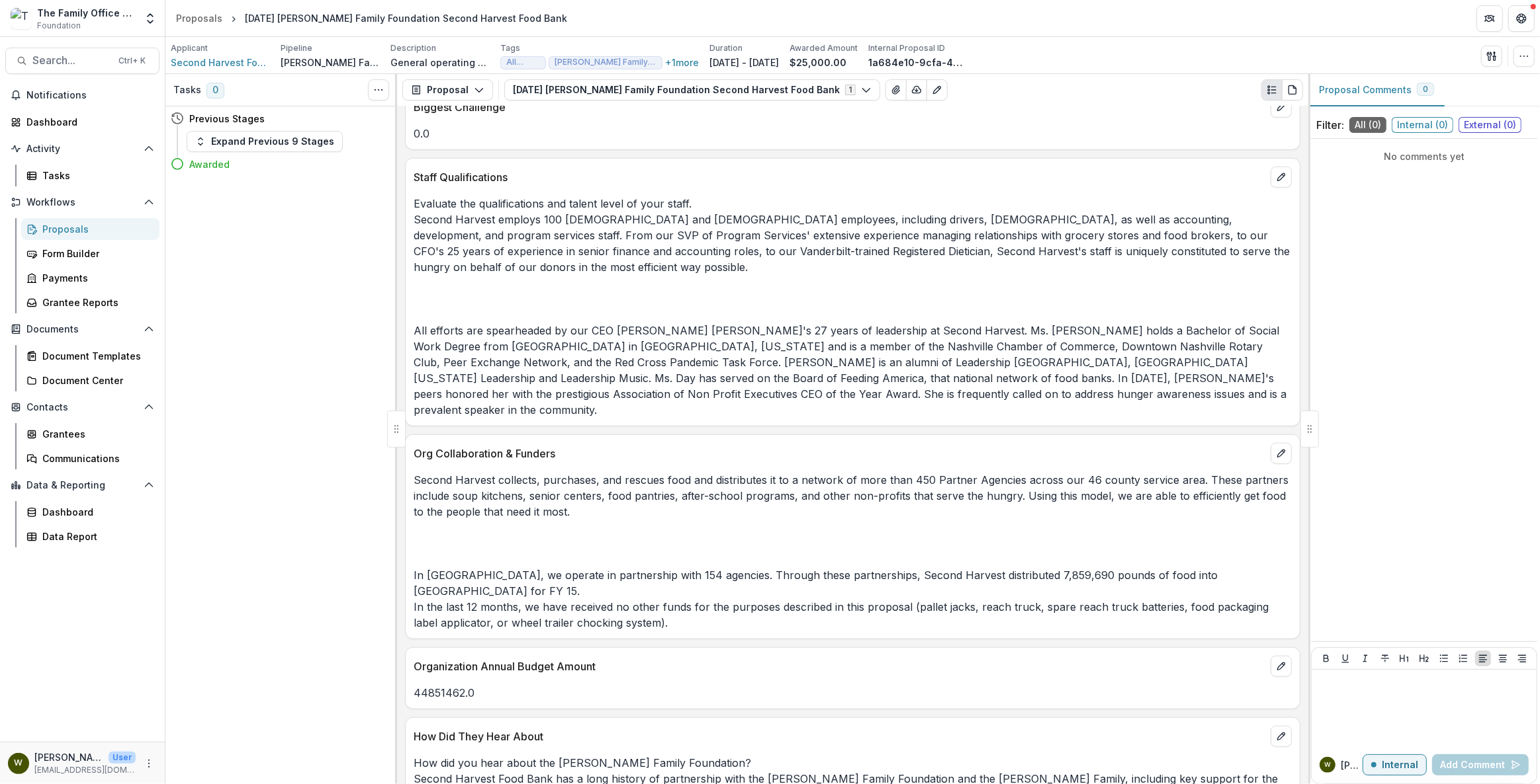
drag, startPoint x: 626, startPoint y: 655, endPoint x: 897, endPoint y: 642, distance: 271.3
click at [627, 658] on div "Organization Annual Budget Amount 44851462.0" at bounding box center [852, 678] width 895 height 62
click at [1277, 661] on icon "edit" at bounding box center [1281, 666] width 10 height 10
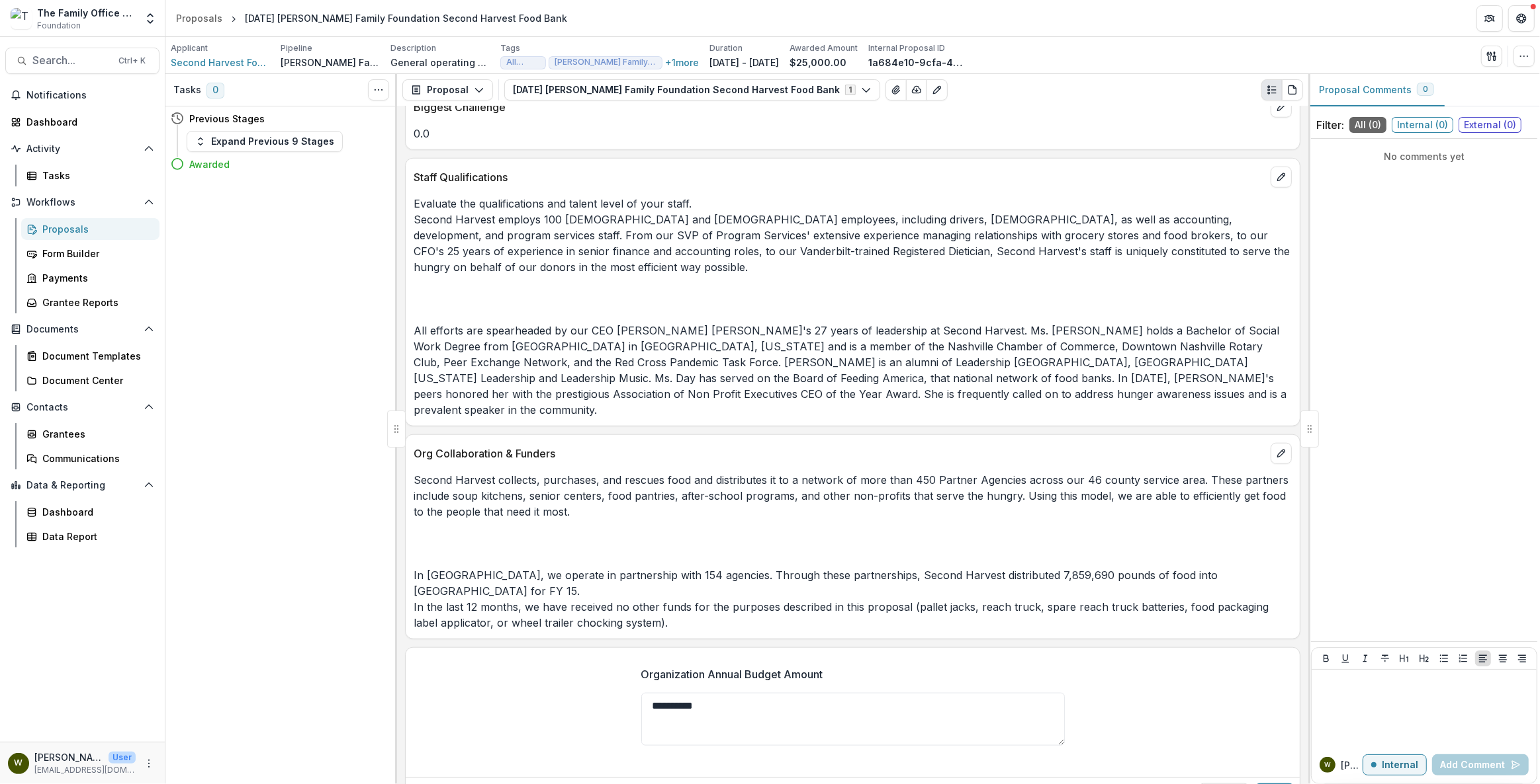
click at [1217, 784] on button "Cancel" at bounding box center [1224, 794] width 51 height 21
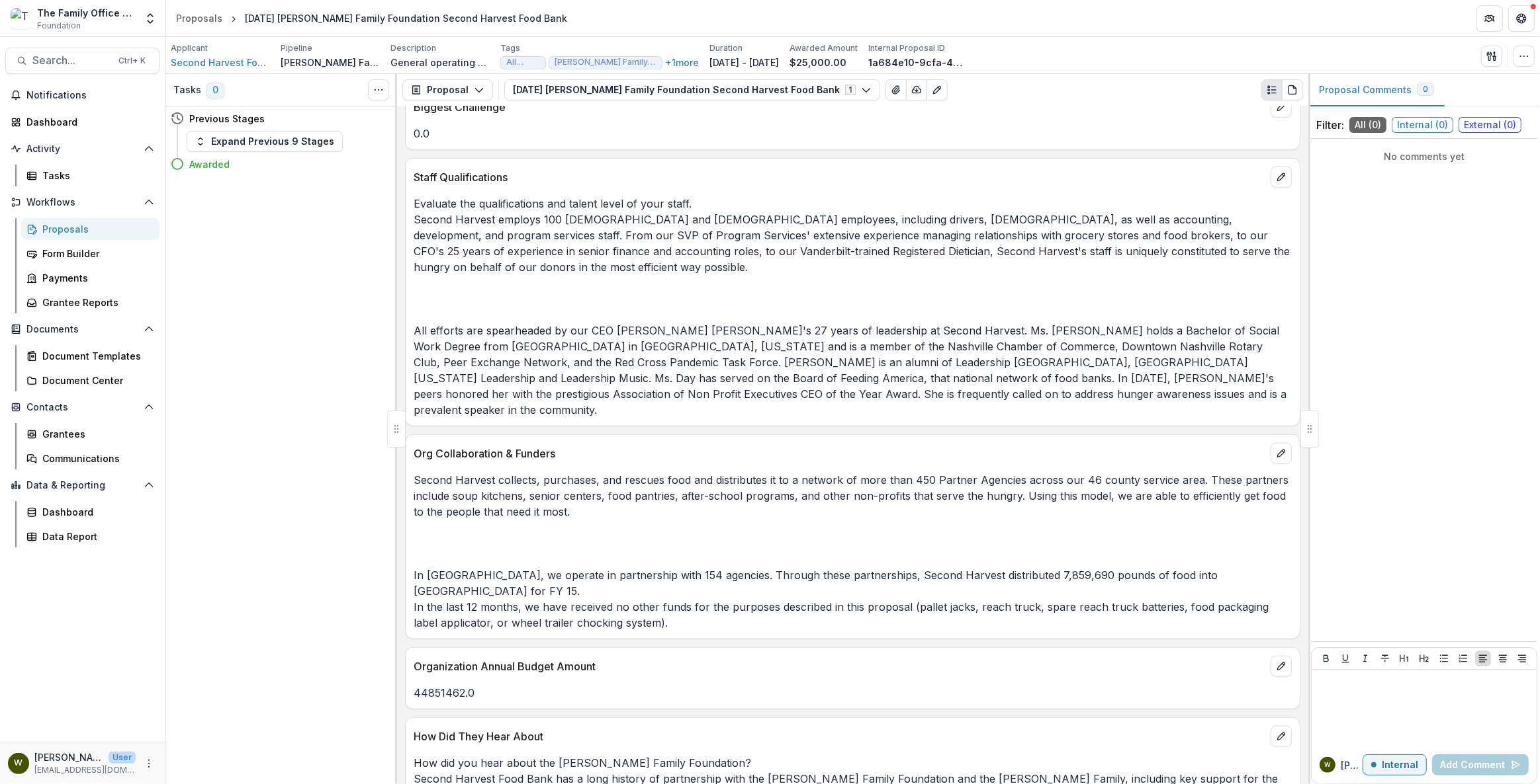
click at [552, 652] on div "Organization Annual Budget Amount 44851462.0" at bounding box center [852, 678] width 895 height 62
click at [406, 686] on div "44851462.0" at bounding box center [852, 693] width 894 height 16
click at [641, 686] on p "44851462.0" at bounding box center [852, 693] width 878 height 16
click at [780, 659] on p "Organization Annual Budget Amount" at bounding box center [839, 666] width 851 height 16
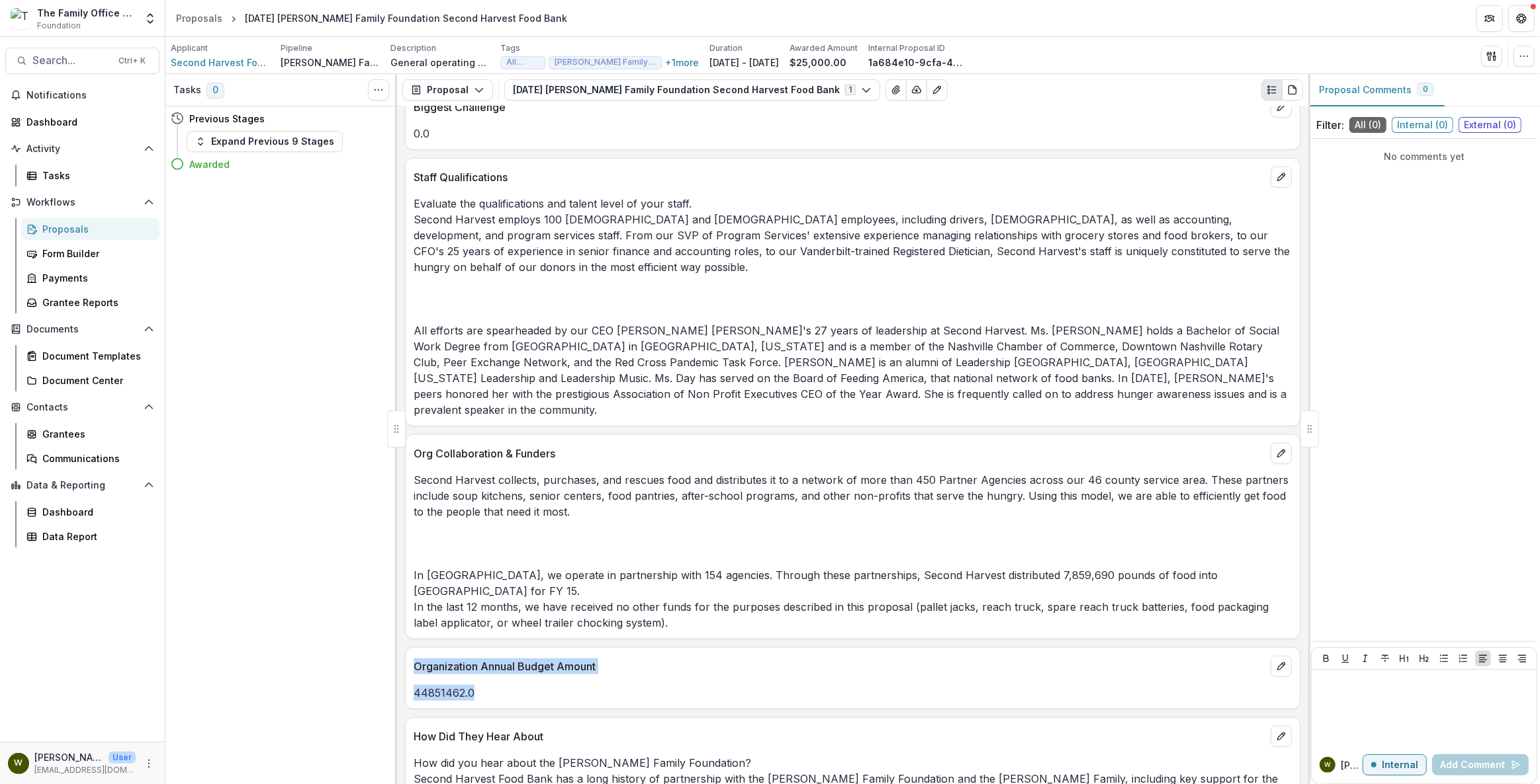
drag, startPoint x: 442, startPoint y: 627, endPoint x: 632, endPoint y: 644, distance: 190.8
click at [417, 647] on div "Organization Annual Budget Amount 44851462.0" at bounding box center [852, 678] width 895 height 62
click at [677, 686] on p "44851462.0" at bounding box center [852, 693] width 878 height 16
click at [811, 658] on div "Organization Annual Budget Amount 44851462.0" at bounding box center [852, 678] width 895 height 62
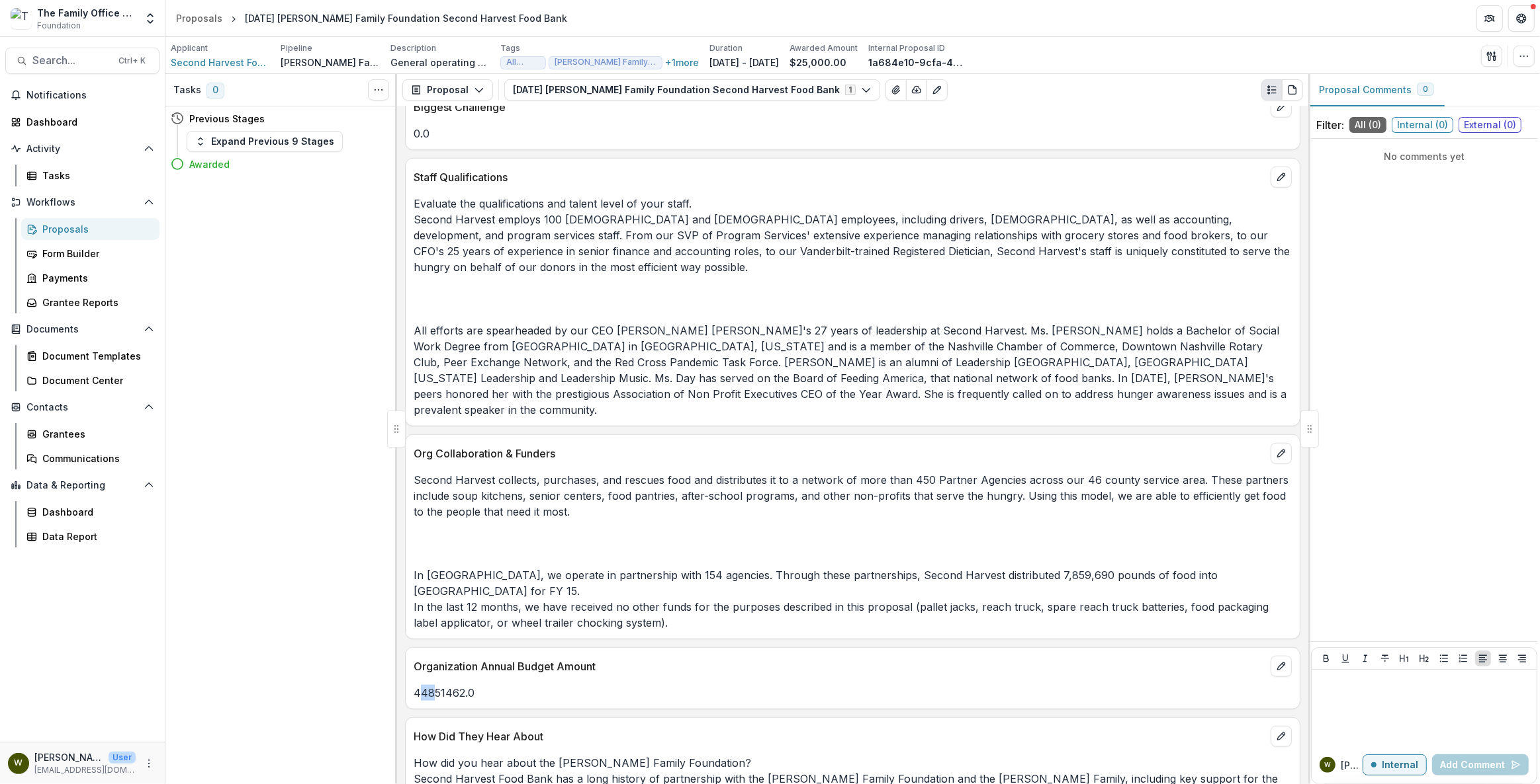
drag, startPoint x: 419, startPoint y: 644, endPoint x: 437, endPoint y: 643, distance: 18.0
click at [437, 686] on p "44851462.0" at bounding box center [852, 693] width 878 height 16
click at [641, 686] on p "44851462.0" at bounding box center [852, 693] width 878 height 16
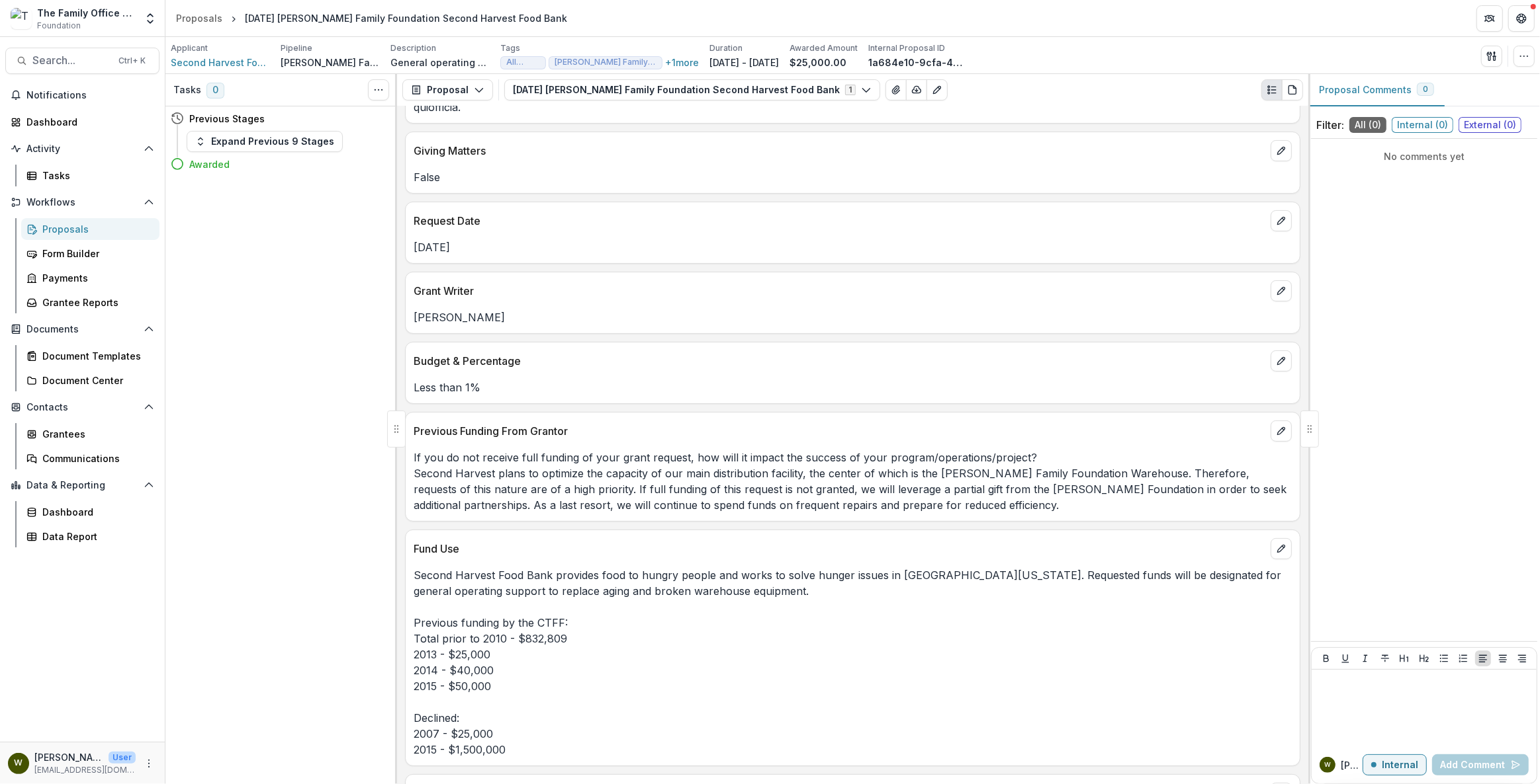
scroll to position [0, 0]
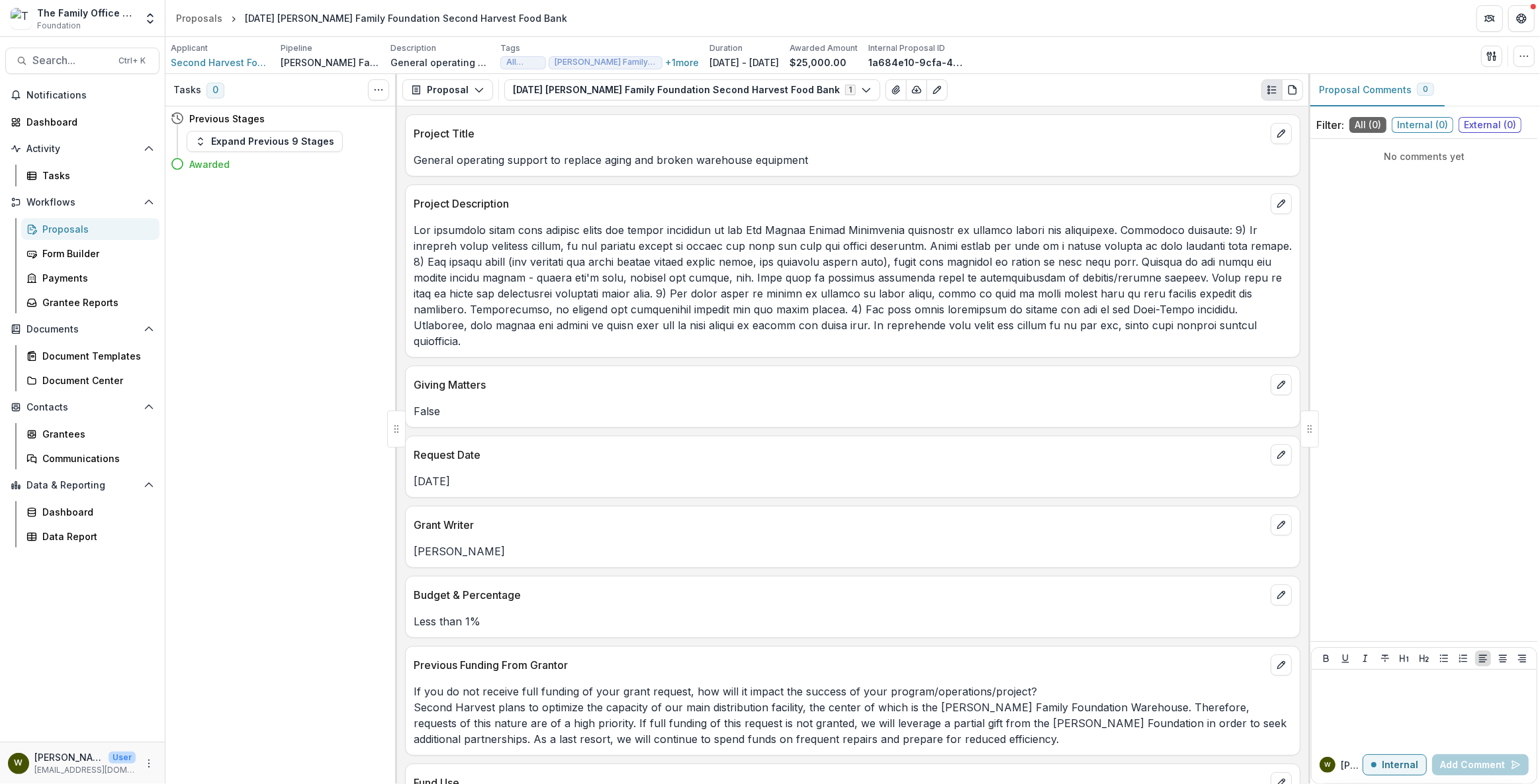
drag, startPoint x: 1032, startPoint y: 184, endPoint x: 997, endPoint y: 143, distance: 53.9
click at [1032, 183] on div "Project Title General operating support to replace aging and broken warehouse e…" at bounding box center [852, 445] width 911 height 678
click at [993, 137] on p "Project Title" at bounding box center [839, 133] width 851 height 16
click at [892, 92] on icon "View Attached Files" at bounding box center [895, 90] width 7 height 8
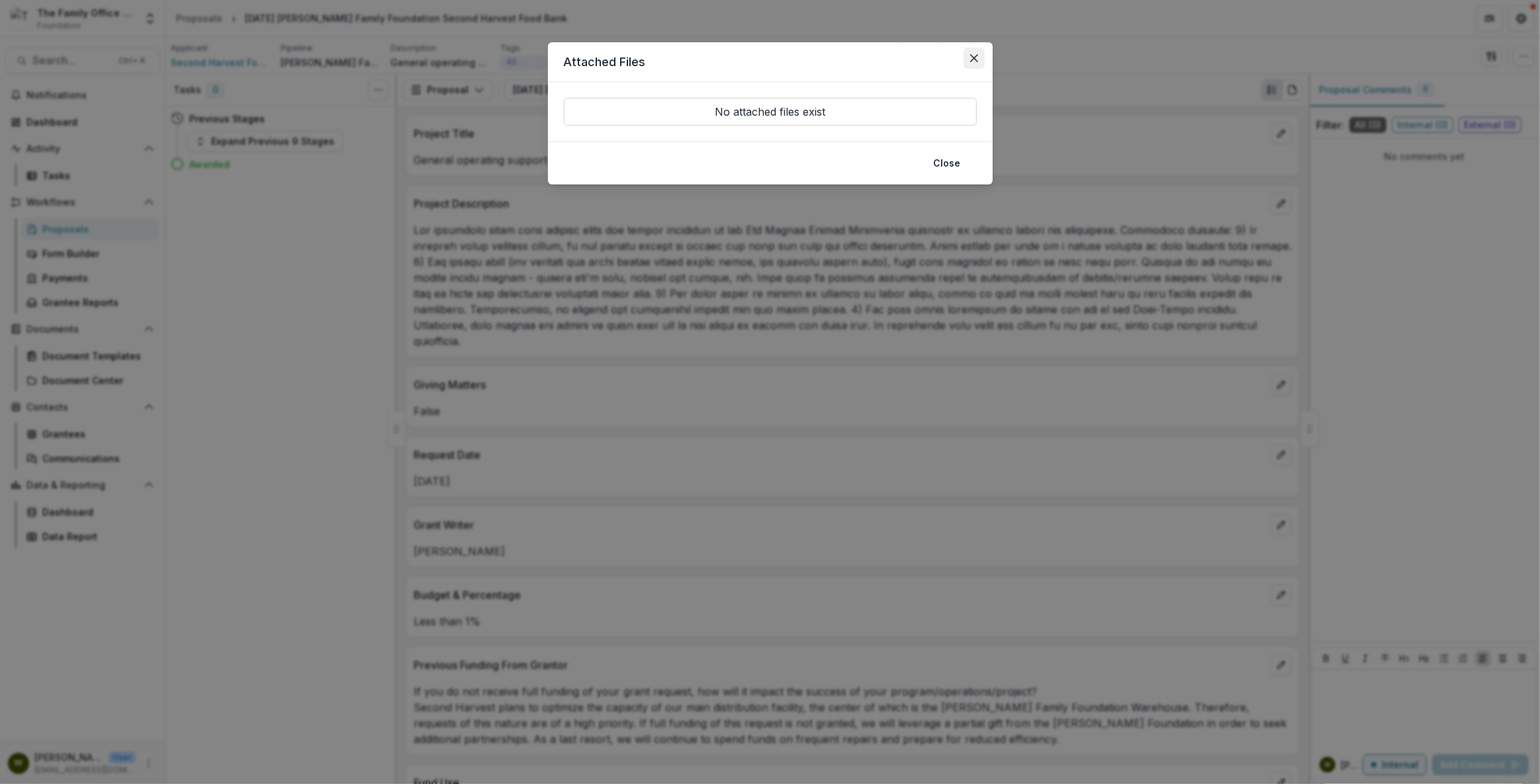
click at [967, 53] on button "Close" at bounding box center [974, 58] width 21 height 21
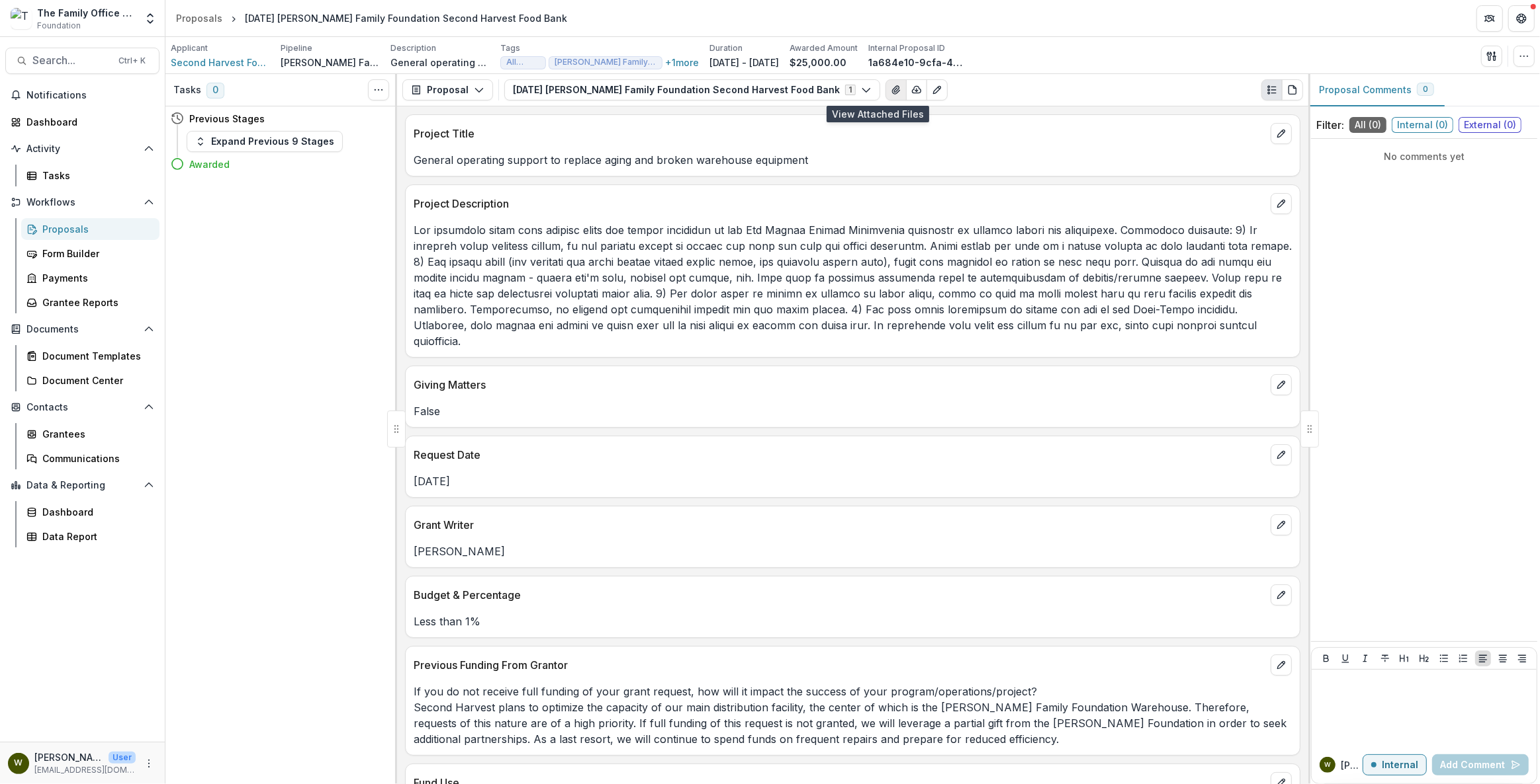
click at [891, 94] on icon "View Attached Files" at bounding box center [896, 90] width 10 height 10
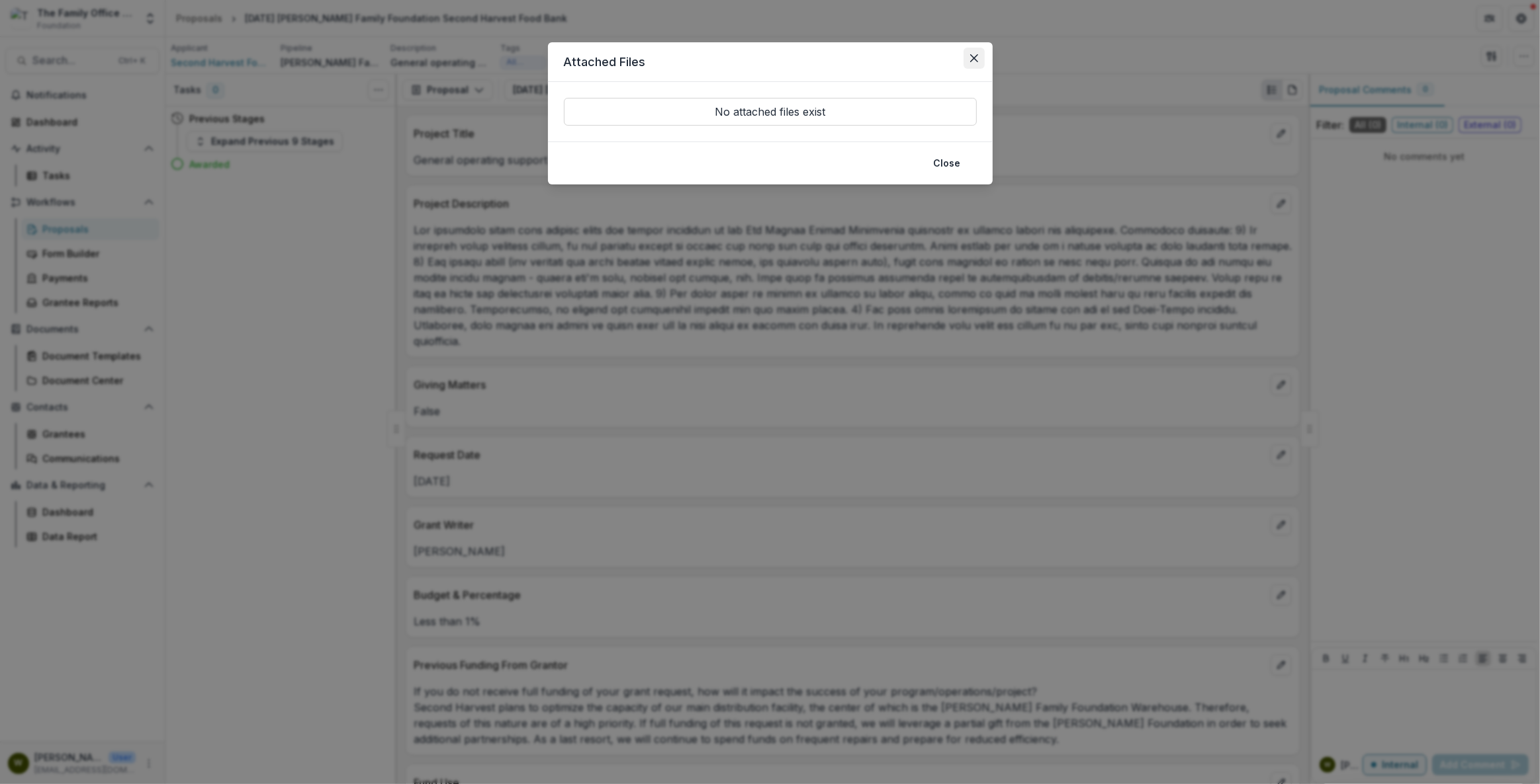
click at [978, 54] on button "Close" at bounding box center [974, 58] width 21 height 21
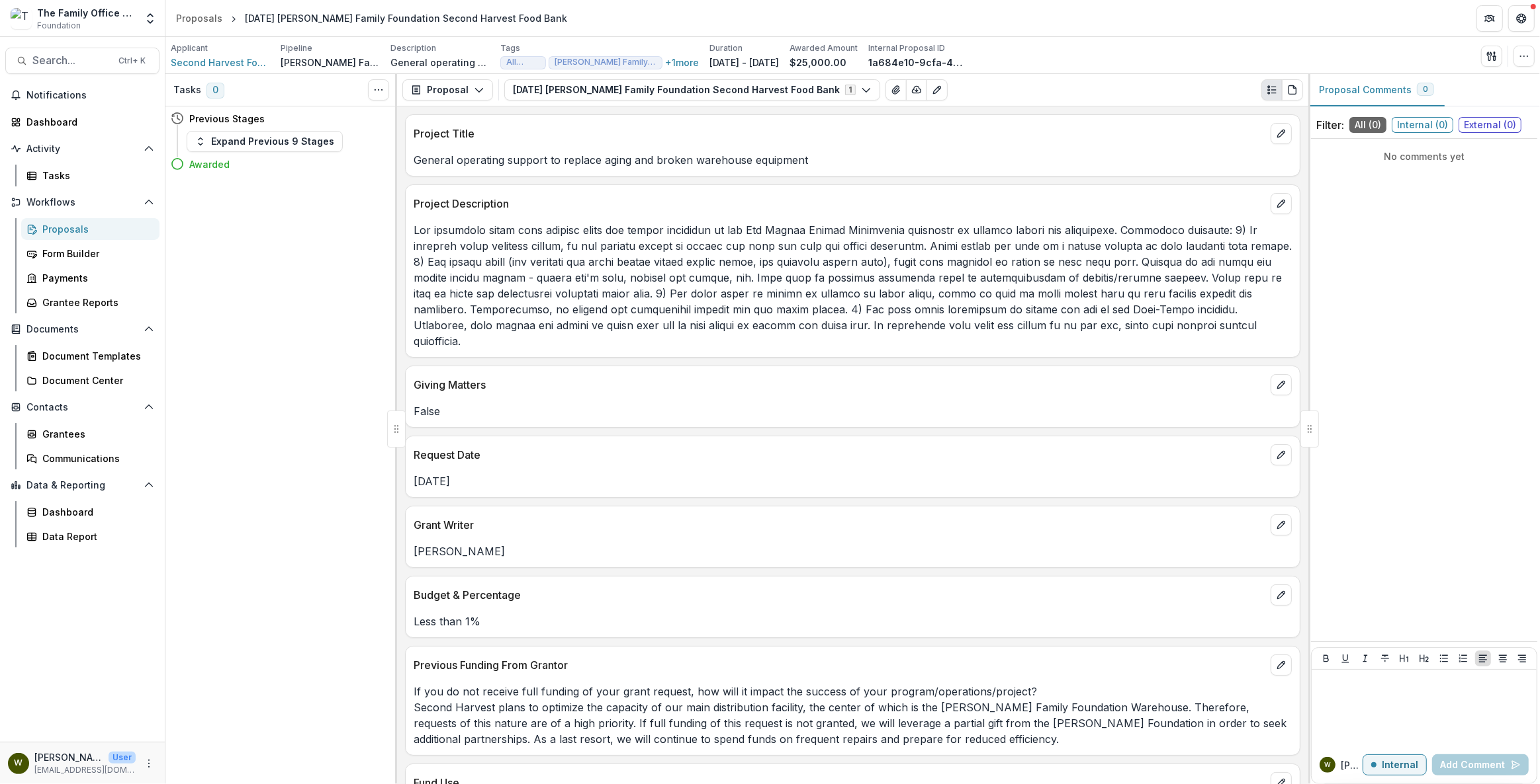
click at [1107, 89] on div "2016-05-26 Cal Turner Family Foundation Second Harvest Food Bank 1 Forms (1) 20…" at bounding box center [904, 90] width 798 height 21
click at [1094, 136] on p "Project Title" at bounding box center [839, 133] width 851 height 16
click at [1092, 139] on p "Project Title" at bounding box center [839, 133] width 851 height 16
click at [1089, 92] on div "2016-05-26 Cal Turner Family Foundation Second Harvest Food Bank 1 Forms (1) 20…" at bounding box center [904, 90] width 798 height 21
click at [1039, 75] on div "Proposal Proposal Payments Reports Grant Agreements Board Summaries Bank Detail…" at bounding box center [852, 90] width 911 height 32
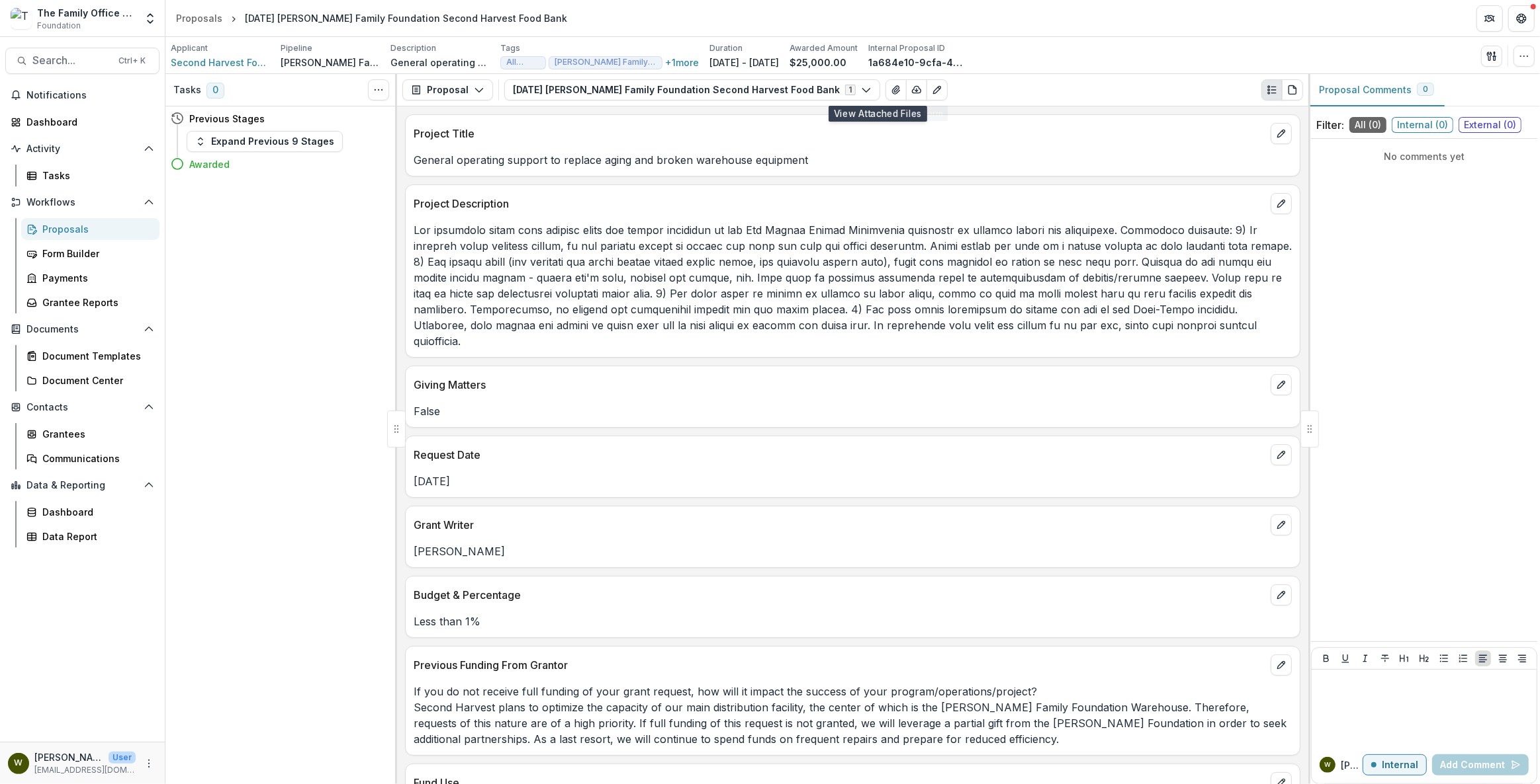
click at [976, 92] on div "2016-05-26 Cal Turner Family Foundation Second Harvest Food Bank 1 Forms (1) 20…" at bounding box center [904, 90] width 798 height 21
drag, startPoint x: 1098, startPoint y: 101, endPoint x: 912, endPoint y: 108, distance: 186.1
click at [1094, 105] on div "Proposal Proposal Payments Reports Grant Agreements Board Summaries Bank Detail…" at bounding box center [852, 90] width 911 height 32
click at [1051, 92] on div "2016-05-26 Cal Turner Family Foundation Second Harvest Food Bank 1 Forms (1) 20…" at bounding box center [904, 90] width 798 height 21
drag, startPoint x: 1042, startPoint y: 117, endPoint x: 1045, endPoint y: 105, distance: 12.4
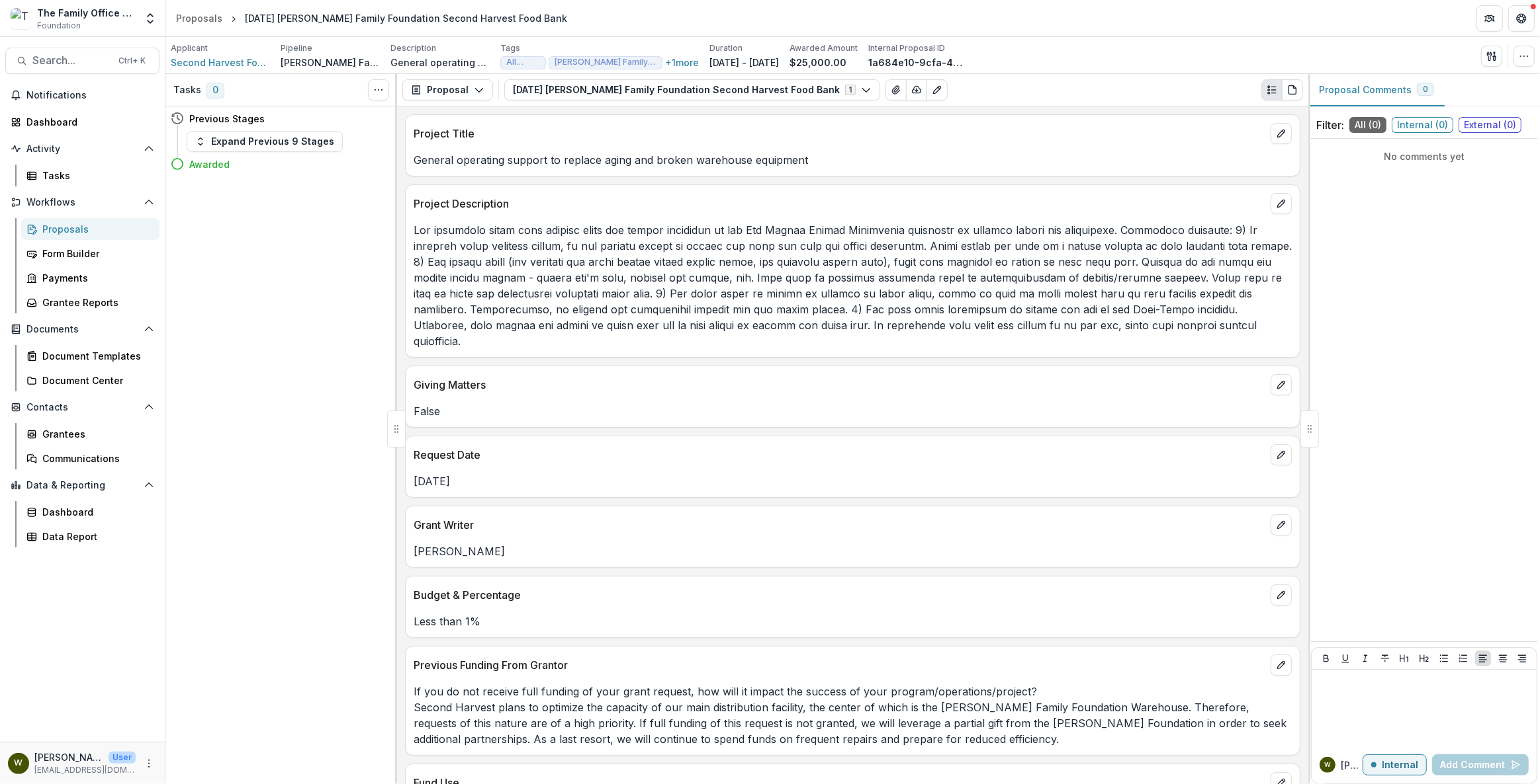
click at [1041, 117] on div "Project Title" at bounding box center [852, 129] width 894 height 29
click at [1098, 84] on div "2016-05-26 Cal Turner Family Foundation Second Harvest Food Bank 1 Forms (1) 20…" at bounding box center [904, 90] width 798 height 21
click at [1105, 82] on div "2016-05-26 Cal Turner Family Foundation Second Harvest Food Bank 1 Forms (1) 20…" at bounding box center [904, 90] width 798 height 21
click at [980, 143] on div "Project Title General operating support to replace aging and broken warehouse e…" at bounding box center [852, 145] width 895 height 62
click at [1006, 152] on p "General operating support to replace aging and broken warehouse equipment" at bounding box center [852, 160] width 878 height 16
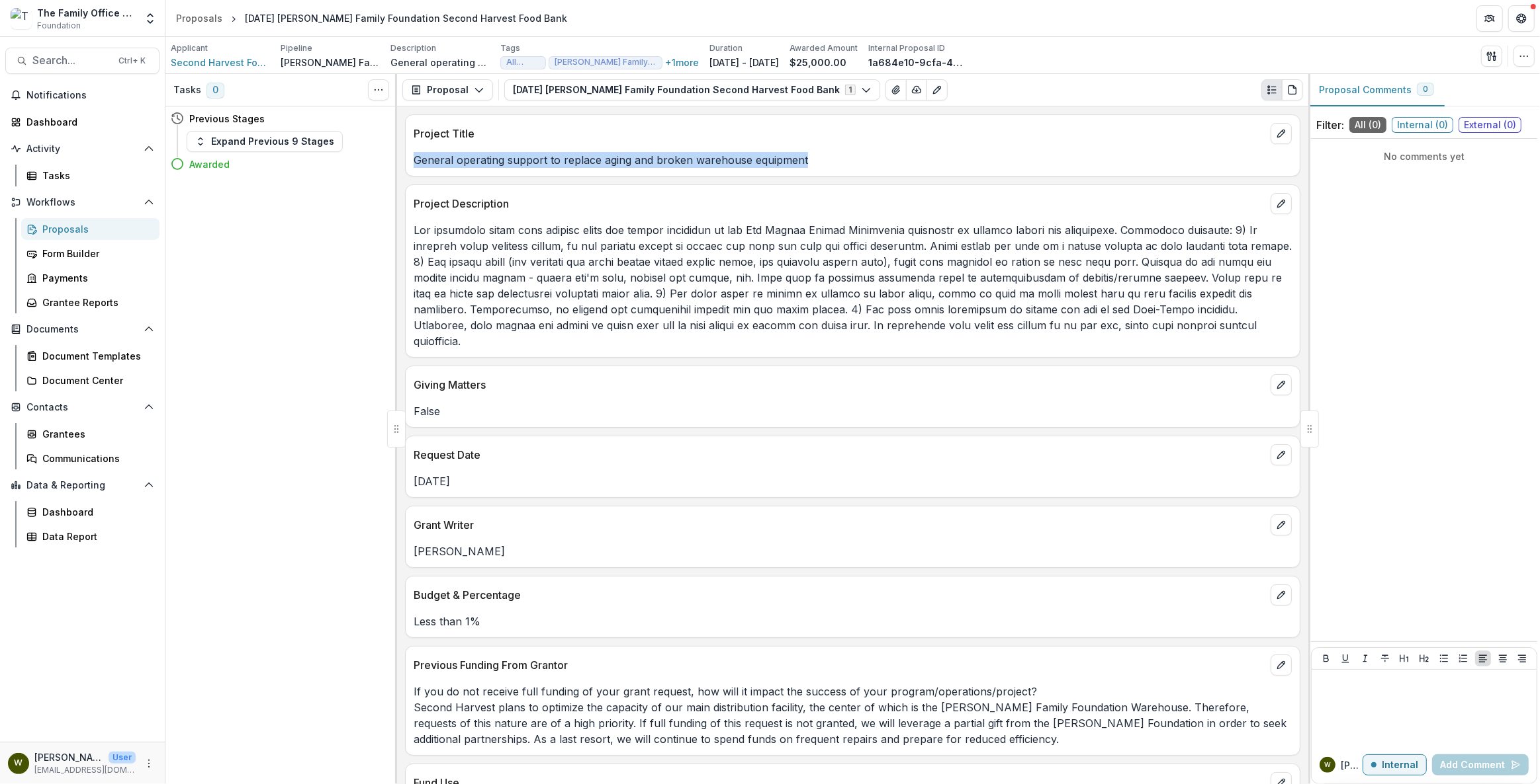
click at [900, 125] on p "Project Title" at bounding box center [839, 133] width 851 height 16
click at [891, 94] on icon "View Attached Files" at bounding box center [896, 90] width 10 height 10
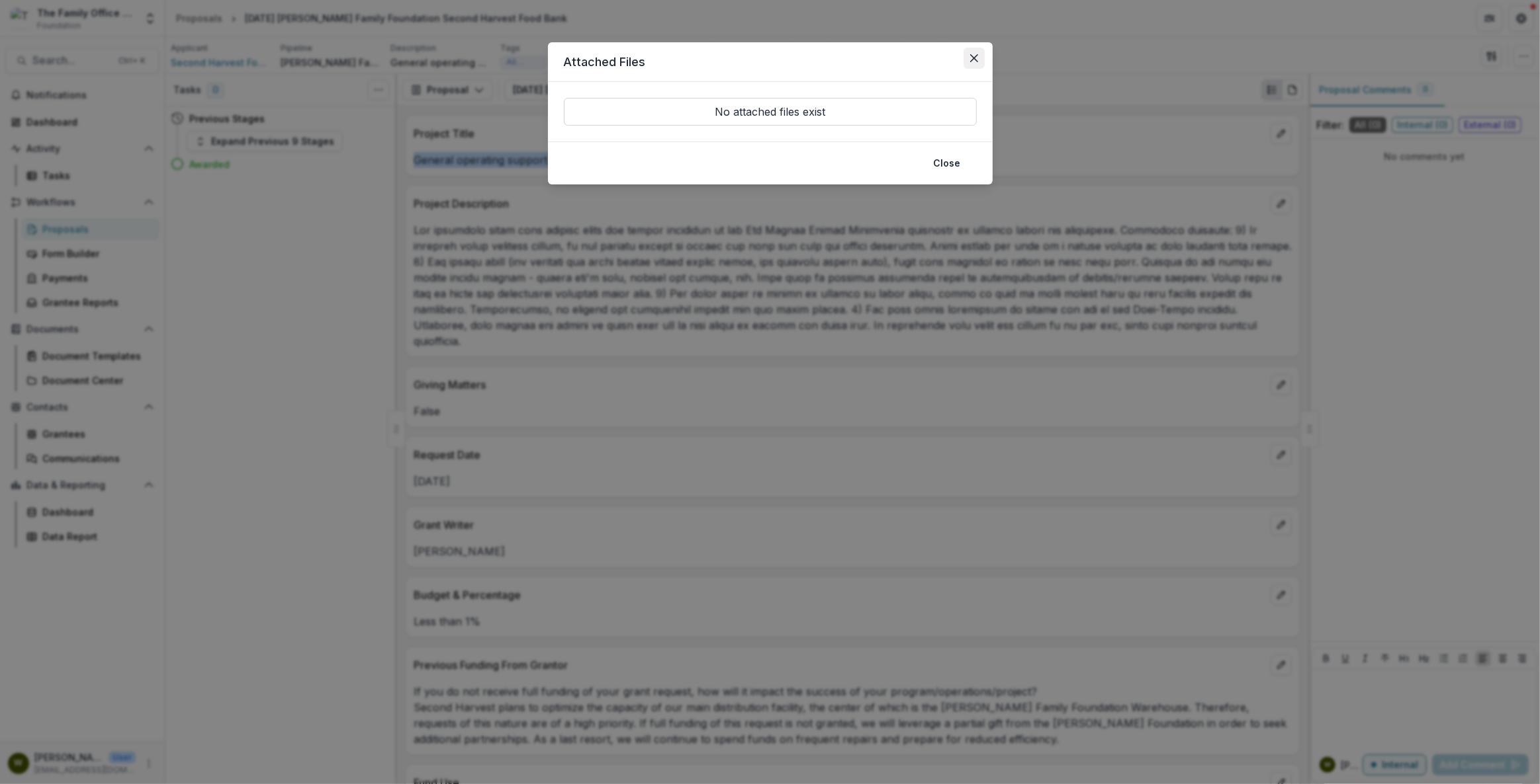
click at [977, 54] on icon "Close" at bounding box center [974, 57] width 8 height 8
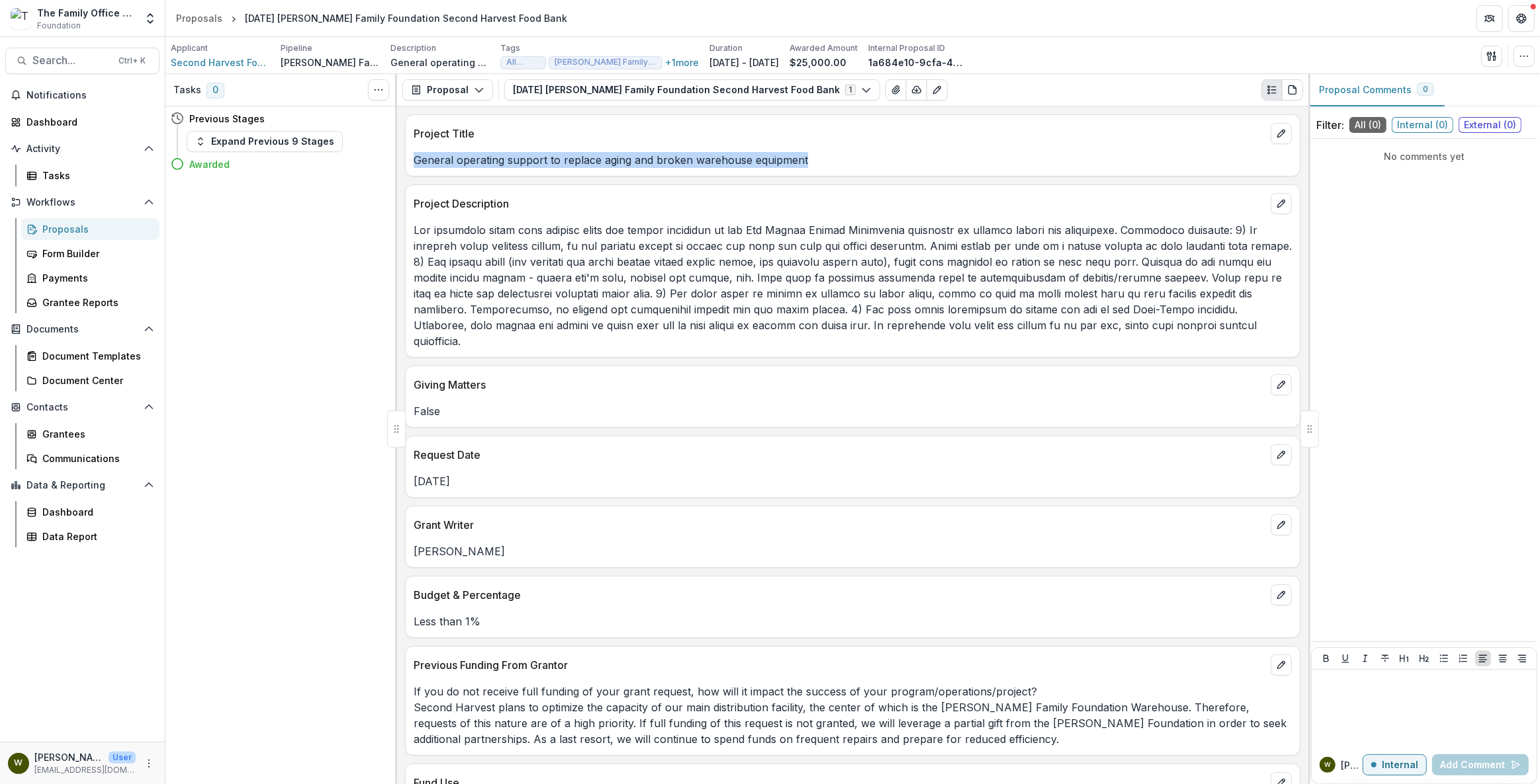
click at [908, 160] on p "General operating support to replace aging and broken warehouse equipment" at bounding box center [852, 160] width 878 height 16
click at [243, 59] on span "Second Harvest Food Bank" at bounding box center [220, 63] width 99 height 14
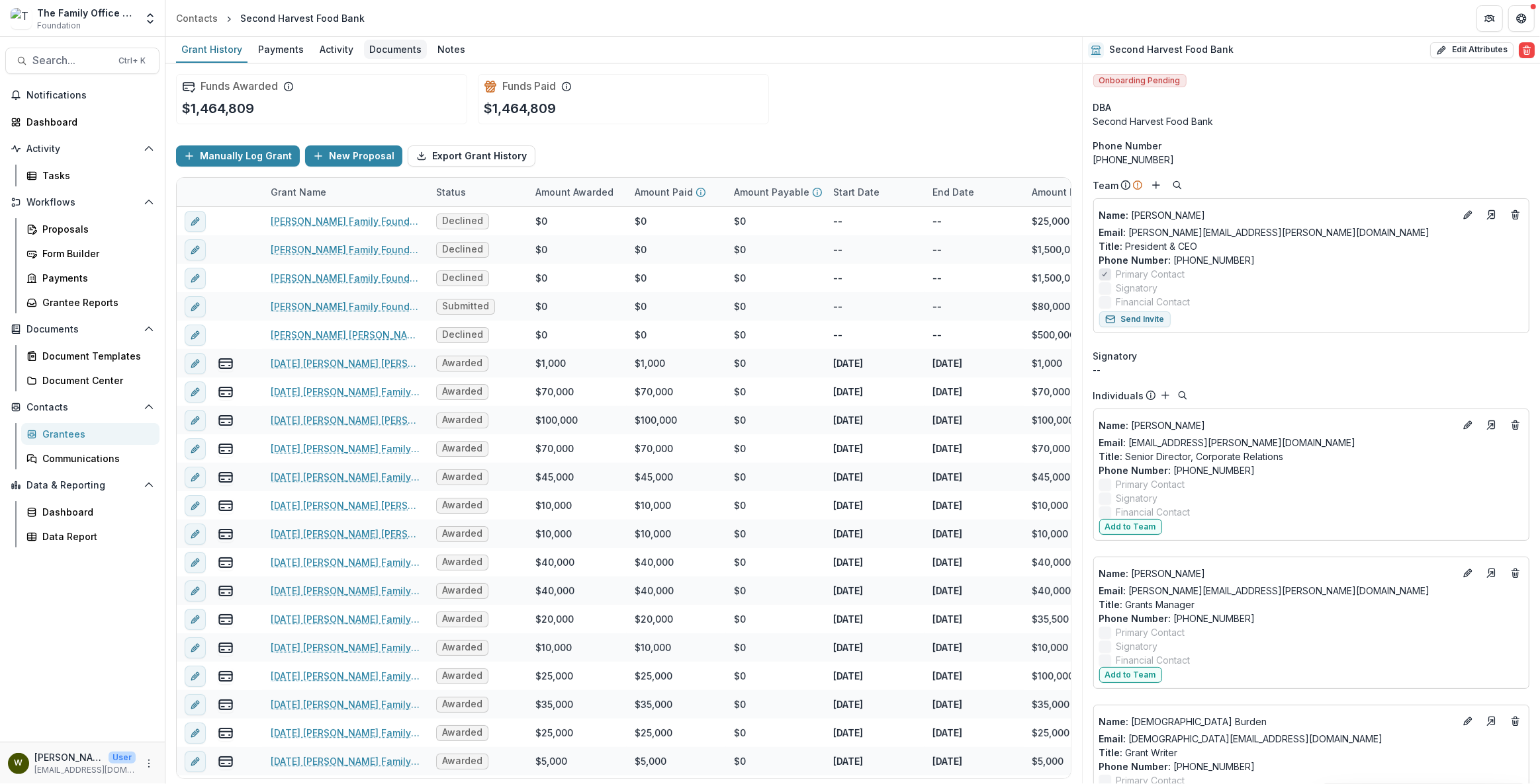
click at [381, 51] on div "Documents" at bounding box center [396, 50] width 63 height 19
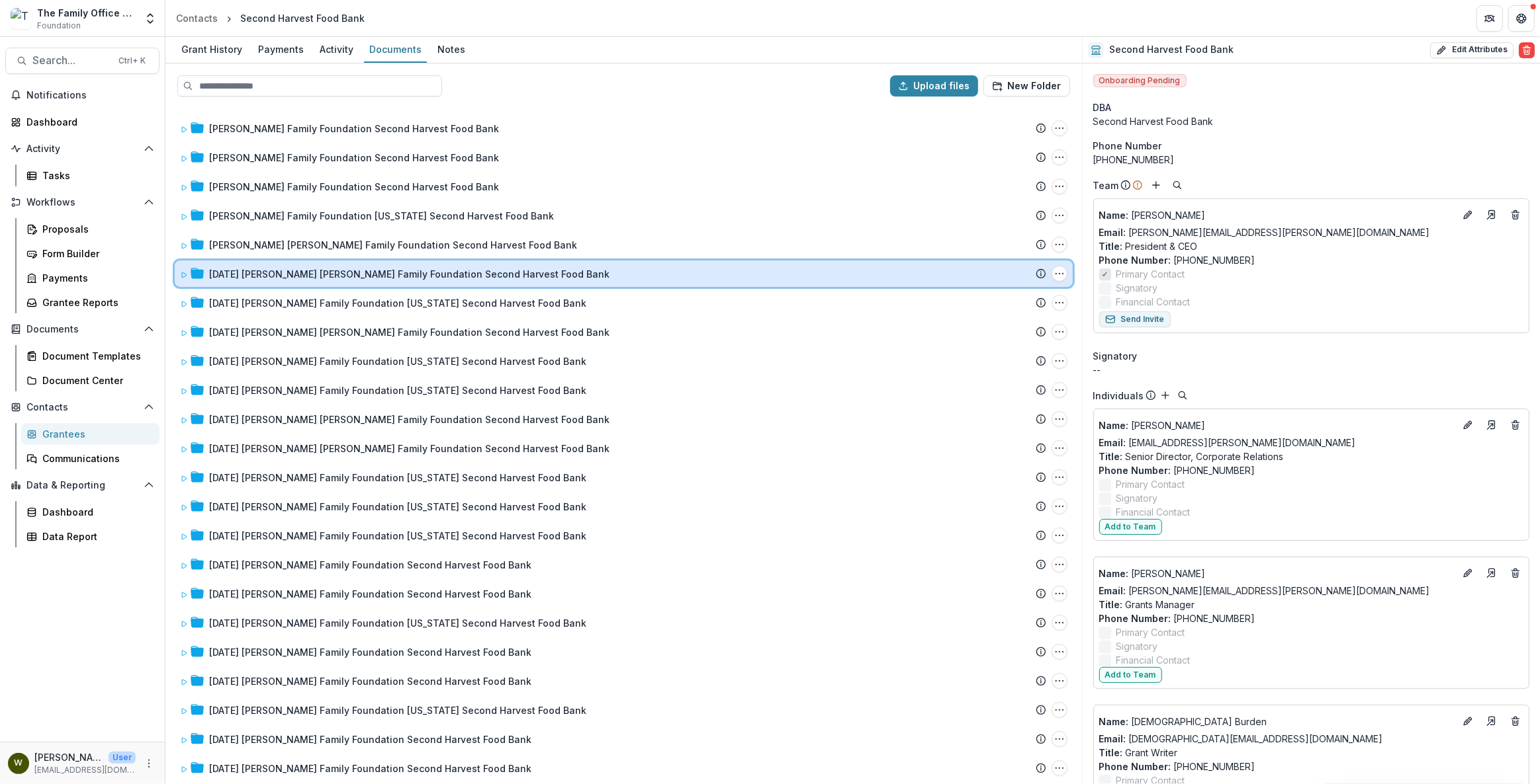
click at [186, 274] on icon at bounding box center [184, 274] width 8 height 8
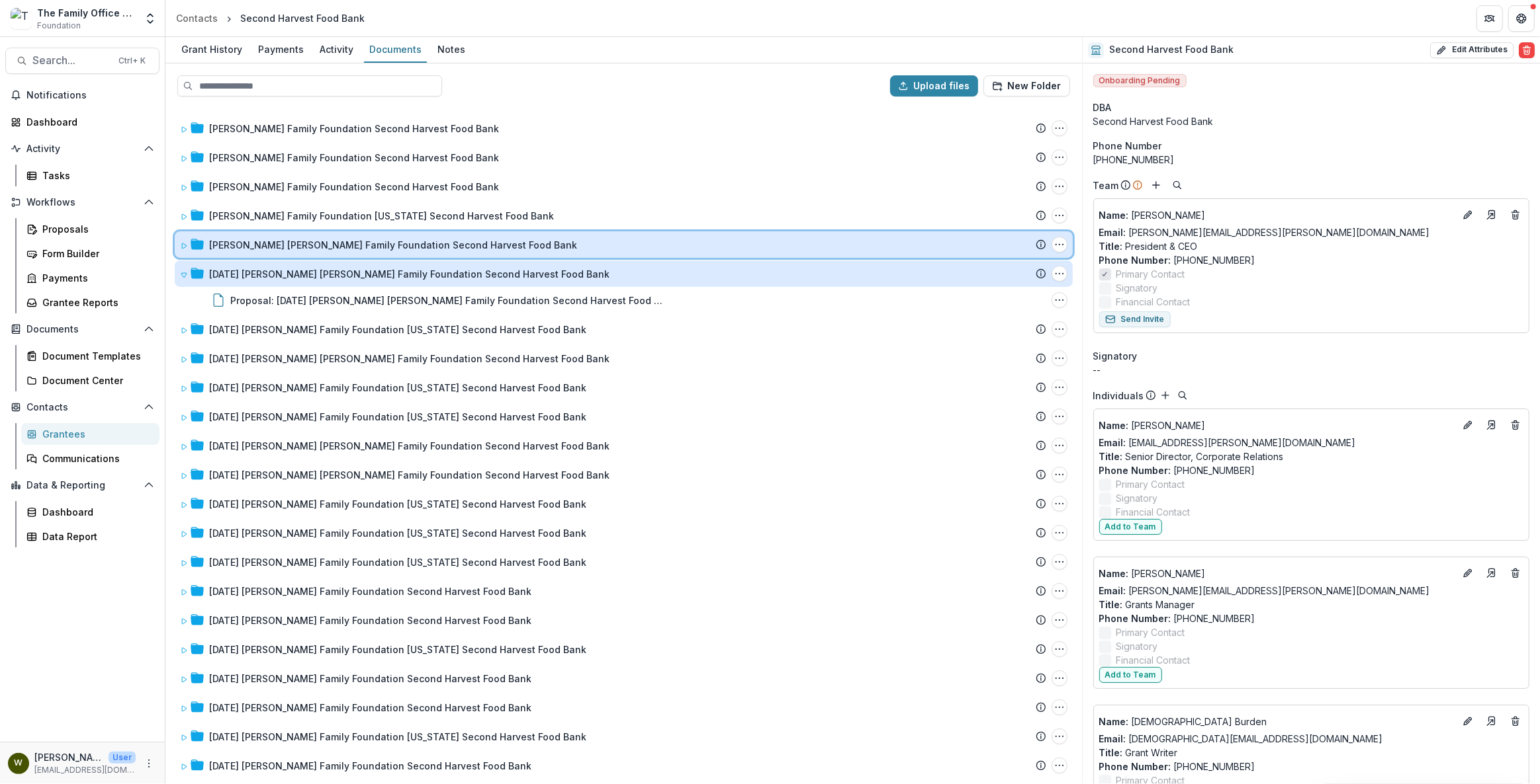
click at [186, 242] on icon at bounding box center [184, 246] width 8 height 8
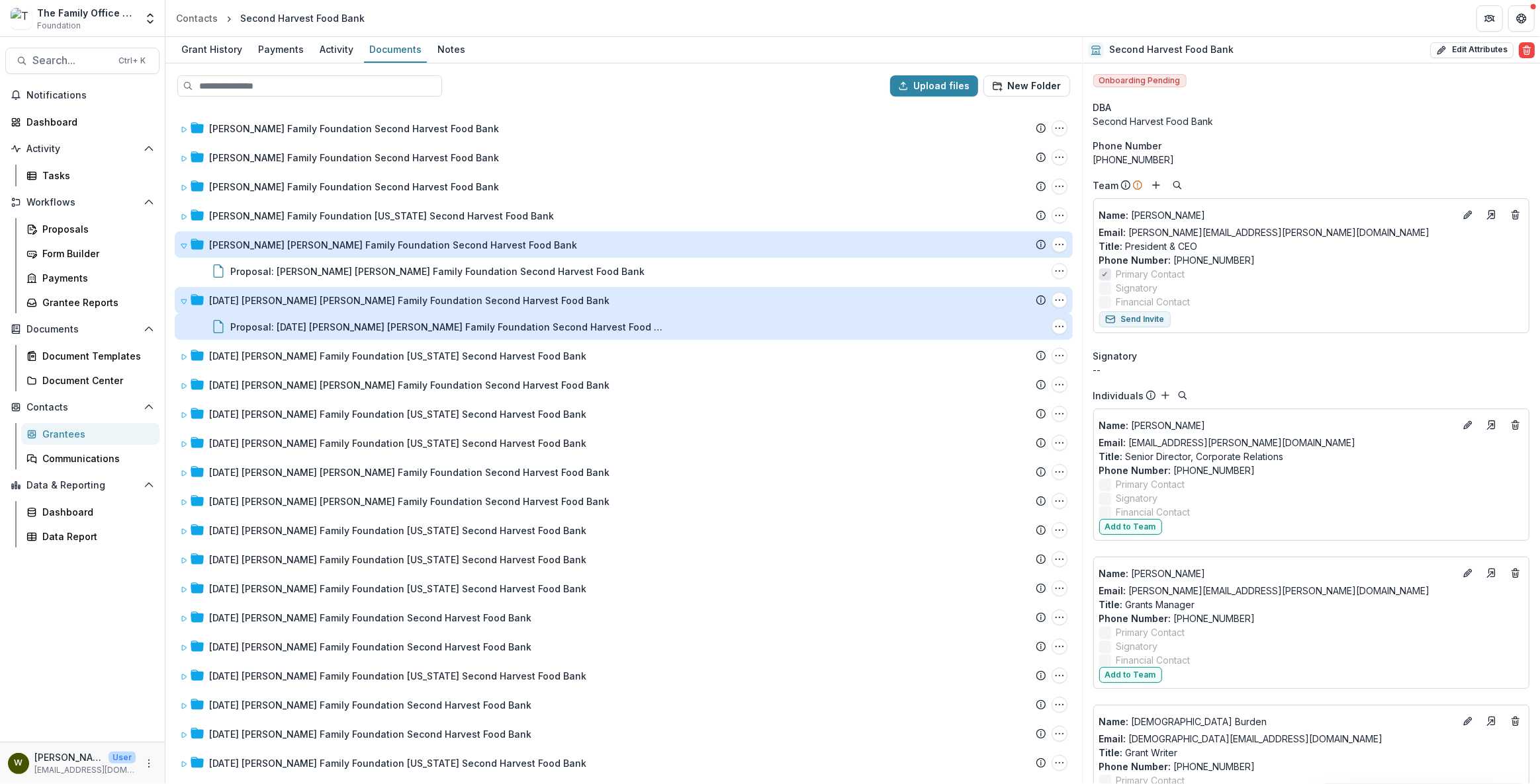
click at [530, 330] on div "Proposal: 2024-12-30 James Stephen Turner Family Foundation Second Harvest Food…" at bounding box center [448, 327] width 437 height 14
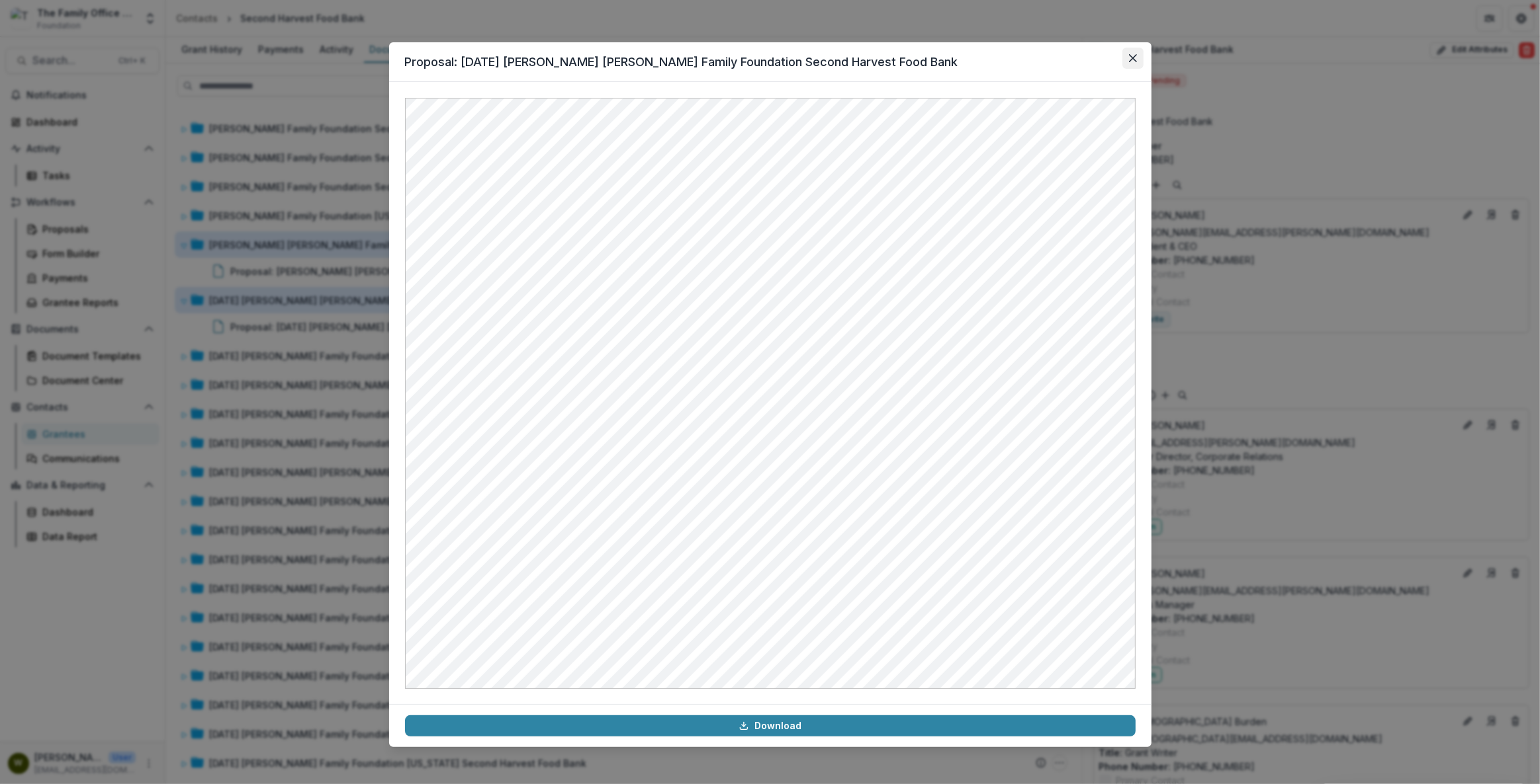
click at [1130, 59] on icon "Close" at bounding box center [1132, 57] width 8 height 8
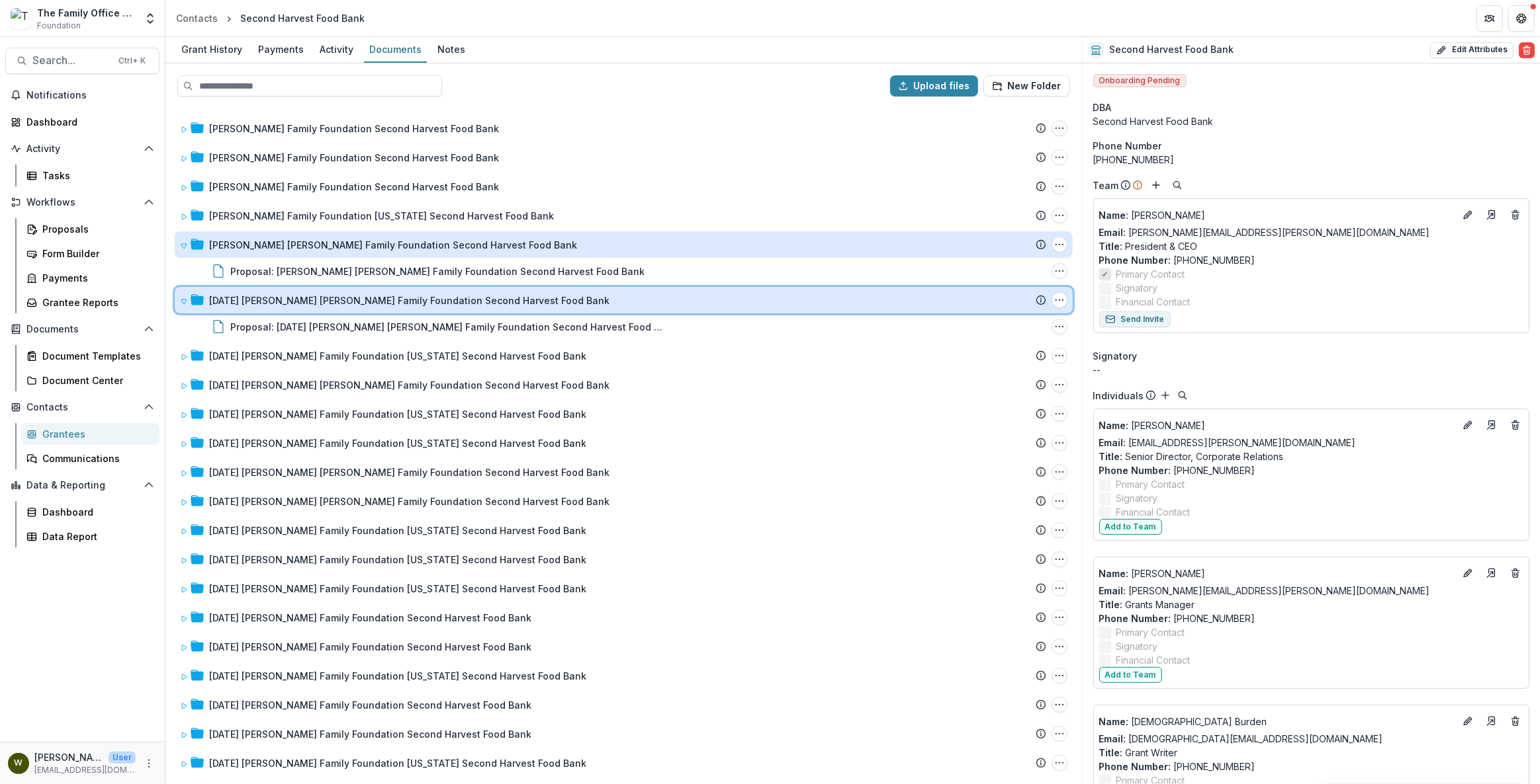
click at [174, 298] on div "2024-12-30 James Stephen Turner Family Foundation Second Harvest Food Bank Subm…" at bounding box center [623, 300] width 898 height 26
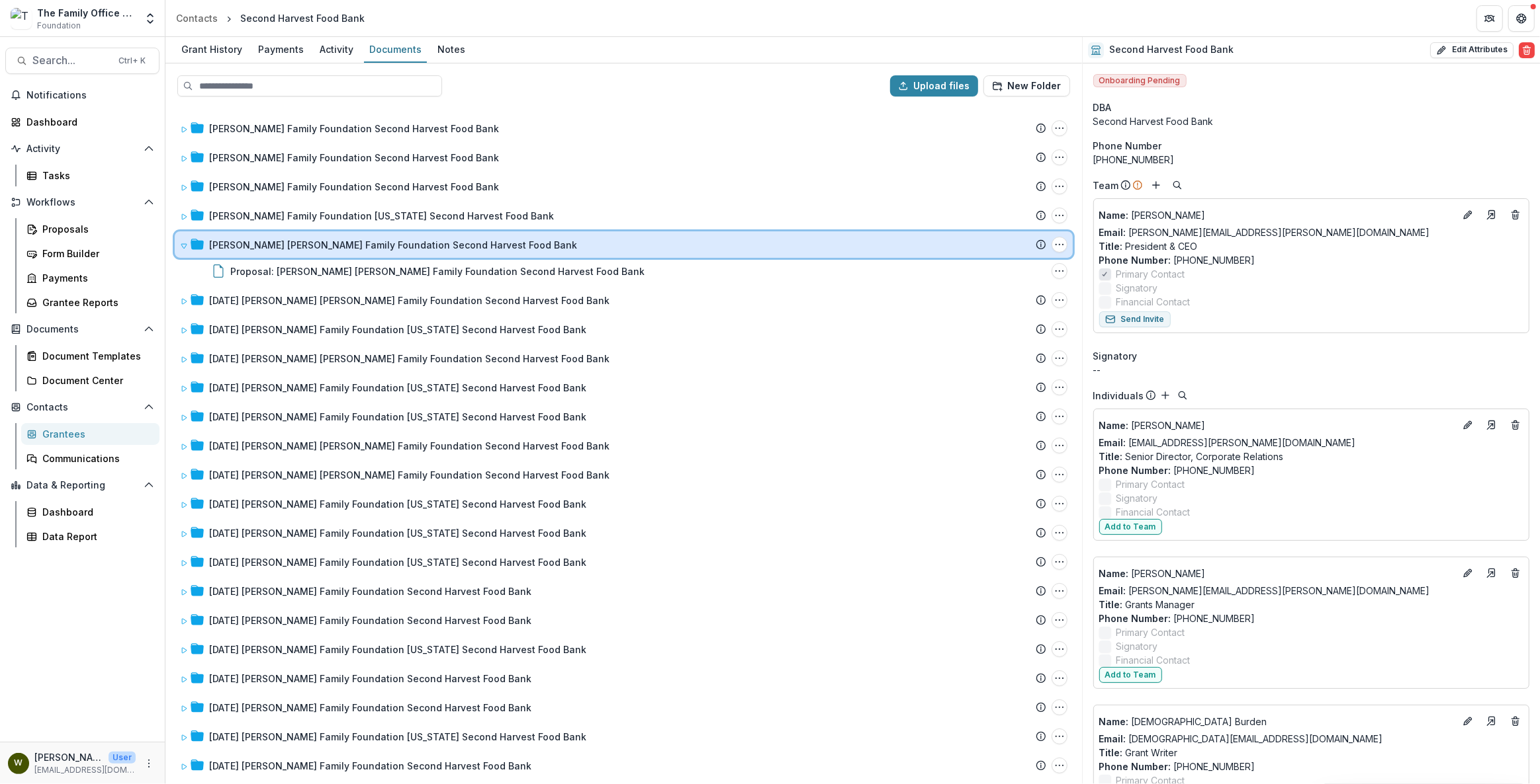
click at [175, 244] on div "James Stephen Turner Family Foundation Second Harvest Food Bank Submission Teme…" at bounding box center [623, 245] width 898 height 26
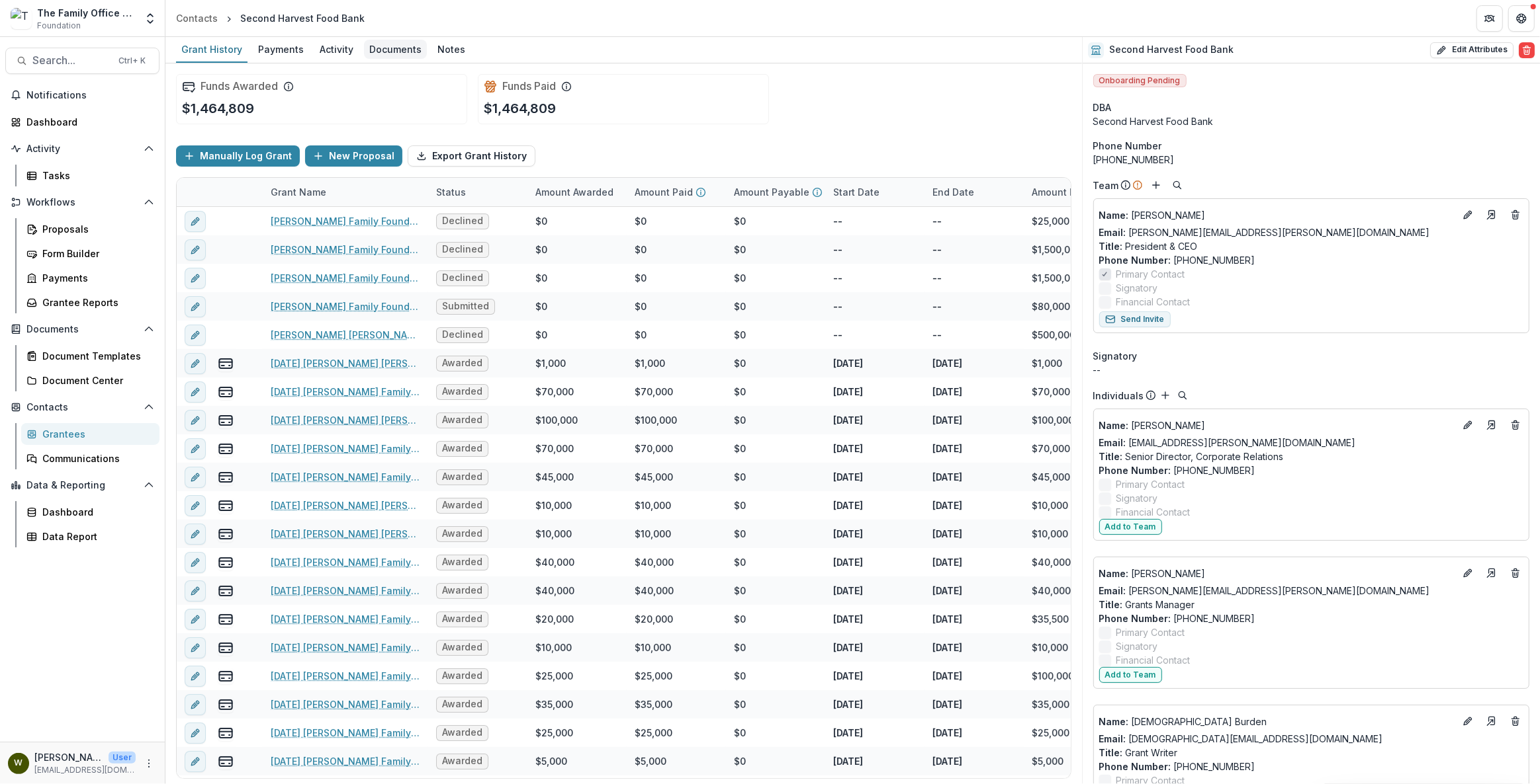
click at [401, 50] on div "Documents" at bounding box center [396, 50] width 63 height 19
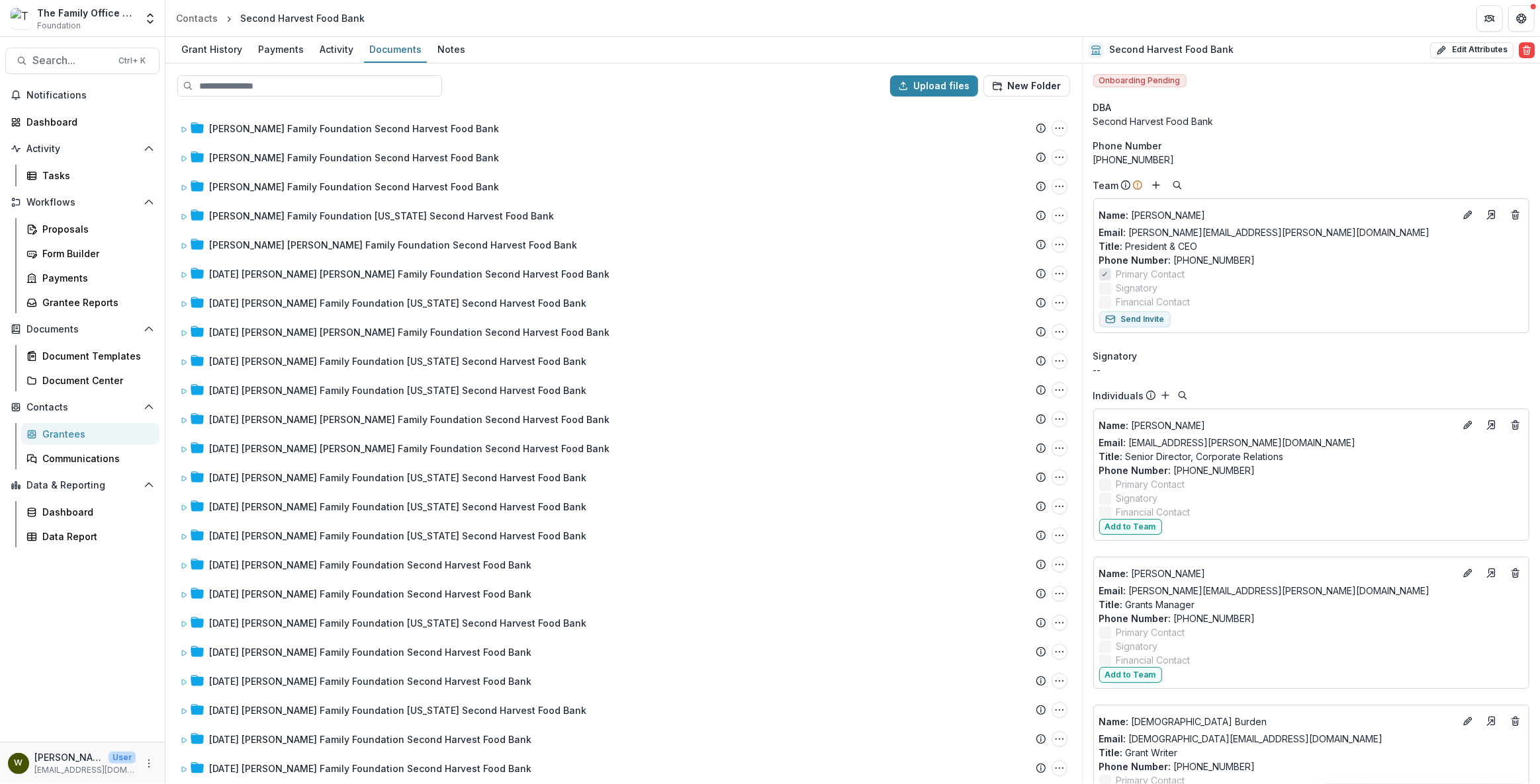
click at [534, 86] on div at bounding box center [531, 86] width 708 height 21
click at [275, 81] on input at bounding box center [309, 86] width 265 height 21
click at [700, 95] on div at bounding box center [531, 86] width 708 height 21
click at [289, 82] on input at bounding box center [309, 86] width 265 height 21
click at [619, 90] on div at bounding box center [531, 86] width 708 height 21
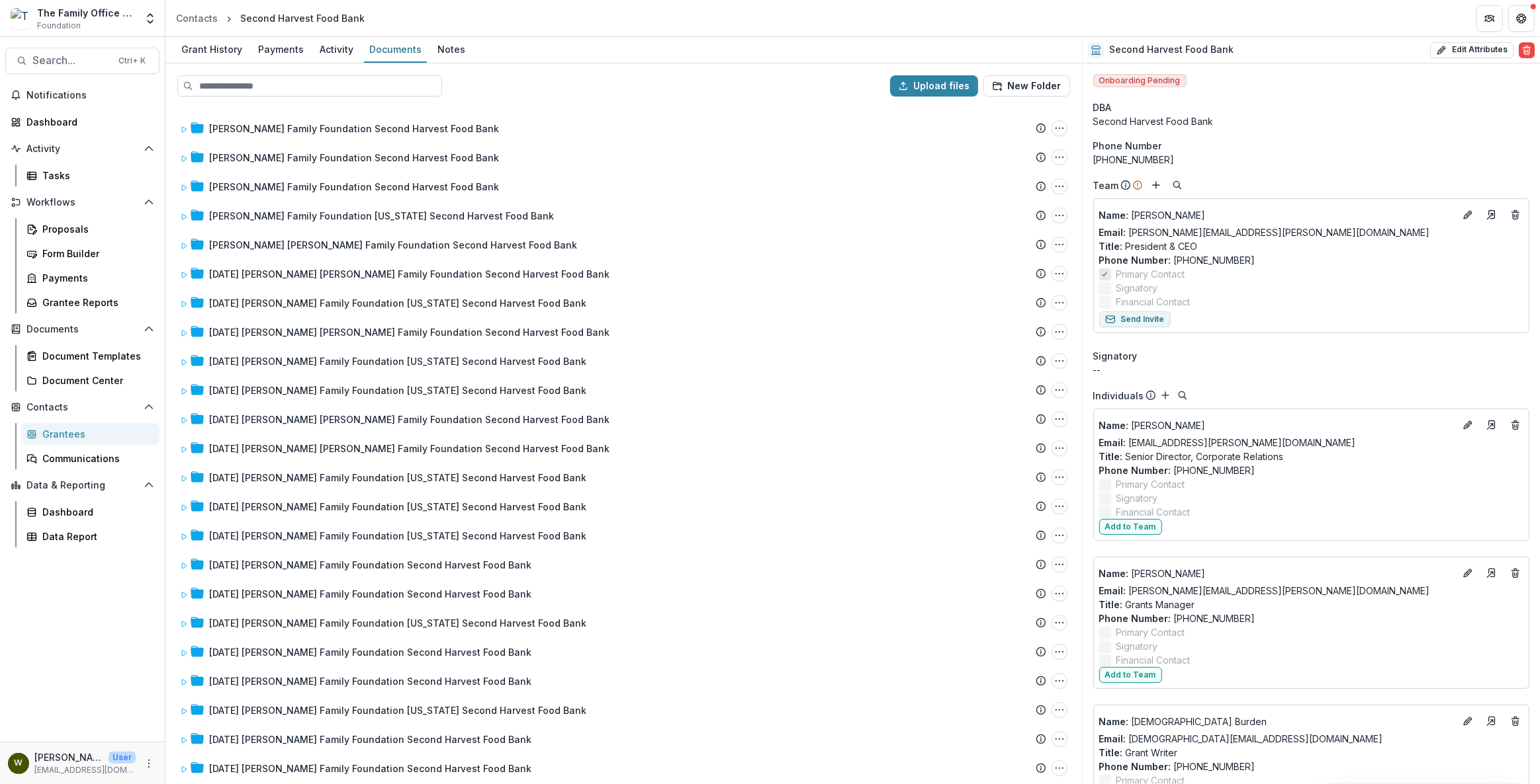
click at [612, 90] on div at bounding box center [531, 86] width 708 height 21
drag, startPoint x: 539, startPoint y: 95, endPoint x: 502, endPoint y: 99, distance: 37.2
click at [536, 96] on div "Upload files New Folder" at bounding box center [623, 85] width 913 height 43
click at [285, 84] on input at bounding box center [309, 86] width 265 height 21
click at [543, 86] on div at bounding box center [531, 86] width 708 height 21
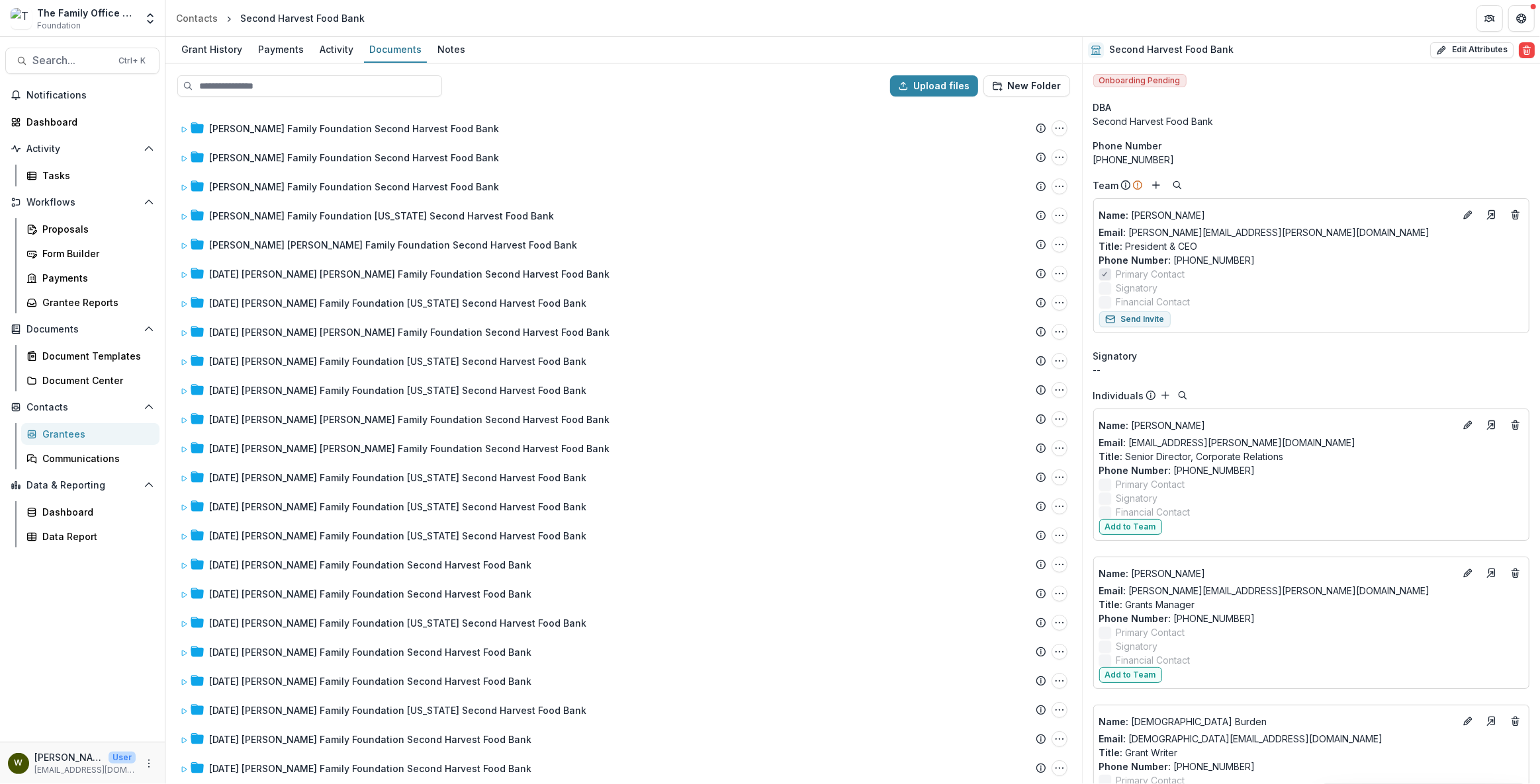
drag, startPoint x: 318, startPoint y: 100, endPoint x: 283, endPoint y: 72, distance: 44.8
click at [320, 100] on div "Upload files New Folder" at bounding box center [623, 85] width 913 height 43
click at [337, 90] on input at bounding box center [309, 86] width 265 height 21
click at [283, 67] on div "Upload files New Folder" at bounding box center [623, 85] width 913 height 43
click at [274, 80] on input at bounding box center [309, 86] width 265 height 21
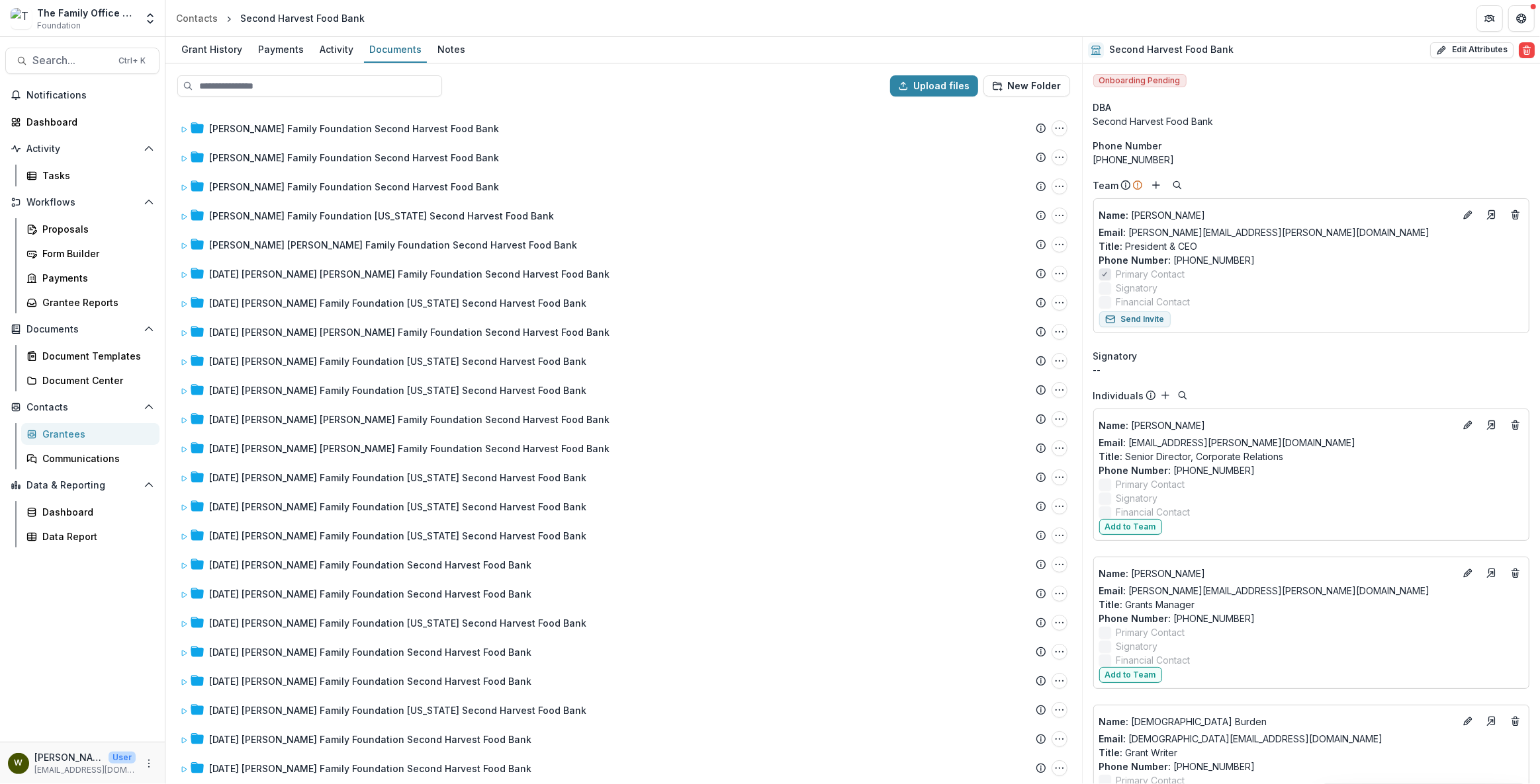
click at [531, 89] on div at bounding box center [531, 86] width 708 height 21
click at [309, 46] on div "Grant History Payments Activity Documents Notes" at bounding box center [623, 51] width 916 height 26
click at [322, 51] on div "Activity" at bounding box center [336, 50] width 44 height 19
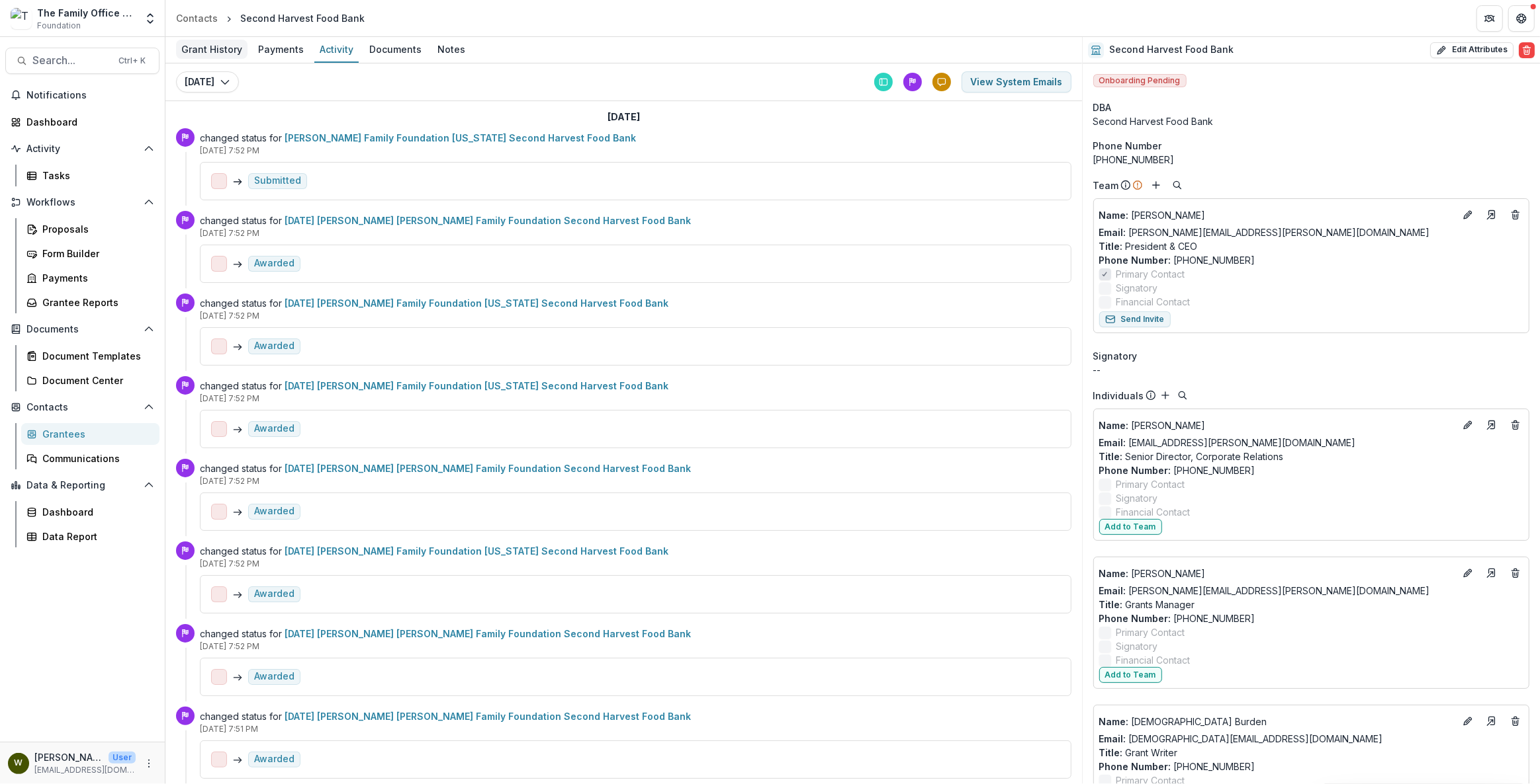
click at [226, 54] on div "Grant History" at bounding box center [212, 50] width 71 height 19
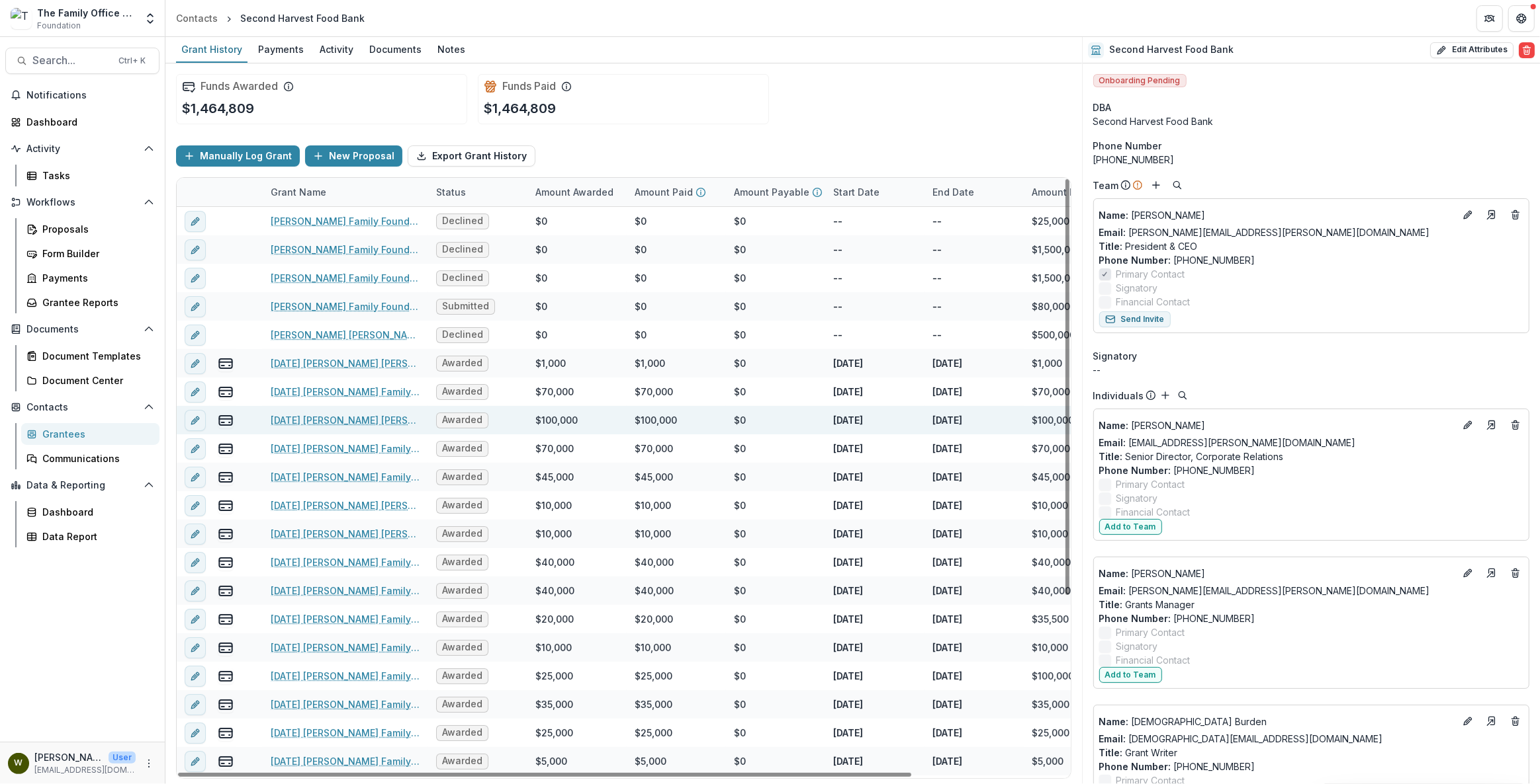
click at [367, 416] on link "2022-03-31 James Stephen Turner Family Foundation Second Harvest Food Bank" at bounding box center [346, 421] width 150 height 14
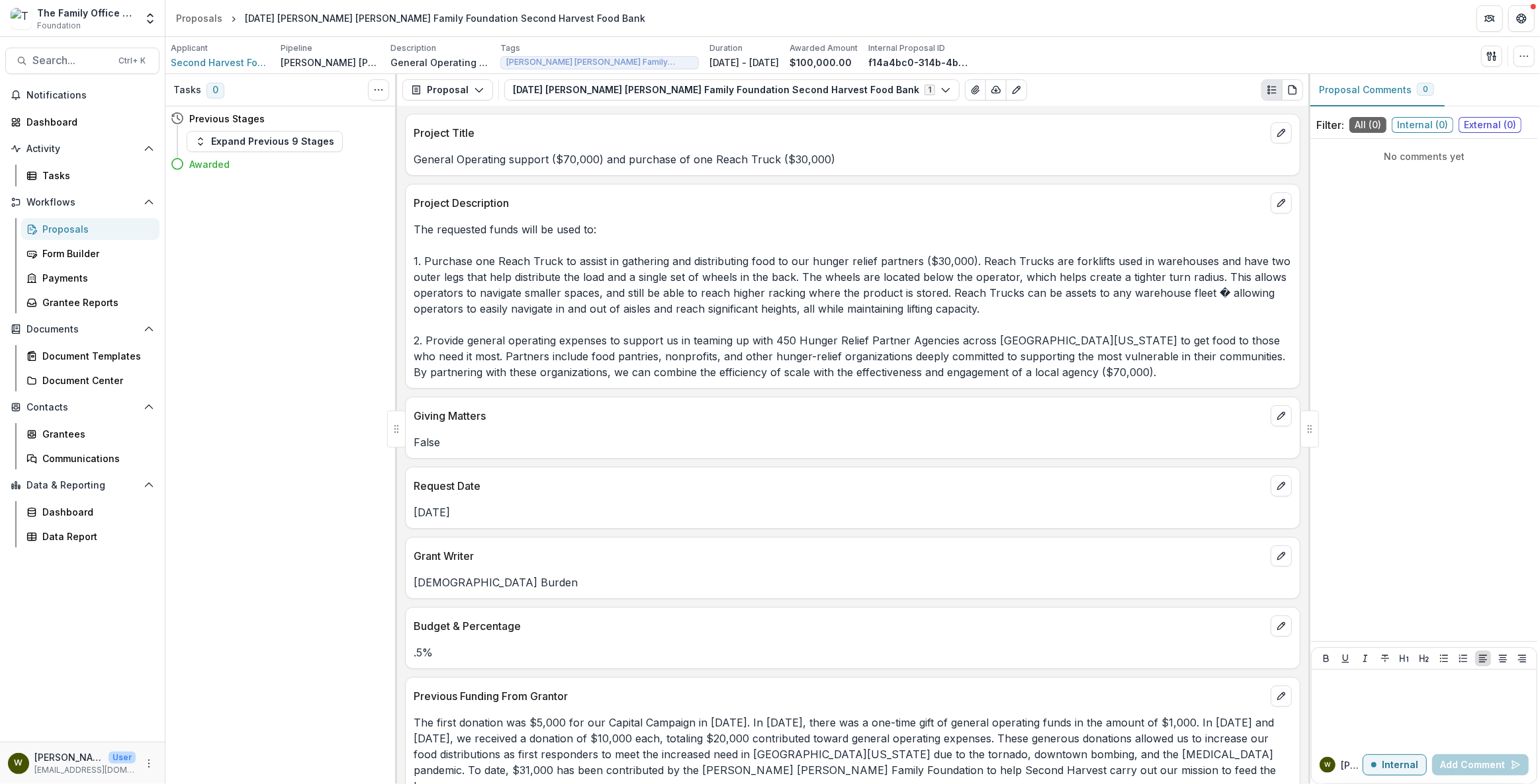
click at [1211, 43] on div "Applicant Second Harvest Food Bank Pipeline James Stephen Turner Family Foundat…" at bounding box center [852, 56] width 1364 height 27
drag, startPoint x: 1147, startPoint y: 118, endPoint x: 1137, endPoint y: 119, distance: 10.0
click at [1147, 119] on div "Project Title" at bounding box center [852, 128] width 894 height 29
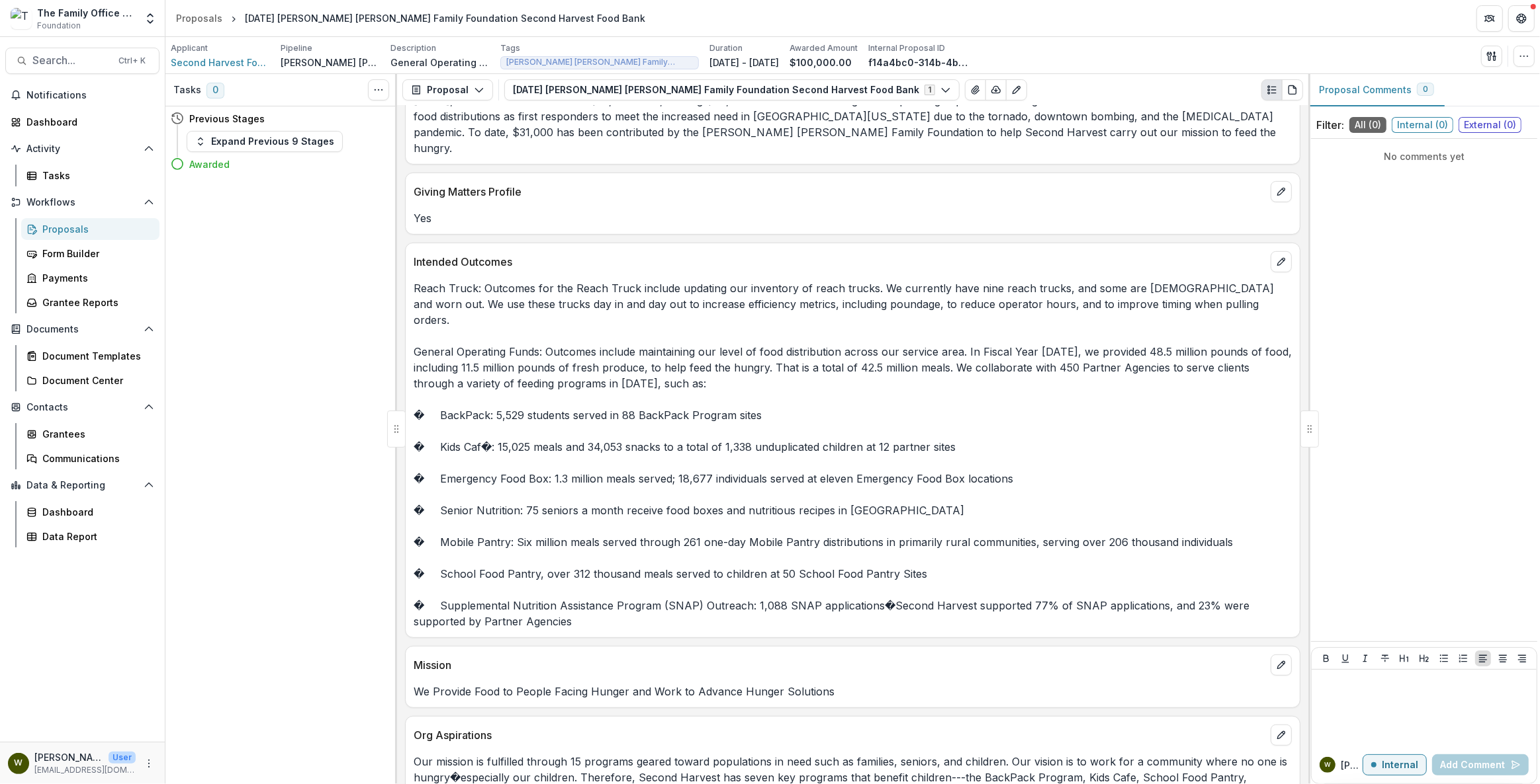
scroll to position [721, 0]
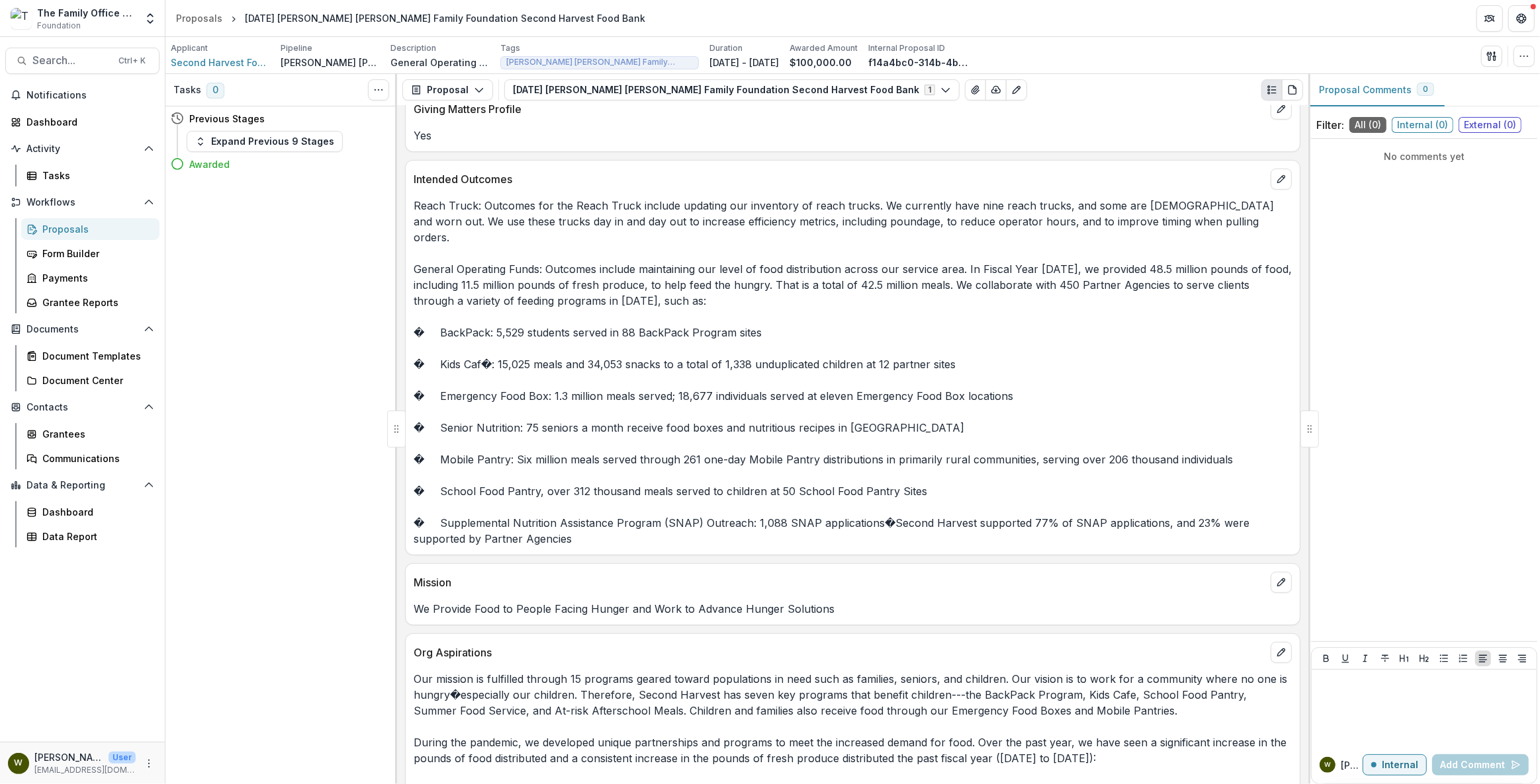
click at [966, 421] on p "Reach Truck: Outcomes for the Reach Truck include updating our inventory of rea…" at bounding box center [852, 372] width 878 height 349
click at [1111, 374] on p "Reach Truck: Outcomes for the Reach Truck include updating our inventory of rea…" at bounding box center [852, 372] width 878 height 349
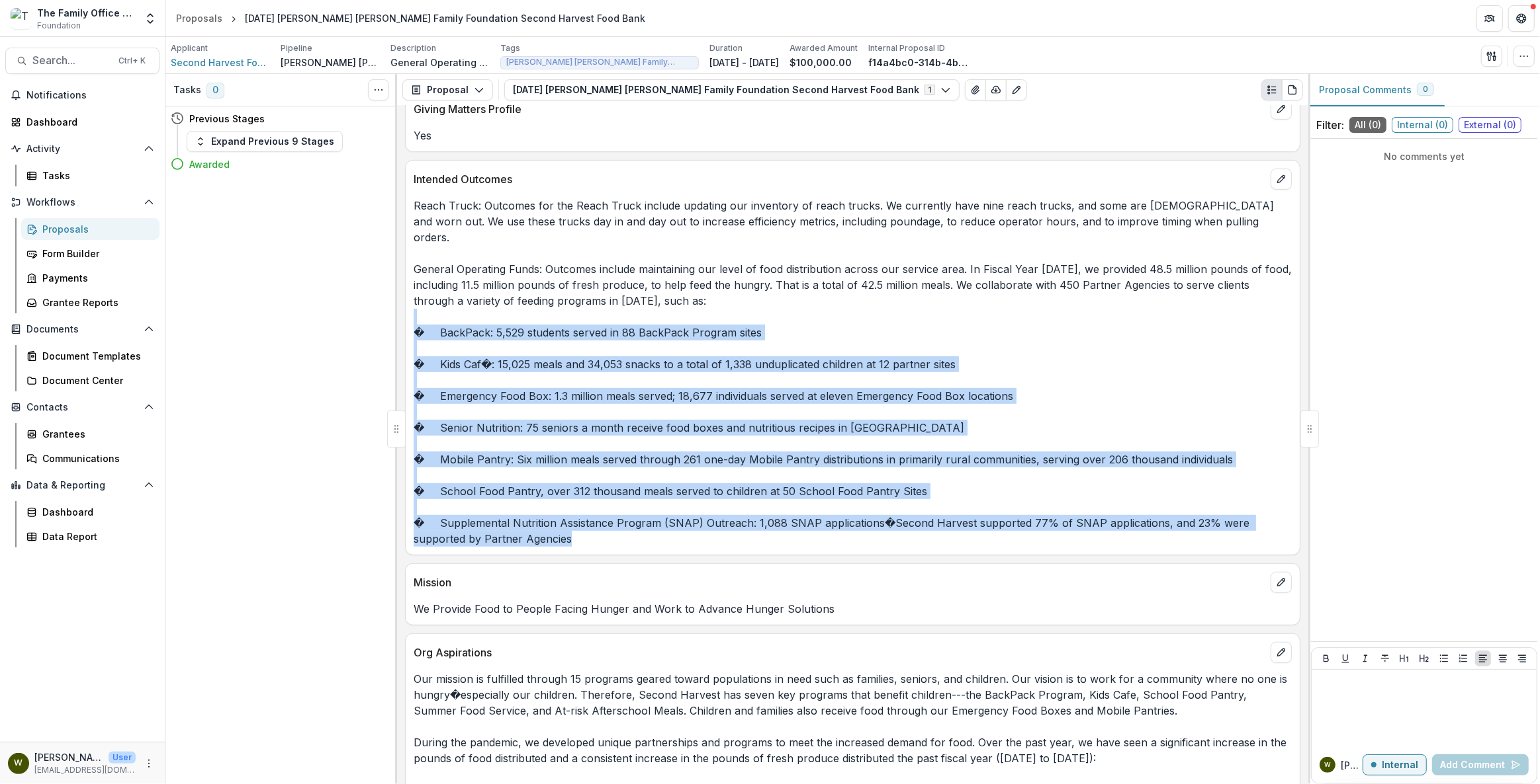
drag, startPoint x: 546, startPoint y: 512, endPoint x: 708, endPoint y: 352, distance: 227.7
click at [405, 287] on div "Intended Outcomes Reach Truck: Outcomes for the Reach Truck include updating ou…" at bounding box center [852, 358] width 895 height 395
click at [1117, 311] on p "Reach Truck: Outcomes for the Reach Truck include updating our inventory of rea…" at bounding box center [852, 372] width 878 height 349
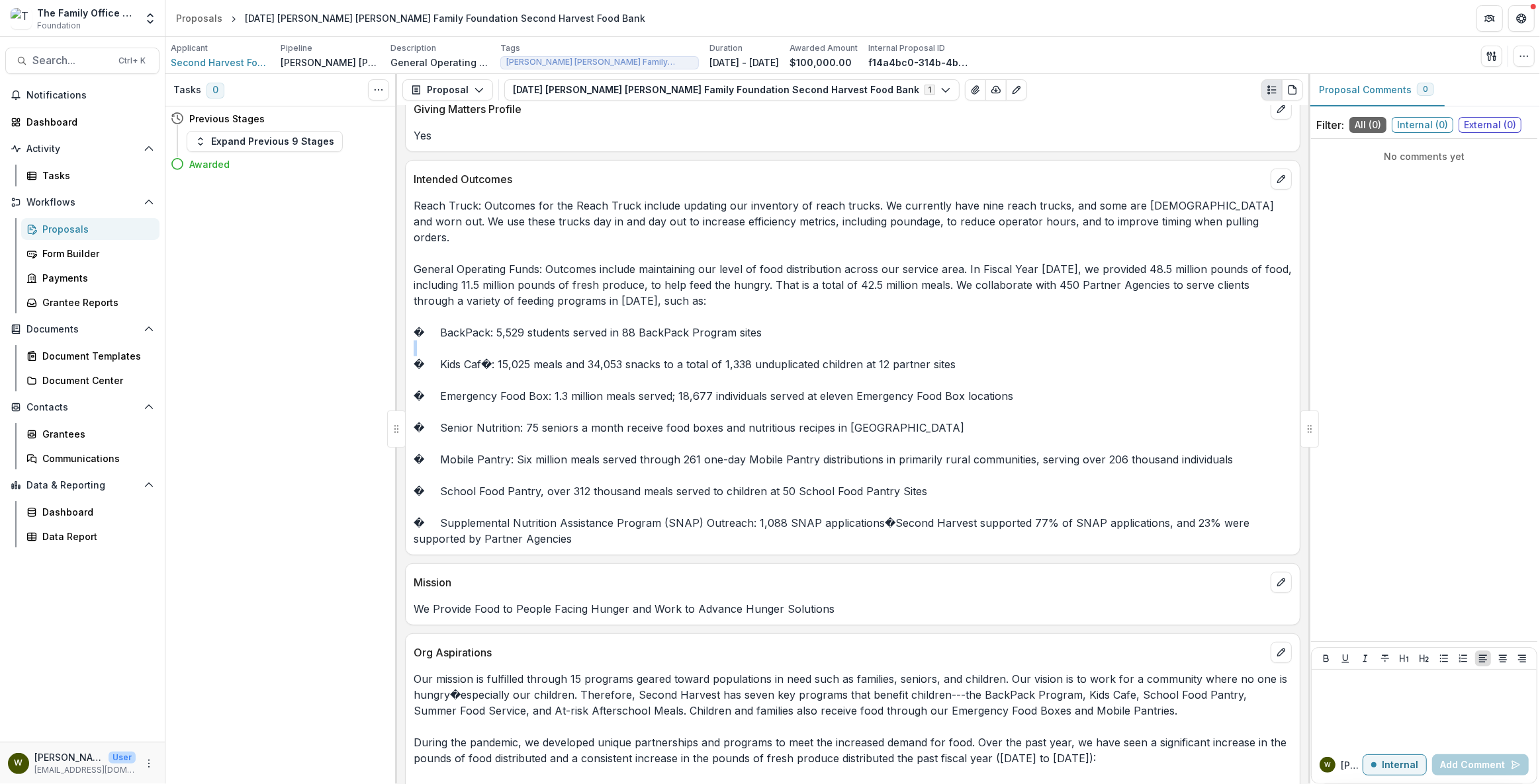
click at [1117, 311] on p "Reach Truck: Outcomes for the Reach Truck include updating our inventory of rea…" at bounding box center [852, 372] width 878 height 349
click at [1117, 312] on p "Reach Truck: Outcomes for the Reach Truck include updating our inventory of rea…" at bounding box center [852, 372] width 878 height 349
click at [1141, 282] on p "Reach Truck: Outcomes for the Reach Truck include updating our inventory of rea…" at bounding box center [852, 372] width 878 height 349
drag, startPoint x: 882, startPoint y: 490, endPoint x: 880, endPoint y: 480, distance: 10.2
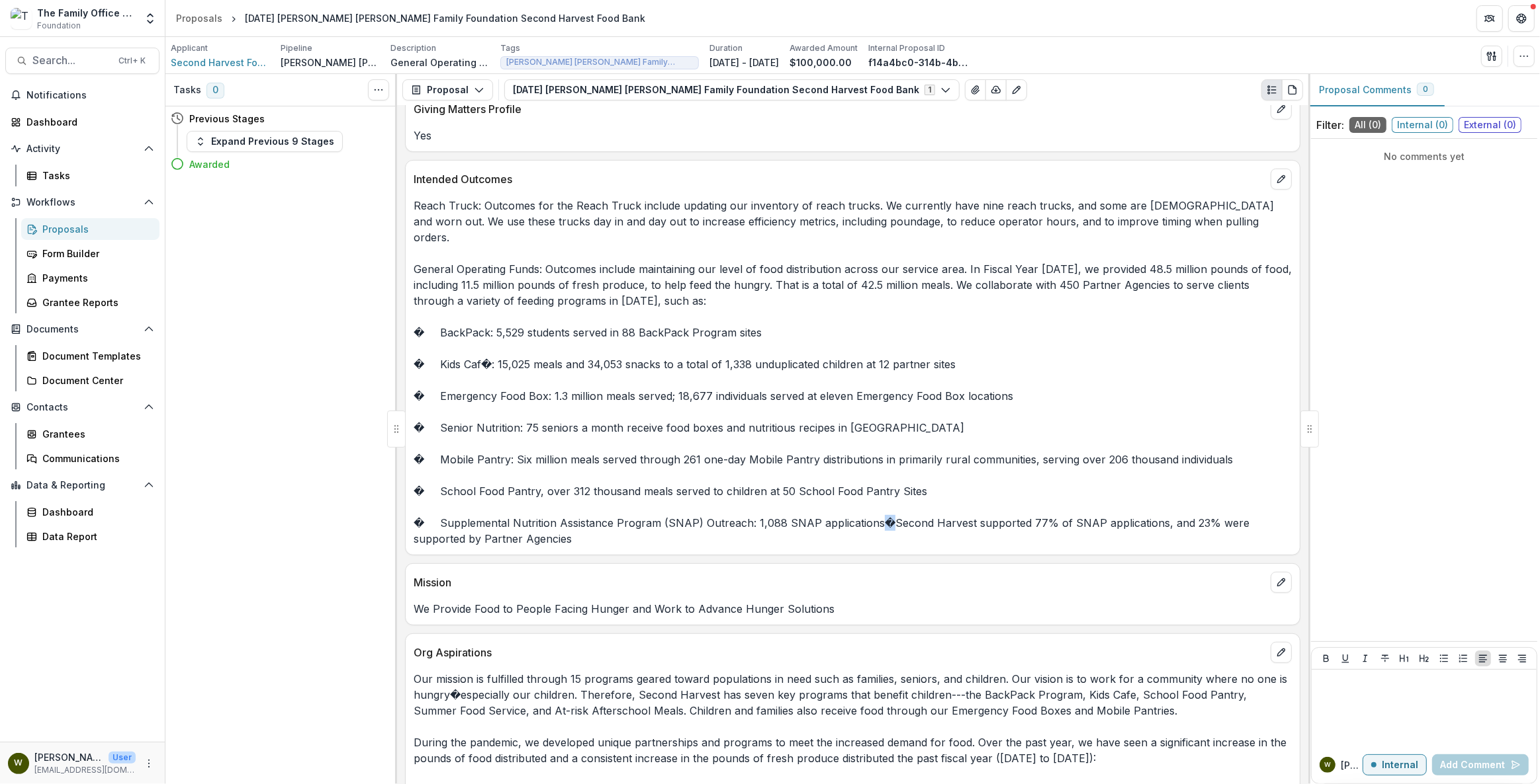
click at [872, 483] on p "Reach Truck: Outcomes for the Reach Truck include updating our inventory of rea…" at bounding box center [852, 372] width 878 height 349
click at [977, 465] on p "Reach Truck: Outcomes for the Reach Truck include updating our inventory of rea…" at bounding box center [852, 372] width 878 height 349
click at [980, 460] on p "Reach Truck: Outcomes for the Reach Truck include updating our inventory of rea…" at bounding box center [852, 372] width 878 height 349
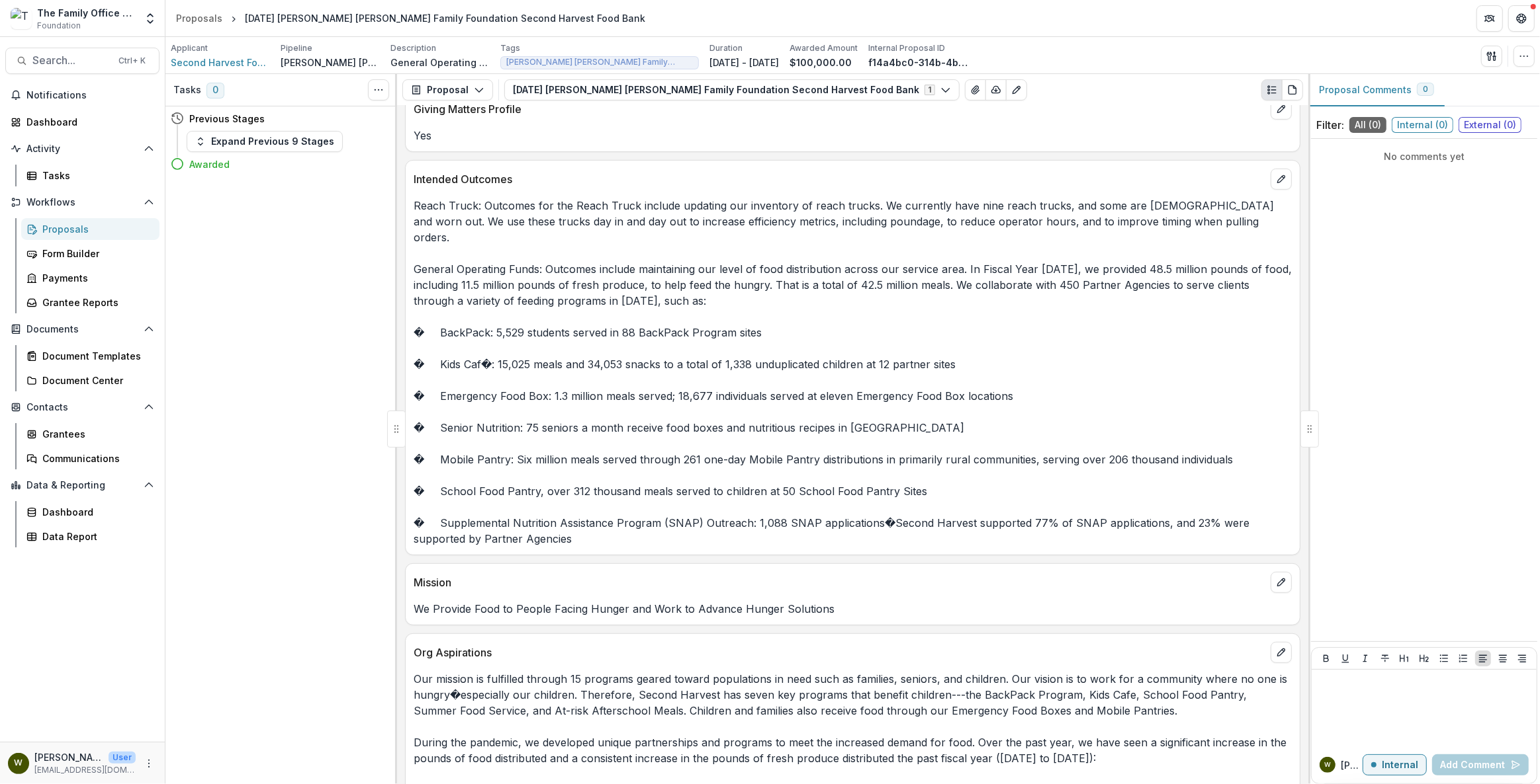
click at [842, 276] on p "Reach Truck: Outcomes for the Reach Truck include updating our inventory of rea…" at bounding box center [852, 372] width 878 height 349
click at [692, 443] on p "Reach Truck: Outcomes for the Reach Truck include updating our inventory of rea…" at bounding box center [852, 372] width 878 height 349
click at [620, 383] on p "Reach Truck: Outcomes for the Reach Truck include updating our inventory of rea…" at bounding box center [852, 372] width 878 height 349
click at [419, 290] on p "Reach Truck: Outcomes for the Reach Truck include updating our inventory of rea…" at bounding box center [852, 372] width 878 height 349
drag, startPoint x: 422, startPoint y: 298, endPoint x: 410, endPoint y: 301, distance: 12.4
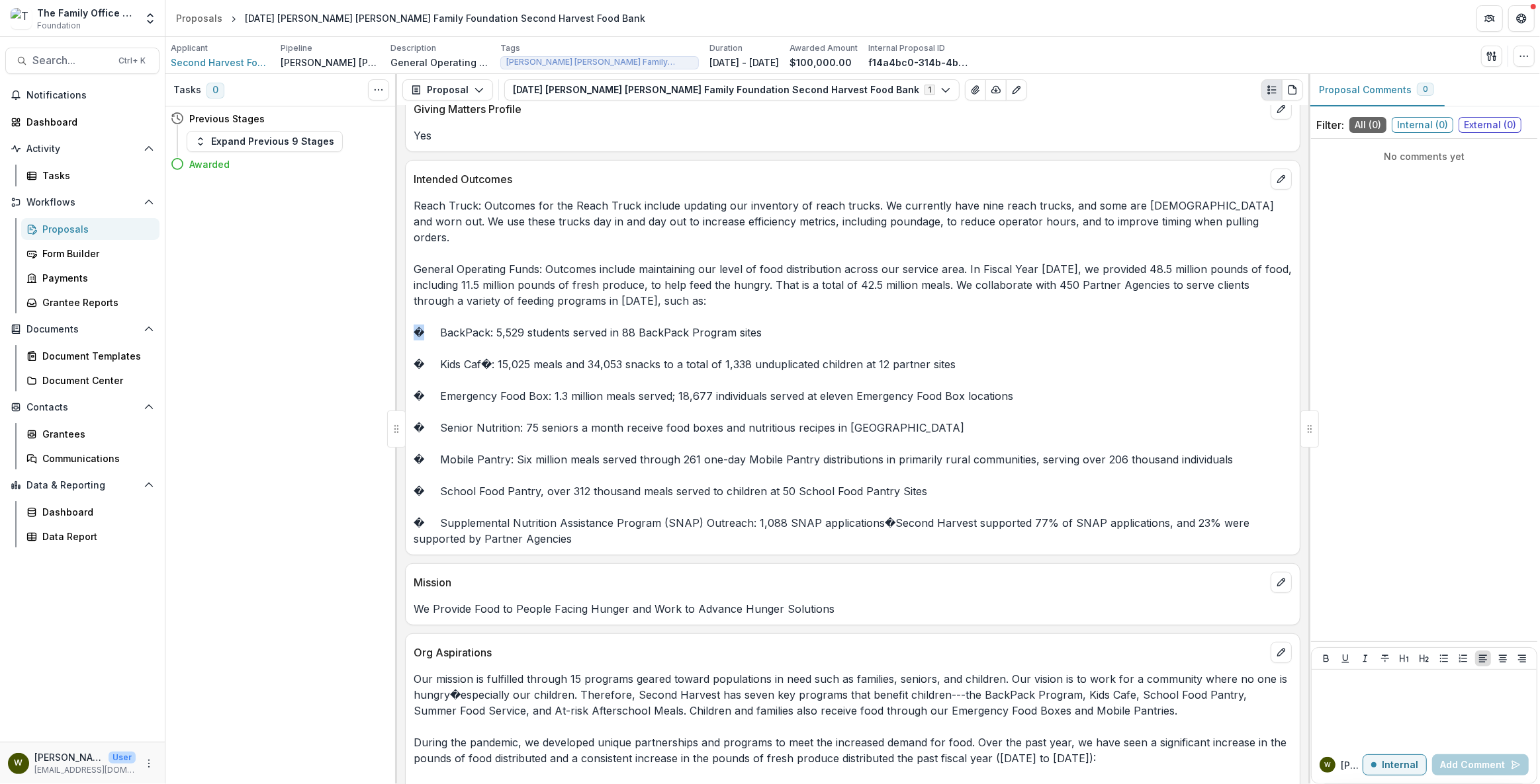
click at [410, 301] on div "Reach Truck: Outcomes for the Reach Truck include updating our inventory of rea…" at bounding box center [852, 372] width 894 height 349
click at [488, 329] on p "Reach Truck: Outcomes for the Reach Truck include updating our inventory of rea…" at bounding box center [852, 372] width 878 height 349
drag, startPoint x: 424, startPoint y: 291, endPoint x: 403, endPoint y: 290, distance: 21.0
click at [403, 290] on div "Project Title General Operating support ($70,000) and purchase of one Reach Tru…" at bounding box center [852, 444] width 911 height 679
click at [1164, 280] on p "Reach Truck: Outcomes for the Reach Truck include updating our inventory of rea…" at bounding box center [852, 372] width 878 height 349
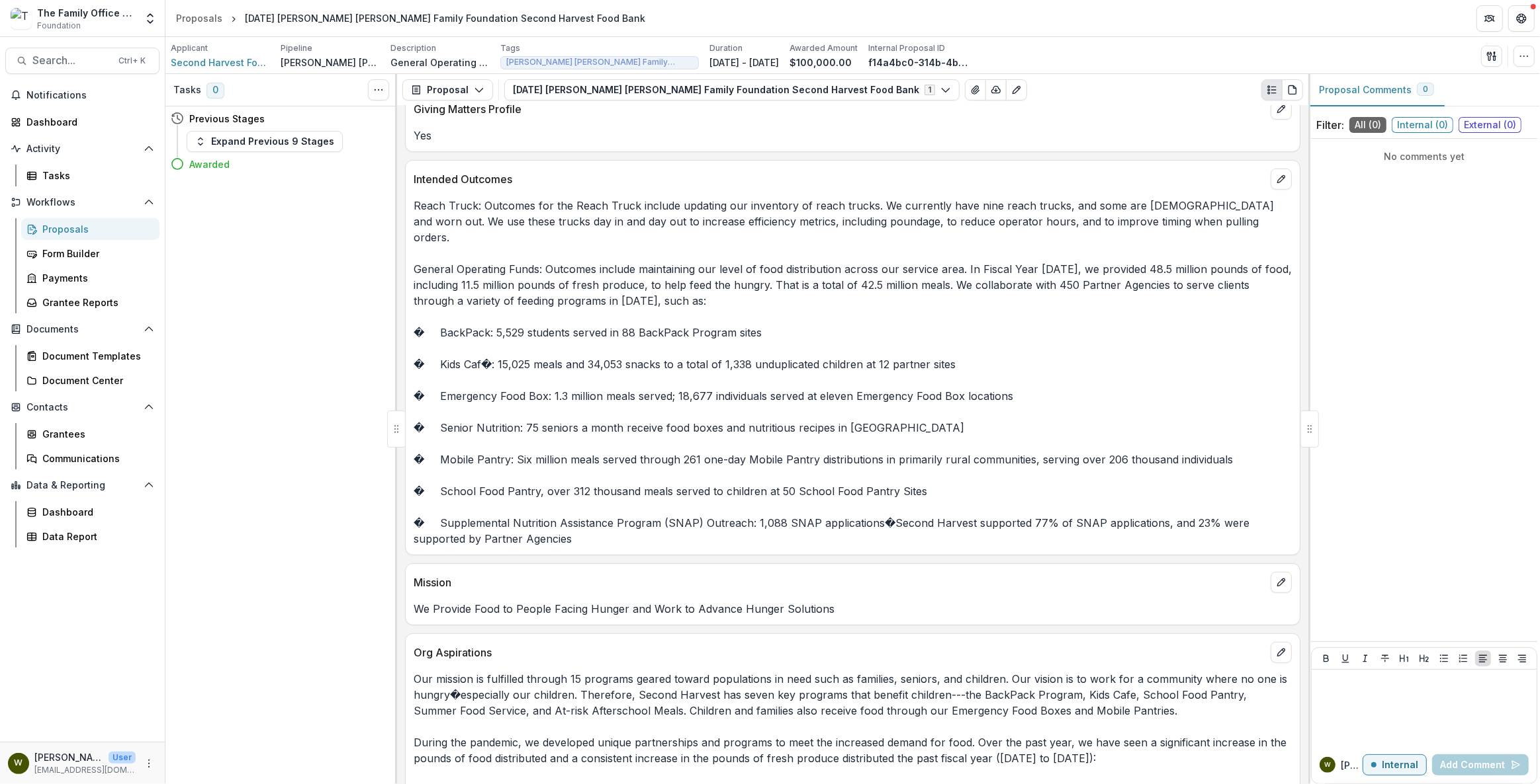
click at [540, 347] on p "Reach Truck: Outcomes for the Reach Truck include updating our inventory of rea…" at bounding box center [852, 372] width 878 height 349
drag, startPoint x: 1055, startPoint y: 377, endPoint x: 1058, endPoint y: 407, distance: 30.1
click at [1052, 377] on p "Reach Truck: Outcomes for the Reach Truck include updating our inventory of rea…" at bounding box center [852, 372] width 878 height 349
click at [1052, 349] on p "Reach Truck: Outcomes for the Reach Truck include updating our inventory of rea…" at bounding box center [852, 372] width 878 height 349
drag, startPoint x: 622, startPoint y: 460, endPoint x: 608, endPoint y: 476, distance: 21.3
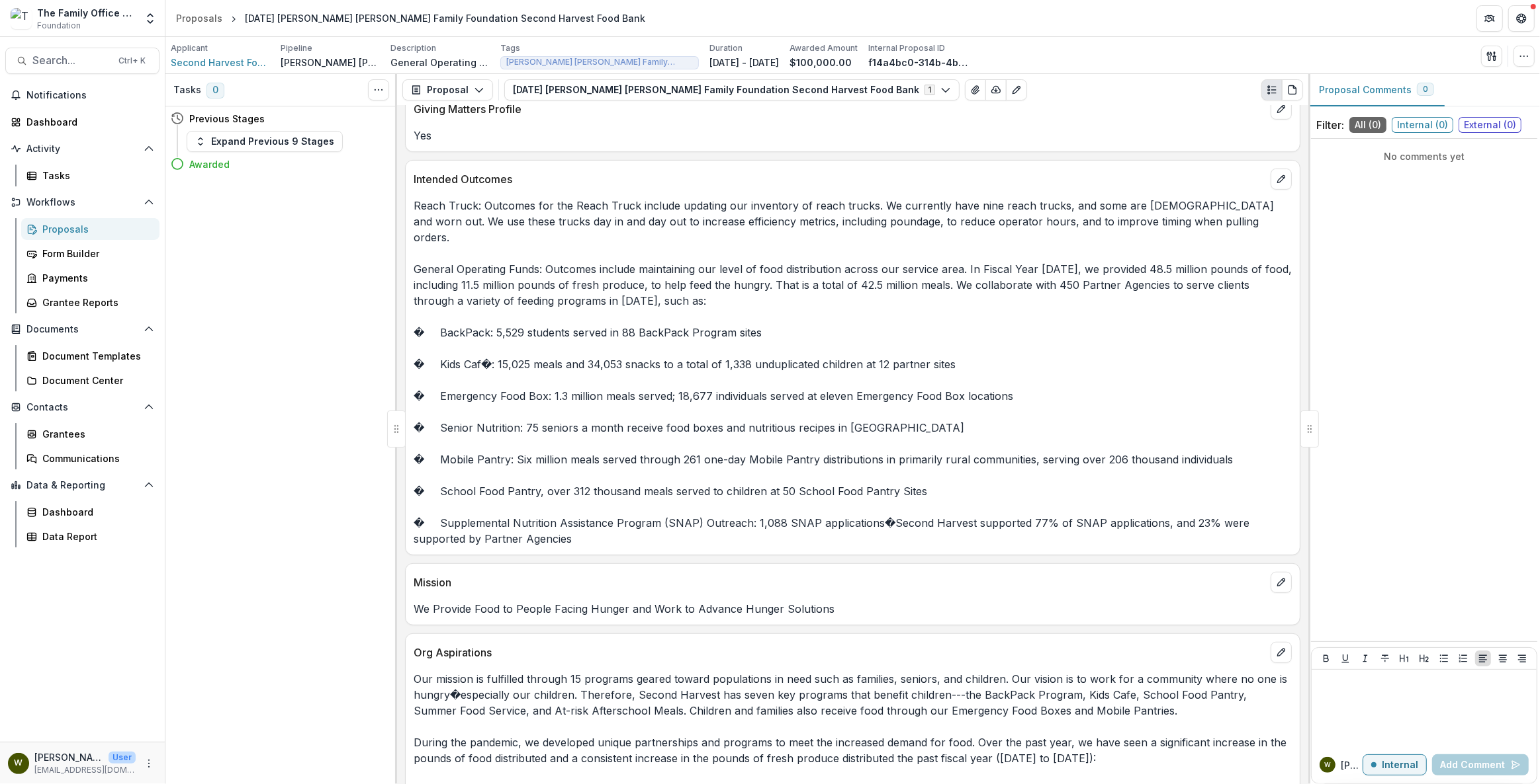
click at [621, 463] on p "Reach Truck: Outcomes for the Reach Truck include updating our inventory of rea…" at bounding box center [852, 372] width 878 height 349
click at [705, 342] on p "Reach Truck: Outcomes for the Reach Truck include updating our inventory of rea…" at bounding box center [852, 372] width 878 height 349
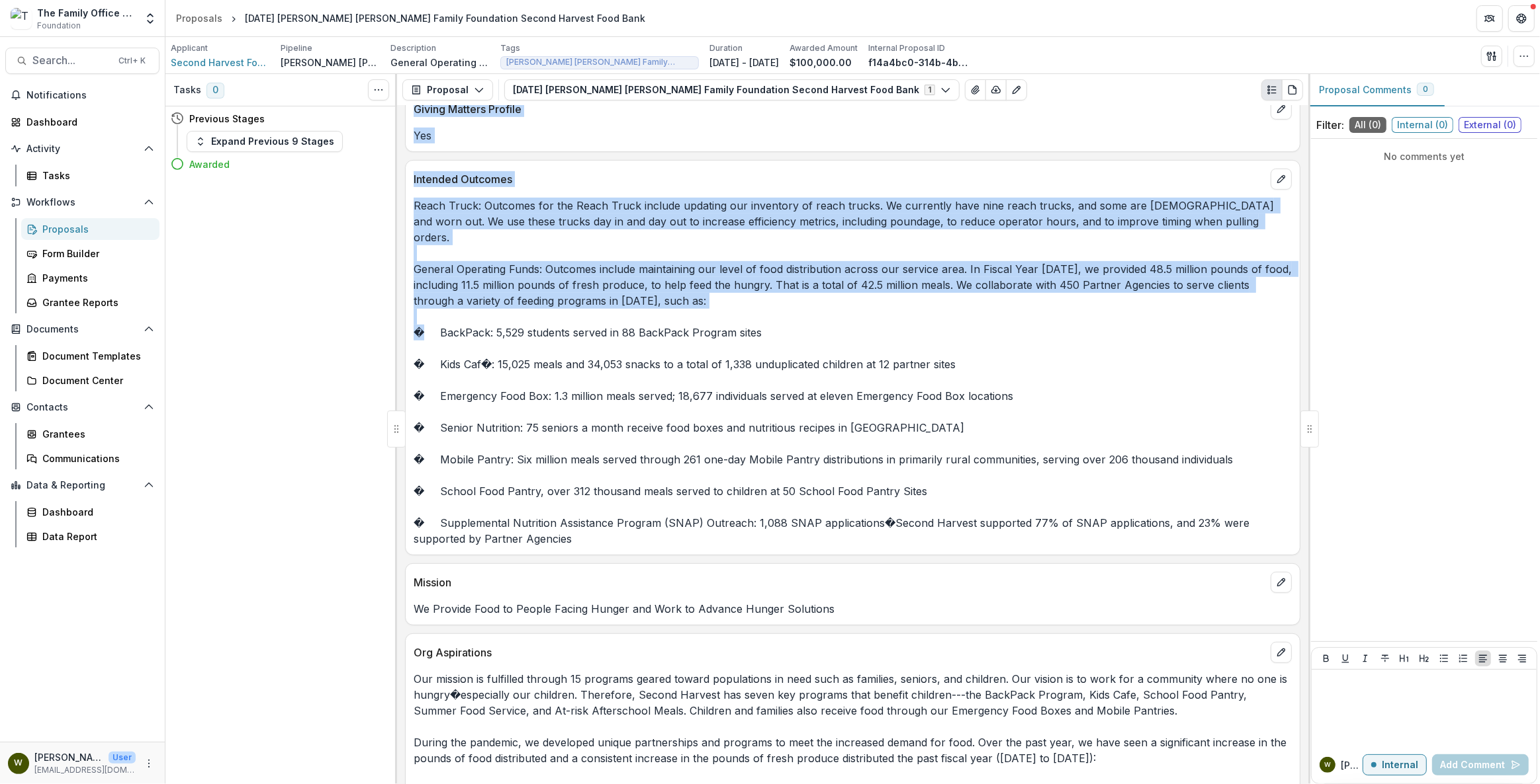
drag, startPoint x: 424, startPoint y: 303, endPoint x: 394, endPoint y: 294, distance: 31.3
click at [394, 295] on div "Tasks 0 Show Cancelled Tasks Previous Stages Expand Previous 9 Stages Awarded P…" at bounding box center [852, 429] width 1374 height 710
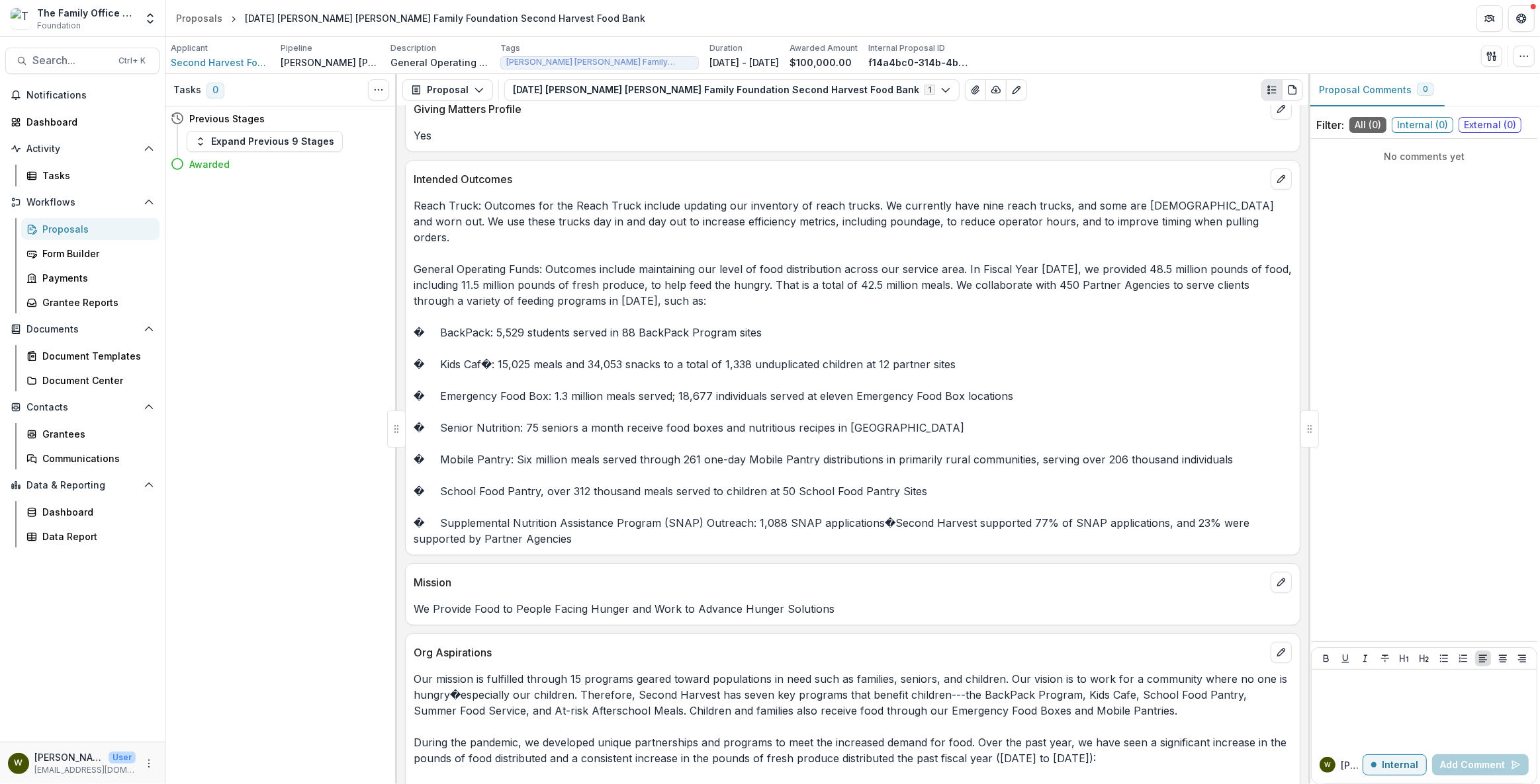
click at [933, 295] on p "Reach Truck: Outcomes for the Reach Truck include updating our inventory of rea…" at bounding box center [852, 372] width 878 height 349
click at [1099, 318] on p "Reach Truck: Outcomes for the Reach Truck include updating our inventory of rea…" at bounding box center [852, 372] width 878 height 349
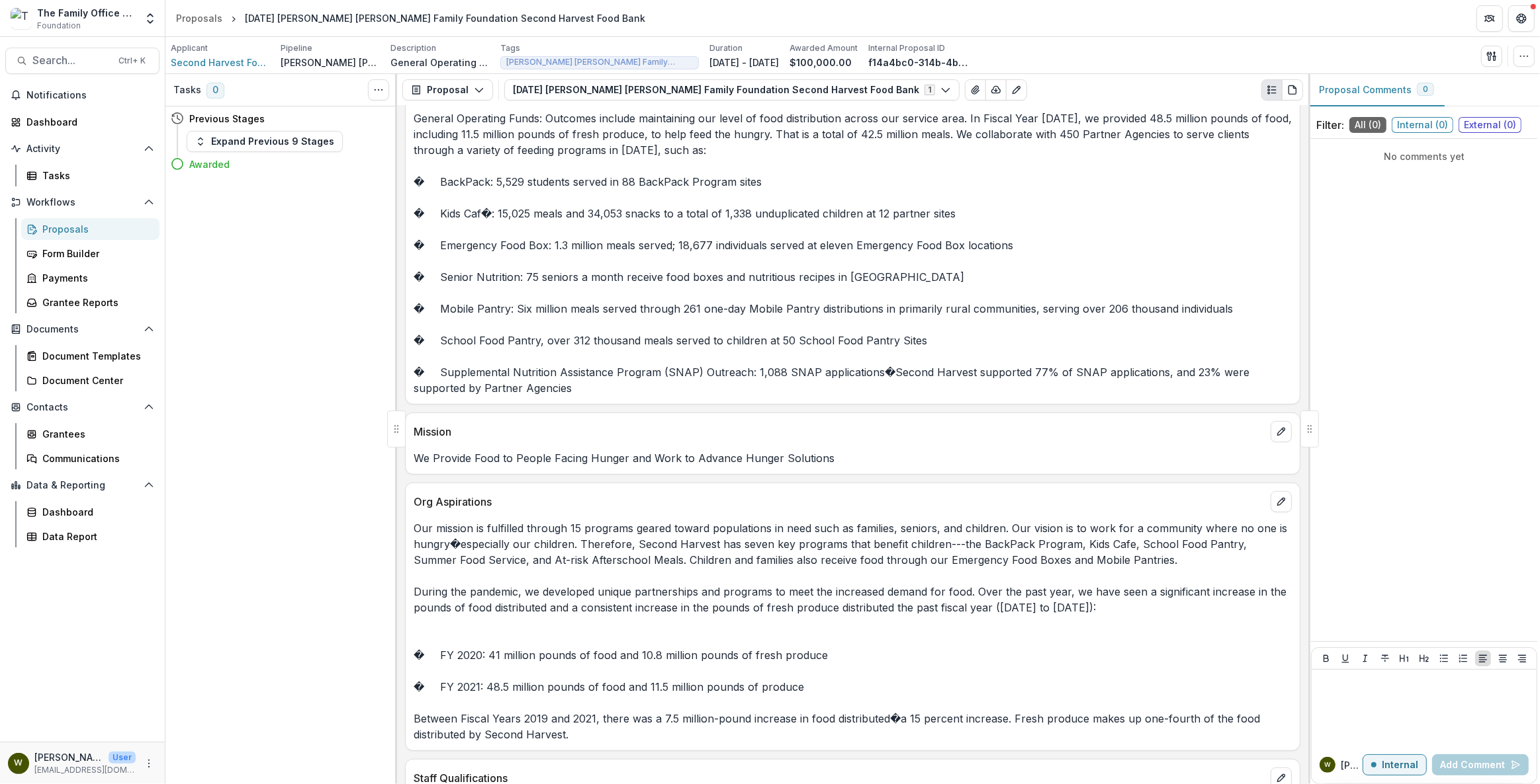
scroll to position [962, 0]
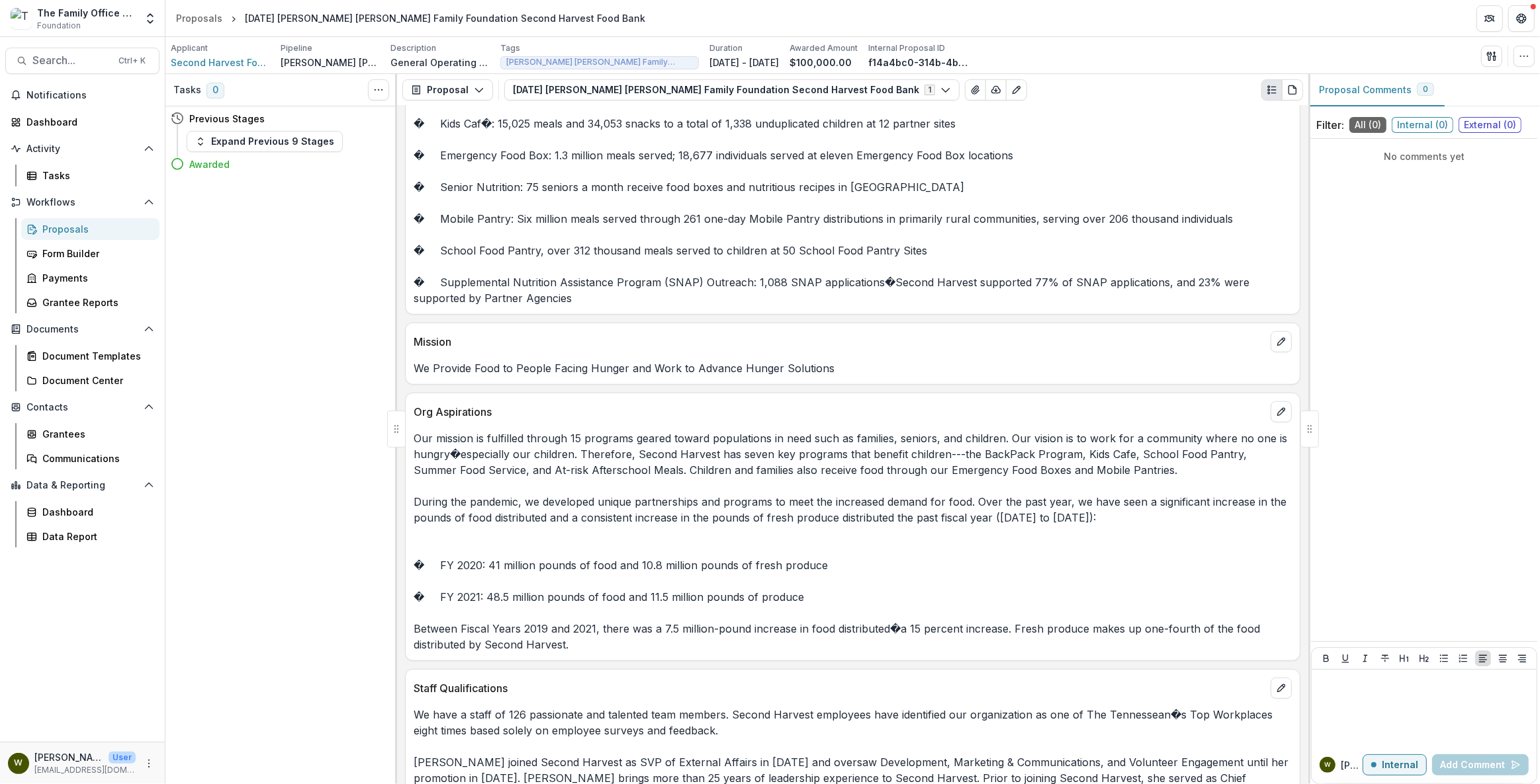
drag, startPoint x: 990, startPoint y: 490, endPoint x: 1004, endPoint y: 501, distance: 17.8
click at [987, 492] on p "Our mission is fulfilled through 15 programs geared toward populations in need …" at bounding box center [852, 541] width 878 height 222
click at [960, 564] on p "Our mission is fulfilled through 15 programs geared toward populations in need …" at bounding box center [852, 541] width 878 height 222
click at [959, 564] on p "Our mission is fulfilled through 15 programs geared toward populations in need …" at bounding box center [852, 541] width 878 height 222
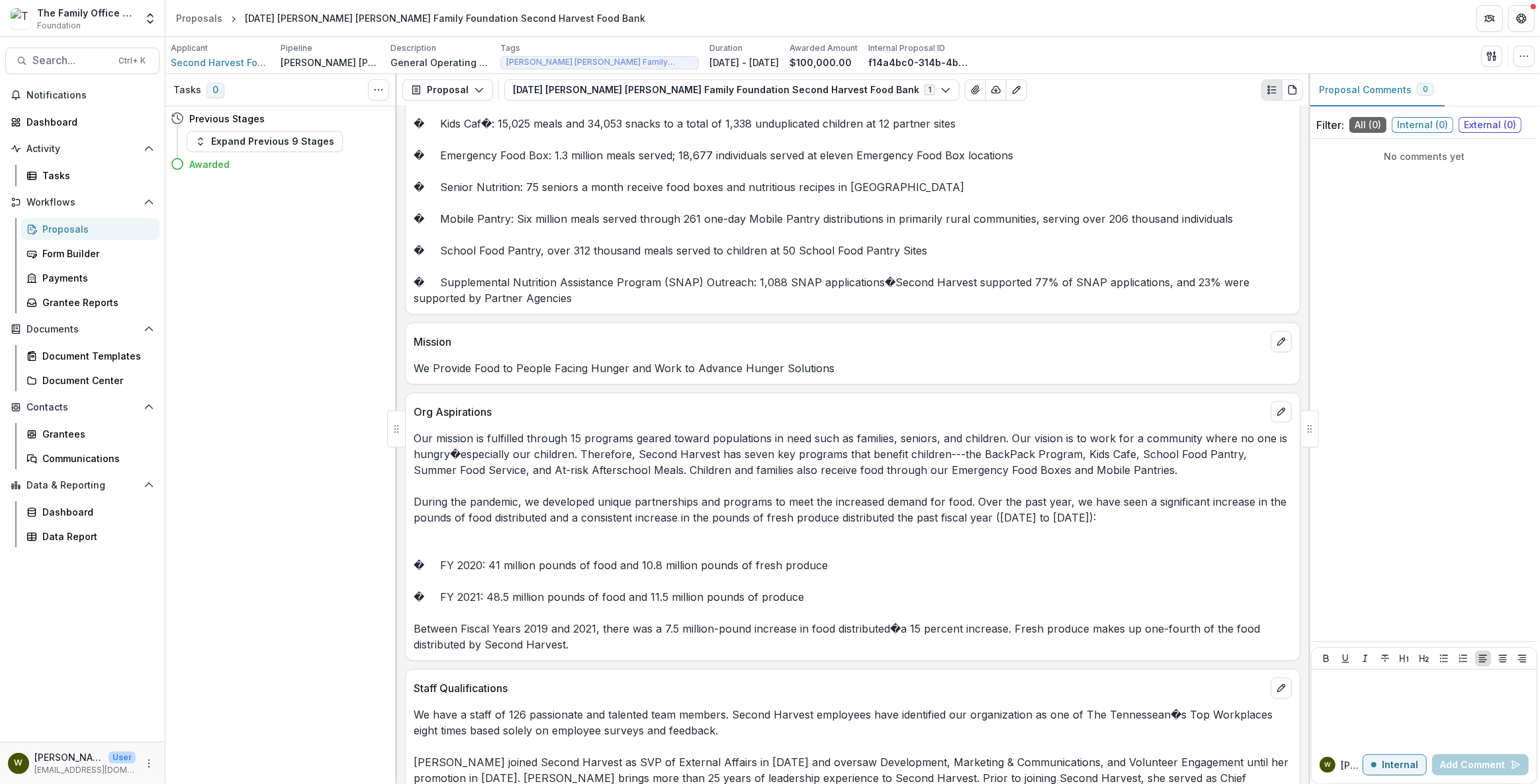
drag, startPoint x: 953, startPoint y: 550, endPoint x: 981, endPoint y: 544, distance: 28.6
click at [953, 551] on p "Our mission is fulfilled through 15 programs geared toward populations in need …" at bounding box center [852, 541] width 878 height 222
click at [1085, 446] on p "Our mission is fulfilled through 15 programs geared toward populations in need …" at bounding box center [852, 541] width 878 height 222
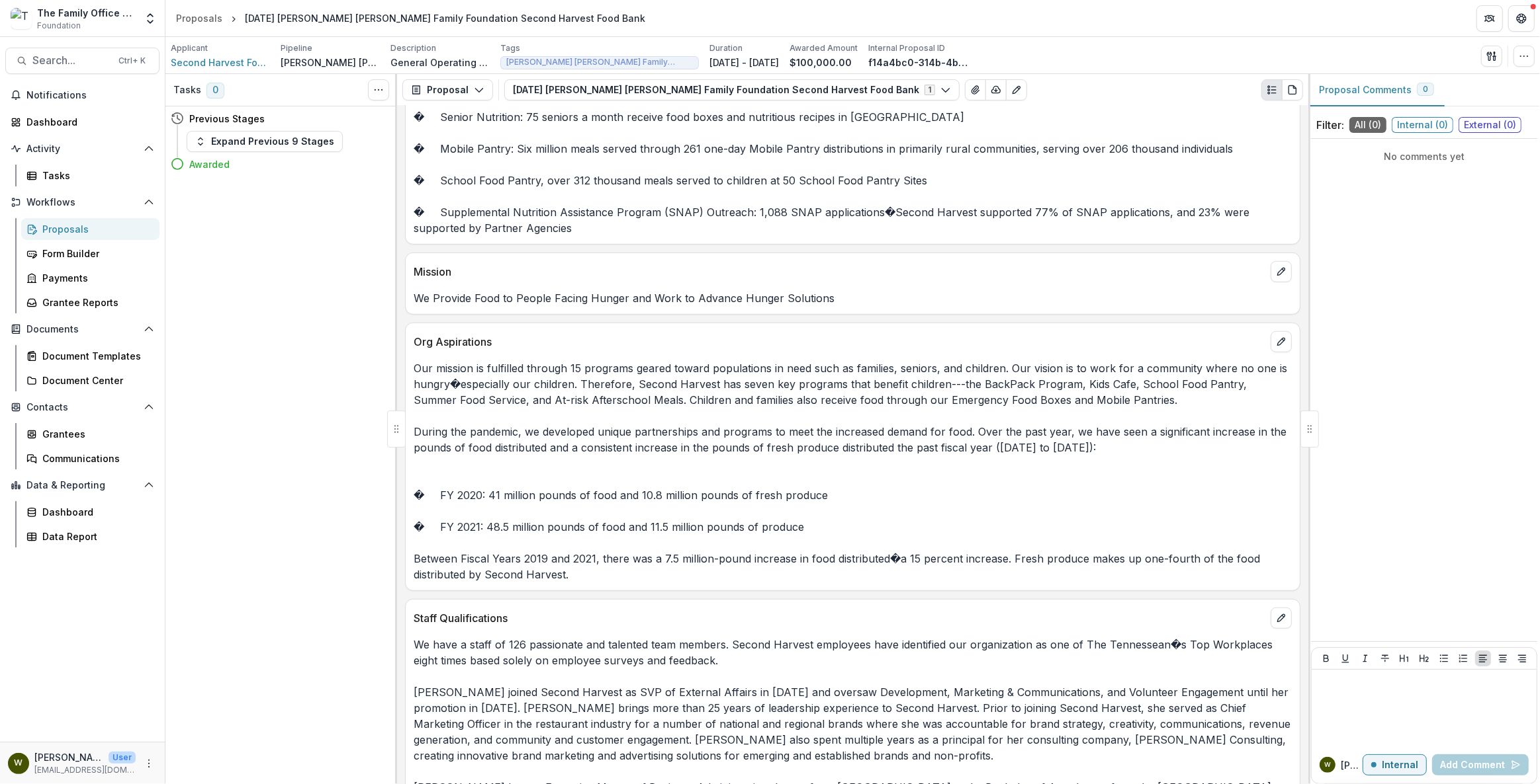
scroll to position [1142, 0]
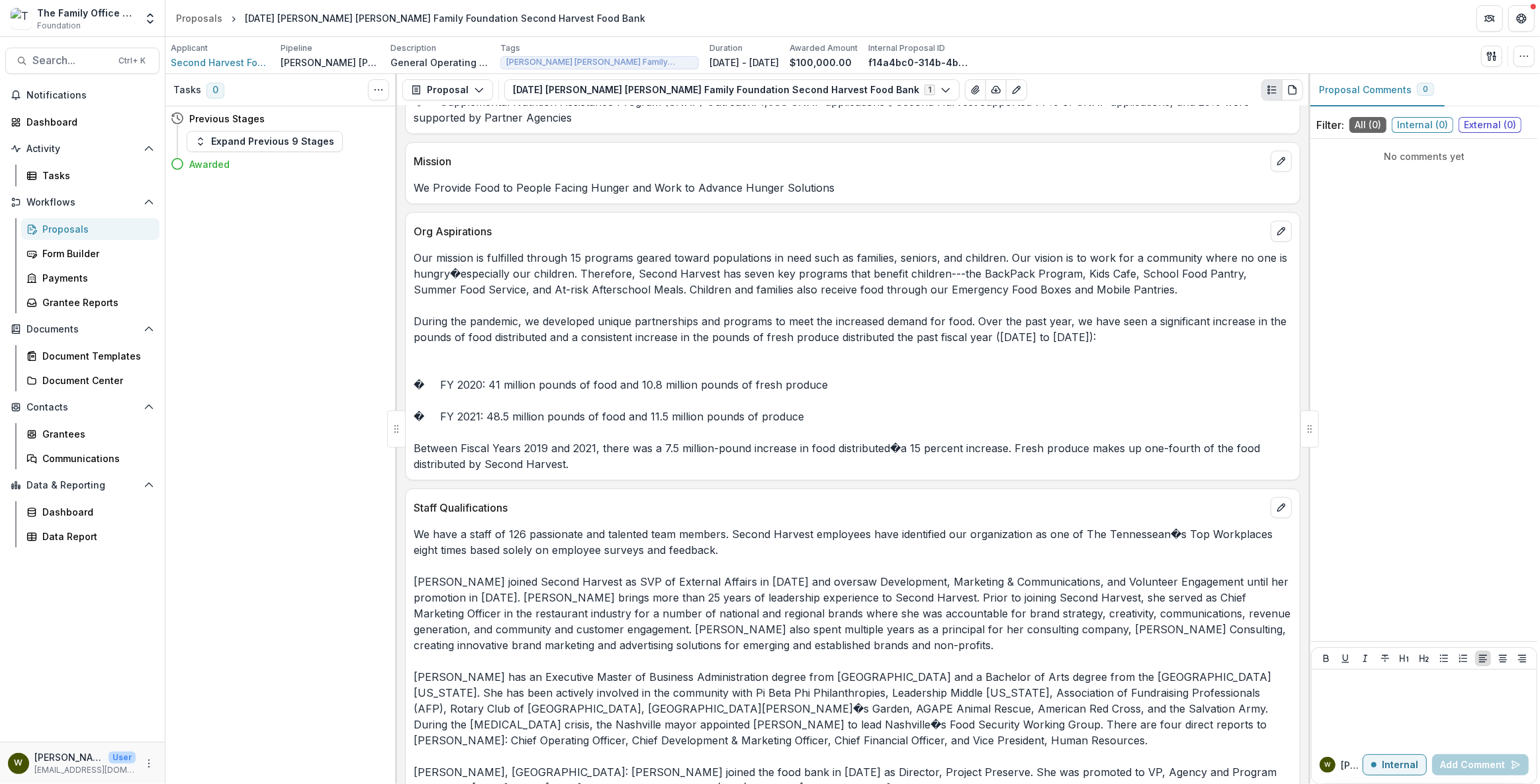
drag, startPoint x: 1173, startPoint y: 501, endPoint x: 1188, endPoint y: 537, distance: 39.0
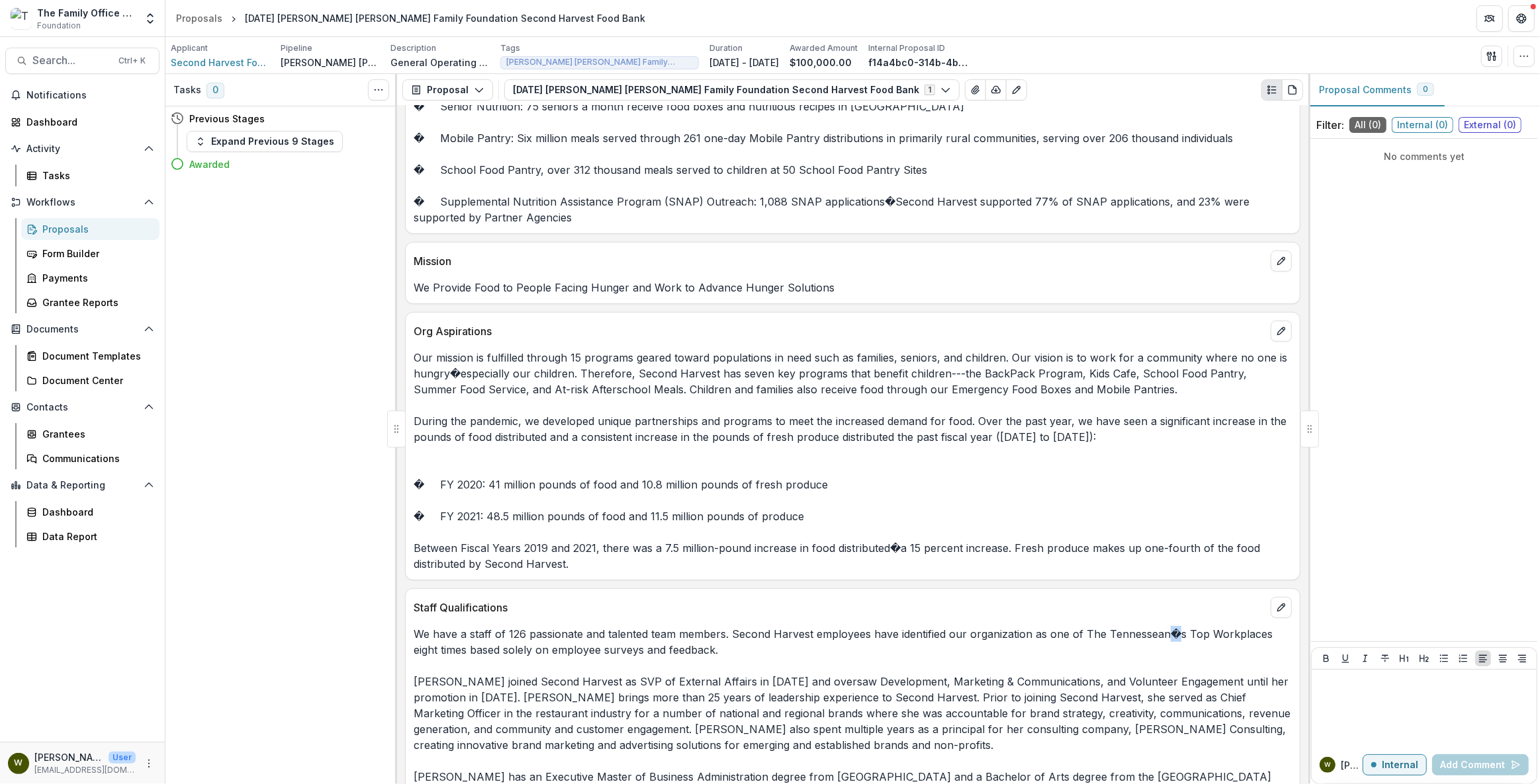
scroll to position [902, 0]
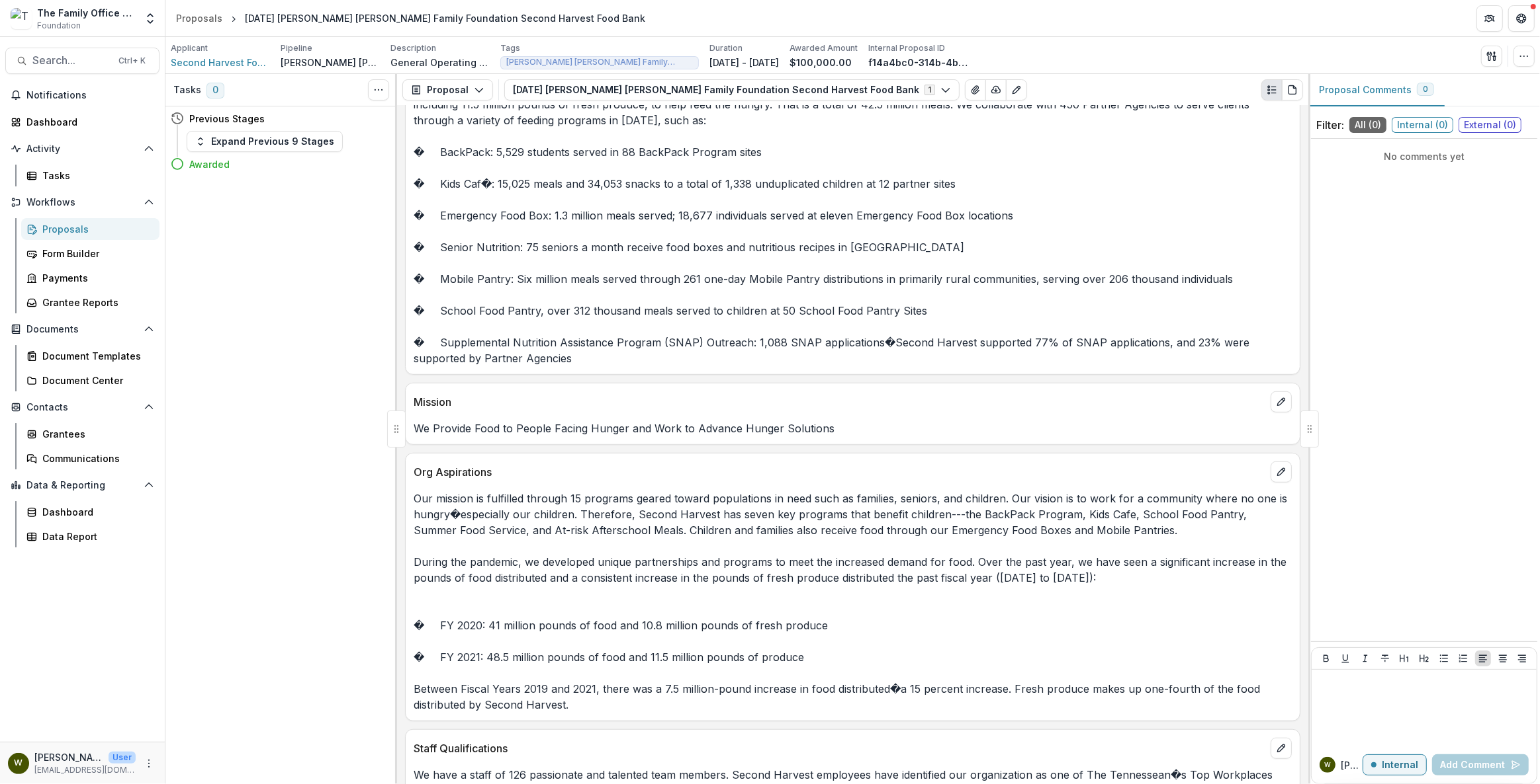
click at [884, 306] on p "Reach Truck: Outcomes for the Reach Truck include updating our inventory of rea…" at bounding box center [852, 192] width 878 height 349
drag, startPoint x: 894, startPoint y: 339, endPoint x: 888, endPoint y: 339, distance: 6.0
click at [894, 339] on div "Intended Outcomes Reach Truck: Outcomes for the Reach Truck include updating ou…" at bounding box center [852, 177] width 895 height 395
drag, startPoint x: 916, startPoint y: 186, endPoint x: 904, endPoint y: 191, distance: 13.0
click at [916, 186] on p "Reach Truck: Outcomes for the Reach Truck include updating our inventory of rea…" at bounding box center [852, 192] width 878 height 349
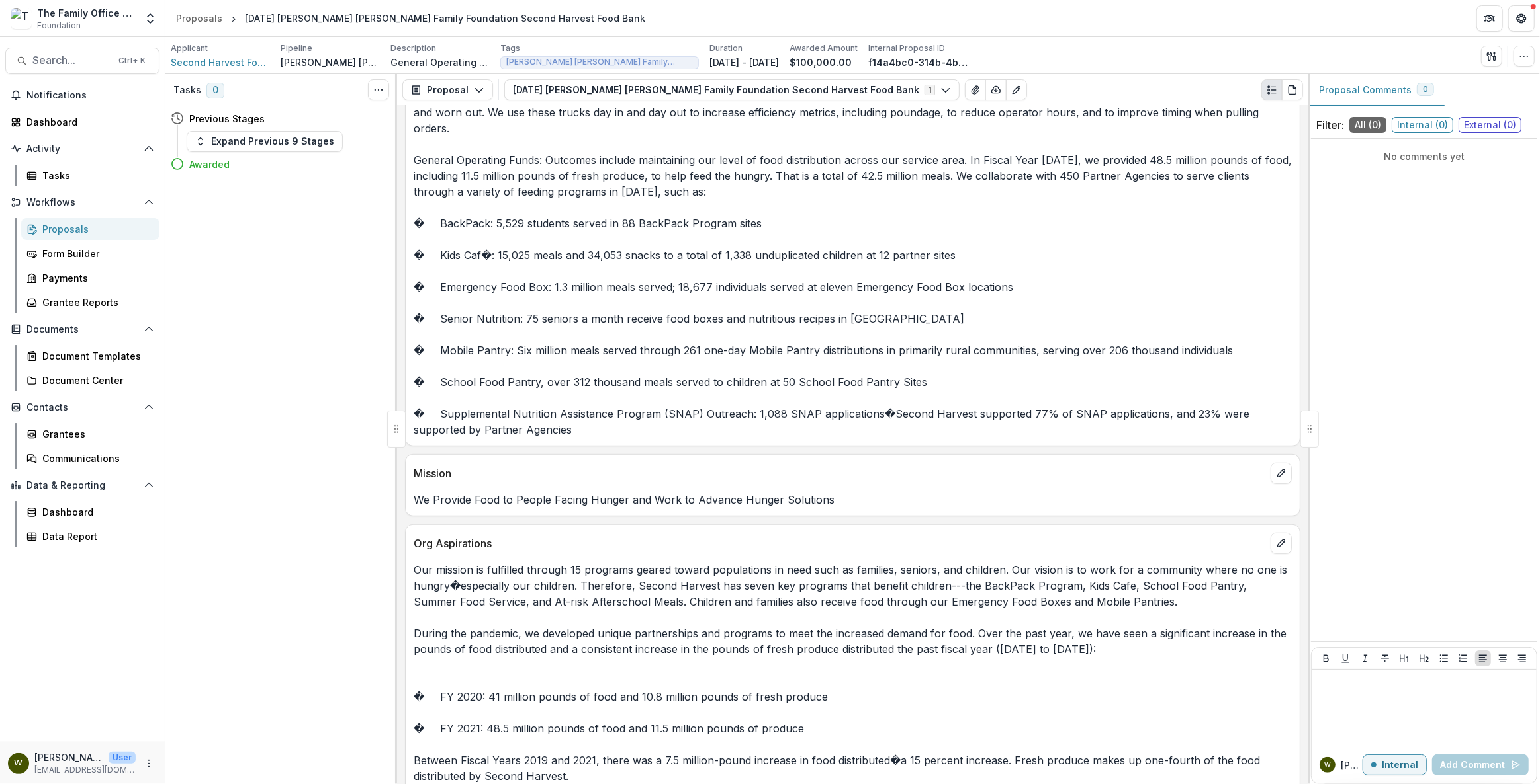
scroll to position [721, 0]
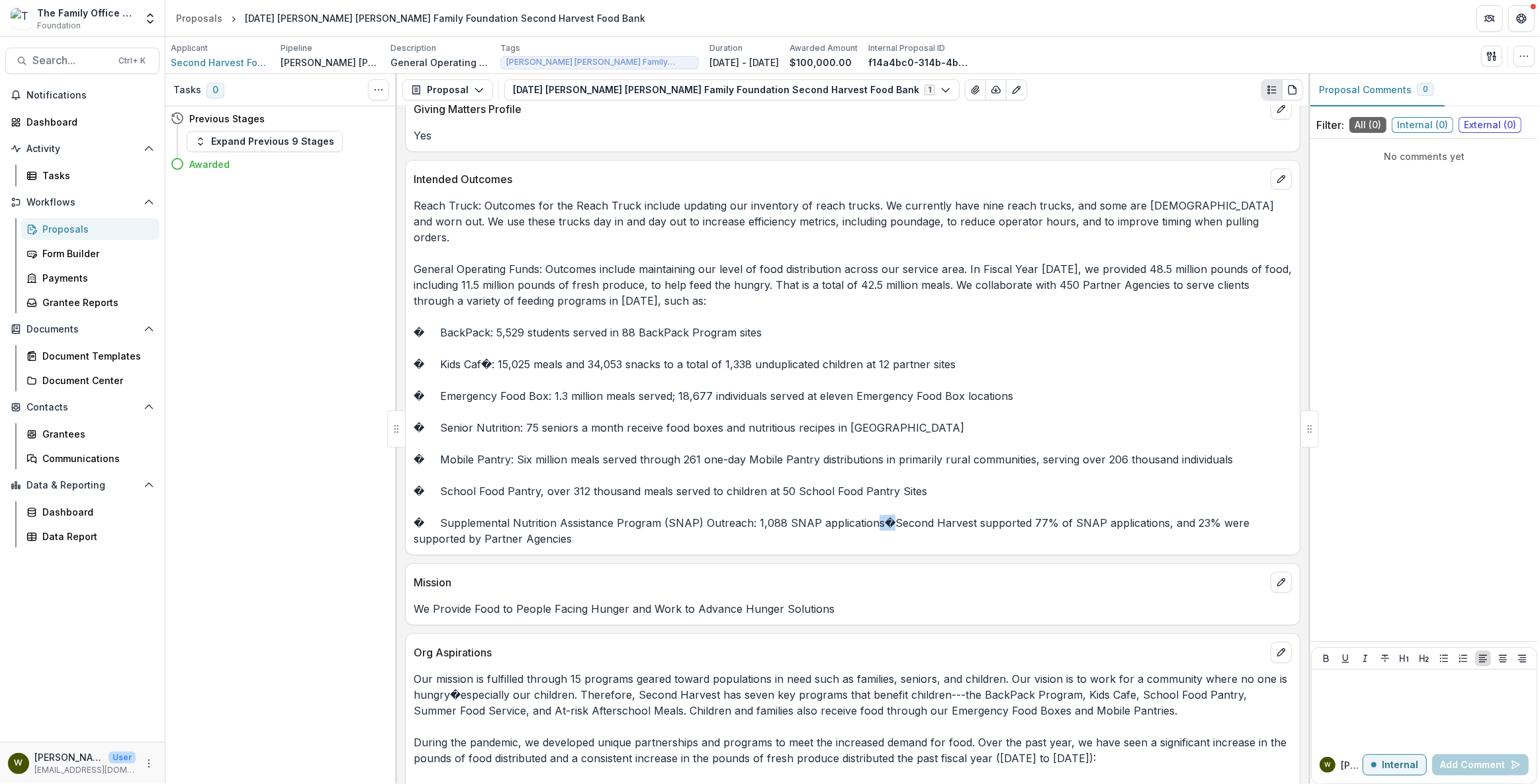
drag, startPoint x: 878, startPoint y: 493, endPoint x: 864, endPoint y: 490, distance: 14.3
click at [864, 489] on p "Reach Truck: Outcomes for the Reach Truck include updating our inventory of rea…" at bounding box center [852, 372] width 878 height 349
click at [974, 404] on p "Reach Truck: Outcomes for the Reach Truck include updating our inventory of rea…" at bounding box center [852, 372] width 878 height 349
click at [1095, 308] on p "Reach Truck: Outcomes for the Reach Truck include updating our inventory of rea…" at bounding box center [852, 372] width 878 height 349
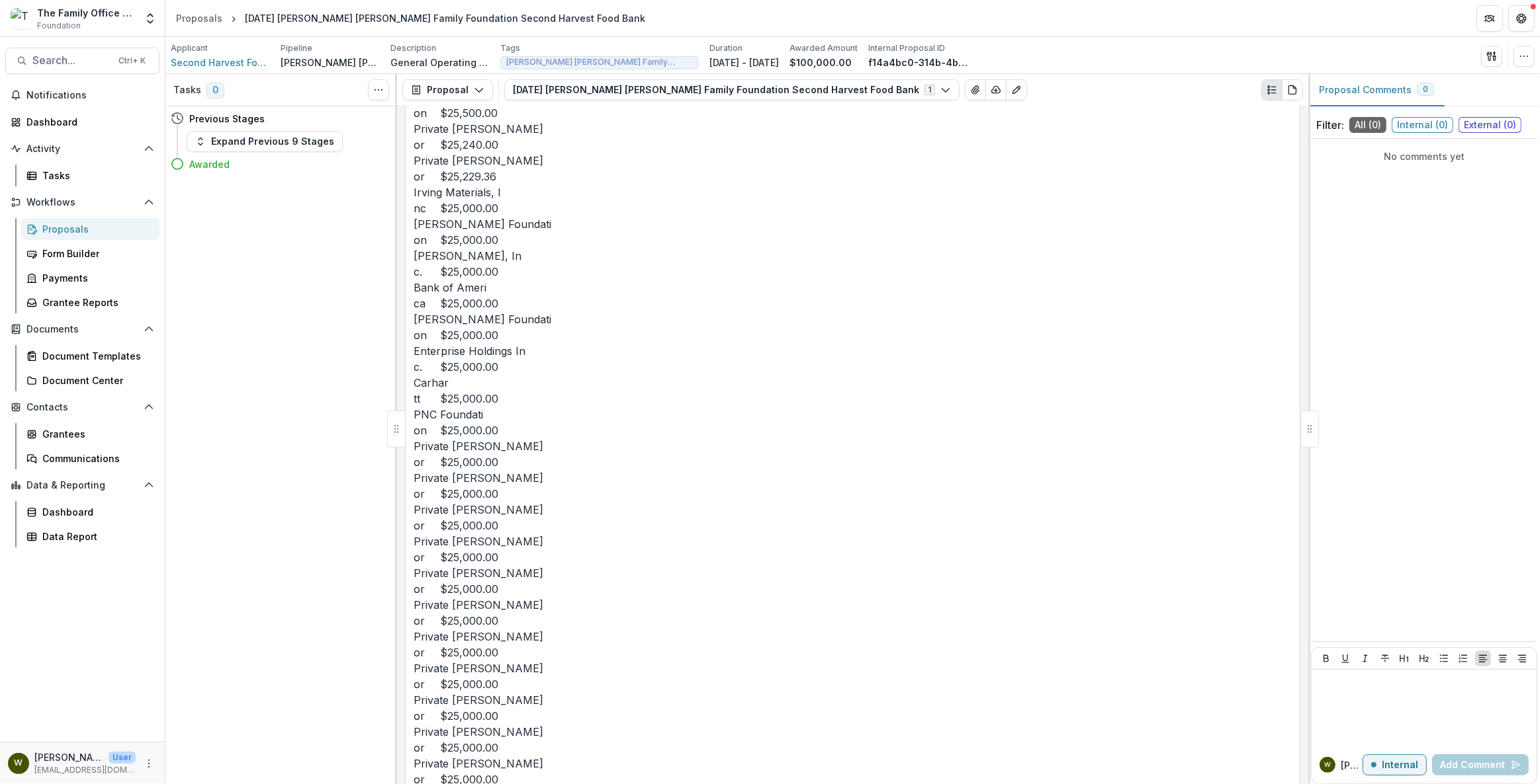
scroll to position [5757, 0]
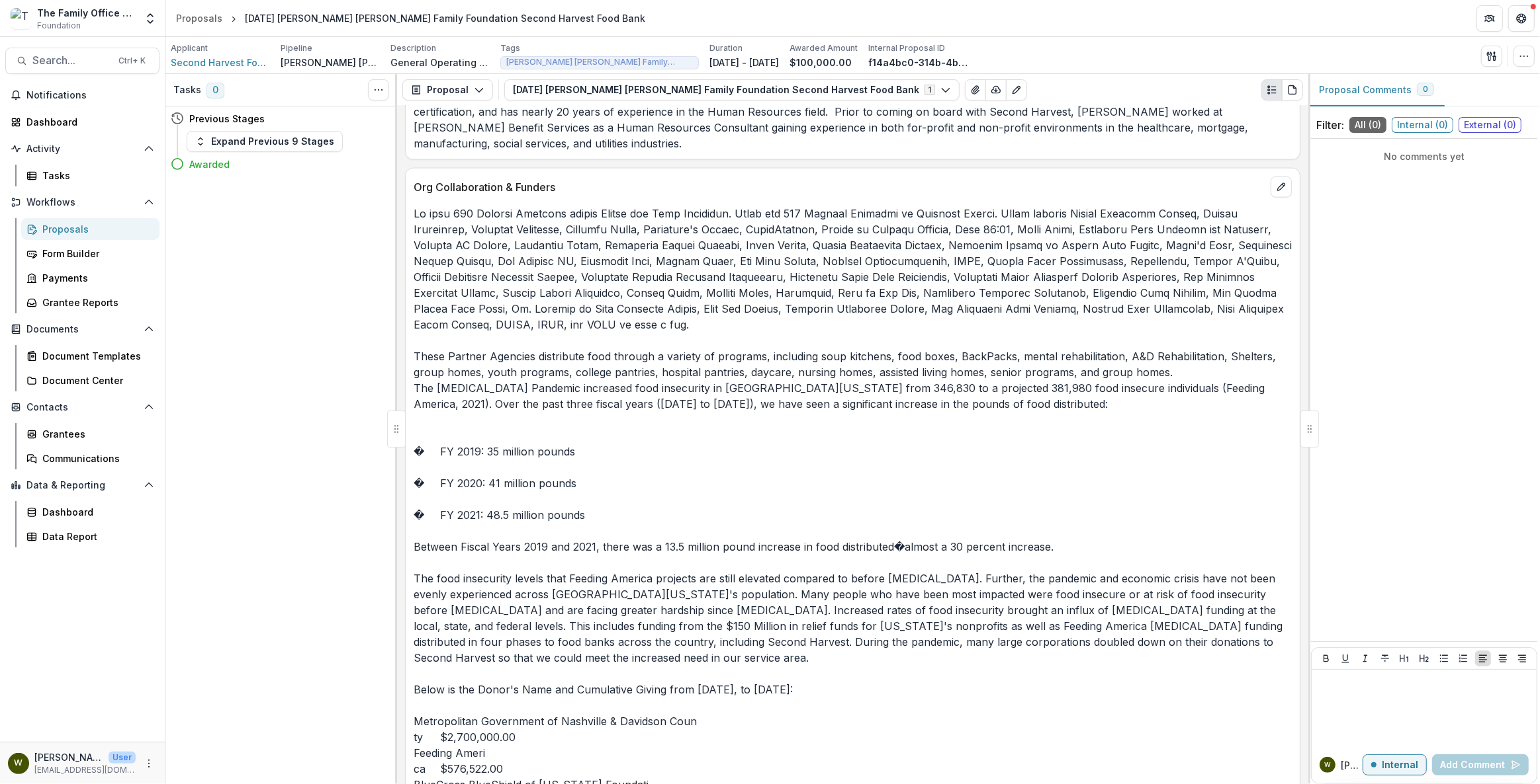
scroll to position [2030, 0]
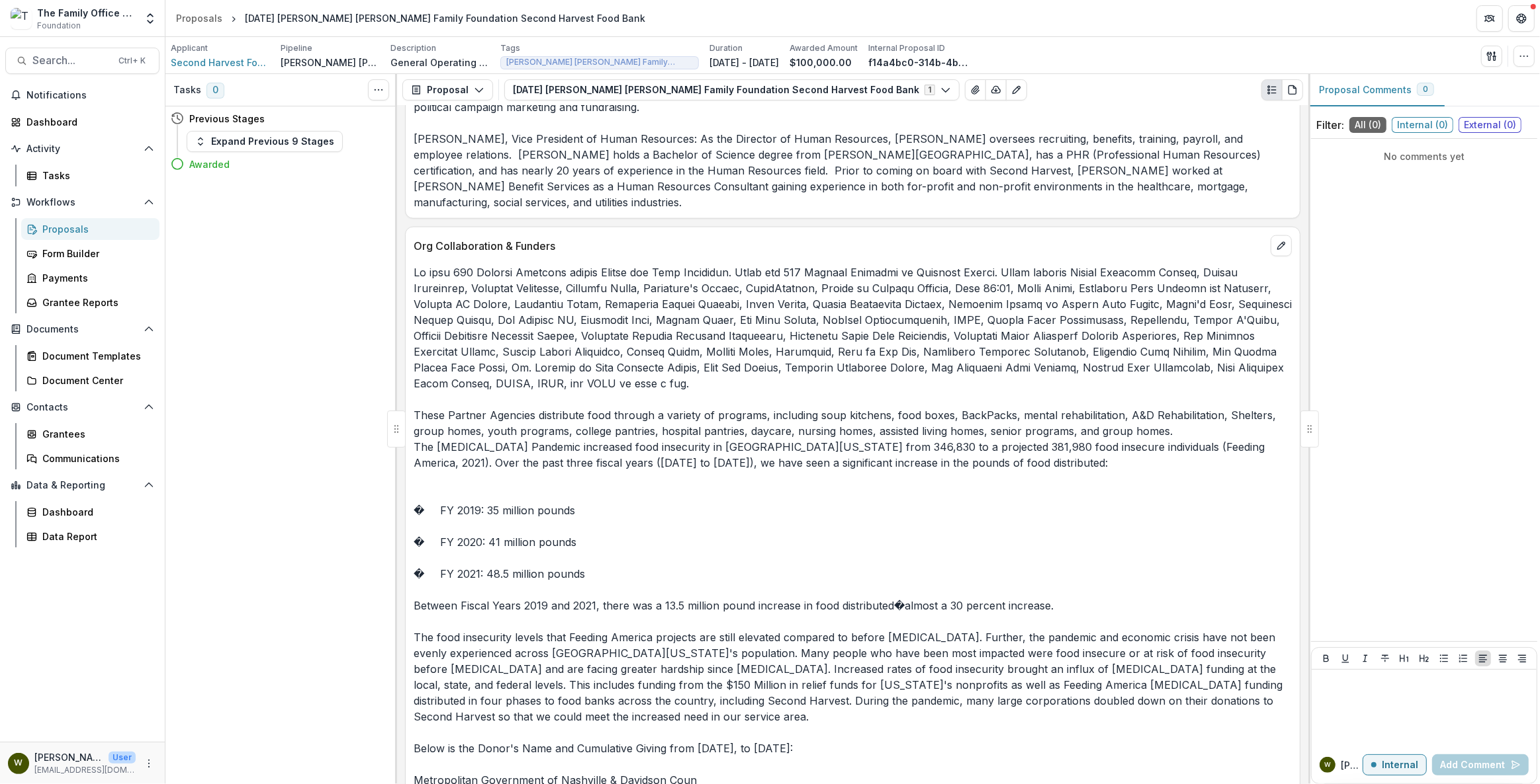
drag, startPoint x: 662, startPoint y: 537, endPoint x: 723, endPoint y: 545, distance: 61.5
drag, startPoint x: 869, startPoint y: 495, endPoint x: 912, endPoint y: 492, distance: 43.1
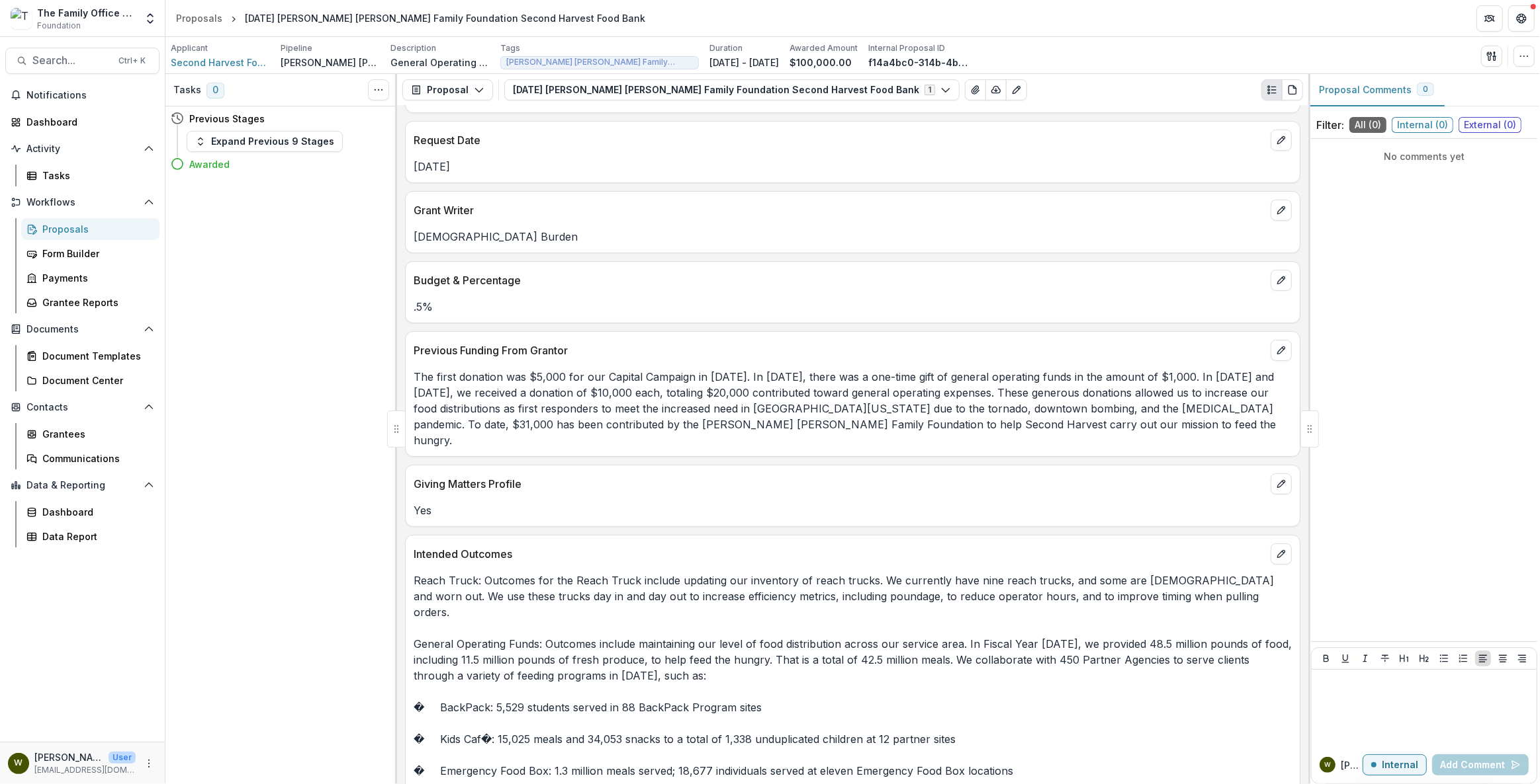
scroll to position [0, 0]
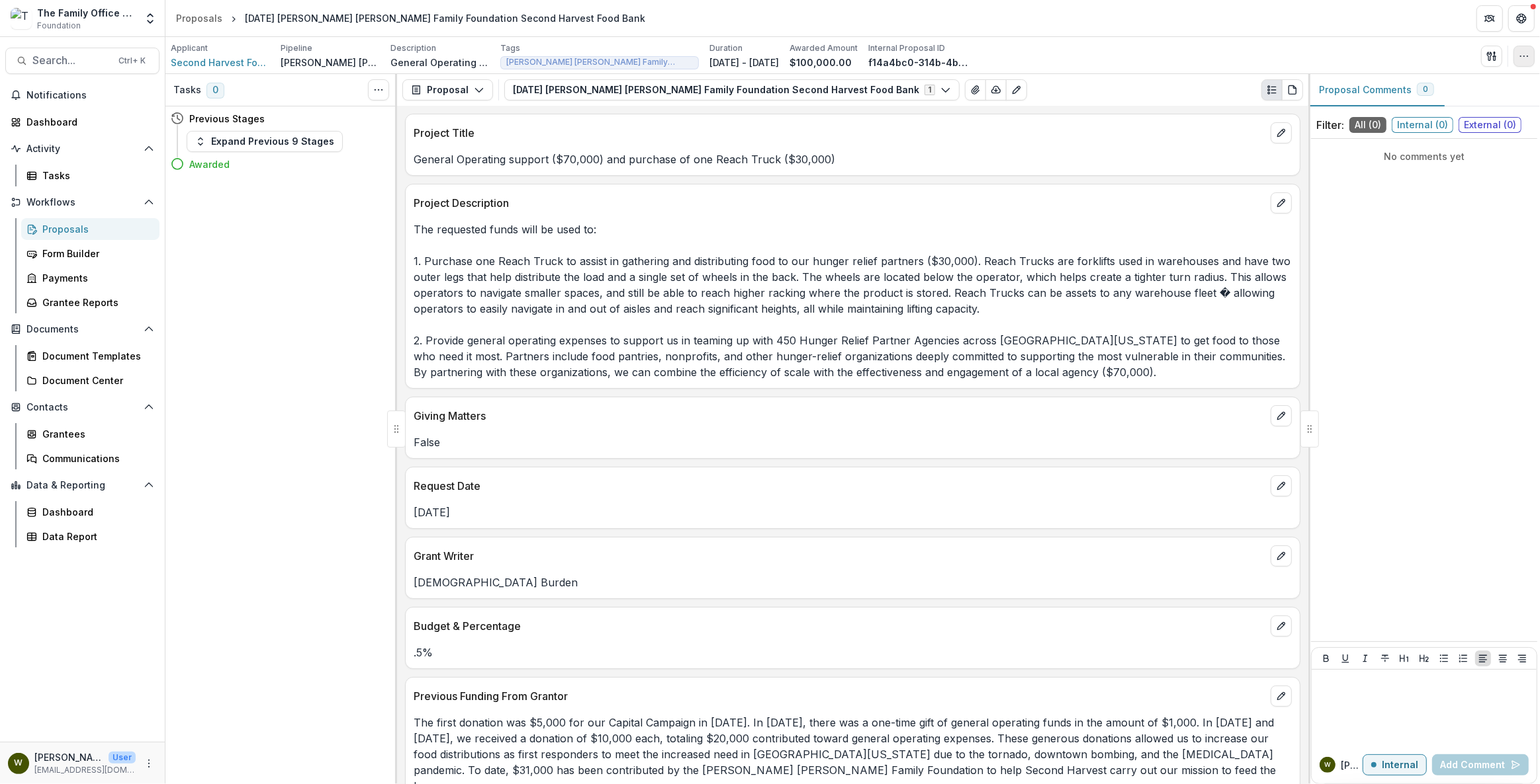
click at [1523, 57] on icon "button" at bounding box center [1523, 56] width 10 height 10
click at [985, 225] on p "The requested funds will be used to: 1. Purchase one Reach Truck to assist in g…" at bounding box center [852, 301] width 878 height 159
click at [1522, 53] on icon "button" at bounding box center [1523, 56] width 10 height 10
click at [1013, 96] on div "2022-03-31 James Stephen Turner Family Foundation Second Harvest Food Bank 1 Fo…" at bounding box center [904, 90] width 798 height 21
click at [1529, 57] on icon "button" at bounding box center [1523, 56] width 10 height 10
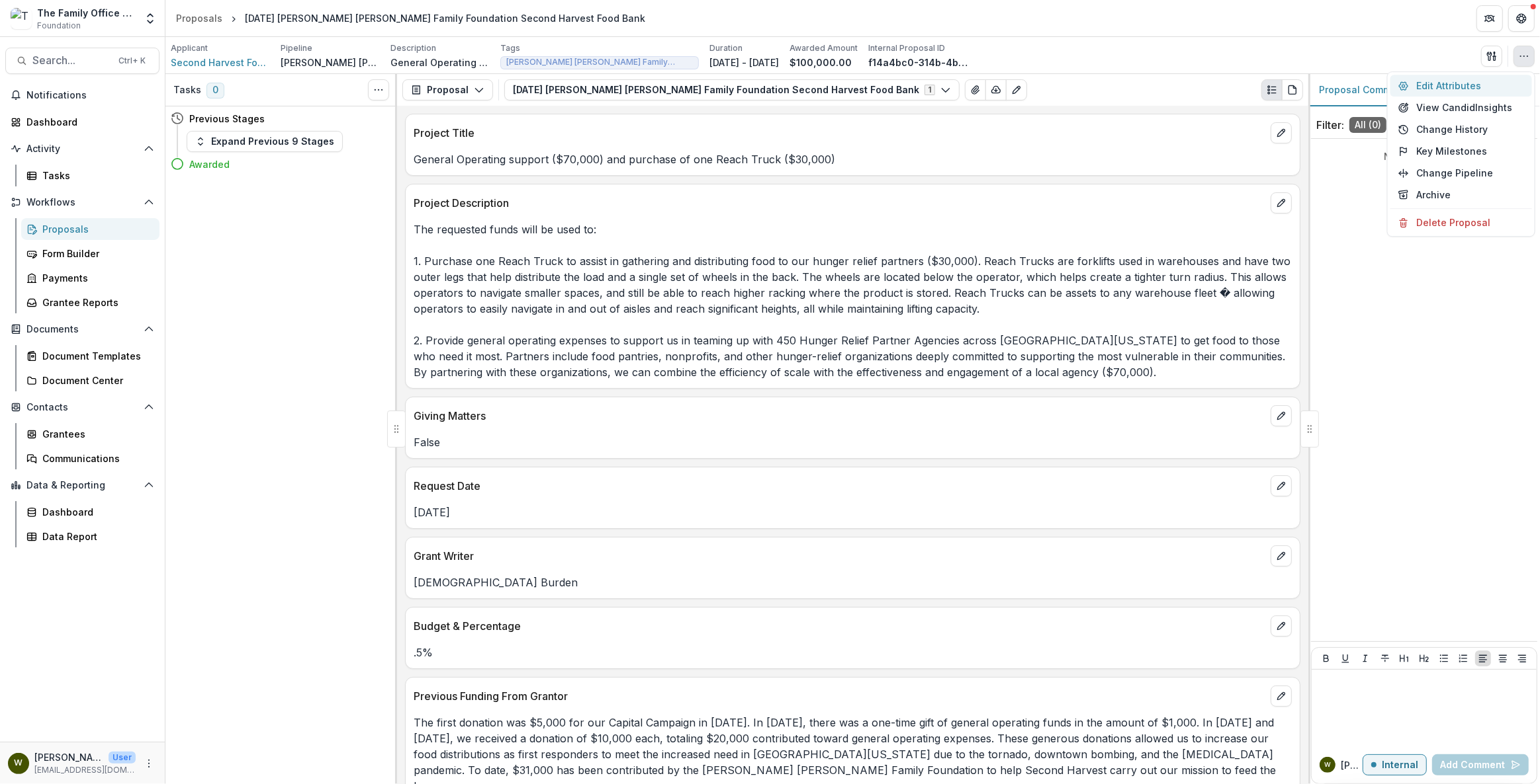
click at [1469, 86] on button "Edit Attributes" at bounding box center [1461, 85] width 141 height 22
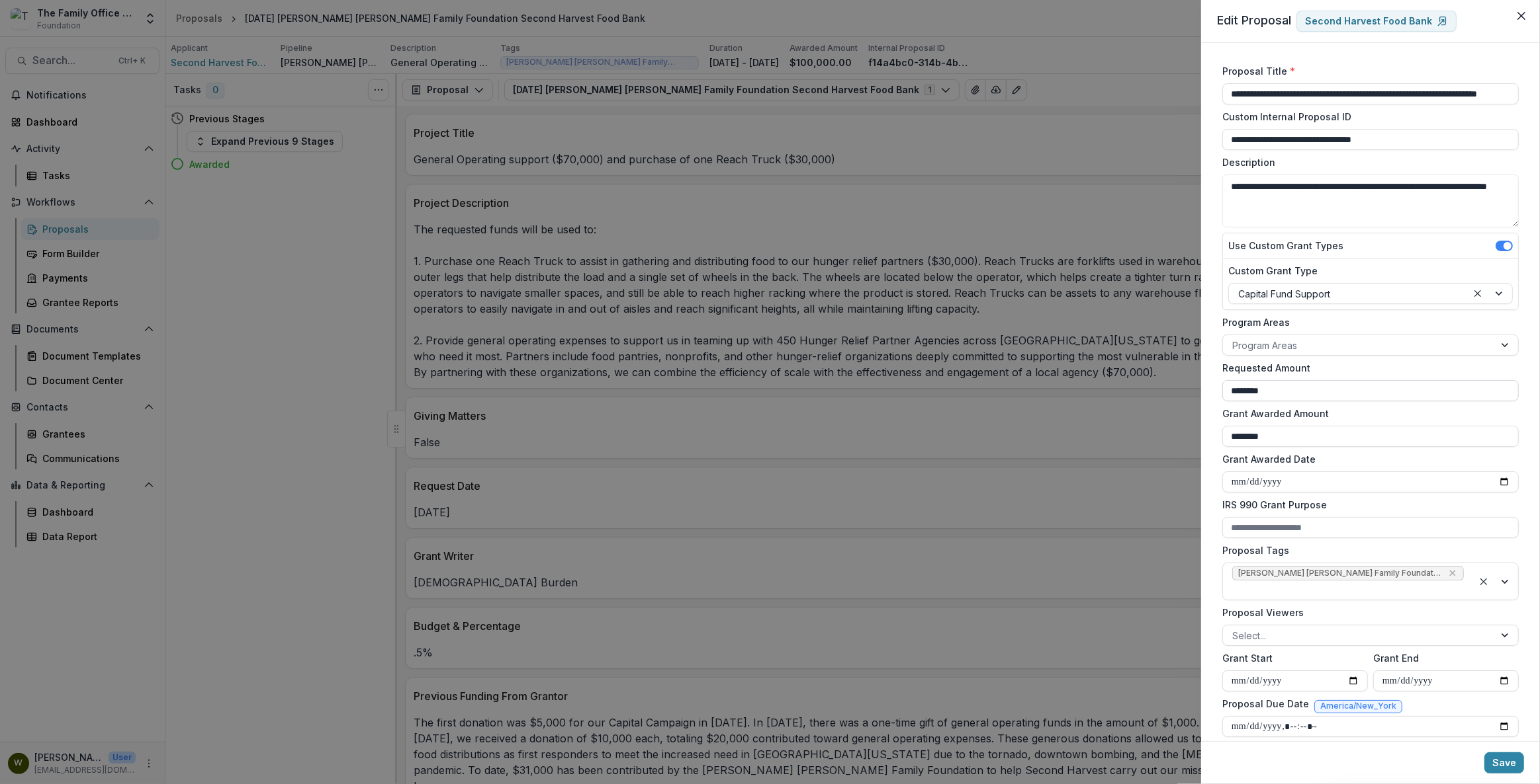
click at [1309, 389] on input "********" at bounding box center [1370, 391] width 296 height 21
click at [1313, 441] on input "********" at bounding box center [1370, 436] width 296 height 21
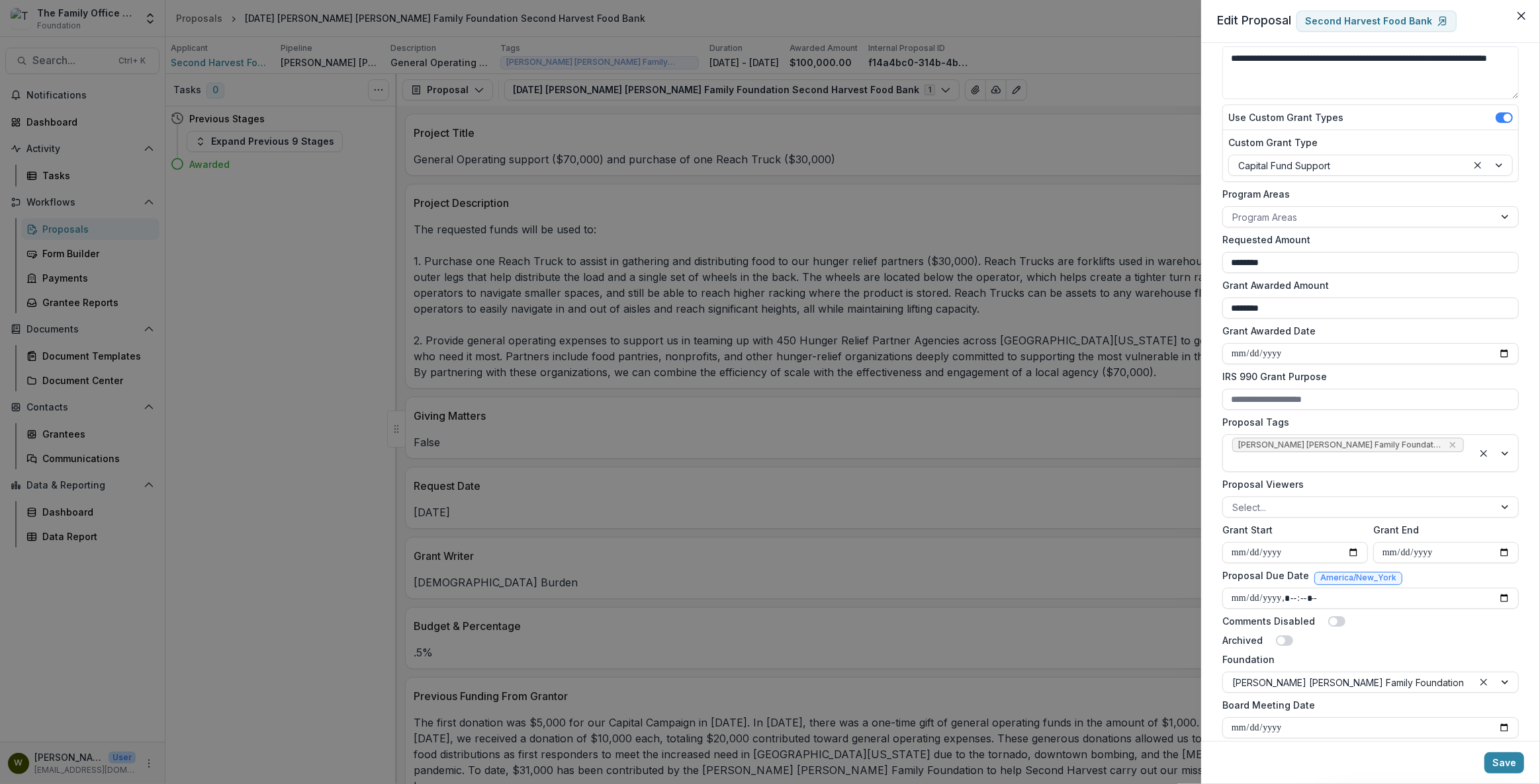
scroll to position [129, 0]
click at [1301, 542] on input "**********" at bounding box center [1294, 552] width 146 height 21
click at [1431, 633] on div "Archived" at bounding box center [1370, 640] width 296 height 14
click at [1416, 633] on div "Archived" at bounding box center [1370, 640] width 296 height 14
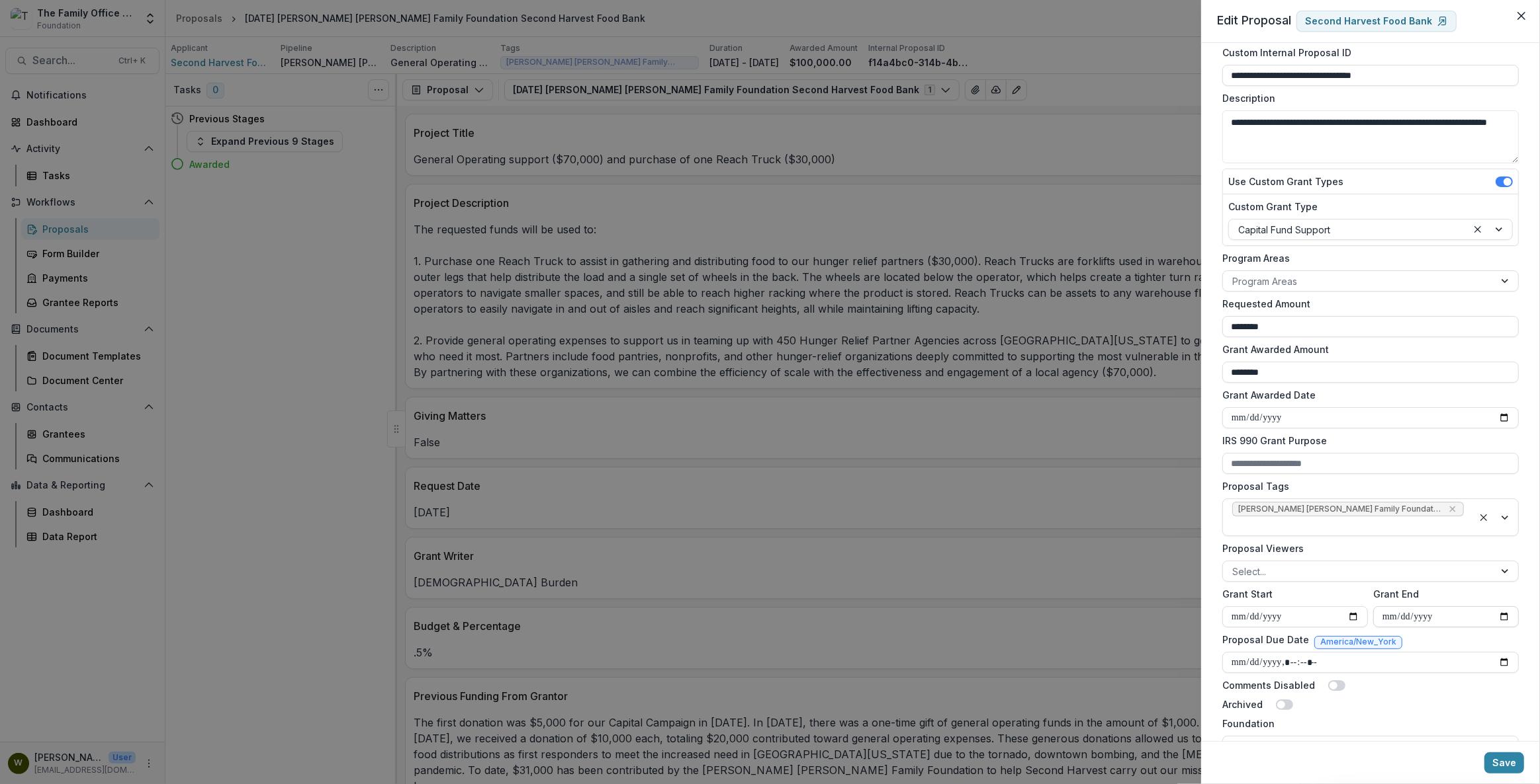
scroll to position [0, 0]
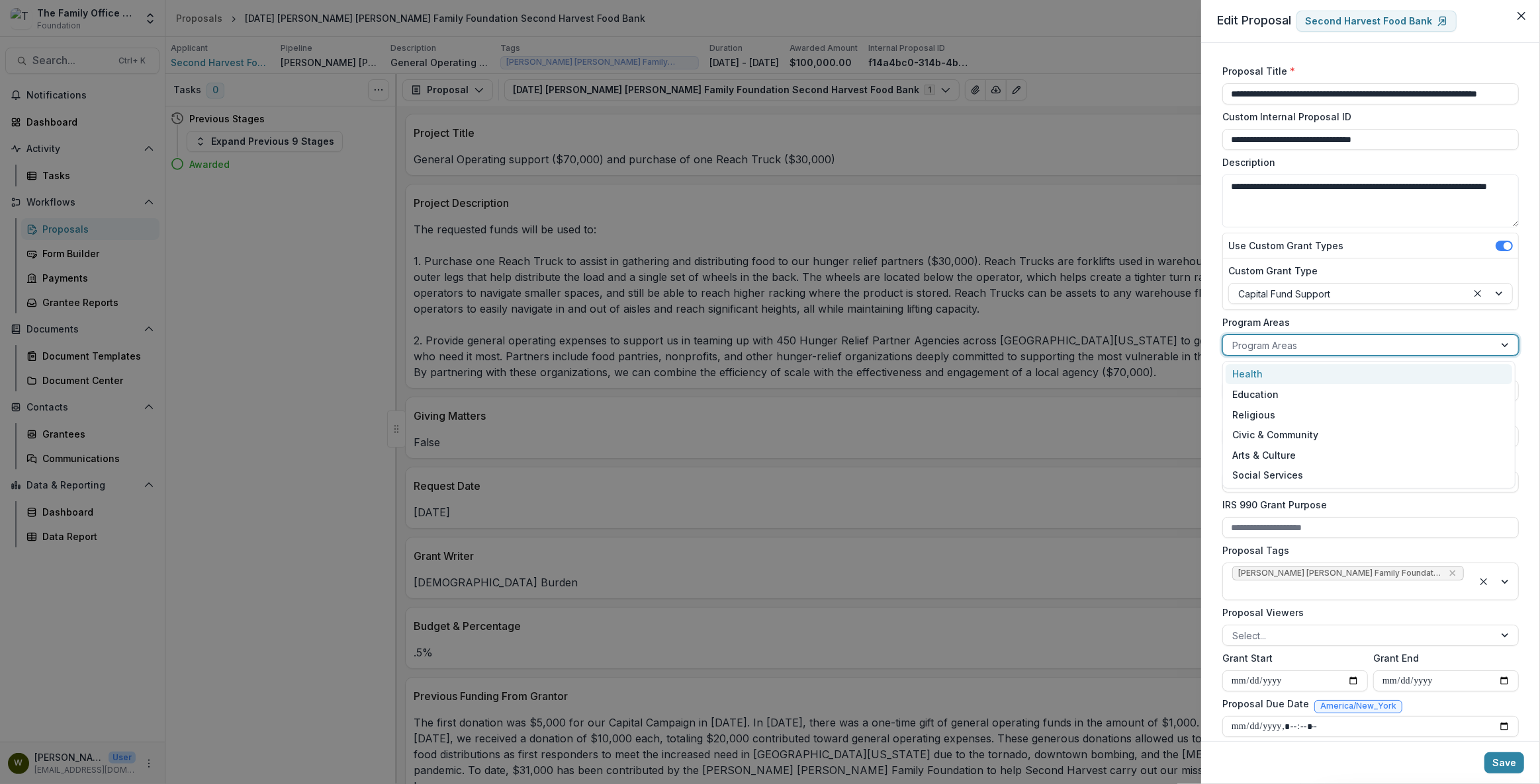
click at [1402, 344] on div at bounding box center [1359, 345] width 253 height 17
click at [1349, 317] on label "Program Areas" at bounding box center [1366, 322] width 288 height 14
click at [1235, 339] on input "Program Areas" at bounding box center [1233, 346] width 3 height 14
click at [1287, 315] on label "Program Areas" at bounding box center [1366, 322] width 288 height 14
click at [1235, 339] on input "Program Areas" at bounding box center [1233, 346] width 3 height 14
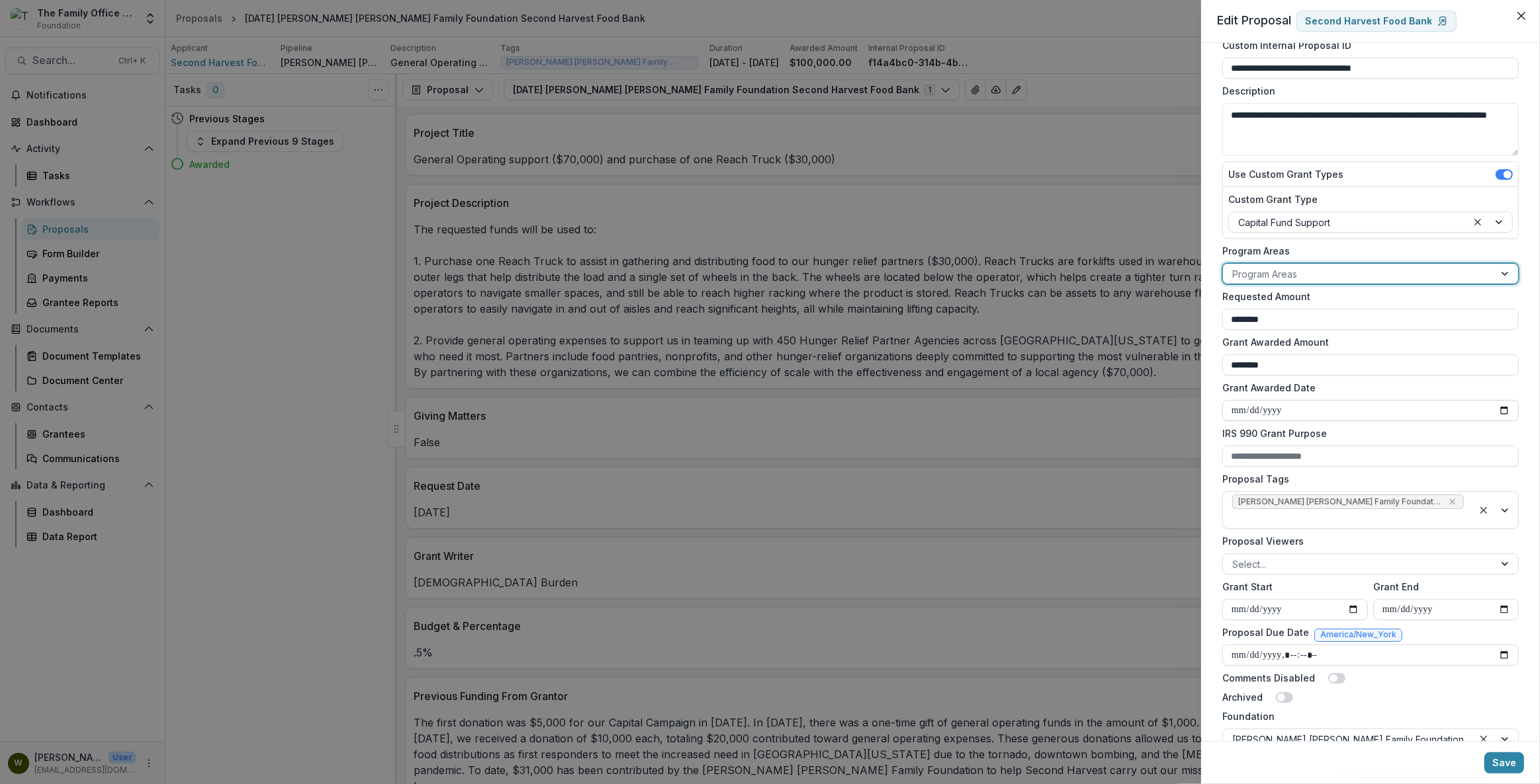
scroll to position [129, 0]
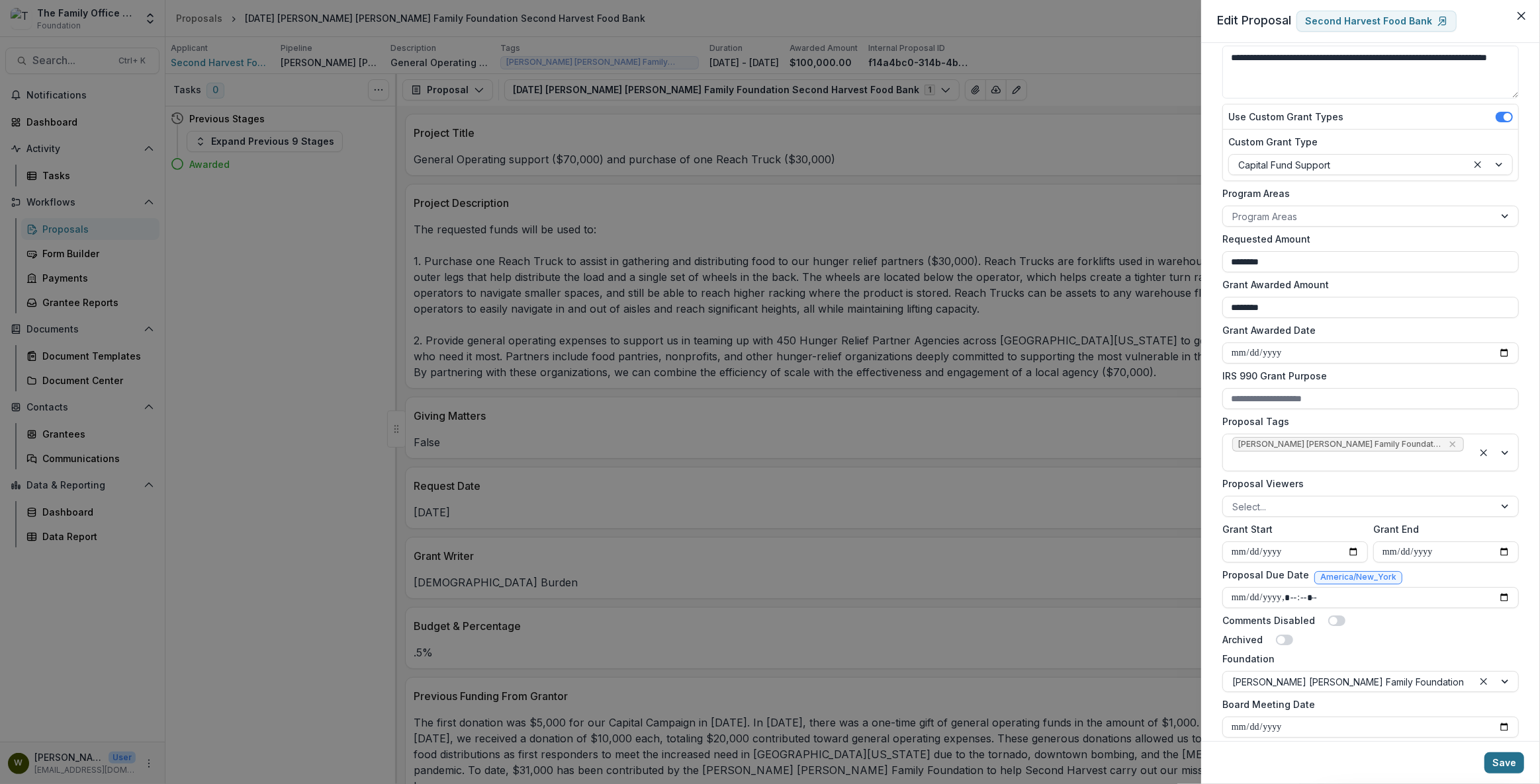
drag, startPoint x: 1507, startPoint y: 762, endPoint x: 1503, endPoint y: 754, distance: 8.9
click at [1507, 760] on button "Save" at bounding box center [1504, 763] width 40 height 21
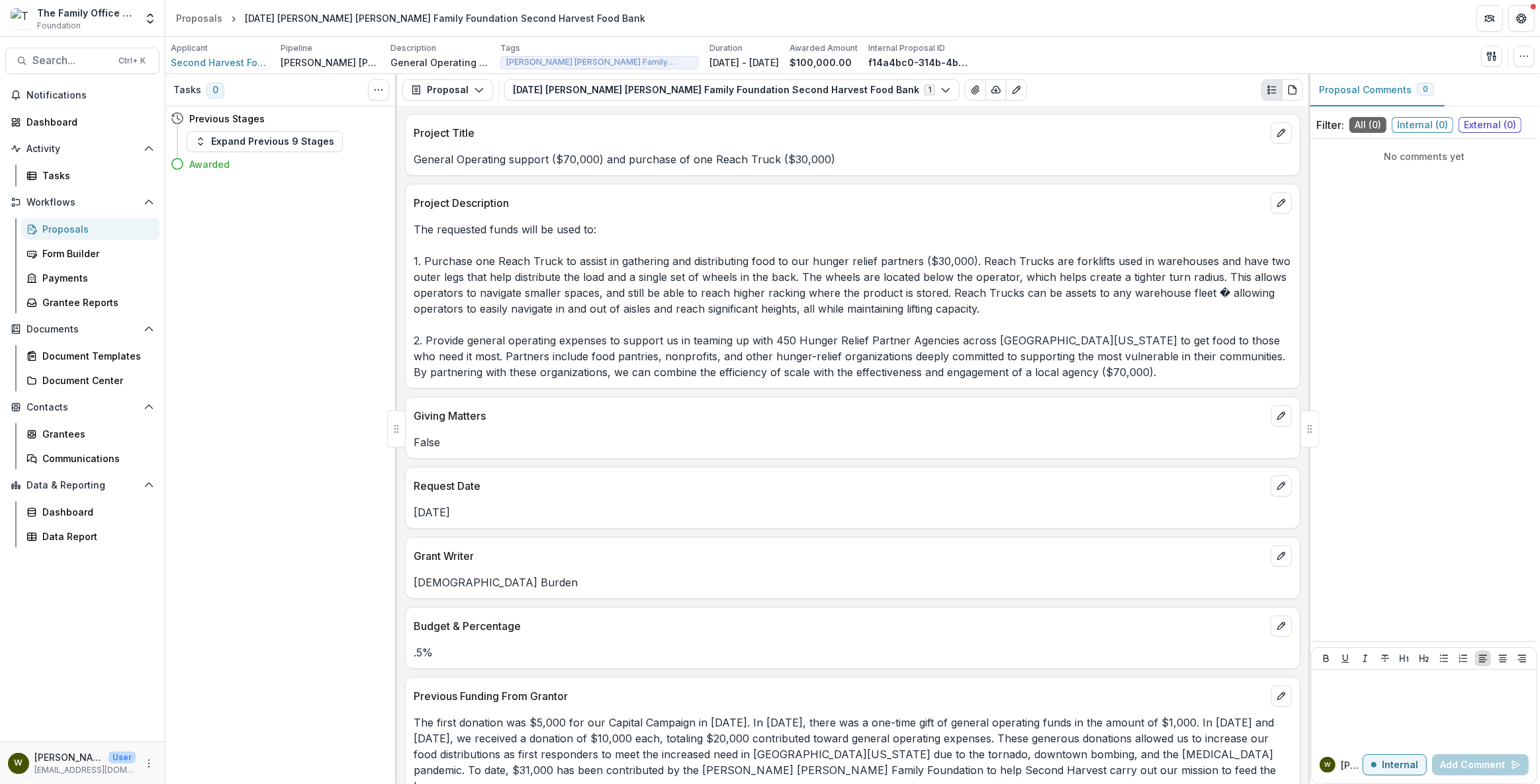
click at [765, 251] on p "The requested funds will be used to: 1. Purchase one Reach Truck to assist in g…" at bounding box center [852, 301] width 878 height 159
click at [758, 232] on p "The requested funds will be used to: 1. Purchase one Reach Truck to assist in g…" at bounding box center [852, 301] width 878 height 159
click at [1027, 185] on div "Project Description" at bounding box center [852, 199] width 894 height 29
drag, startPoint x: 1003, startPoint y: 164, endPoint x: 1019, endPoint y: 154, distance: 18.9
click at [1003, 165] on p "General Operating support ($70,000) and purchase of one Reach Truck ($30,000)" at bounding box center [852, 159] width 878 height 16
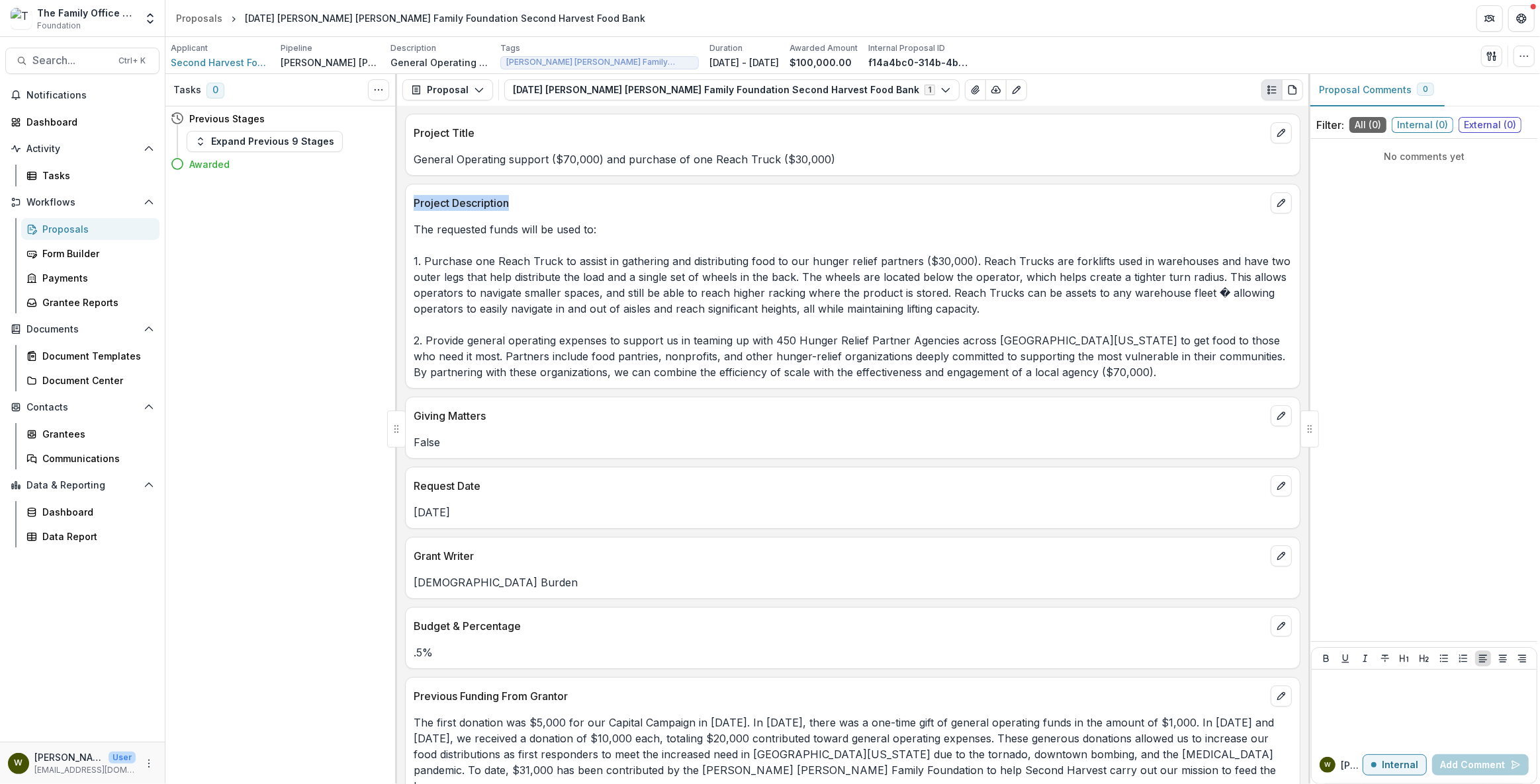
drag, startPoint x: 970, startPoint y: 179, endPoint x: 1225, endPoint y: 296, distance: 280.6
click at [972, 179] on div "Project Title General Operating support ($70,000) and purchase of one Reach Tru…" at bounding box center [852, 444] width 911 height 679
click at [1032, 260] on p "The requested funds will be used to: 1. Purchase one Reach Truck to assist in g…" at bounding box center [852, 301] width 878 height 159
click at [980, 189] on div "Project Description" at bounding box center [852, 199] width 894 height 29
click at [917, 160] on p "General Operating support ($70,000) and purchase of one Reach Truck ($30,000)" at bounding box center [852, 159] width 878 height 16
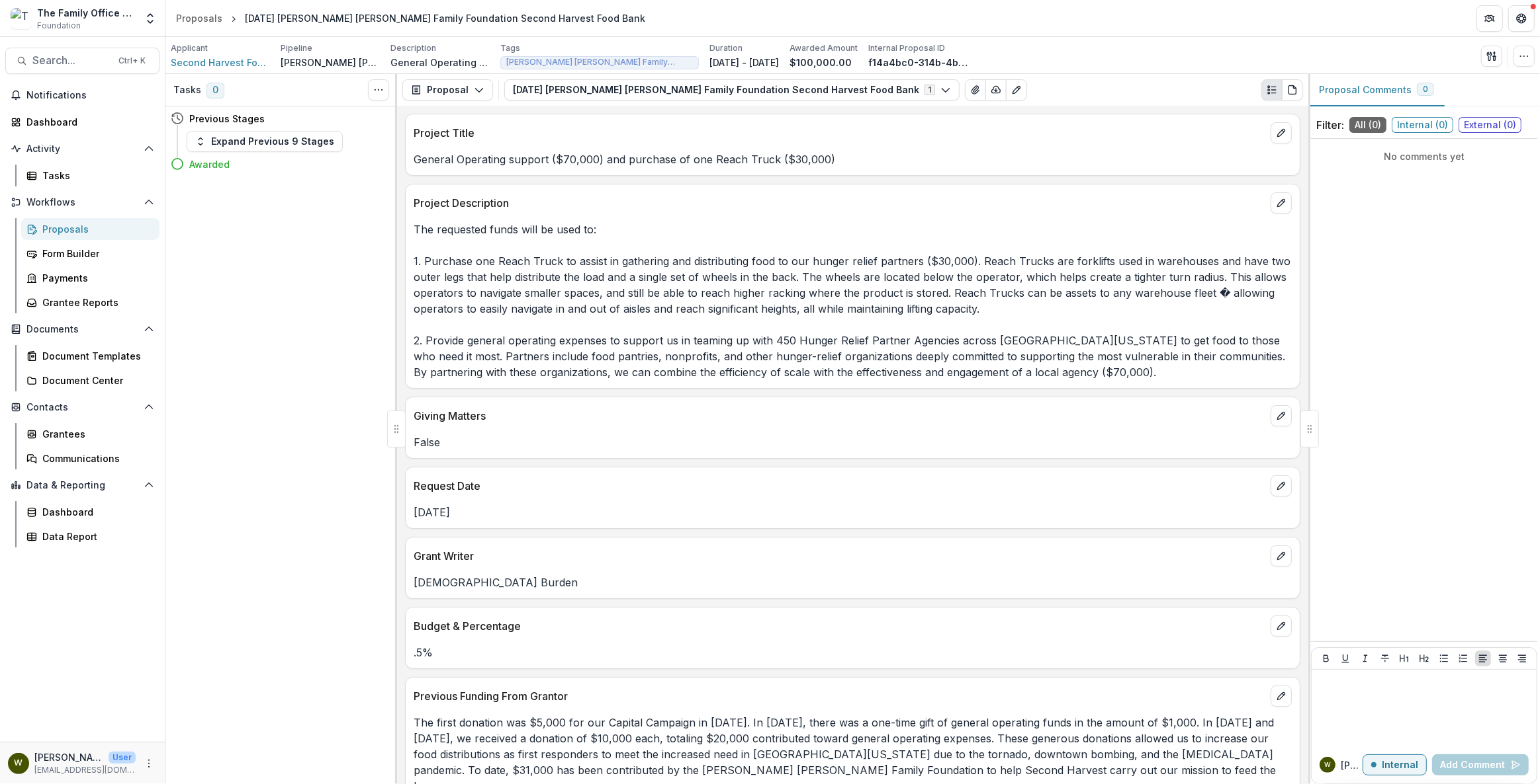
click at [933, 166] on p "General Operating support ($70,000) and purchase of one Reach Truck ($30,000)" at bounding box center [852, 159] width 878 height 16
drag, startPoint x: 900, startPoint y: 165, endPoint x: 913, endPoint y: 153, distance: 17.7
click at [900, 166] on p "General Operating support ($70,000) and purchase of one Reach Truck ($30,000)" at bounding box center [852, 159] width 878 height 16
click at [998, 151] on div "General Operating support ($70,000) and purchase of one Reach Truck ($30,000)" at bounding box center [852, 155] width 894 height 24
click at [1027, 180] on div "Project Title General Operating support ($70,000) and purchase of one Reach Tru…" at bounding box center [852, 444] width 911 height 679
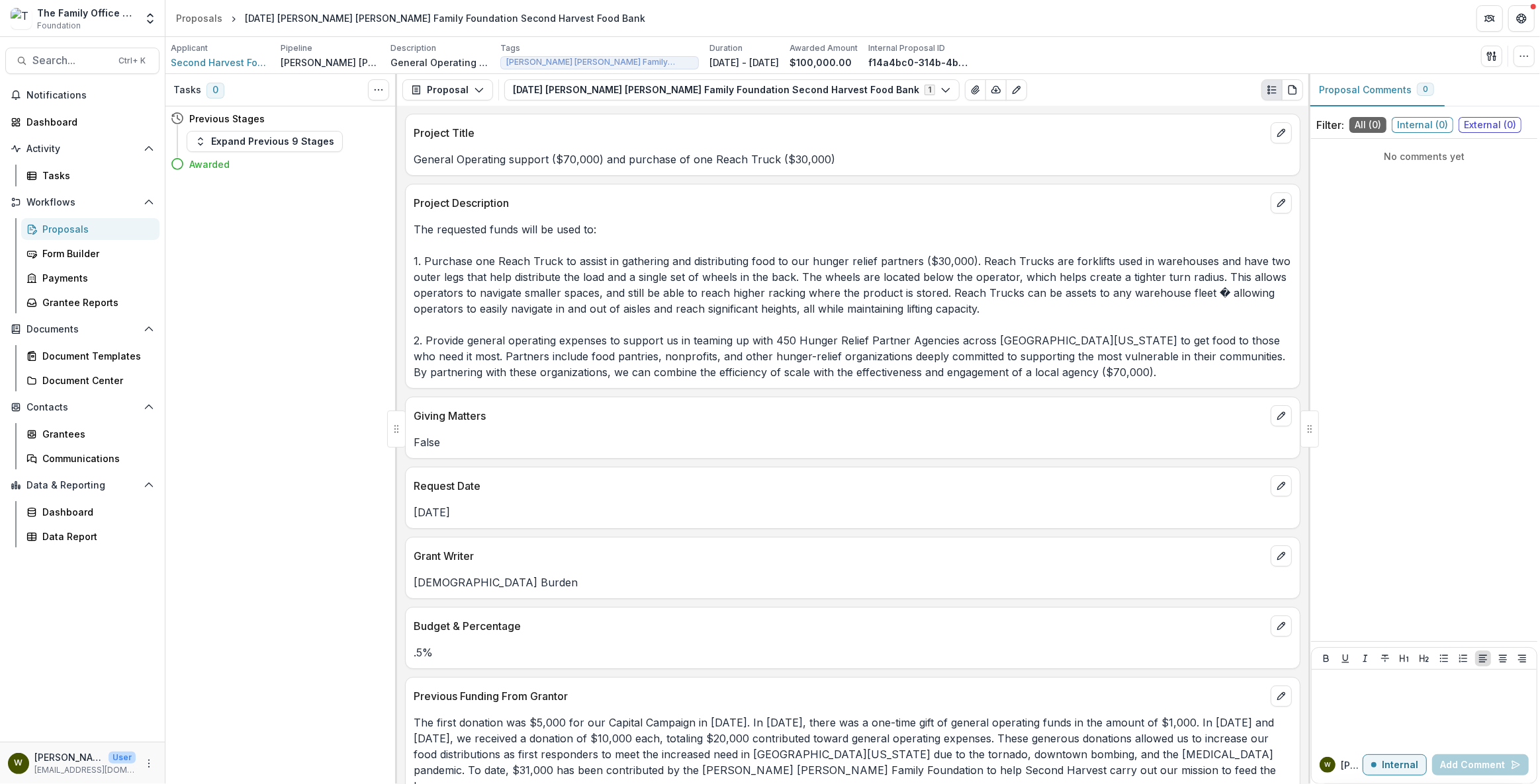
click at [922, 147] on div "General Operating support ($70,000) and purchase of one Reach Truck ($30,000)" at bounding box center [852, 155] width 894 height 24
click at [1033, 146] on div "General Operating support ($70,000) and purchase of one Reach Truck ($30,000)" at bounding box center [852, 155] width 894 height 24
click at [1035, 145] on div "General Operating support ($70,000) and purchase of one Reach Truck ($30,000)" at bounding box center [852, 155] width 894 height 24
drag, startPoint x: 1035, startPoint y: 145, endPoint x: 1010, endPoint y: 148, distance: 25.2
click at [1027, 147] on div "General Operating support ($70,000) and purchase of one Reach Truck ($30,000)" at bounding box center [852, 155] width 894 height 24
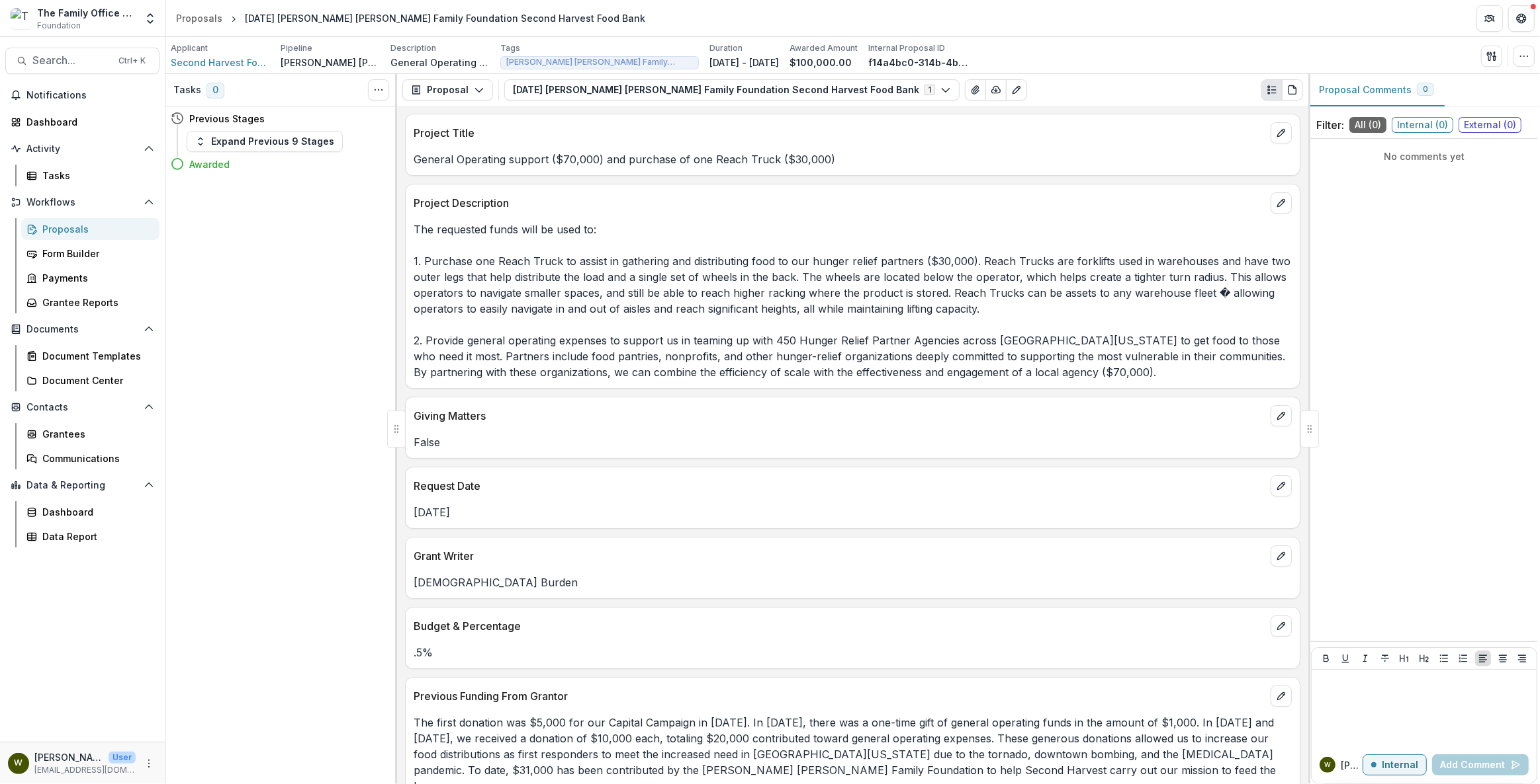
click at [1046, 228] on p "The requested funds will be used to: 1. Purchase one Reach Truck to assist in g…" at bounding box center [852, 301] width 878 height 159
click at [1023, 174] on div "Project Title General Operating support ($70,000) and purchase of one Reach Tru…" at bounding box center [852, 145] width 895 height 62
click at [843, 165] on p "General Operating support ($70,000) and purchase of one Reach Truck ($30,000)" at bounding box center [852, 159] width 878 height 16
click at [845, 166] on p "General Operating support ($70,000) and purchase of one Reach Truck ($30,000)" at bounding box center [852, 159] width 878 height 16
click at [828, 145] on div "General Operating support ($70,000) and purchase of one Reach Truck ($30,000)" at bounding box center [852, 155] width 894 height 24
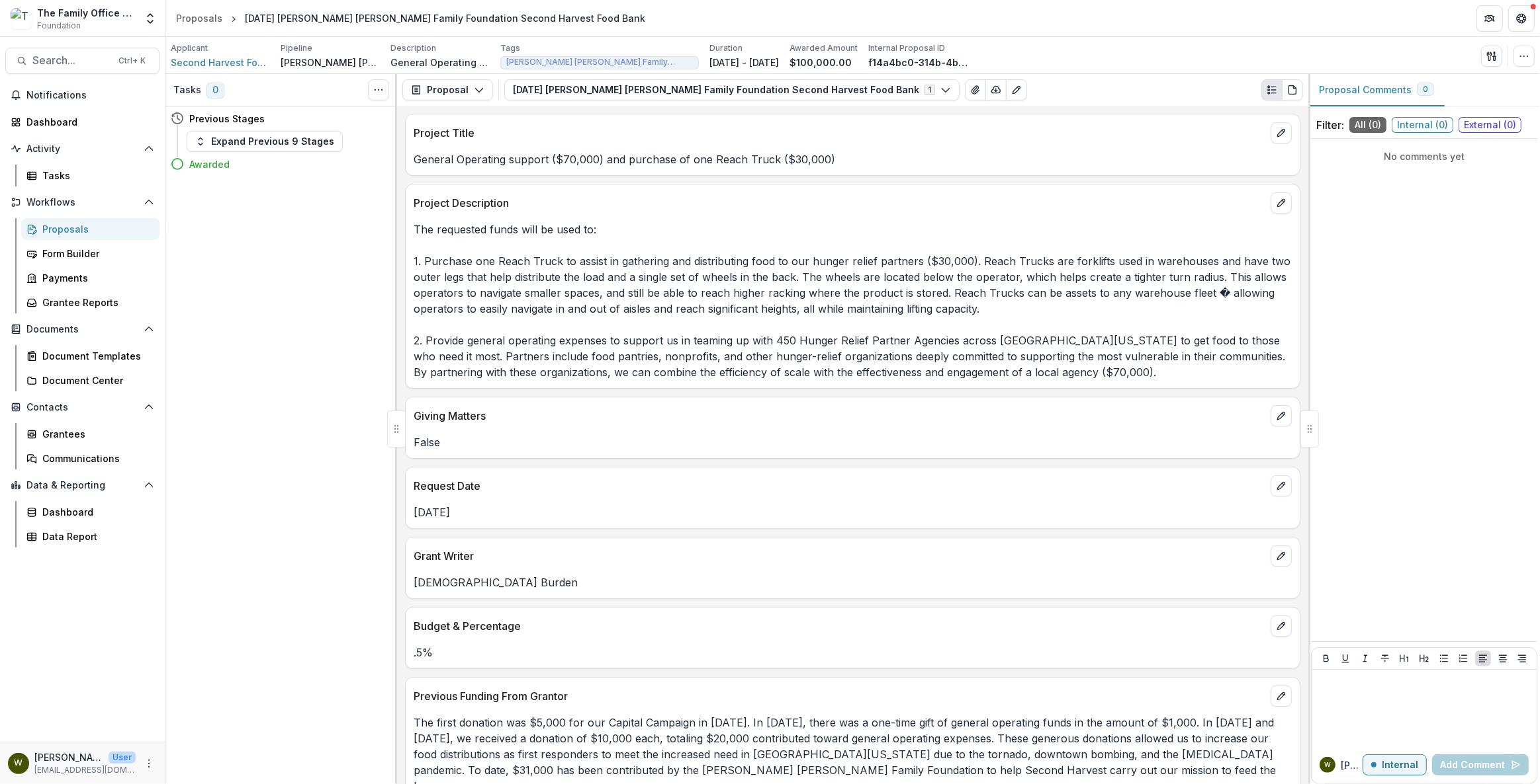
click at [827, 352] on p "The requested funds will be used to: 1. Purchase one Reach Truck to assist in g…" at bounding box center [852, 301] width 878 height 159
click at [779, 355] on p "The requested funds will be used to: 1. Purchase one Reach Truck to assist in g…" at bounding box center [852, 301] width 878 height 159
click at [1098, 65] on div "Applicant Second Harvest Food Bank Pipeline James Stephen Turner Family Foundat…" at bounding box center [852, 56] width 1364 height 27
click at [1071, 265] on p "The requested funds will be used to: 1. Purchase one Reach Truck to assist in g…" at bounding box center [852, 301] width 878 height 159
click at [648, 199] on p "Project Description" at bounding box center [839, 203] width 851 height 16
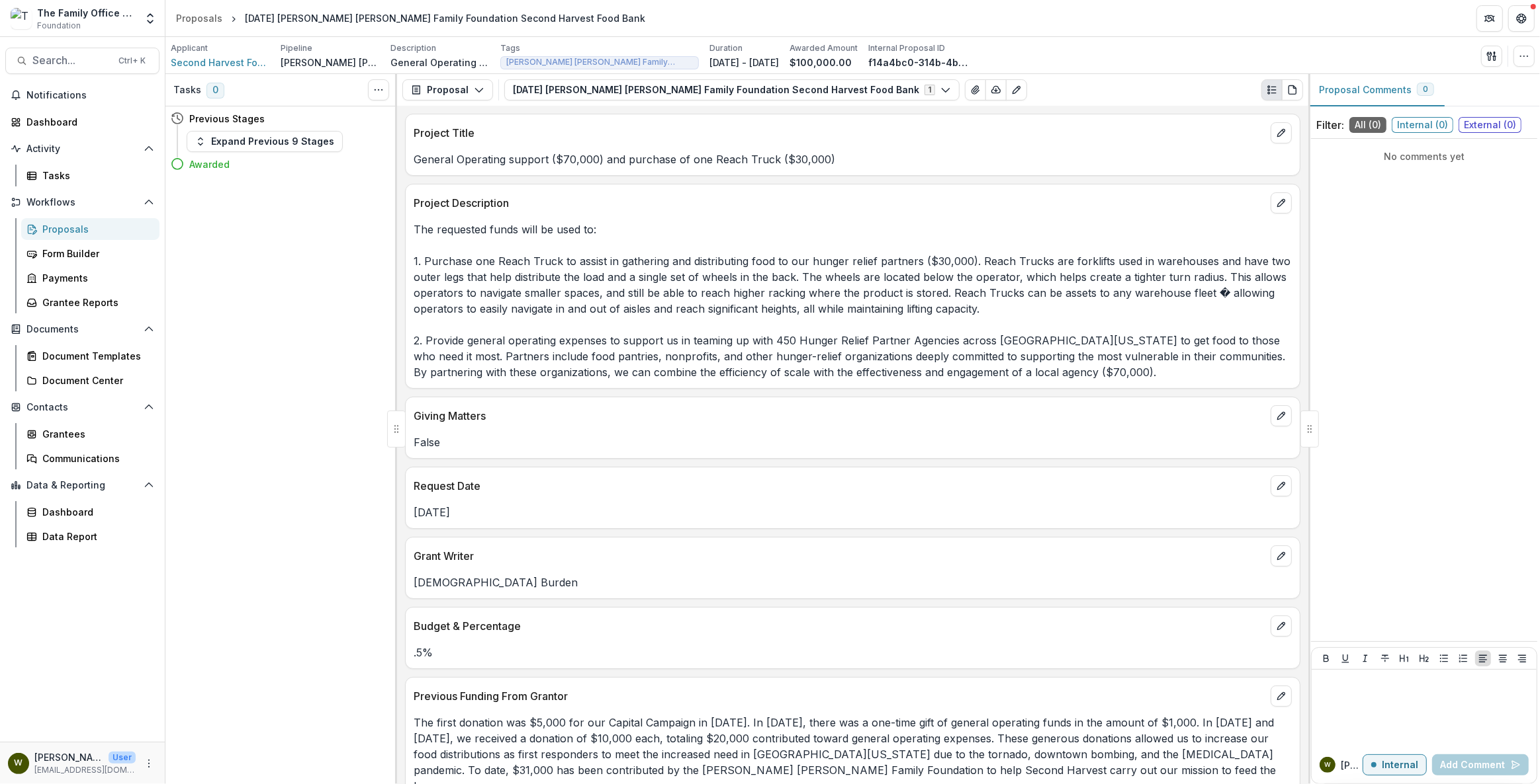
click at [656, 242] on p "The requested funds will be used to: 1. Purchase one Reach Truck to assist in g…" at bounding box center [852, 301] width 878 height 159
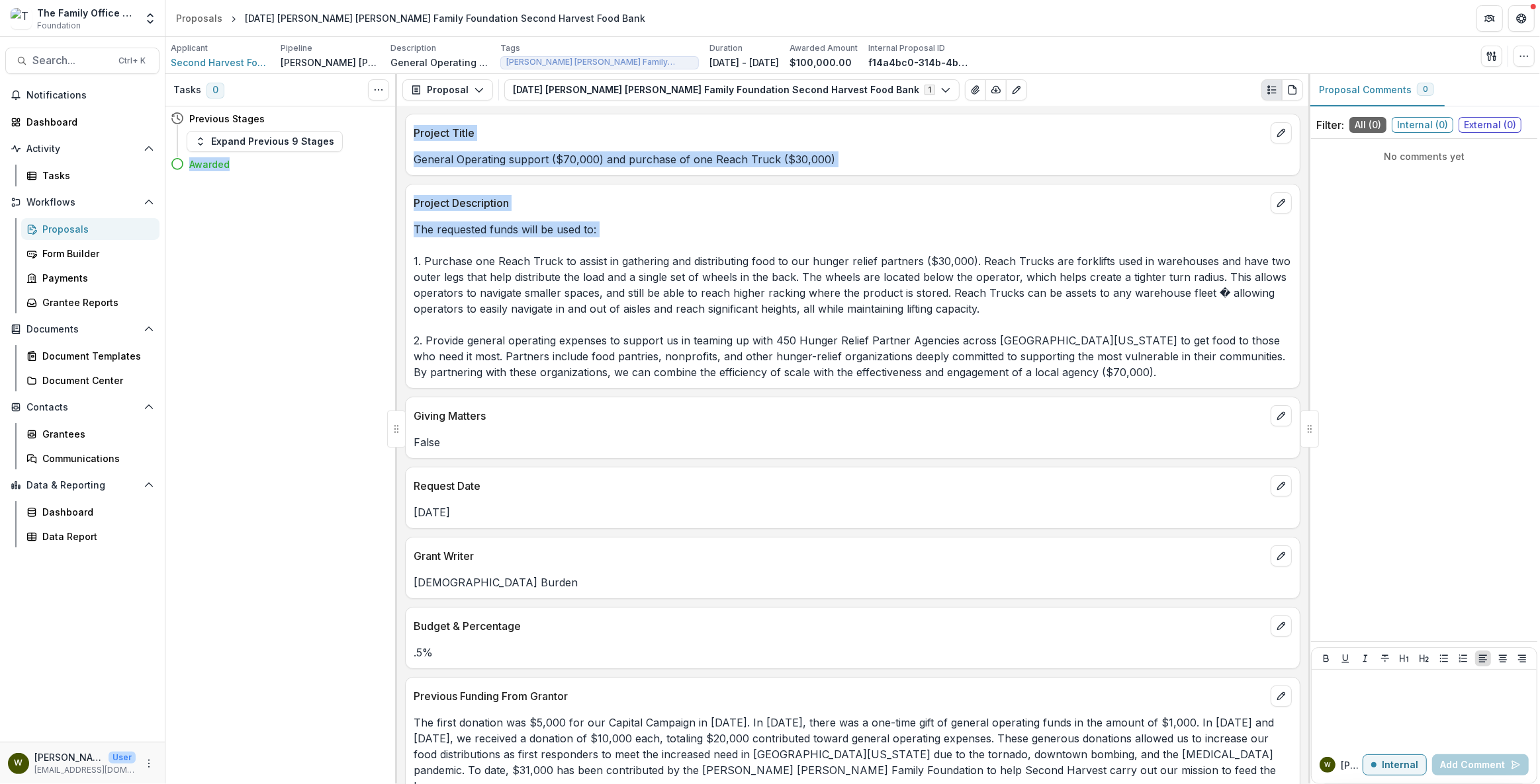
drag, startPoint x: 389, startPoint y: 159, endPoint x: 831, endPoint y: 309, distance: 466.8
click at [380, 145] on div "Tasks 0 Show Cancelled Tasks Previous Stages Expand Previous 9 Stages Awarded P…" at bounding box center [852, 429] width 1374 height 710
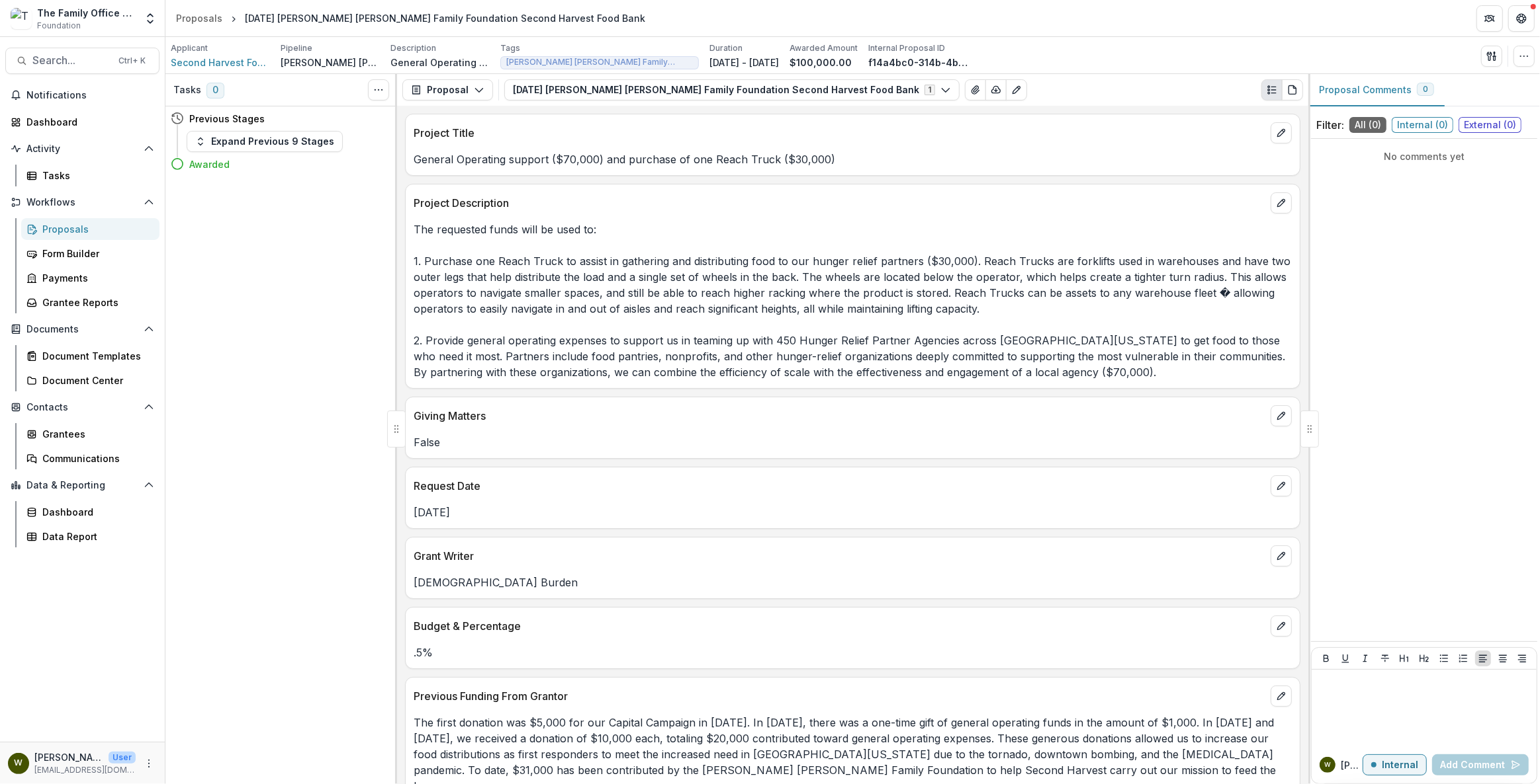
click at [831, 304] on p "The requested funds will be used to: 1. Purchase one Reach Truck to assist in g…" at bounding box center [852, 301] width 878 height 159
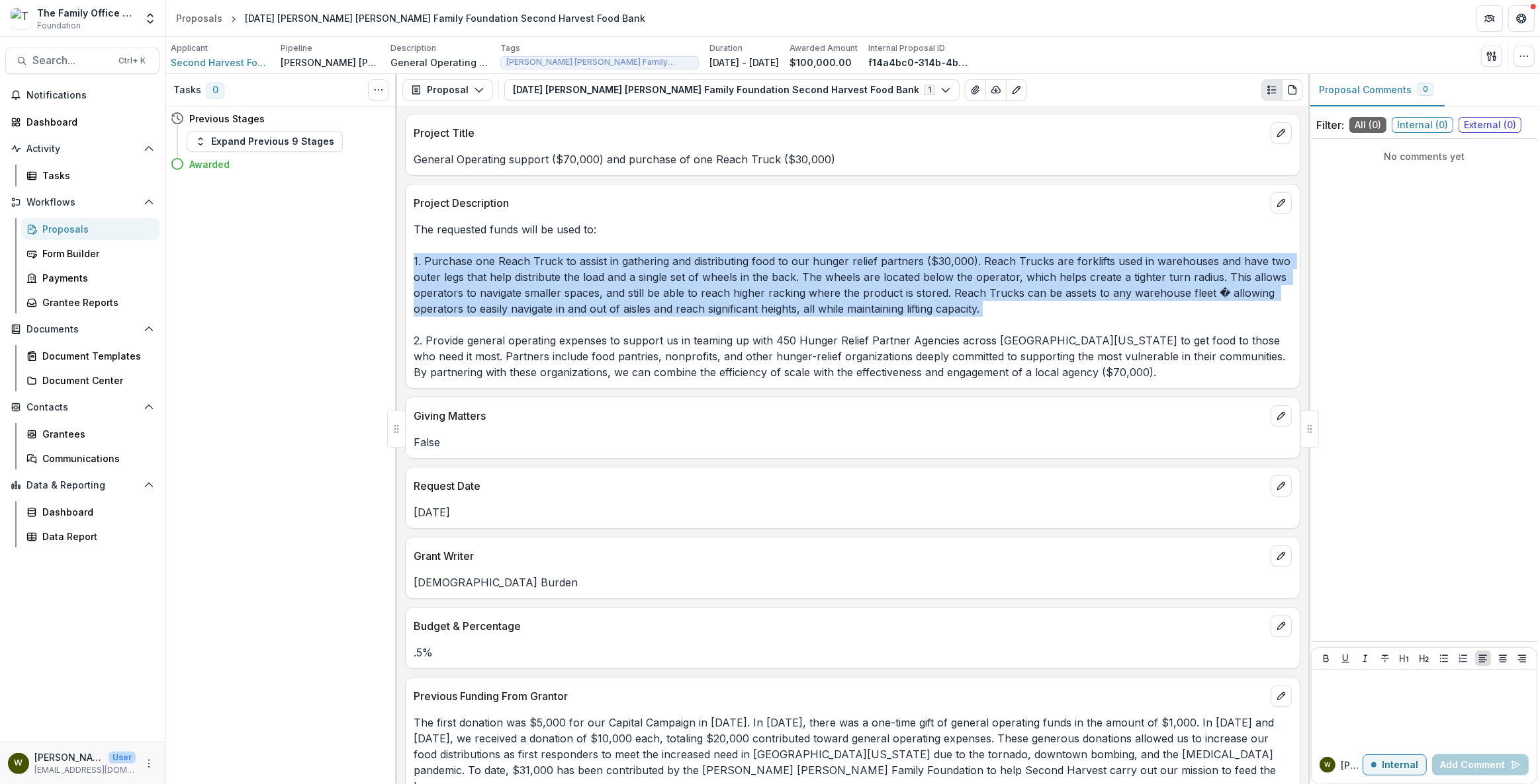
click at [831, 303] on p "The requested funds will be used to: 1. Purchase one Reach Truck to assist in g…" at bounding box center [852, 301] width 878 height 159
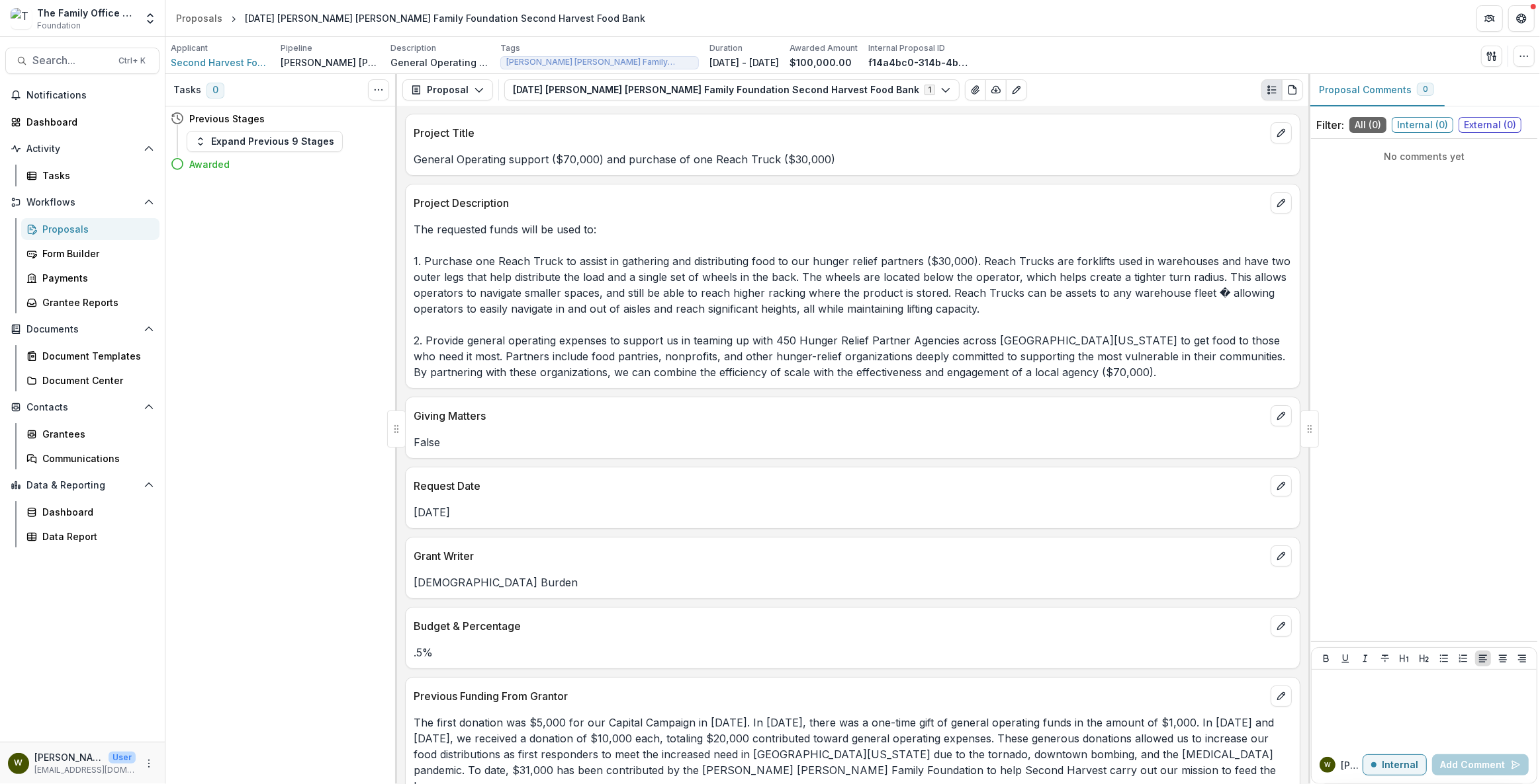
click at [940, 152] on p "General Operating support ($70,000) and purchase of one Reach Truck ($30,000)" at bounding box center [852, 159] width 878 height 16
click at [925, 160] on p "General Operating support ($70,000) and purchase of one Reach Truck ($30,000)" at bounding box center [852, 159] width 878 height 16
drag, startPoint x: 924, startPoint y: 158, endPoint x: 801, endPoint y: 160, distance: 123.0
click at [924, 158] on p "General Operating support ($70,000) and purchase of one Reach Truck ($30,000)" at bounding box center [852, 159] width 878 height 16
drag, startPoint x: 384, startPoint y: 138, endPoint x: 865, endPoint y: 158, distance: 481.4
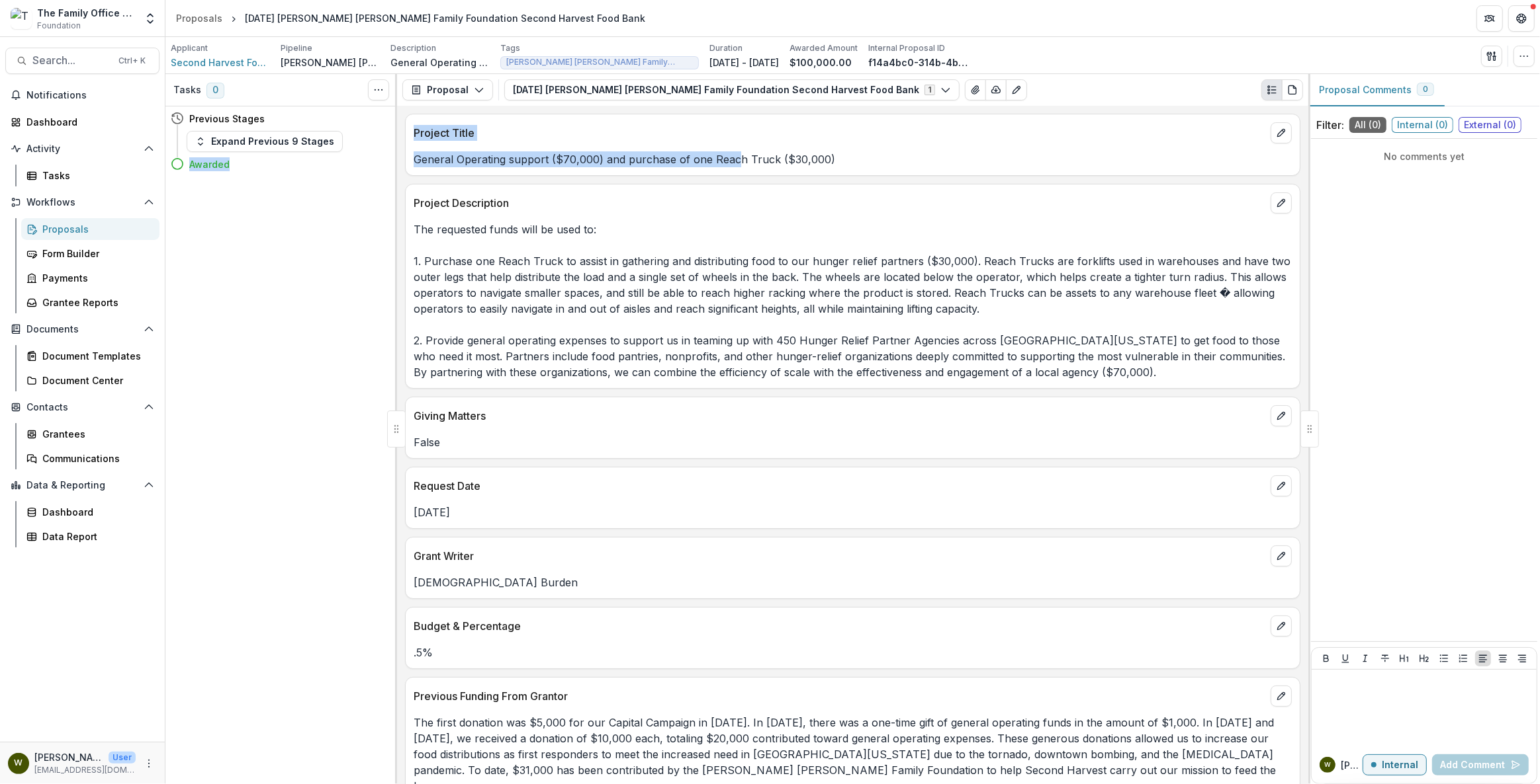
click at [806, 154] on div "Tasks 0 Show Cancelled Tasks Previous Stages Expand Previous 9 Stages Awarded P…" at bounding box center [852, 429] width 1374 height 710
click at [953, 156] on p "General Operating support ($70,000) and purchase of one Reach Truck ($30,000)" at bounding box center [852, 159] width 878 height 16
click at [952, 157] on p "General Operating support ($70,000) and purchase of one Reach Truck ($30,000)" at bounding box center [852, 159] width 878 height 16
drag, startPoint x: 950, startPoint y: 158, endPoint x: 857, endPoint y: 165, distance: 93.3
click at [944, 161] on p "General Operating support ($70,000) and purchase of one Reach Truck ($30,000)" at bounding box center [852, 159] width 878 height 16
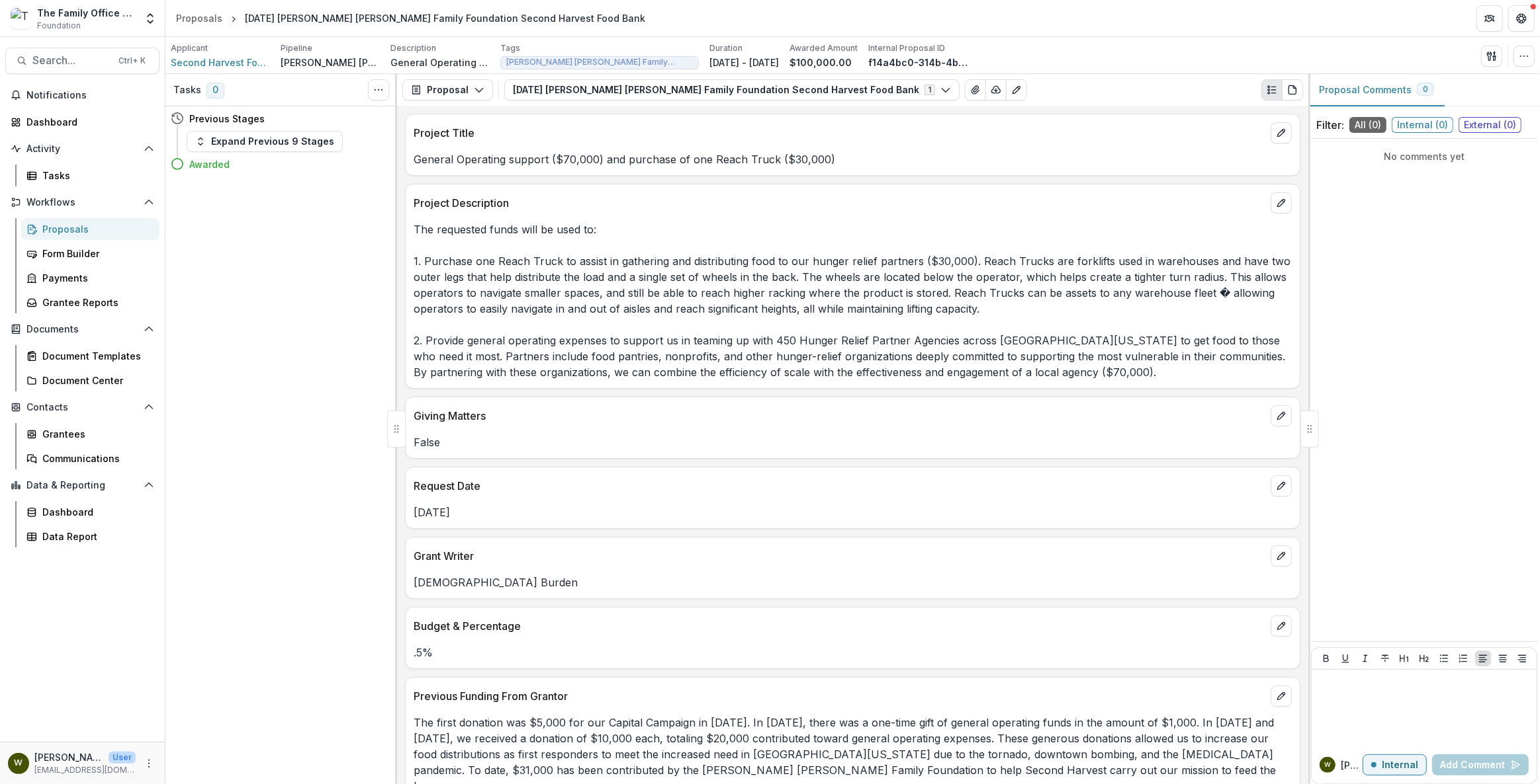
drag, startPoint x: 845, startPoint y: 158, endPoint x: 858, endPoint y: 166, distance: 15.3
click at [845, 159] on p "General Operating support ($70,000) and purchase of one Reach Truck ($30,000)" at bounding box center [852, 159] width 878 height 16
drag, startPoint x: 567, startPoint y: 172, endPoint x: 400, endPoint y: 142, distance: 169.7
click at [395, 141] on div "Tasks 0 Show Cancelled Tasks Previous Stages Expand Previous 9 Stages Awarded P…" at bounding box center [852, 429] width 1374 height 710
click at [803, 279] on p "The requested funds will be used to: 1. Purchase one Reach Truck to assist in g…" at bounding box center [852, 301] width 878 height 159
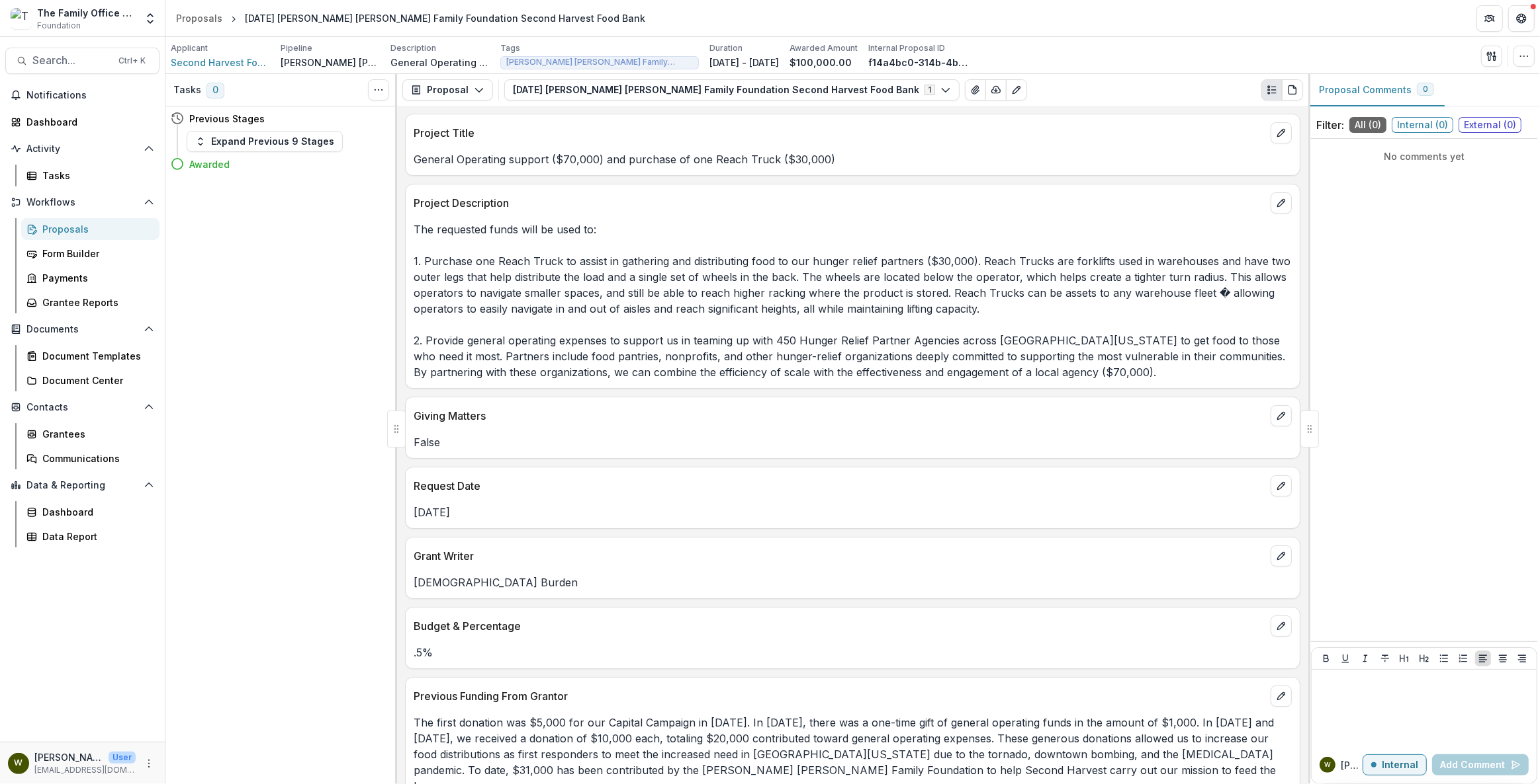
drag, startPoint x: 795, startPoint y: 278, endPoint x: 688, endPoint y: 286, distance: 107.3
click at [795, 279] on p "The requested funds will be used to: 1. Purchase one Reach Truck to assist in g…" at bounding box center [852, 301] width 878 height 159
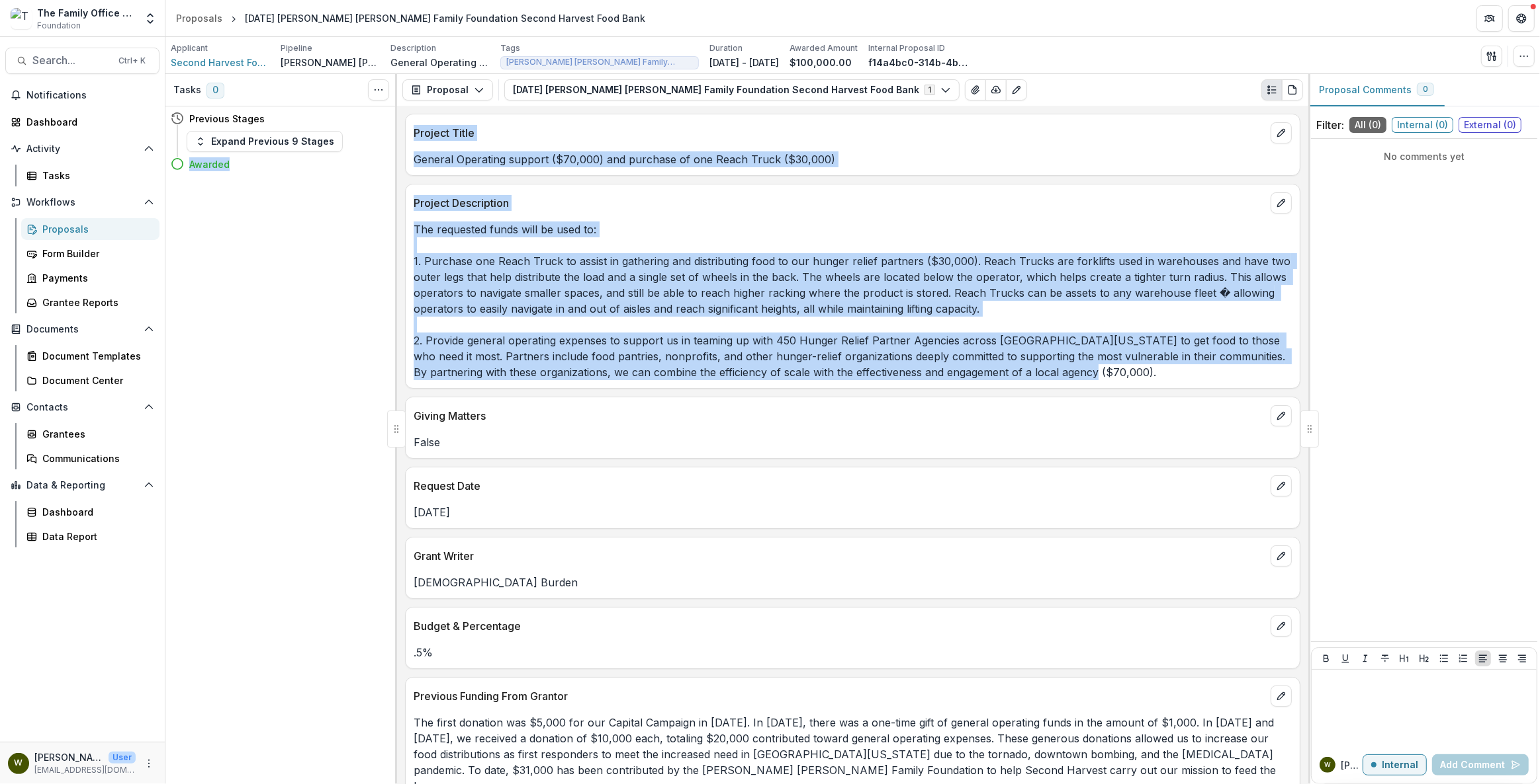
drag, startPoint x: 991, startPoint y: 384, endPoint x: 709, endPoint y: 118, distance: 387.7
click at [367, 145] on div "Tasks 0 Show Cancelled Tasks Previous Stages Expand Previous 9 Stages Awarded P…" at bounding box center [852, 429] width 1374 height 710
click at [861, 164] on p "General Operating support ($70,000) and purchase of one Reach Truck ($30,000)" at bounding box center [852, 159] width 878 height 16
click at [861, 163] on p "General Operating support ($70,000) and purchase of one Reach Truck ($30,000)" at bounding box center [852, 159] width 878 height 16
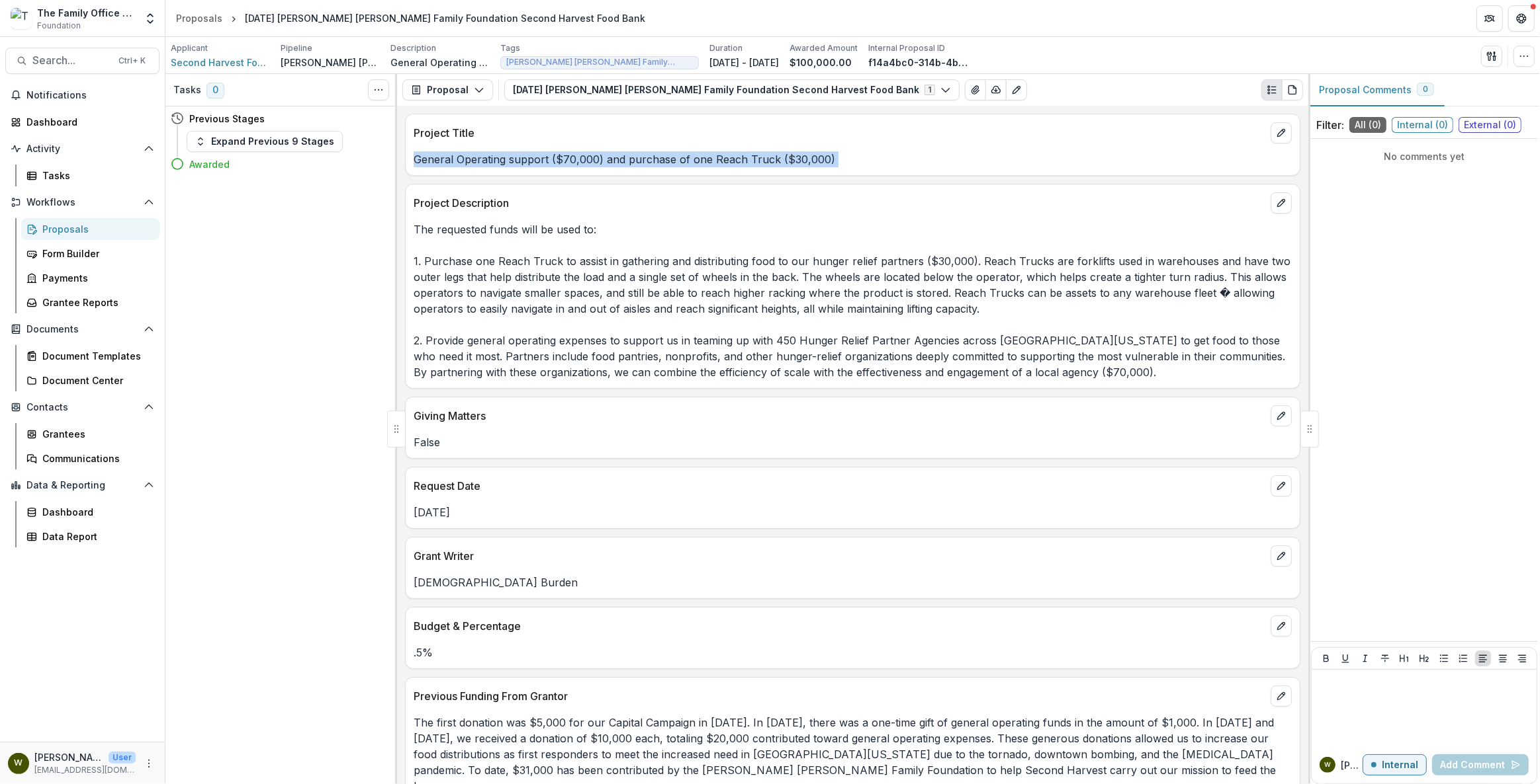
click at [860, 163] on p "General Operating support ($70,000) and purchase of one Reach Truck ($30,000)" at bounding box center [852, 159] width 878 height 16
click at [860, 162] on p "General Operating support ($70,000) and purchase of one Reach Truck ($30,000)" at bounding box center [852, 159] width 878 height 16
click at [1101, 46] on div "Applicant Second Harvest Food Bank Pipeline James Stephen Turner Family Foundat…" at bounding box center [852, 56] width 1364 height 27
click at [1126, 60] on div "Applicant Second Harvest Food Bank Pipeline James Stephen Turner Family Foundat…" at bounding box center [852, 56] width 1364 height 27
click at [1173, 37] on div "The Family Office Data Sandbox Foundation Aggregate Analysis Foundations Three …" at bounding box center [770, 392] width 1540 height 784
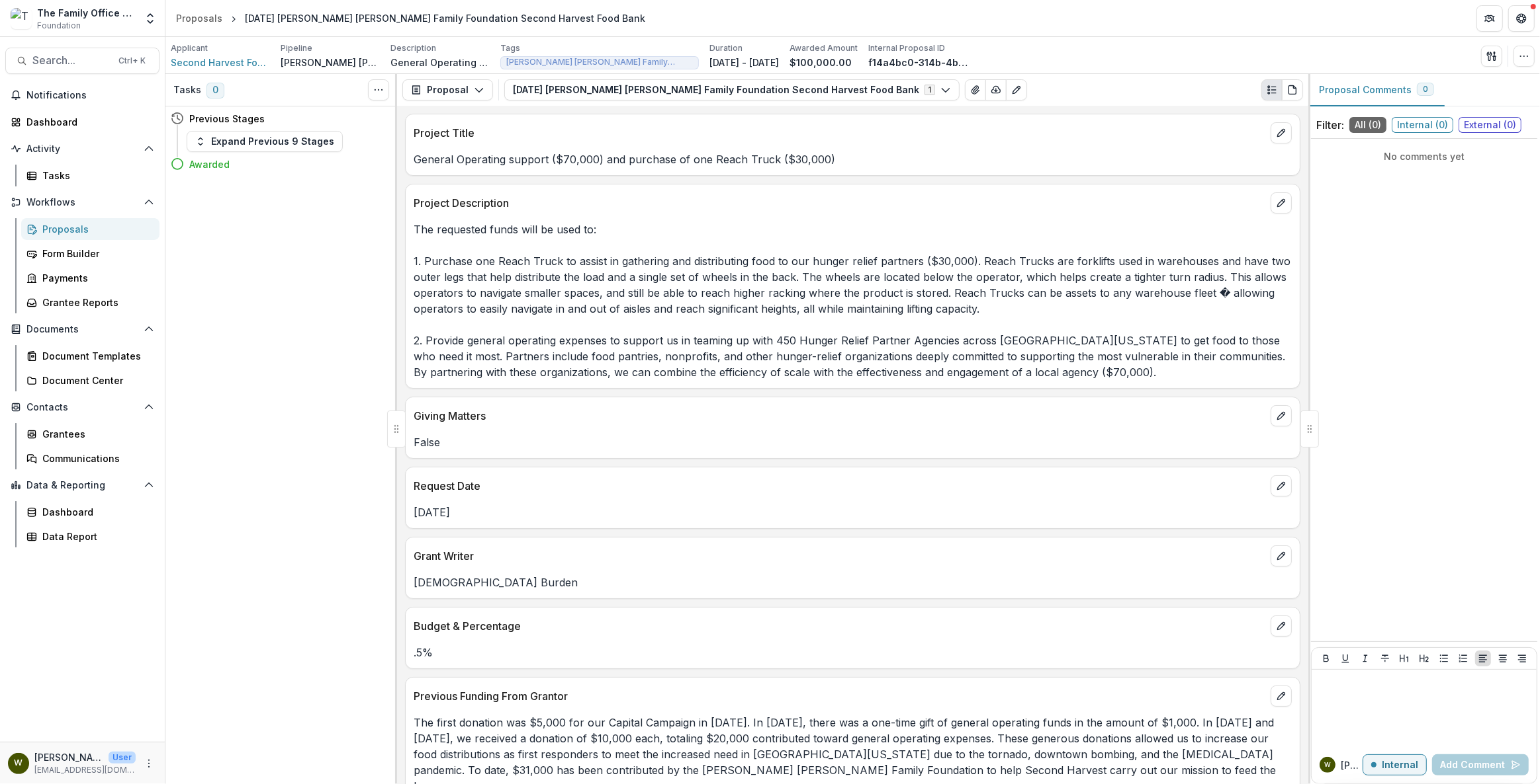
click at [1408, 438] on div "No comments yet" at bounding box center [1424, 390] width 227 height 492
click at [1403, 432] on div "No comments yet" at bounding box center [1424, 390] width 227 height 492
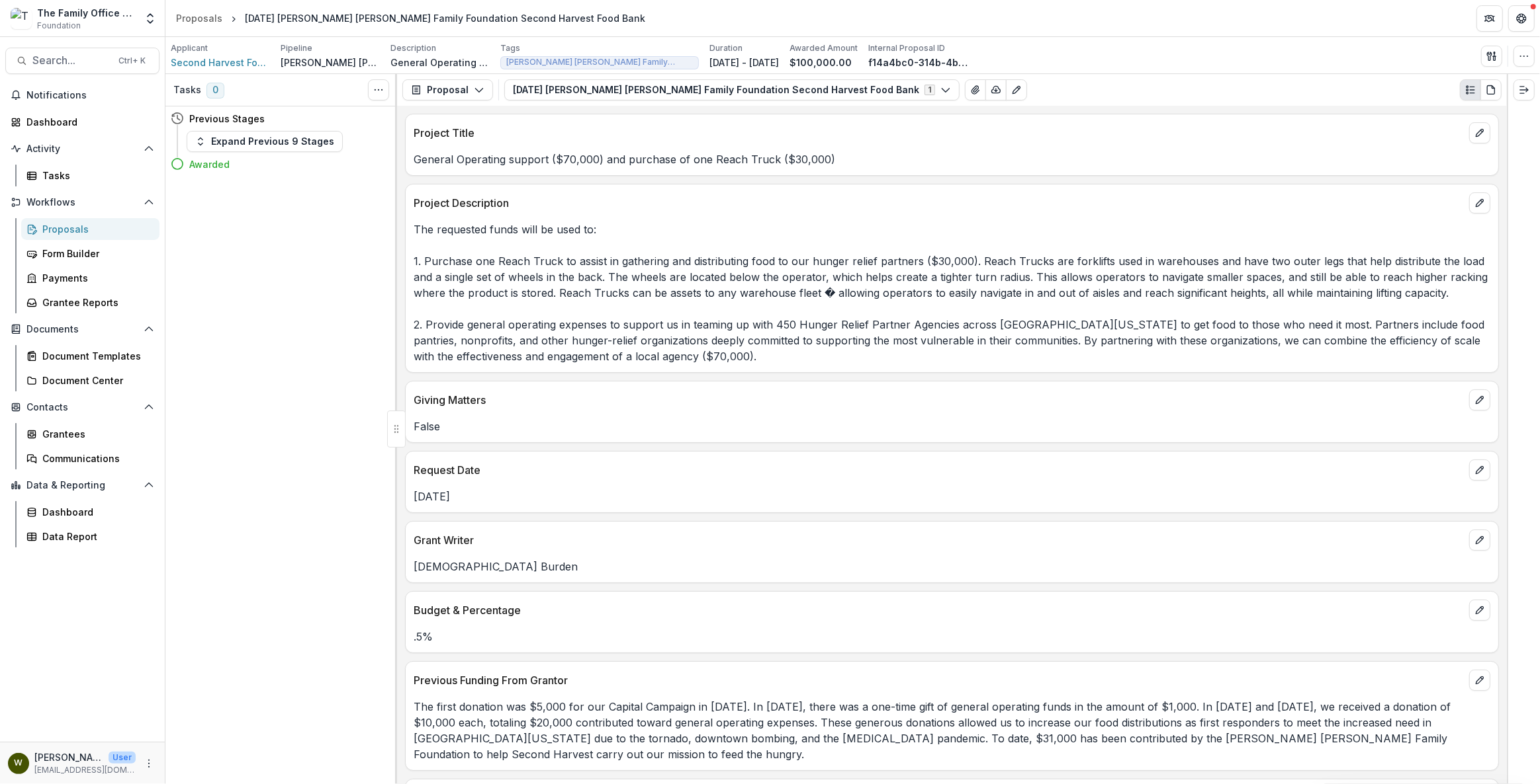
click at [1236, 59] on div "Applicant Second Harvest Food Bank Pipeline James Stephen Turner Family Foundat…" at bounding box center [852, 56] width 1364 height 27
click at [1235, 59] on div "Applicant Second Harvest Food Bank Pipeline James Stephen Turner Family Foundat…" at bounding box center [852, 56] width 1364 height 27
click at [1235, 57] on div "Applicant Second Harvest Food Bank Pipeline James Stephen Turner Family Foundat…" at bounding box center [852, 56] width 1364 height 27
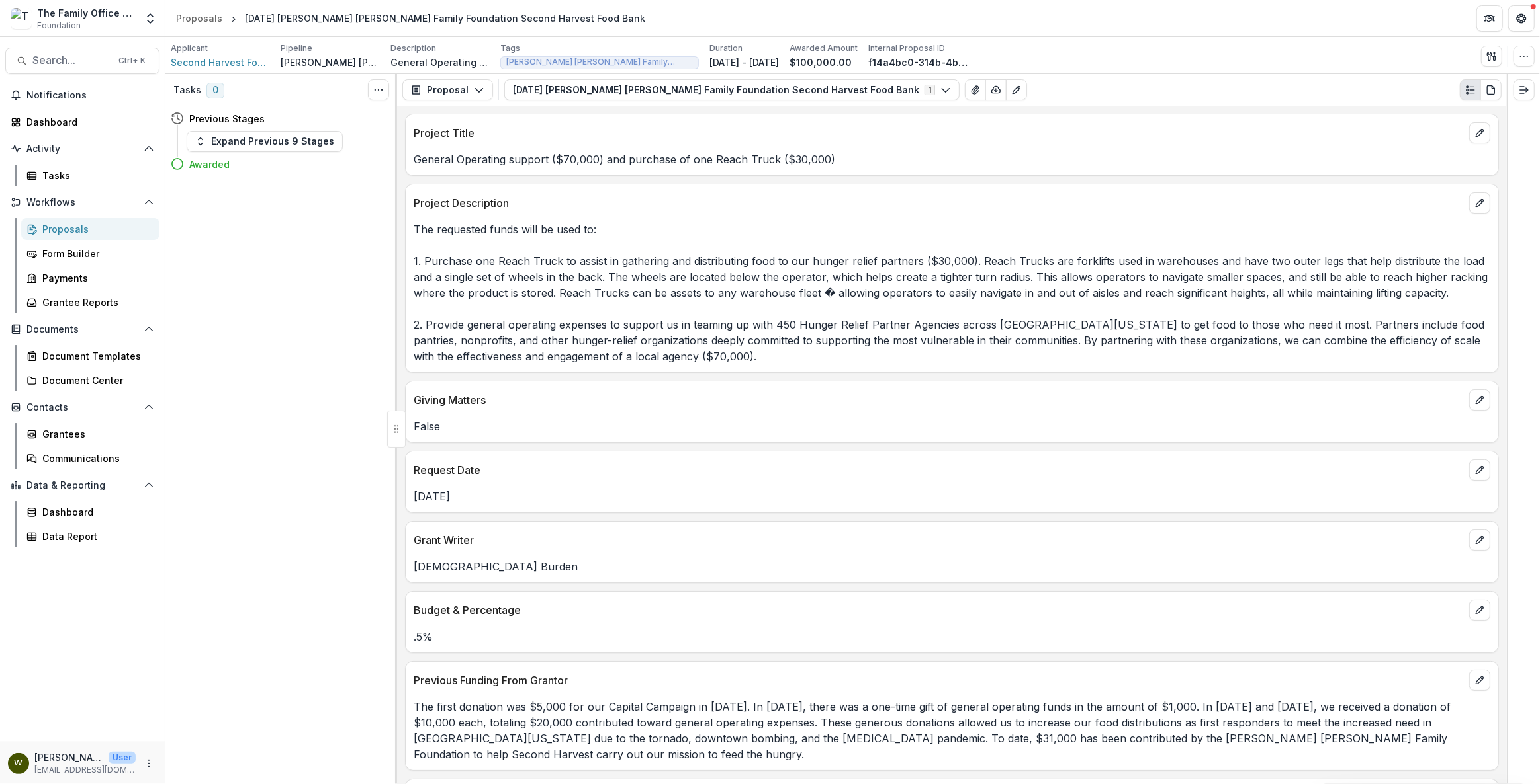
click at [1235, 59] on div "Applicant Second Harvest Food Bank Pipeline James Stephen Turner Family Foundat…" at bounding box center [852, 56] width 1364 height 27
click at [1235, 57] on div "Applicant Second Harvest Food Bank Pipeline James Stephen Turner Family Foundat…" at bounding box center [852, 56] width 1364 height 27
click at [1235, 59] on div "Applicant Second Harvest Food Bank Pipeline James Stephen Turner Family Foundat…" at bounding box center [852, 56] width 1364 height 27
click at [1233, 57] on div "Applicant Second Harvest Food Bank Pipeline James Stephen Turner Family Foundat…" at bounding box center [852, 56] width 1364 height 27
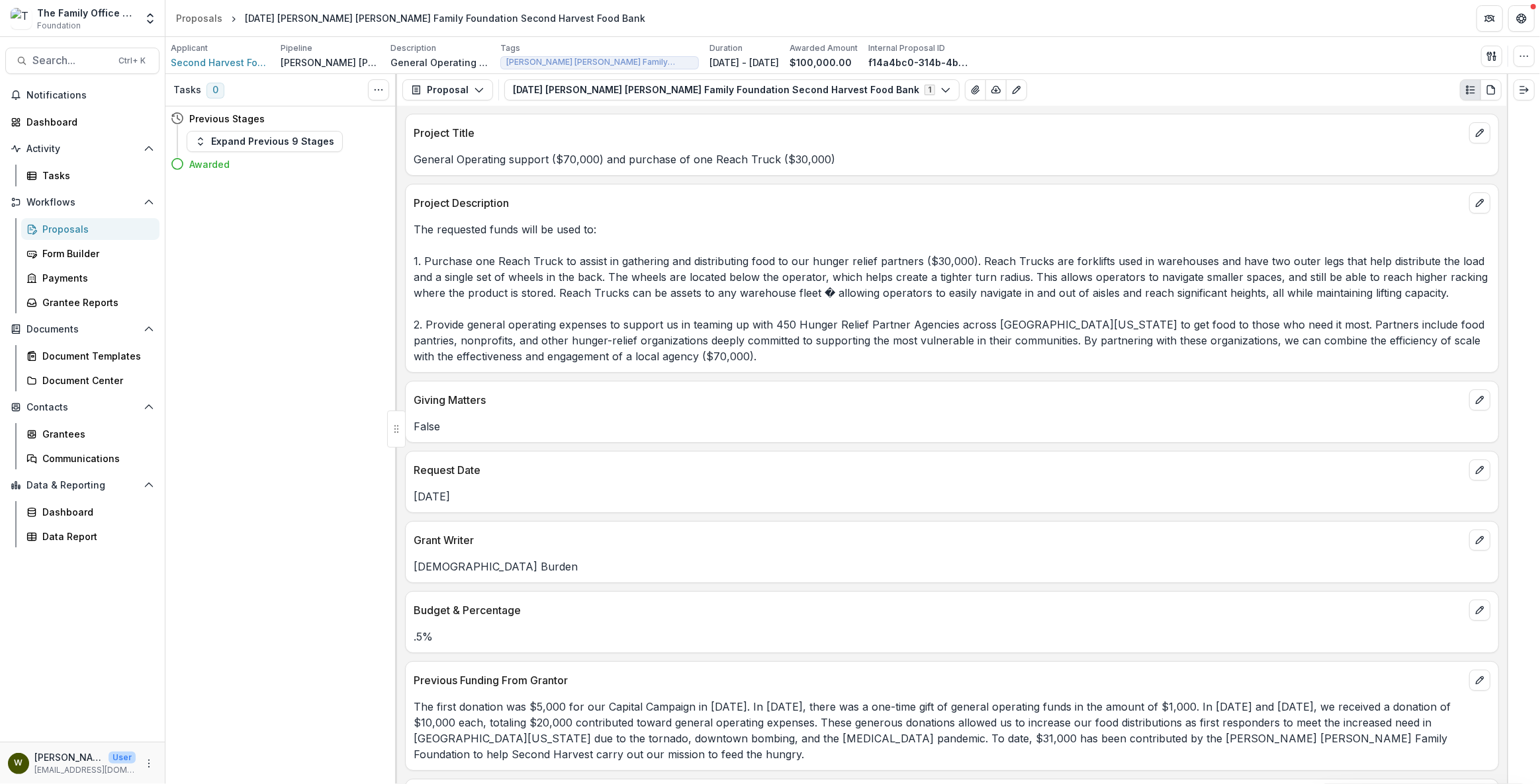
click at [290, 287] on div "Tasks 0 Show Cancelled Tasks Previous Stages Expand Previous 9 Stages Awarded" at bounding box center [282, 429] width 232 height 710
click at [77, 238] on link "Proposals" at bounding box center [90, 229] width 139 height 22
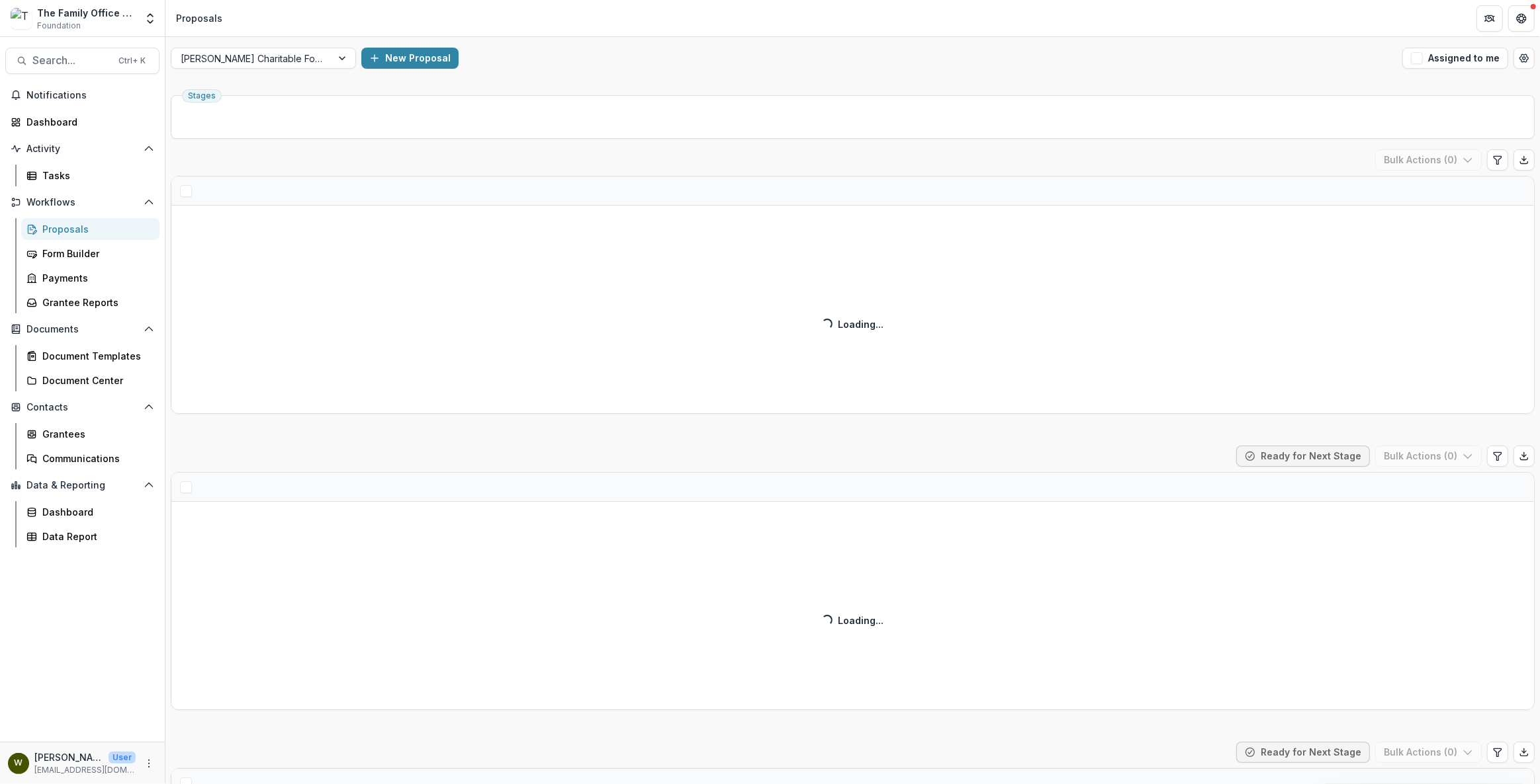
click at [944, 64] on div "New Proposal" at bounding box center [879, 58] width 1035 height 21
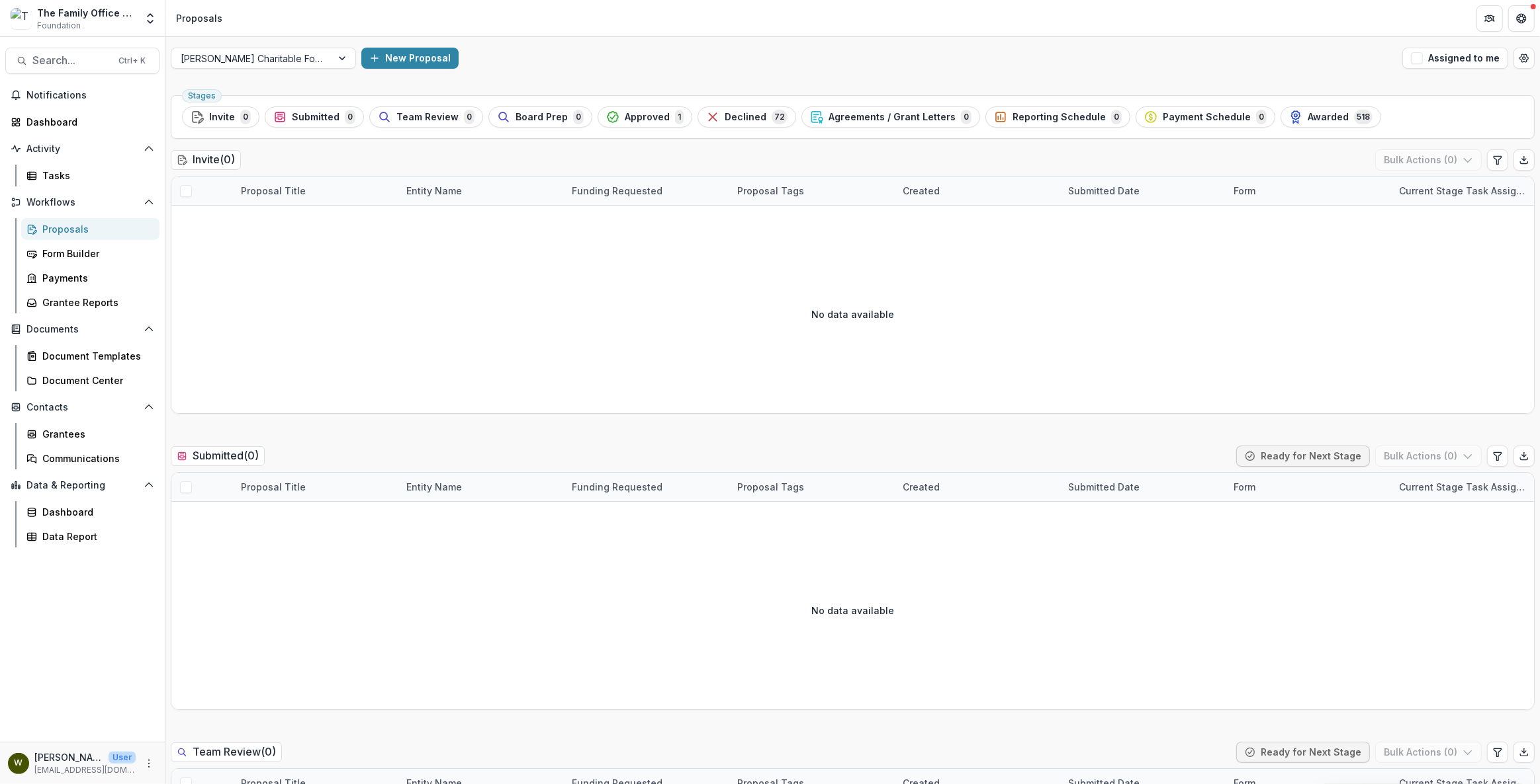
click at [541, 62] on div "New Proposal" at bounding box center [879, 58] width 1035 height 21
